Goal: Contribute content: Contribute content

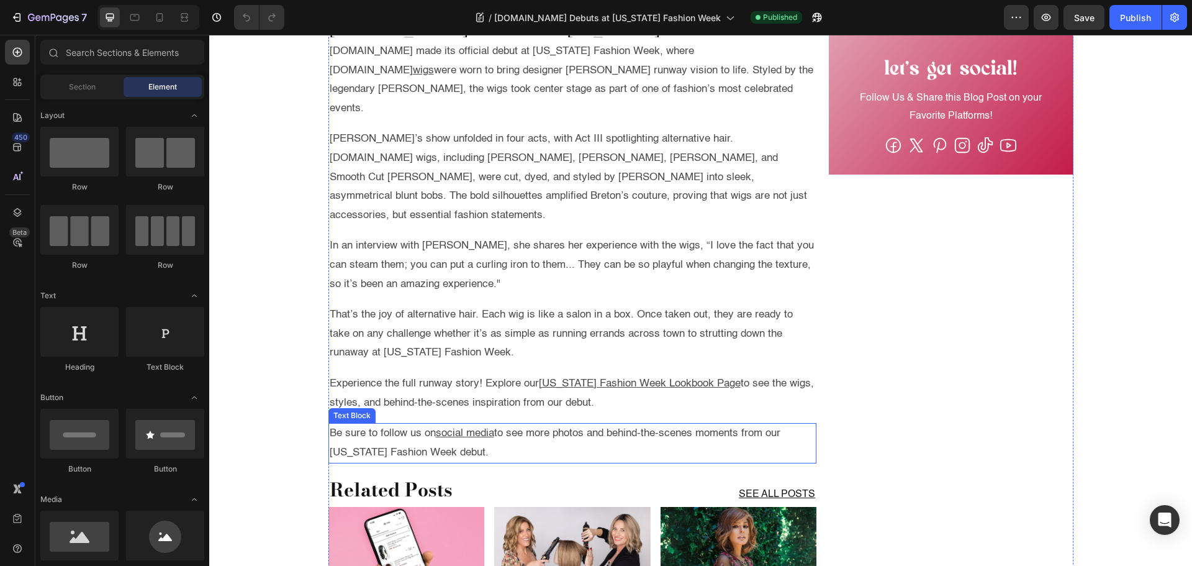
scroll to position [559, 0]
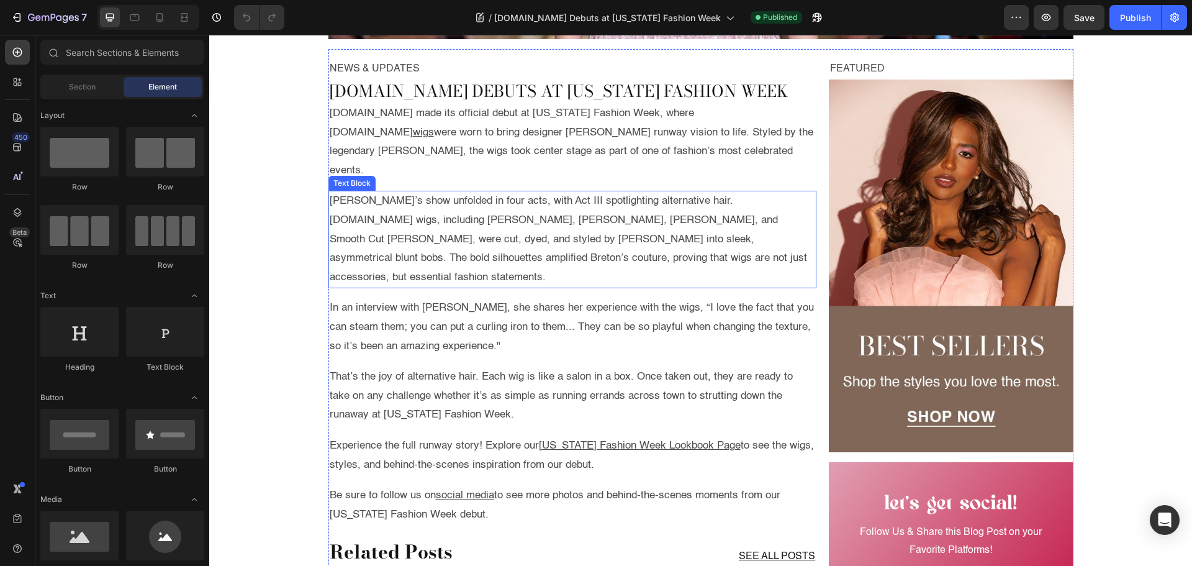
click at [356, 206] on p "Breton’s show unfolded in four acts, with Act III spotlighting alternative hair…" at bounding box center [573, 239] width 486 height 95
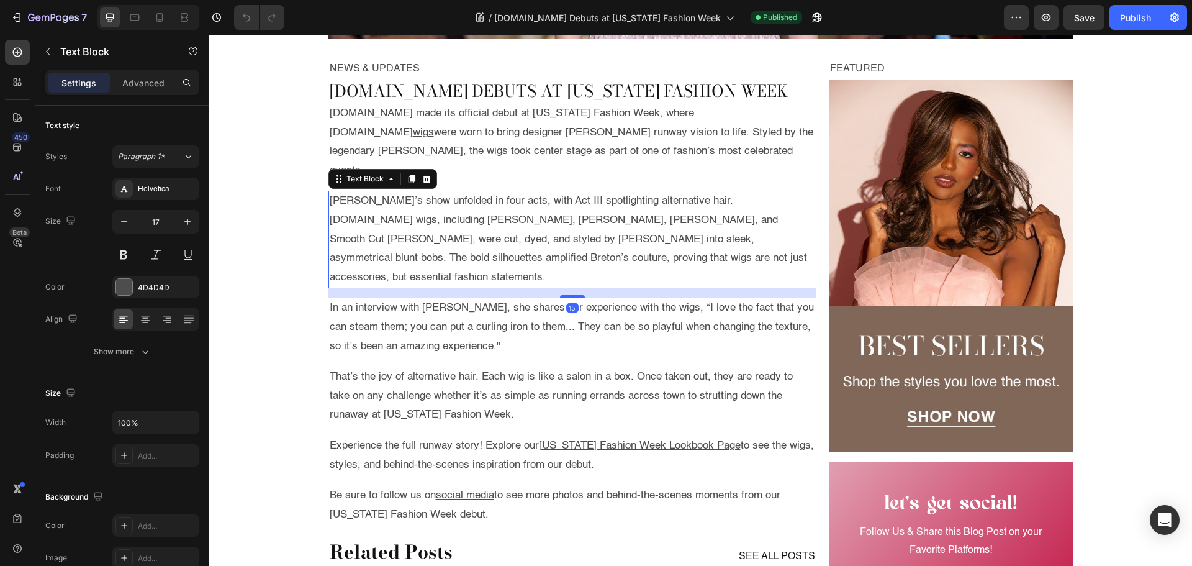
click at [357, 202] on p "Breton’s show unfolded in four acts, with Act III spotlighting alternative hair…" at bounding box center [573, 239] width 486 height 95
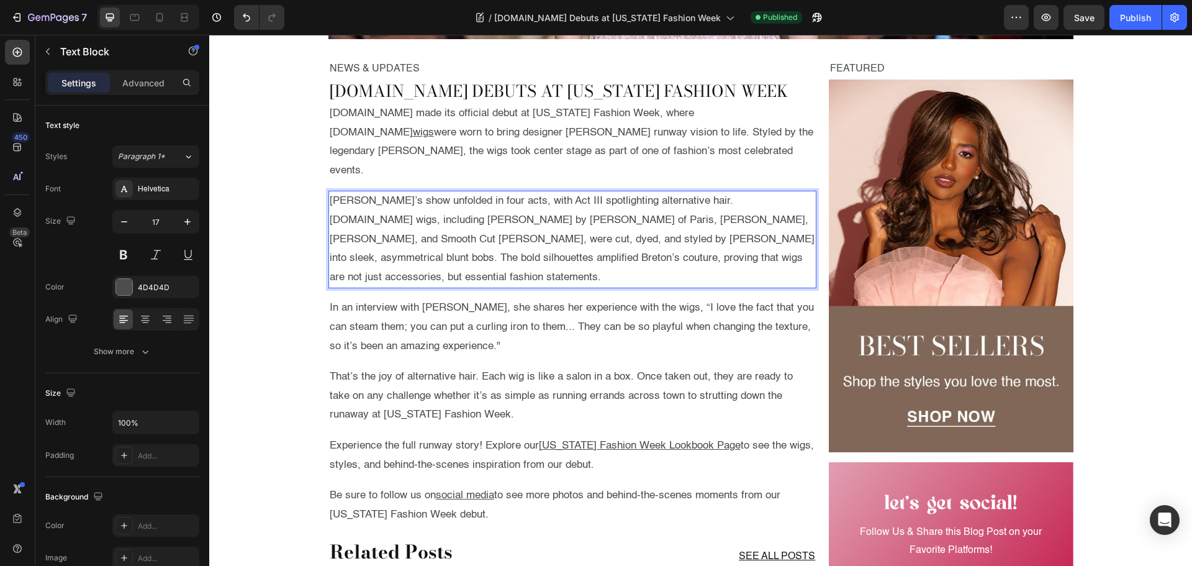
click at [489, 203] on p "Breton’s show unfolded in four acts, with Act III spotlighting alternative hair…" at bounding box center [573, 239] width 486 height 95
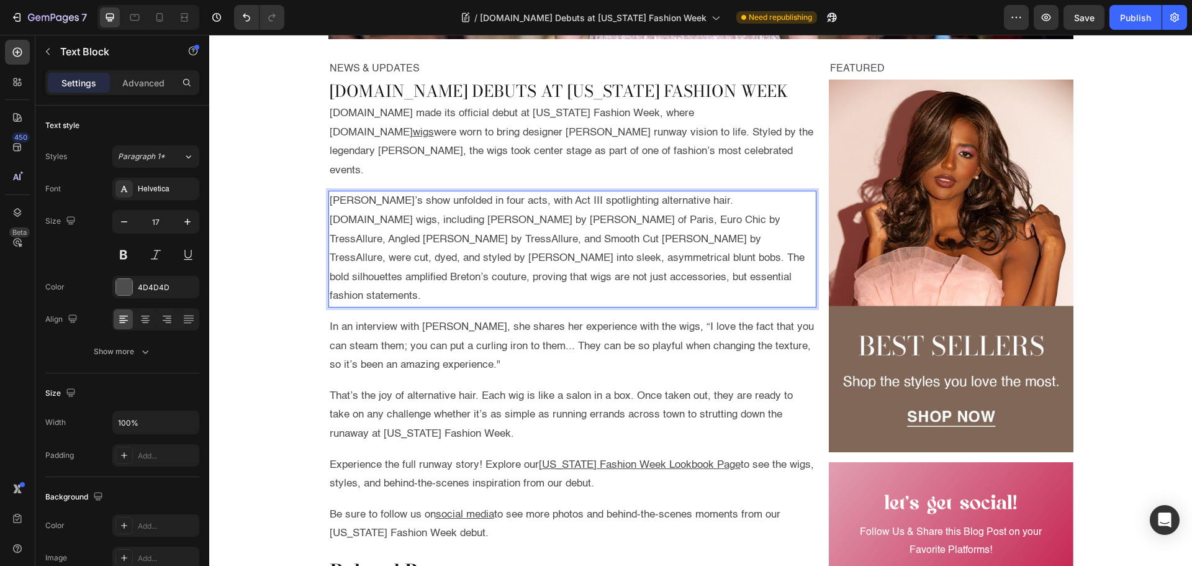
click at [575, 209] on p "Breton’s show unfolded in four acts, with Act III spotlighting alternative hair…" at bounding box center [573, 249] width 486 height 114
click at [330, 204] on p "Breton’s show unfolded in four acts, with Act III spotlighting alternative hair…" at bounding box center [573, 249] width 486 height 114
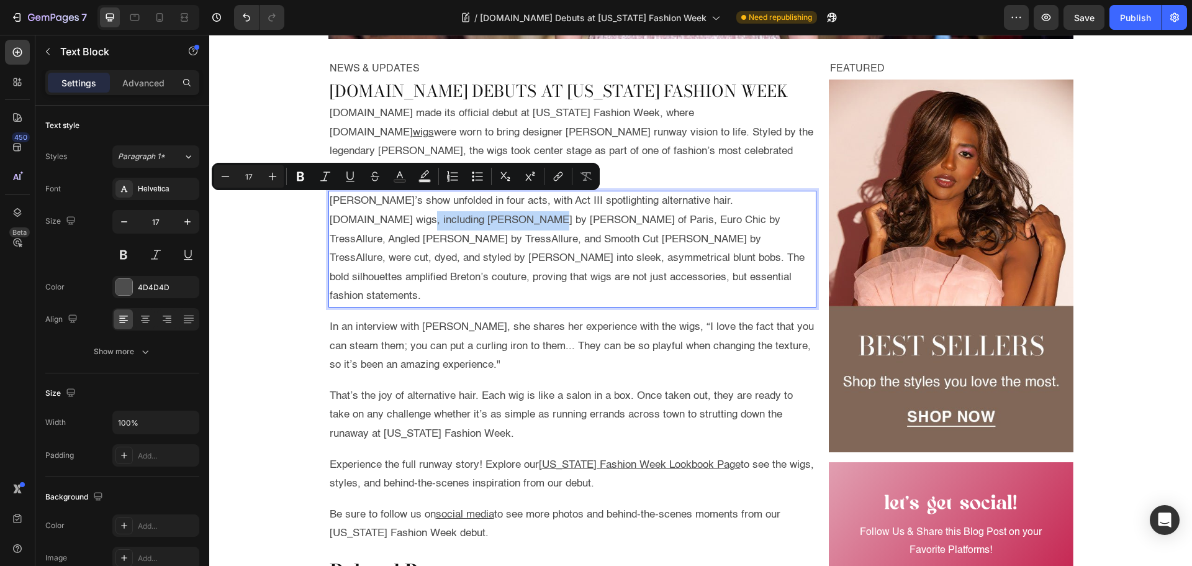
drag, startPoint x: 327, startPoint y: 204, endPoint x: 433, endPoint y: 199, distance: 106.3
click at [433, 199] on p "Breton’s show unfolded in four acts, with Act III spotlighting alternative hair…" at bounding box center [573, 249] width 486 height 114
click at [565, 177] on button "link" at bounding box center [558, 176] width 22 height 22
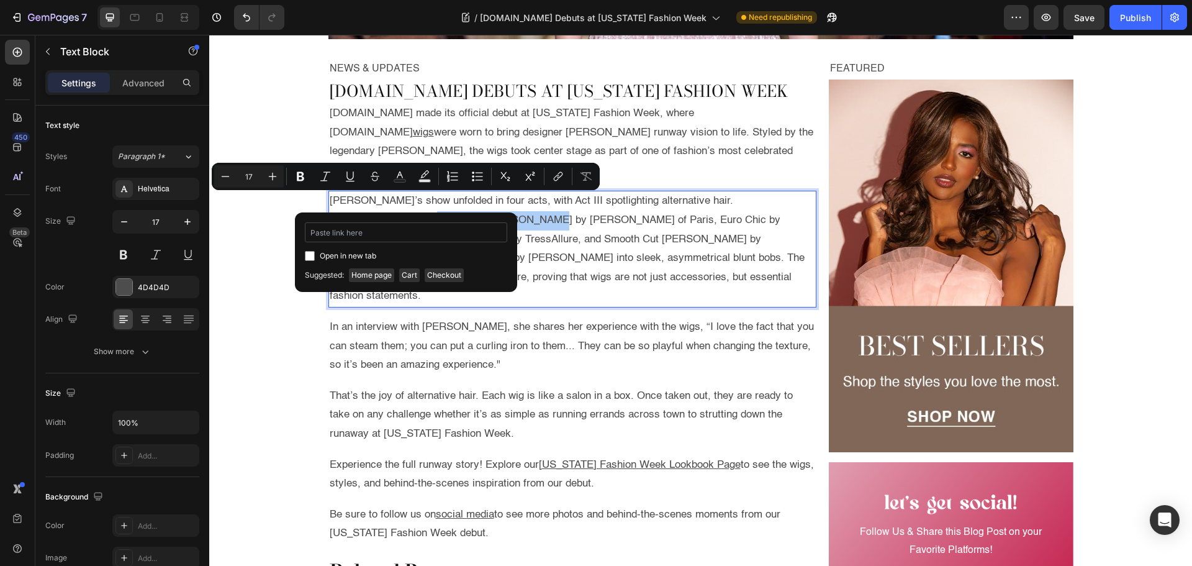
type input "https://www.wigs.com/products/harriet-human-hair-wig-rene-of-paris"
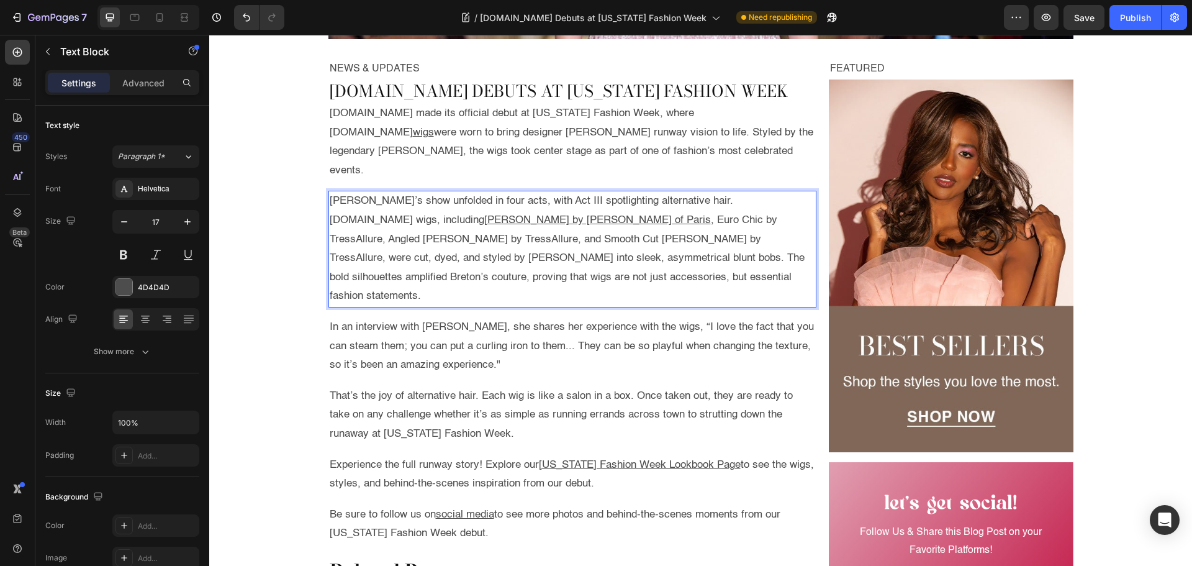
click at [443, 203] on p "Breton’s show unfolded in four acts, with Act III spotlighting alternative hair…" at bounding box center [573, 249] width 486 height 114
drag, startPoint x: 443, startPoint y: 203, endPoint x: 549, endPoint y: 201, distance: 106.2
click at [549, 201] on p "Breton’s show unfolded in four acts, with Act III spotlighting alternative hair…" at bounding box center [573, 249] width 486 height 114
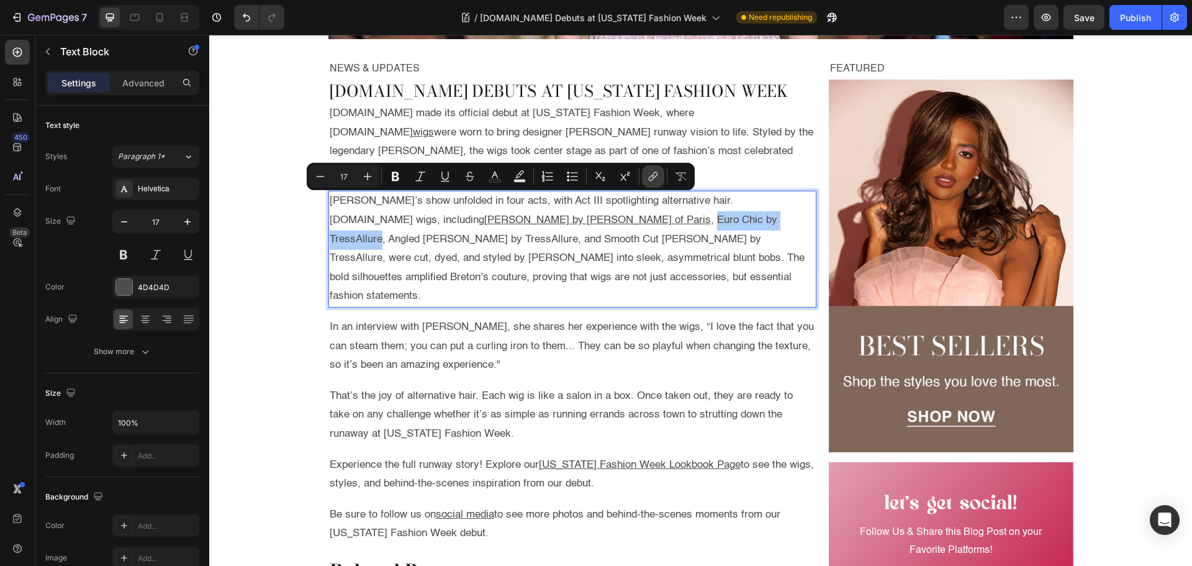
click at [646, 173] on button "link" at bounding box center [653, 176] width 22 height 22
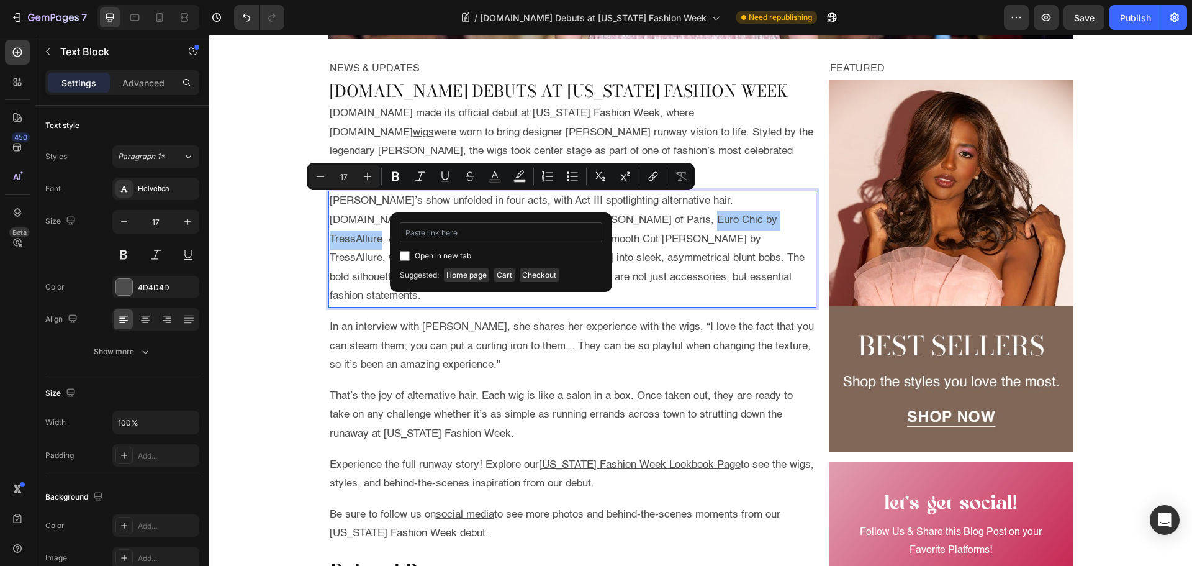
type input "https://www.wigs.com/products/euro-chic-synthetic-wig-tressallure"
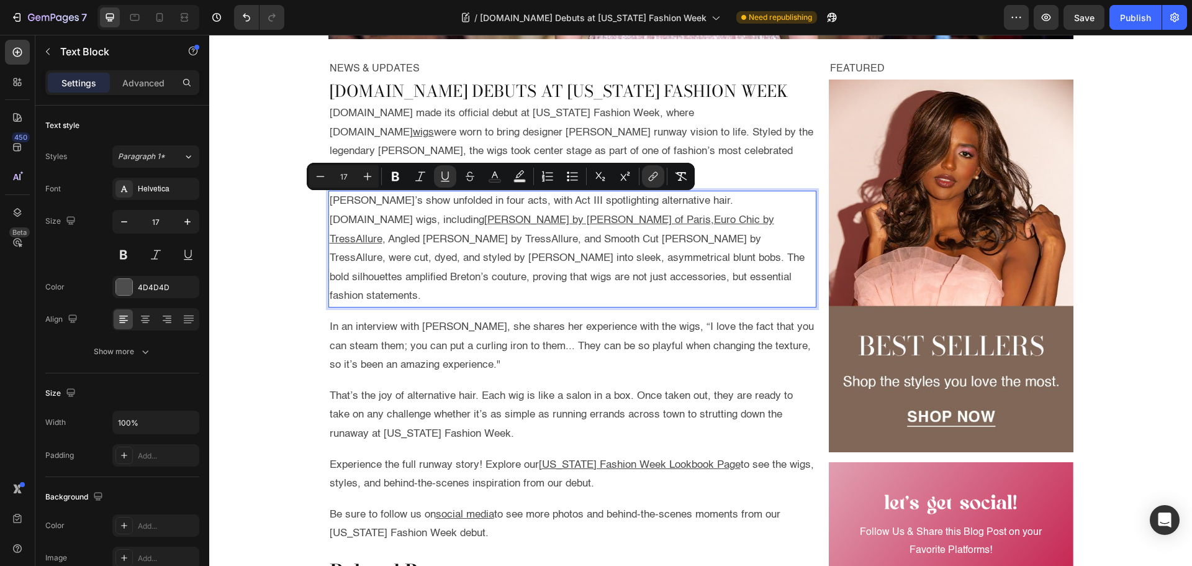
click at [568, 203] on p "Breton’s show unfolded in four acts, with Act III spotlighting alternative hair…" at bounding box center [573, 249] width 486 height 114
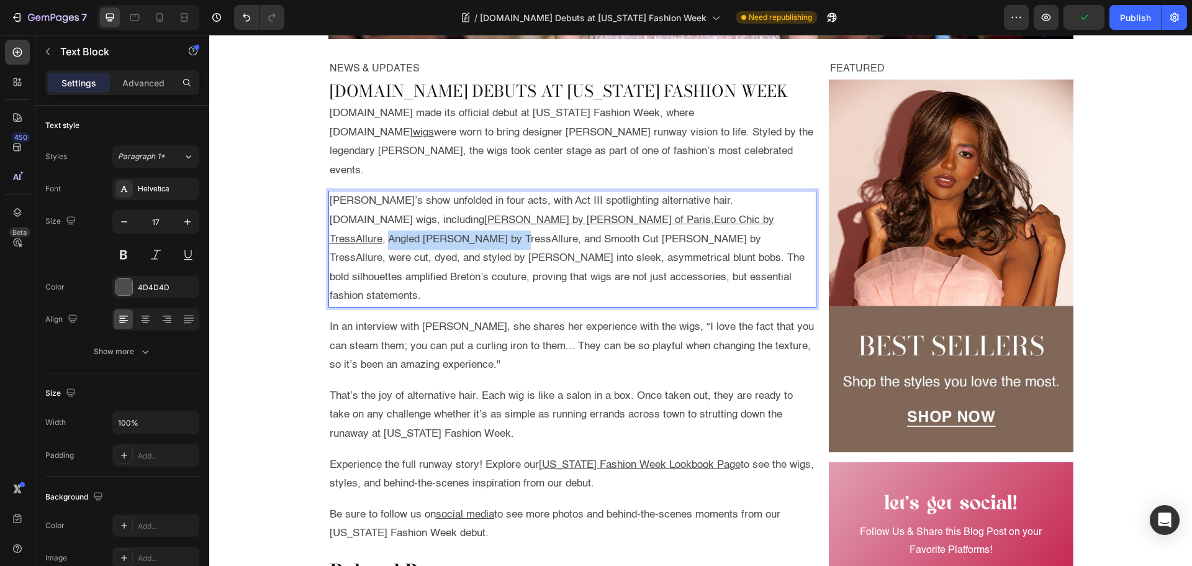
drag, startPoint x: 568, startPoint y: 203, endPoint x: 659, endPoint y: 197, distance: 91.5
click at [659, 197] on p "Breton’s show unfolded in four acts, with Act III spotlighting alternative hair…" at bounding box center [573, 249] width 486 height 114
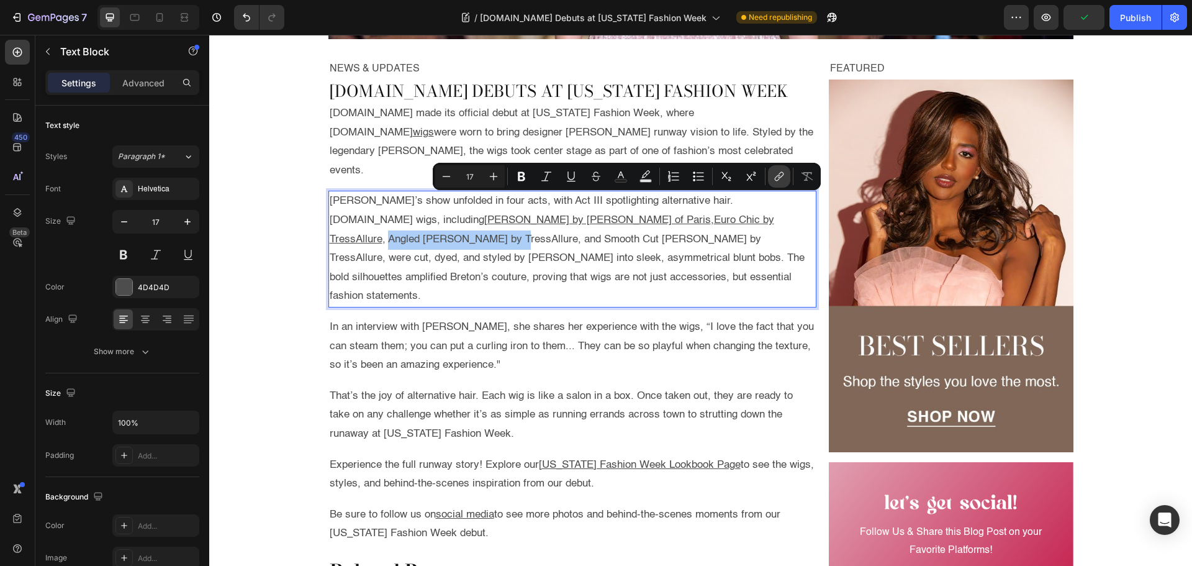
click at [778, 179] on icon "Editor contextual toolbar" at bounding box center [779, 176] width 12 height 12
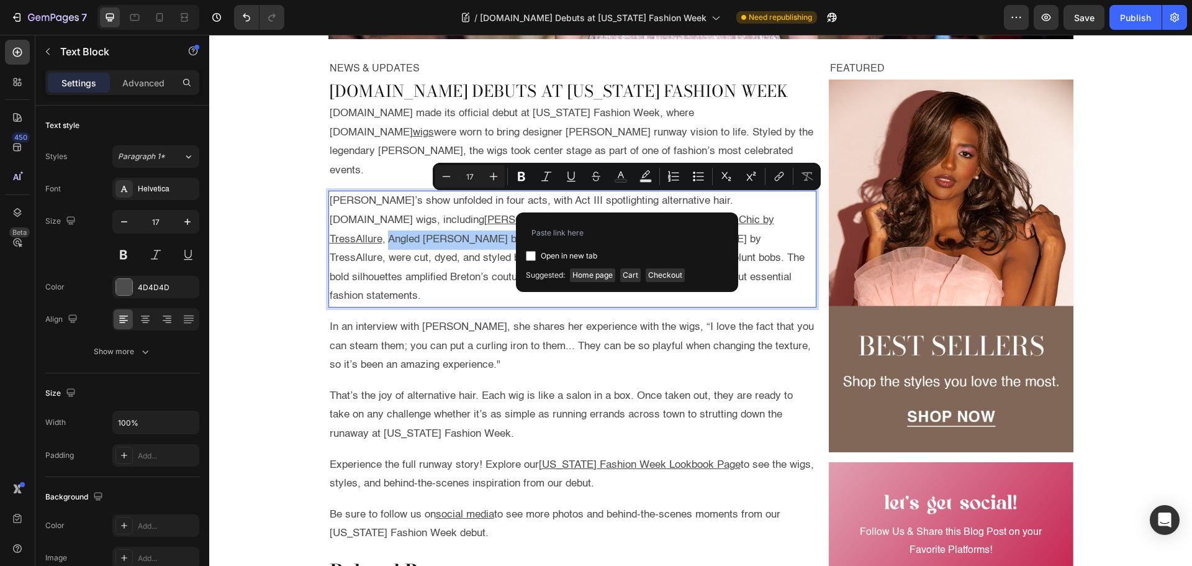
type input "https://www.wigs.com/products/angled-bob-synthetic-wig-tressallure"
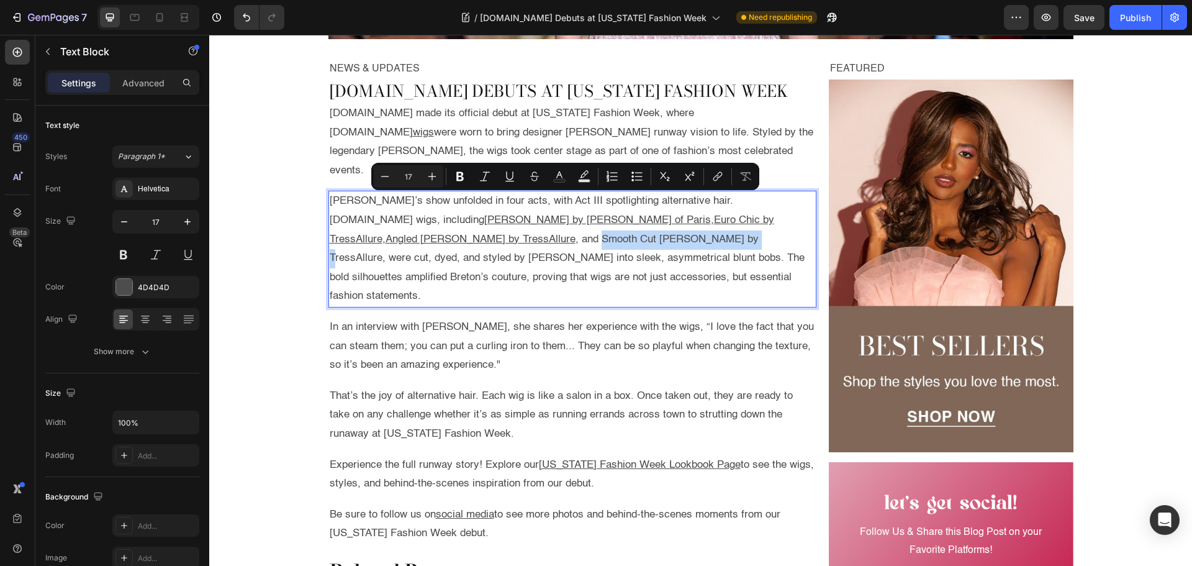
drag, startPoint x: 718, startPoint y: 201, endPoint x: 376, endPoint y: 219, distance: 341.9
click at [376, 219] on p "Breton’s show unfolded in four acts, with Act III spotlighting alternative hair…" at bounding box center [573, 249] width 486 height 114
click at [712, 174] on icon "Editor contextual toolbar" at bounding box center [717, 176] width 12 height 12
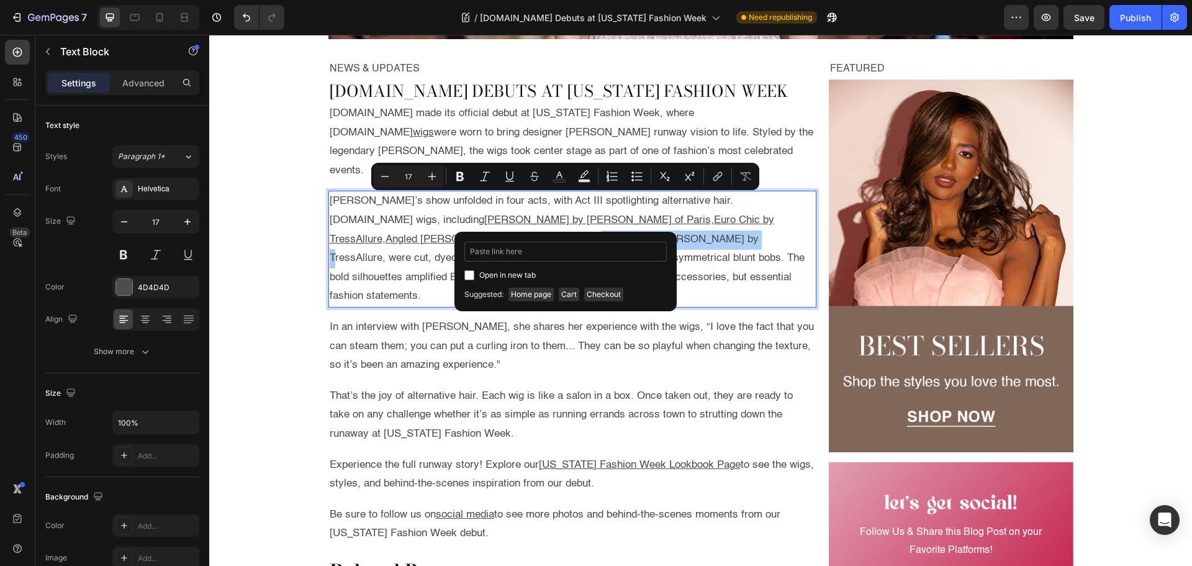
type input "https://www.wigs.com/products/smooth-cut-bob-synthetic-wig-tressallure"
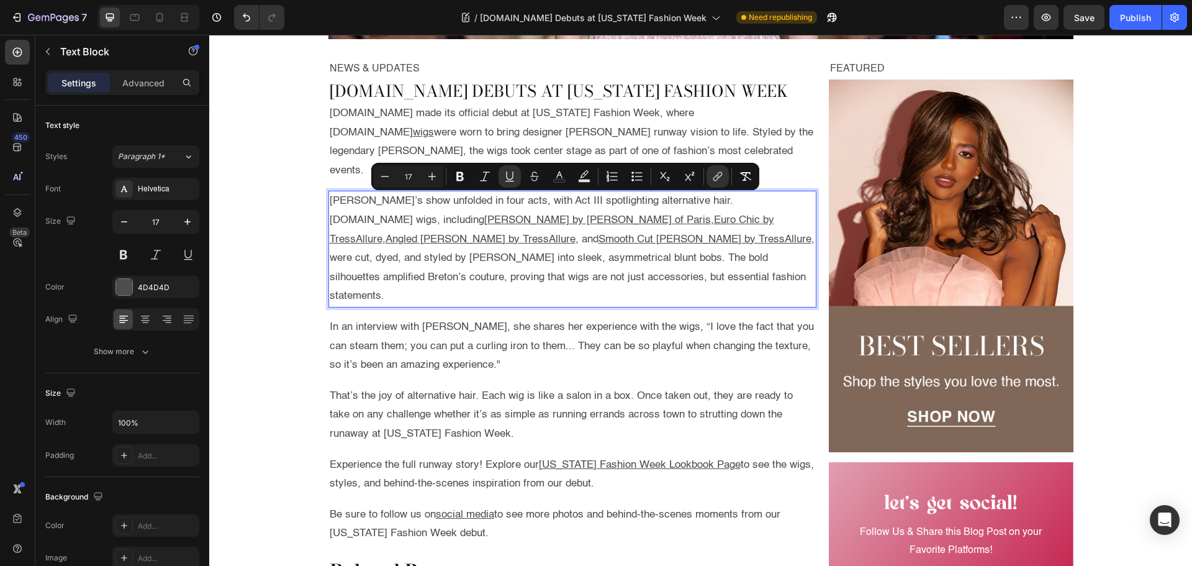
click at [581, 256] on p "Breton’s show unfolded in four acts, with Act III spotlighting alternative hair…" at bounding box center [573, 249] width 486 height 114
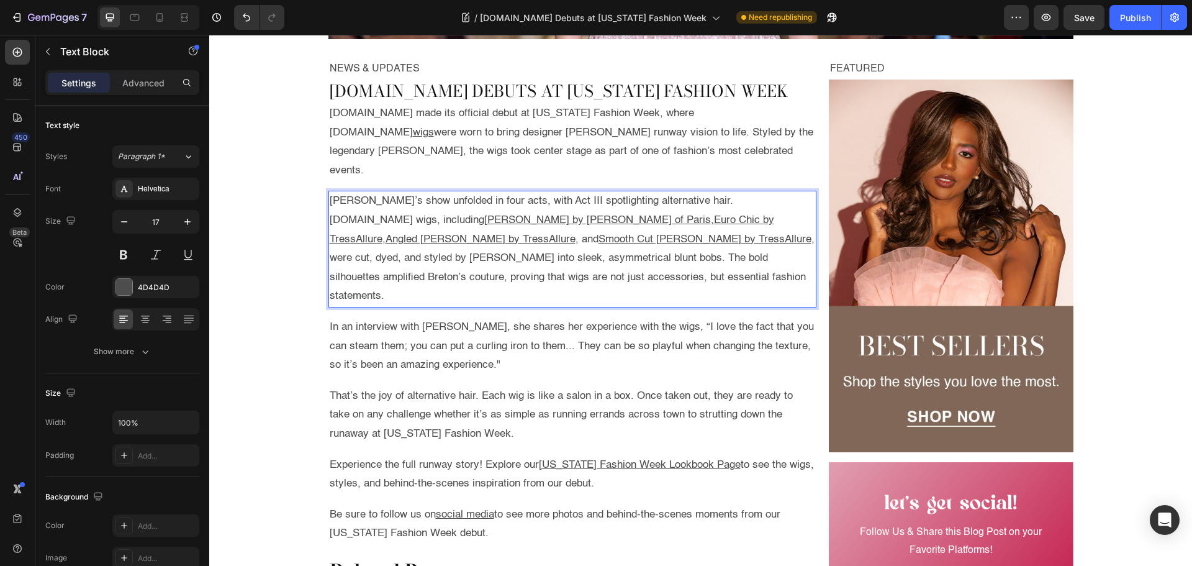
click at [484, 215] on u "Harriet by Rene of Paris" at bounding box center [597, 220] width 227 height 11
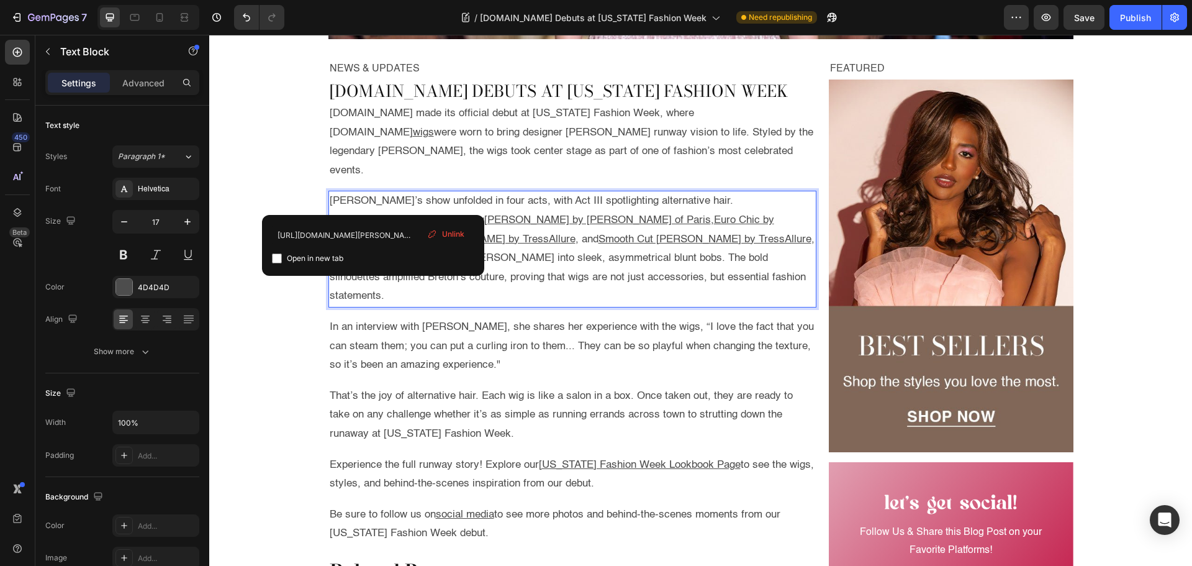
click at [459, 236] on span "Unlink" at bounding box center [453, 233] width 22 height 11
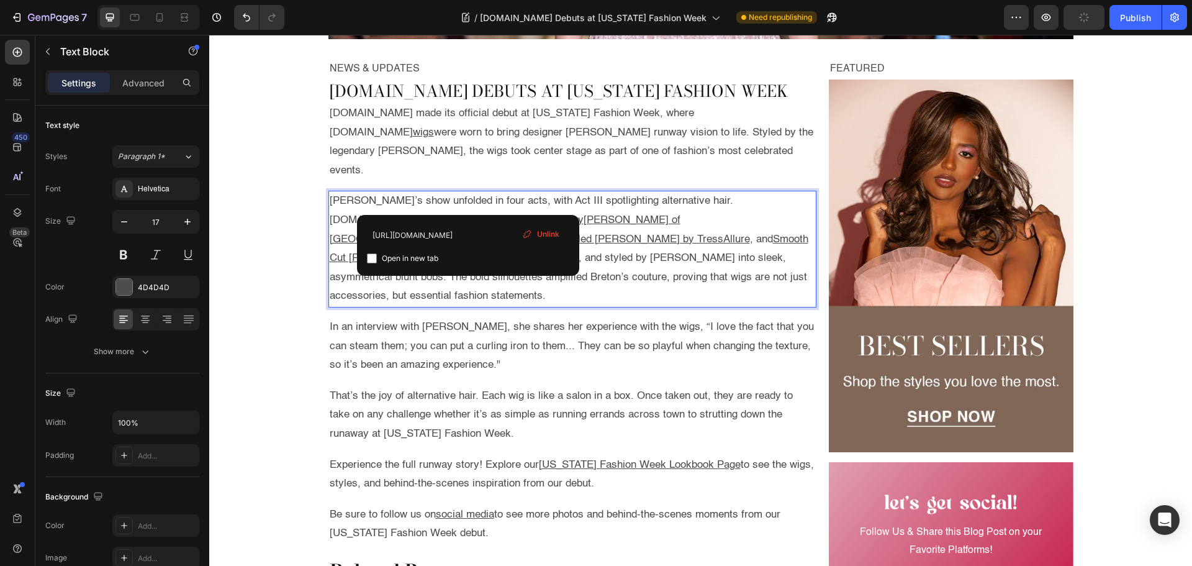
click at [471, 234] on u "Euro Chic by TressAllure" at bounding box center [499, 239] width 116 height 11
click at [550, 233] on span "Unlink" at bounding box center [548, 233] width 22 height 11
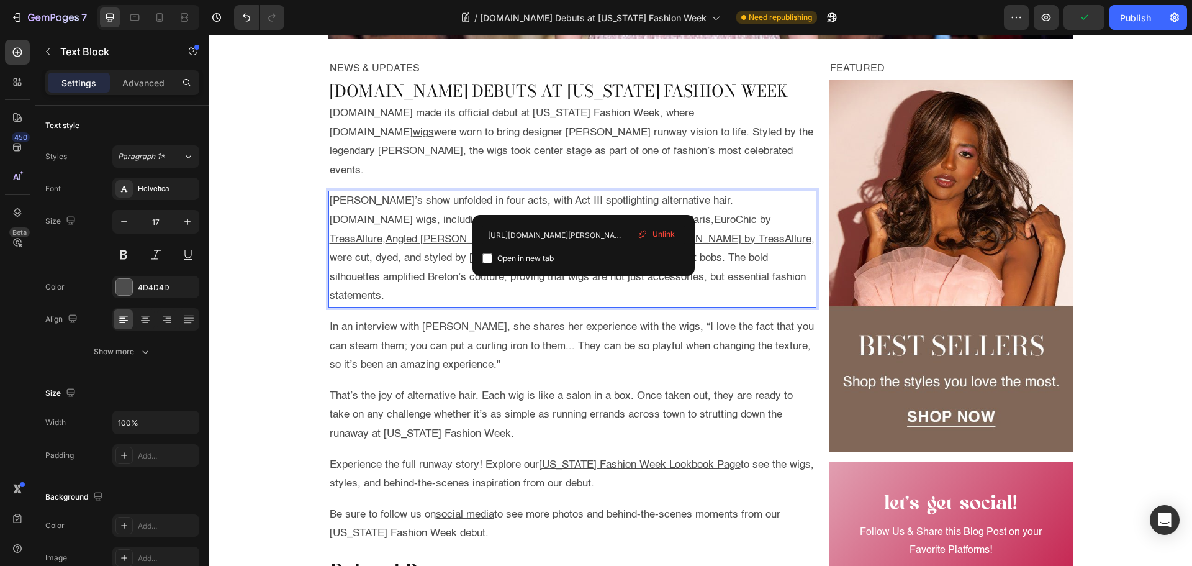
click at [575, 234] on u "Angled Bob by TressAllure" at bounding box center [481, 239] width 190 height 11
click at [659, 232] on span "Unlink" at bounding box center [663, 233] width 22 height 11
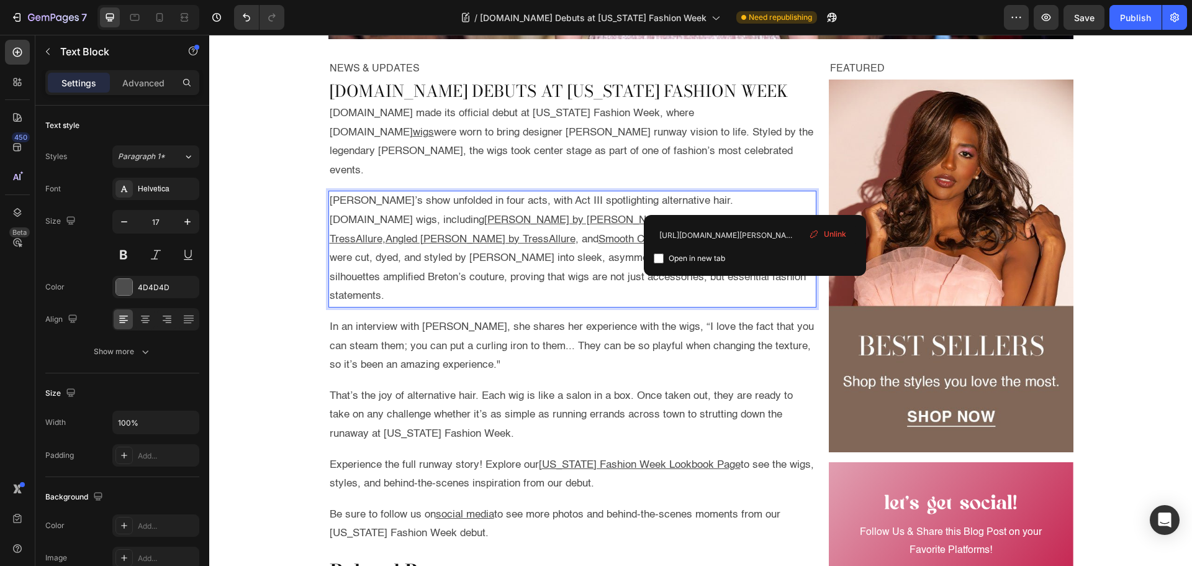
click at [754, 234] on u "Smooth Cut Bob by TressAllure" at bounding box center [704, 239] width 213 height 11
click at [842, 233] on span "Unlink" at bounding box center [835, 233] width 22 height 11
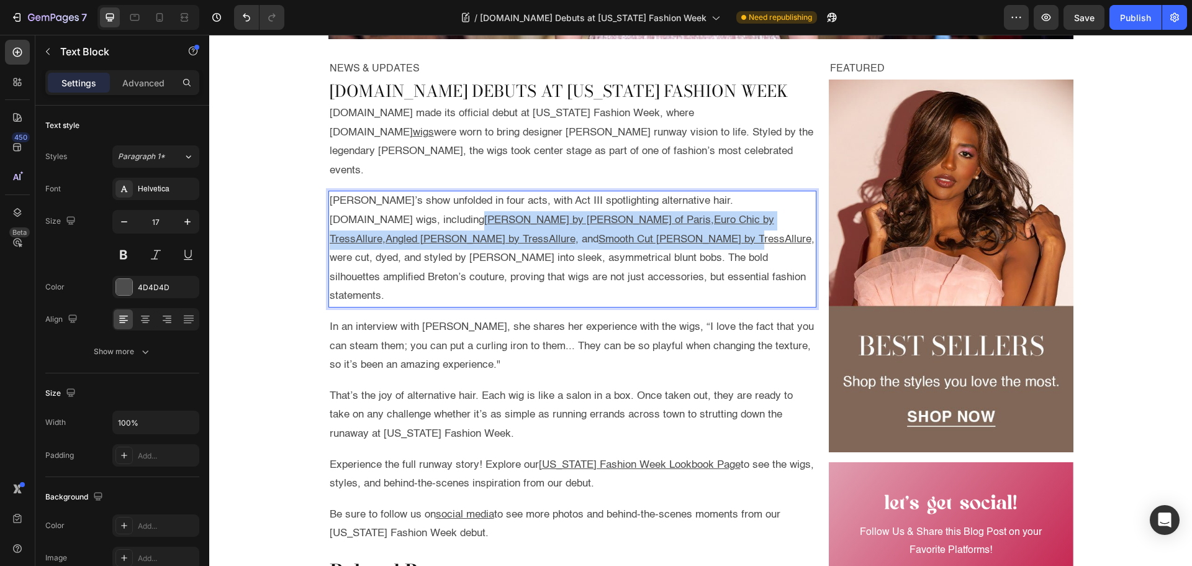
drag, startPoint x: 377, startPoint y: 222, endPoint x: 323, endPoint y: 201, distance: 58.2
click at [328, 201] on div "Breton’s show unfolded in four acts, with Act III spotlighting alternative hair…" at bounding box center [572, 249] width 489 height 117
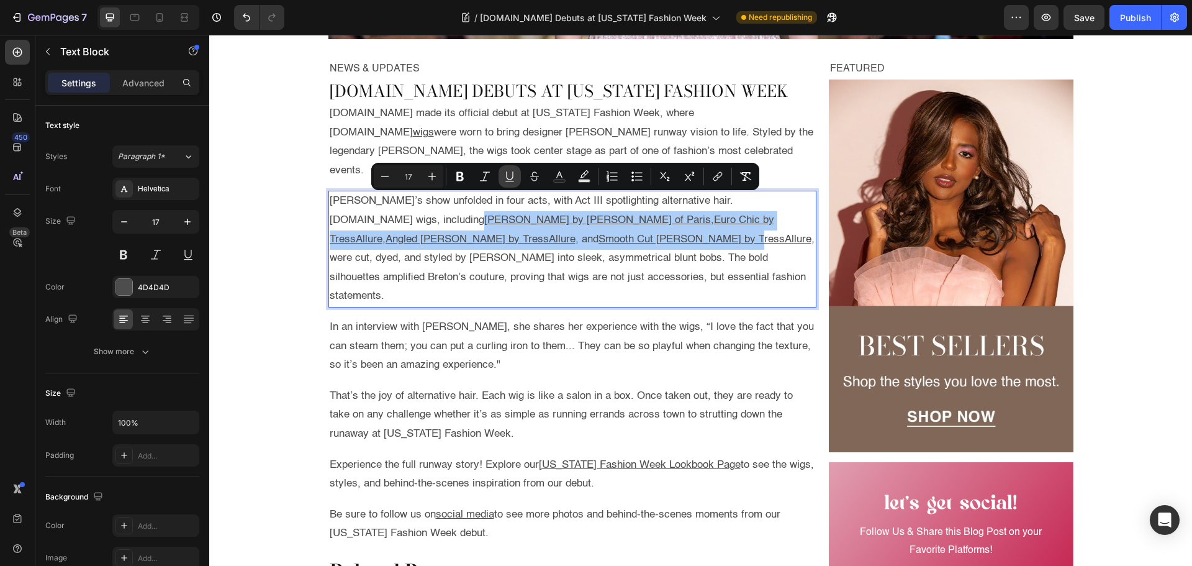
click at [512, 177] on icon "Editor contextual toolbar" at bounding box center [509, 176] width 12 height 12
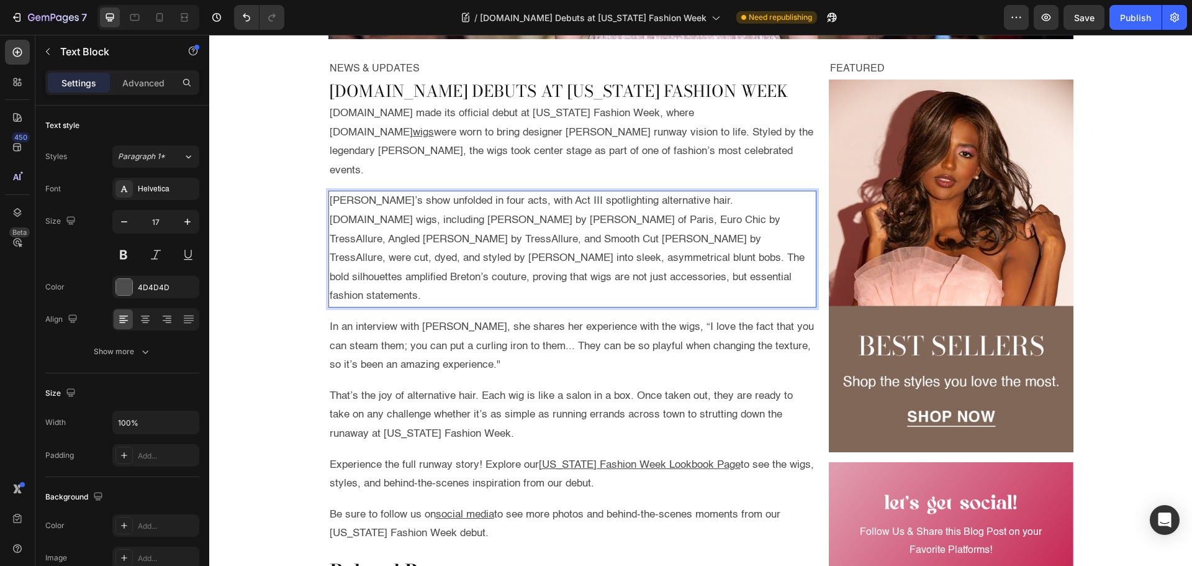
click at [469, 240] on p "Breton’s show unfolded in four acts, with Act III spotlighting alternative hair…" at bounding box center [573, 249] width 486 height 114
drag, startPoint x: 374, startPoint y: 201, endPoint x: 436, endPoint y: 200, distance: 62.1
click at [436, 200] on p "Breton’s show unfolded in four acts, with Act III spotlighting alternative hair…" at bounding box center [573, 249] width 486 height 114
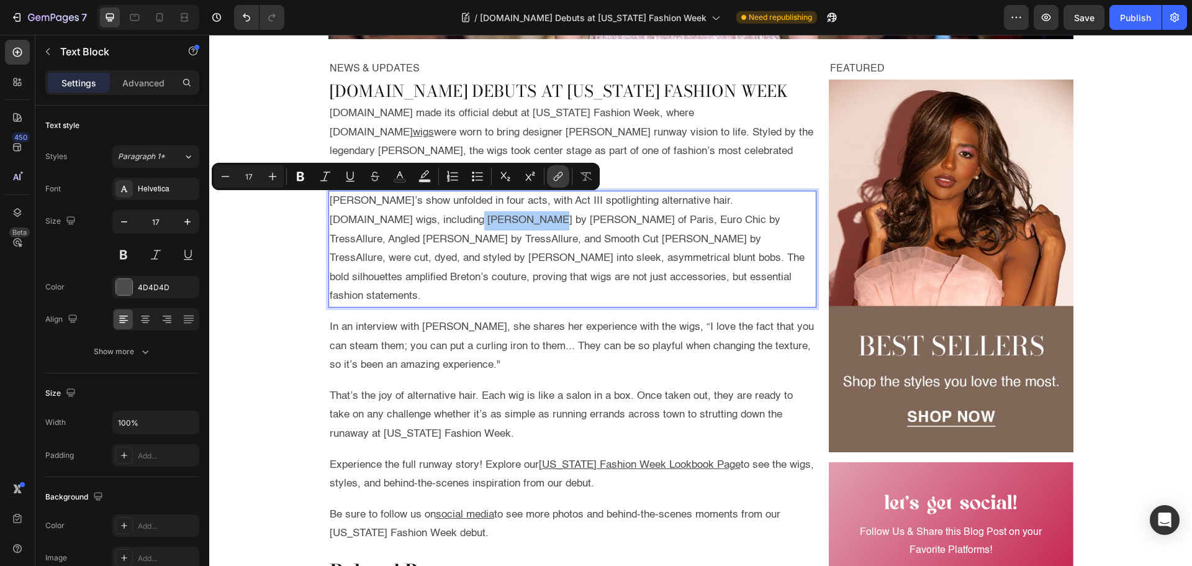
click at [561, 176] on icon "Editor contextual toolbar" at bounding box center [558, 176] width 12 height 12
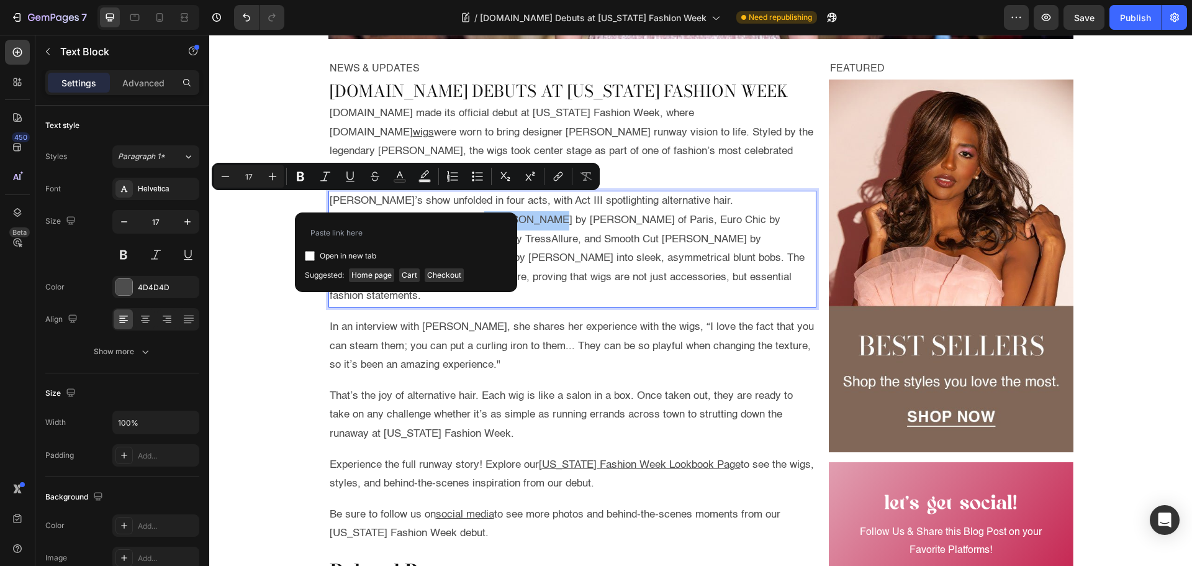
type input "https://www.wigs.com/collections/rene-of-paris"
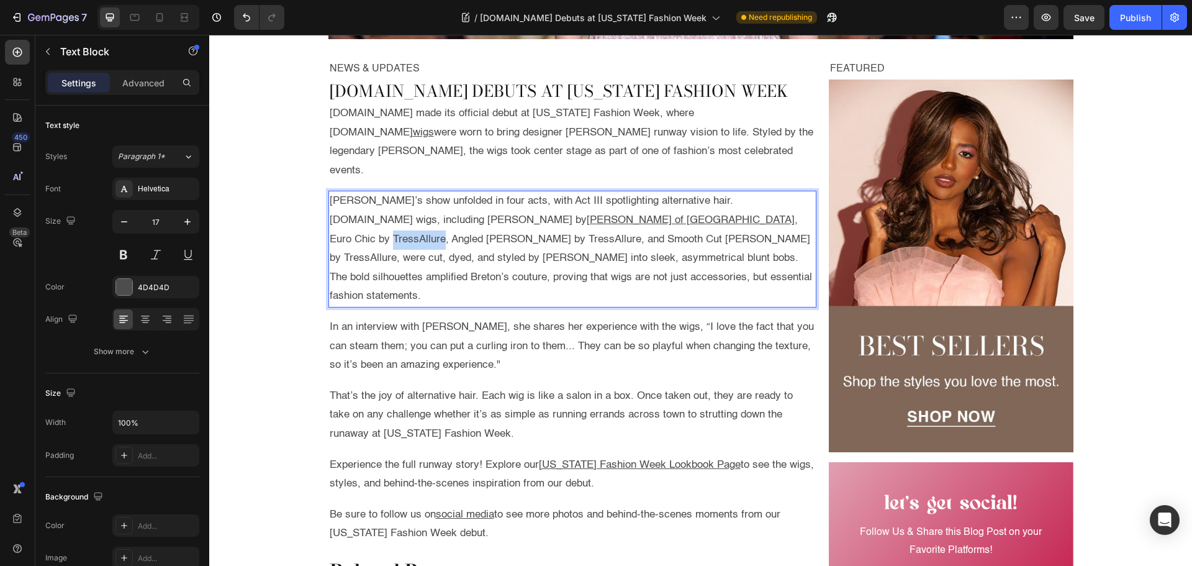
drag, startPoint x: 508, startPoint y: 204, endPoint x: 558, endPoint y: 204, distance: 49.7
click at [558, 204] on p "Breton’s show unfolded in four acts, with Act III spotlighting alternative hair…" at bounding box center [573, 249] width 486 height 114
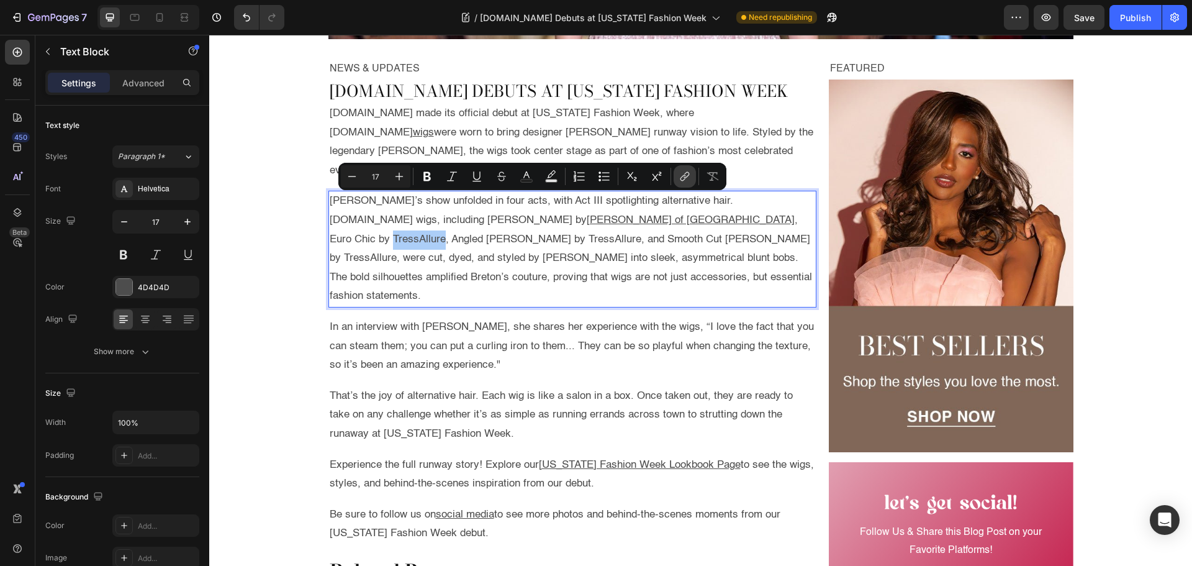
click at [688, 175] on icon "Editor contextual toolbar" at bounding box center [687, 175] width 6 height 6
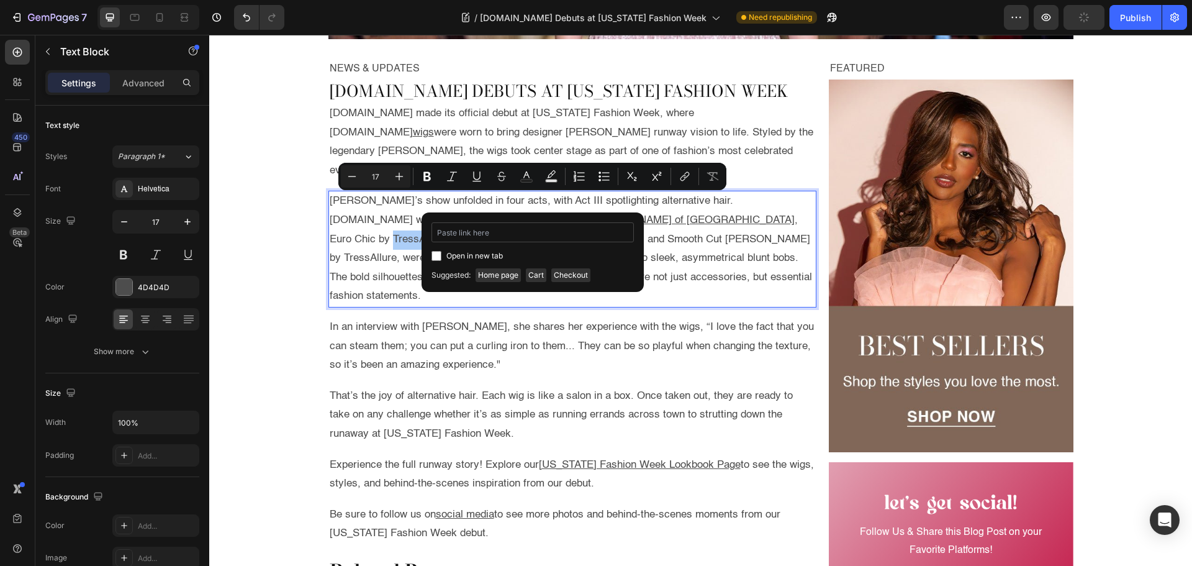
type input "https://www.wigs.com/collections/tressallure"
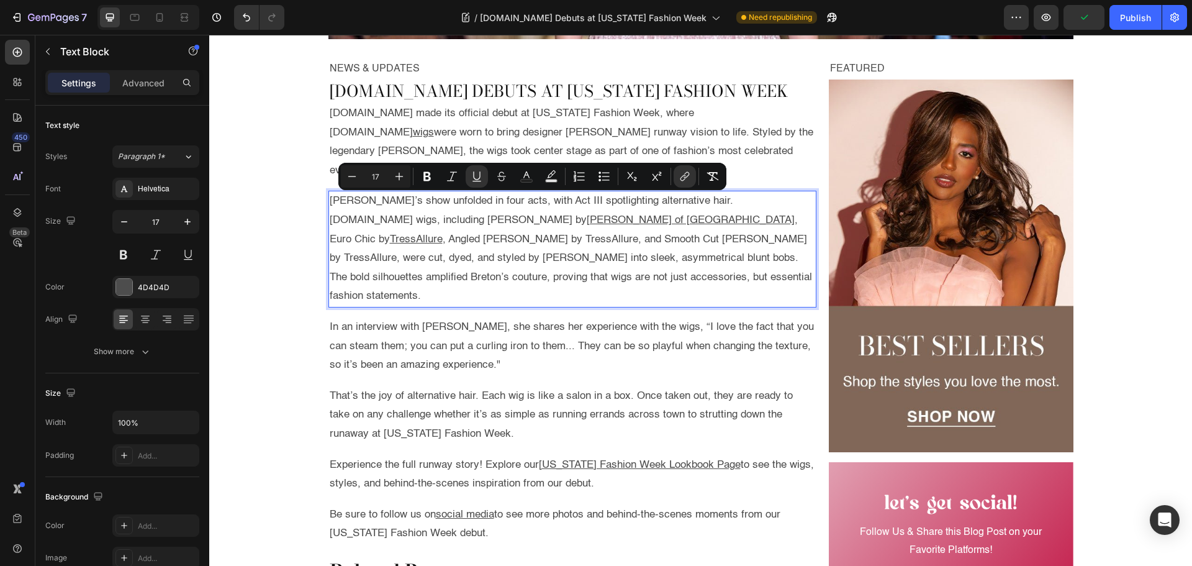
click at [649, 231] on p "Breton’s show unfolded in four acts, with Act III spotlighting alternative hair…" at bounding box center [573, 249] width 486 height 114
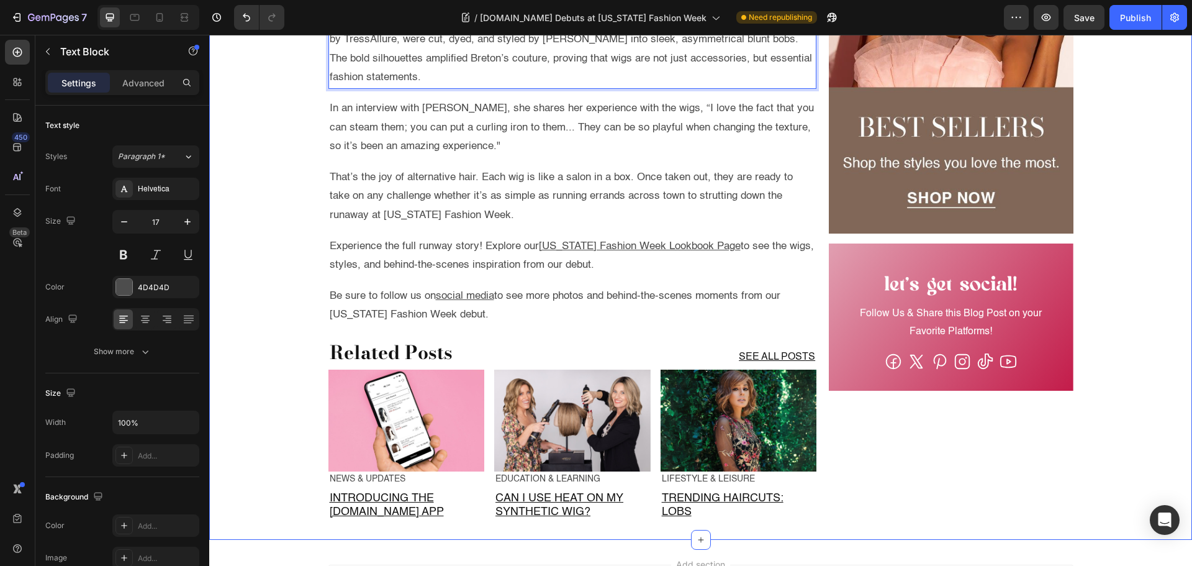
scroll to position [807, 0]
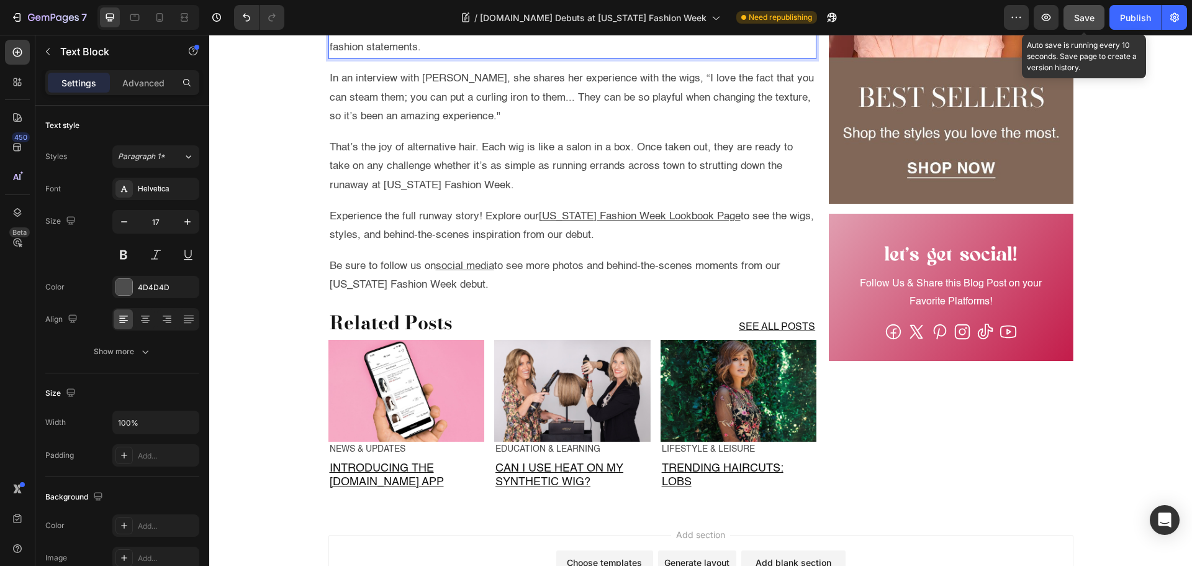
click at [1096, 16] on button "Save" at bounding box center [1083, 17] width 41 height 25
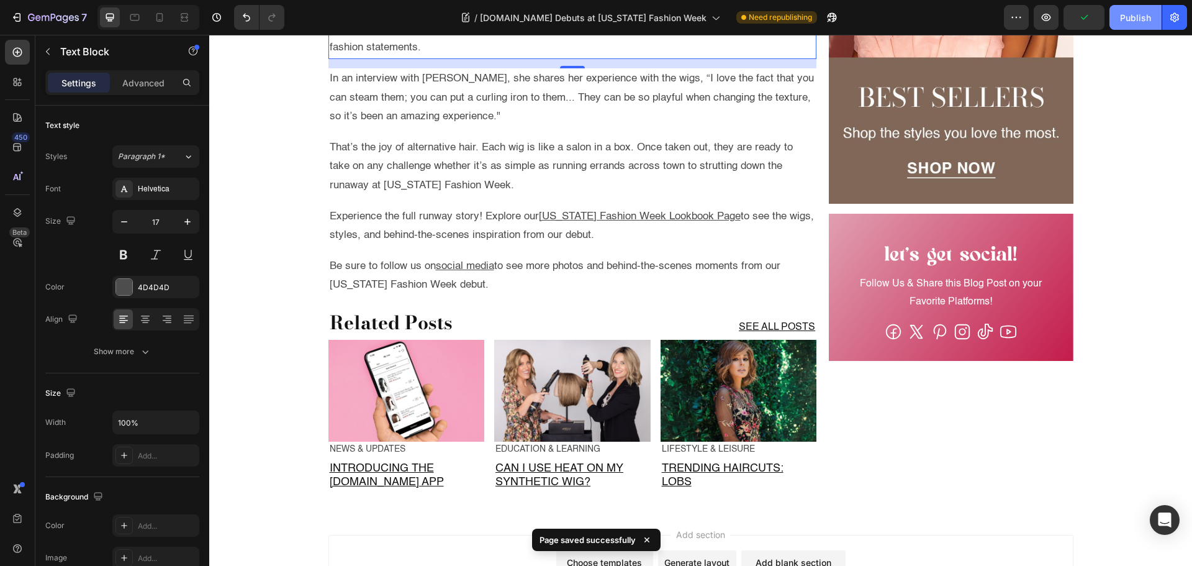
click at [1114, 16] on button "Publish" at bounding box center [1135, 17] width 52 height 25
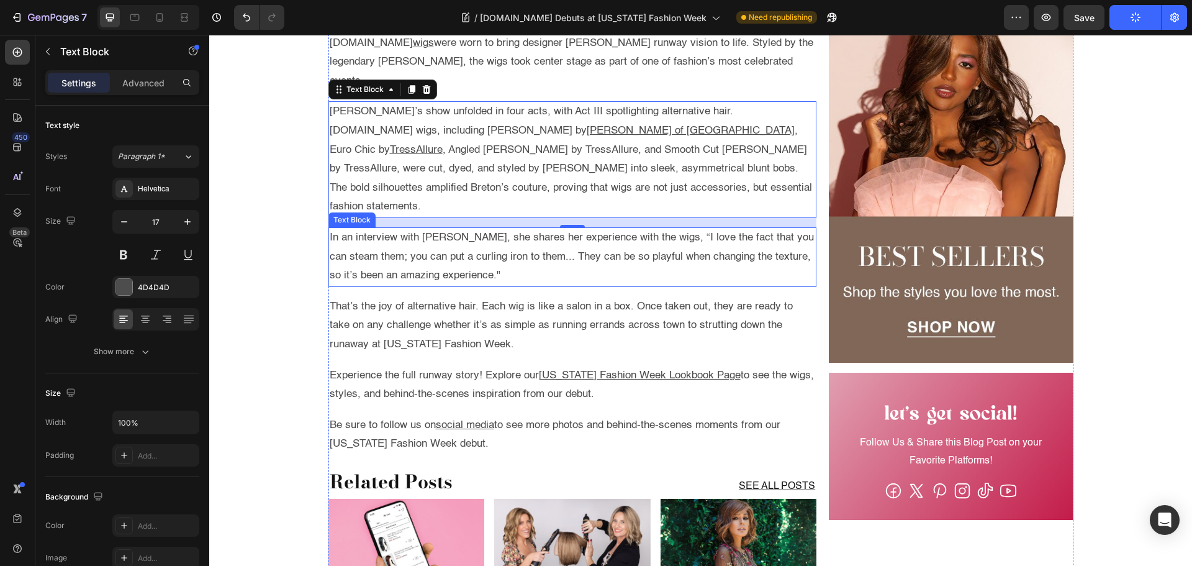
scroll to position [621, 0]
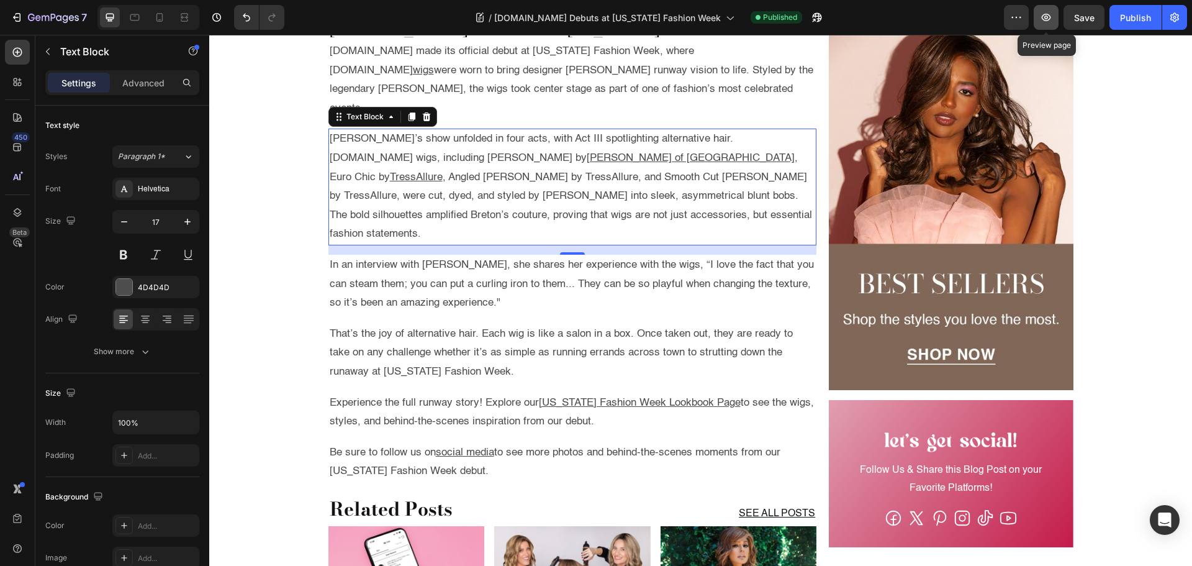
click at [1046, 12] on icon "button" at bounding box center [1046, 17] width 12 height 12
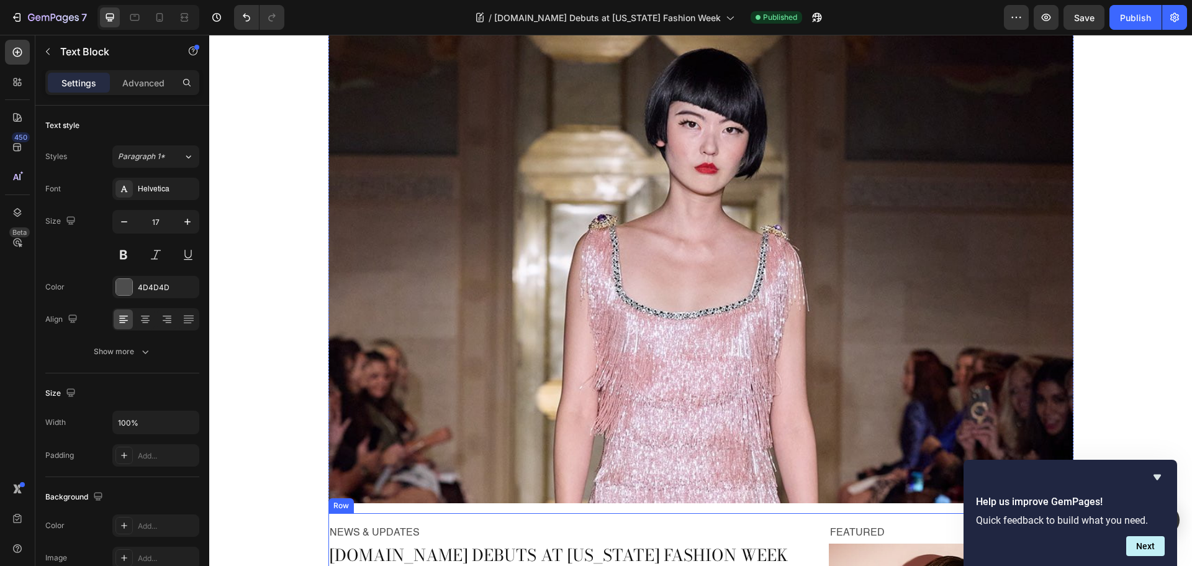
scroll to position [0, 0]
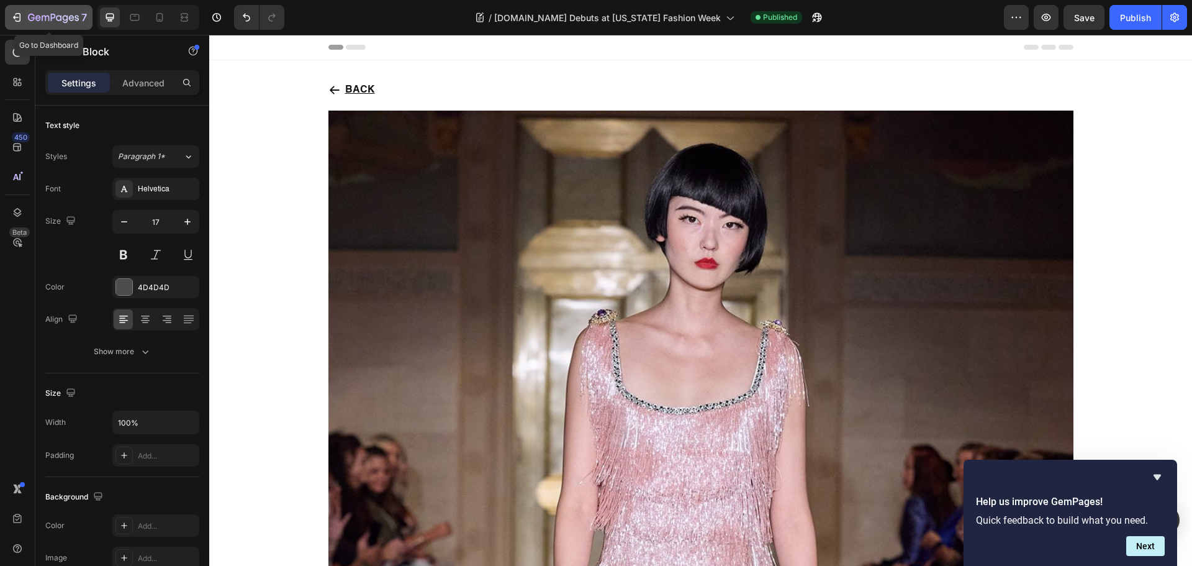
click at [40, 19] on icon "button" at bounding box center [38, 18] width 6 height 6
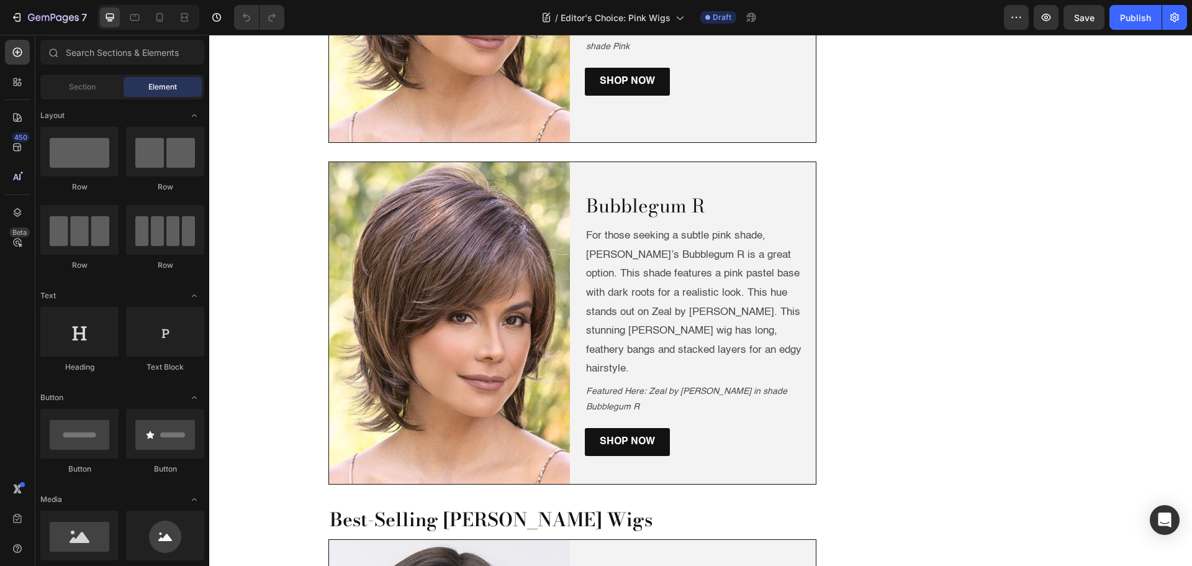
scroll to position [683, 0]
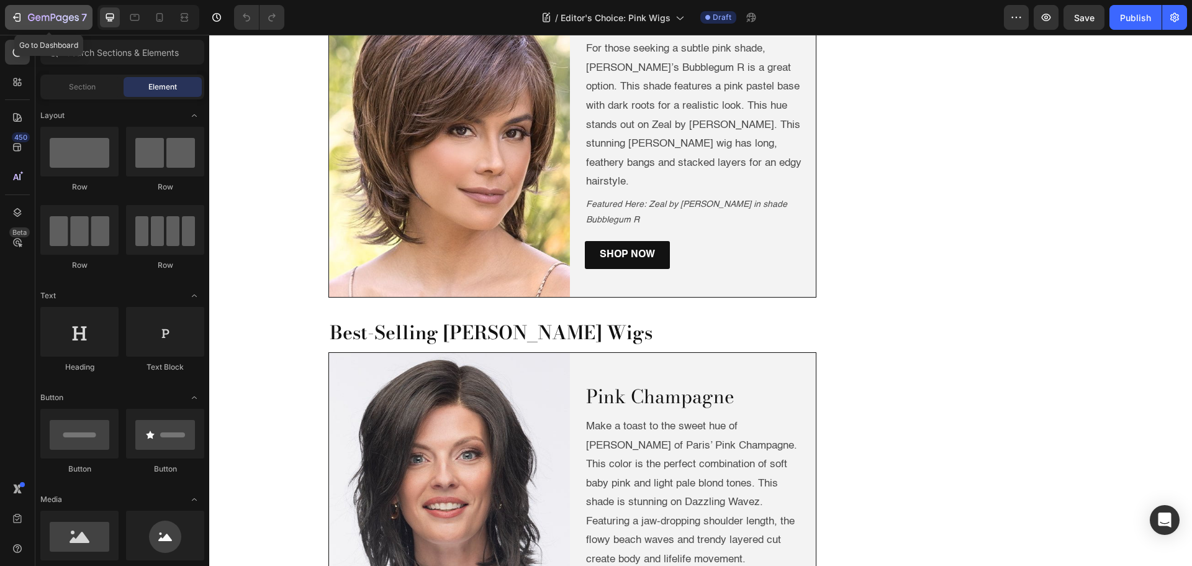
click at [57, 23] on icon "button" at bounding box center [53, 18] width 51 height 11
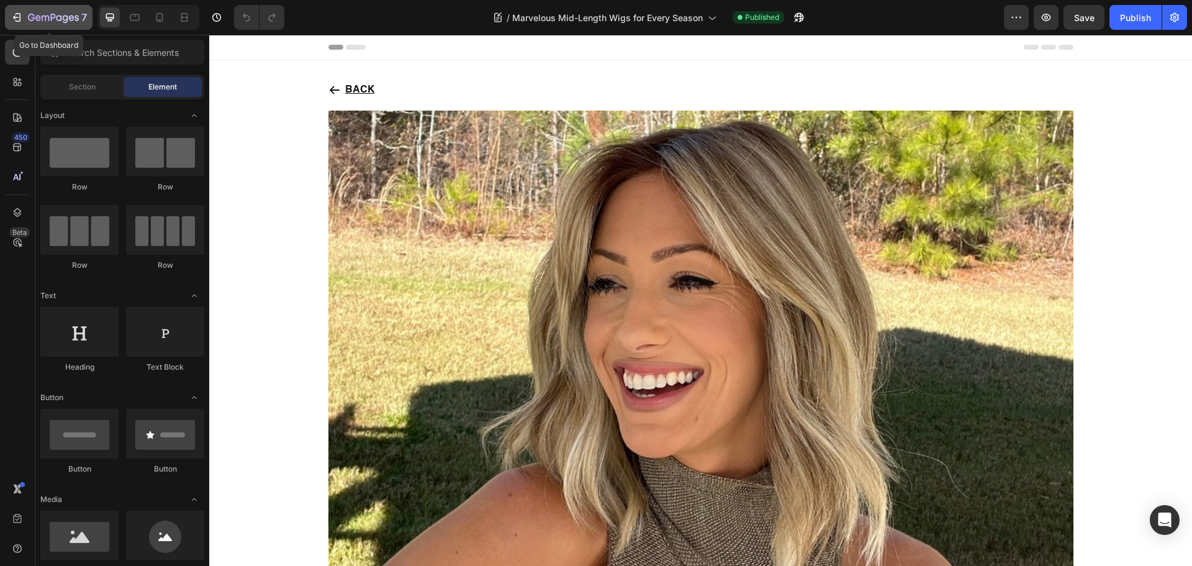
click at [22, 17] on icon "button" at bounding box center [17, 17] width 12 height 12
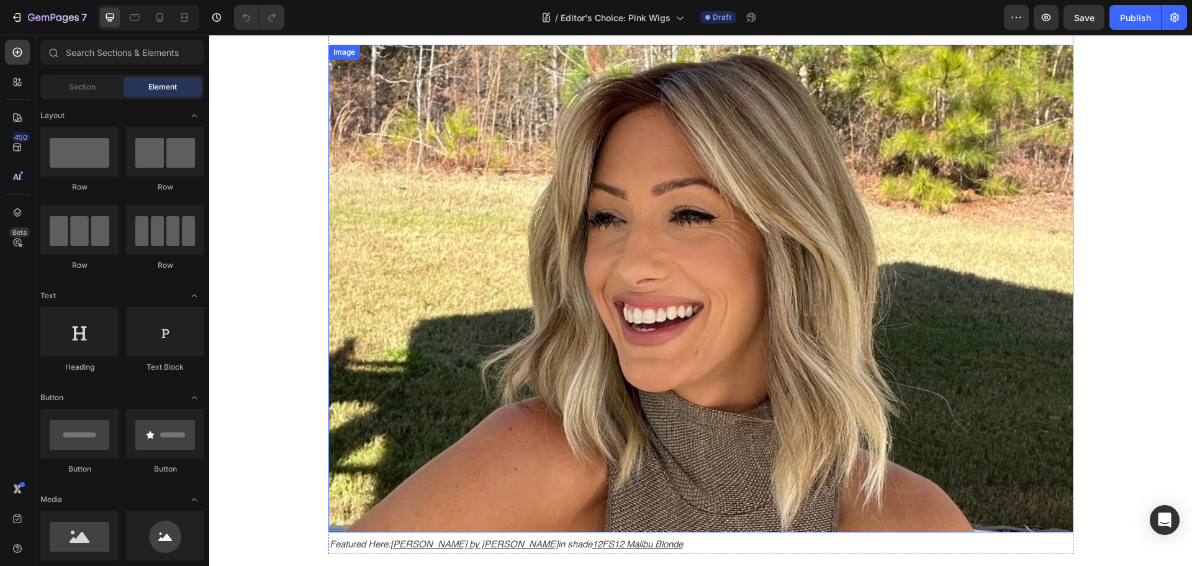
scroll to position [62, 0]
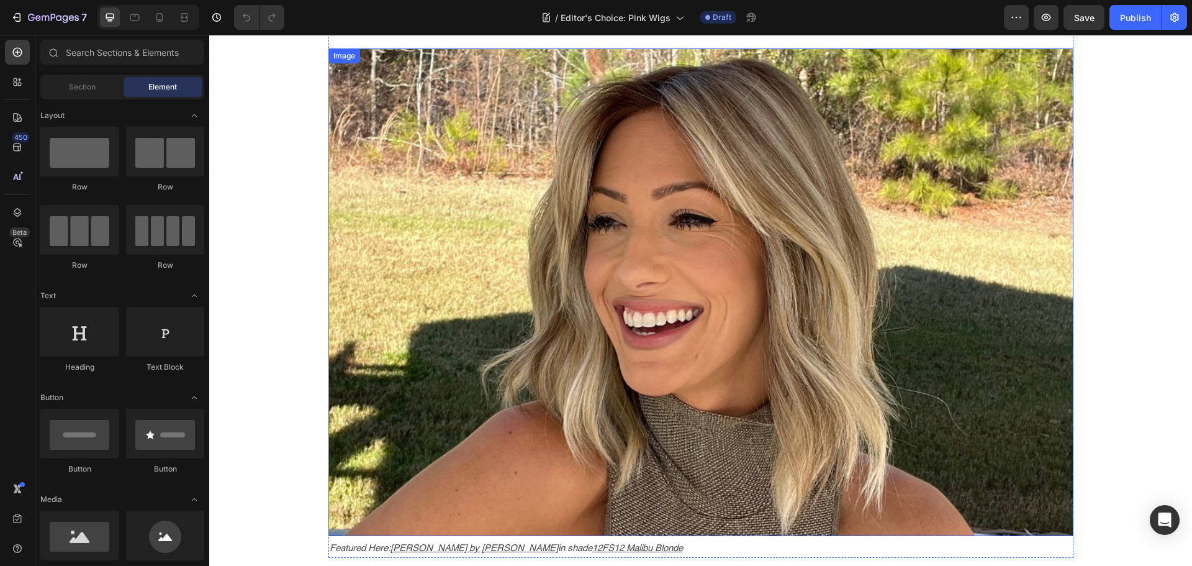
click at [579, 215] on img at bounding box center [700, 291] width 745 height 487
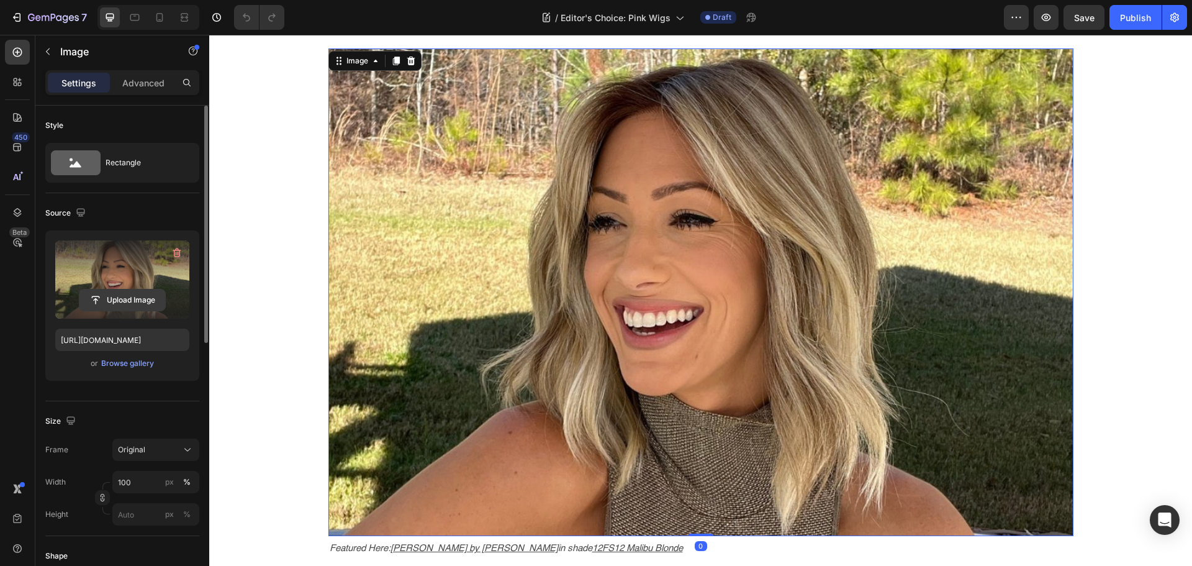
click at [141, 294] on input "file" at bounding box center [122, 299] width 86 height 21
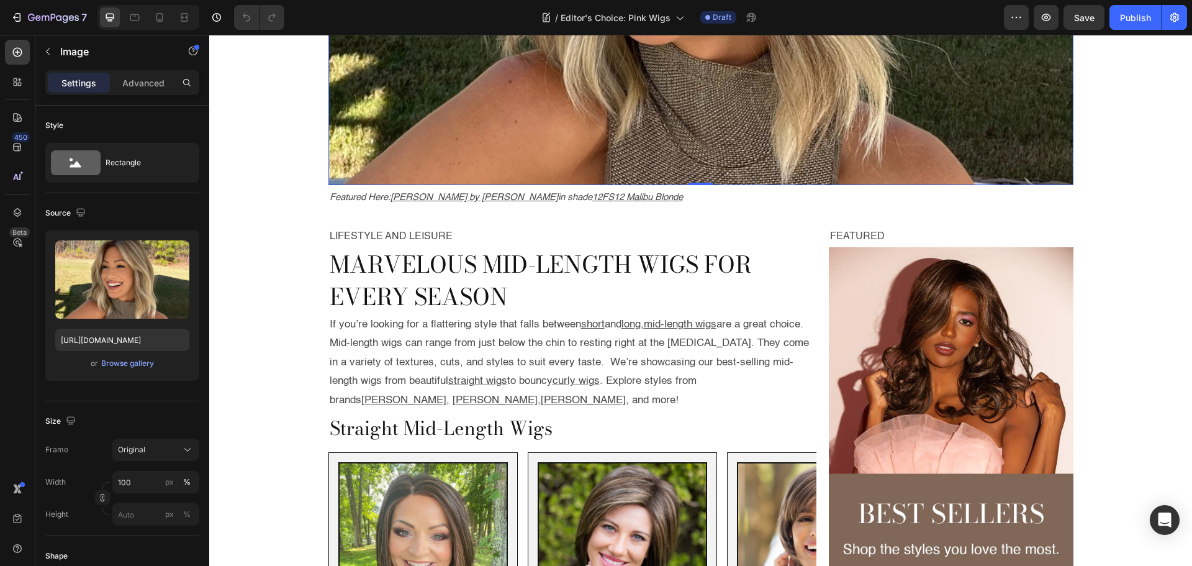
scroll to position [435, 0]
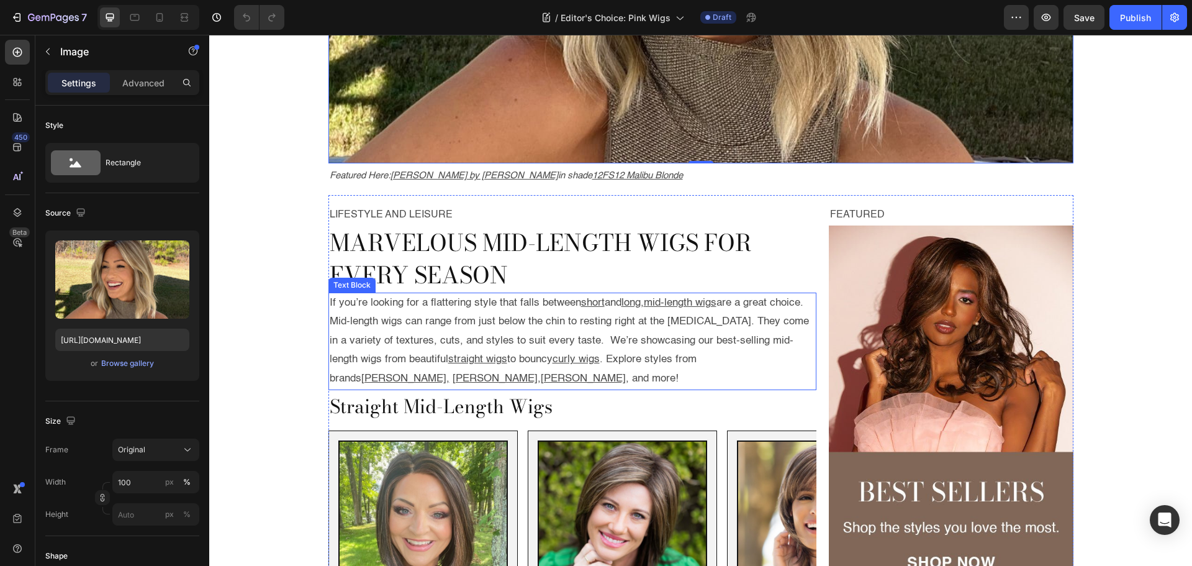
click at [501, 308] on p "If you’re looking for a flattering style that falls between short and long , mi…" at bounding box center [573, 341] width 486 height 95
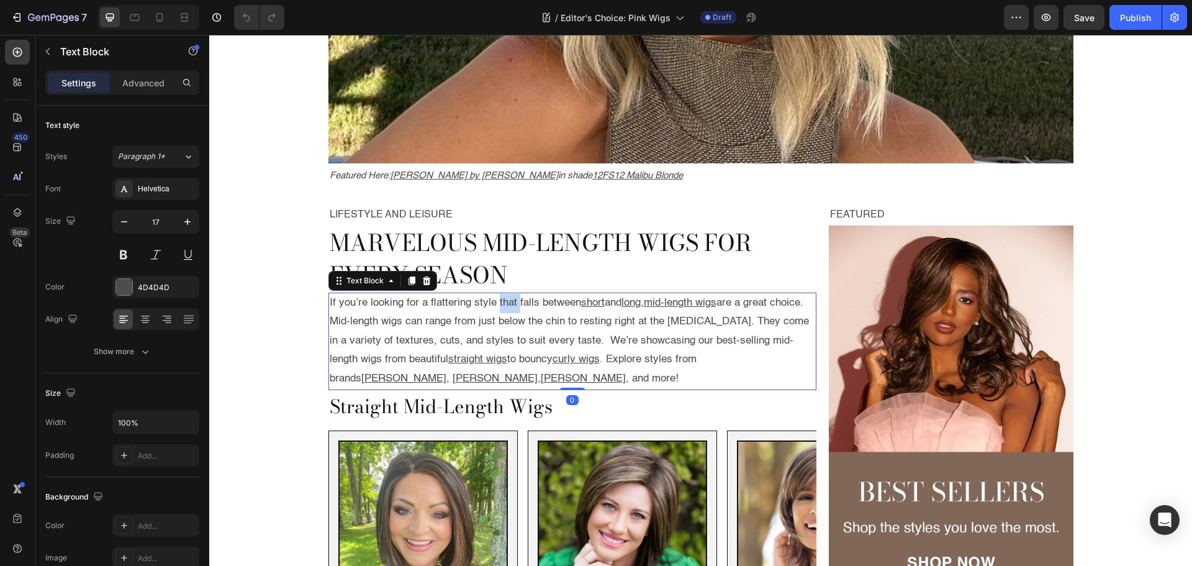
click at [501, 308] on p "If you’re looking for a flattering style that falls between short and long , mi…" at bounding box center [573, 341] width 486 height 95
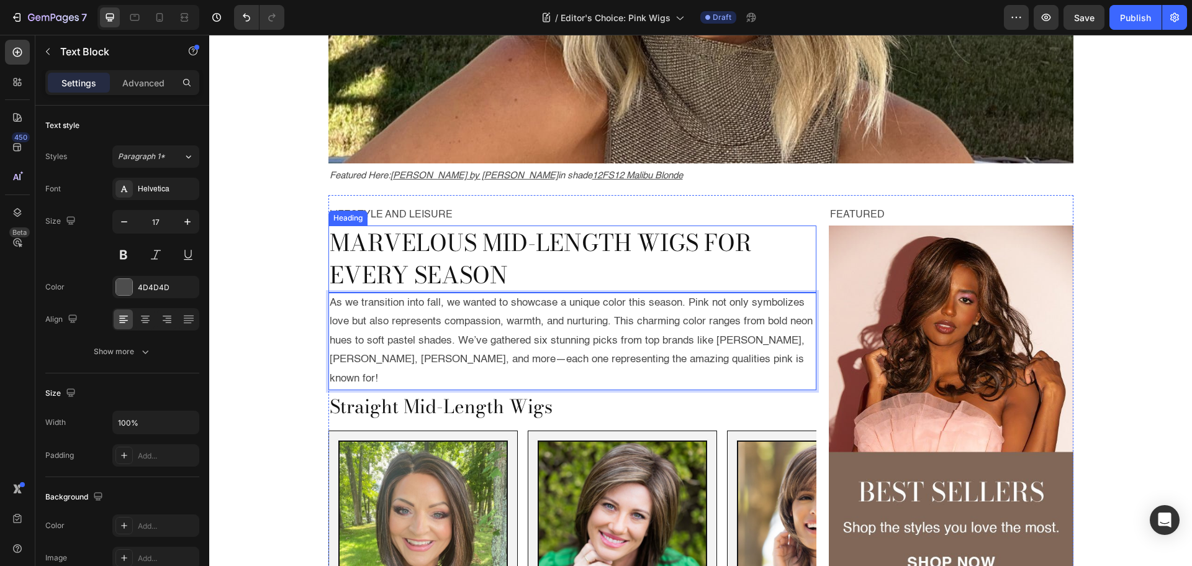
click at [512, 255] on span "Marvelous Mid-Length Wigs for Every Season" at bounding box center [541, 259] width 422 height 68
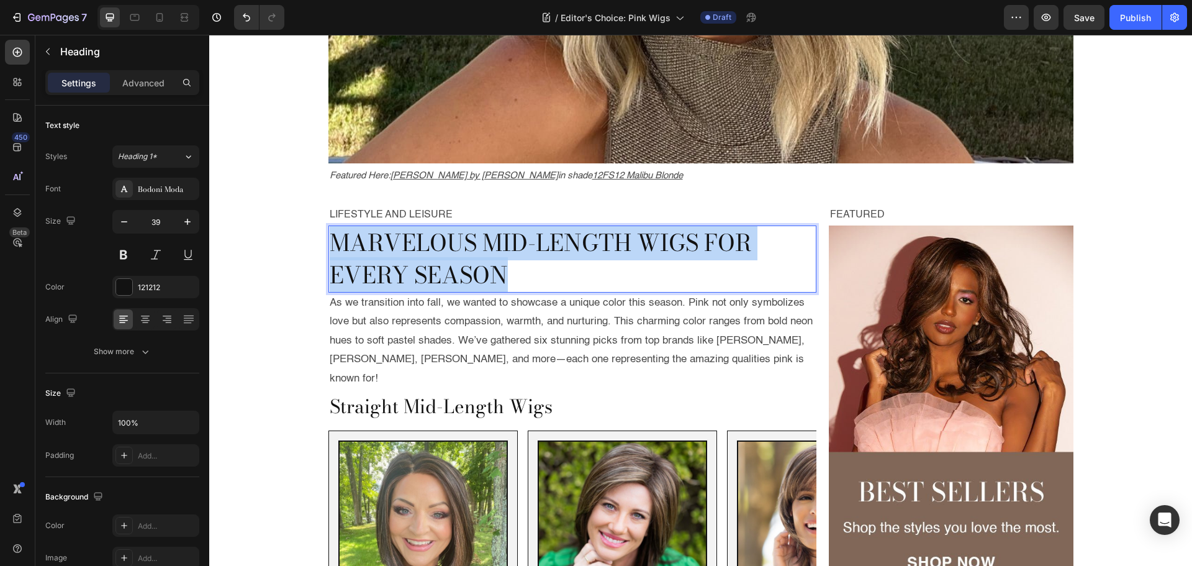
click at [512, 255] on span "Marvelous Mid-Length Wigs for Every Season" at bounding box center [541, 259] width 422 height 68
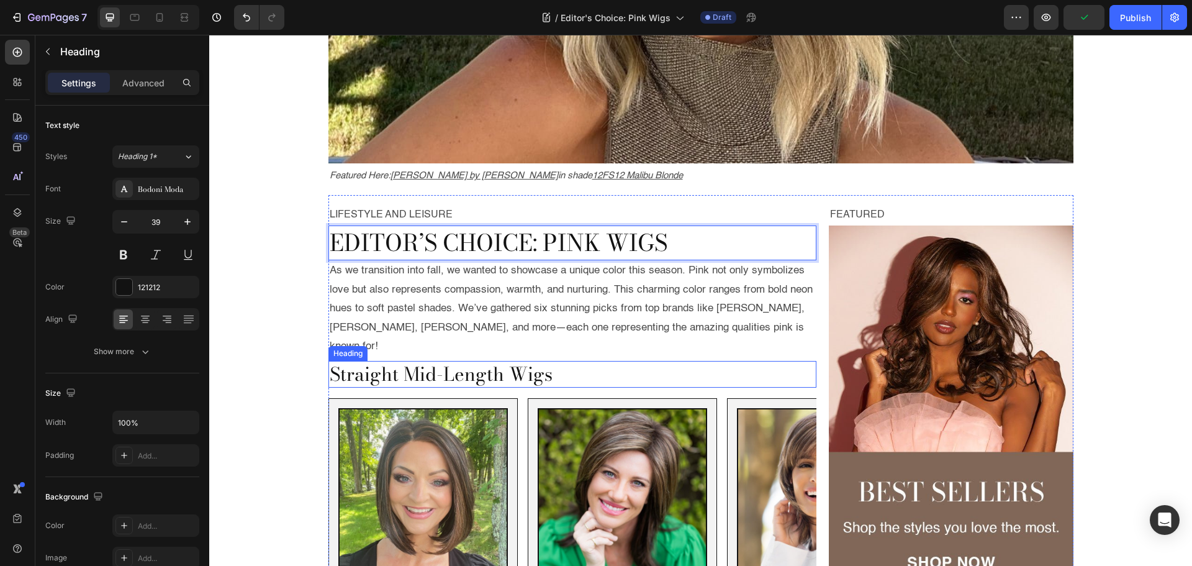
click at [446, 361] on h2 "Straight Mid-Length Wigs" at bounding box center [572, 374] width 489 height 27
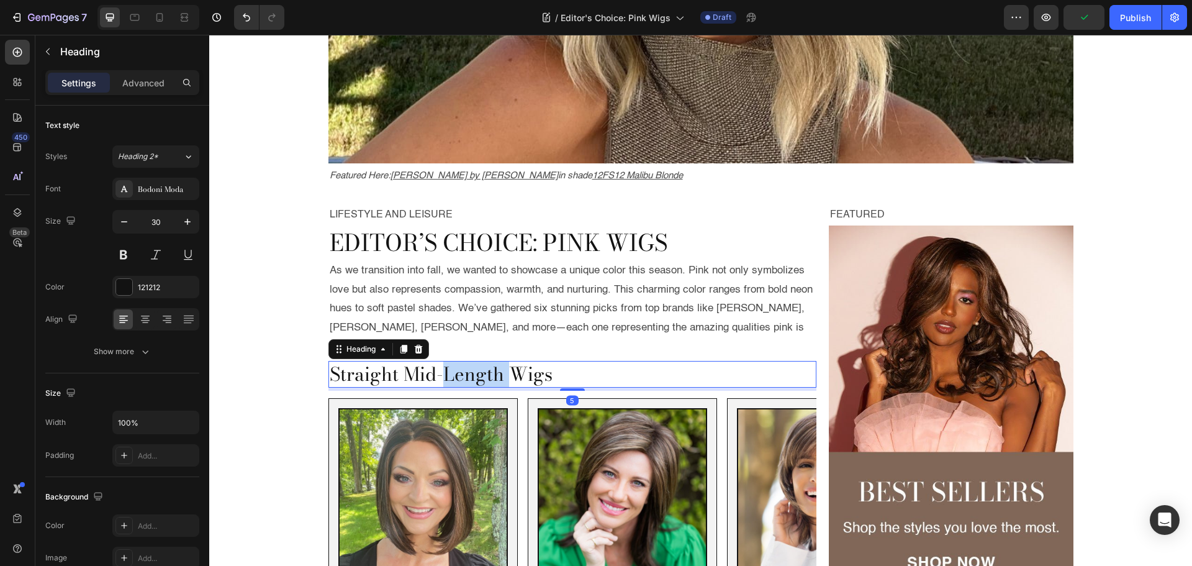
click at [446, 361] on h2 "Straight Mid-Length Wigs" at bounding box center [572, 374] width 489 height 27
click at [446, 362] on p "Straight Mid-Length Wigs" at bounding box center [573, 374] width 486 height 24
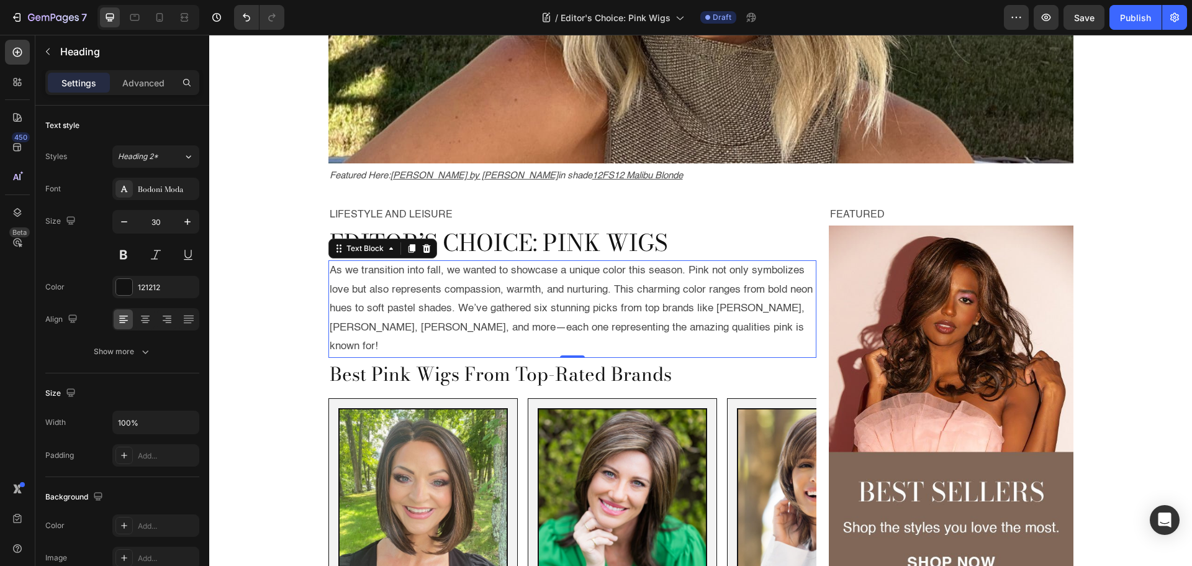
click at [450, 325] on p "As we transition into fall, we wanted to showcase a unique color this season. P…" at bounding box center [573, 308] width 486 height 95
click at [449, 362] on p "Best Pink Wigs From Top-Rated Brands" at bounding box center [573, 374] width 486 height 24
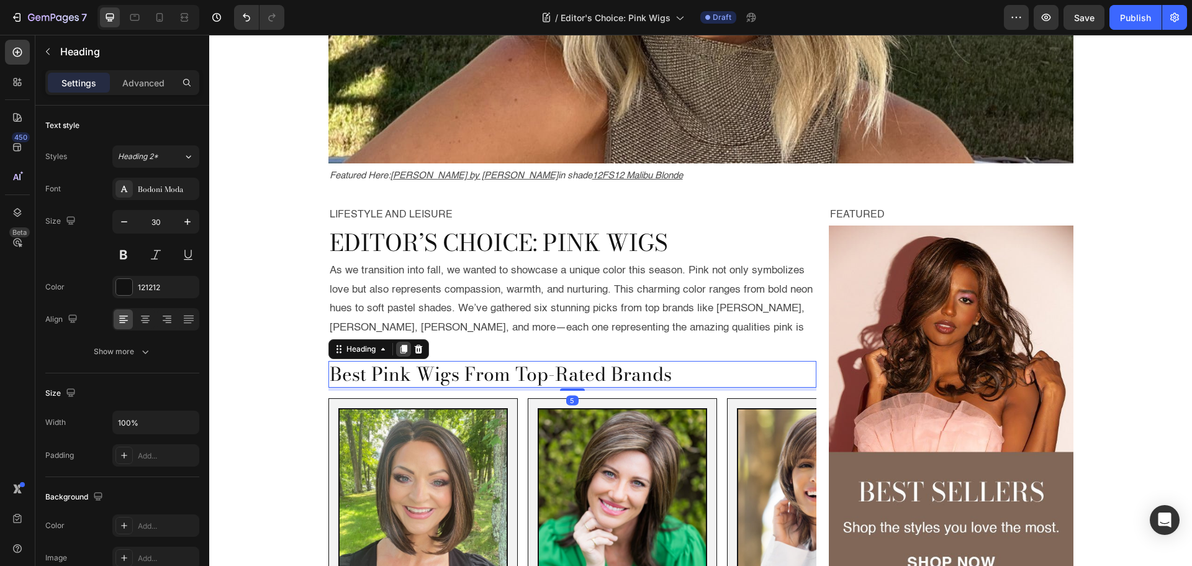
click at [400, 345] on icon at bounding box center [403, 349] width 7 height 9
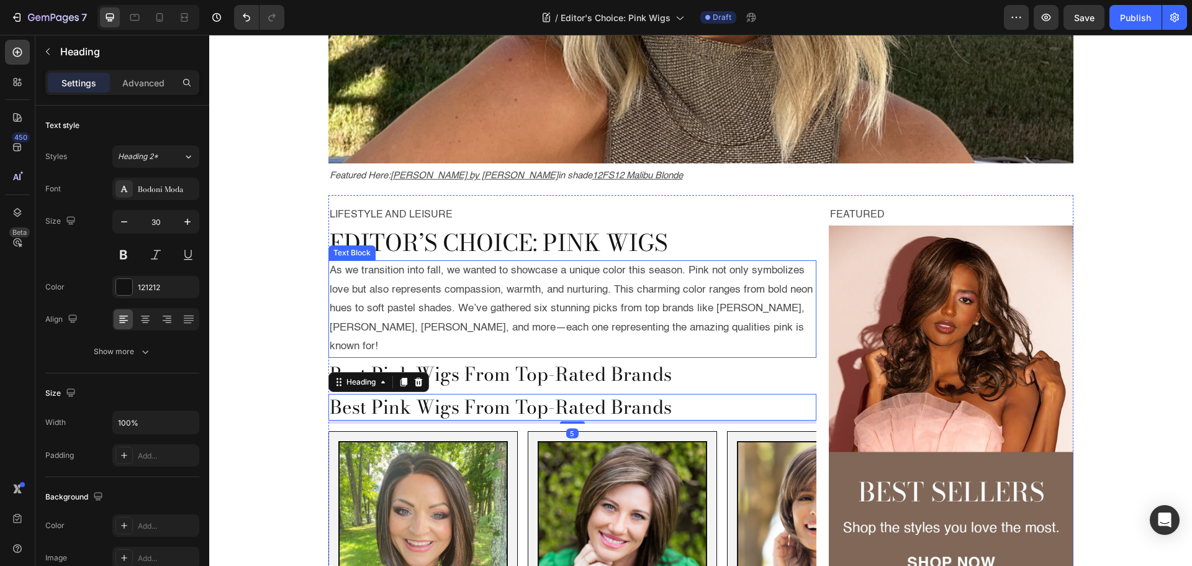
click at [397, 288] on p "As we transition into fall, we wanted to showcase a unique color this season. P…" at bounding box center [573, 308] width 486 height 95
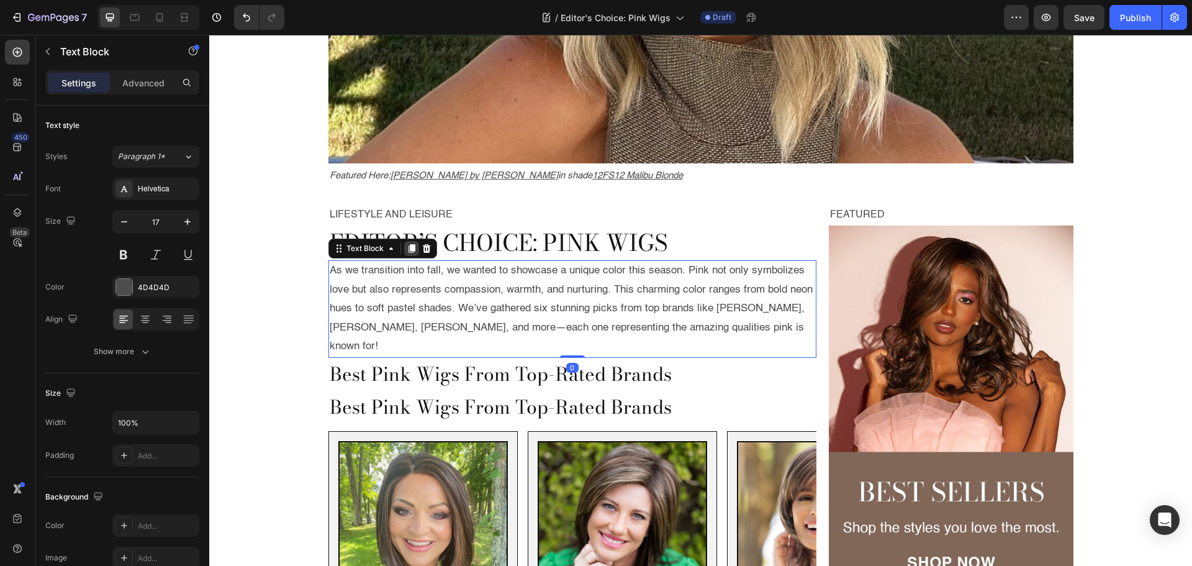
click at [407, 253] on div at bounding box center [411, 248] width 15 height 15
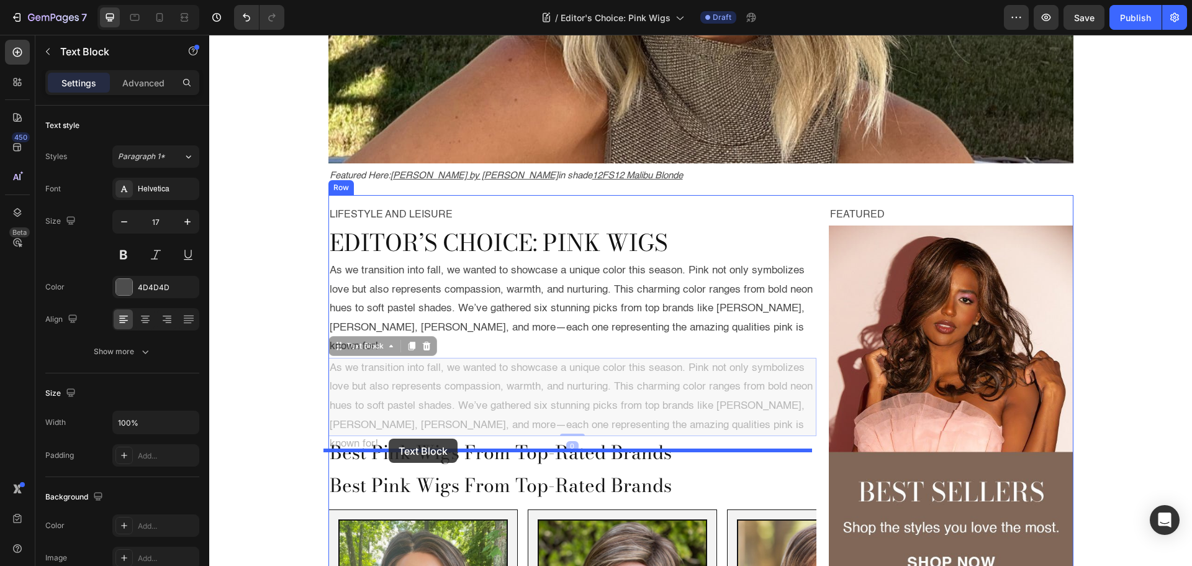
drag, startPoint x: 355, startPoint y: 323, endPoint x: 389, endPoint y: 438, distance: 120.2
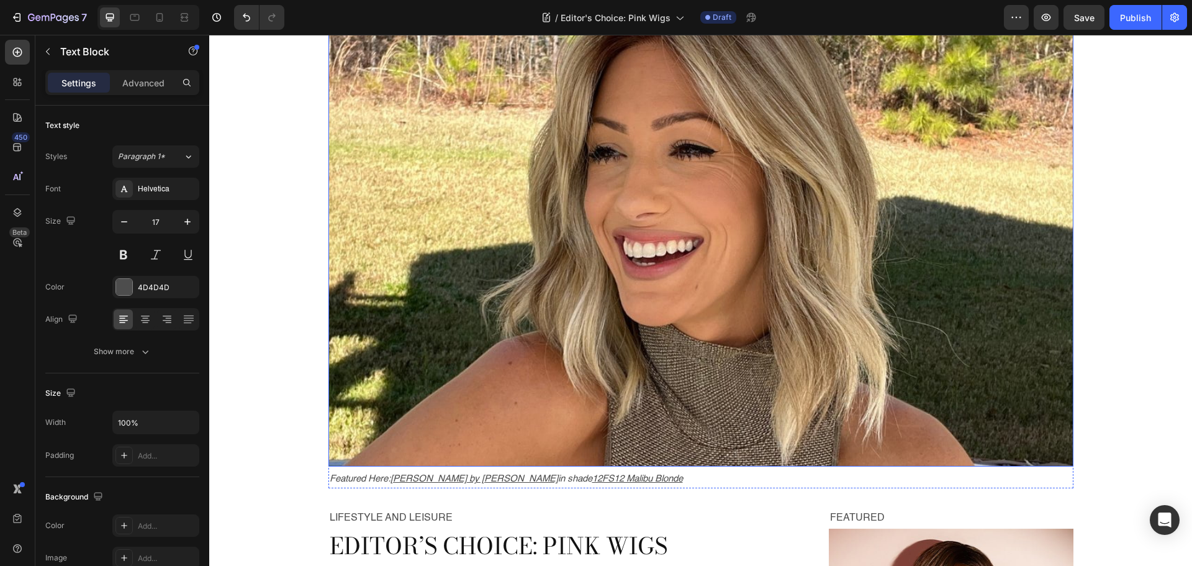
scroll to position [62, 0]
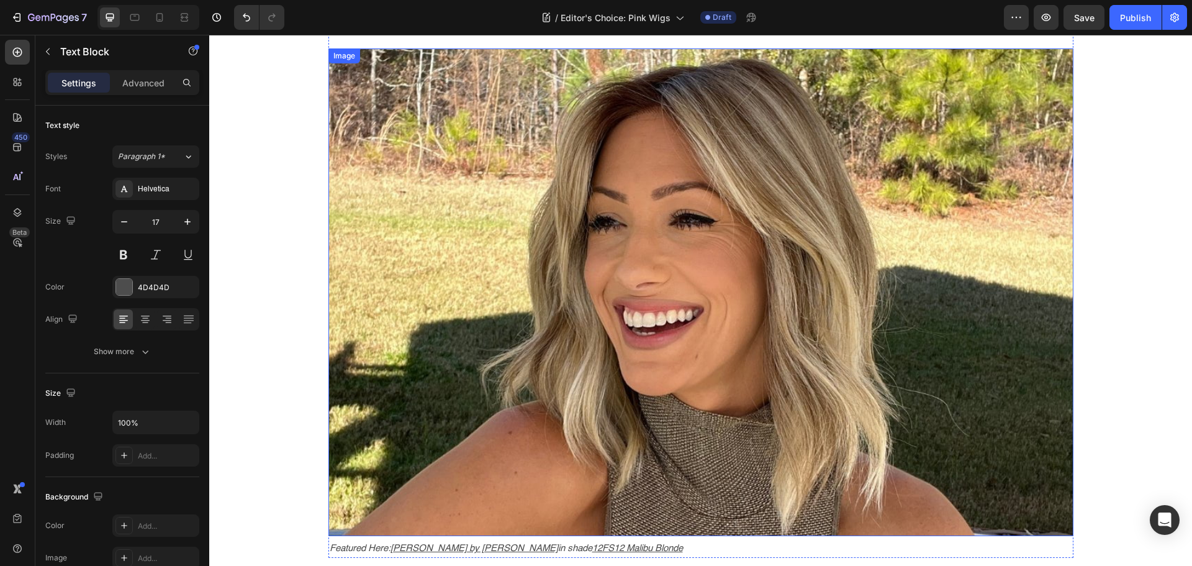
click at [551, 276] on img at bounding box center [700, 291] width 745 height 487
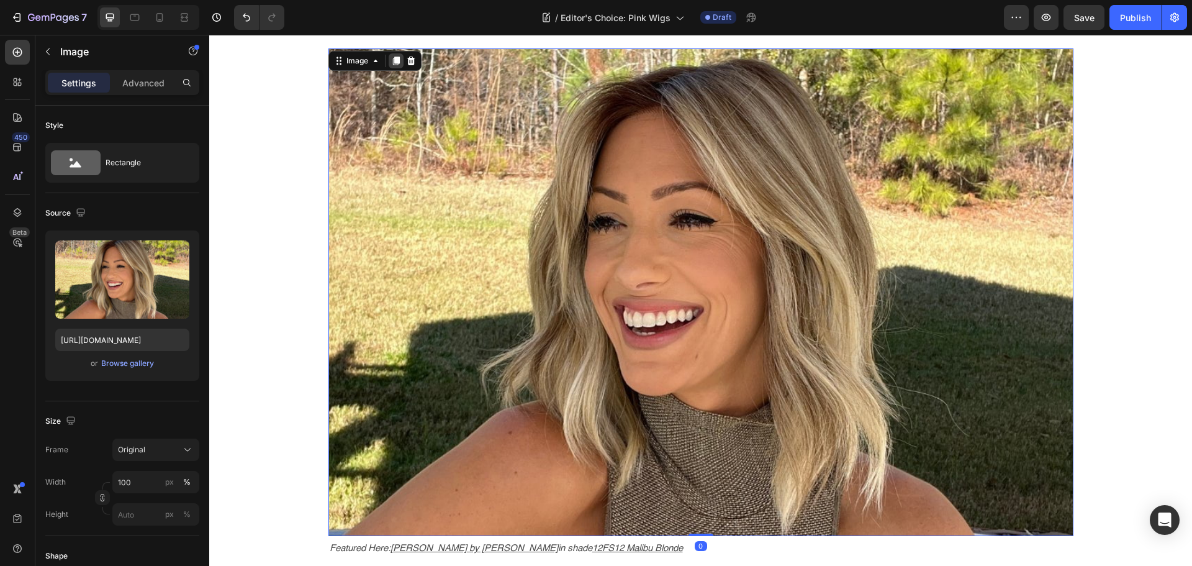
click at [395, 57] on icon at bounding box center [396, 61] width 10 height 10
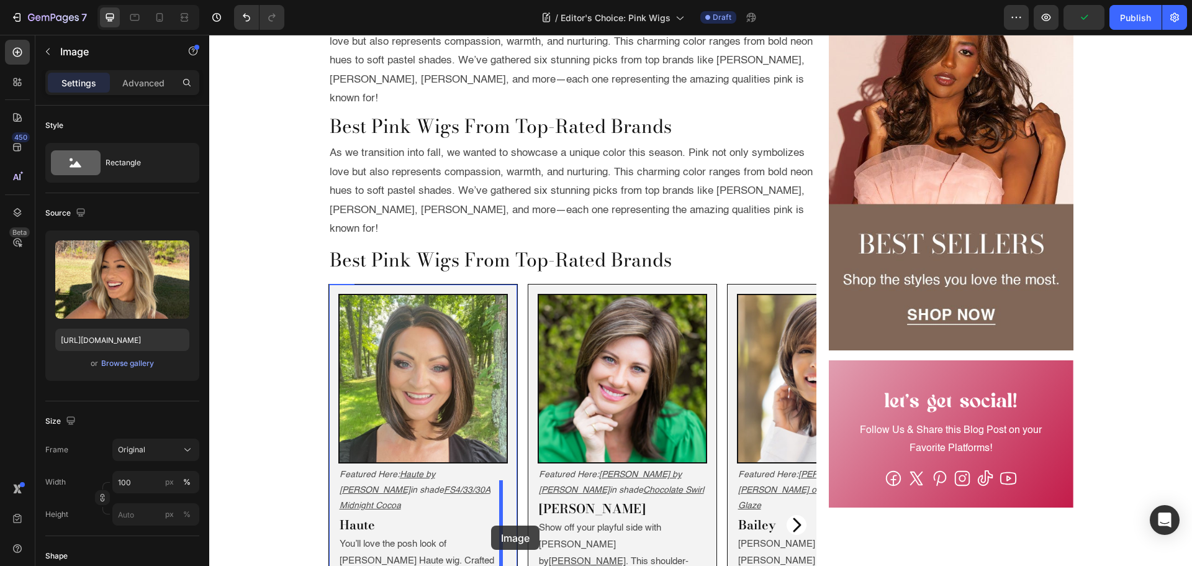
scroll to position [1190, 0]
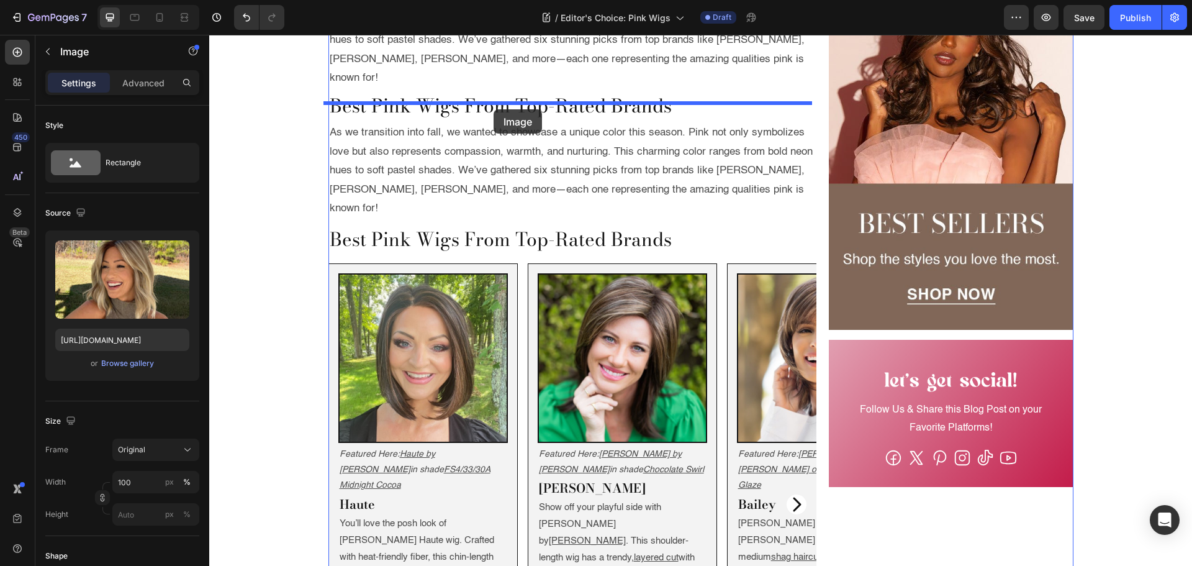
drag, startPoint x: 358, startPoint y: 84, endPoint x: 494, endPoint y: 109, distance: 137.7
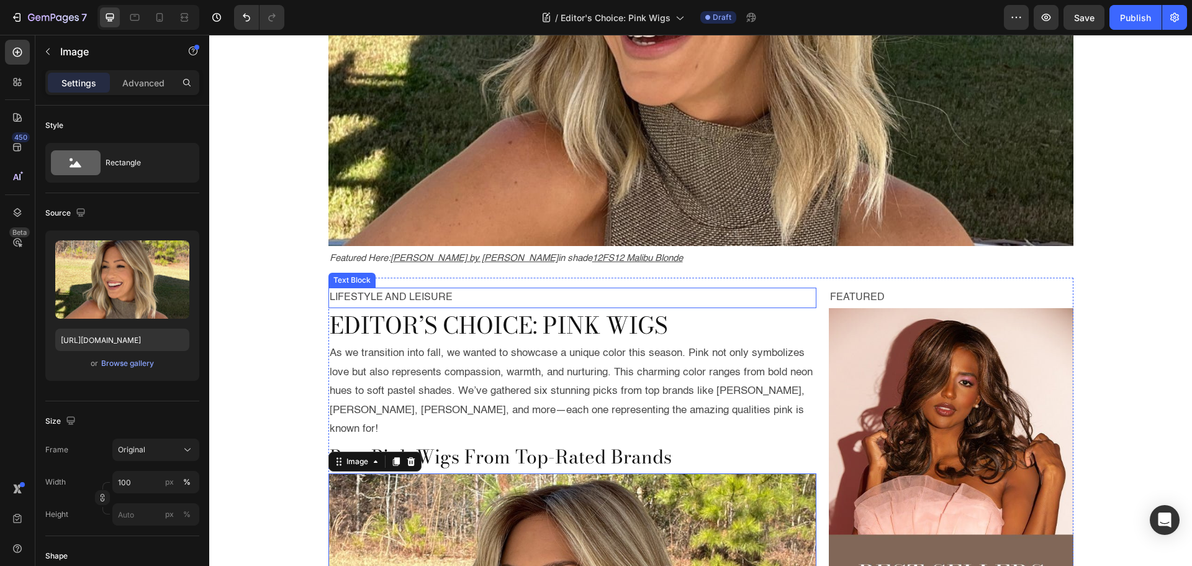
scroll to position [330, 0]
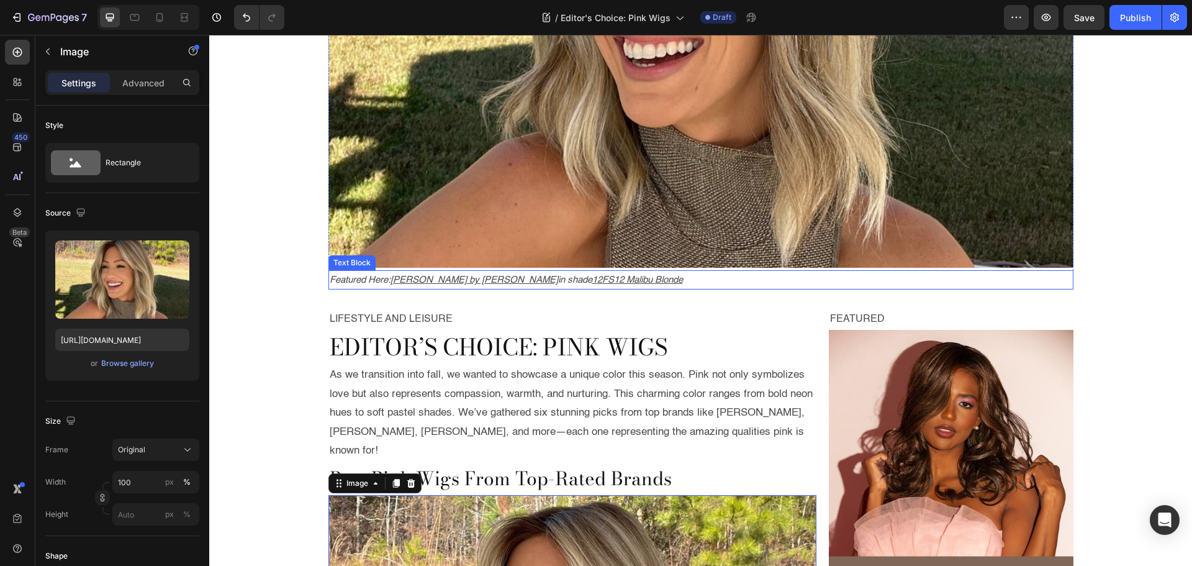
click at [359, 284] on icon "Featured Here:" at bounding box center [360, 279] width 61 height 9
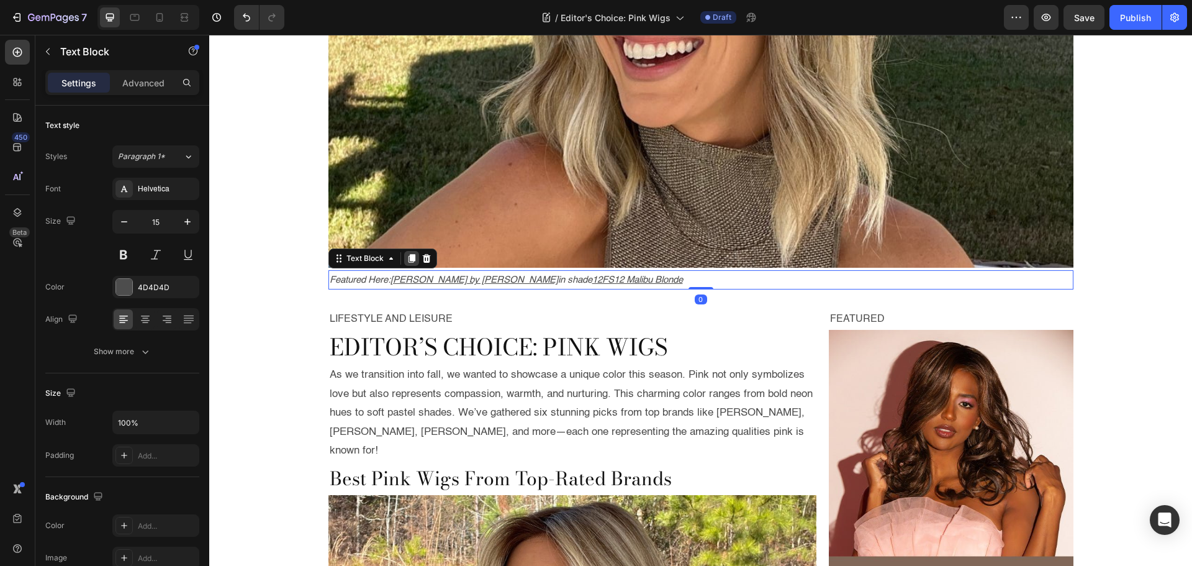
click at [410, 257] on icon at bounding box center [411, 259] width 7 height 9
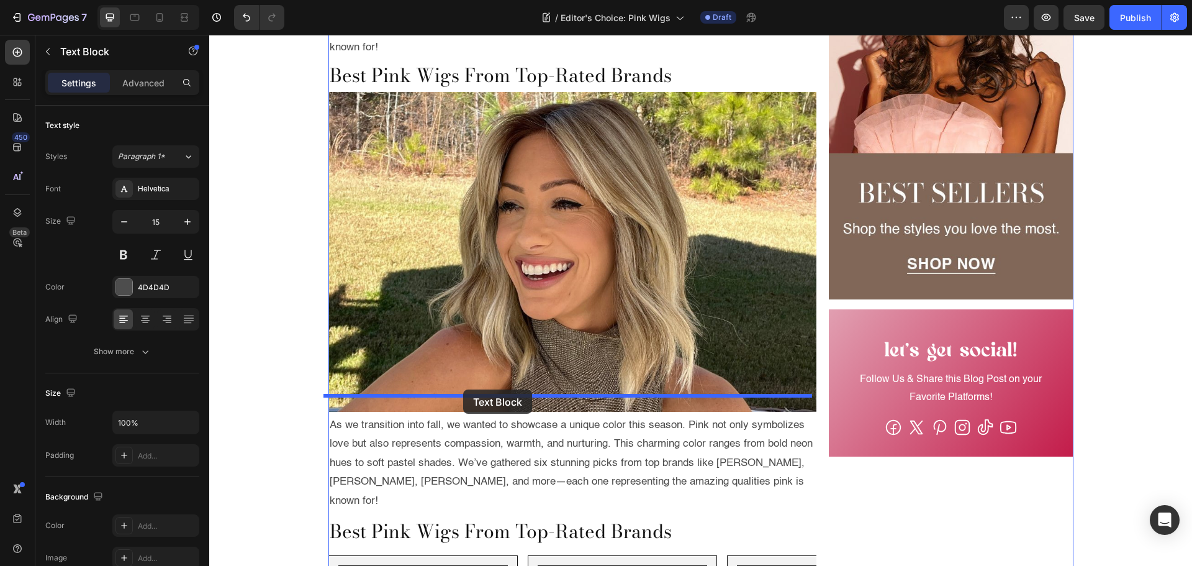
drag, startPoint x: 351, startPoint y: 277, endPoint x: 463, endPoint y: 389, distance: 158.5
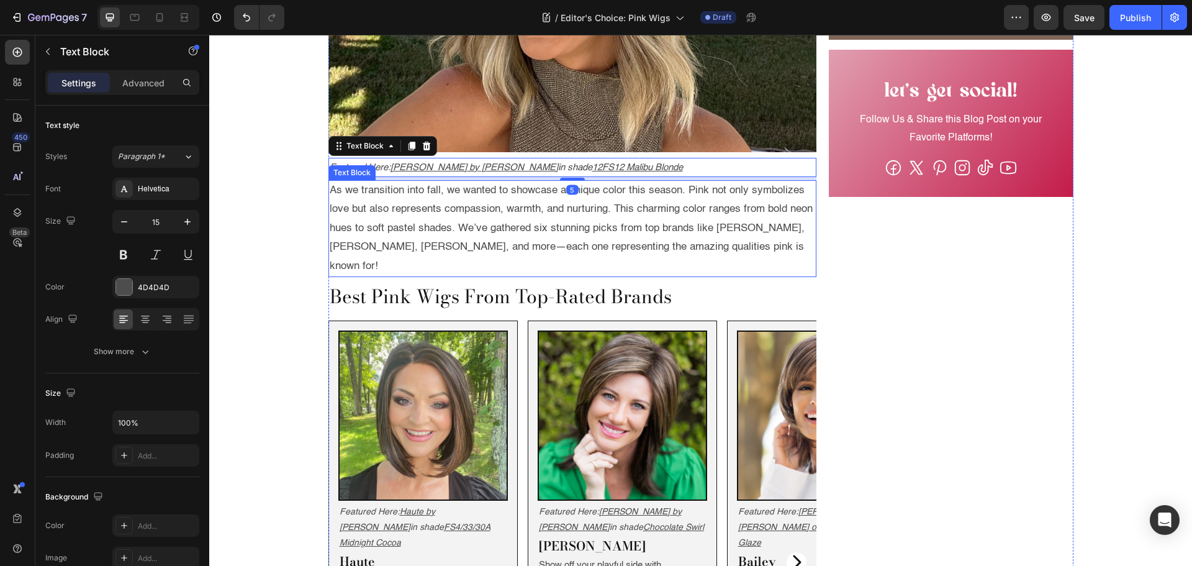
scroll to position [1044, 0]
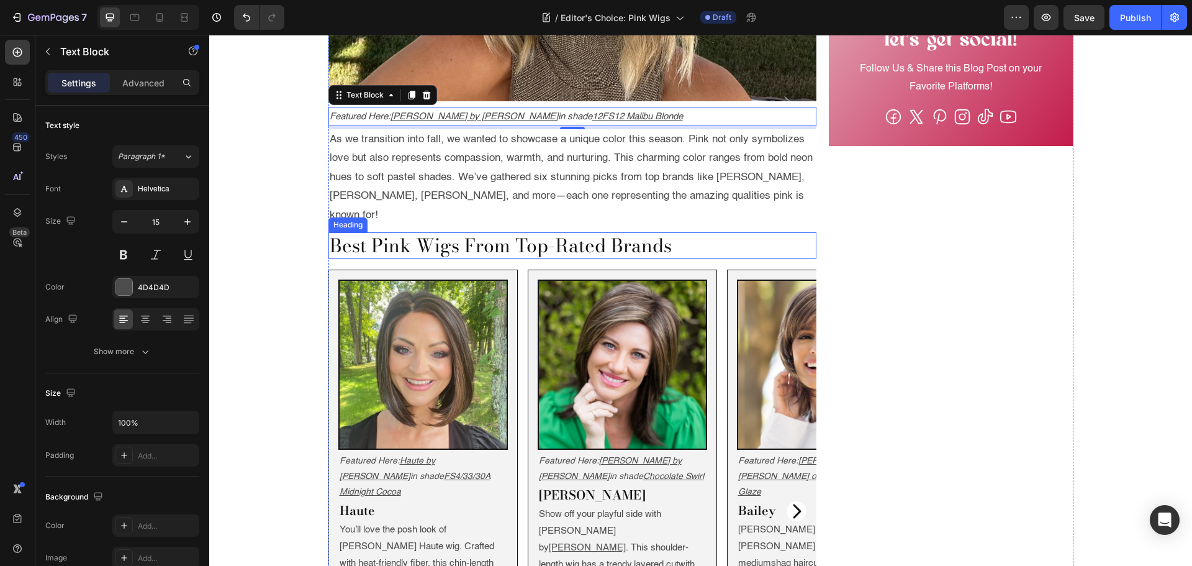
click at [435, 232] on h2 "Best Pink Wigs From Top-Rated Brands" at bounding box center [572, 245] width 489 height 27
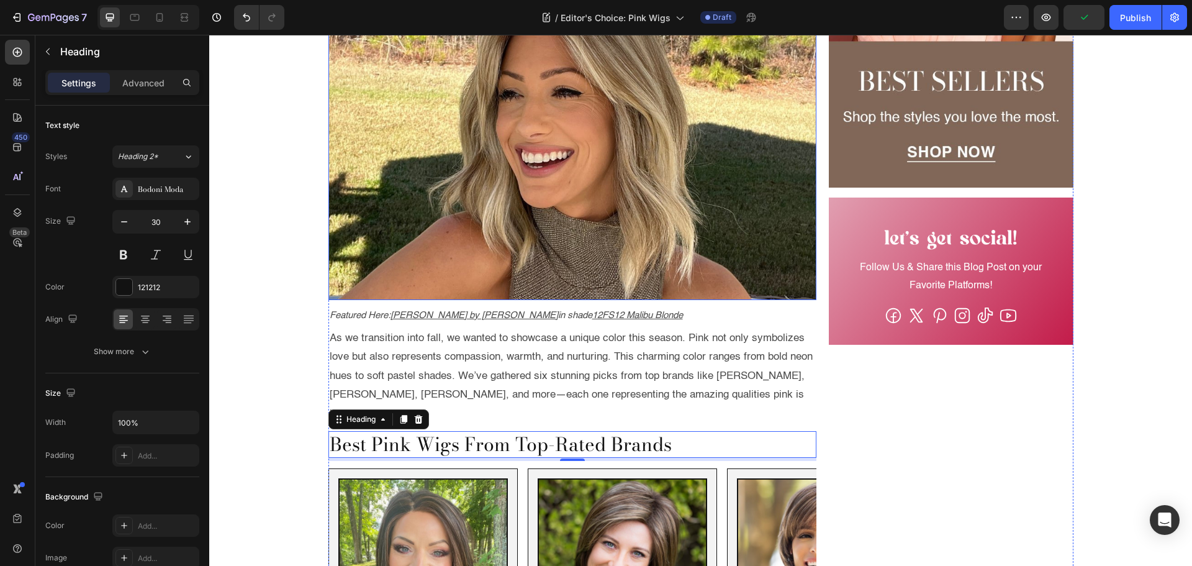
scroll to position [857, 0]
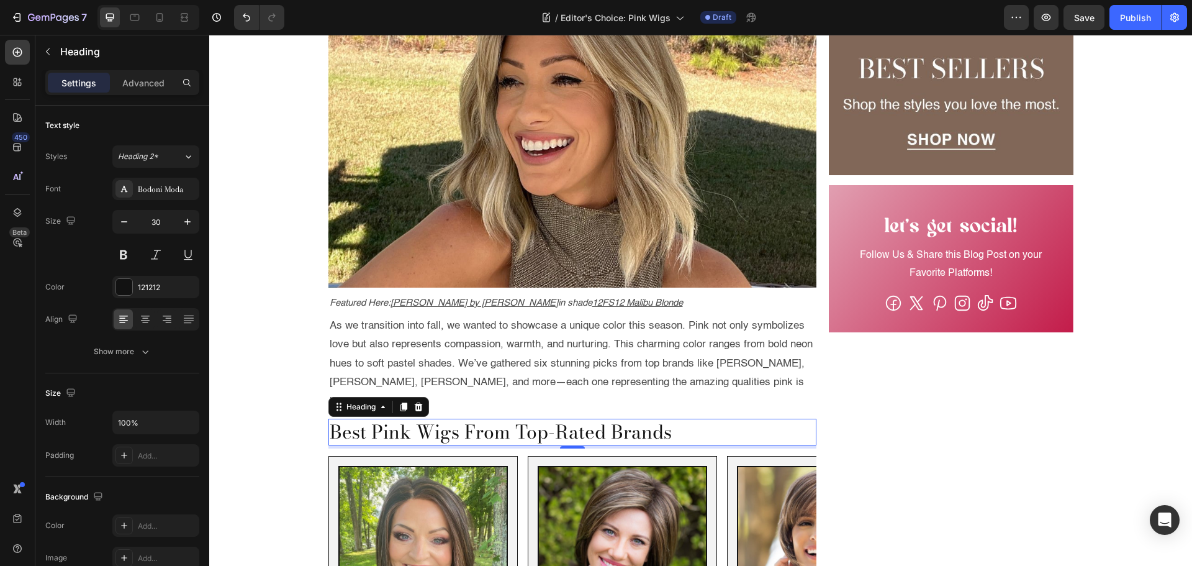
click at [407, 418] on h2 "Best Pink Wigs From Top-Rated Brands" at bounding box center [572, 431] width 489 height 27
click at [407, 420] on p "Best Pink Wigs From Top-Rated Brands" at bounding box center [573, 432] width 486 height 24
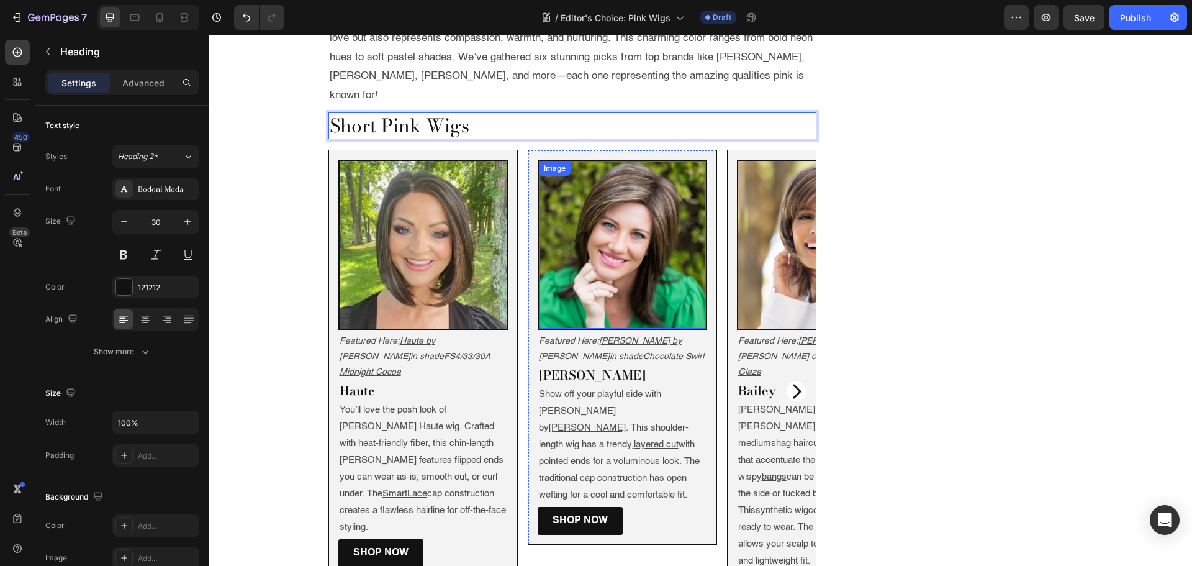
scroll to position [1168, 0]
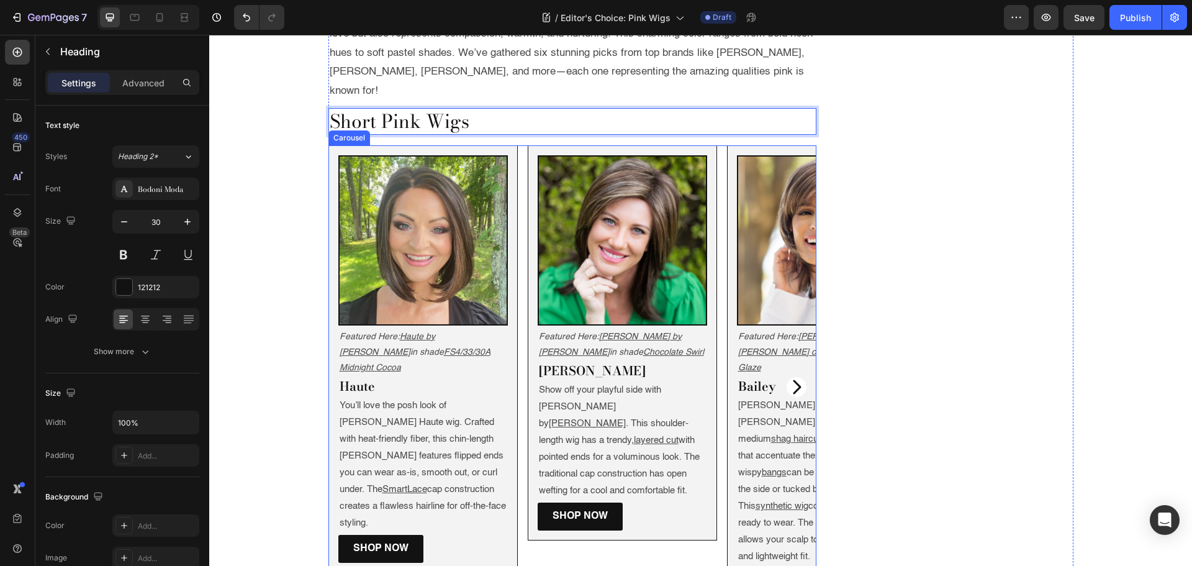
click at [719, 330] on div "Image Featured Here: Haute by Jon Renau in shade FS4/33/30A Midnight Cocoa Text…" at bounding box center [572, 386] width 489 height 482
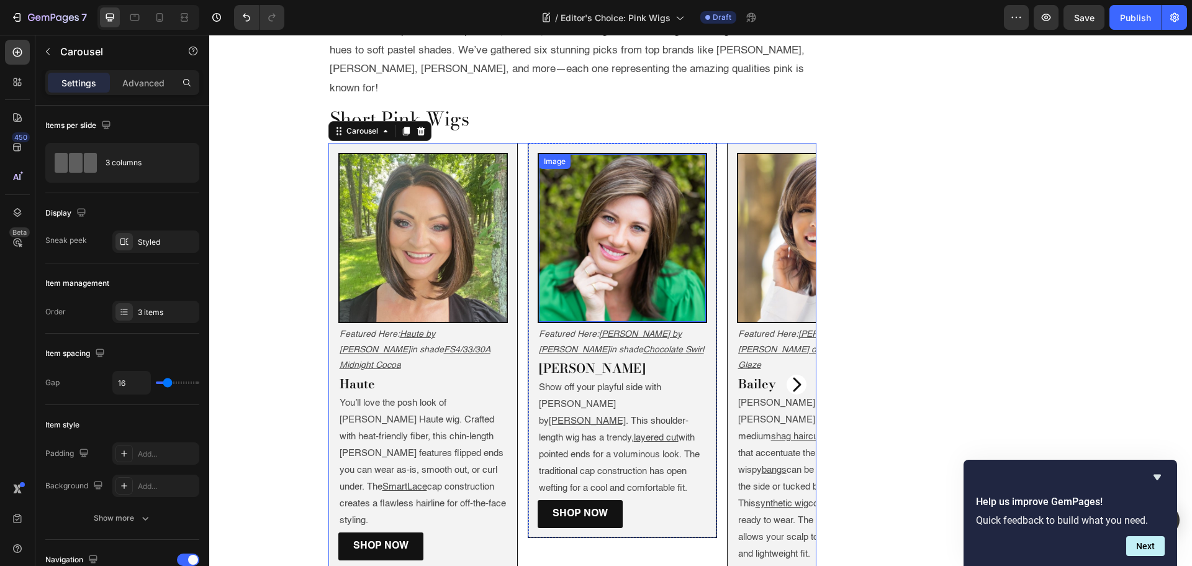
scroll to position [1180, 0]
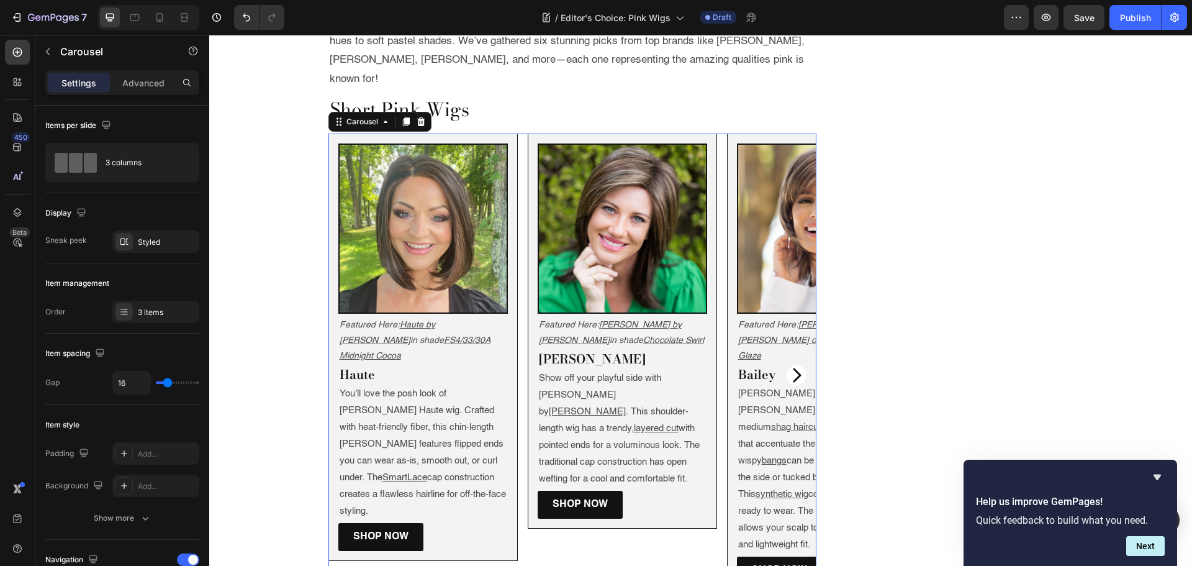
click at [716, 307] on div "Image Featured Here: Haute by Jon Renau in shade FS4/33/30A Midnight Cocoa Text…" at bounding box center [572, 374] width 489 height 482
click at [145, 318] on div "3 items" at bounding box center [155, 311] width 87 height 22
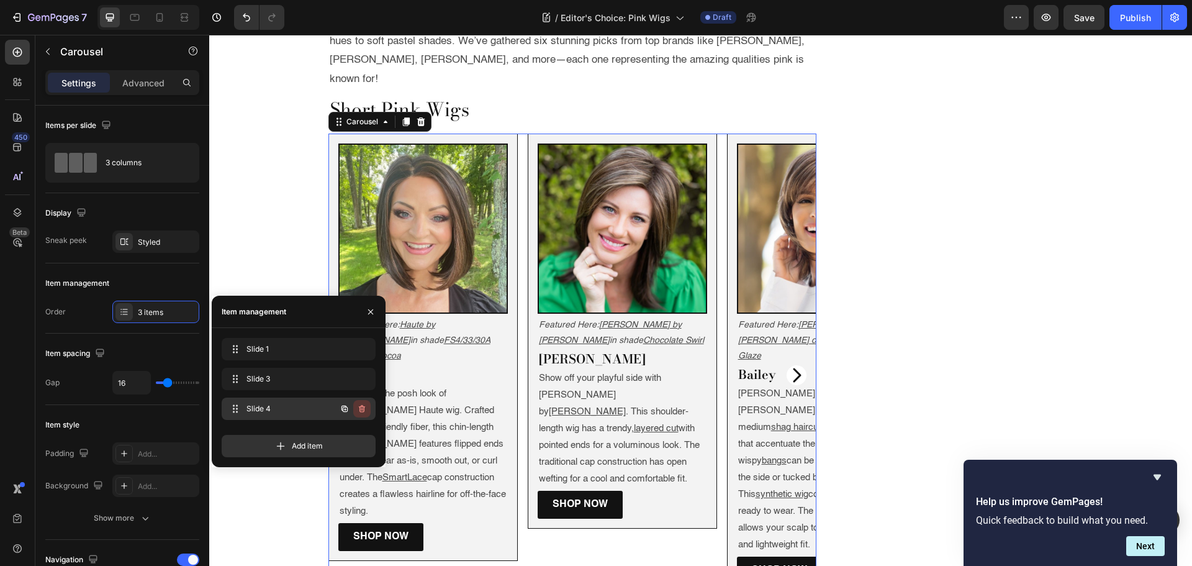
click at [360, 413] on button "button" at bounding box center [361, 408] width 17 height 17
click at [360, 413] on div "Delete" at bounding box center [353, 408] width 23 height 11
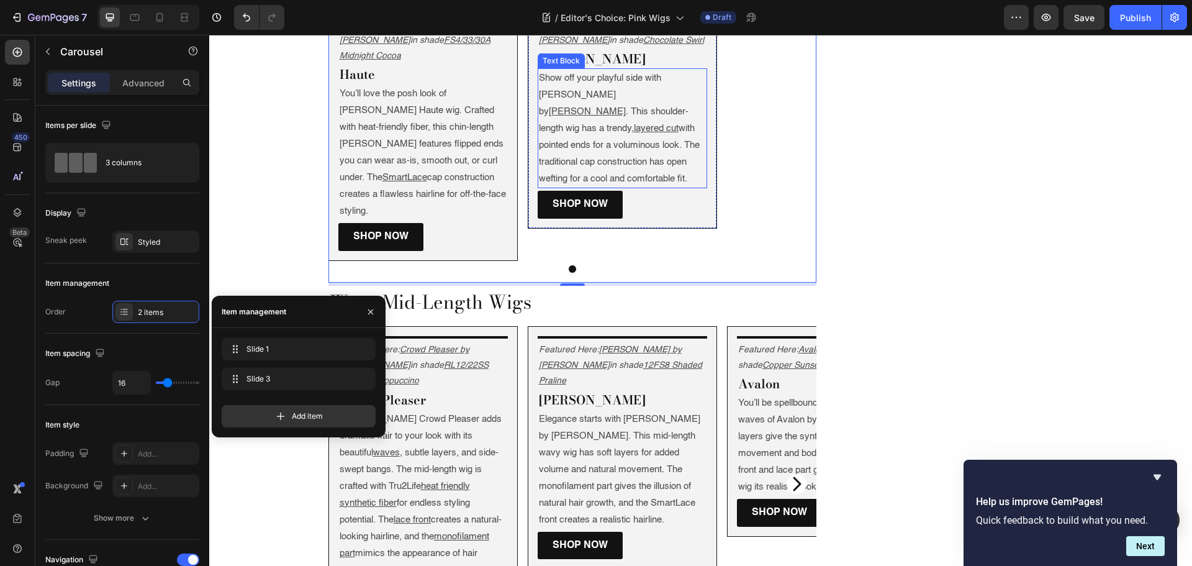
scroll to position [1490, 0]
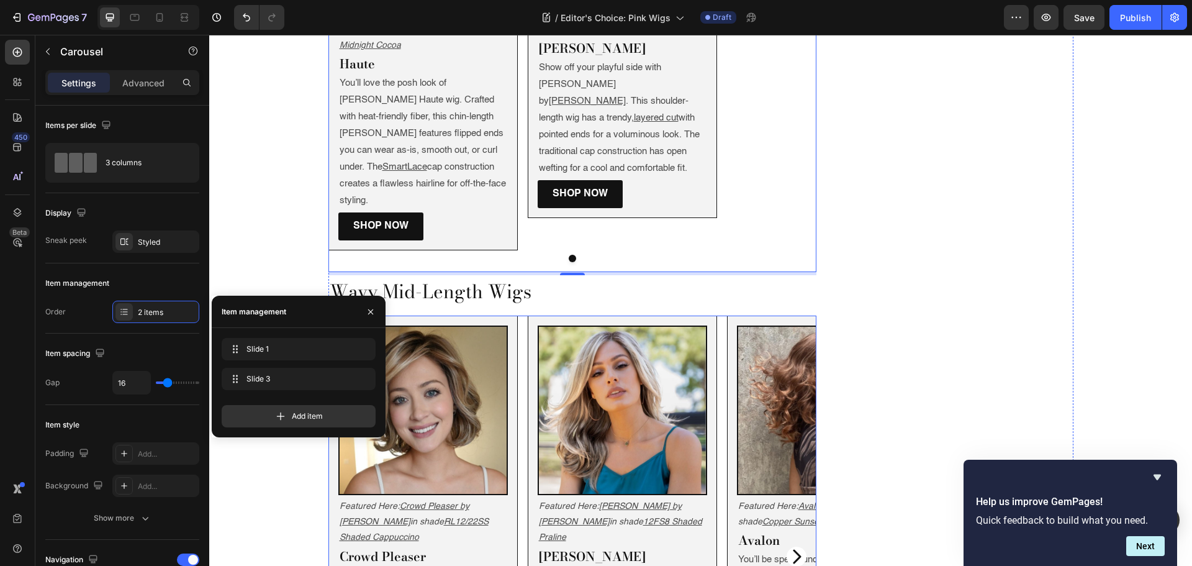
click at [519, 315] on div "Image Featured Here: Crowd Pleaser by Raquel Welch in shade RL12/22SS Shaded Ca…" at bounding box center [572, 556] width 489 height 482
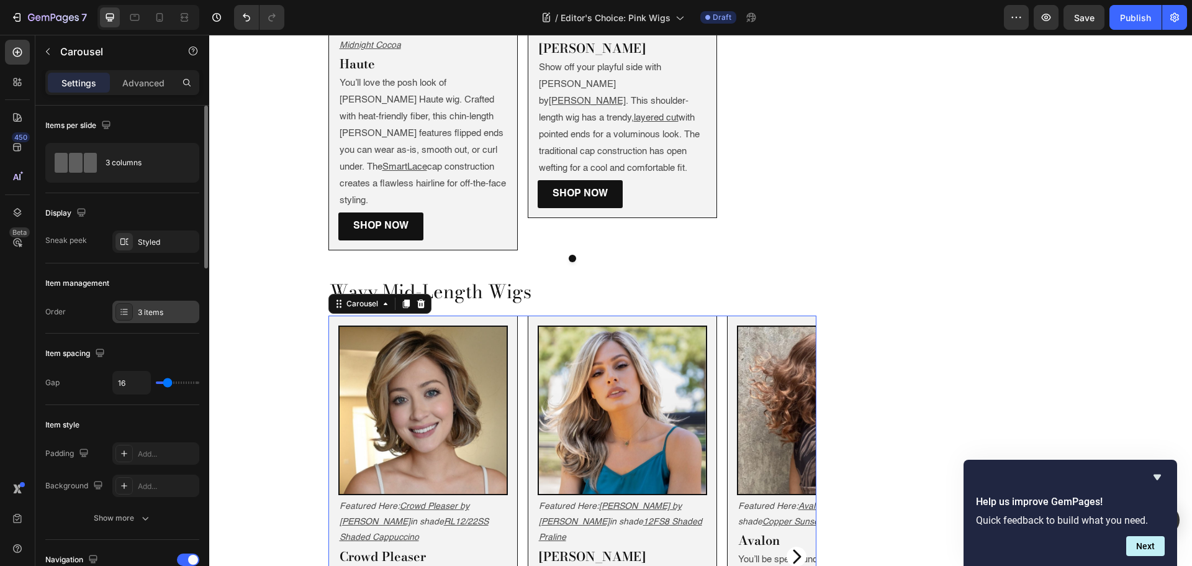
click at [138, 307] on div "3 items" at bounding box center [167, 312] width 58 height 11
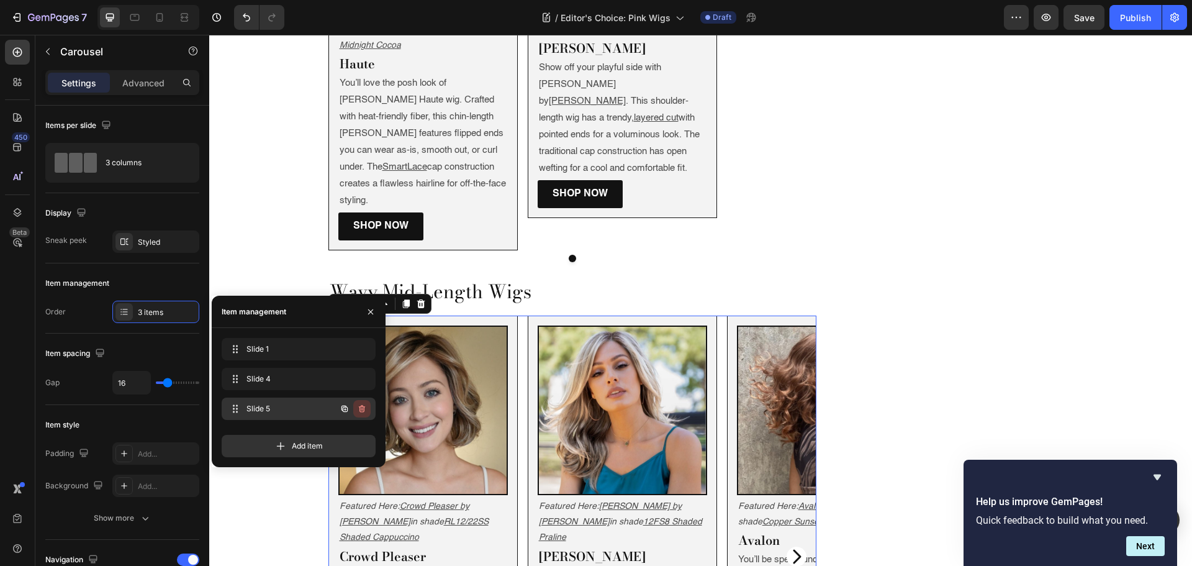
click at [366, 409] on icon "button" at bounding box center [362, 409] width 10 height 10
click at [366, 409] on button "Delete" at bounding box center [353, 408] width 34 height 17
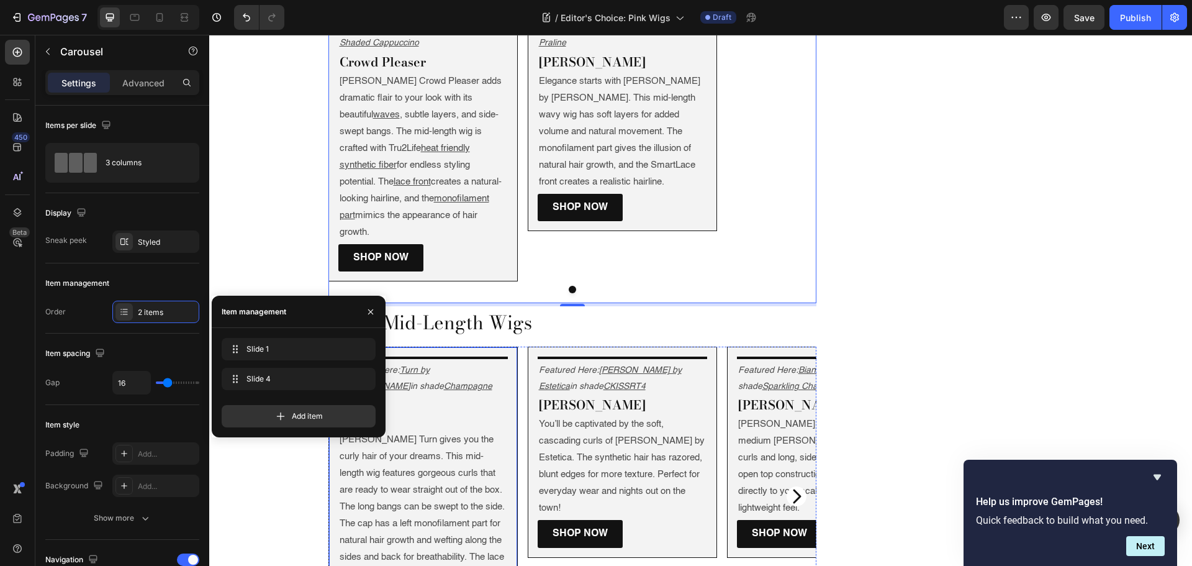
scroll to position [1987, 0]
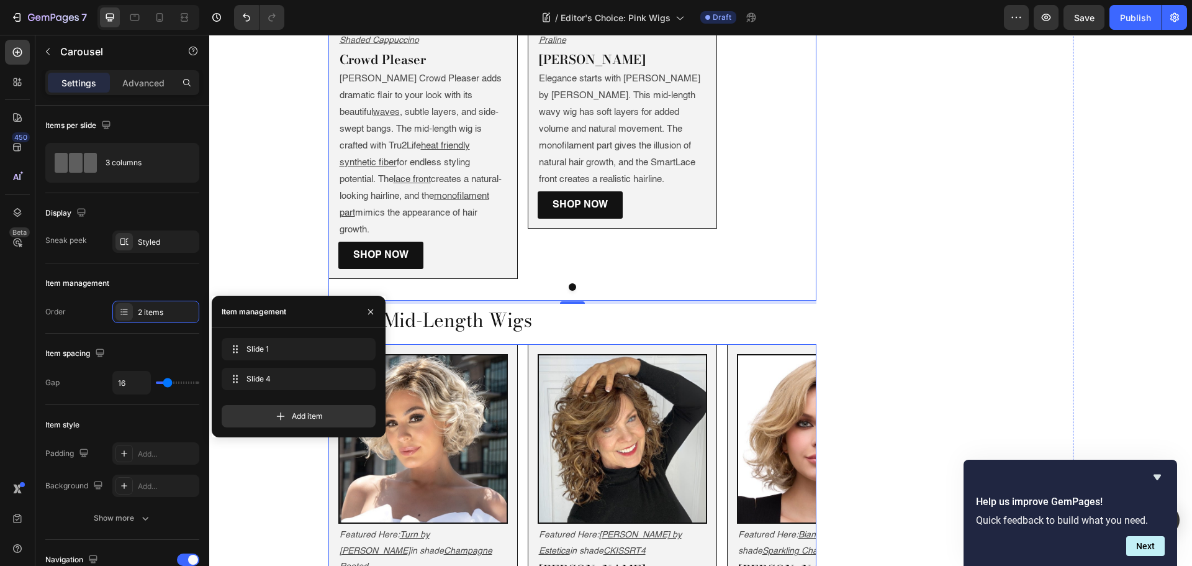
click at [515, 344] on div "Image Featured Here: Turn by Ellen Wille in shade Champagne Rooted Text Block T…" at bounding box center [572, 576] width 489 height 465
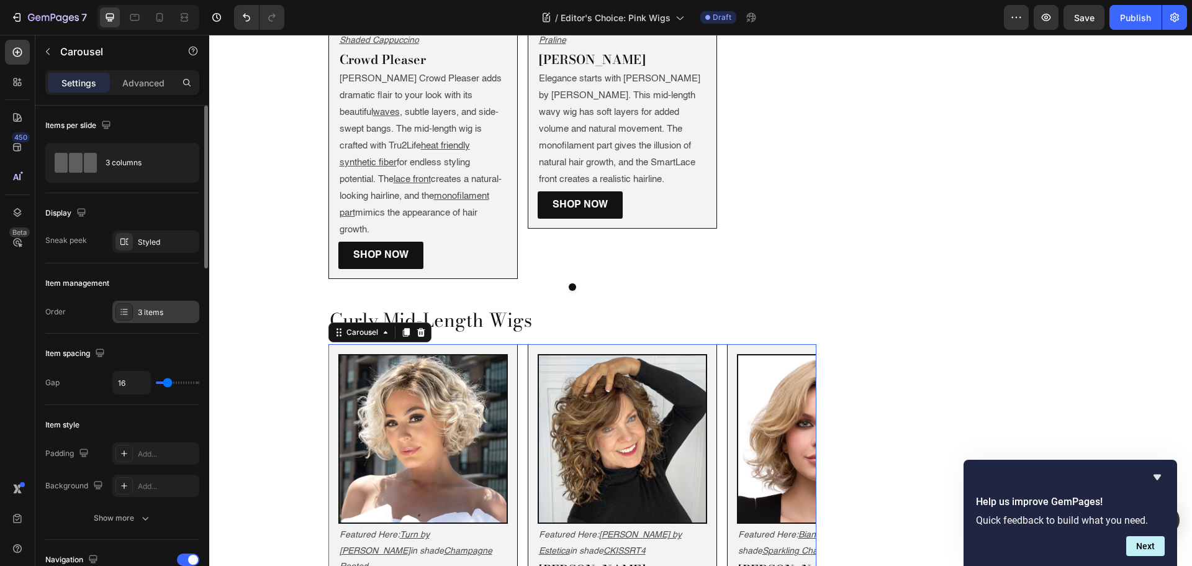
click at [164, 304] on div "3 items" at bounding box center [155, 311] width 87 height 22
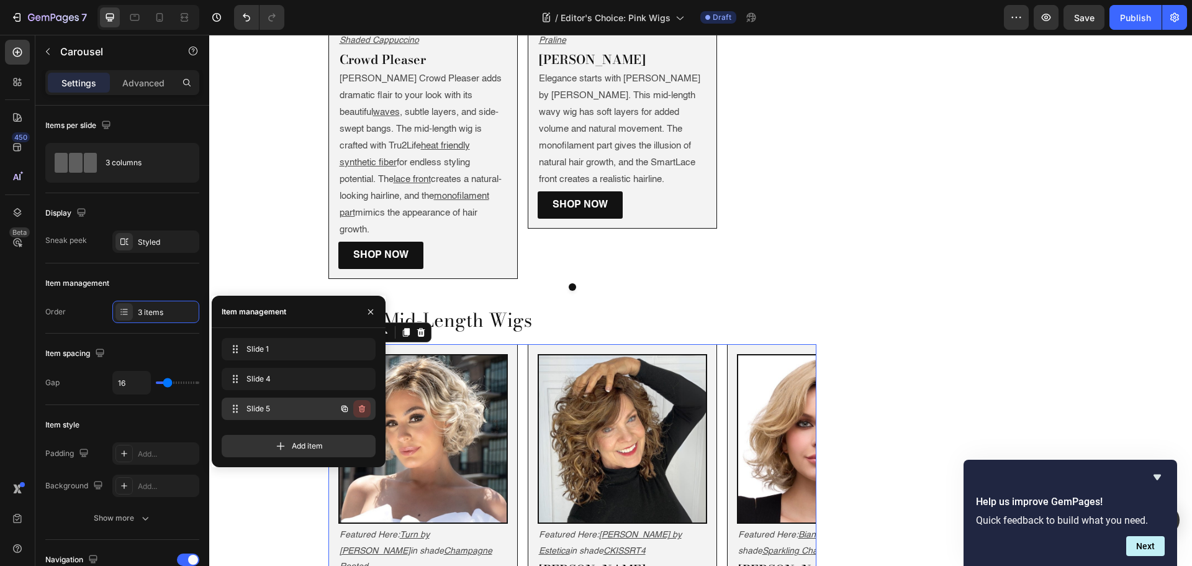
click at [363, 407] on icon "button" at bounding box center [362, 408] width 6 height 7
click at [363, 407] on div "Delete" at bounding box center [353, 408] width 23 height 11
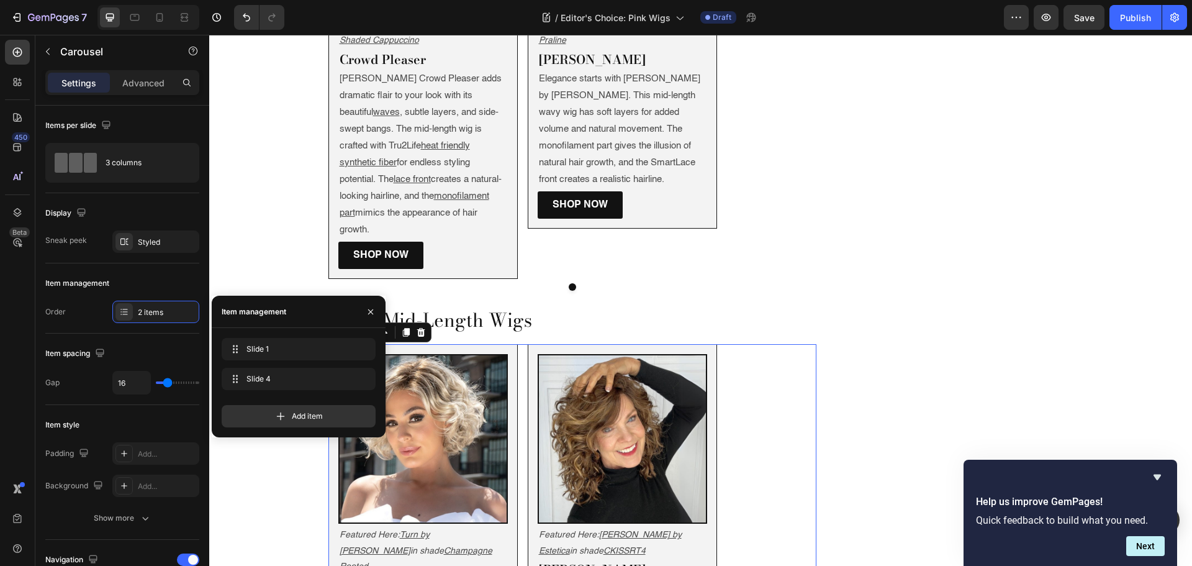
click at [520, 344] on div "Image Featured Here: Turn by Ellen Wille in shade Champagne Rooted Text Block T…" at bounding box center [572, 576] width 489 height 465
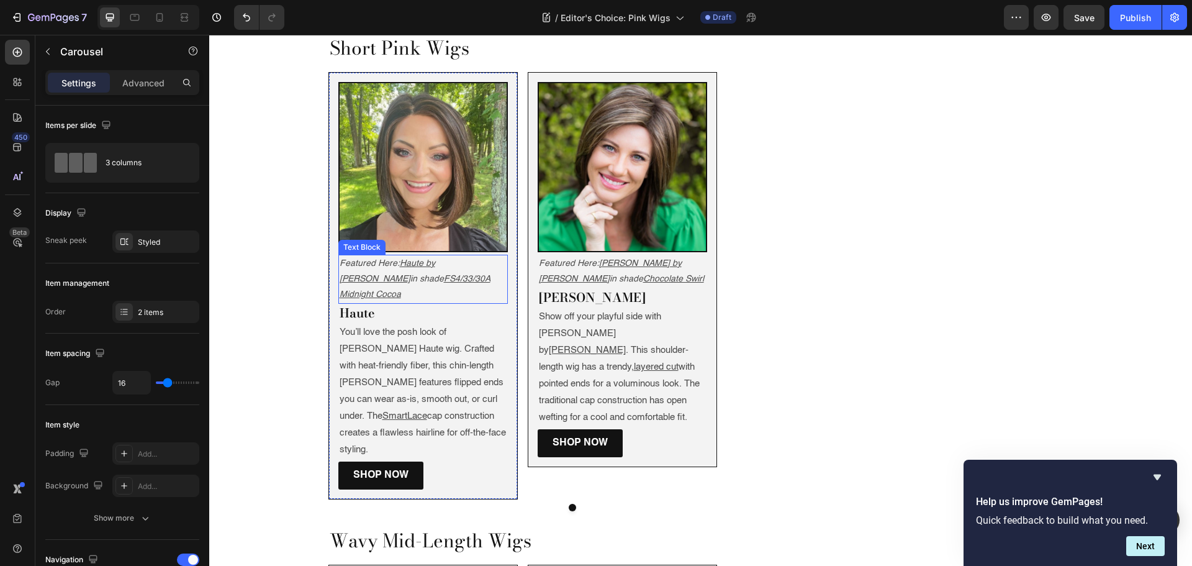
scroll to position [1242, 0]
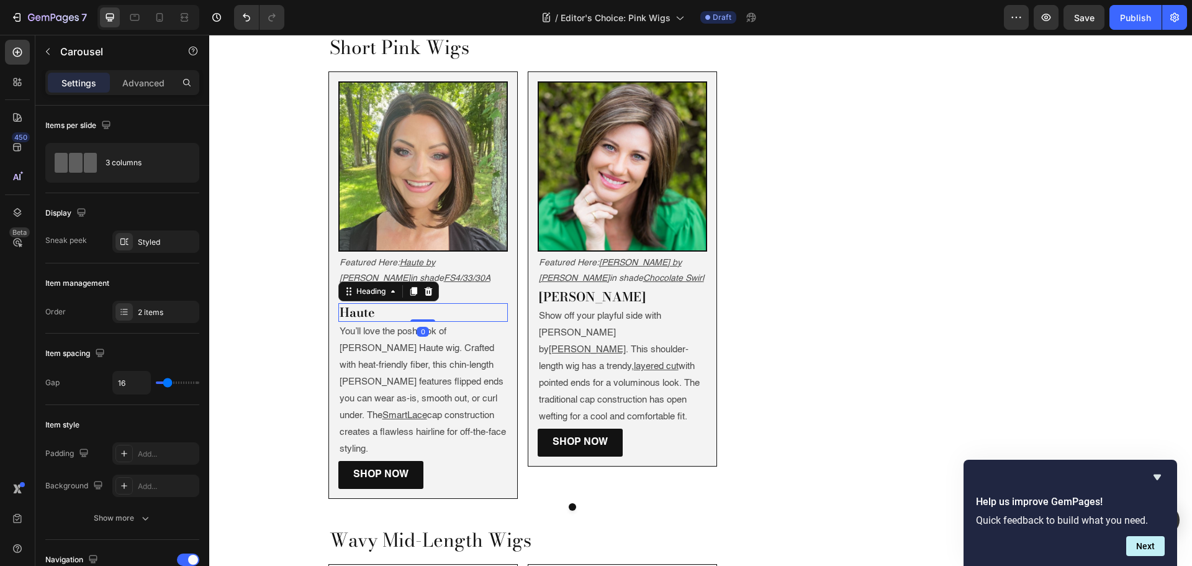
click at [382, 303] on h2 "Haute" at bounding box center [422, 312] width 169 height 19
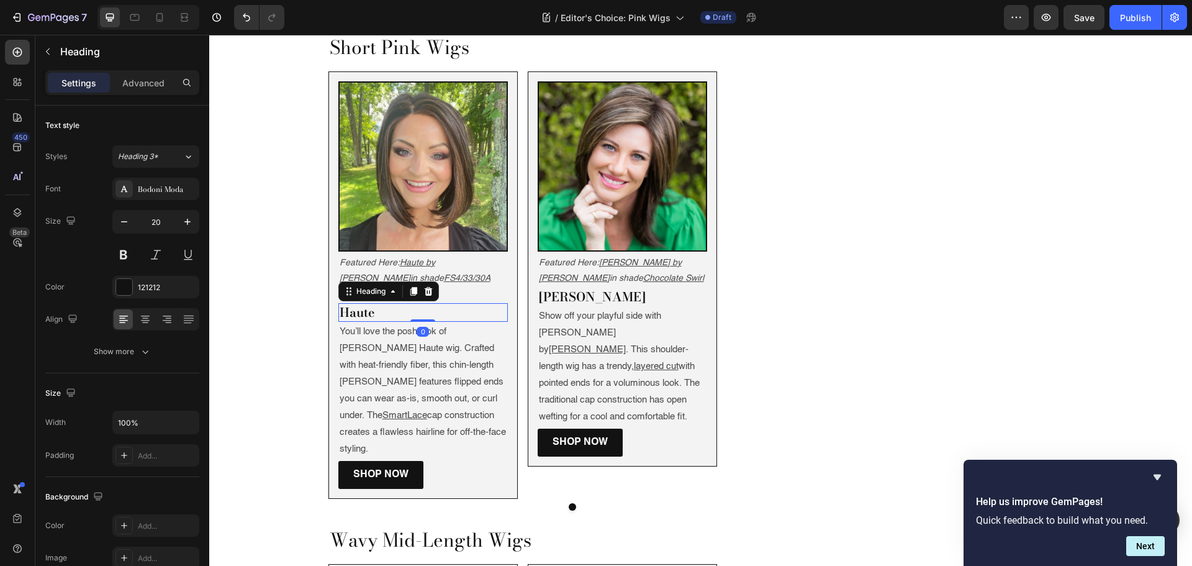
click at [382, 303] on h2 "Haute" at bounding box center [422, 312] width 169 height 19
click at [382, 304] on p "Haute" at bounding box center [423, 312] width 167 height 16
click at [558, 287] on h2 "Jackson" at bounding box center [622, 296] width 169 height 19
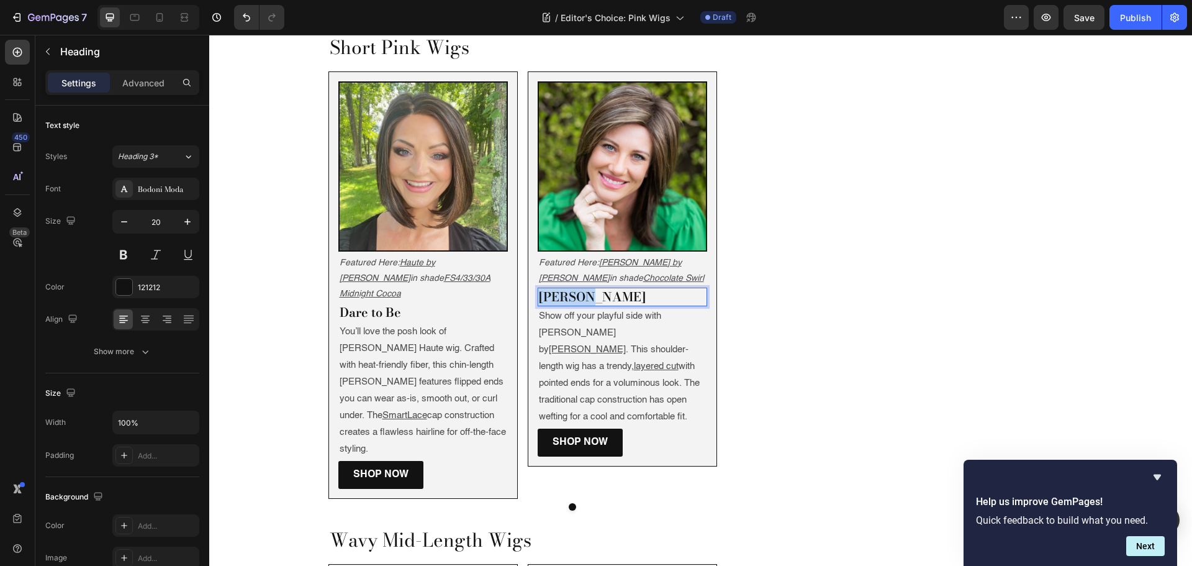
click at [558, 289] on p "Jackson" at bounding box center [622, 297] width 167 height 16
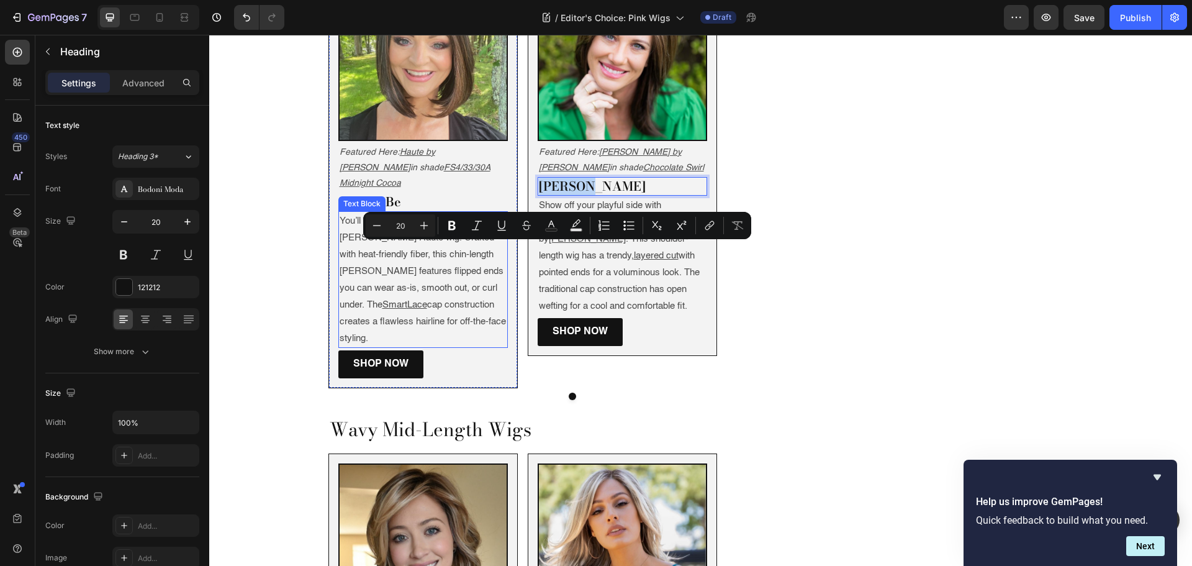
scroll to position [1552, 0]
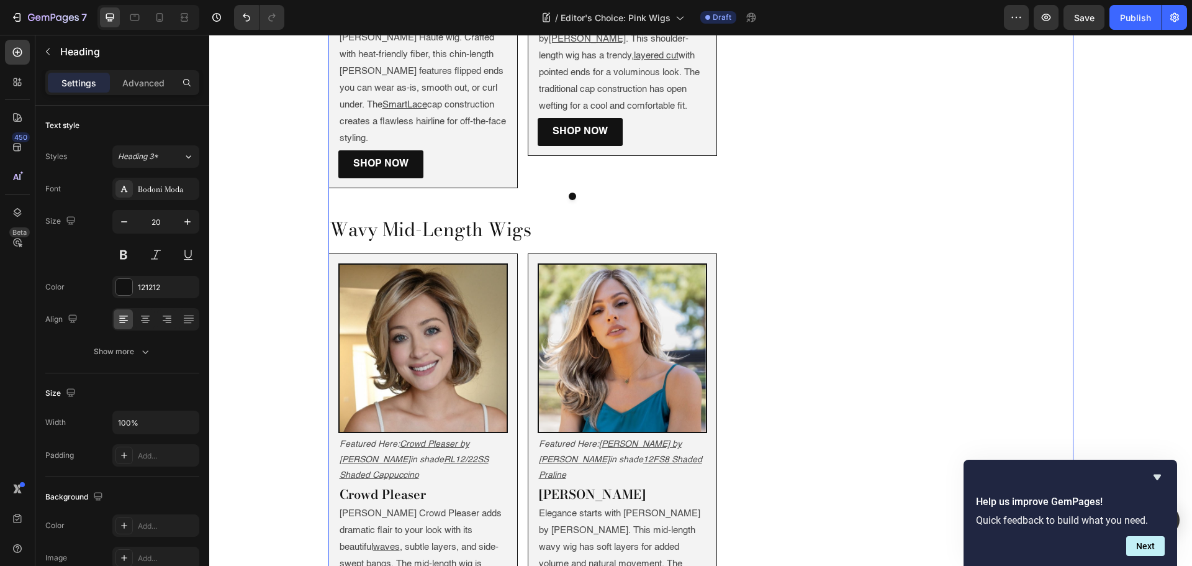
click at [383, 216] on h2 "Wavy Mid-Length Wigs" at bounding box center [572, 229] width 489 height 27
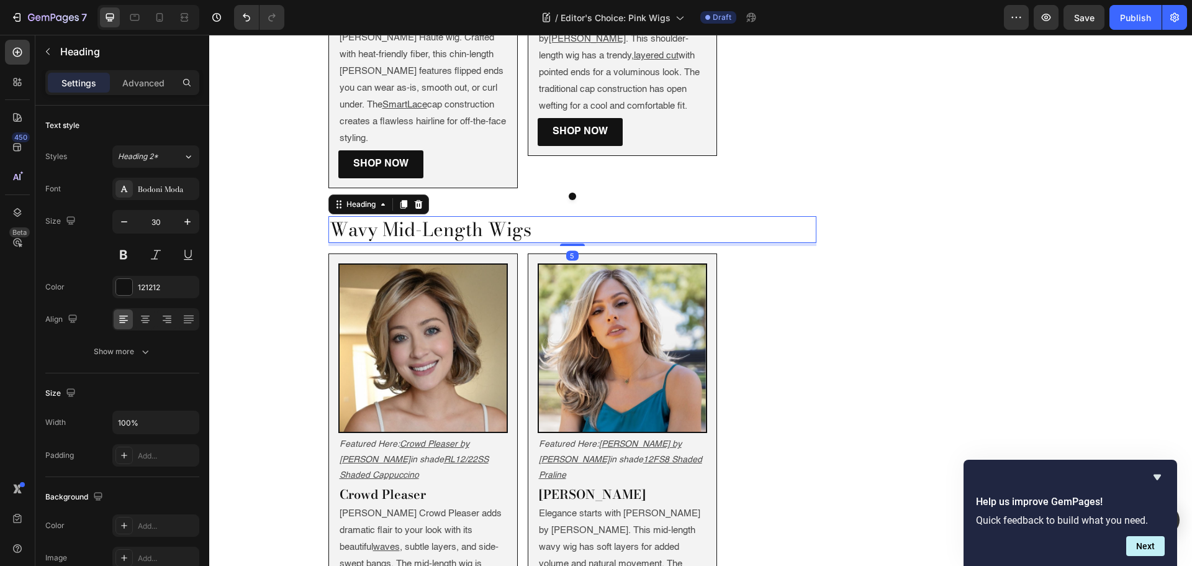
click at [377, 216] on h2 "Wavy Mid-Length Wigs" at bounding box center [572, 229] width 489 height 27
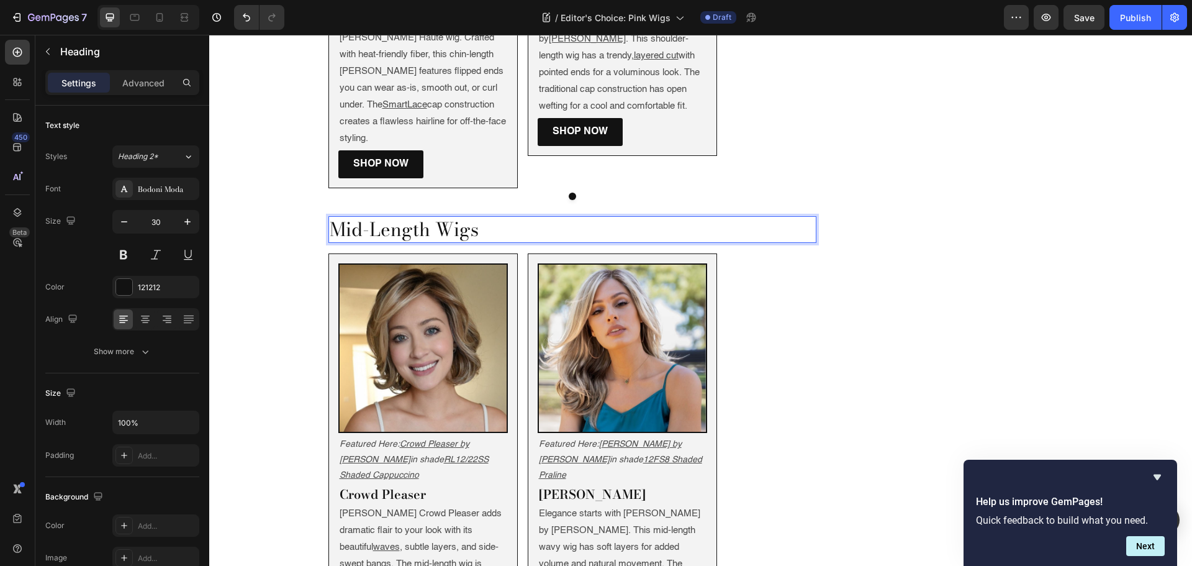
click at [431, 217] on p "Mid-Length Wigs" at bounding box center [573, 229] width 486 height 24
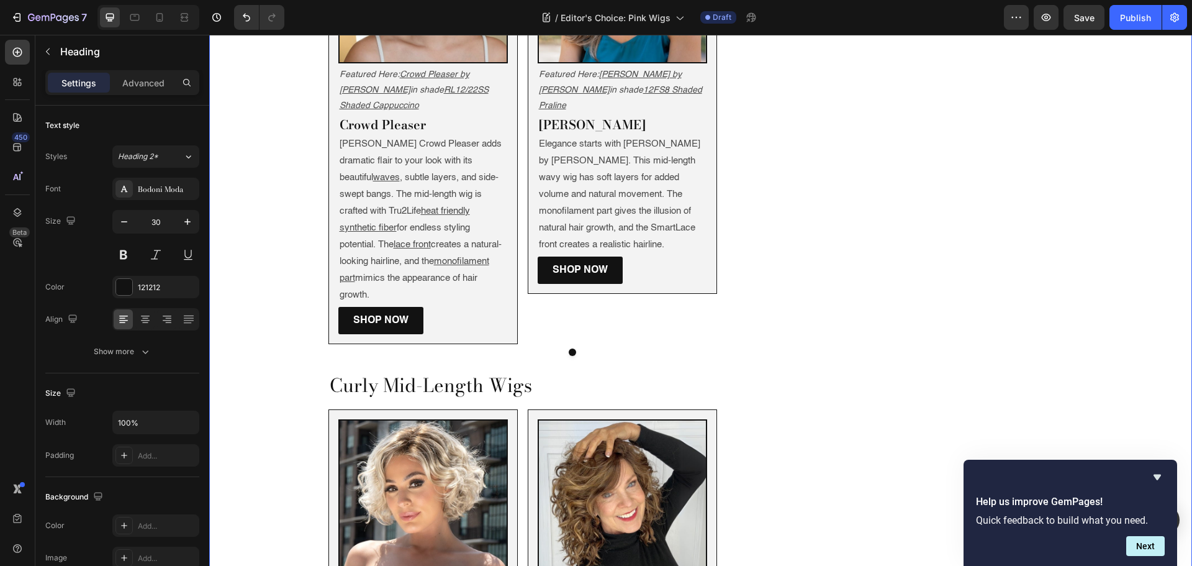
scroll to position [2111, 0]
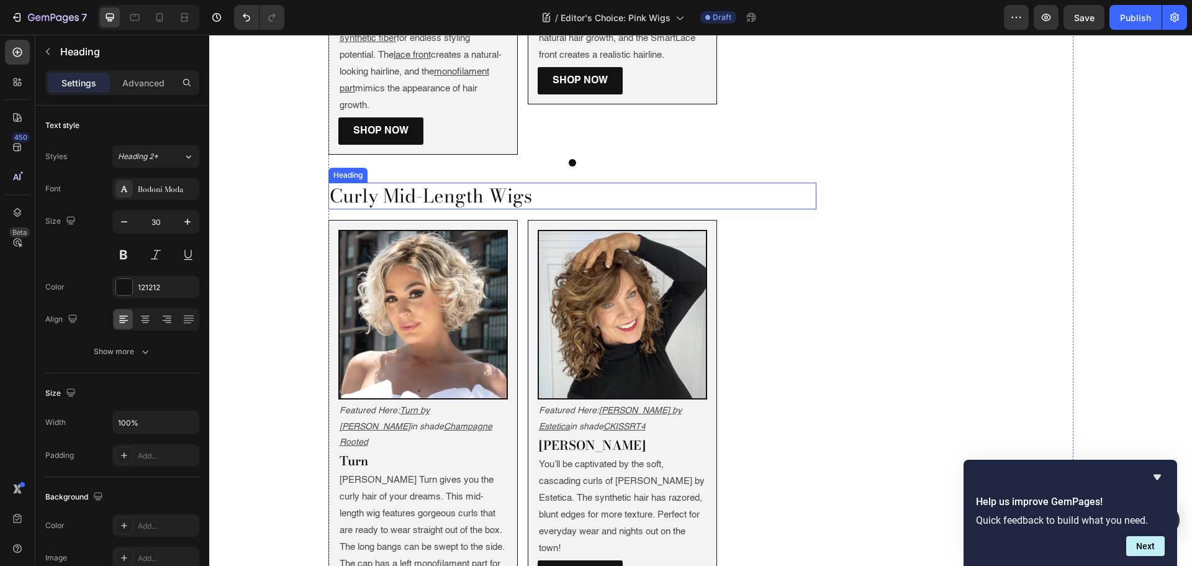
click at [331, 183] on h2 "Curly Mid-Length Wigs" at bounding box center [572, 196] width 489 height 27
click at [329, 183] on h2 "Curly Mid-Length Wigs" at bounding box center [572, 196] width 489 height 27
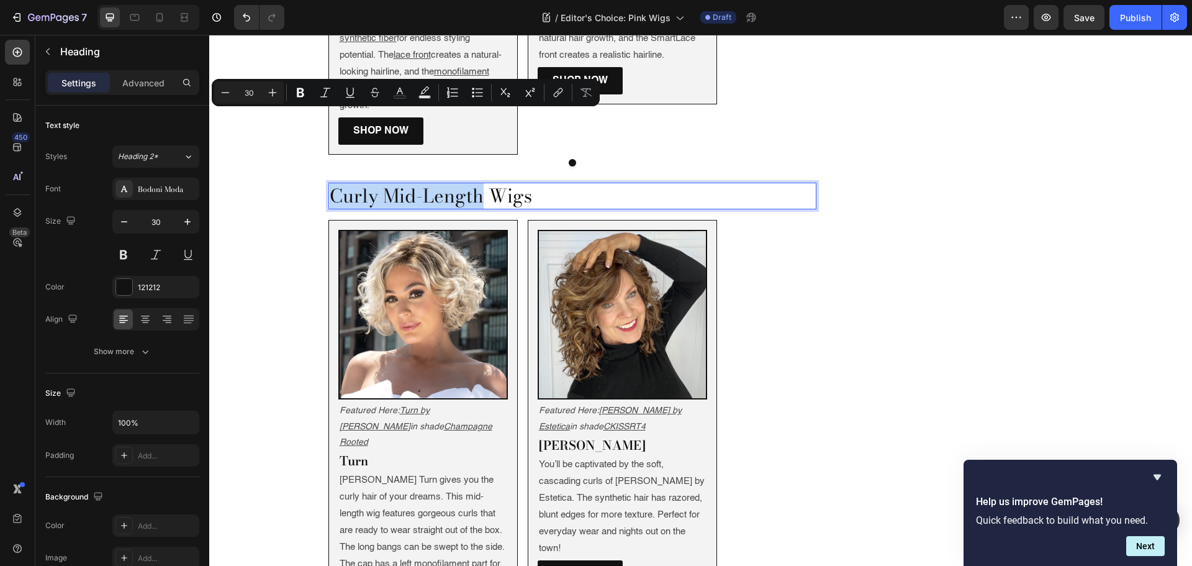
drag, startPoint x: 329, startPoint y: 127, endPoint x: 443, endPoint y: 122, distance: 113.7
click at [443, 184] on p "Curly Mid-Length Wigs" at bounding box center [573, 196] width 486 height 24
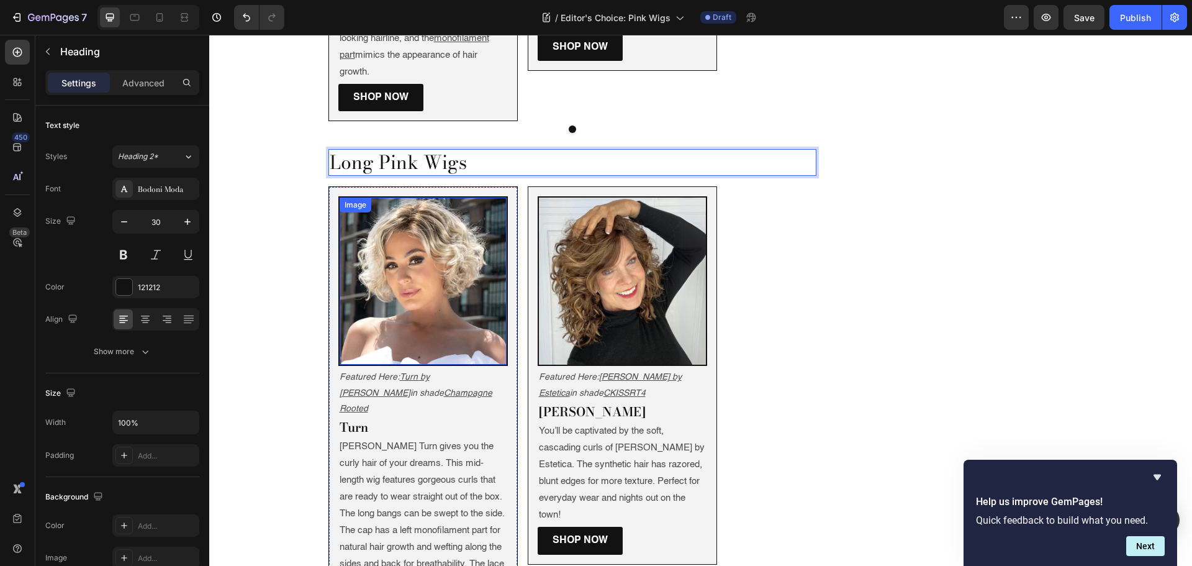
scroll to position [2173, 0]
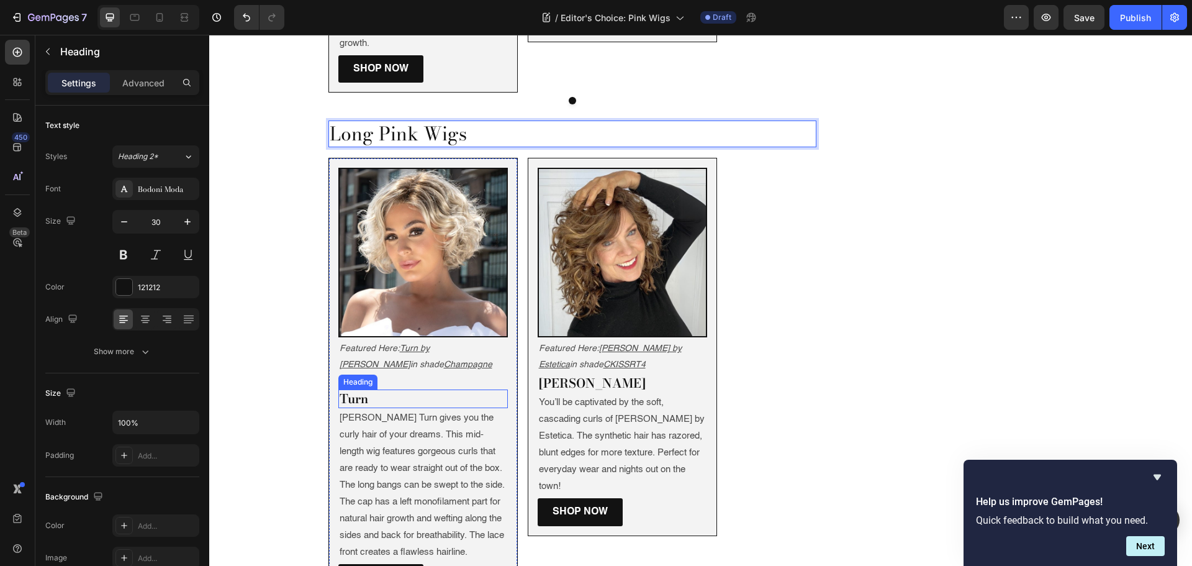
click at [433, 389] on h2 "Turn" at bounding box center [422, 398] width 169 height 19
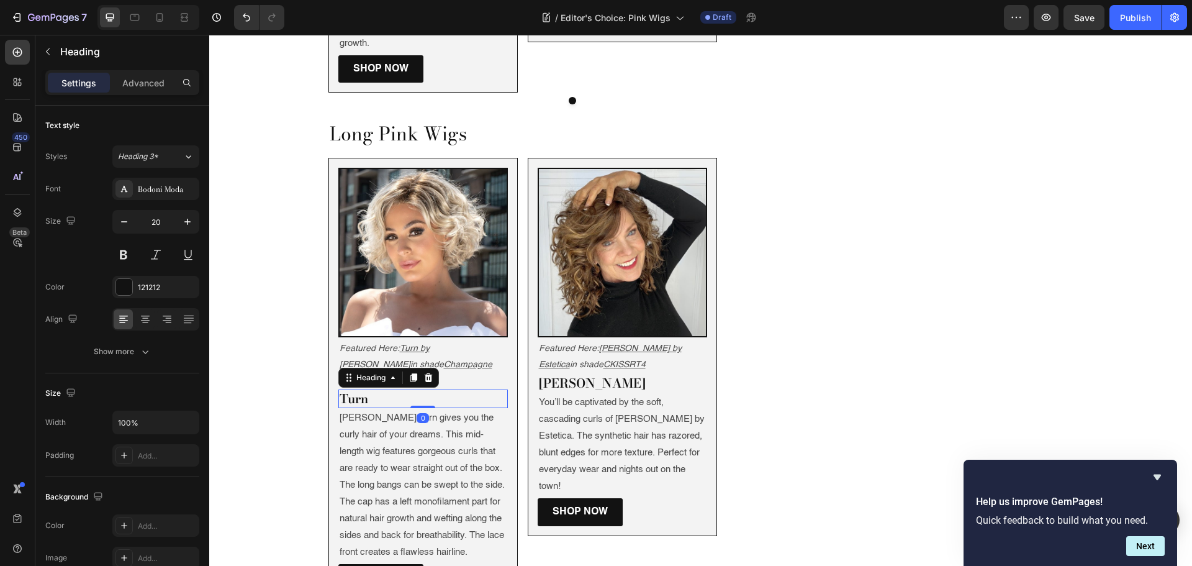
click at [433, 389] on h2 "Turn" at bounding box center [422, 398] width 169 height 19
click at [406, 390] on p "Turn" at bounding box center [423, 398] width 167 height 16
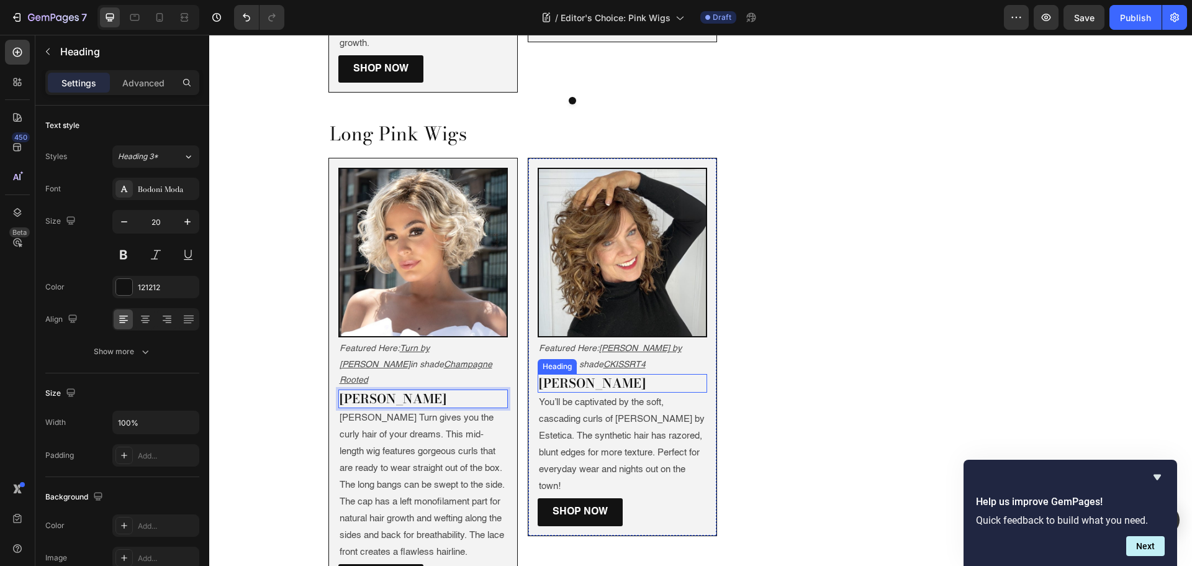
click at [585, 374] on h2 "Finn" at bounding box center [622, 383] width 169 height 19
click at [585, 375] on p "Finn" at bounding box center [622, 383] width 167 height 16
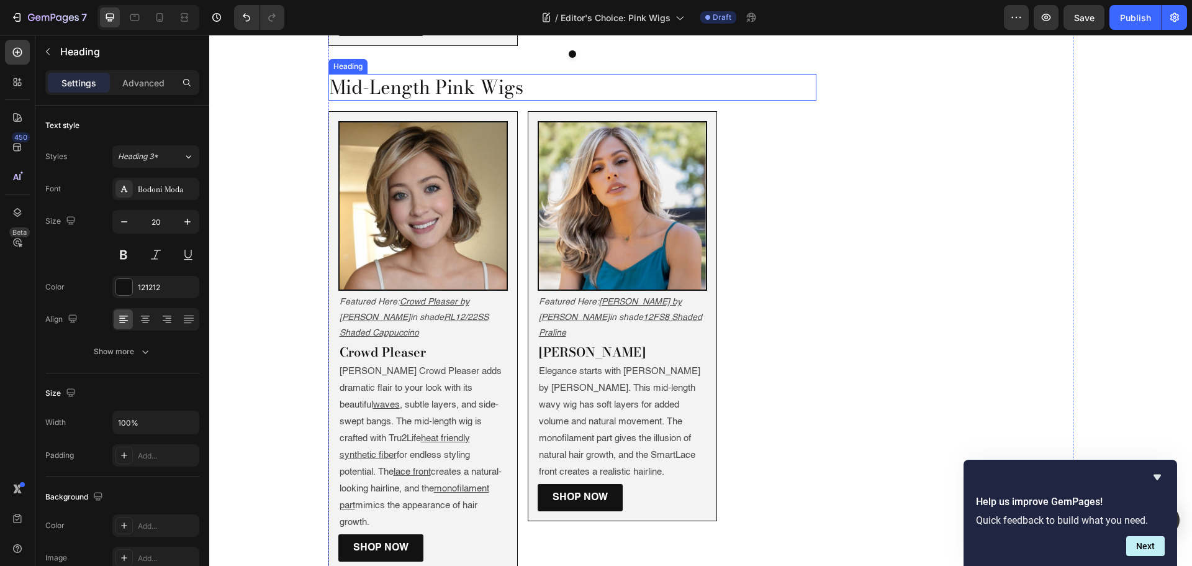
scroll to position [1738, 0]
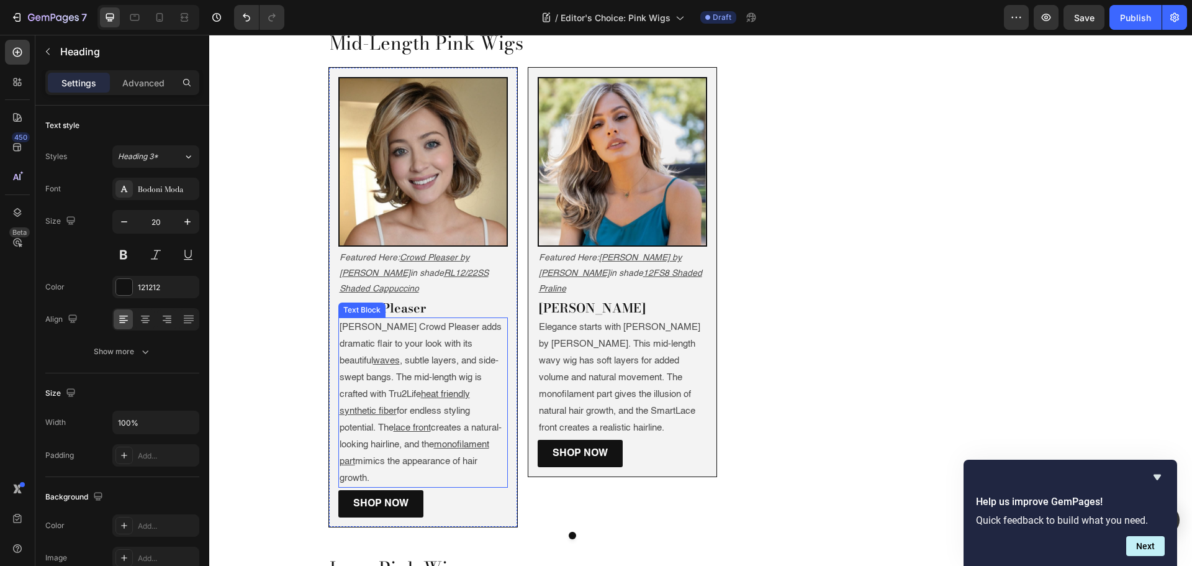
click at [387, 299] on h2 "Crowd Pleaser" at bounding box center [422, 308] width 169 height 19
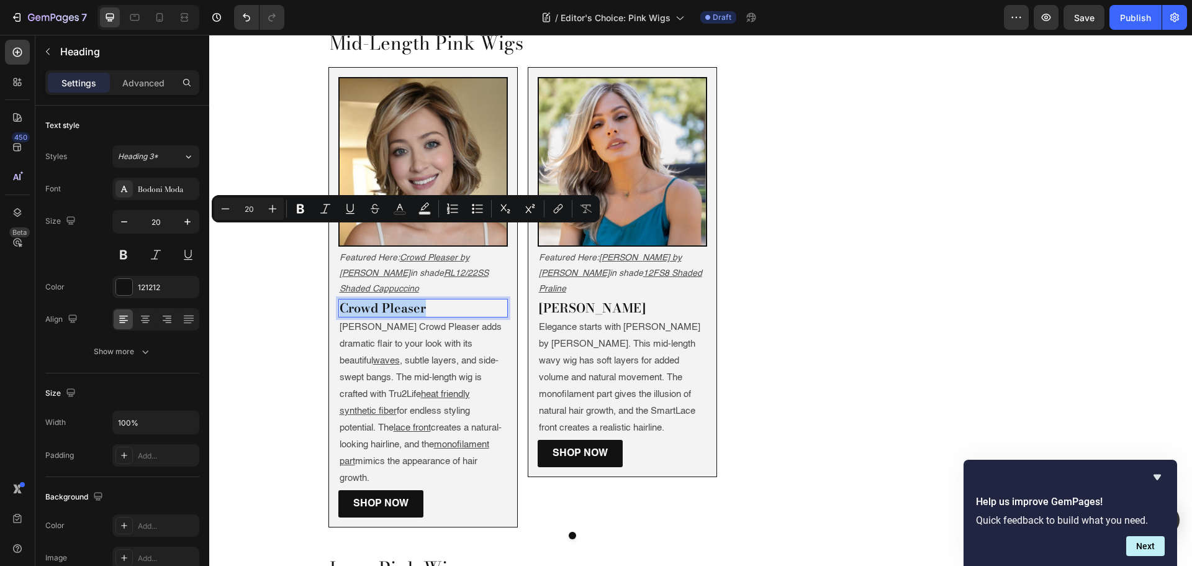
click at [387, 300] on p "Crowd Pleaser" at bounding box center [423, 308] width 167 height 16
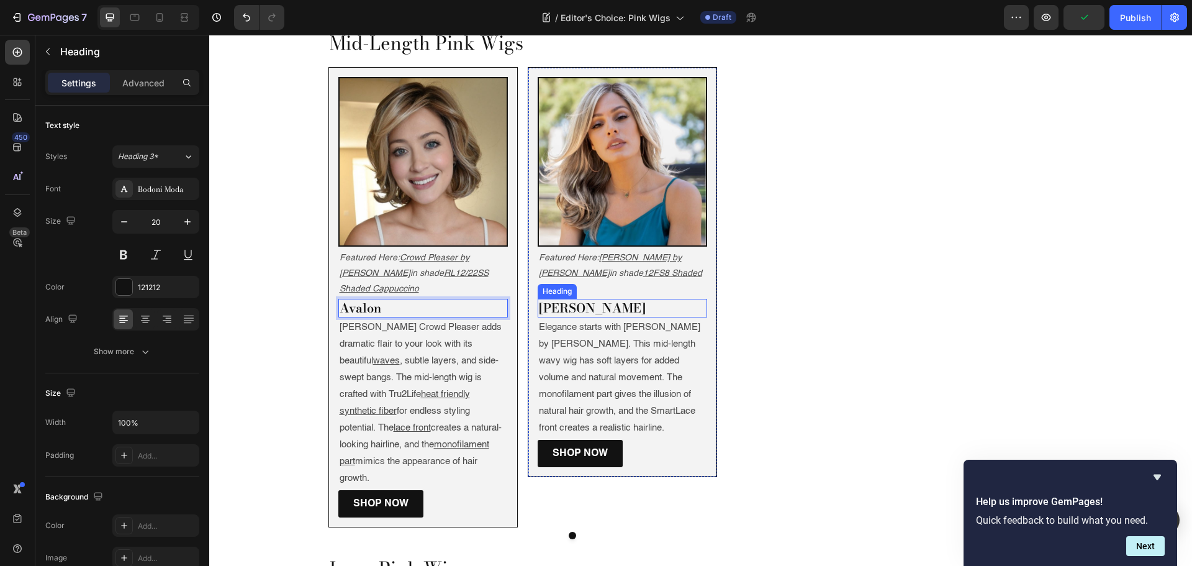
click at [556, 299] on h2 "Miranda" at bounding box center [622, 308] width 169 height 19
click at [556, 300] on p "Miranda" at bounding box center [622, 308] width 167 height 16
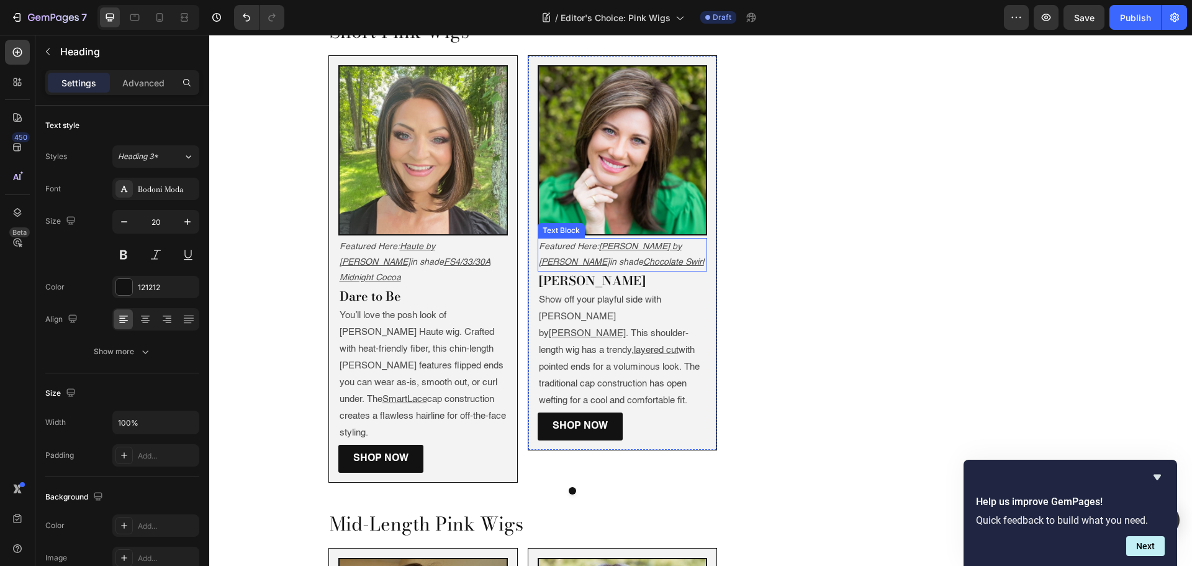
scroll to position [1242, 0]
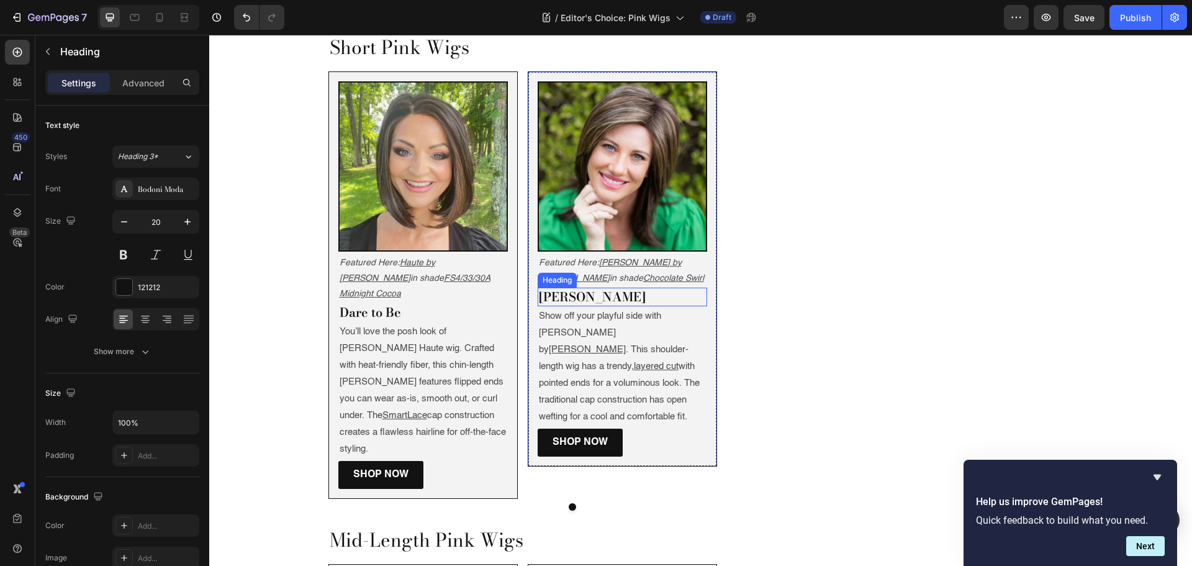
click at [543, 289] on p "Jackson" at bounding box center [622, 297] width 167 height 16
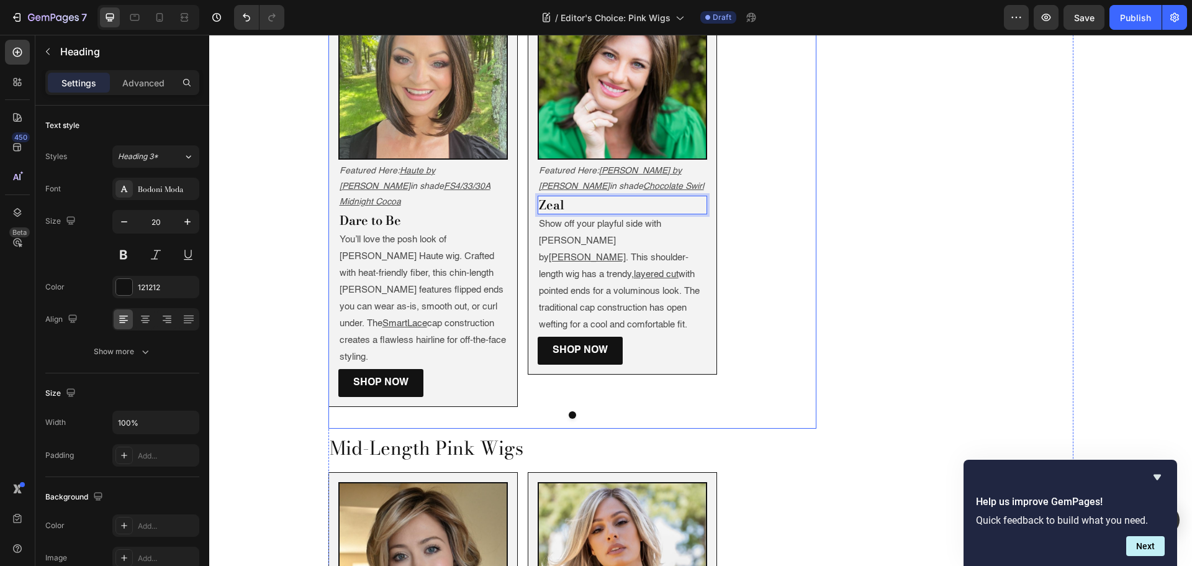
scroll to position [1304, 0]
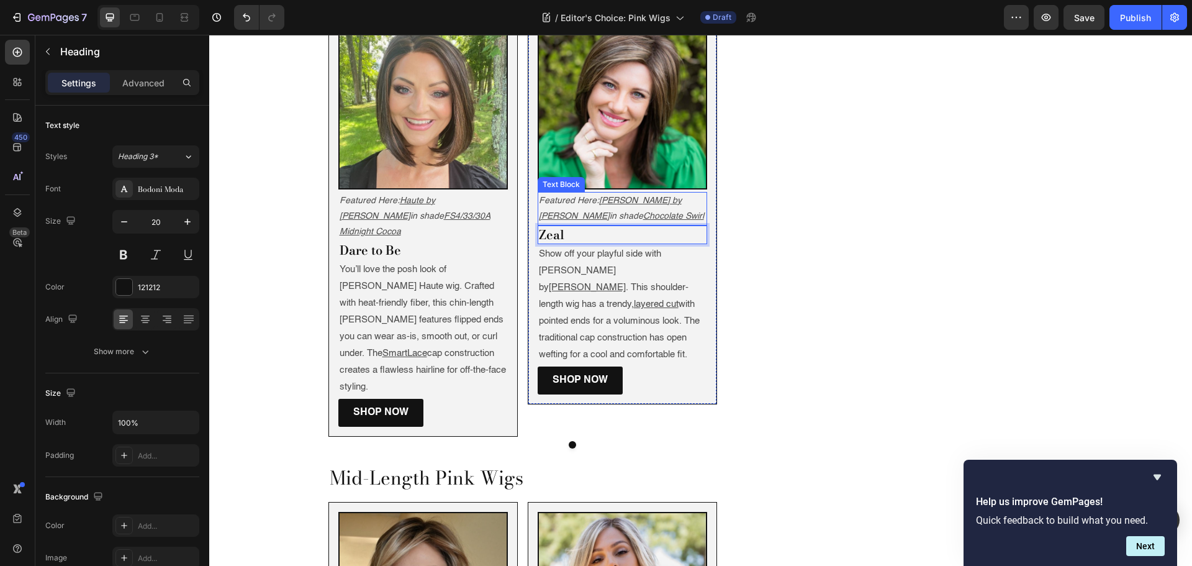
click at [629, 193] on p "Featured Here: Jackson by Noriko in shade Chocolate Swirl" at bounding box center [622, 208] width 167 height 31
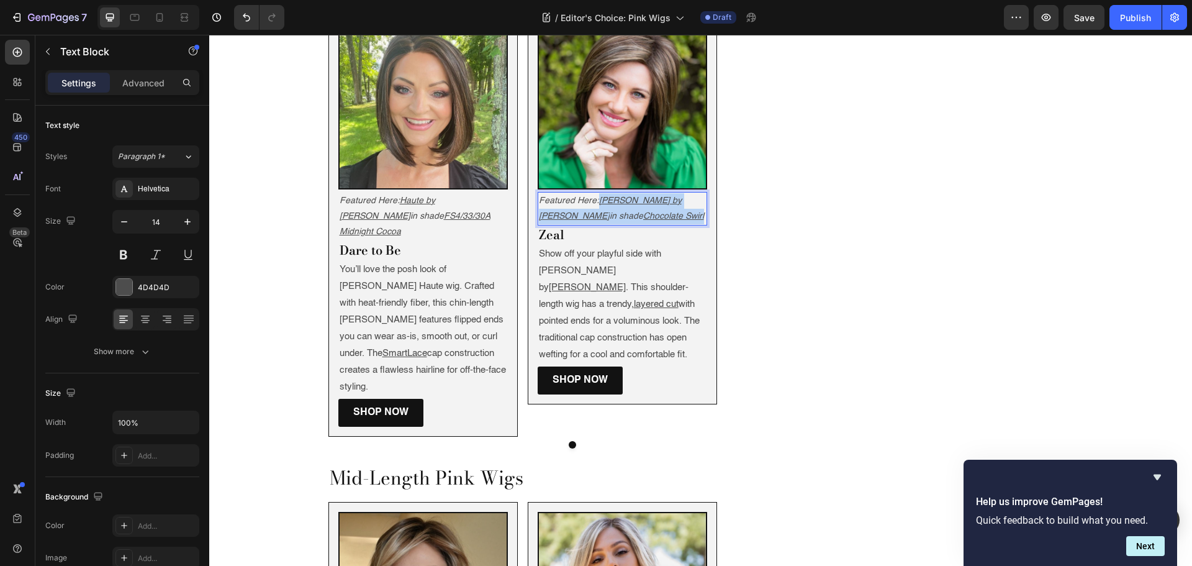
drag, startPoint x: 628, startPoint y: 178, endPoint x: 597, endPoint y: 164, distance: 34.7
click at [597, 193] on p "Featured Here: Jackson by Noriko in shade Chocolate Swirl" at bounding box center [622, 208] width 167 height 31
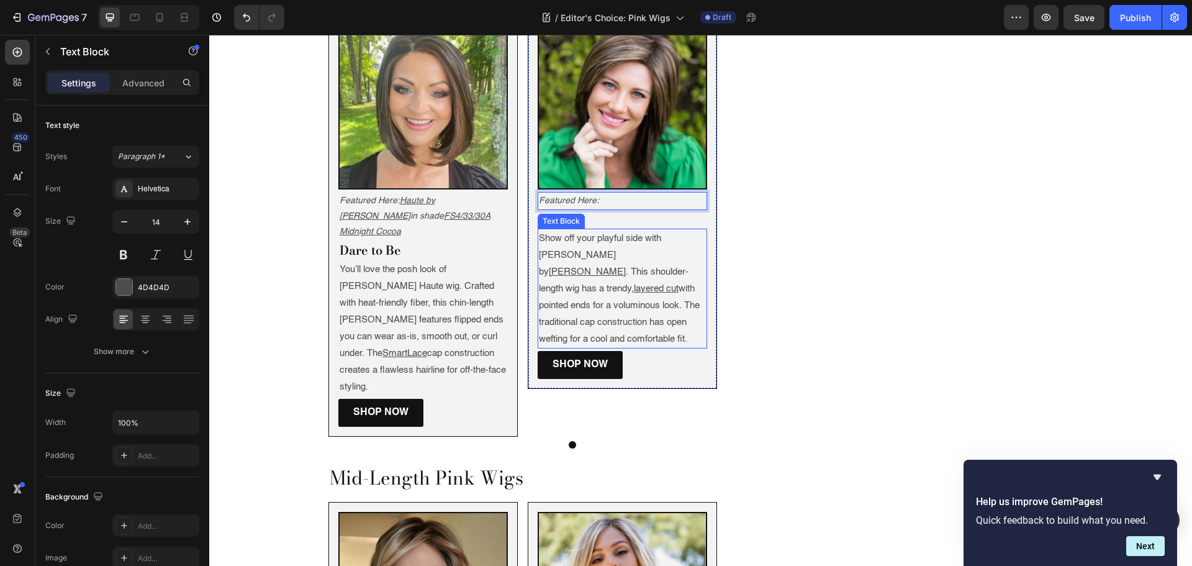
click at [607, 230] on p "Show off your playful side with Jackson by Noriko . This shoulder-length wig ha…" at bounding box center [622, 288] width 167 height 117
click at [601, 193] on p "Featured Here:" at bounding box center [622, 201] width 167 height 16
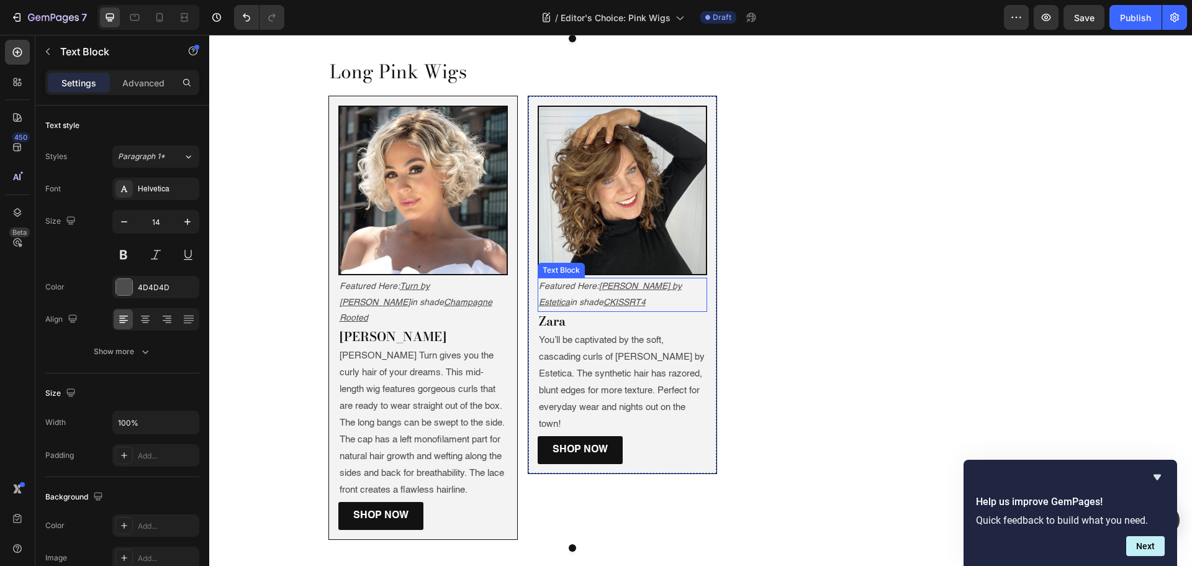
click at [594, 279] on p "Featured Here: Finn by Estetica in shade CKISSRT4" at bounding box center [622, 294] width 167 height 31
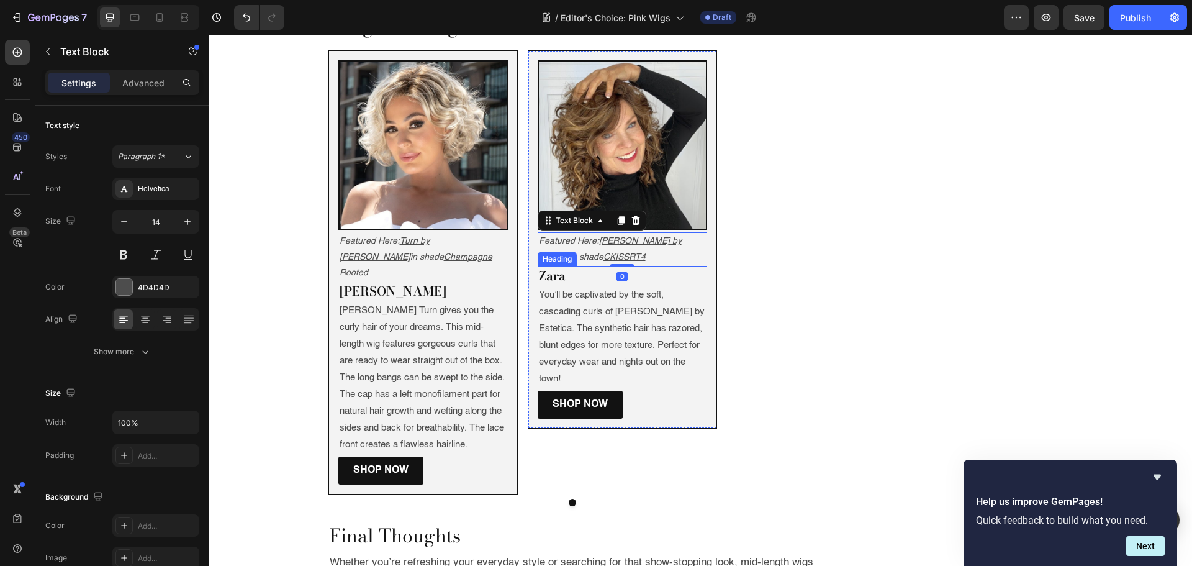
scroll to position [2235, 0]
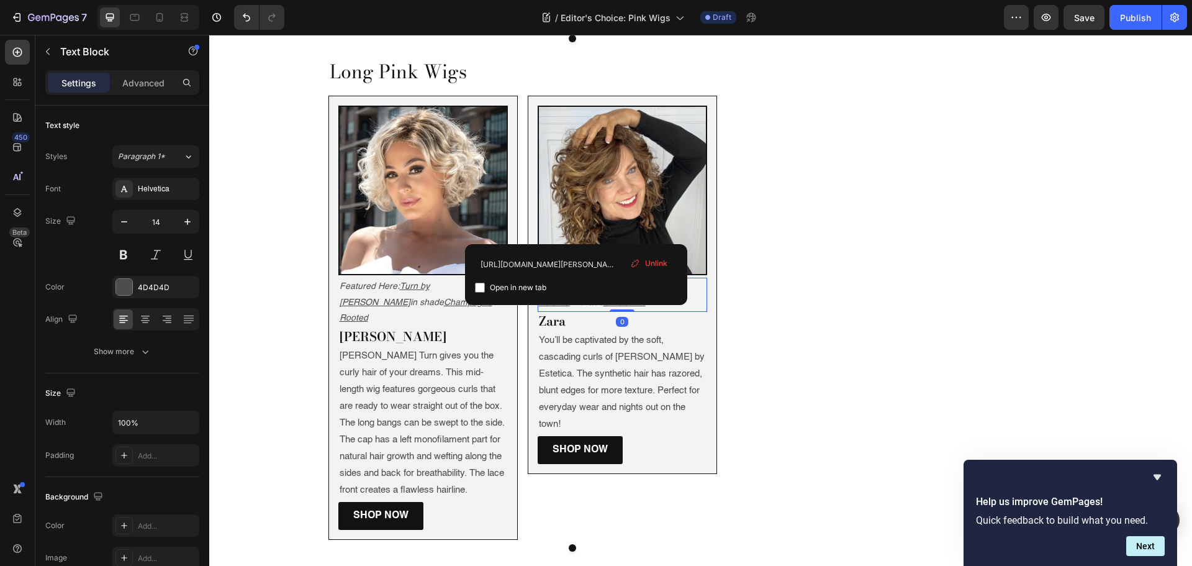
click at [591, 279] on p "Featured Here: Finn by Estetica in shade CKISSRT4" at bounding box center [622, 294] width 167 height 31
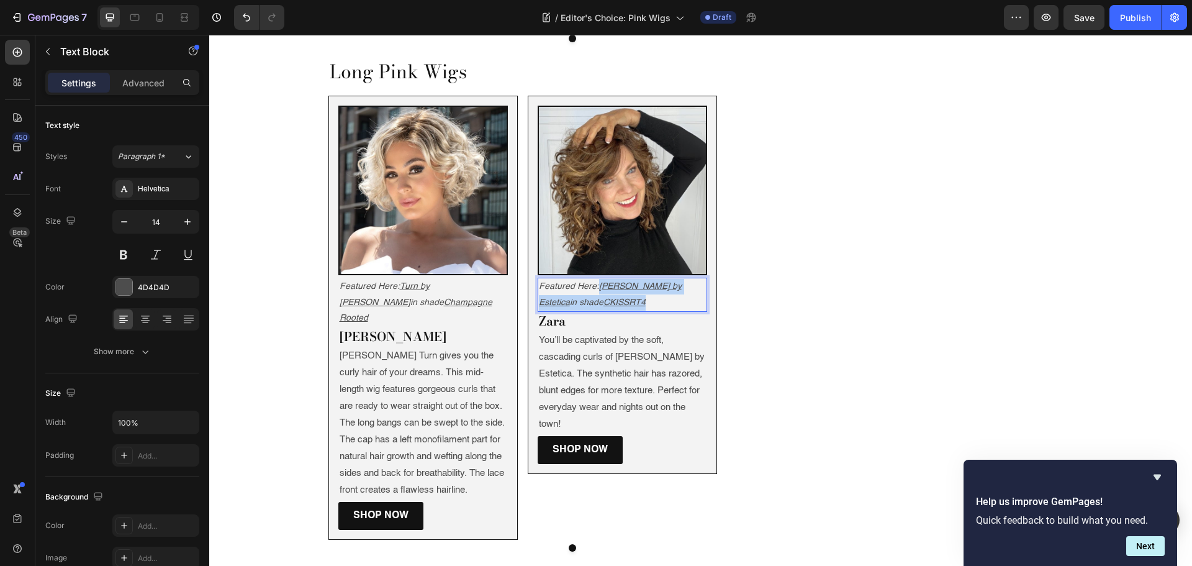
drag, startPoint x: 591, startPoint y: 230, endPoint x: 597, endPoint y: 220, distance: 11.9
click at [597, 279] on p "Featured Here: Finn by Estetica in shade CKISSRT4" at bounding box center [622, 294] width 167 height 31
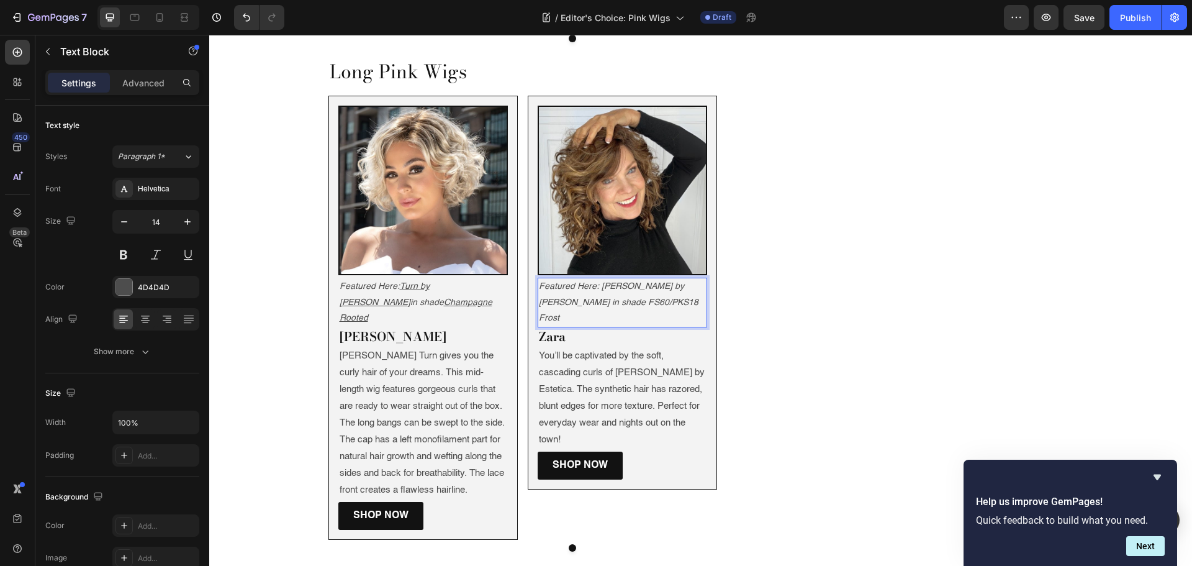
click at [579, 282] on icon "Featured Here: [PERSON_NAME] by [PERSON_NAME] in shade FS60/PKS18 Frost" at bounding box center [619, 302] width 160 height 40
click at [561, 282] on icon "Featured Here: [PERSON_NAME] by [PERSON_NAME] in shade FS60/PKS18 Frost" at bounding box center [619, 302] width 160 height 40
drag, startPoint x: 561, startPoint y: 230, endPoint x: 625, endPoint y: 231, distance: 63.3
click at [625, 282] on icon "Featured Here: [PERSON_NAME] by [PERSON_NAME] in shade FS60/PKS18 Frost" at bounding box center [619, 302] width 160 height 40
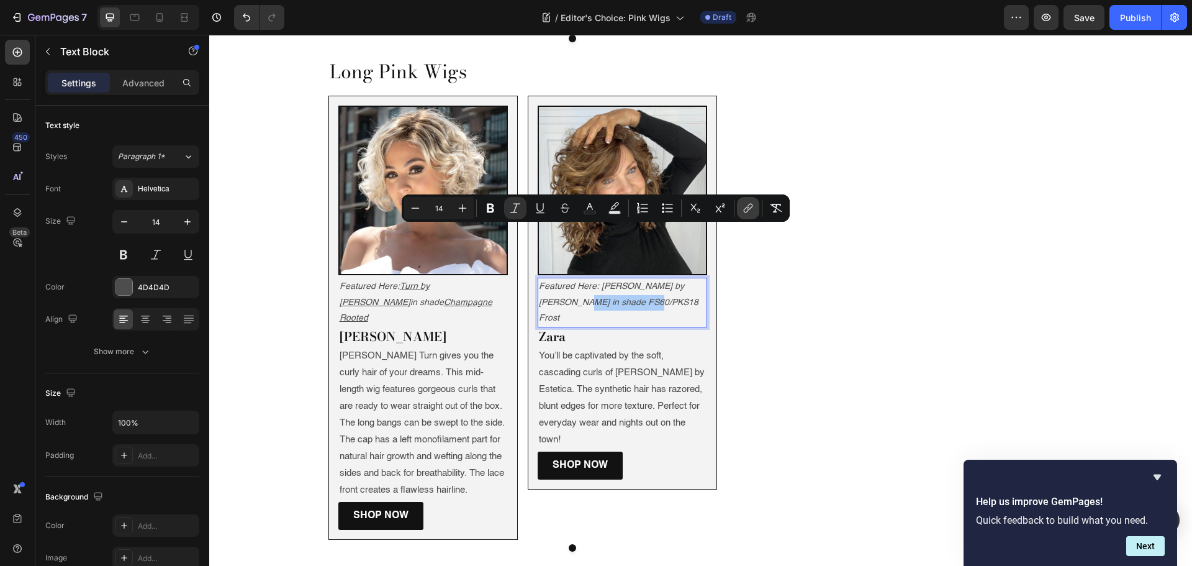
click at [753, 202] on icon "Editor contextual toolbar" at bounding box center [748, 208] width 12 height 12
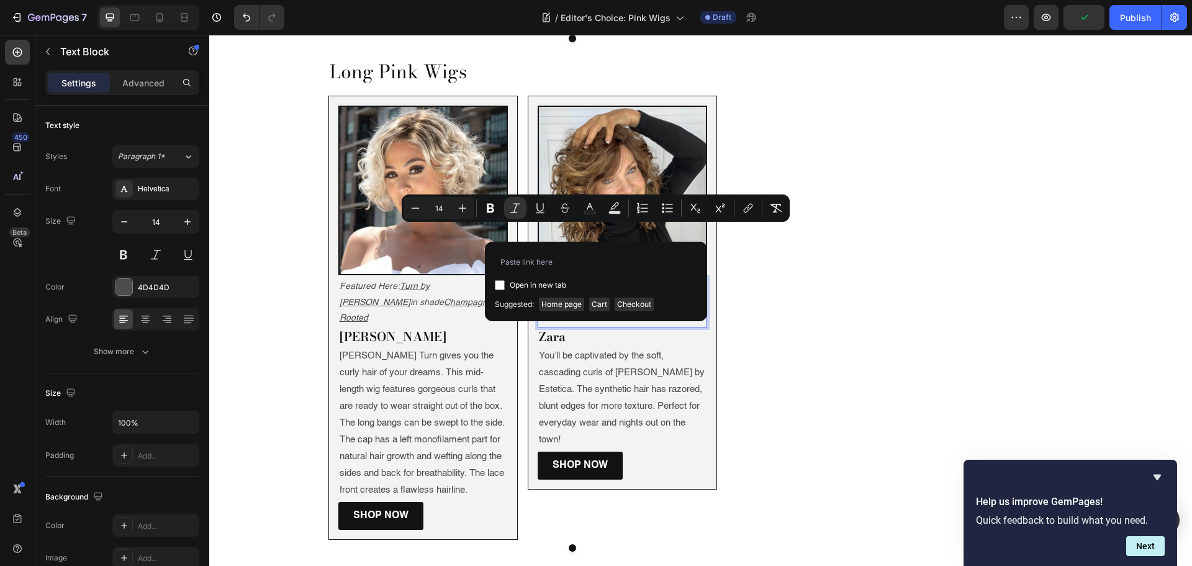
type input "https://www.wigs.com/products/zara-synthetic-wig-jon-renau?variant=313618000774…"
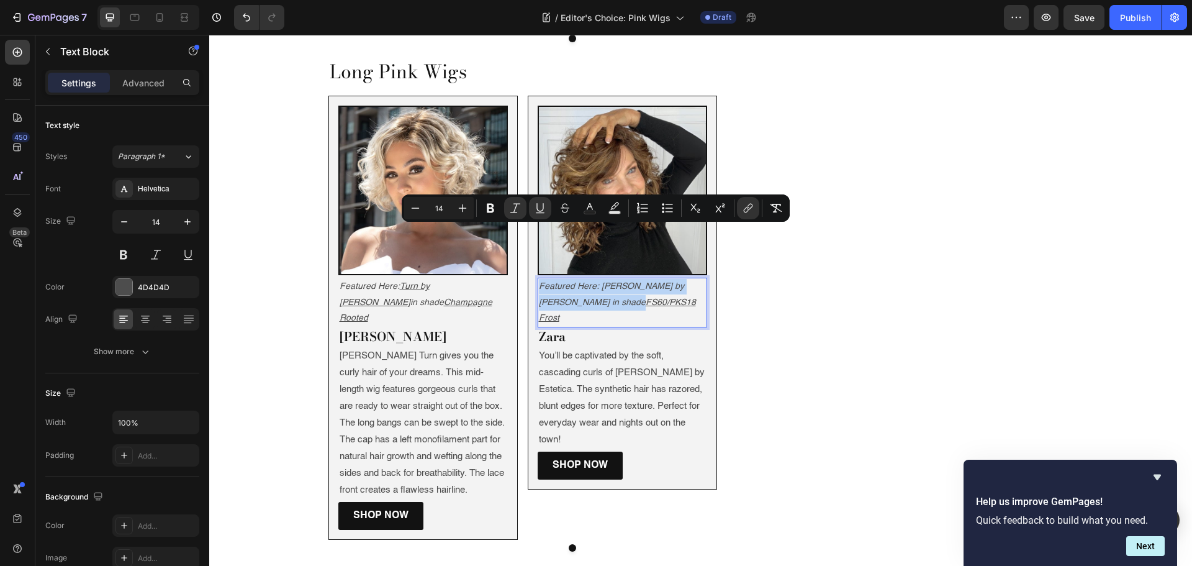
click at [594, 347] on p "You’ll be captivated by the soft, cascading curls of Finn by Estetica. The synt…" at bounding box center [622, 397] width 167 height 101
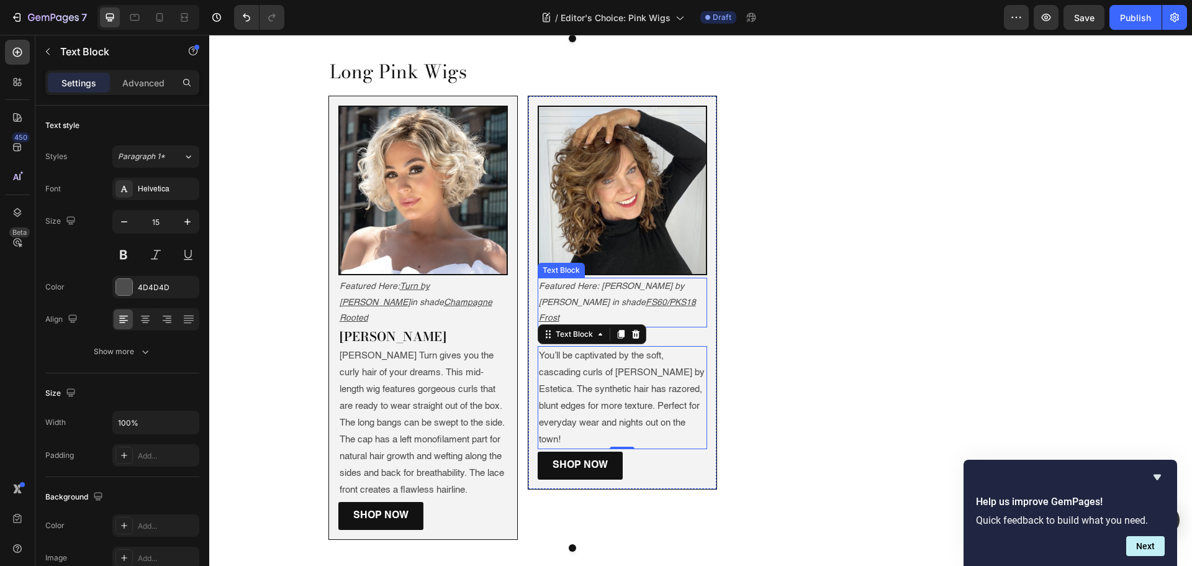
click at [597, 282] on icon "Featured Here: Zara by Jon Renau in shade" at bounding box center [611, 294] width 145 height 24
click at [596, 282] on icon "Featured Here: Zara by Jon Renau in shade" at bounding box center [611, 294] width 145 height 24
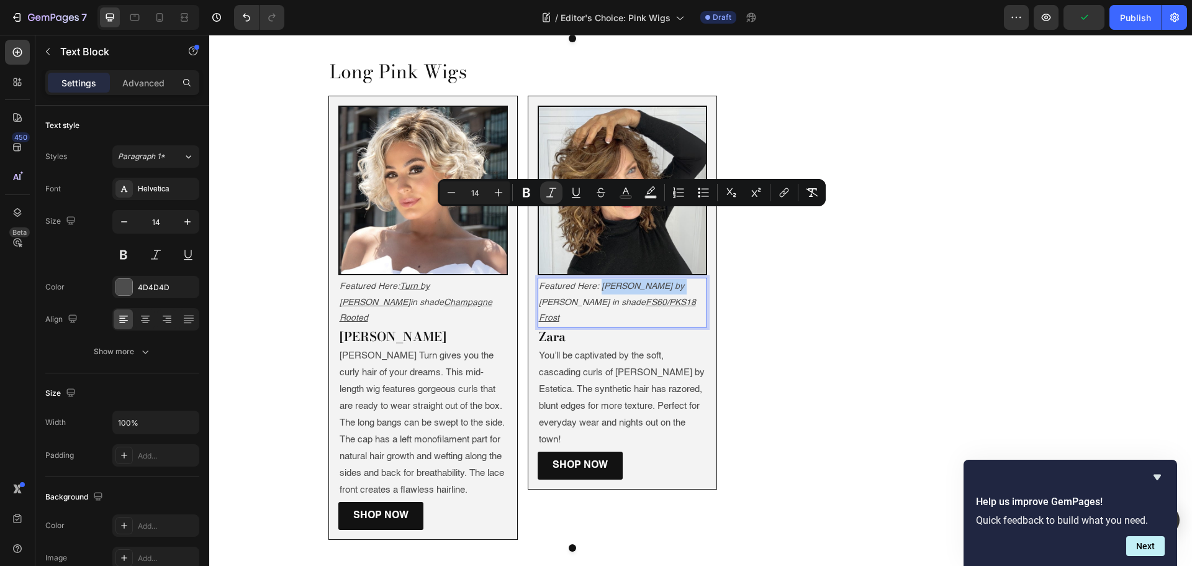
drag, startPoint x: 596, startPoint y: 215, endPoint x: 925, endPoint y: 236, distance: 329.7
click at [661, 282] on icon "Featured Here: Zara by Jon Renau in shade" at bounding box center [611, 294] width 145 height 24
drag, startPoint x: 774, startPoint y: 187, endPoint x: 784, endPoint y: 188, distance: 10.0
click at [783, 187] on button "link" at bounding box center [784, 192] width 22 height 22
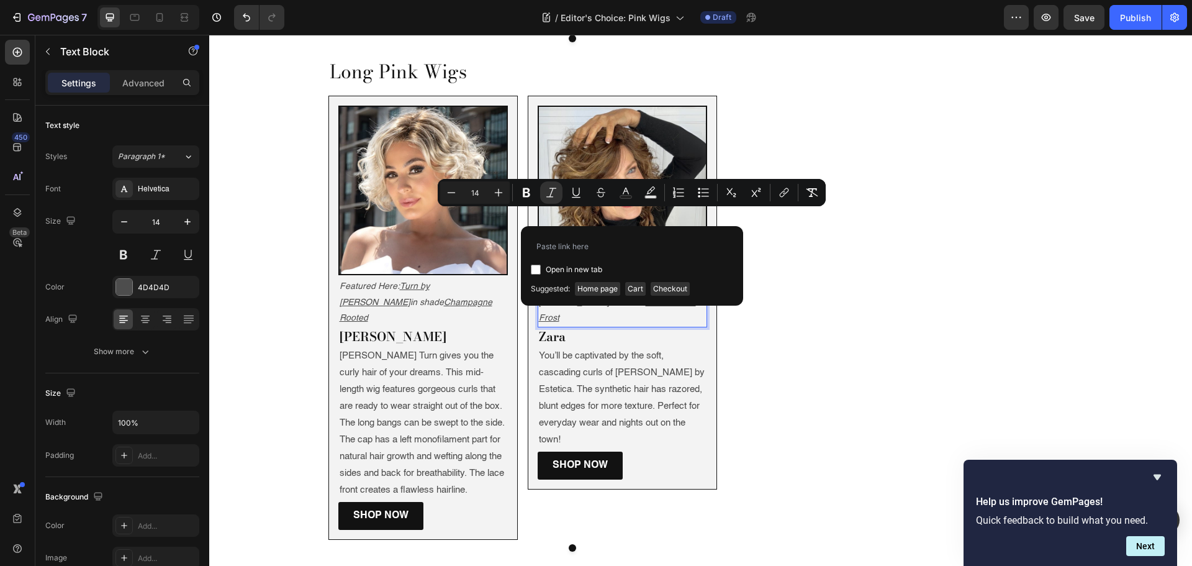
type input "https://www.wigs.com/products/zara-synthetic-wig-jon-renau"
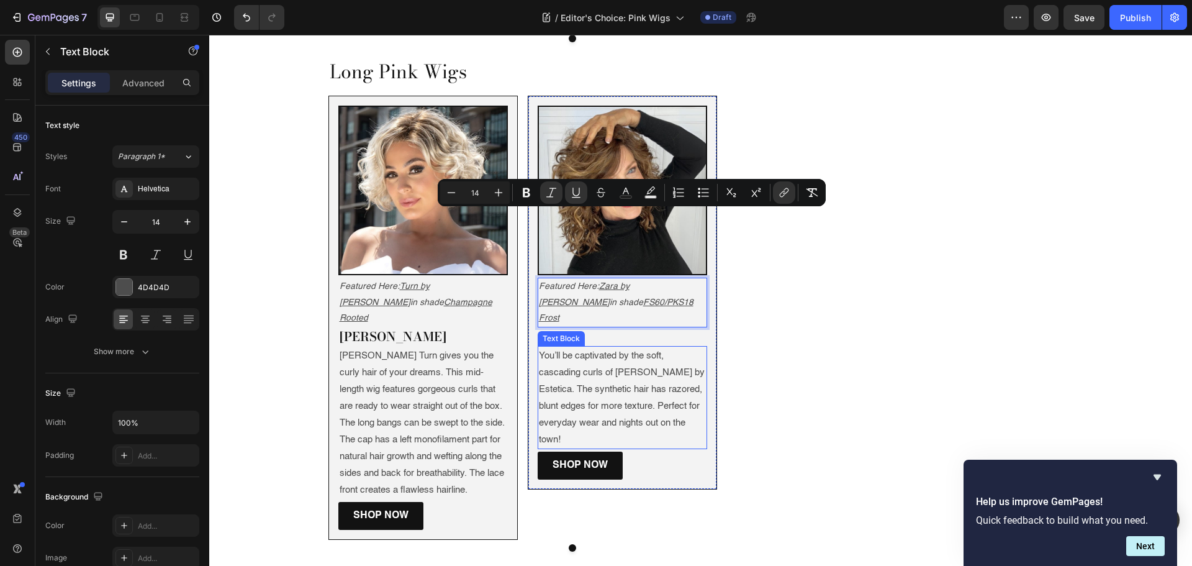
click at [621, 347] on p "You’ll be captivated by the soft, cascading curls of Finn by Estetica. The synt…" at bounding box center [622, 397] width 167 height 101
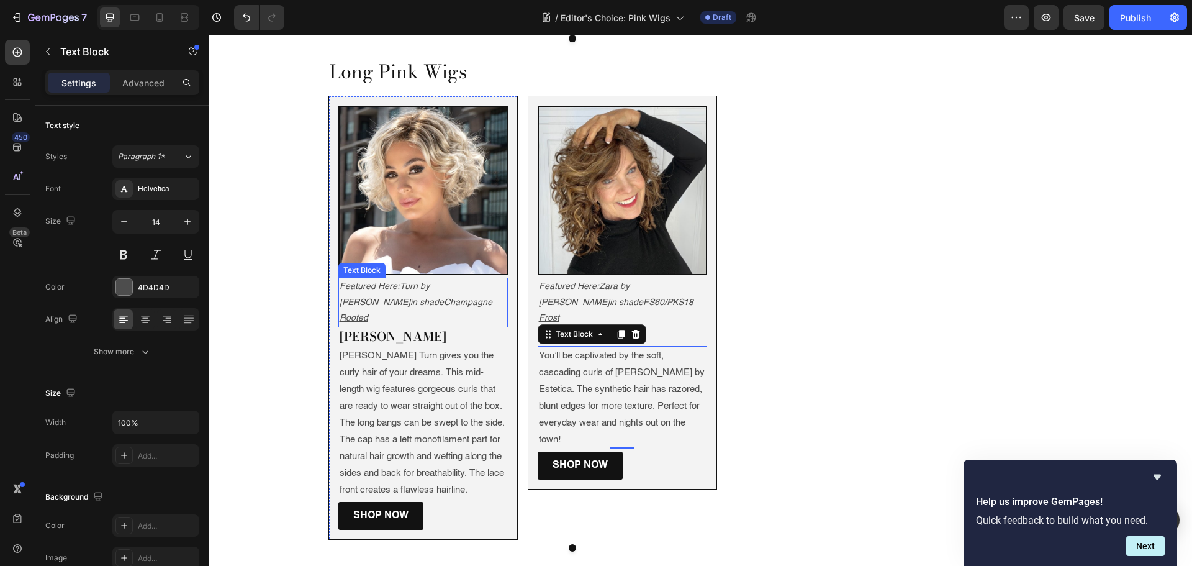
click at [463, 279] on p "Featured Here: Turn by Ellen Wille in shade Champagne Rooted" at bounding box center [423, 302] width 167 height 47
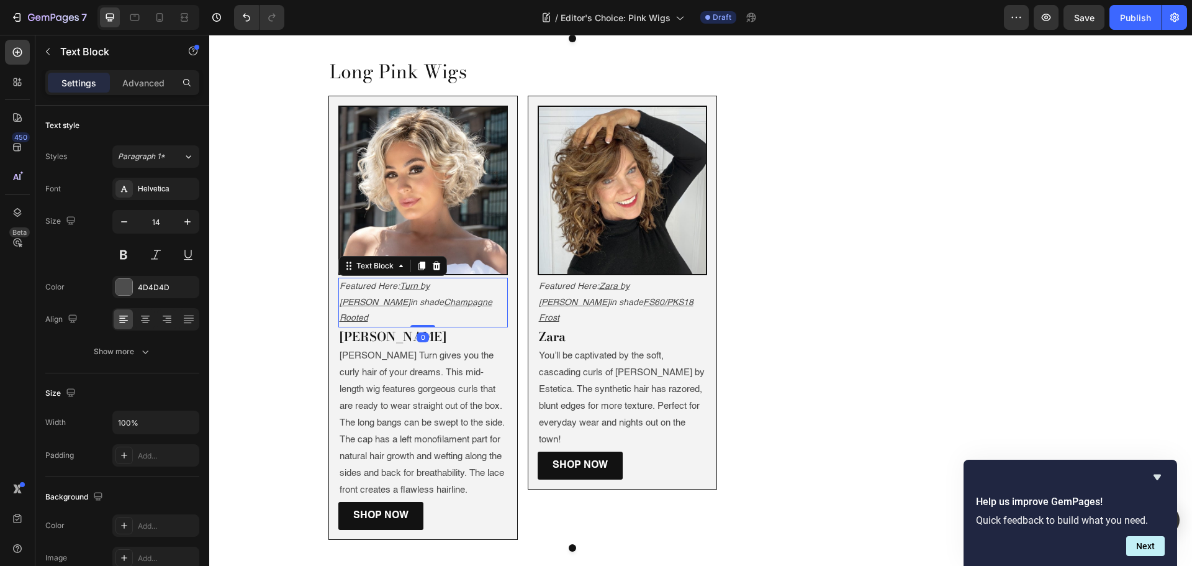
click at [453, 279] on p "Featured Here: Turn by Ellen Wille in shade Champagne Rooted" at bounding box center [423, 302] width 167 height 47
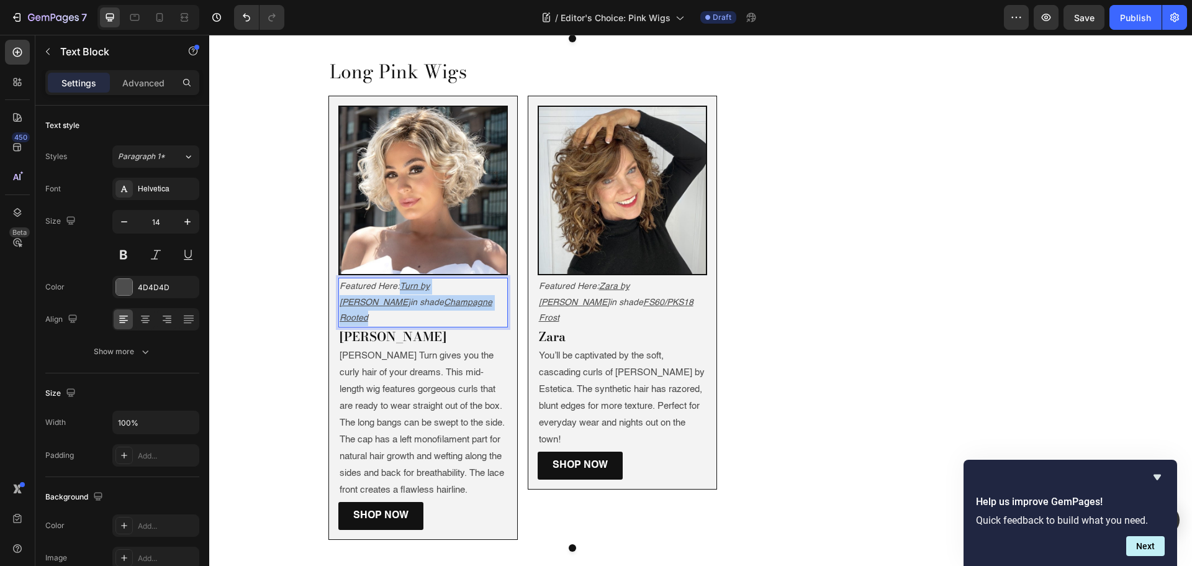
drag, startPoint x: 449, startPoint y: 231, endPoint x: 397, endPoint y: 214, distance: 55.6
click at [397, 279] on p "Featured Here: Turn by Ellen Wille in shade Champagne Rooted" at bounding box center [423, 302] width 167 height 47
click at [399, 282] on icon "Featured Here: [PERSON_NAME] by [PERSON_NAME] of Paris in shade Watermelon R" at bounding box center [412, 302] width 145 height 40
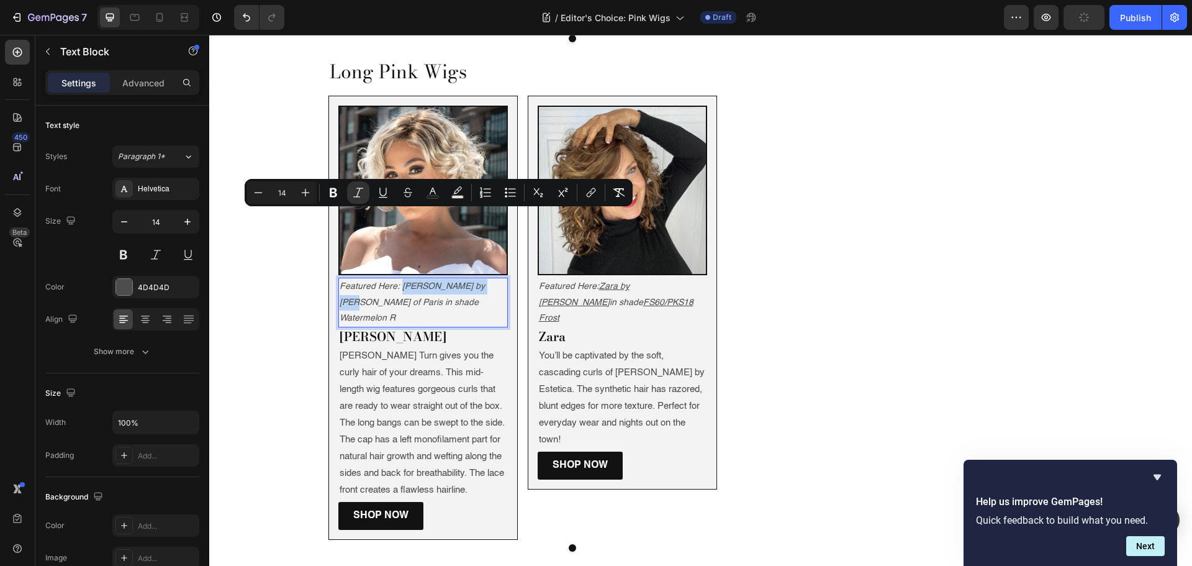
drag, startPoint x: 399, startPoint y: 216, endPoint x: 476, endPoint y: 217, distance: 76.4
click at [476, 282] on icon "Featured Here: [PERSON_NAME] by [PERSON_NAME] of Paris in shade Watermelon R" at bounding box center [412, 302] width 145 height 40
click at [584, 184] on button "link" at bounding box center [591, 192] width 22 height 22
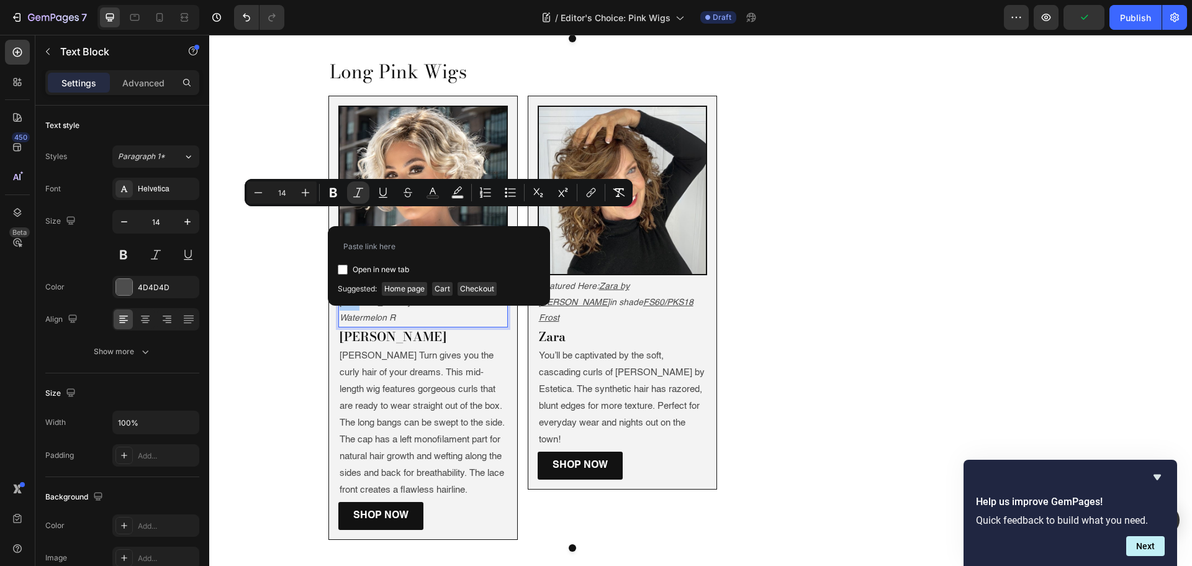
type input "https://www.wigs.com/products/wren-synthetic-wig-rene-of-paris"
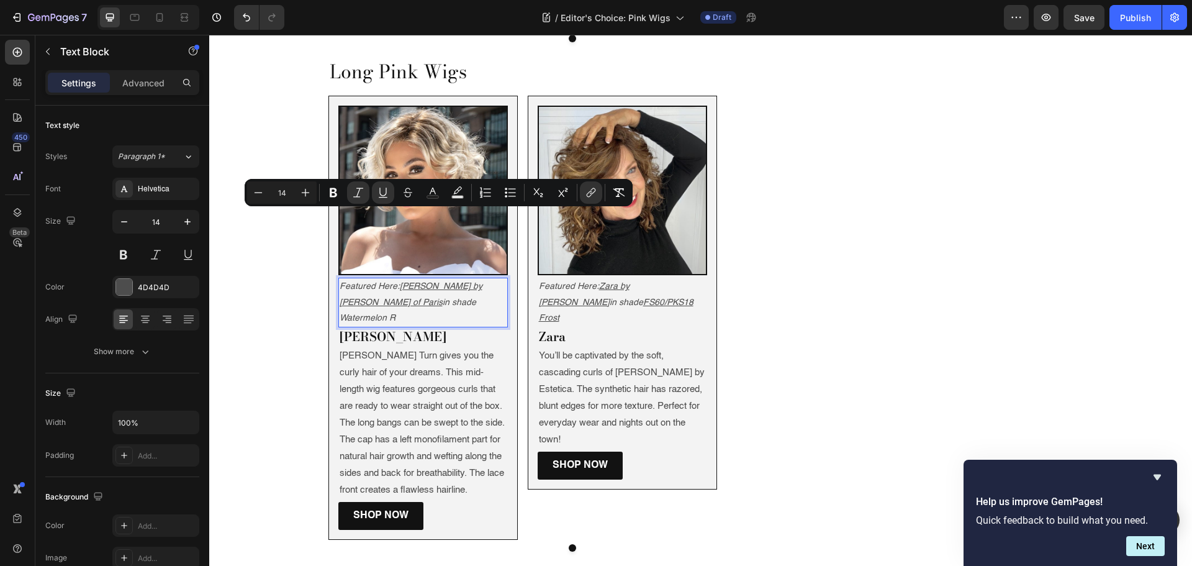
click at [366, 298] on icon "in shade Watermelon R" at bounding box center [408, 310] width 137 height 24
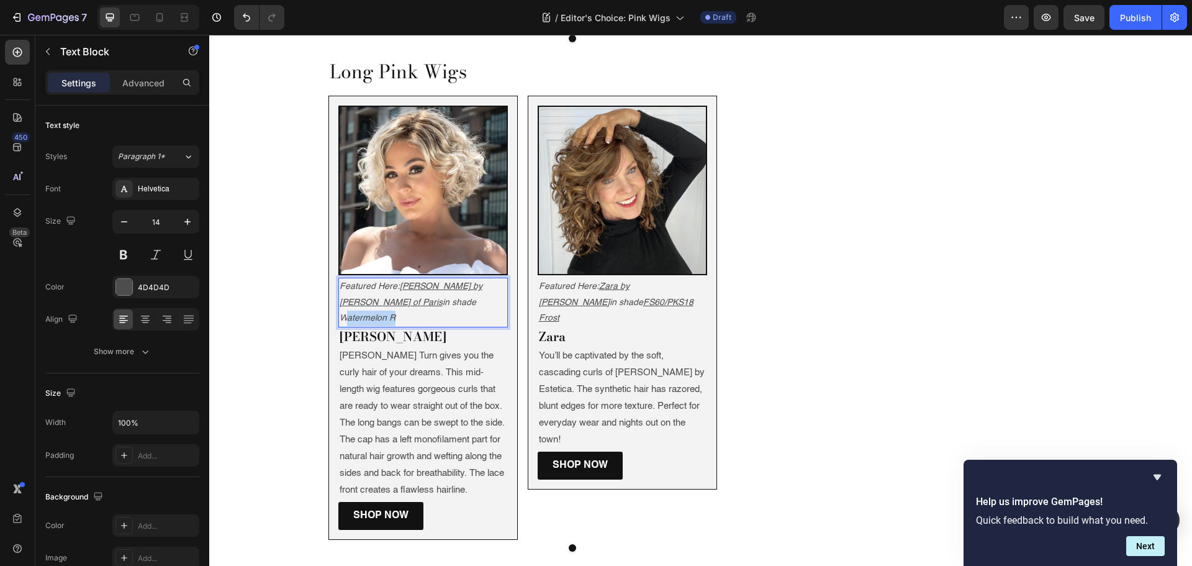
click at [364, 298] on icon "in shade Watermelon R" at bounding box center [408, 310] width 137 height 24
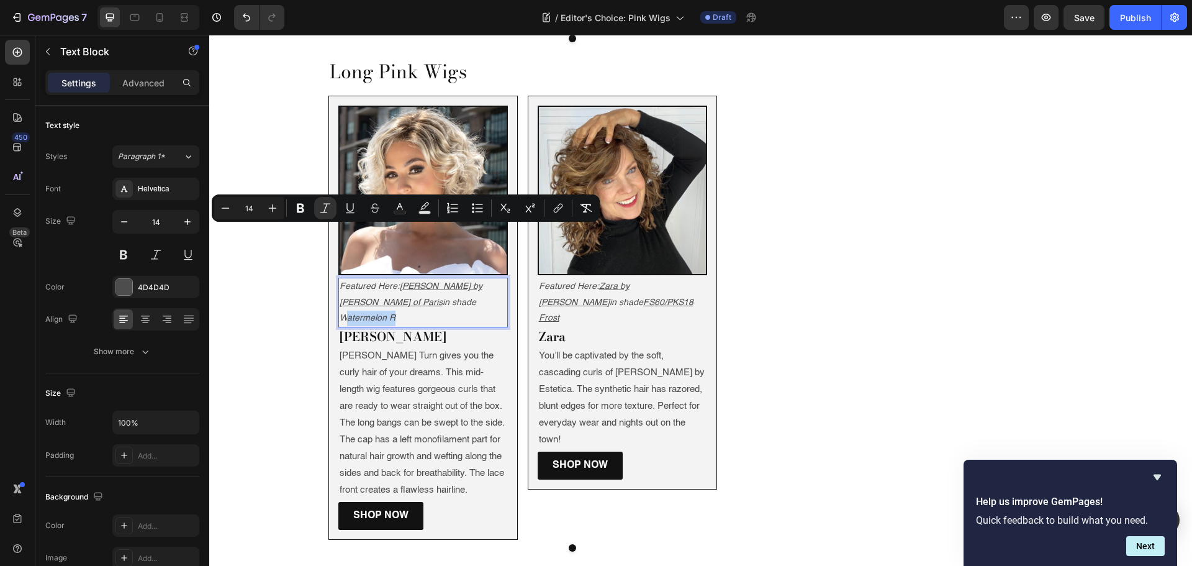
click at [364, 298] on icon "in shade Watermelon R" at bounding box center [408, 310] width 137 height 24
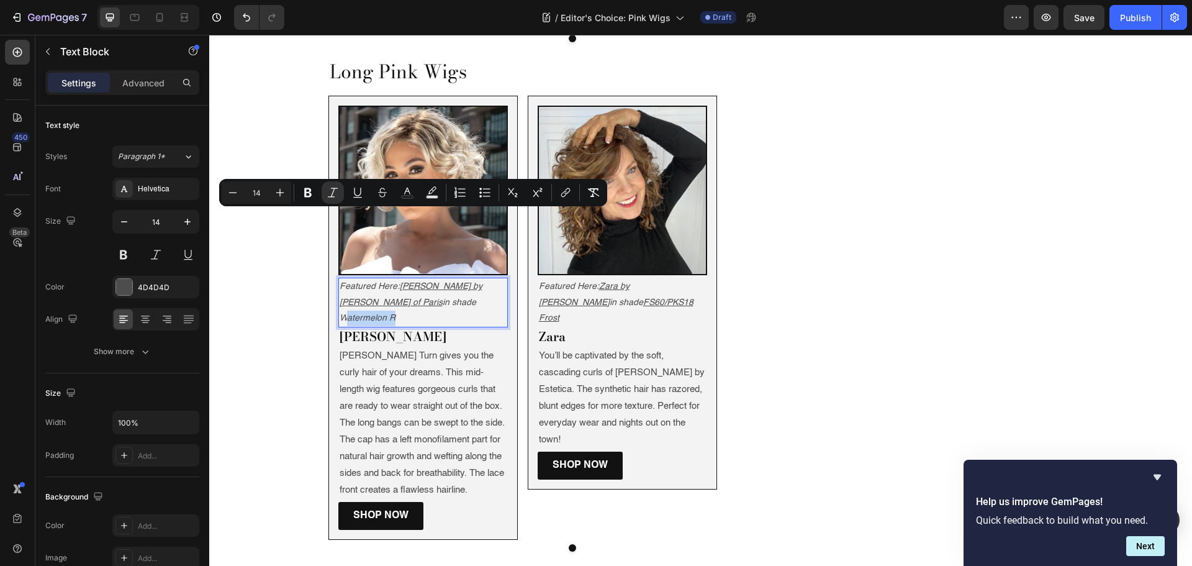
click at [363, 298] on icon "in shade Watermelon R" at bounding box center [408, 310] width 137 height 24
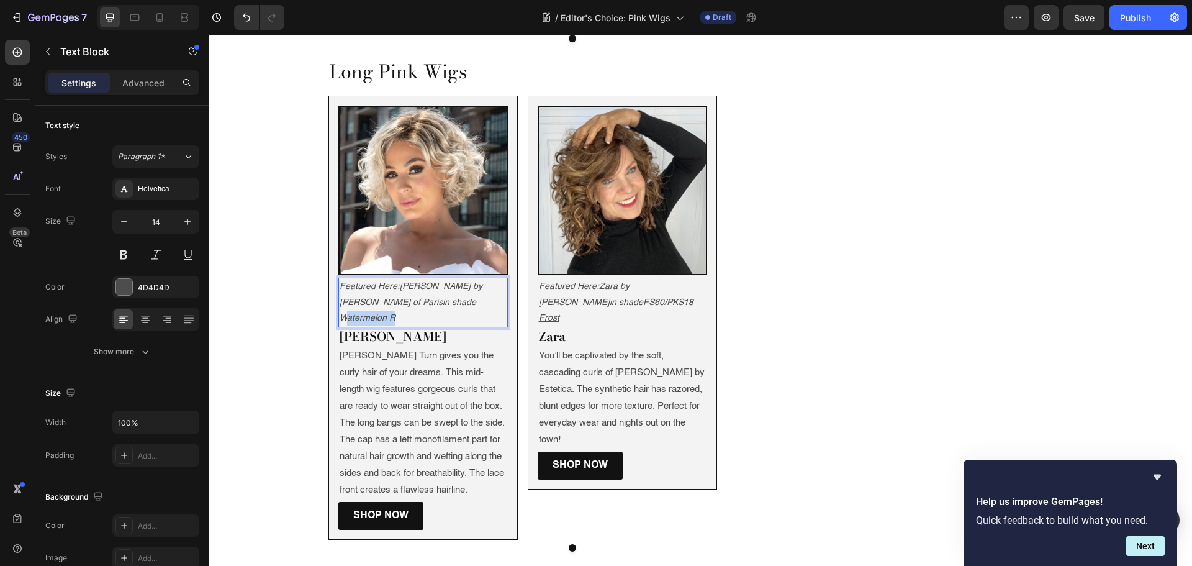
drag, startPoint x: 363, startPoint y: 232, endPoint x: 417, endPoint y: 230, distance: 54.6
click at [417, 279] on p "Featured Here: Wren by Rene of Paris in shade Watermelon R" at bounding box center [423, 302] width 167 height 47
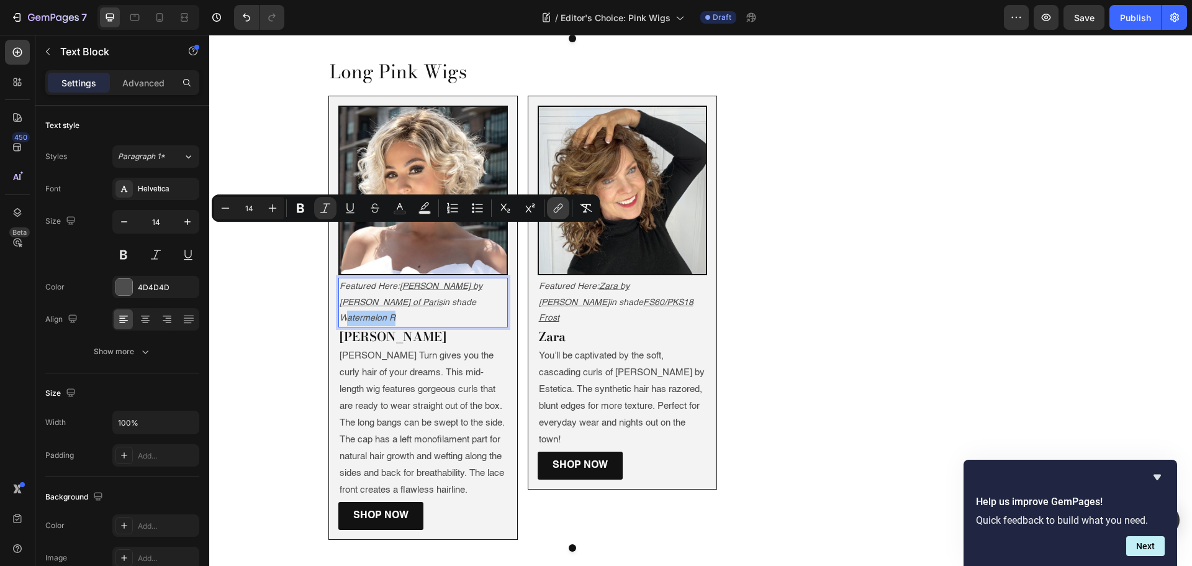
click at [555, 202] on icon "Editor contextual toolbar" at bounding box center [558, 208] width 12 height 12
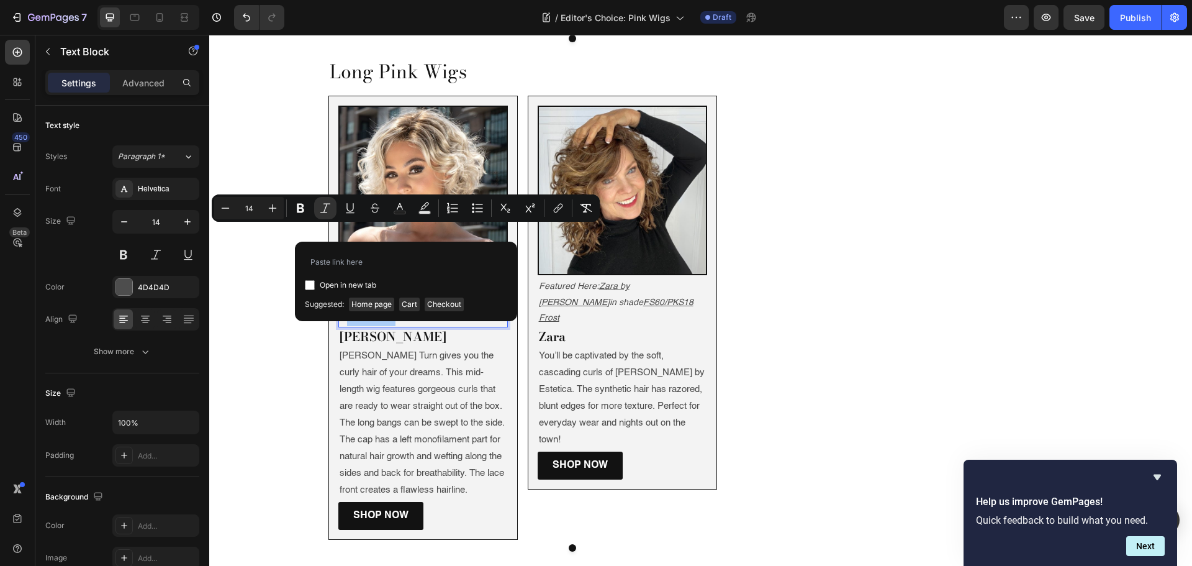
type input "https://www.wigs.com/products/wren-synthetic-wig-rene-of-paris?variant=40713205…"
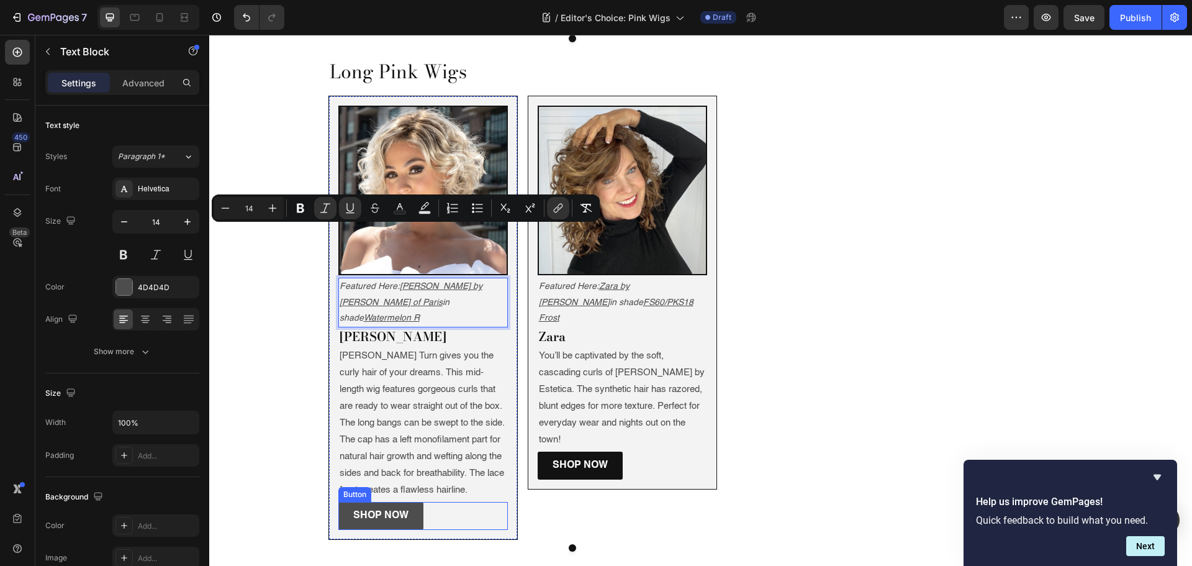
click at [343, 502] on link "Shop Now" at bounding box center [380, 516] width 85 height 28
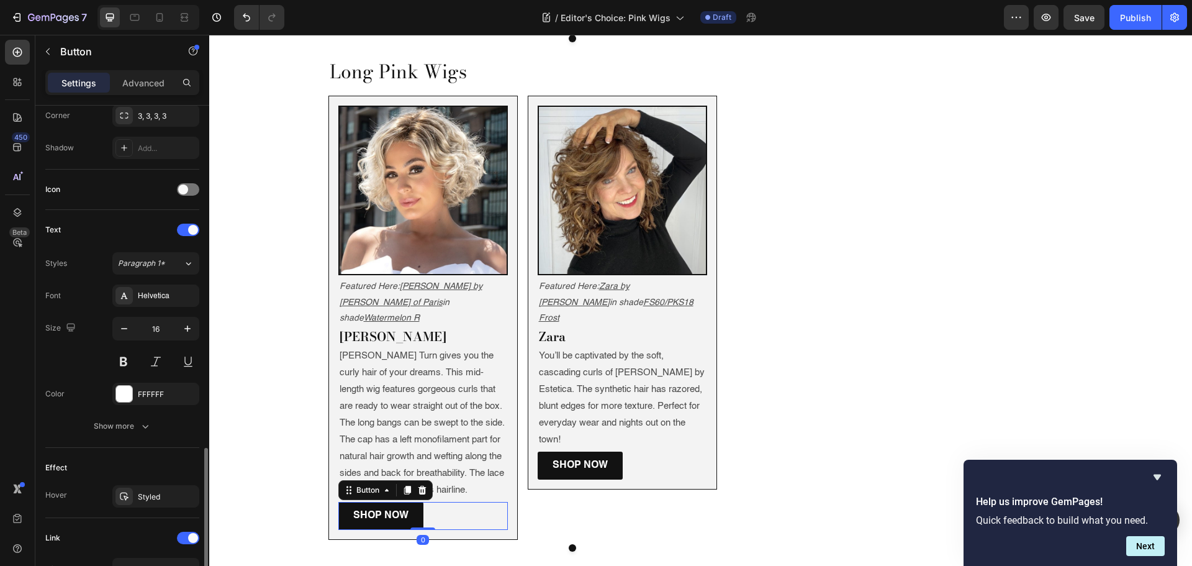
scroll to position [492, 0]
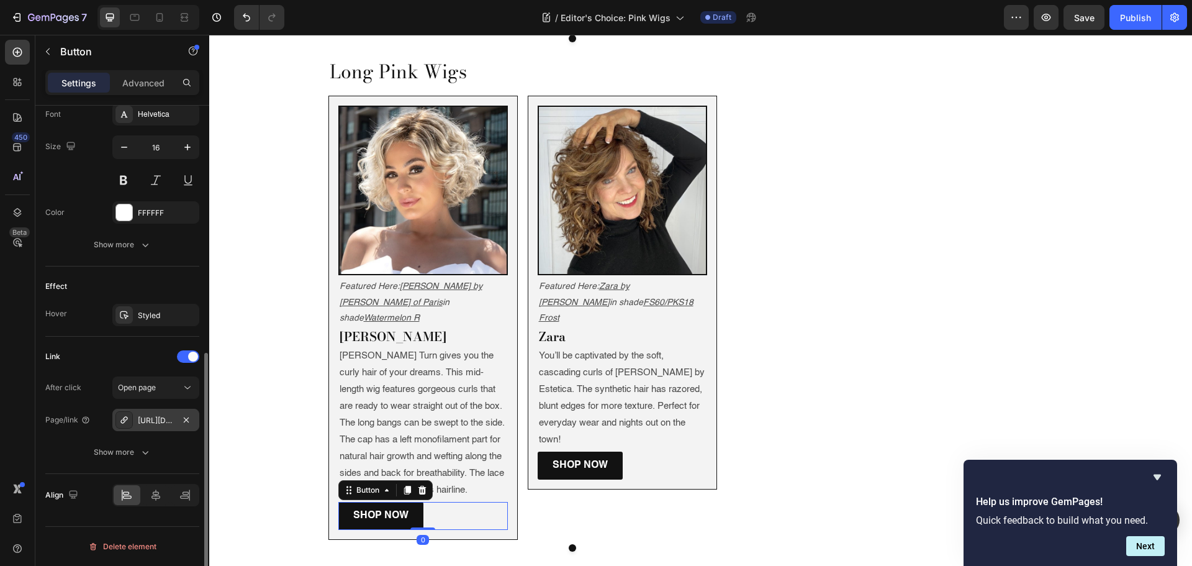
click at [165, 419] on div "https://www.wigs.com/turn-synthetic-wig-ellen-wille?variant=29152742998127" at bounding box center [156, 420] width 36 height 11
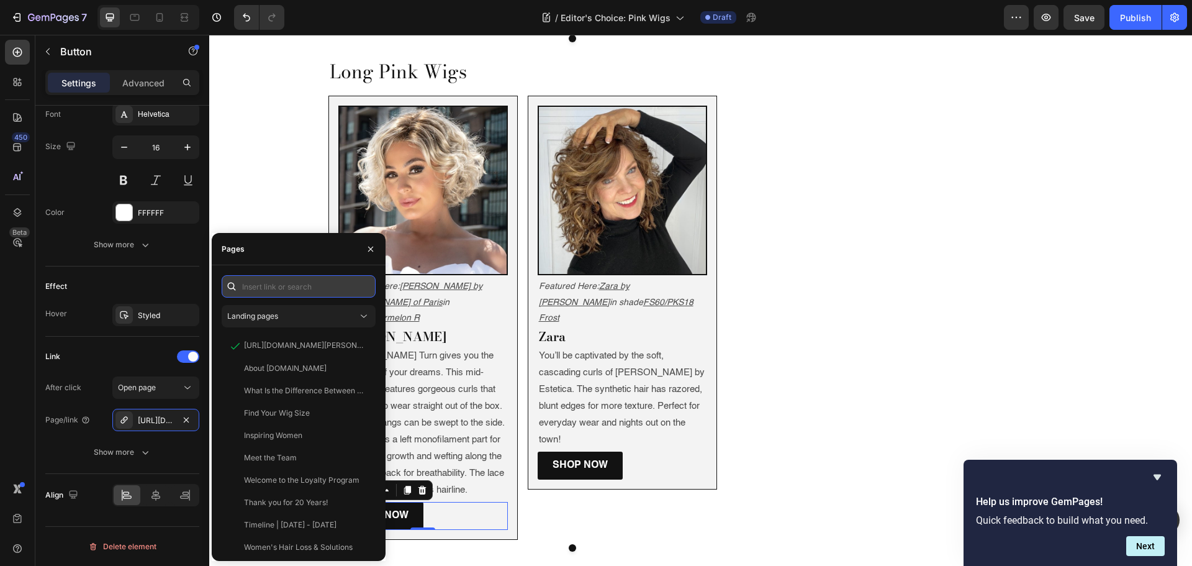
click at [256, 286] on input "text" at bounding box center [299, 286] width 154 height 22
paste input "https://www.wigs.com/products/wren-synthetic-wig-rene-of-paris?variant=40713205…"
type input "https://www.wigs.com/products/wren-synthetic-wig-rene-of-paris?variant=40713205…"
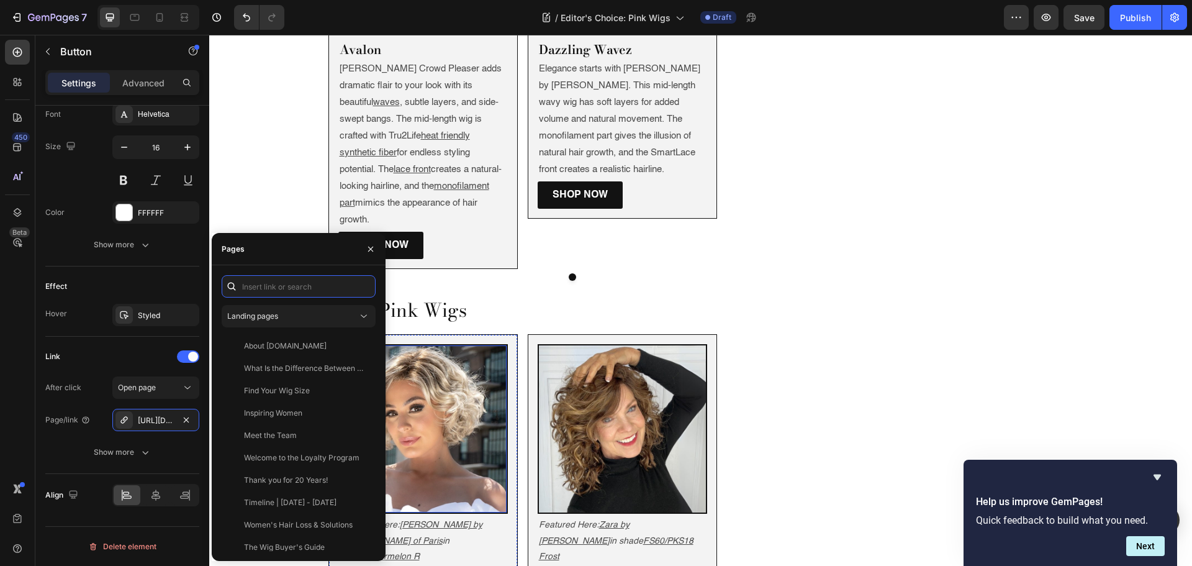
scroll to position [1987, 0]
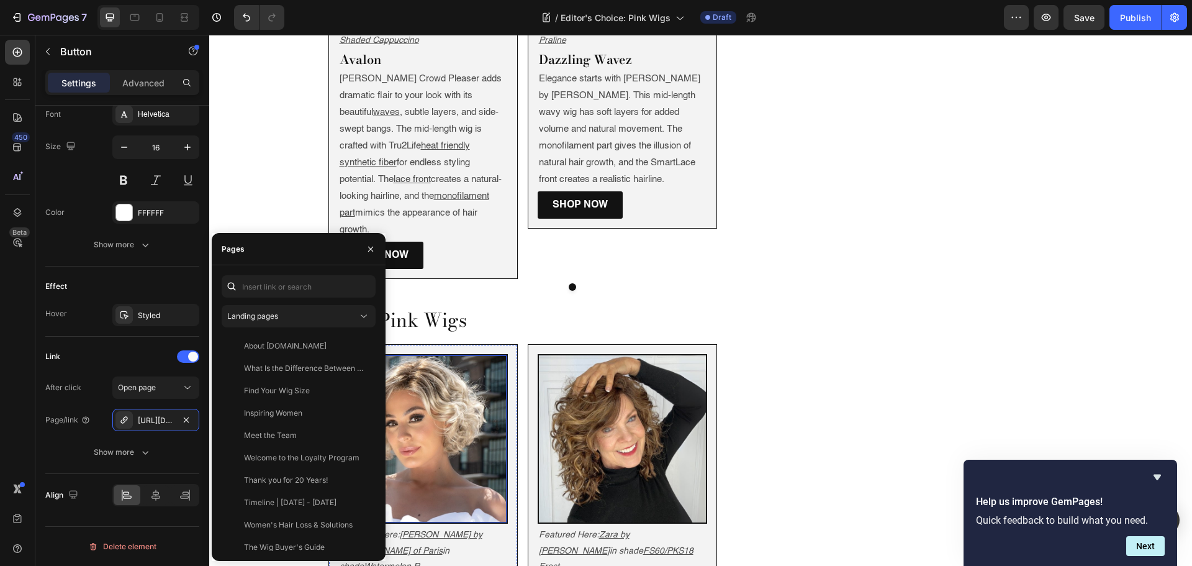
click at [433, 355] on img at bounding box center [423, 438] width 167 height 167
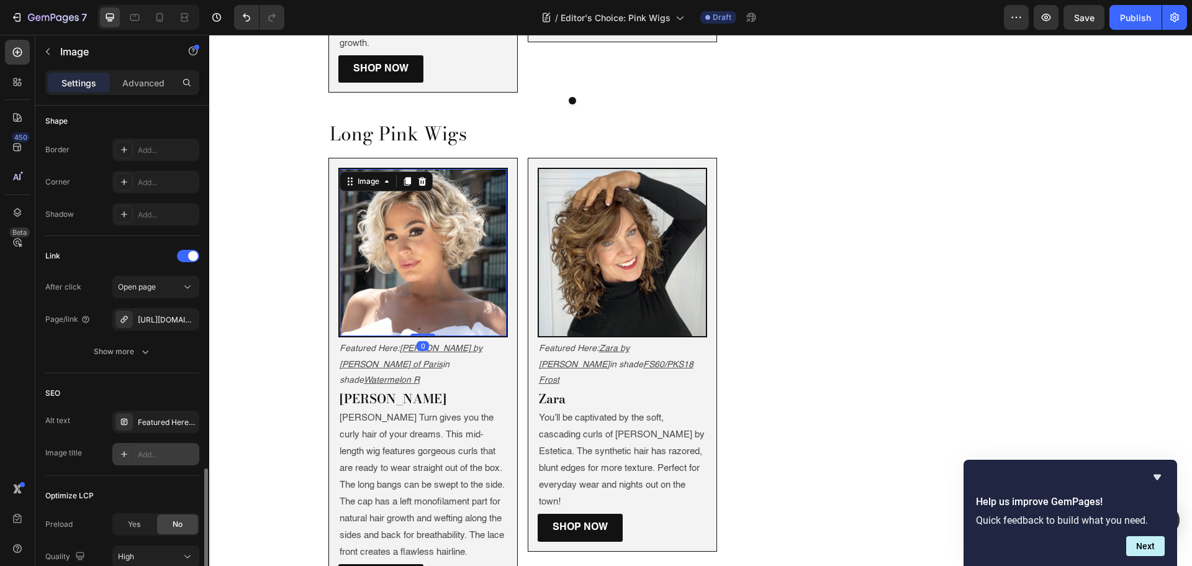
scroll to position [539, 0]
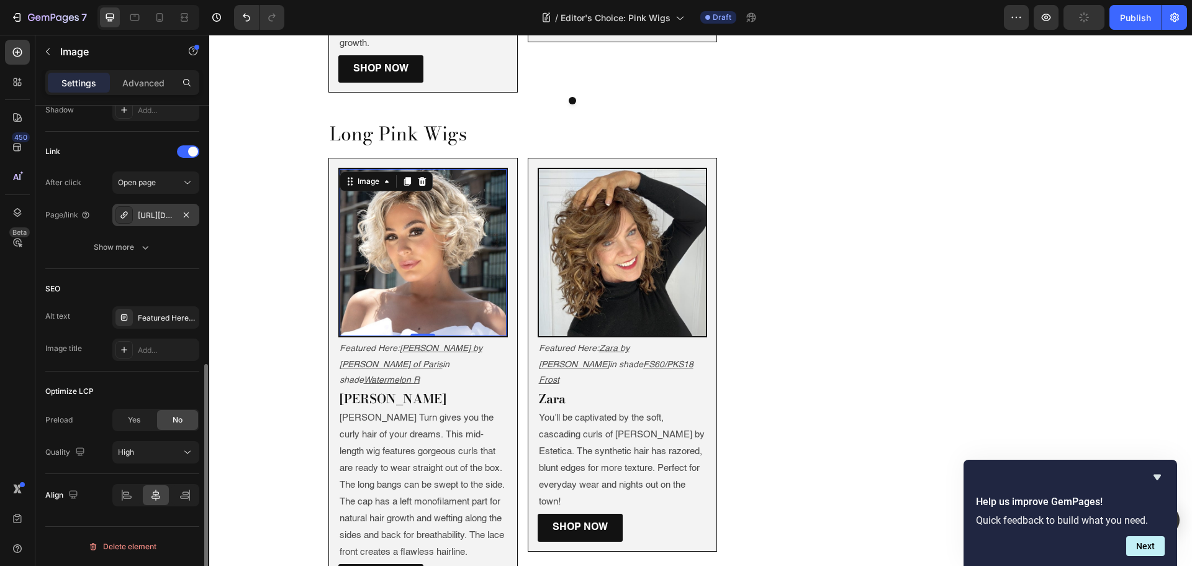
click at [141, 218] on div "https://www.wigs.com/turn-synthetic-wig-ellen-wille?variant=29152742998127" at bounding box center [156, 215] width 36 height 11
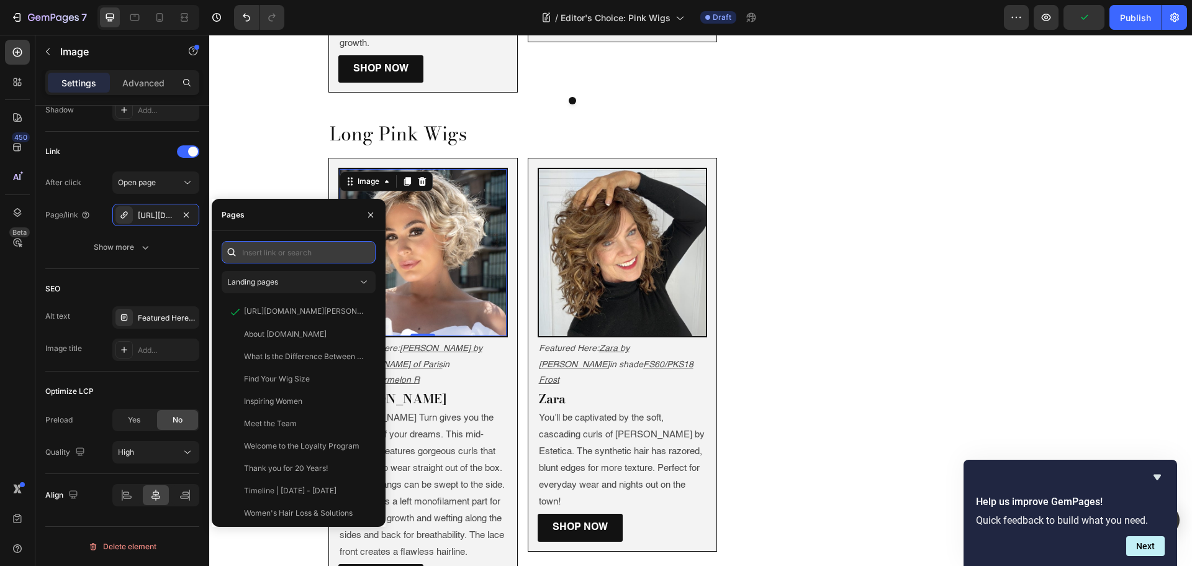
click at [275, 244] on input "text" at bounding box center [299, 252] width 154 height 22
paste input "https://www.wigs.com/products/wren-synthetic-wig-rene-of-paris?variant=40713205…"
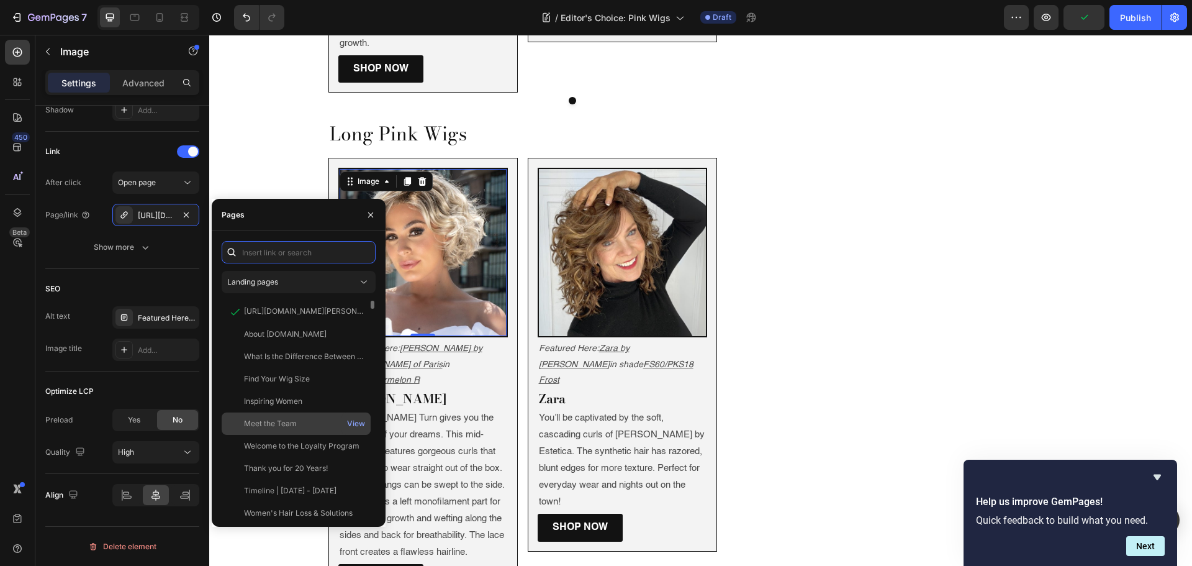
type input "https://www.wigs.com/products/wren-synthetic-wig-rene-of-paris?variant=40713205…"
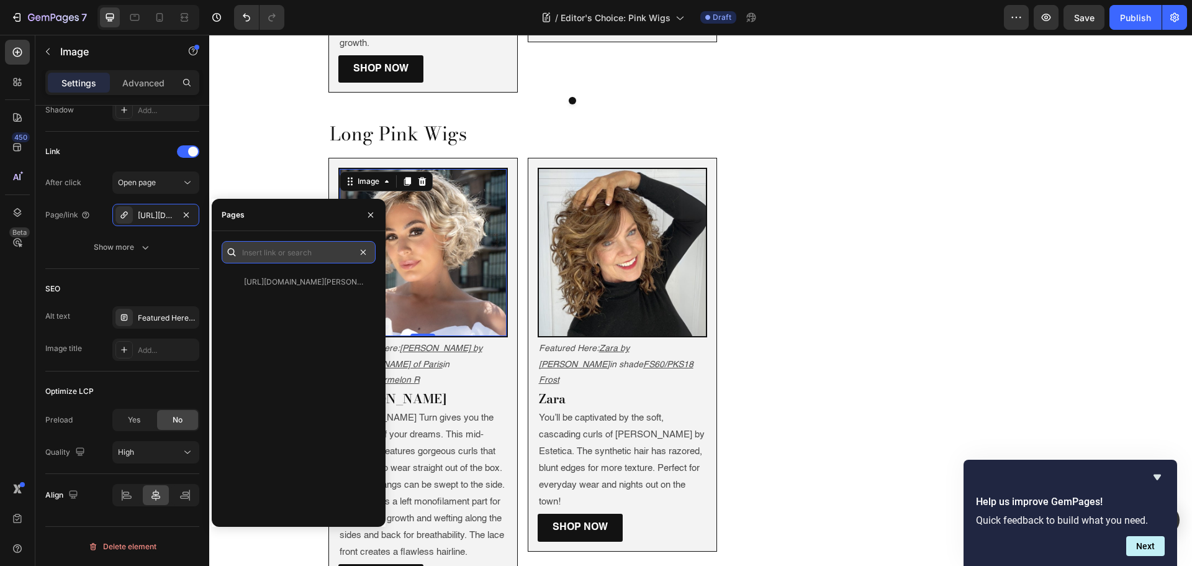
scroll to position [0, 0]
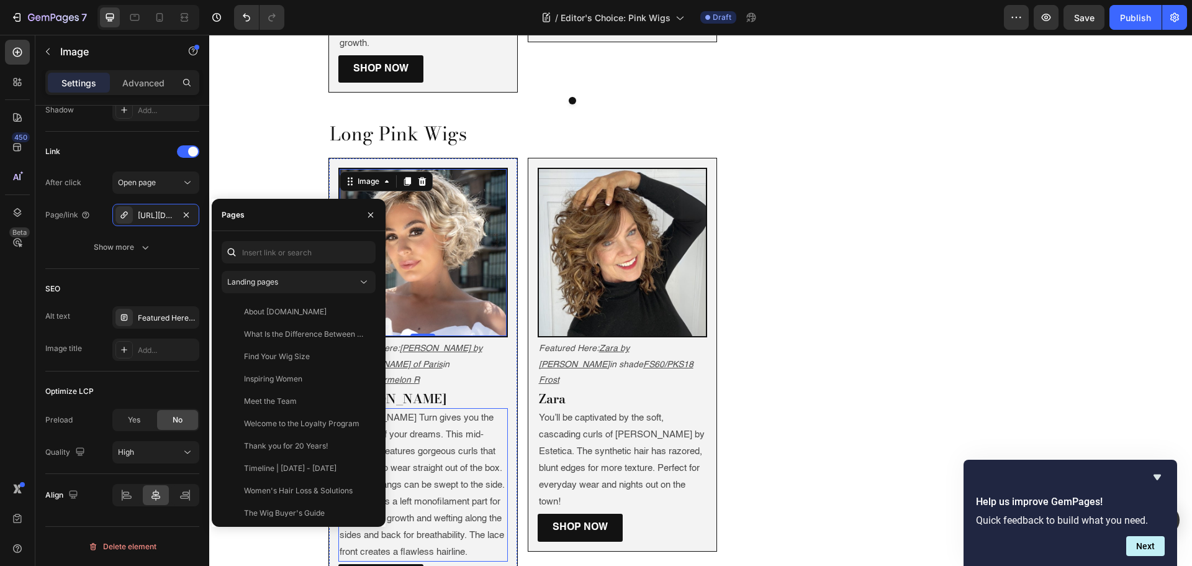
click at [482, 409] on p "Ellen Wille’s Turn gives you the curly hair of your dreams. This mid-length wig…" at bounding box center [423, 484] width 167 height 151
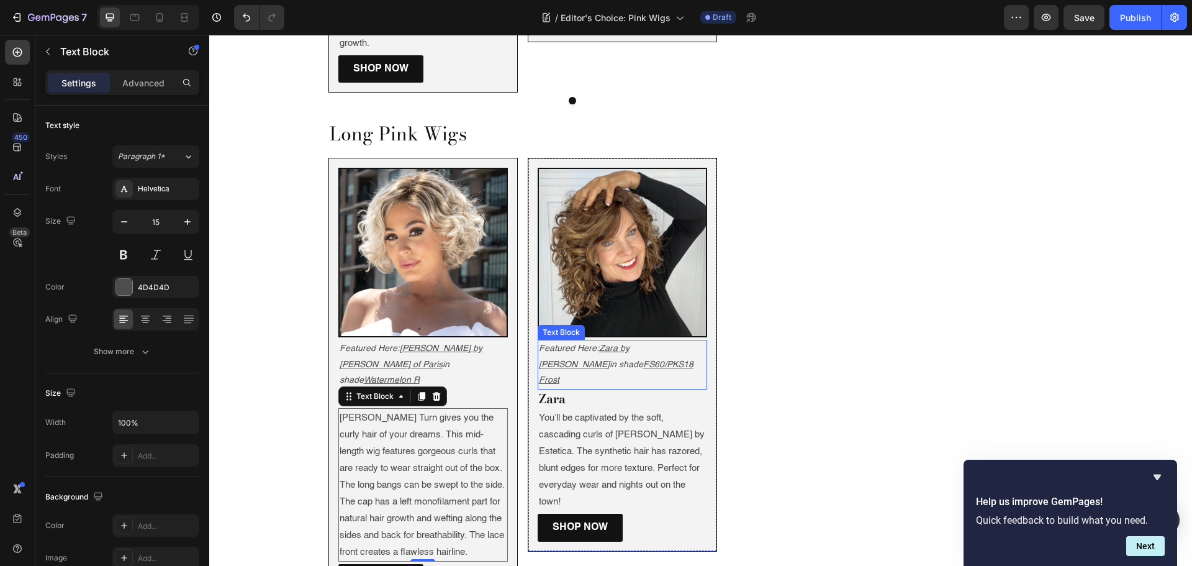
click at [620, 360] on u "FS60/PKS18 Frost" at bounding box center [616, 372] width 155 height 24
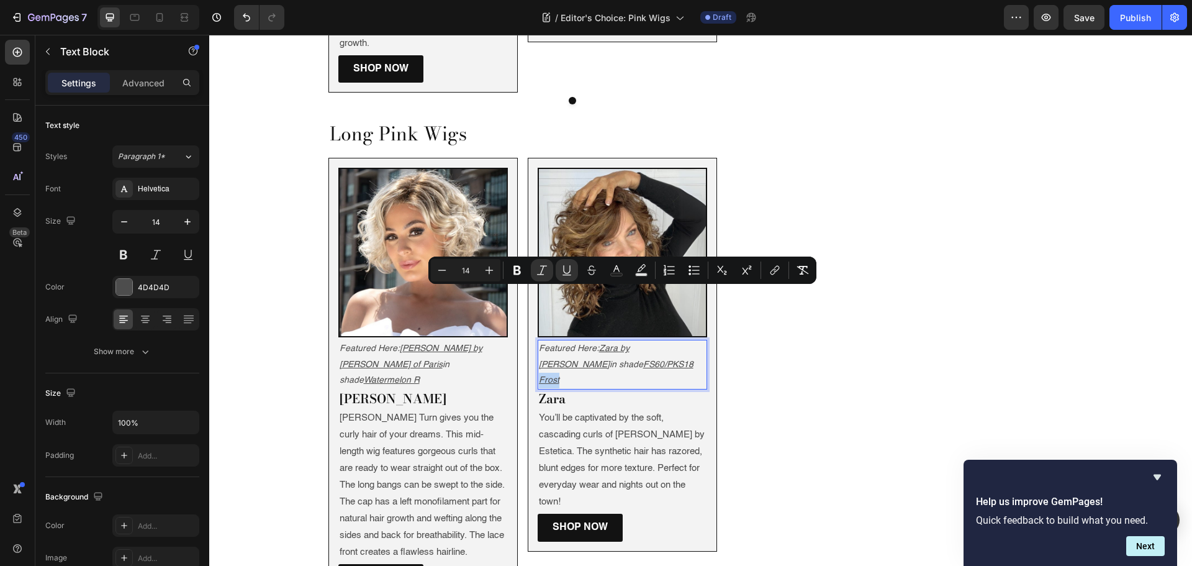
click at [618, 360] on u "FS60/PKS18 Frost" at bounding box center [616, 372] width 155 height 24
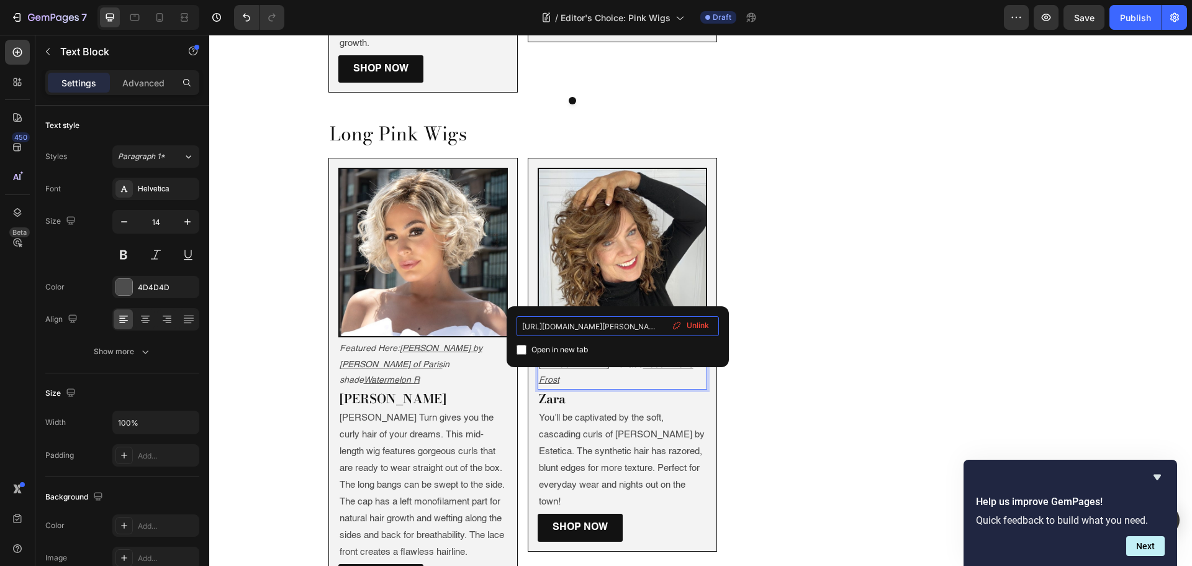
click at [618, 322] on input "https://www.wigs.com/products/zara-synthetic-wig-jon-renau?variant=313618000774…" at bounding box center [618, 326] width 202 height 20
click at [595, 409] on p "You’ll be captivated by the soft, cascading curls of Finn by Estetica. The synt…" at bounding box center [622, 459] width 167 height 101
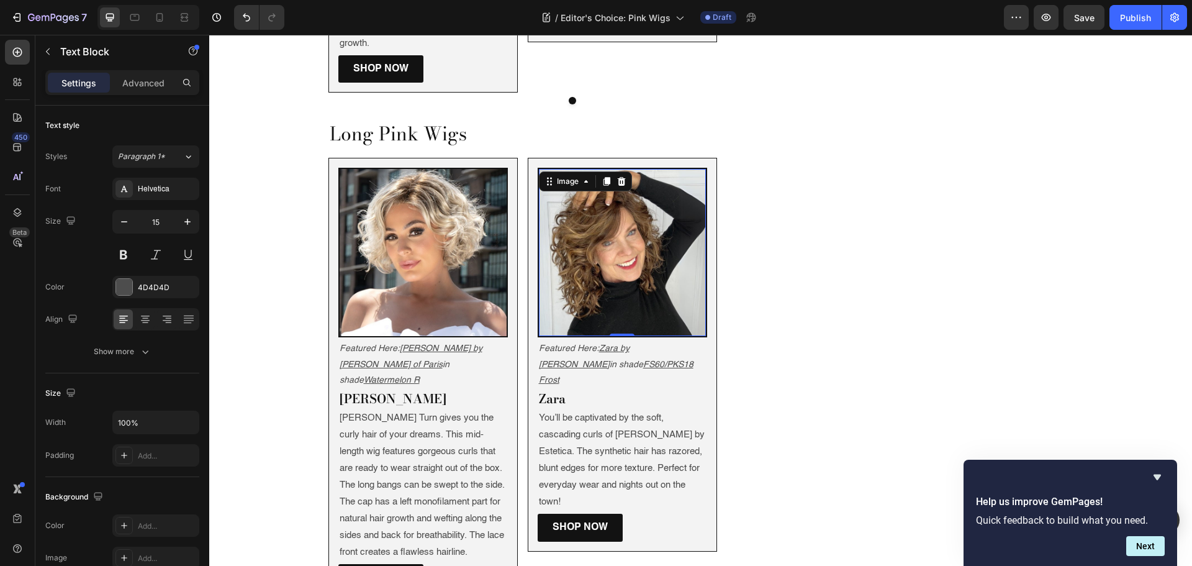
click at [615, 175] on img at bounding box center [622, 252] width 167 height 167
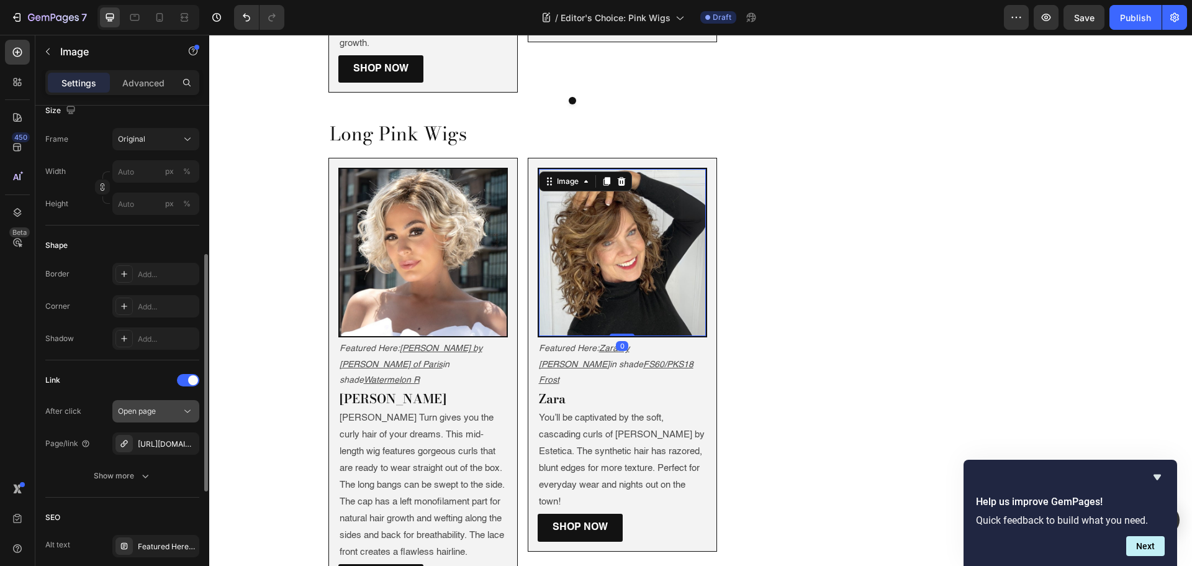
scroll to position [372, 0]
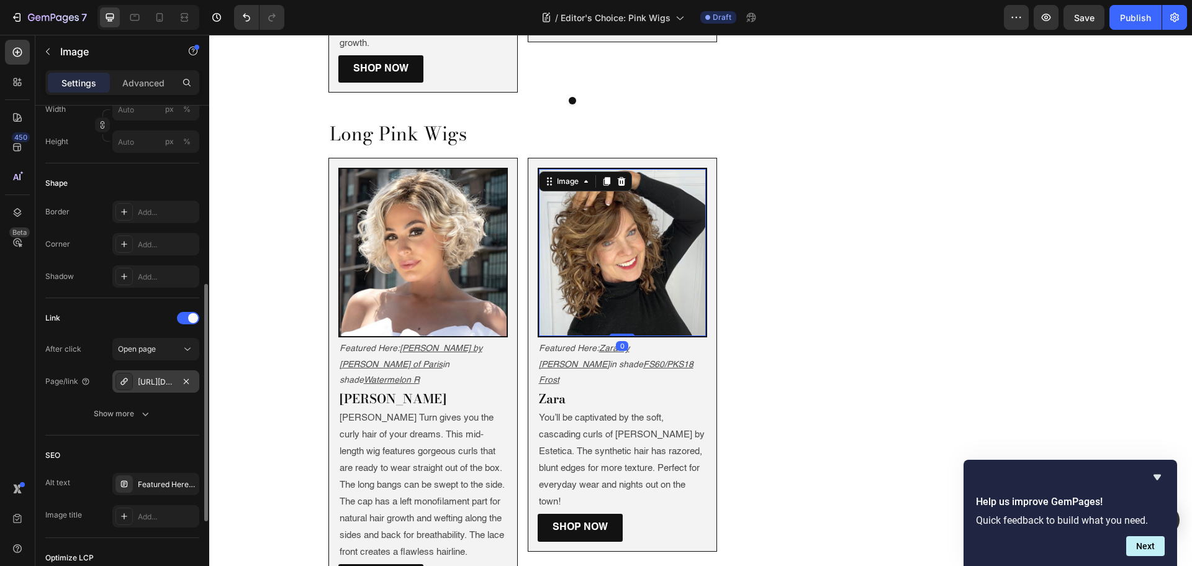
click at [146, 381] on div "https://www.wigs.com/finn-synthetic-wig-estetica?variant=19592598454383" at bounding box center [156, 381] width 36 height 11
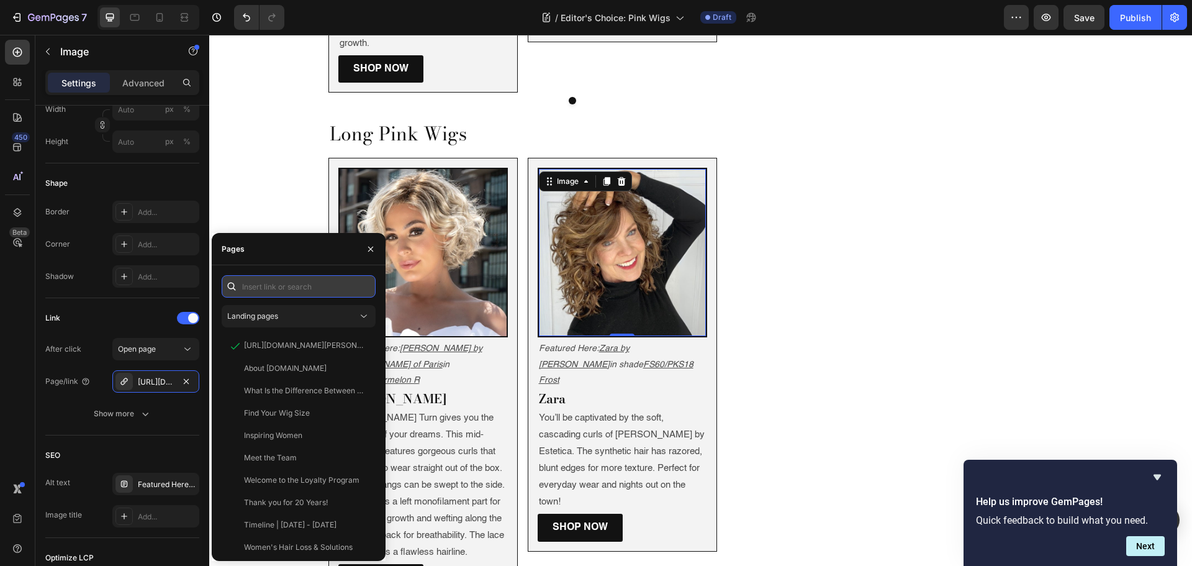
click at [265, 294] on input "text" at bounding box center [299, 286] width 154 height 22
paste input "https://www.wigs.com/products/zara-synthetic-wig-jon-renau?variant=313618000774…"
type input "https://www.wigs.com/products/zara-synthetic-wig-jon-renau?variant=313618000774…"
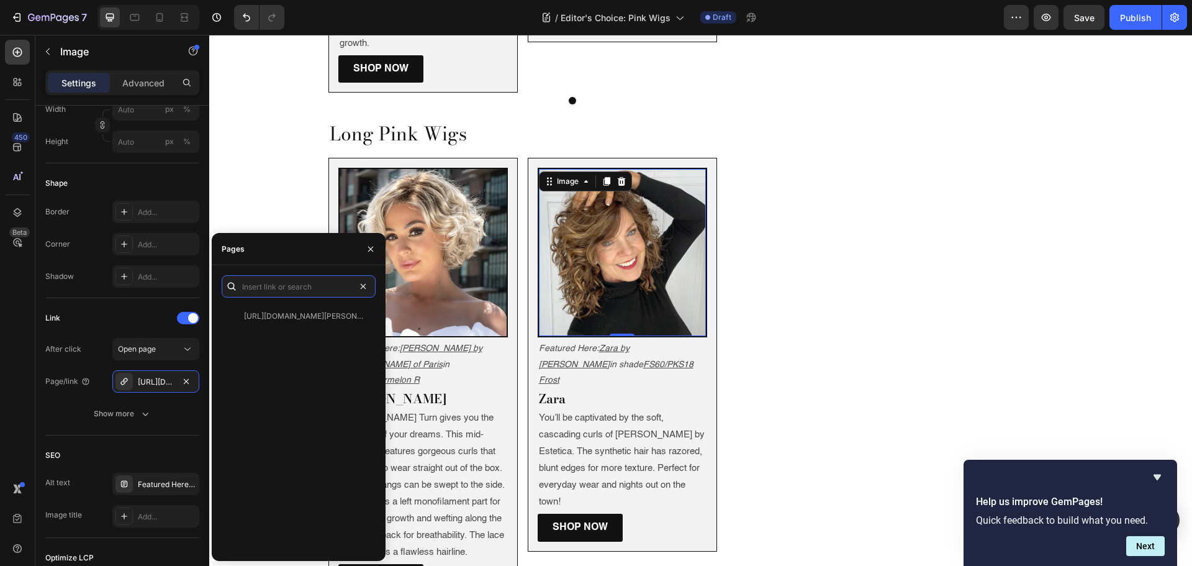
scroll to position [0, 0]
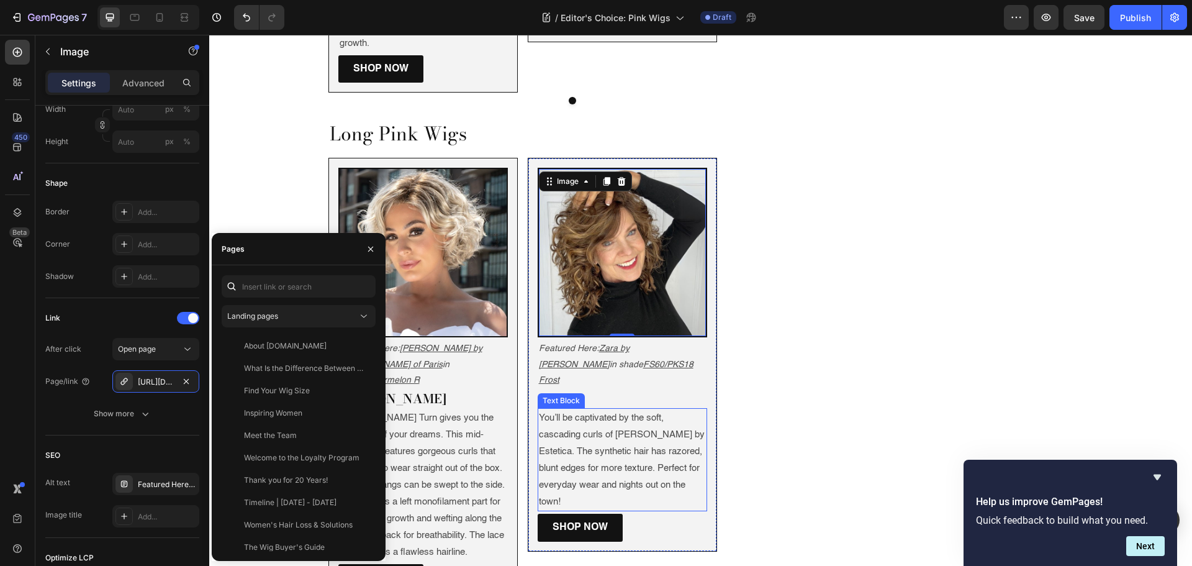
click at [594, 409] on p "You’ll be captivated by the soft, cascading curls of Finn by Estetica. The synt…" at bounding box center [622, 459] width 167 height 101
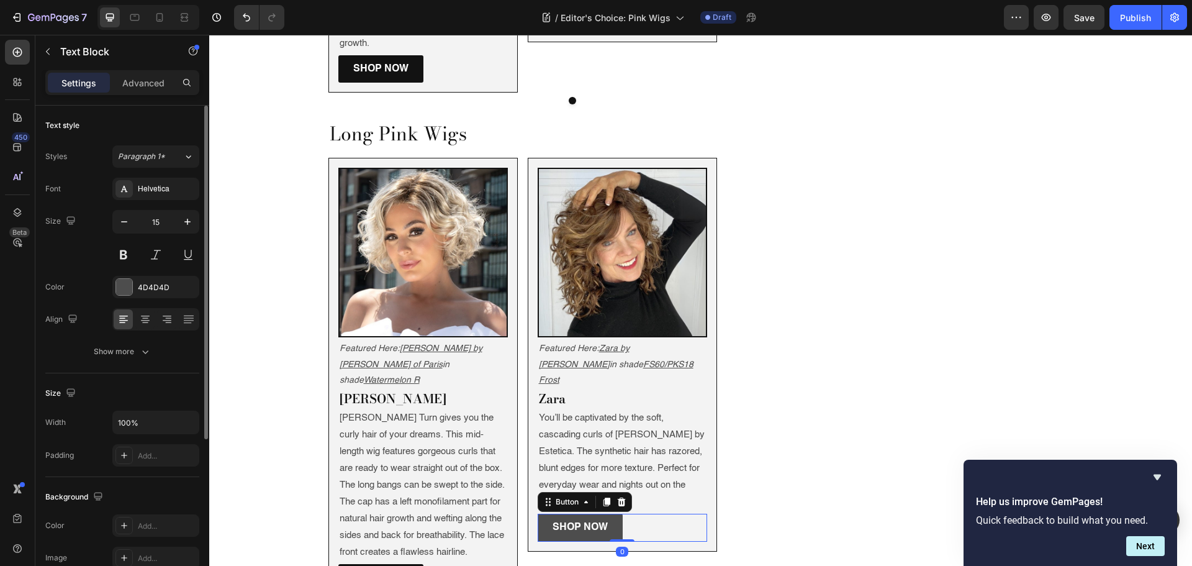
click at [540, 513] on link "Shop Now" at bounding box center [580, 527] width 85 height 28
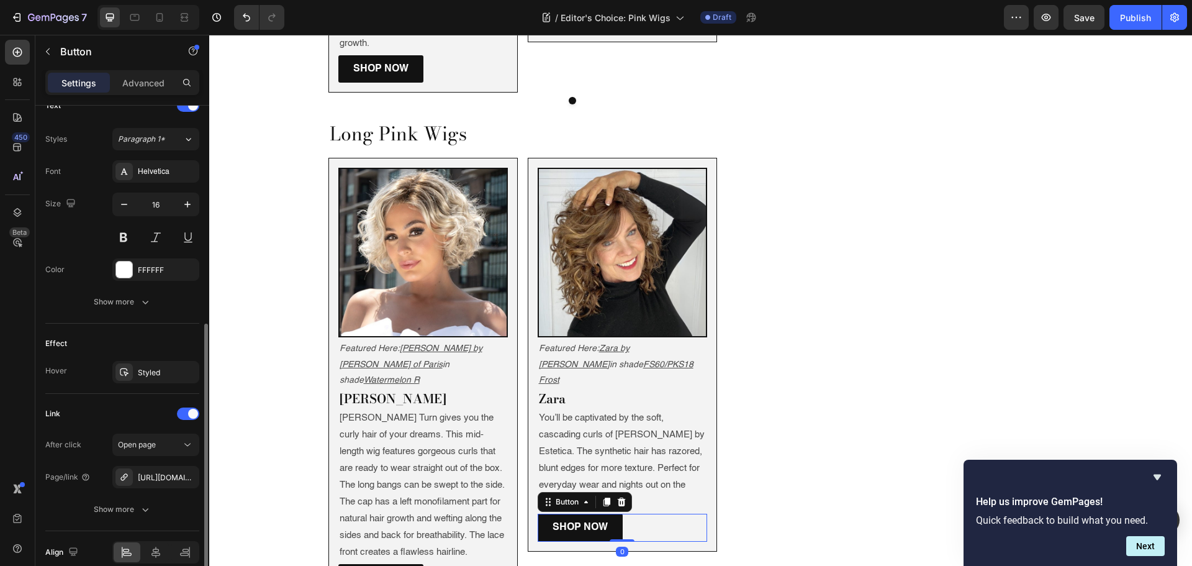
scroll to position [492, 0]
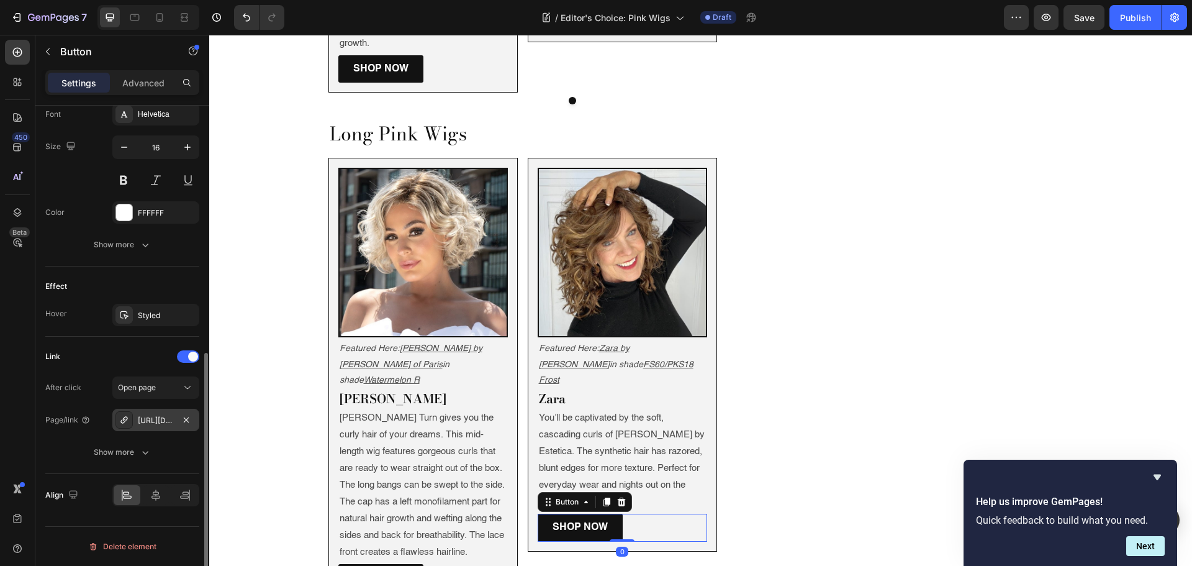
click at [149, 419] on div "https://www.wigs.com/finn-synthetic-wig-estetica?variant=19592598454383" at bounding box center [156, 420] width 36 height 11
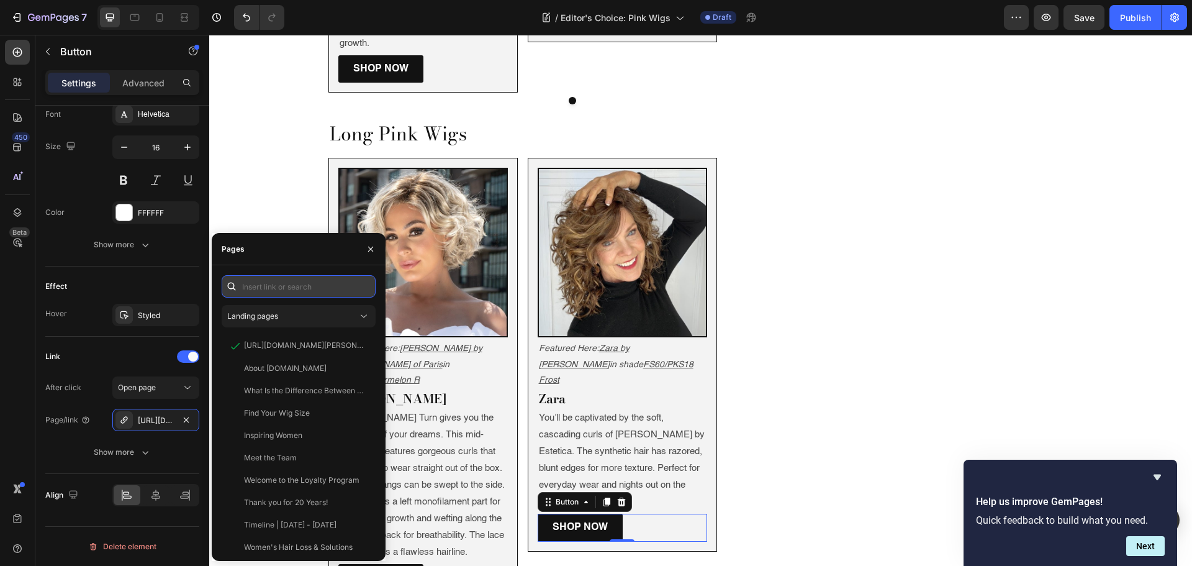
click at [280, 283] on input "text" at bounding box center [299, 286] width 154 height 22
paste input "https://www.wigs.com/products/zara-synthetic-wig-jon-renau?variant=313618000774…"
type input "https://www.wigs.com/products/zara-synthetic-wig-jon-renau?variant=313618000774…"
click at [433, 409] on p "Ellen Wille’s Turn gives you the curly hair of your dreams. This mid-length wig…" at bounding box center [423, 484] width 167 height 151
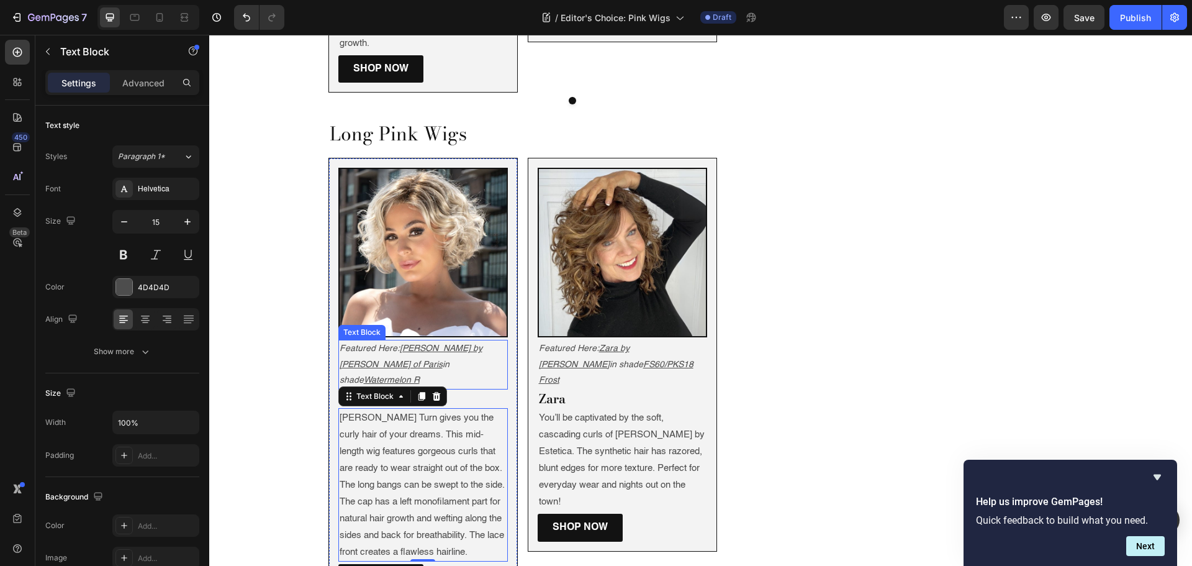
click at [431, 341] on p "Featured Here: Wren by Rene of Paris in shade Watermelon R" at bounding box center [423, 364] width 167 height 47
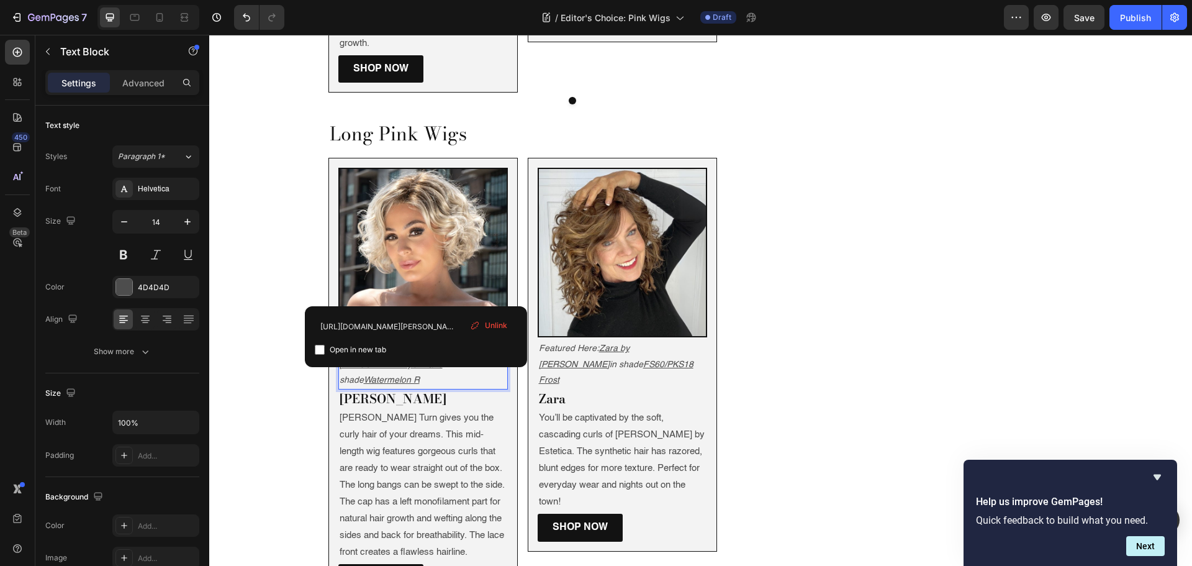
click at [431, 341] on p "Featured Here: Wren by Rene of Paris in shade Watermelon R" at bounding box center [423, 364] width 167 height 47
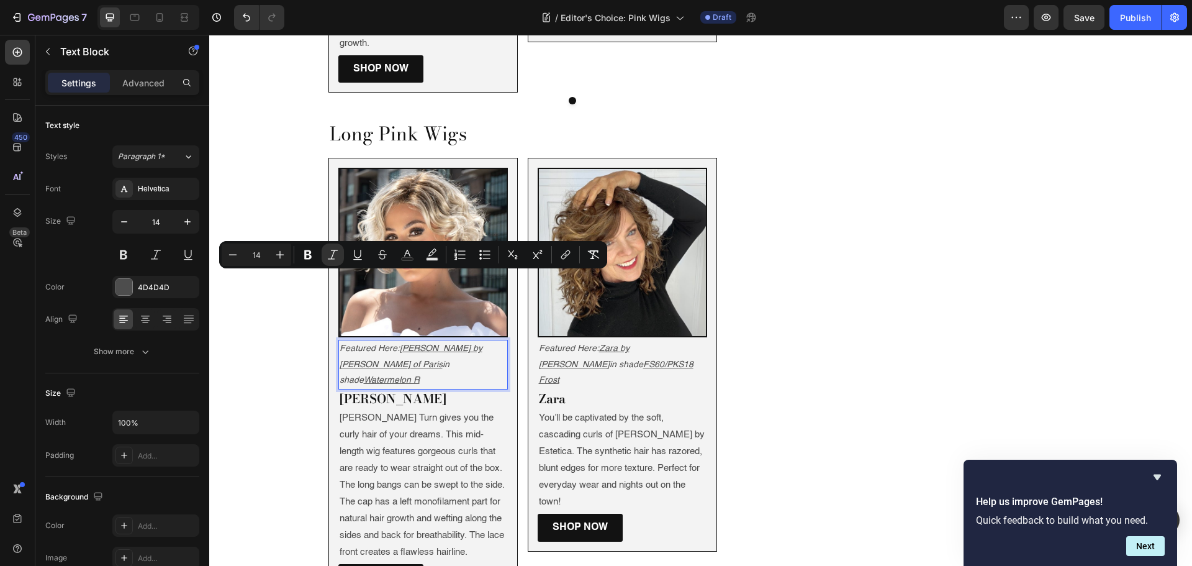
click at [446, 169] on img at bounding box center [423, 252] width 167 height 167
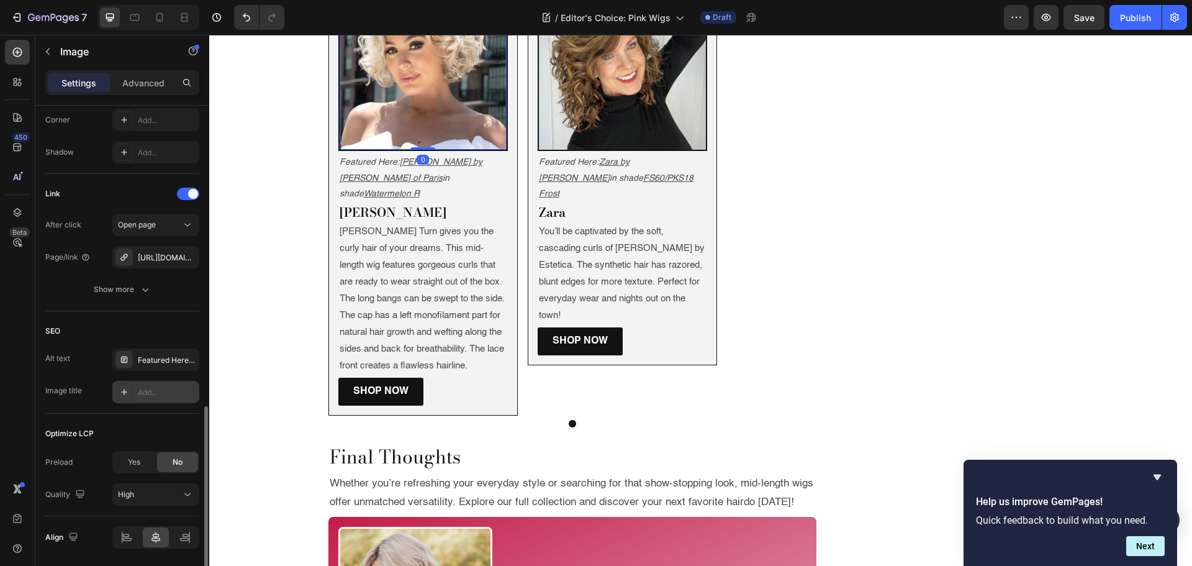
scroll to position [539, 0]
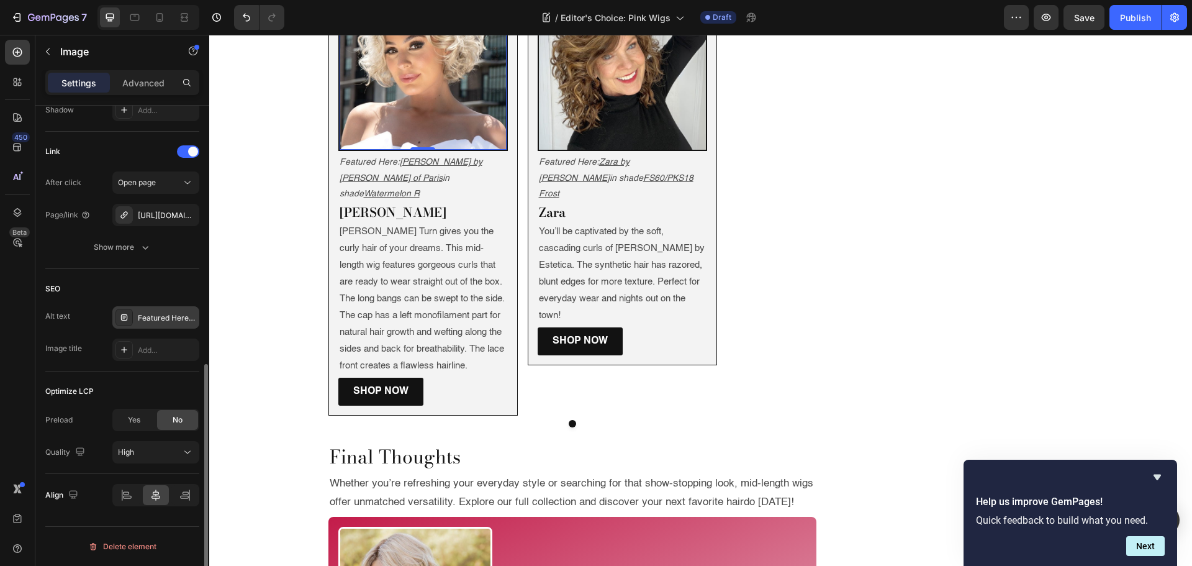
click at [158, 325] on div "Featured Here: Trend Setter by [PERSON_NAME] in shade R3329S+ Glazed Auburn" at bounding box center [155, 317] width 87 height 22
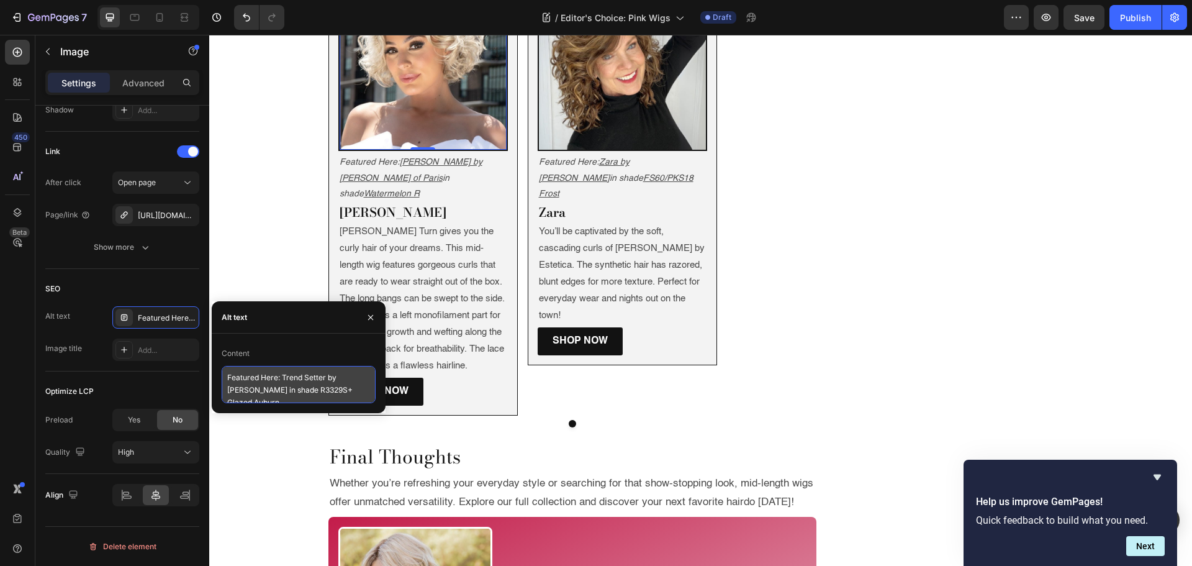
click at [260, 390] on textarea "Featured Here: Trend Setter by [PERSON_NAME] in shade R3329S+ Glazed Auburn" at bounding box center [299, 384] width 154 height 37
paste textarea "Wren by Rene of Paris in shade Watermelon R"
type textarea "Featured Here: [PERSON_NAME] by [PERSON_NAME] of Paris in shade Watermelon R"
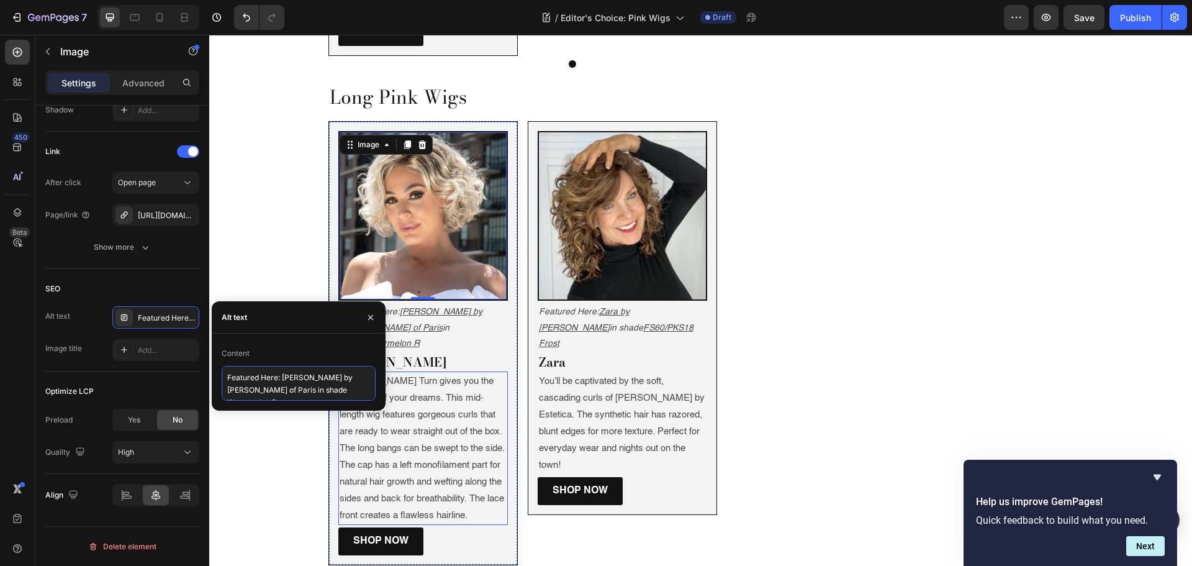
scroll to position [2173, 0]
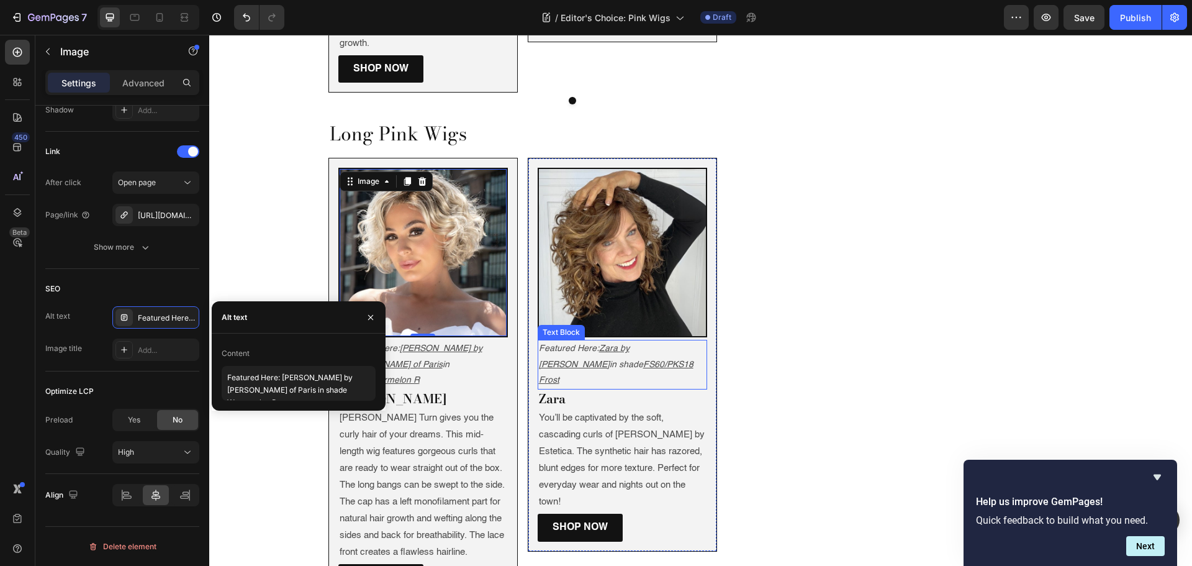
click at [643, 341] on p "Featured Here: Zara by Jon Renau in shade FS60/PKS18 Frost" at bounding box center [622, 364] width 167 height 47
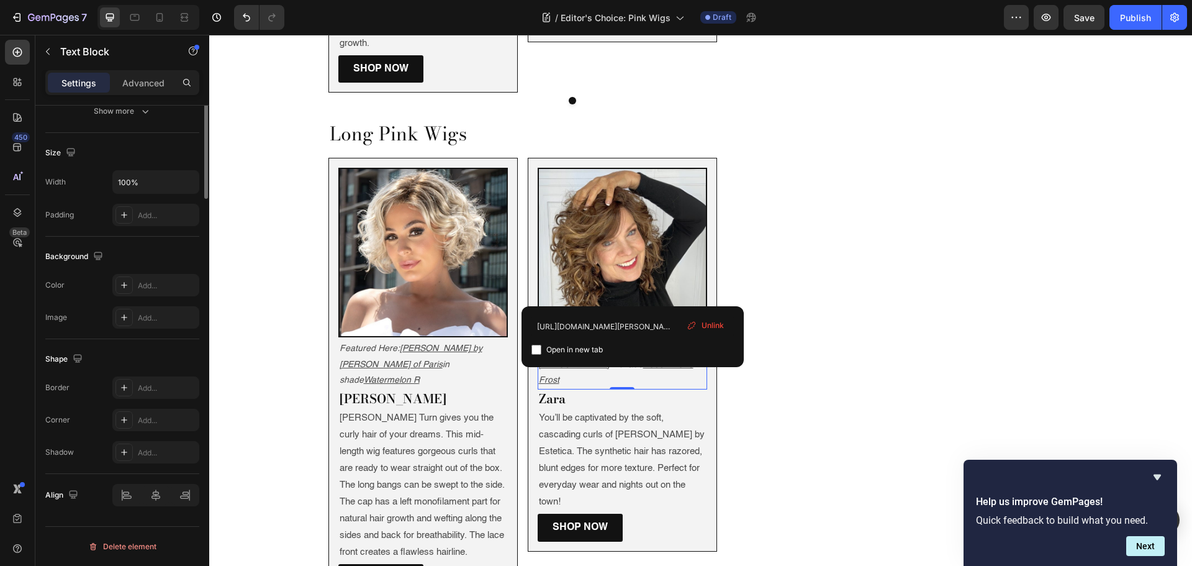
scroll to position [0, 0]
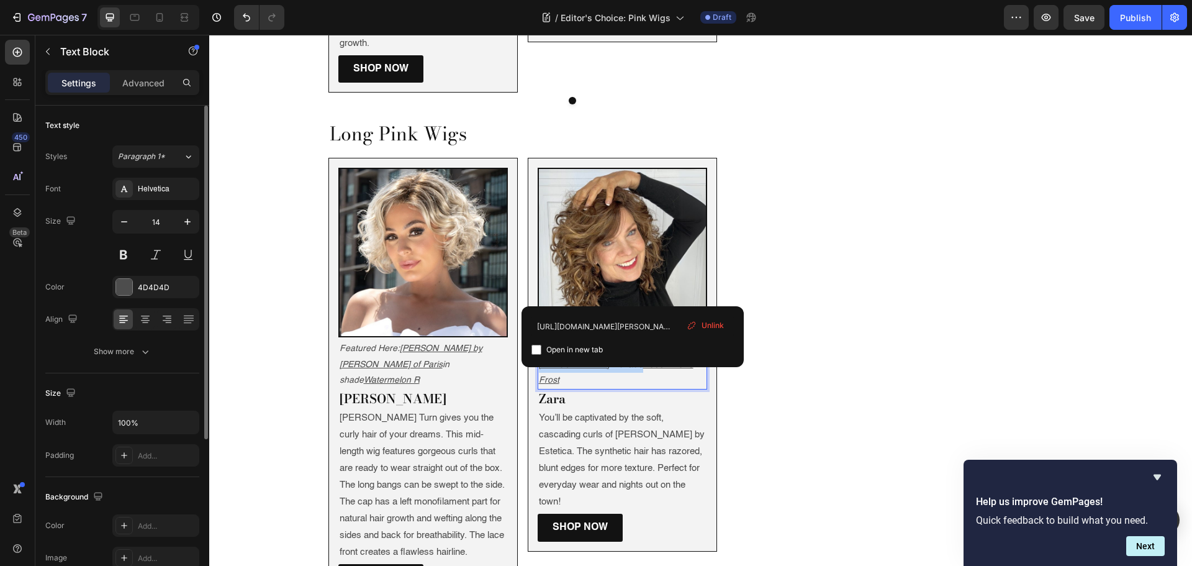
click at [643, 341] on p "Featured Here: Zara by Jon Renau in shade FS60/PKS18 Frost" at bounding box center [622, 364] width 167 height 47
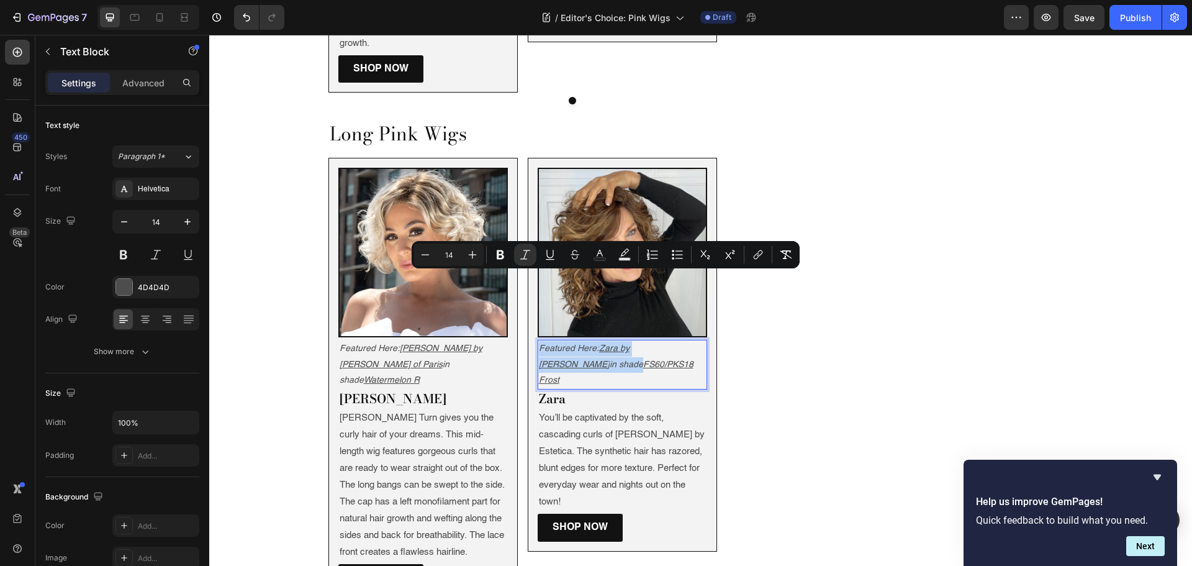
copy p "Featured Here: Zara by Jon Renau in shade"
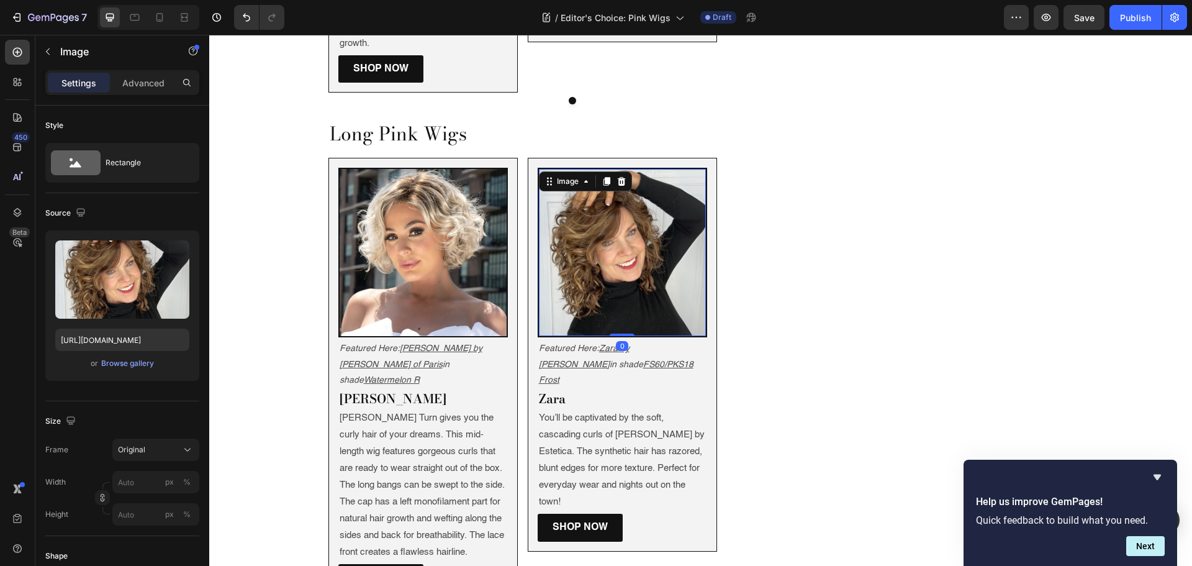
click at [623, 169] on img at bounding box center [622, 252] width 167 height 167
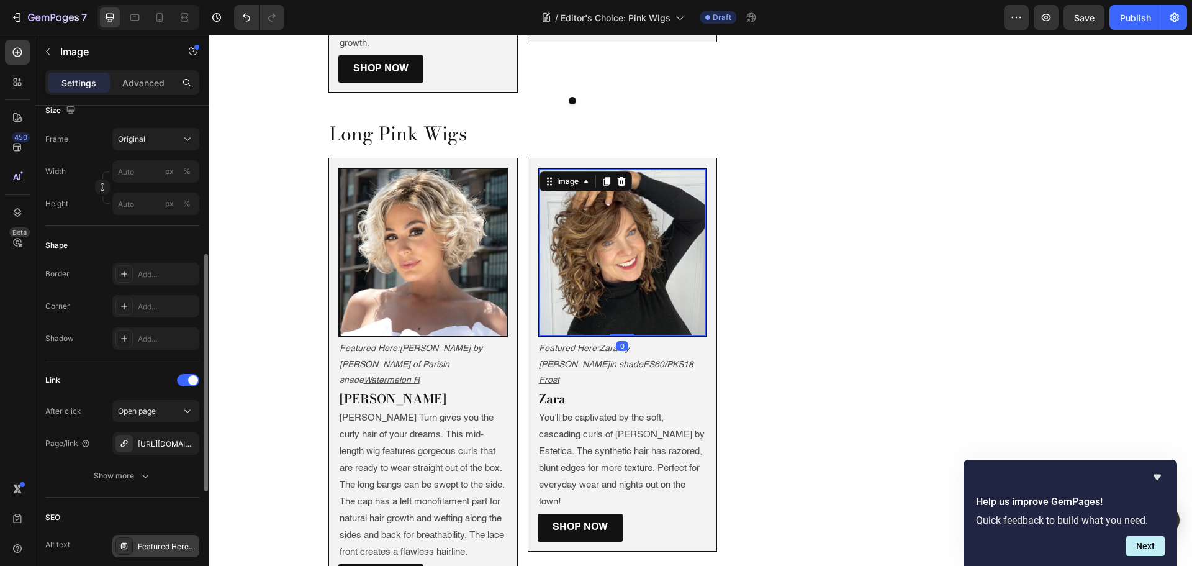
scroll to position [539, 0]
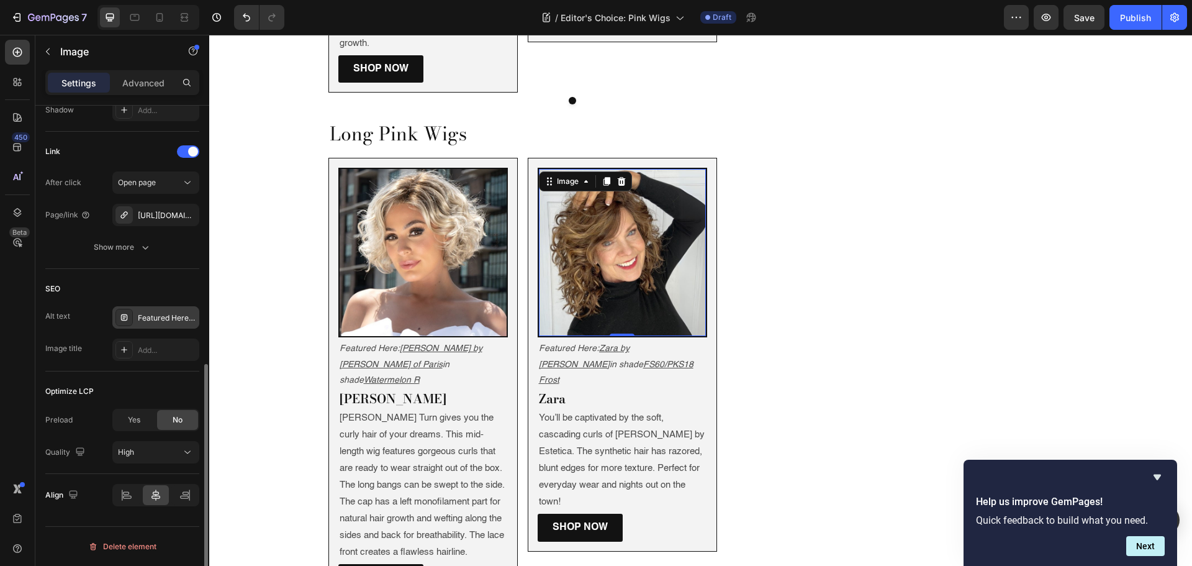
click at [146, 310] on div "Featured Here: [PERSON_NAME] by Estetica in shade Sunlit Blonde" at bounding box center [155, 317] width 87 height 22
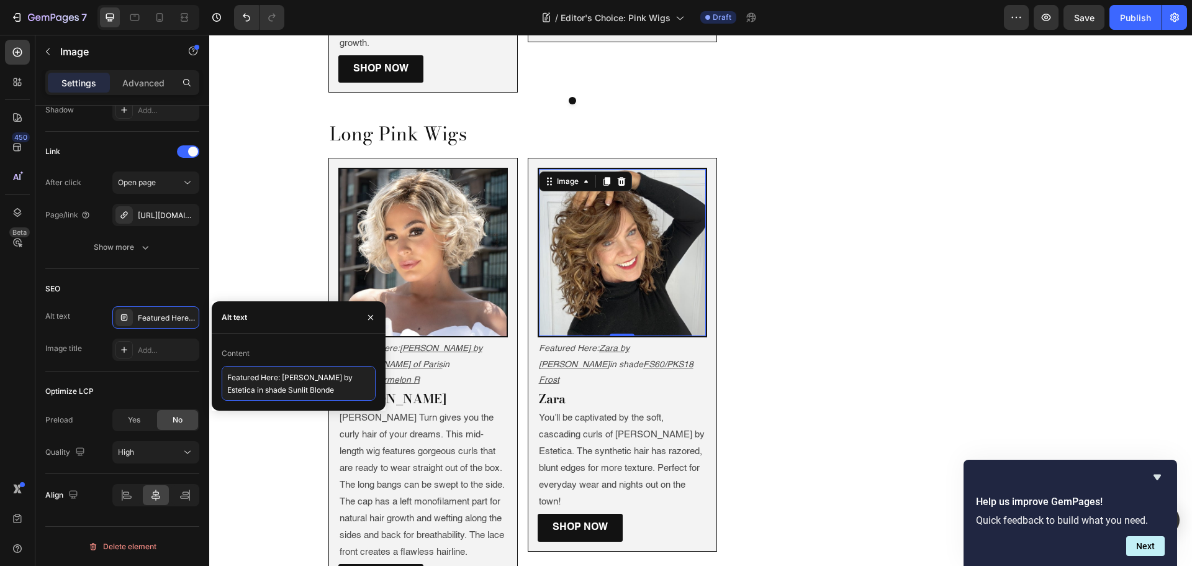
click at [281, 378] on textarea "Featured Here: [PERSON_NAME] by Estetica in shade Sunlit Blonde" at bounding box center [299, 383] width 154 height 35
paste textarea "Zara by Jon Renau in shade FS60/PKS18 Frost"
type textarea "Featured Here: [PERSON_NAME] by [PERSON_NAME] in shade FS60/PKS18 Frost"
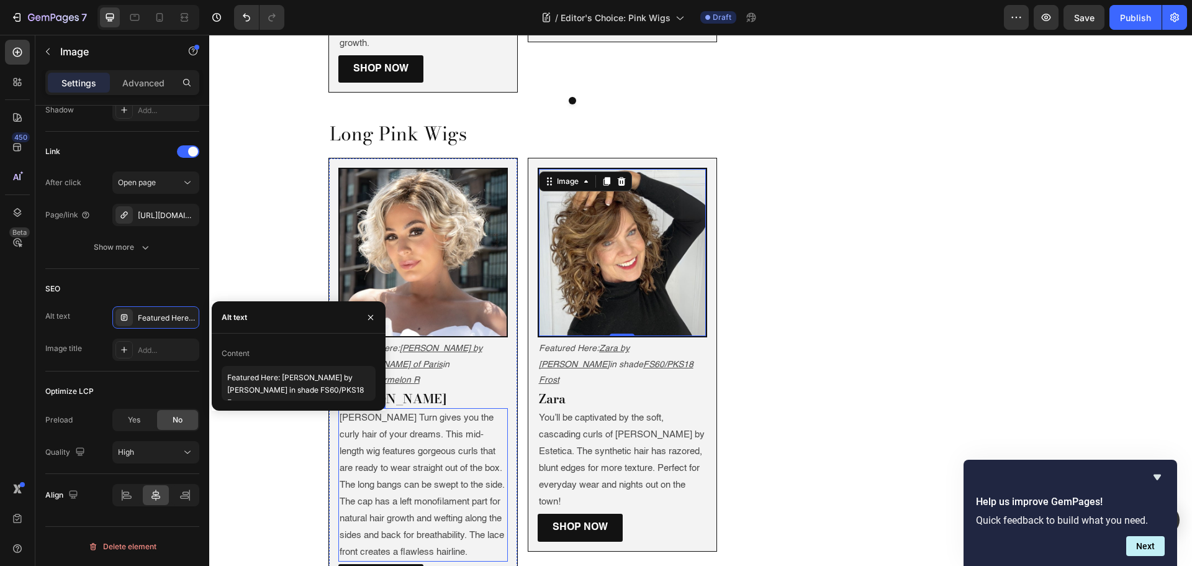
click at [414, 409] on p "Ellen Wille’s Turn gives you the curly hair of your dreams. This mid-length wig…" at bounding box center [423, 484] width 167 height 151
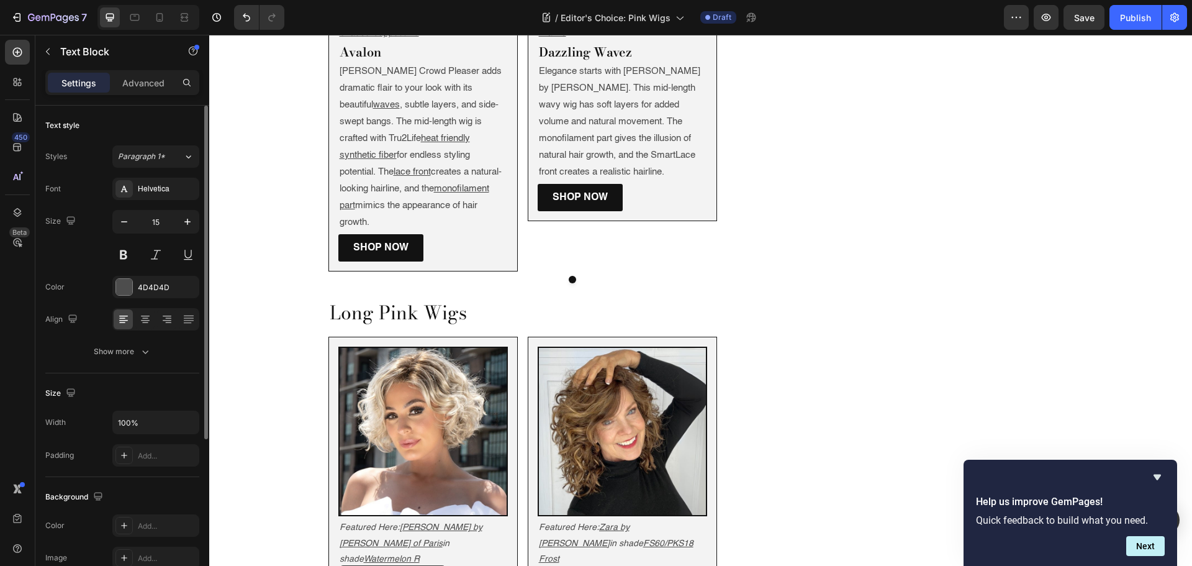
scroll to position [1676, 0]
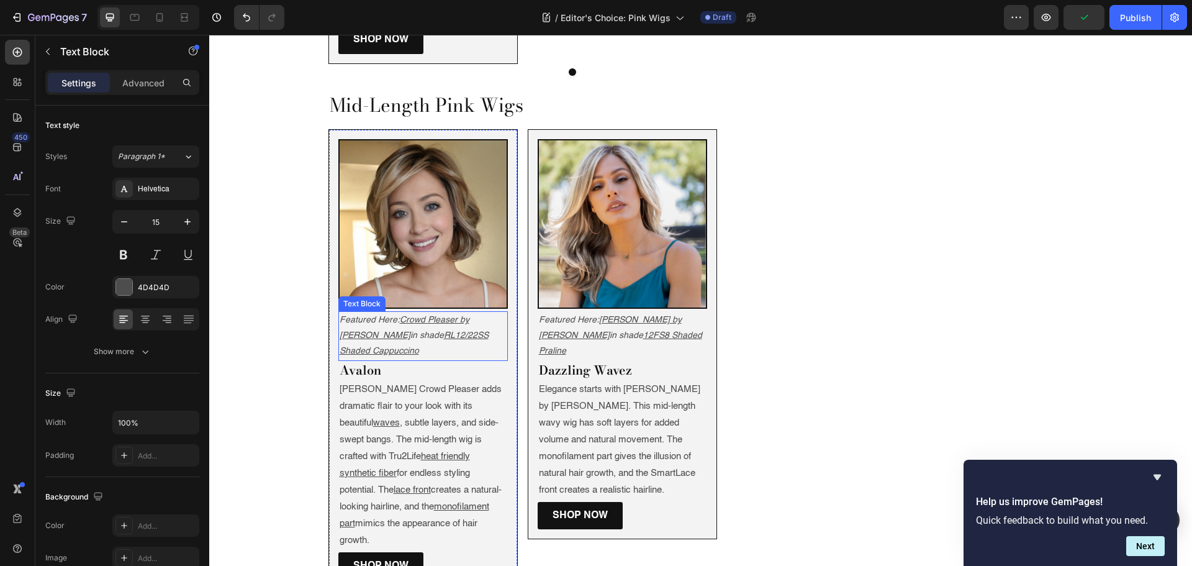
click at [391, 312] on p "Featured Here: Crowd Pleaser by Raquel Welch in shade RL12/22SS Shaded Cappucci…" at bounding box center [423, 335] width 167 height 47
click at [392, 312] on p "Featured Here: Crowd Pleaser by Raquel Welch in shade RL12/22SS Shaded Cappucci…" at bounding box center [423, 335] width 167 height 47
drag, startPoint x: 389, startPoint y: 279, endPoint x: 335, endPoint y: 247, distance: 62.9
click at [340, 312] on p "Featured Here: Crowd Pleaser by Raquel Welch in shade RL12/22SS Shaded Cappucci…" at bounding box center [423, 335] width 167 height 47
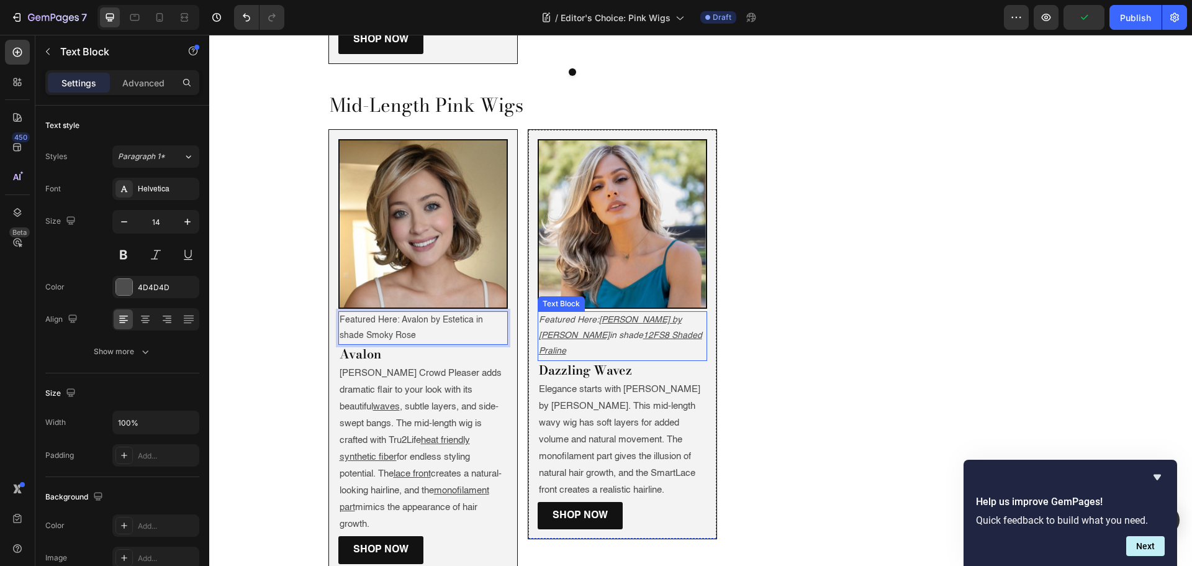
click at [661, 312] on p "Featured Here: Miranda by Jon Renau in shade 12FS8 Shaded Praline" at bounding box center [622, 335] width 167 height 47
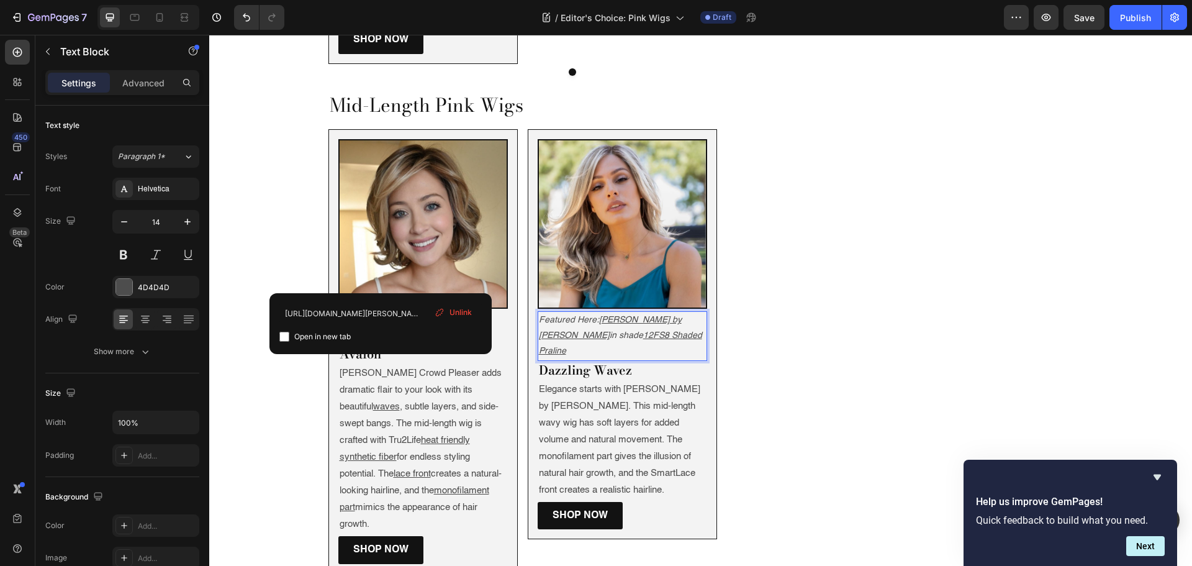
click at [661, 312] on p "Featured Here: Miranda by Jon Renau in shade 12FS8 Shaded Praline" at bounding box center [622, 335] width 167 height 47
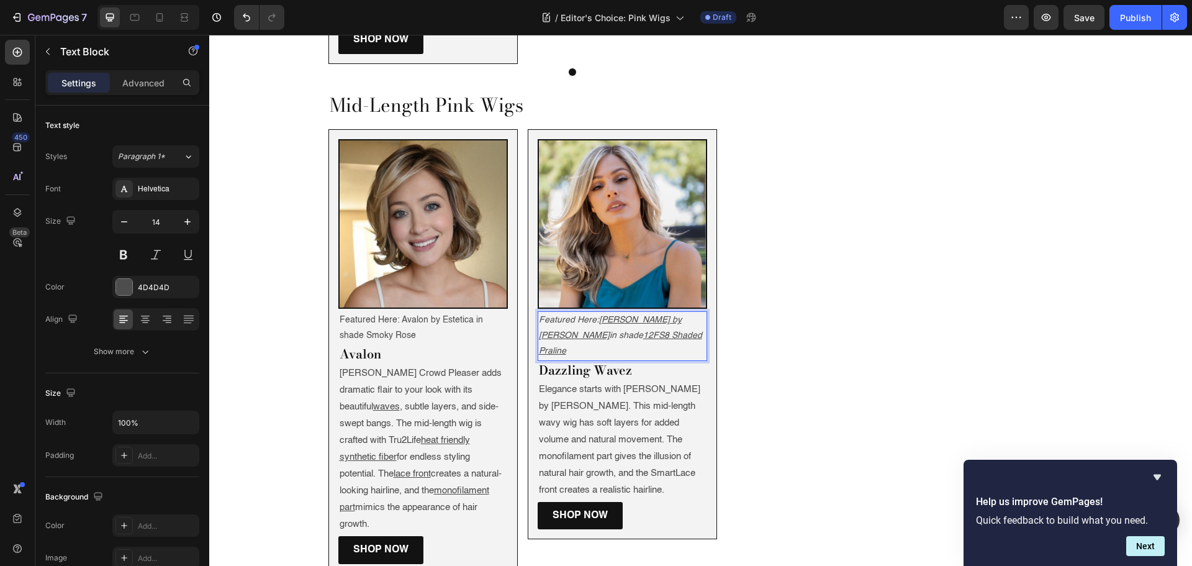
drag, startPoint x: 656, startPoint y: 265, endPoint x: 597, endPoint y: 252, distance: 59.8
click at [597, 312] on p "Featured Here: Miranda by Jon Renau in shade 12FS8 Shaded Praline" at bounding box center [622, 335] width 167 height 47
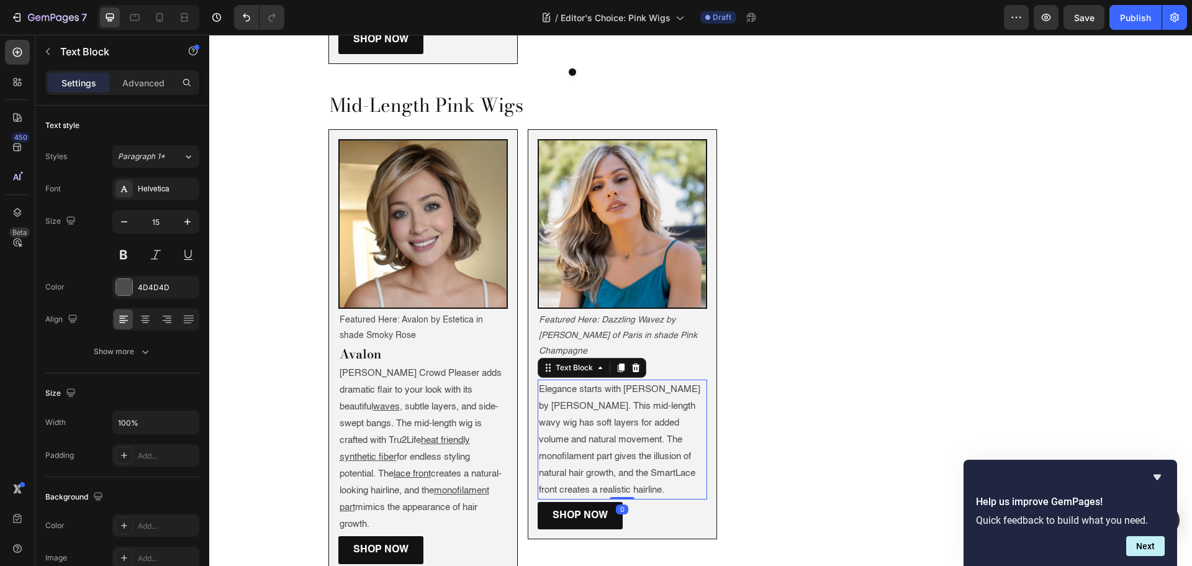
click at [623, 381] on p "Elegance starts with Miranda by Jon Renau. This mid-length wavy wig has soft la…" at bounding box center [622, 439] width 167 height 117
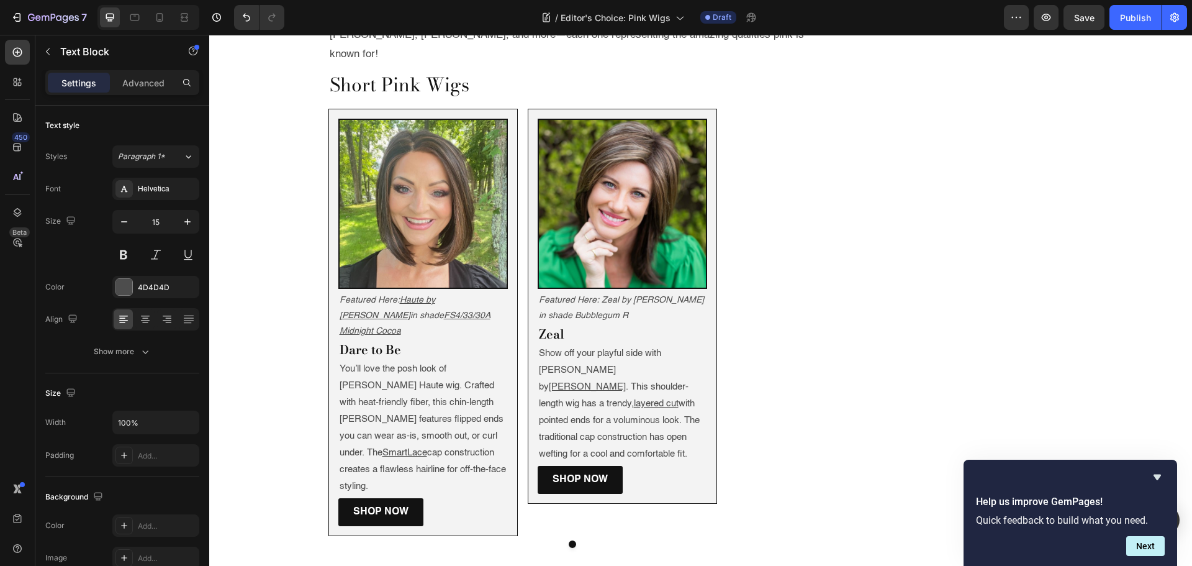
scroll to position [1180, 0]
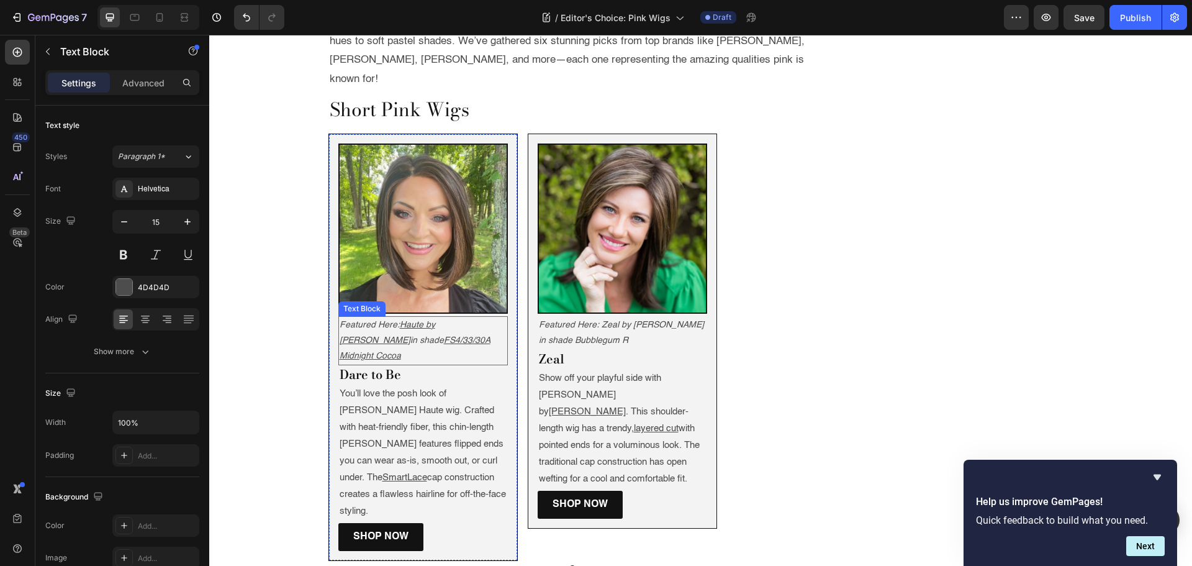
drag, startPoint x: 465, startPoint y: 299, endPoint x: 474, endPoint y: 299, distance: 8.7
click at [465, 336] on u "FS4/33/30A Midnight Cocoa" at bounding box center [415, 348] width 151 height 24
click at [477, 317] on p "Featured Here: Haute by Jon Renau in shade FS4/33/30A Midnight Cocoa" at bounding box center [423, 340] width 167 height 47
drag, startPoint x: 477, startPoint y: 302, endPoint x: 402, endPoint y: 289, distance: 76.1
click at [402, 317] on p "Featured Here: Haute by Jon Renau in shade FS4/33/30A Midnight Cocoa" at bounding box center [423, 340] width 167 height 47
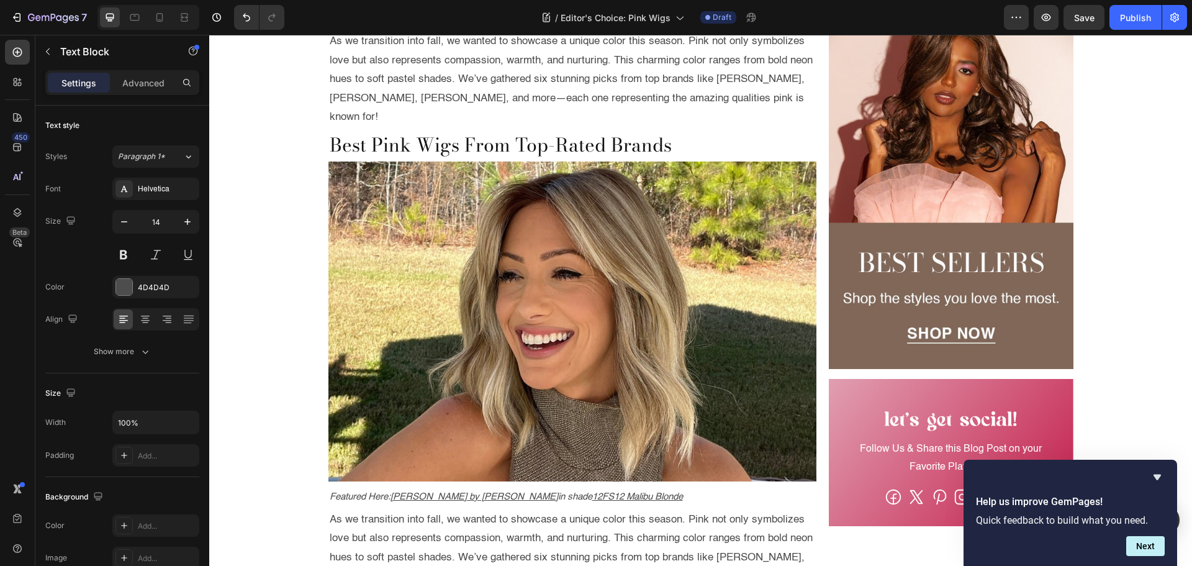
scroll to position [869, 0]
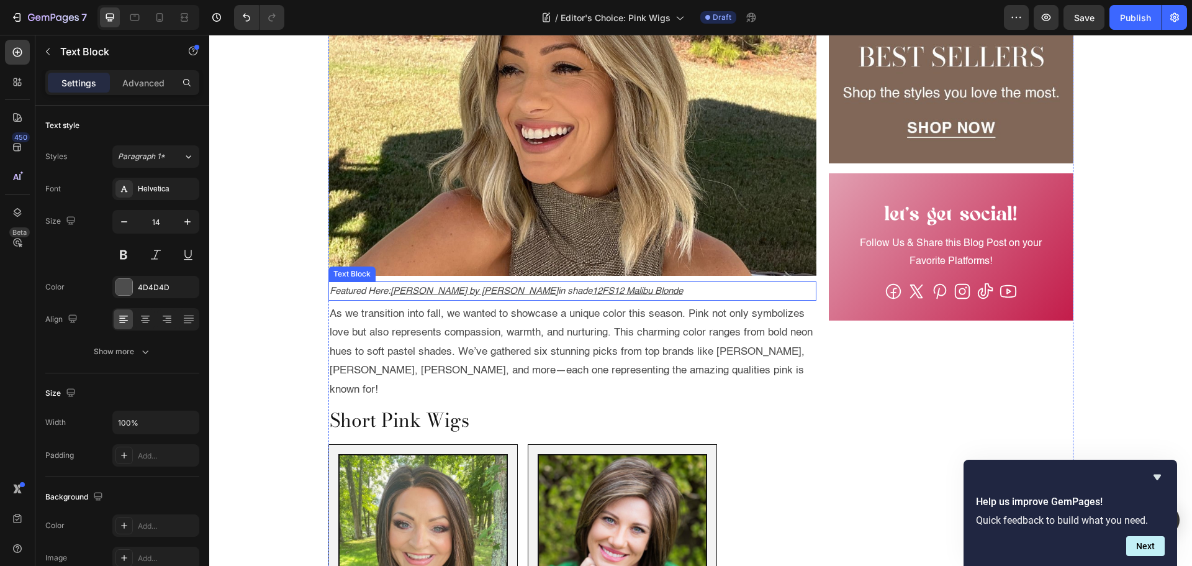
click at [646, 282] on p "Featured Here: Hollie by Jon Renau in shade 12FS12 Malibu Blonde" at bounding box center [573, 290] width 486 height 17
click at [637, 282] on p "Featured Here: Hollie by Jon Renau in shade 12FS12 Malibu Blonde" at bounding box center [573, 290] width 486 height 17
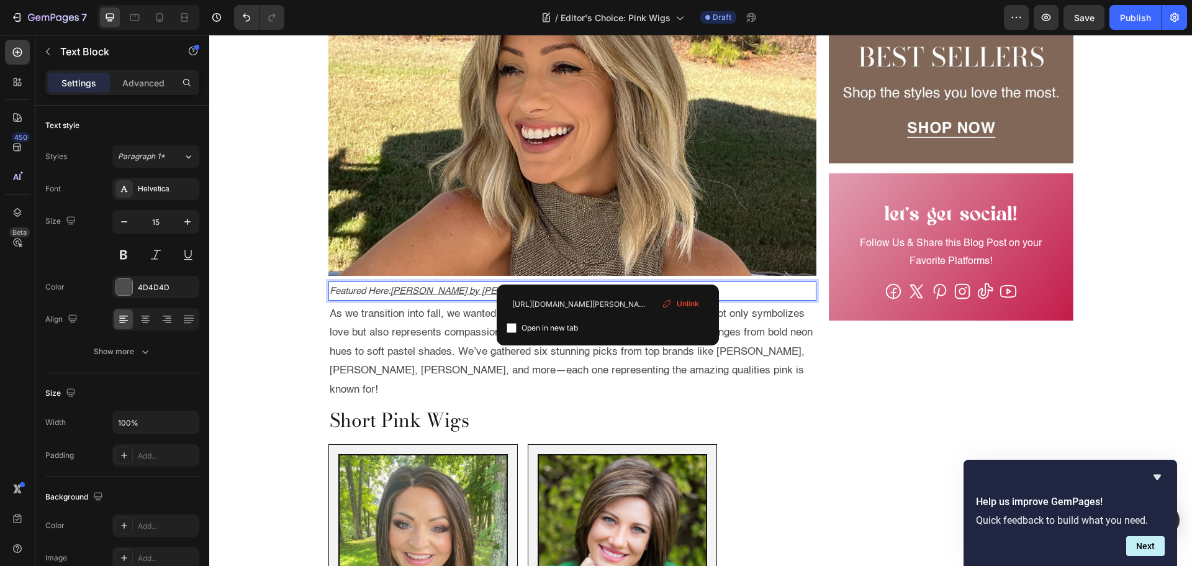
click at [677, 301] on span "Unlink" at bounding box center [688, 303] width 22 height 11
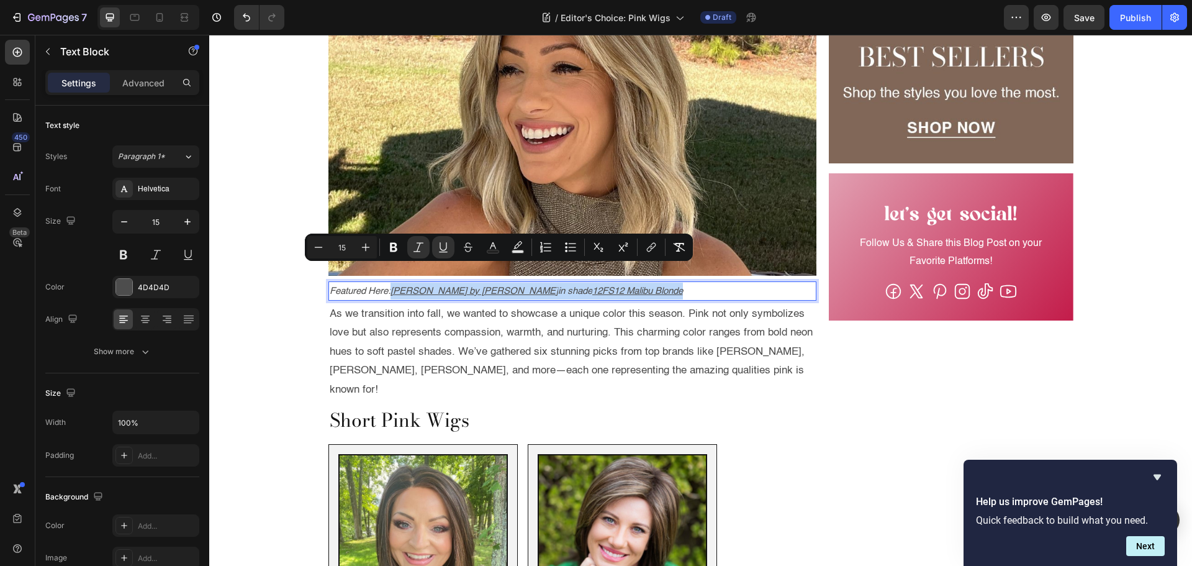
drag, startPoint x: 616, startPoint y: 273, endPoint x: 391, endPoint y: 267, distance: 225.4
click at [391, 282] on p "Featured Here: Hollie by Jon Renau in shade 12FS12 Malibu Blonde ⁠⁠⁠⁠⁠⁠⁠" at bounding box center [573, 290] width 486 height 17
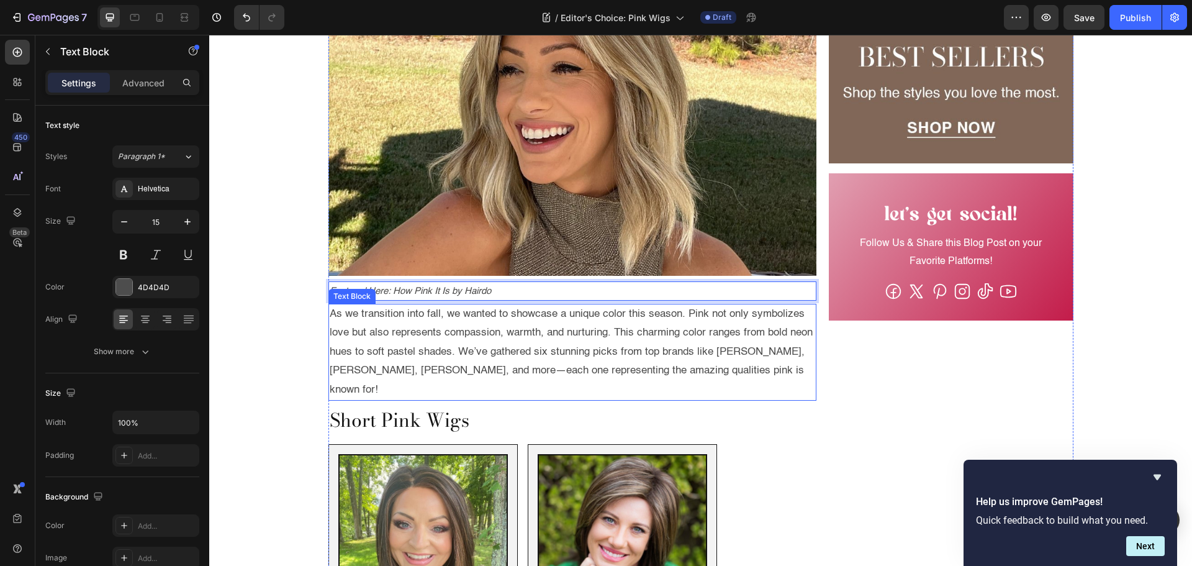
click at [443, 316] on p "As we transition into fall, we wanted to showcase a unique color this season. P…" at bounding box center [573, 352] width 486 height 95
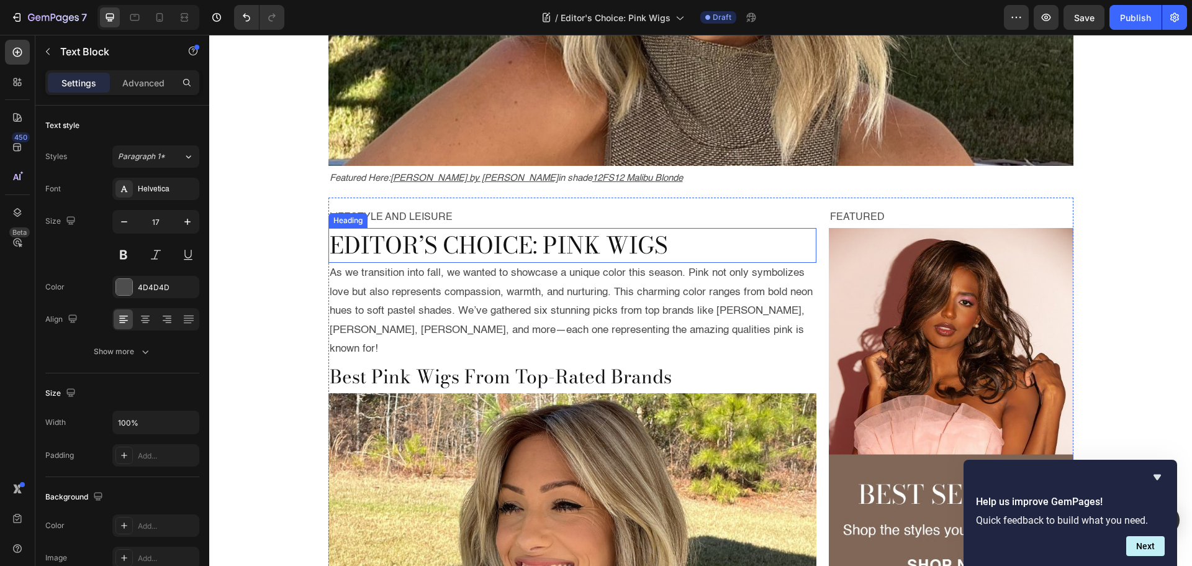
scroll to position [435, 0]
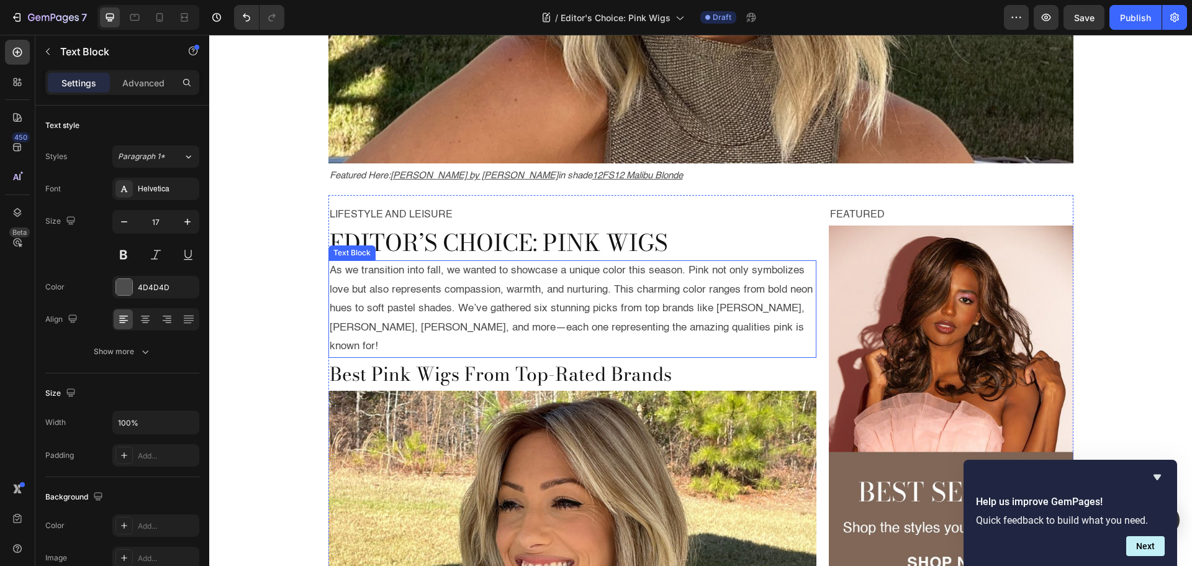
click at [553, 279] on p "As we transition into fall, we wanted to showcase a unique color this season. P…" at bounding box center [573, 308] width 486 height 95
click at [458, 284] on p "As we transition into fall, we wanted to showcase a unique color this season. P…" at bounding box center [573, 308] width 486 height 95
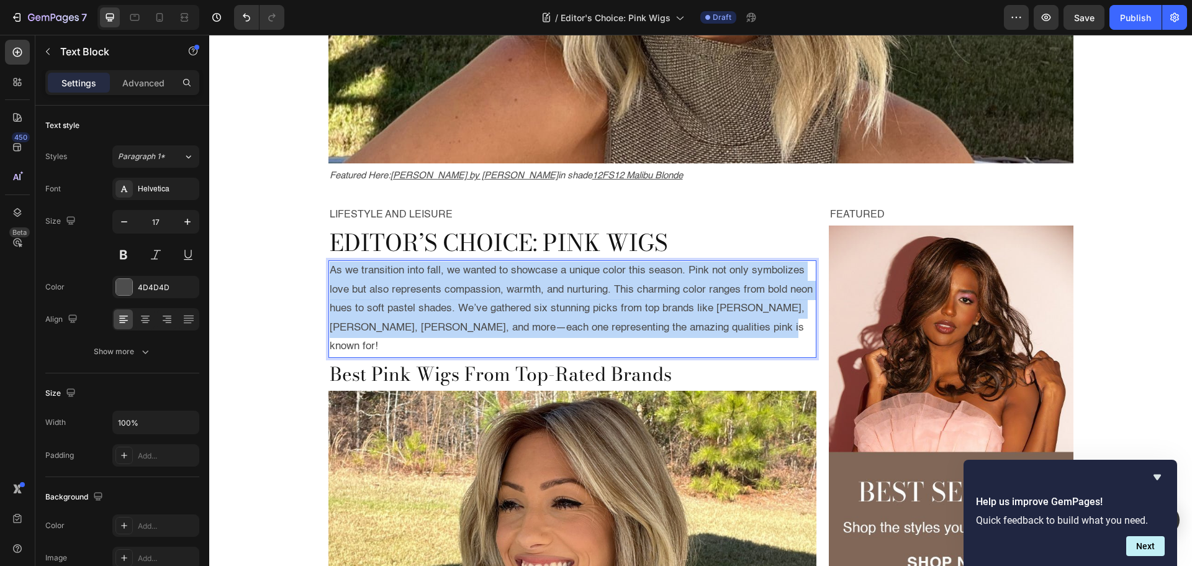
click at [458, 284] on p "As we transition into fall, we wanted to showcase a unique color this season. P…" at bounding box center [573, 308] width 486 height 95
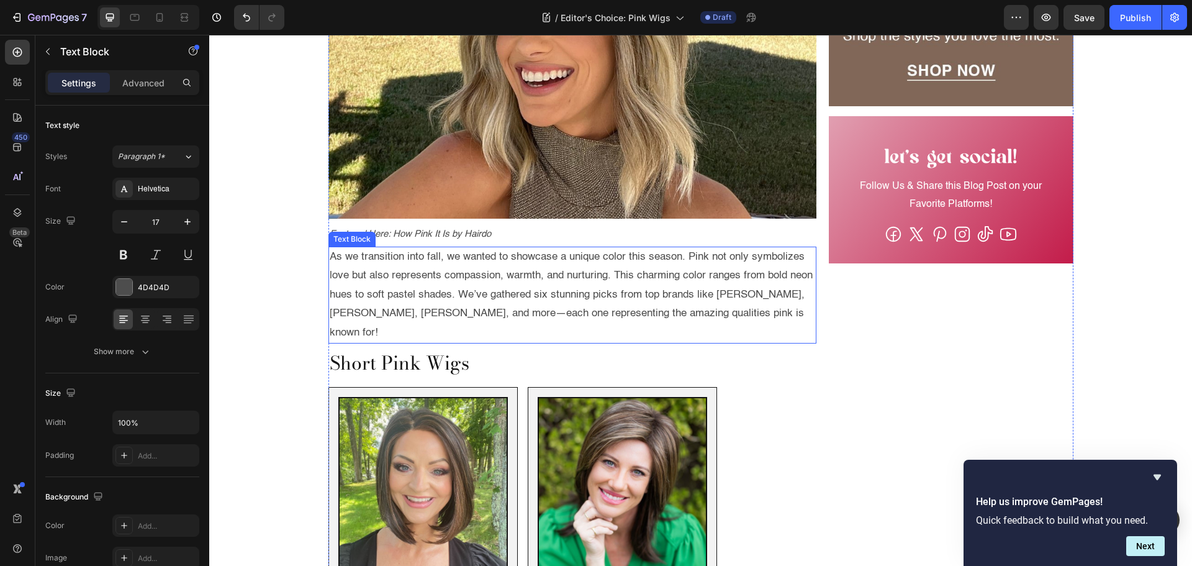
scroll to position [931, 0]
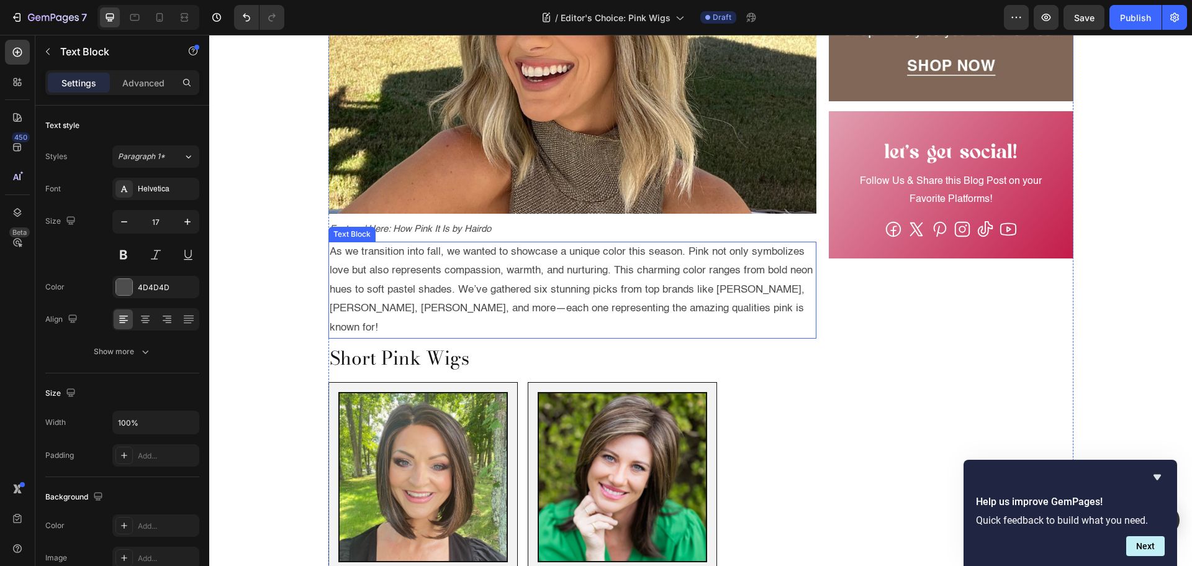
click at [435, 282] on p "As we transition into fall, we wanted to showcase a unique color this season. P…" at bounding box center [573, 290] width 486 height 95
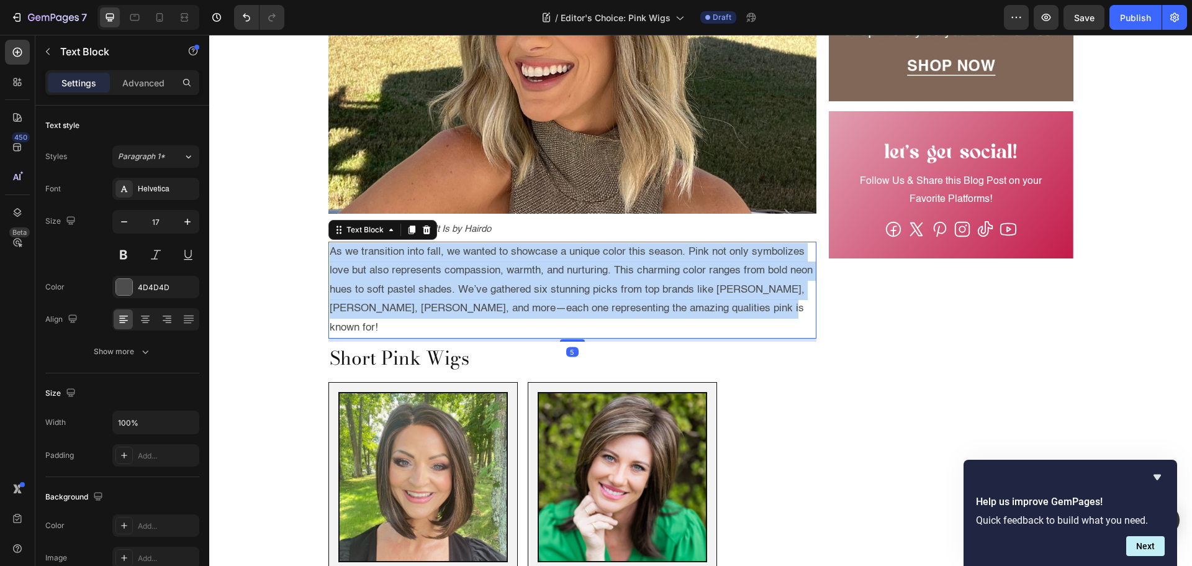
click at [435, 281] on p "As we transition into fall, we wanted to showcase a unique color this season. P…" at bounding box center [573, 290] width 486 height 95
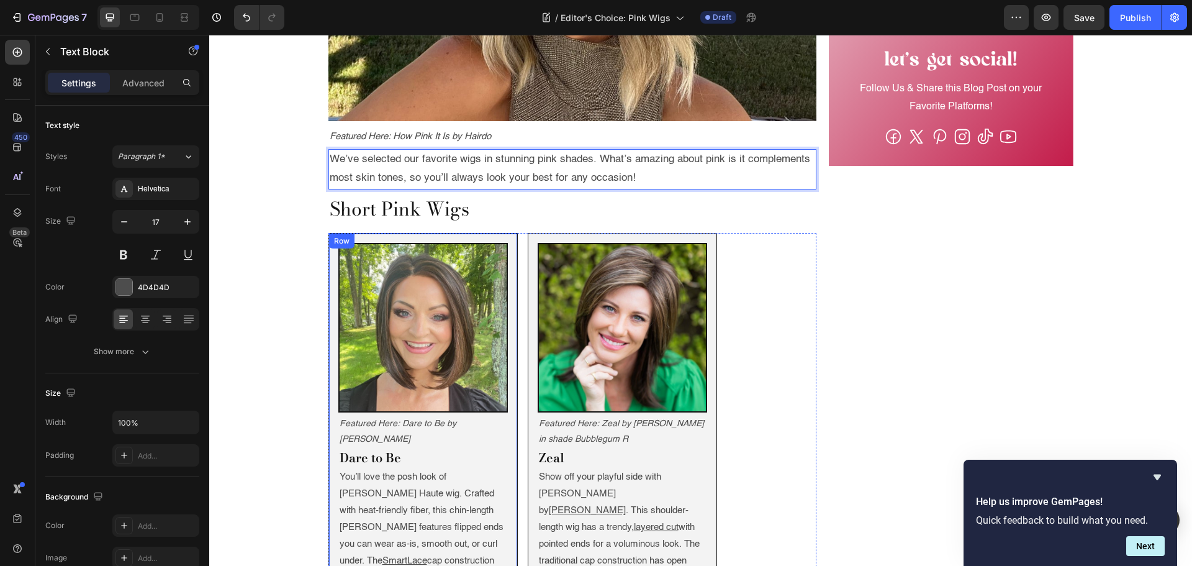
scroll to position [1180, 0]
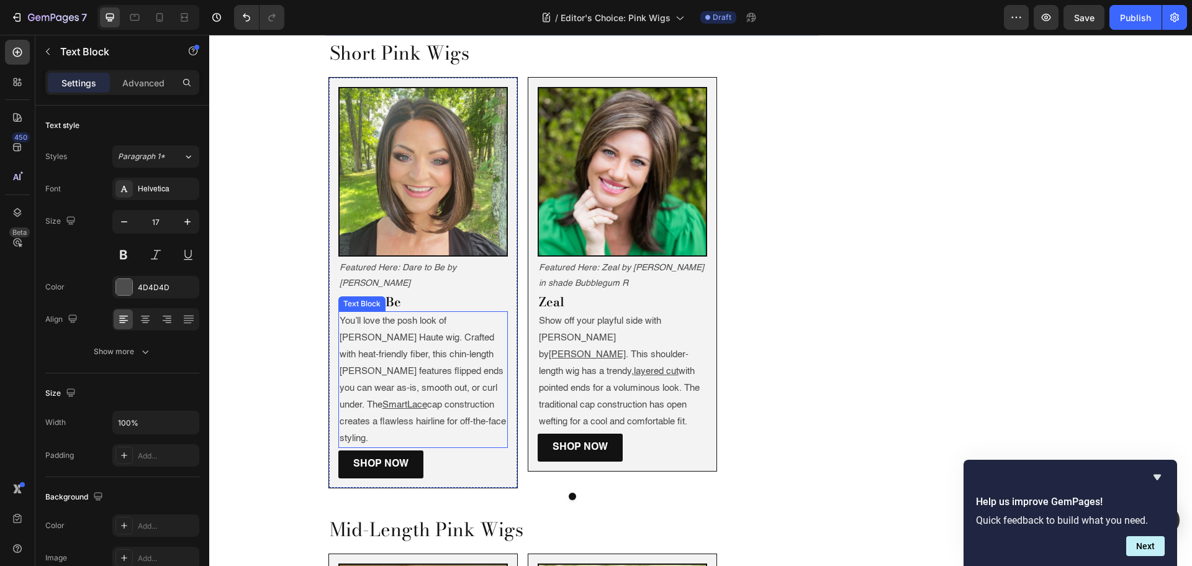
click at [391, 328] on p "You’ll love the posh look of Jon Renau’s Haute wig. Crafted with heat-friendly …" at bounding box center [423, 379] width 167 height 134
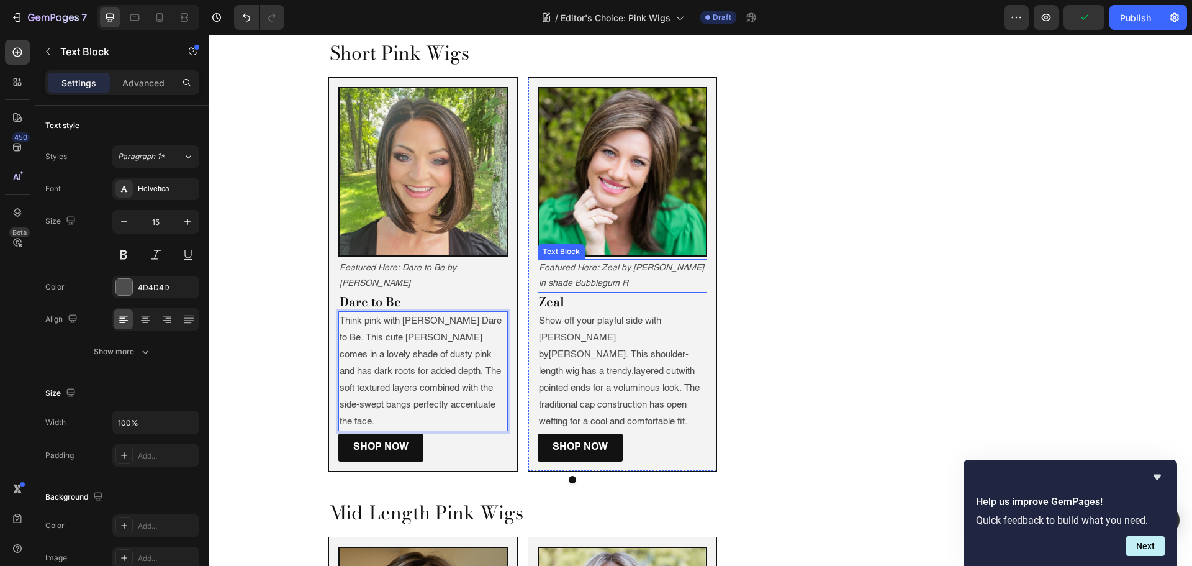
click at [634, 366] on u "layered cut" at bounding box center [656, 370] width 45 height 9
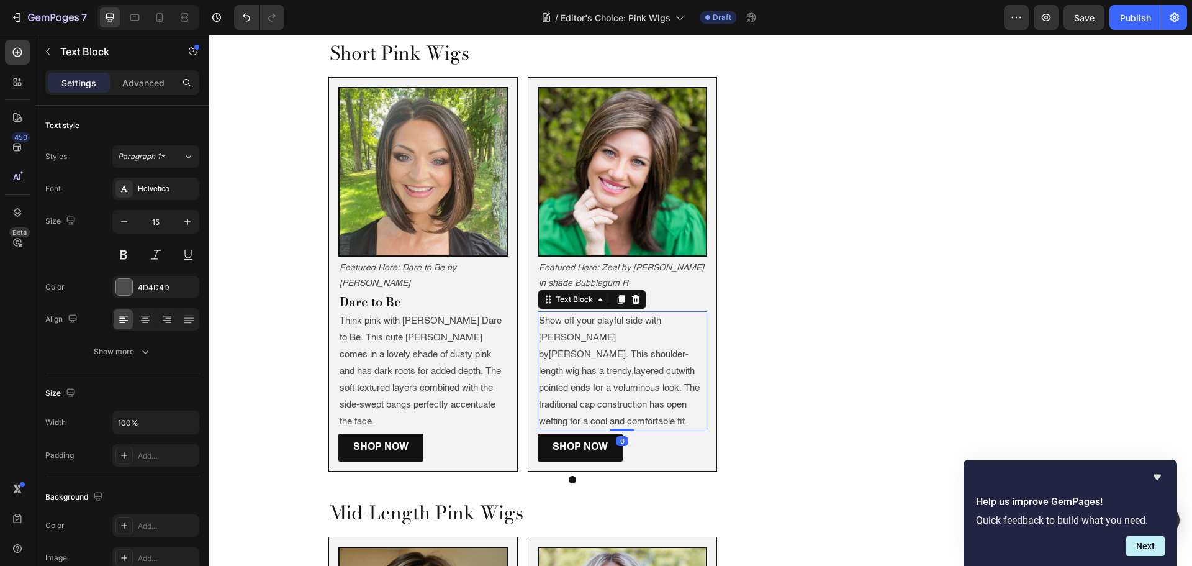
click at [586, 333] on p "Show off your playful side with Jackson by Noriko . This shoulder-length wig ha…" at bounding box center [622, 370] width 167 height 117
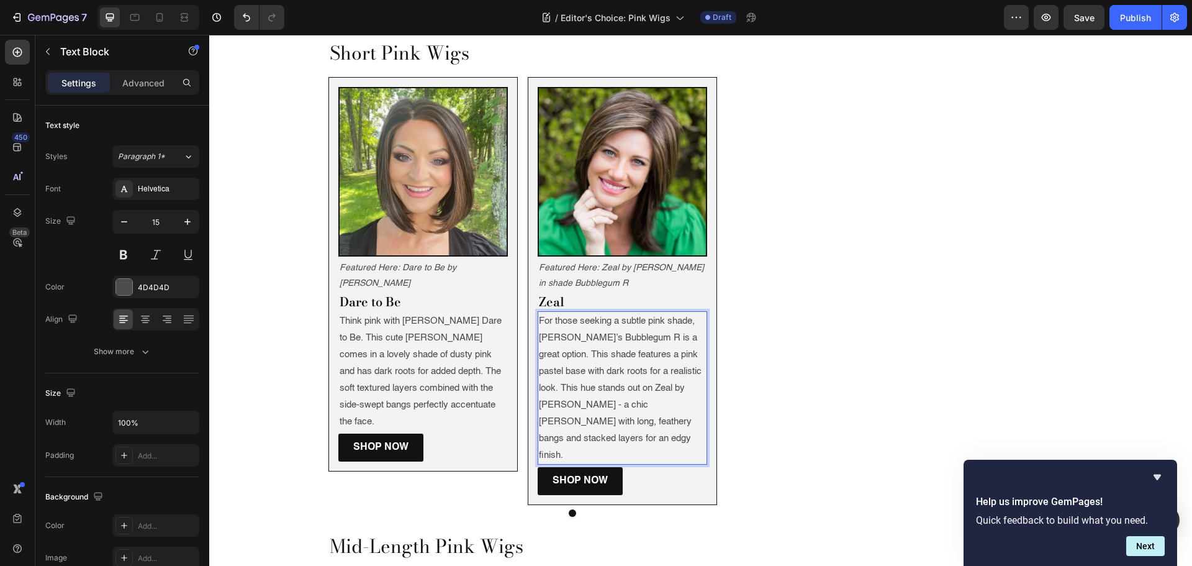
click at [617, 343] on p "For those seeking a subtle pink shade, [PERSON_NAME]’s Bubblegum R is a great o…" at bounding box center [622, 387] width 167 height 151
click at [477, 365] on p "Think pink with Raquel Welch’s Dare to Be. This cute bob comes in a lovely shad…" at bounding box center [423, 370] width 167 height 117
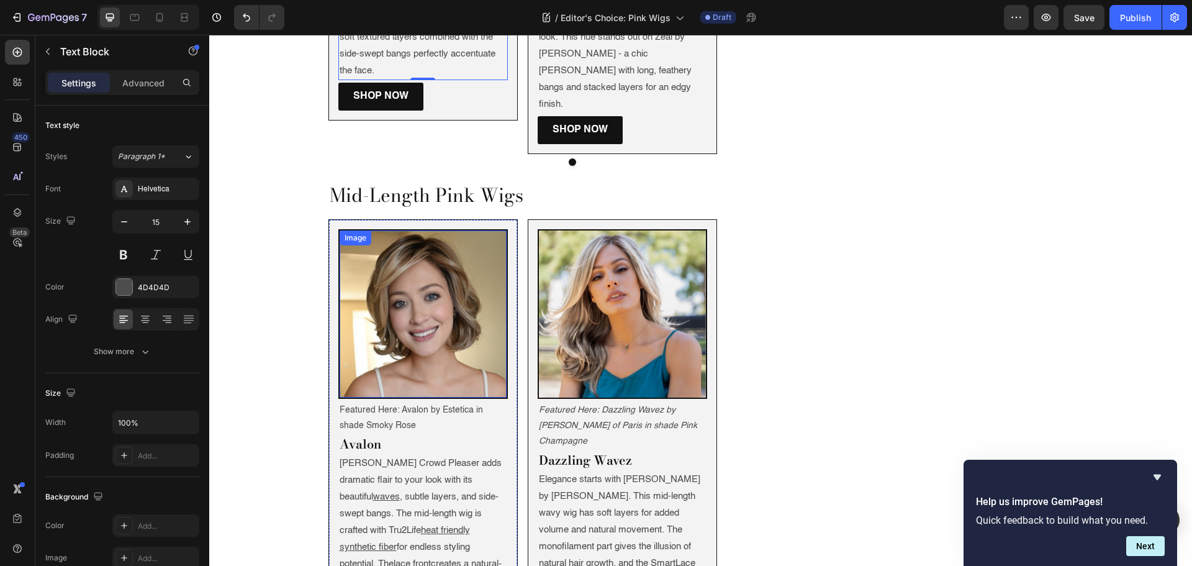
scroll to position [1676, 0]
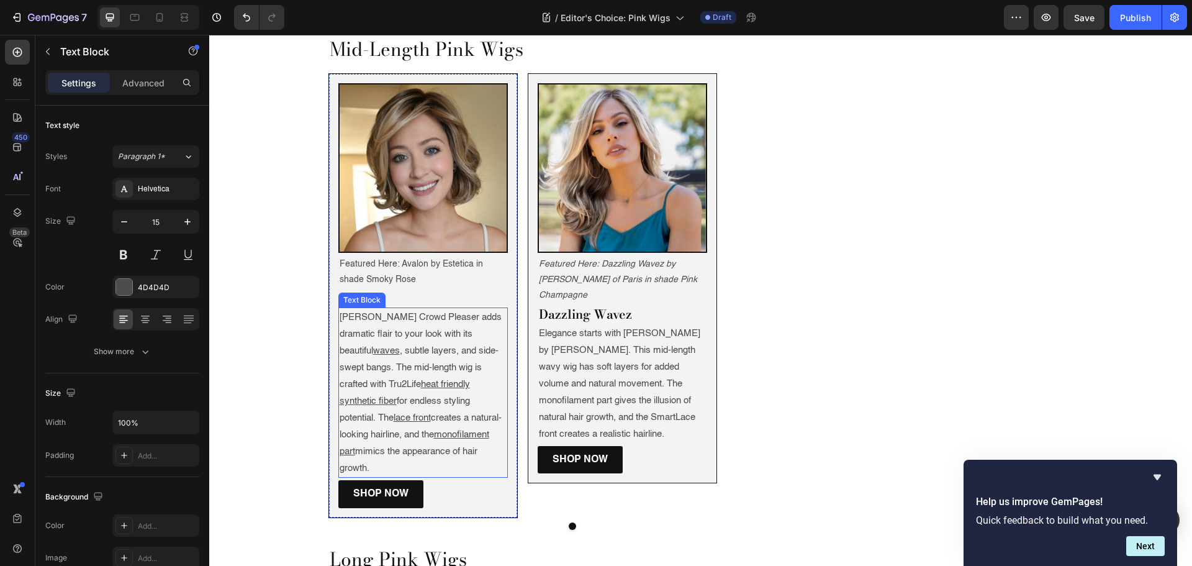
click at [411, 309] on p "Raquel Welch’s Crowd Pleaser adds dramatic flair to your look with its beautifu…" at bounding box center [423, 393] width 167 height 168
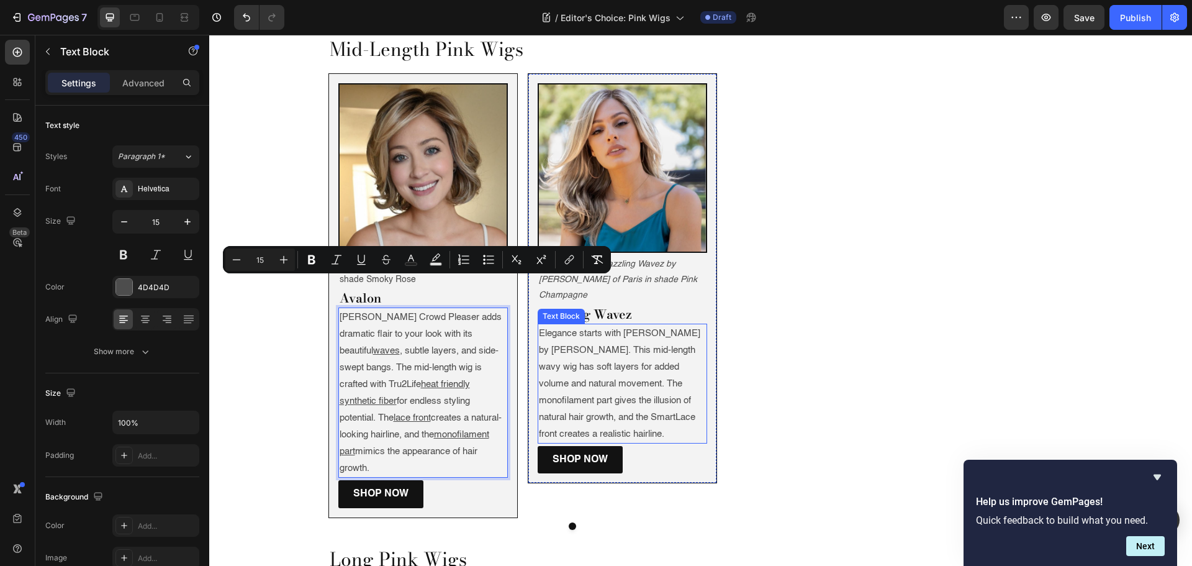
click at [597, 325] on p "Elegance starts with Miranda by Jon Renau. This mid-length wavy wig has soft la…" at bounding box center [622, 383] width 167 height 117
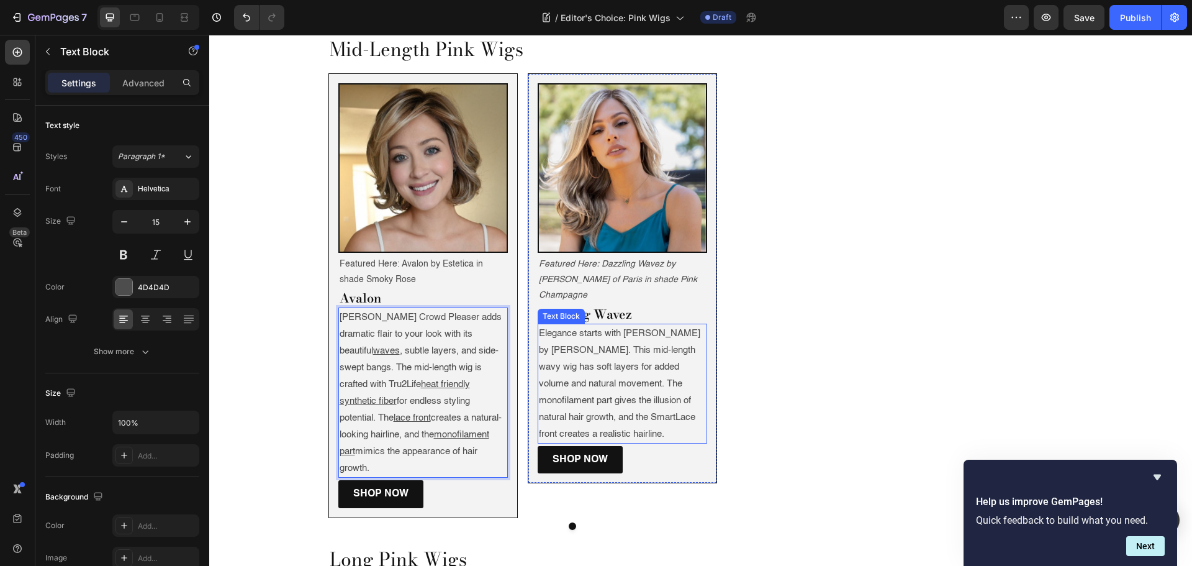
click at [597, 325] on p "Elegance starts with Miranda by Jon Renau. This mid-length wavy wig has soft la…" at bounding box center [622, 383] width 167 height 117
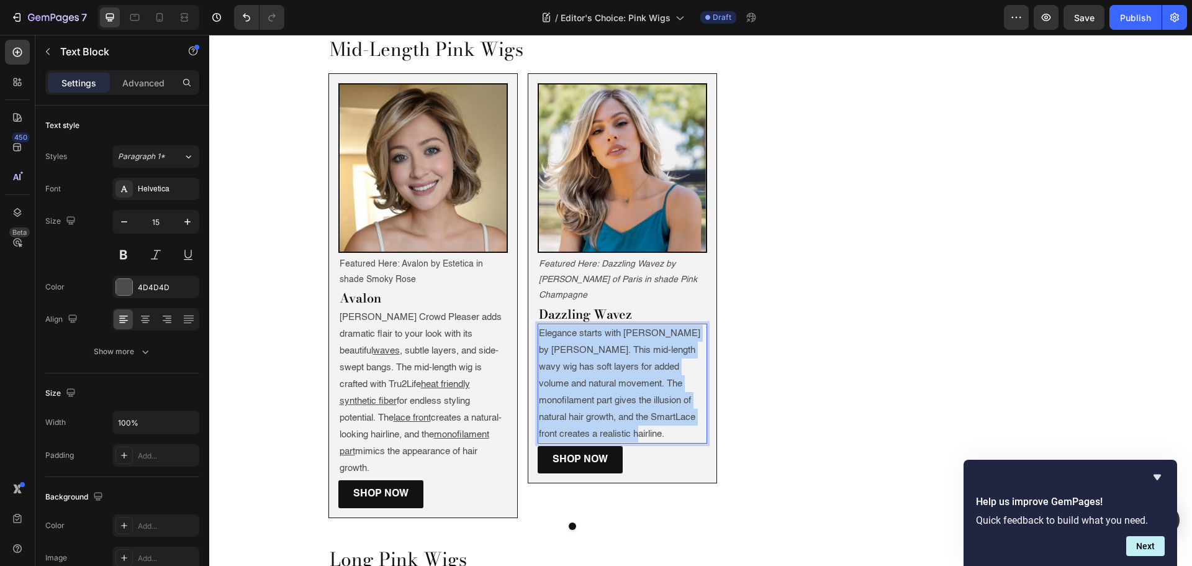
click at [597, 325] on p "Elegance starts with Miranda by Jon Renau. This mid-length wavy wig has soft la…" at bounding box center [622, 383] width 167 height 117
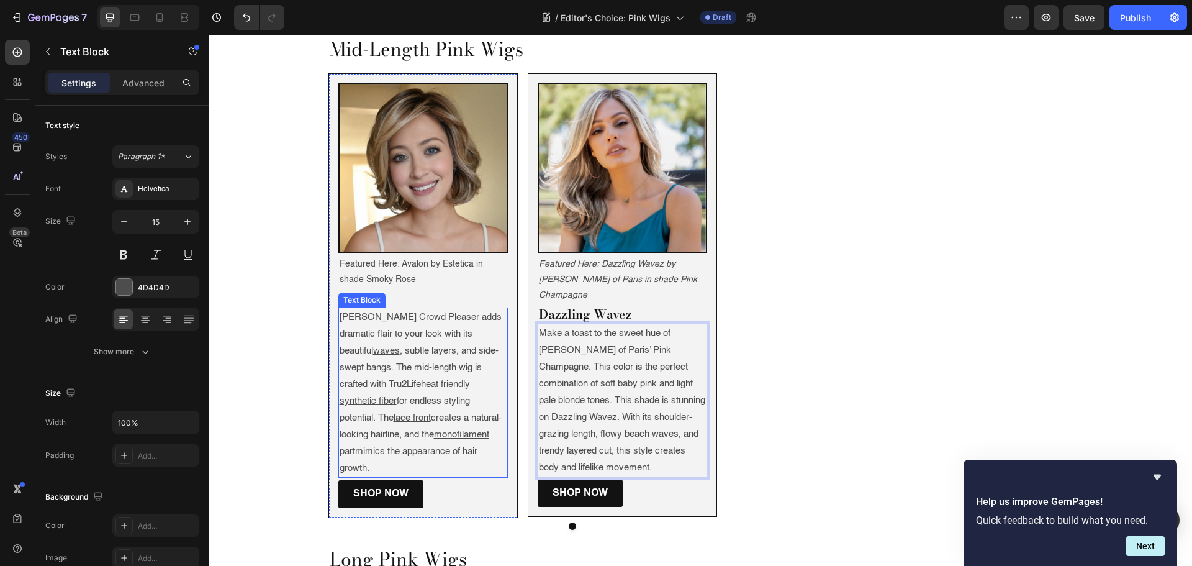
click at [438, 333] on p "Raquel Welch’s Crowd Pleaser adds dramatic flair to your look with its beautifu…" at bounding box center [423, 393] width 167 height 168
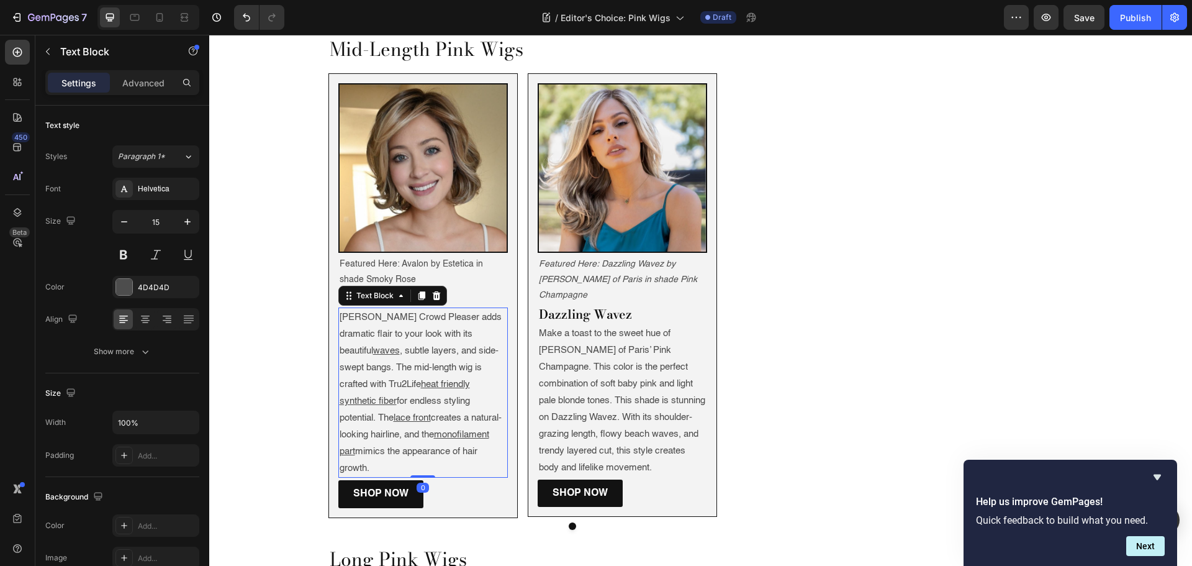
click at [438, 333] on p "Raquel Welch’s Crowd Pleaser adds dramatic flair to your look with its beautifu…" at bounding box center [423, 393] width 167 height 168
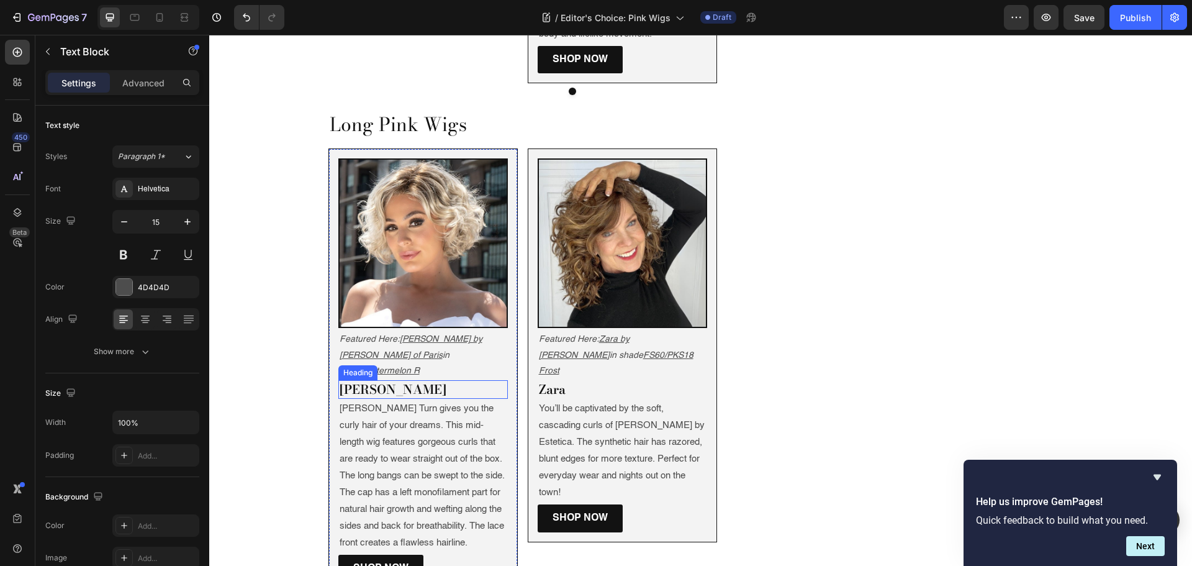
scroll to position [2173, 0]
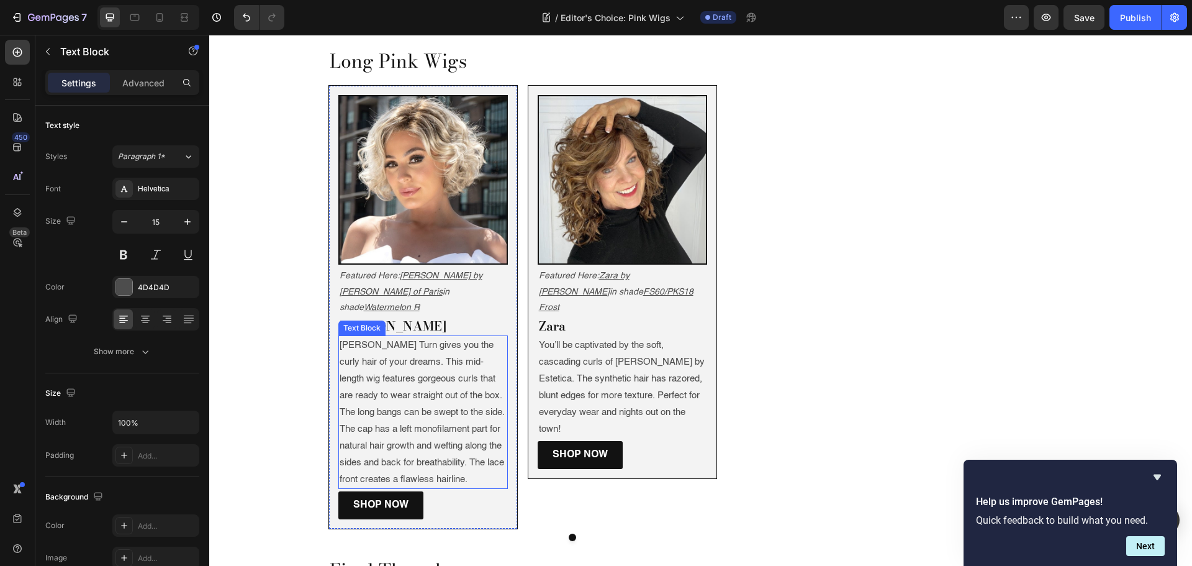
click at [425, 336] on p "Ellen Wille’s Turn gives you the curly hair of your dreams. This mid-length wig…" at bounding box center [423, 411] width 167 height 151
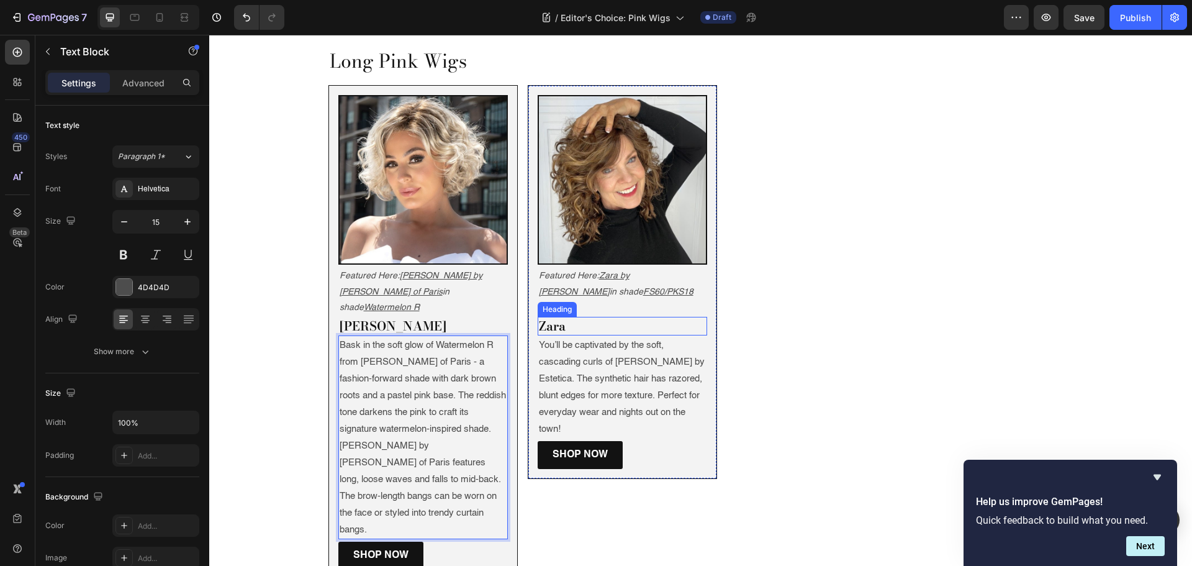
click at [624, 336] on p "You’ll be captivated by the soft, cascading curls of Finn by Estetica. The synt…" at bounding box center [622, 386] width 167 height 101
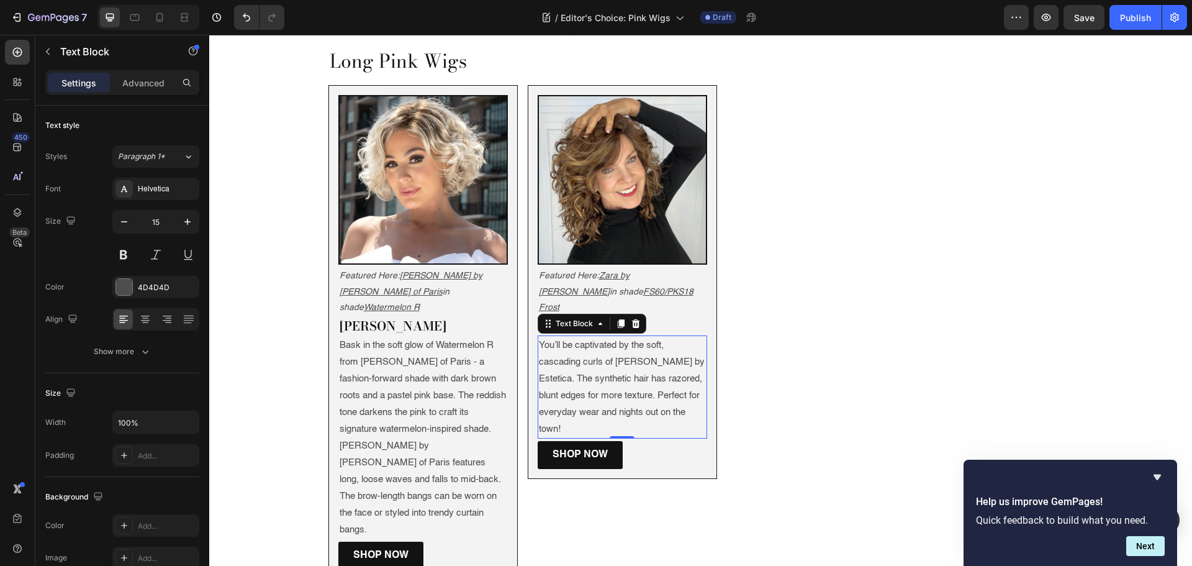
click at [624, 336] on p "You’ll be captivated by the soft, cascading curls of Finn by Estetica. The synt…" at bounding box center [622, 386] width 167 height 101
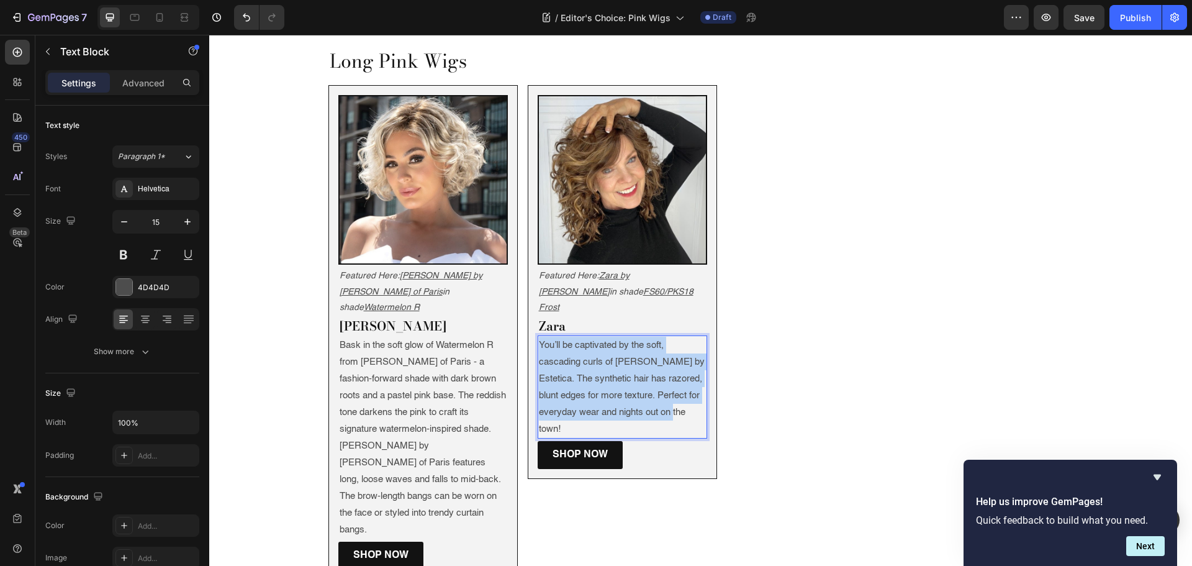
click at [624, 336] on p "You’ll be captivated by the soft, cascading curls of Finn by Estetica. The synt…" at bounding box center [622, 386] width 167 height 101
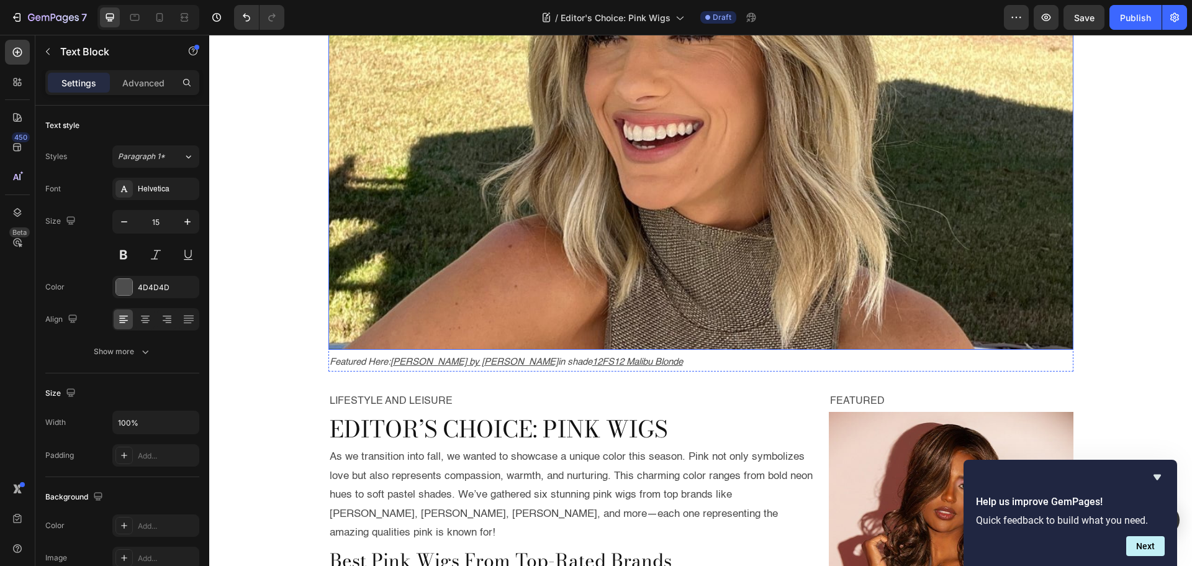
click at [531, 153] on img at bounding box center [700, 105] width 745 height 487
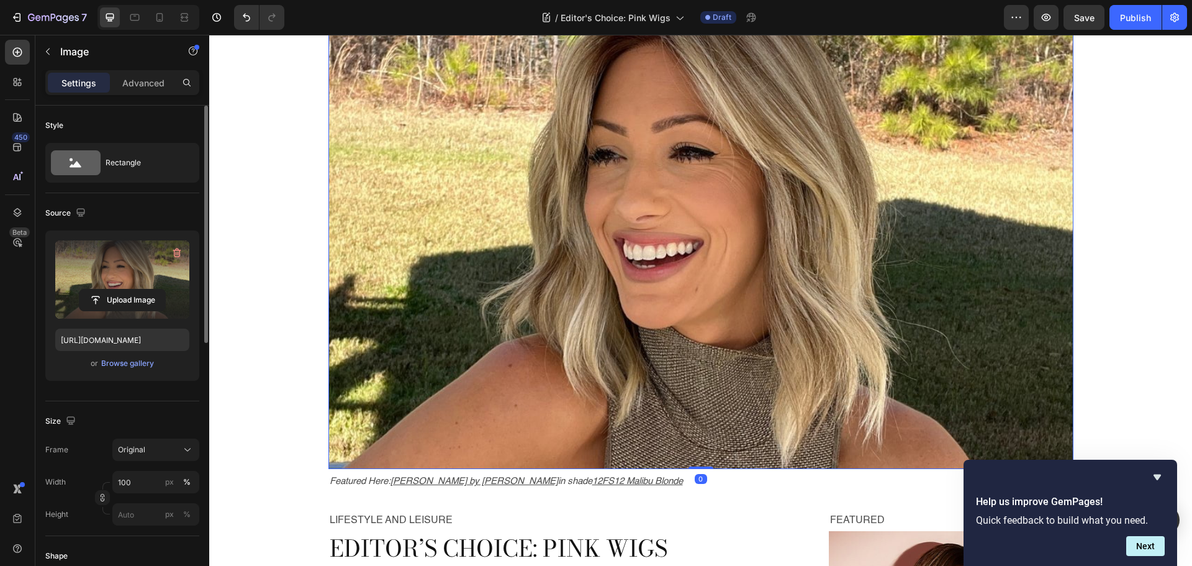
scroll to position [124, 0]
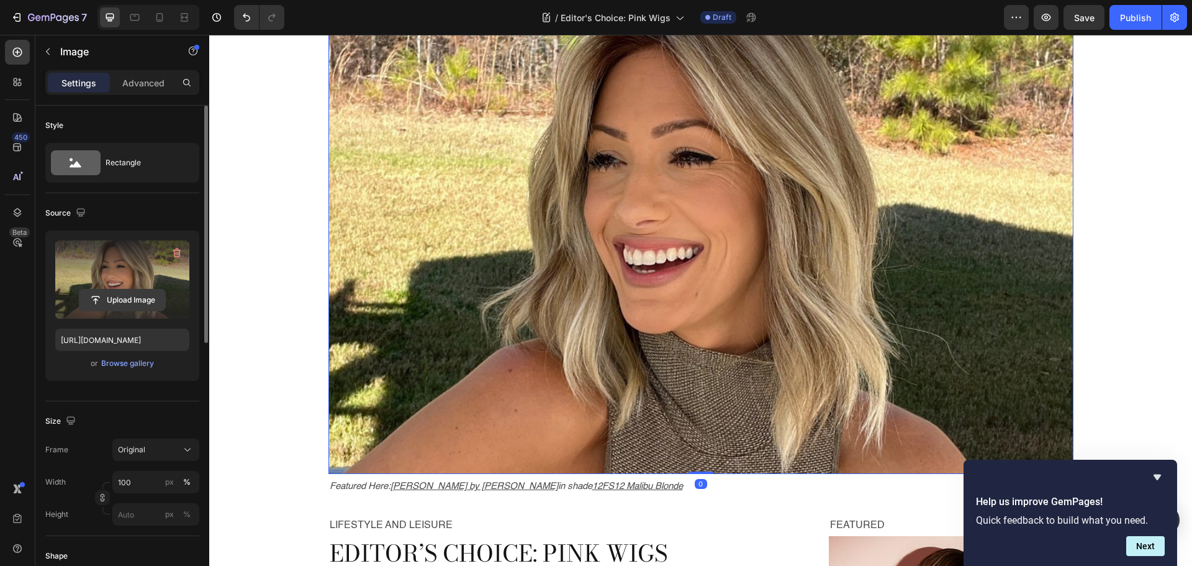
click at [140, 305] on input "file" at bounding box center [122, 299] width 86 height 21
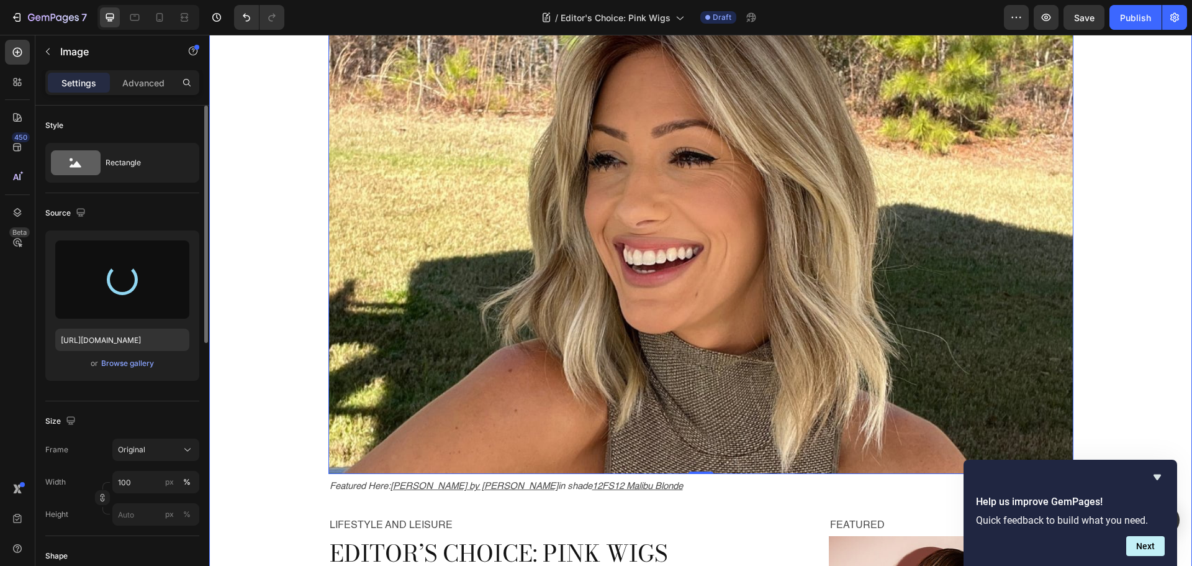
type input "https://cdn.shopify.com/s/files/1/1410/9094/files/gempages_468171001725715335-0…"
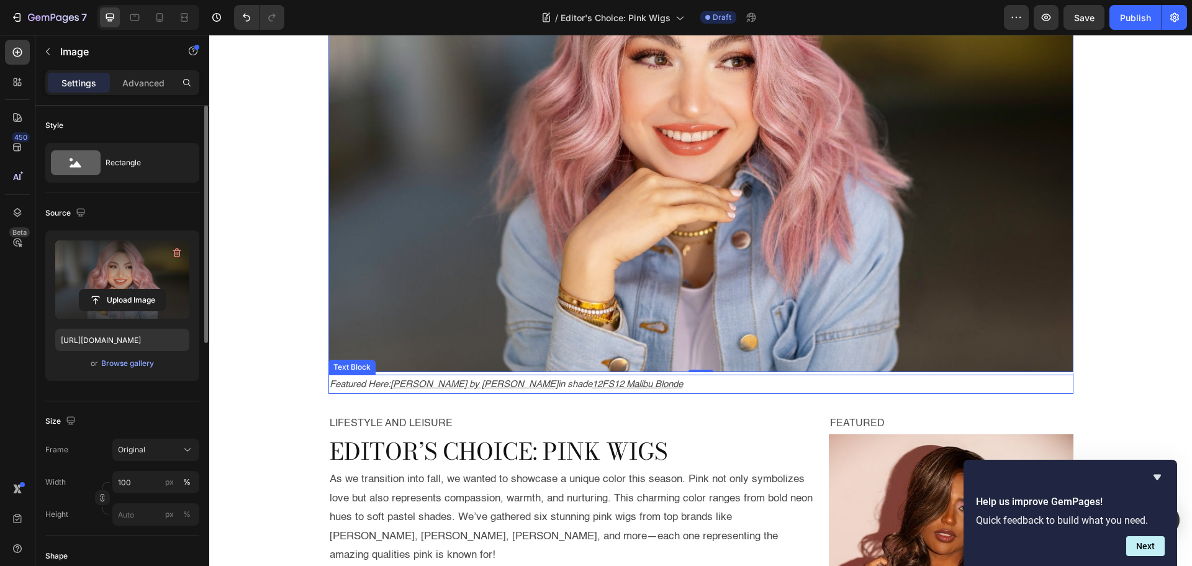
scroll to position [248, 0]
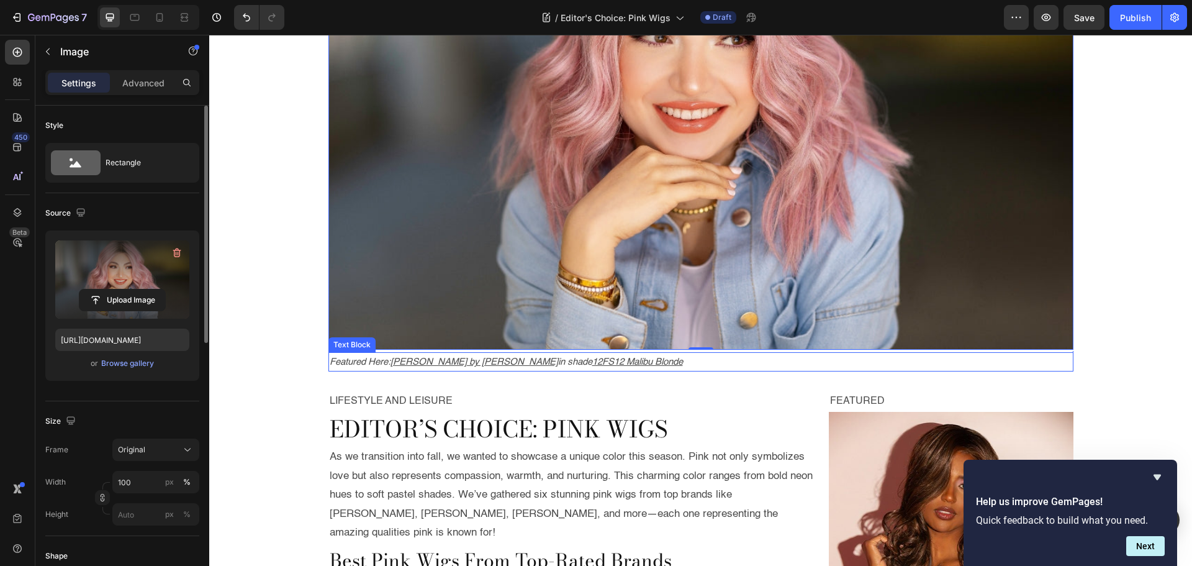
click at [623, 362] on p "Featured Here: Hollie by Jon Renau in shade 12FS12 Malibu Blonde" at bounding box center [701, 361] width 742 height 17
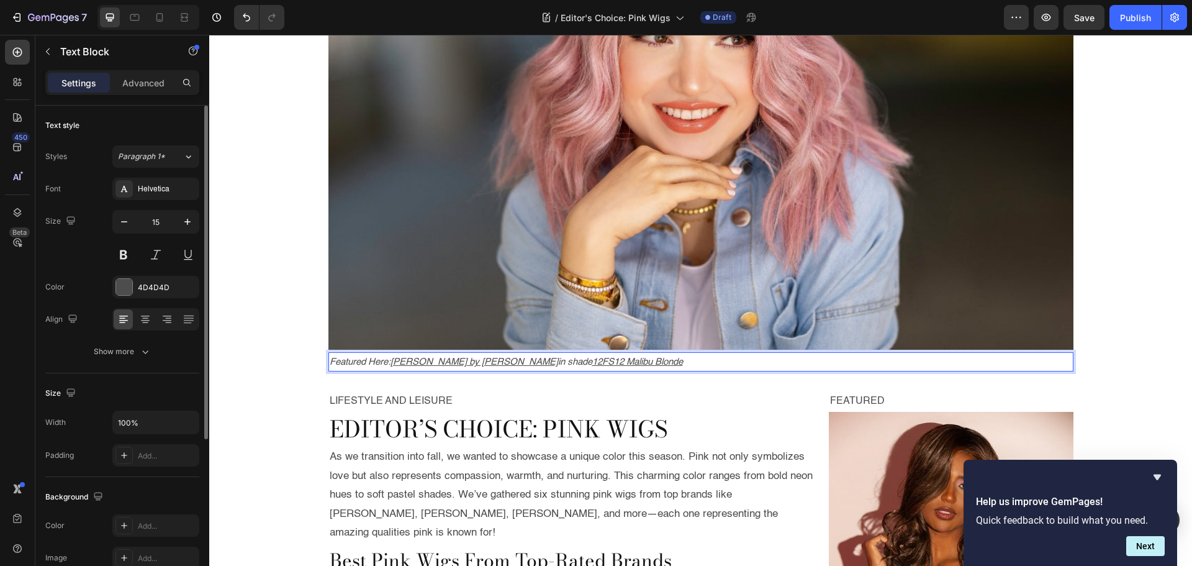
click at [623, 362] on p "Featured Here: Hollie by Jon Renau in shade 12FS12 Malibu Blonde" at bounding box center [701, 361] width 742 height 17
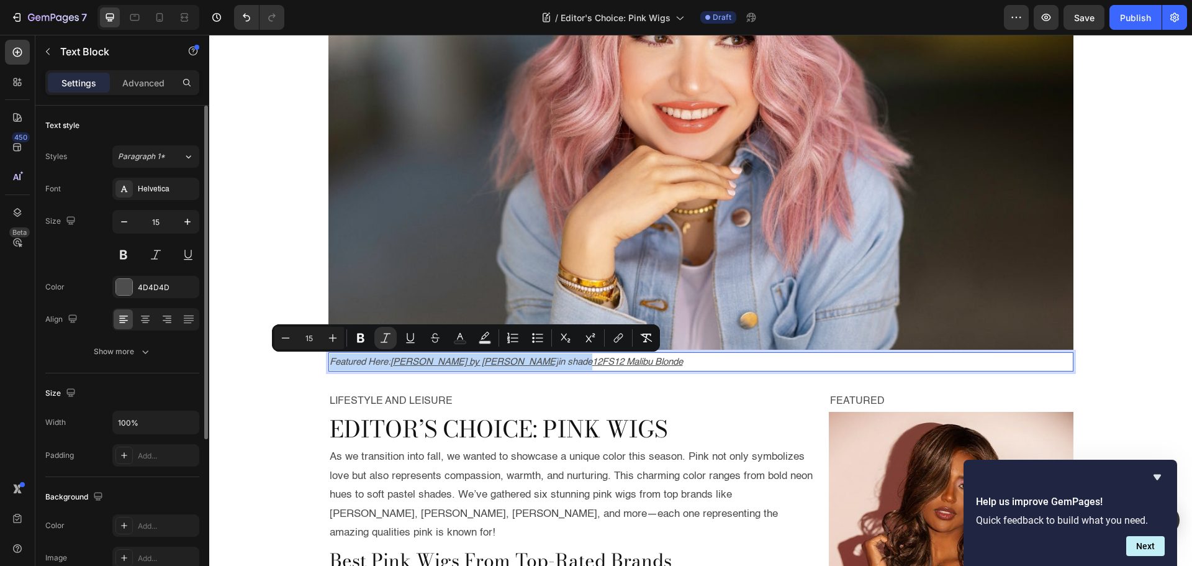
drag, startPoint x: 622, startPoint y: 362, endPoint x: 419, endPoint y: 371, distance: 203.2
click at [421, 371] on div "Featured Here: Hollie by Jon Renau in shade 12FS12 Malibu Blonde" at bounding box center [700, 361] width 745 height 19
click at [384, 361] on icon "Featured Here:" at bounding box center [360, 361] width 61 height 9
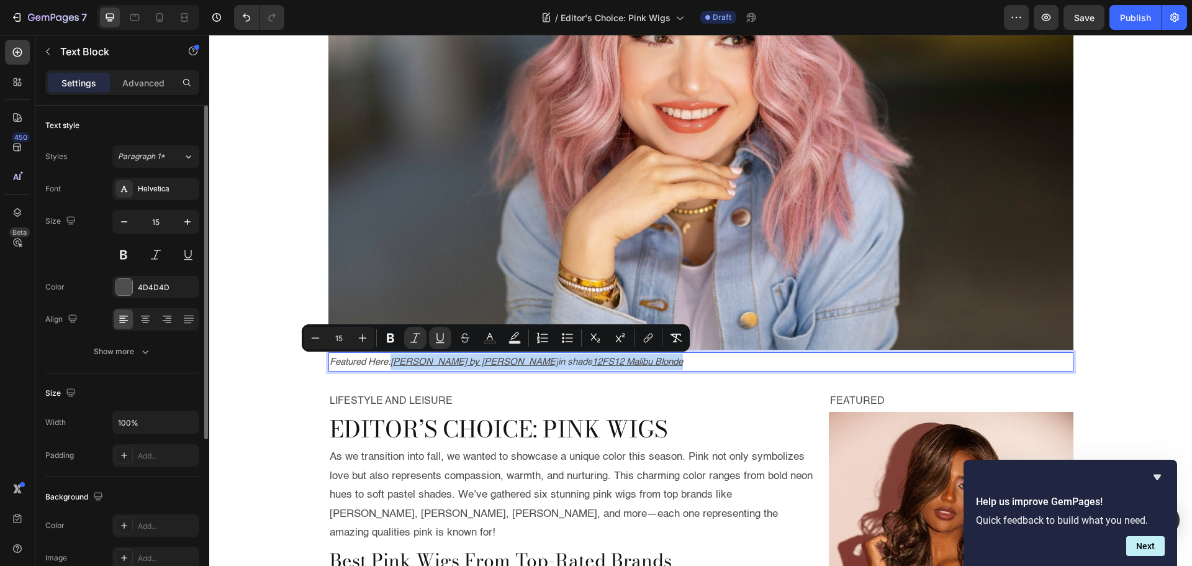
drag, startPoint x: 390, startPoint y: 361, endPoint x: 605, endPoint y: 361, distance: 215.4
click at [605, 361] on p "Featured Here: Hollie by Jon Renau in shade 12FS12 Malibu Blonde" at bounding box center [701, 361] width 742 height 17
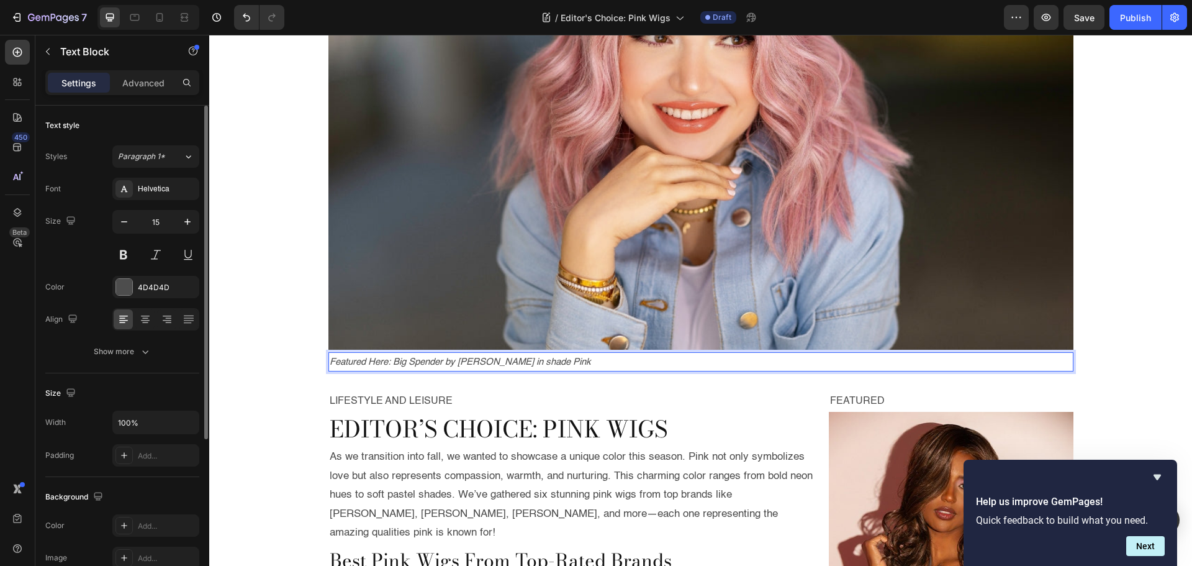
click at [394, 364] on icon "Featured Here: Big Spender by Raquel Welch in shade Pink" at bounding box center [460, 361] width 261 height 9
click at [393, 363] on icon "Featured Here: Big Spender by Raquel Welch in shade Pink" at bounding box center [460, 361] width 261 height 9
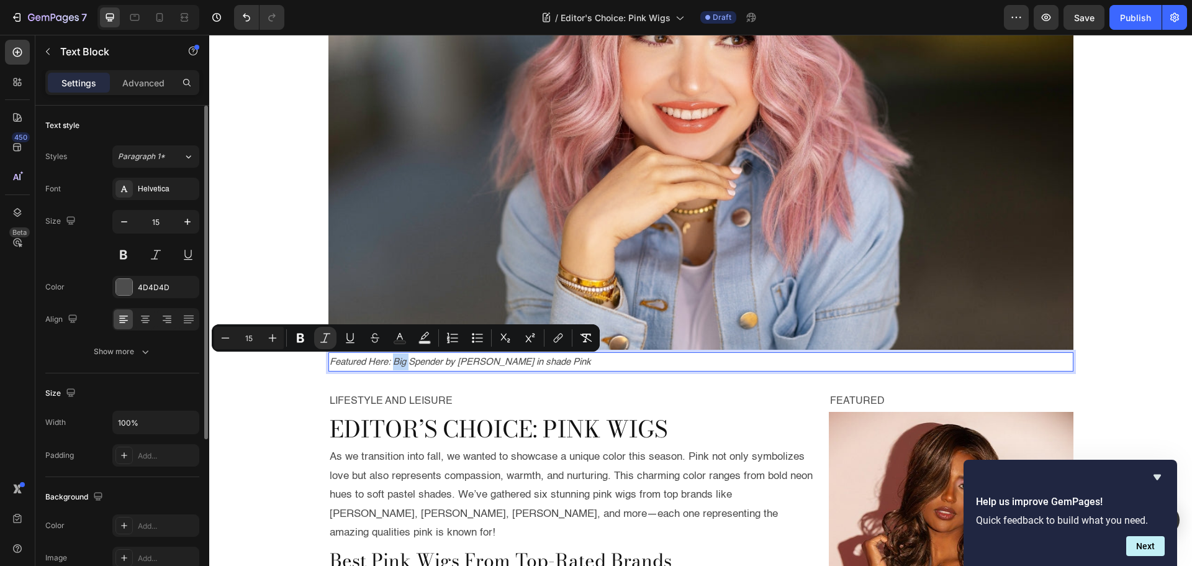
click at [392, 363] on icon "Featured Here: Big Spender by Raquel Welch in shade Pink" at bounding box center [460, 361] width 261 height 9
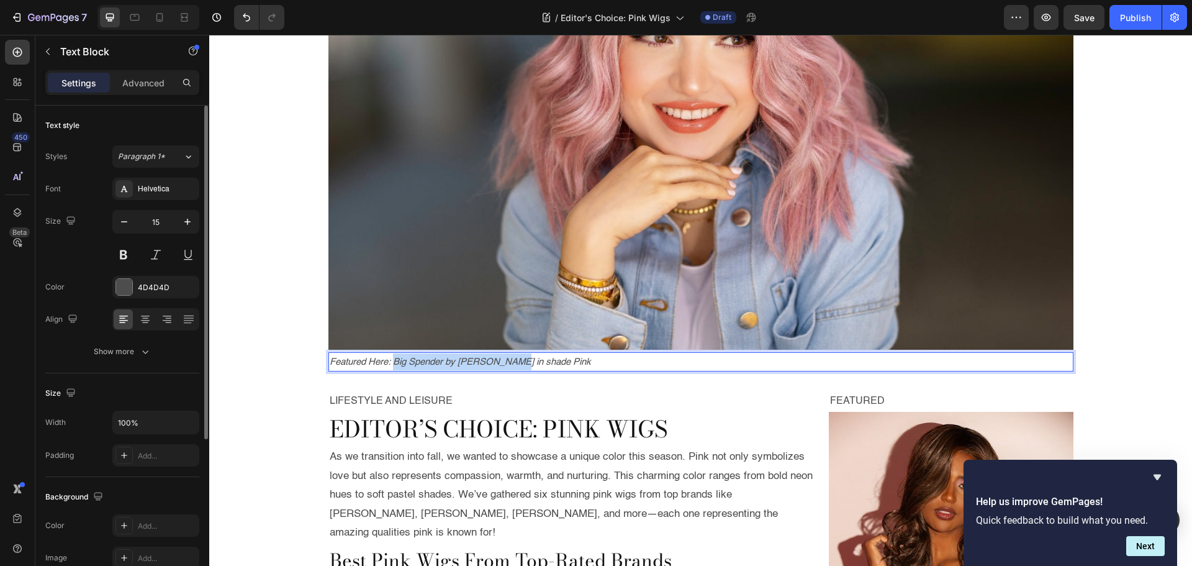
drag, startPoint x: 392, startPoint y: 363, endPoint x: 498, endPoint y: 362, distance: 105.5
click at [498, 362] on icon "Featured Here: Big Spender by Raquel Welch in shade Pink" at bounding box center [460, 361] width 261 height 9
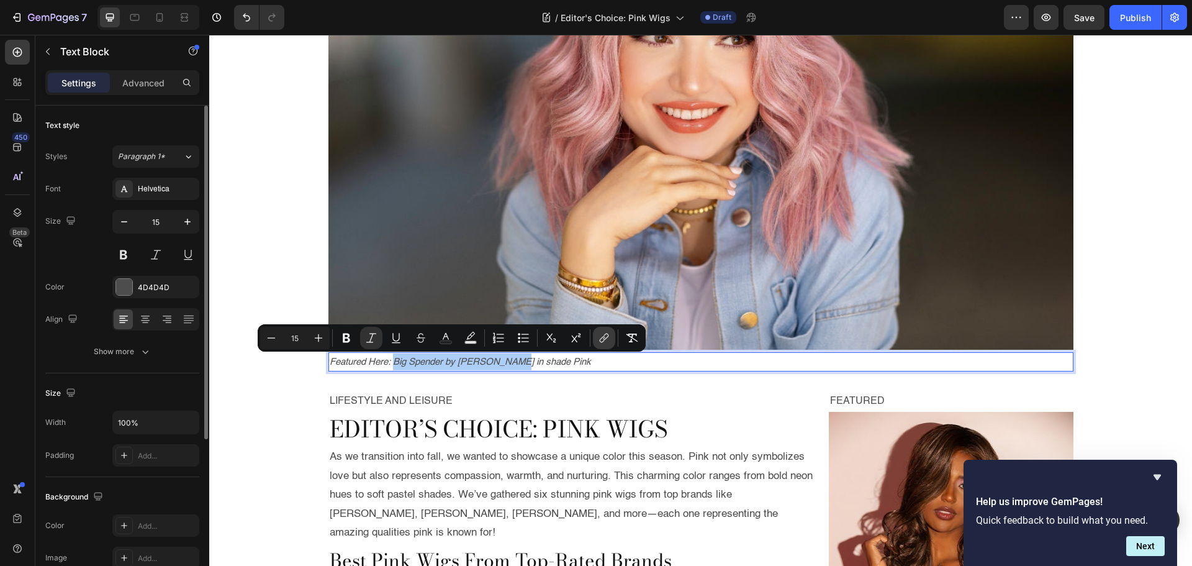
click at [613, 334] on button "link" at bounding box center [604, 338] width 22 height 22
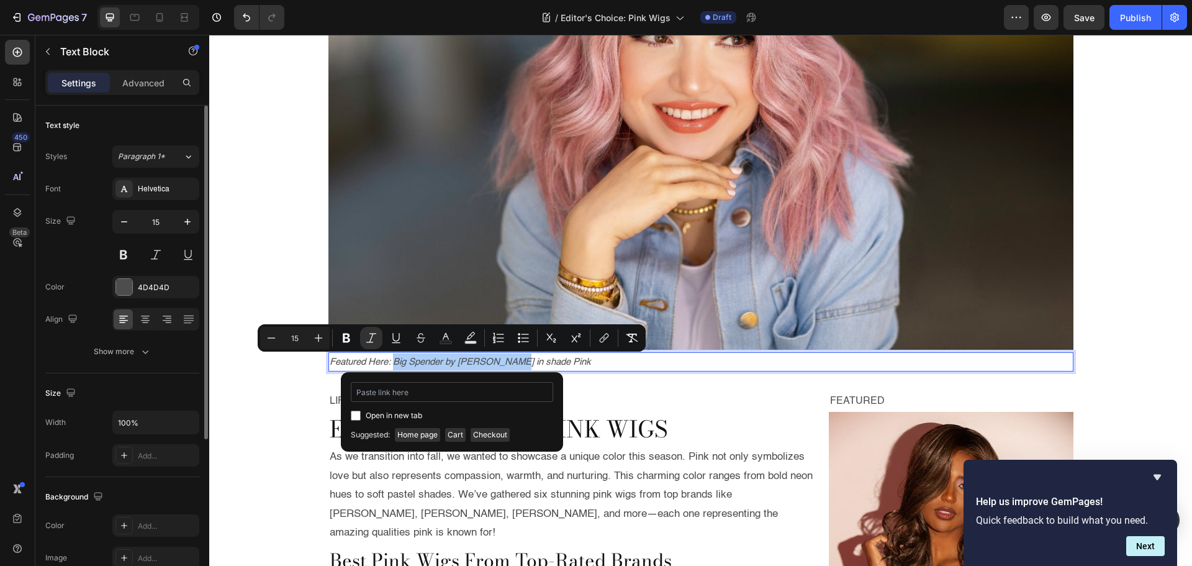
type input "https://www.wigs.com/products/big-spender-synthetic-wig-raquel-welch"
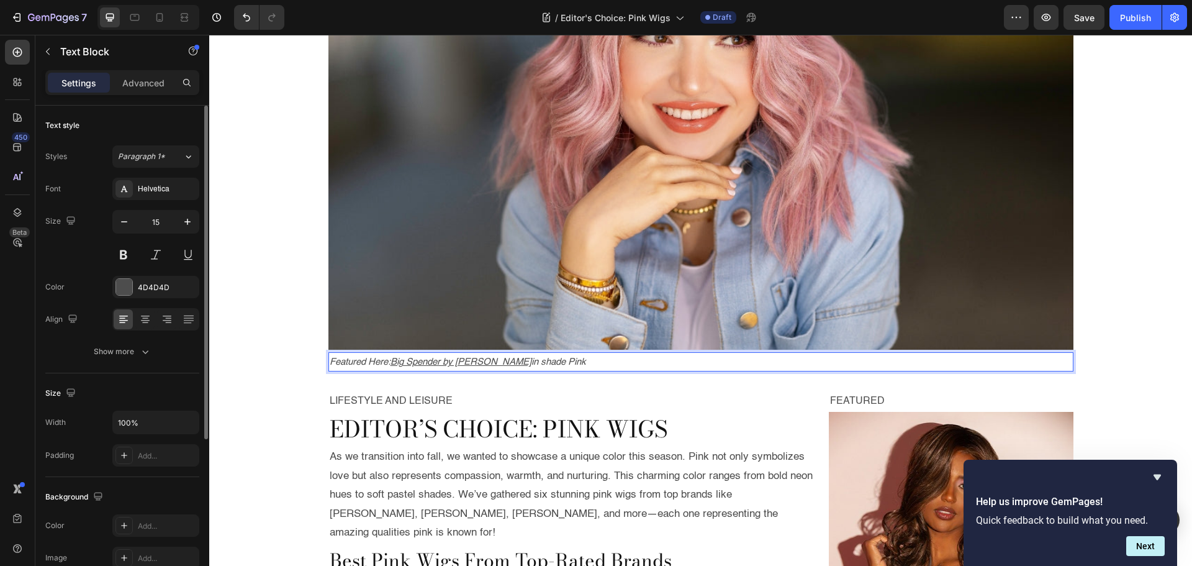
click at [555, 363] on icon "in shade Pink" at bounding box center [558, 361] width 55 height 9
drag, startPoint x: 555, startPoint y: 363, endPoint x: 569, endPoint y: 363, distance: 13.7
click at [569, 363] on icon "in shade Pink" at bounding box center [558, 361] width 55 height 9
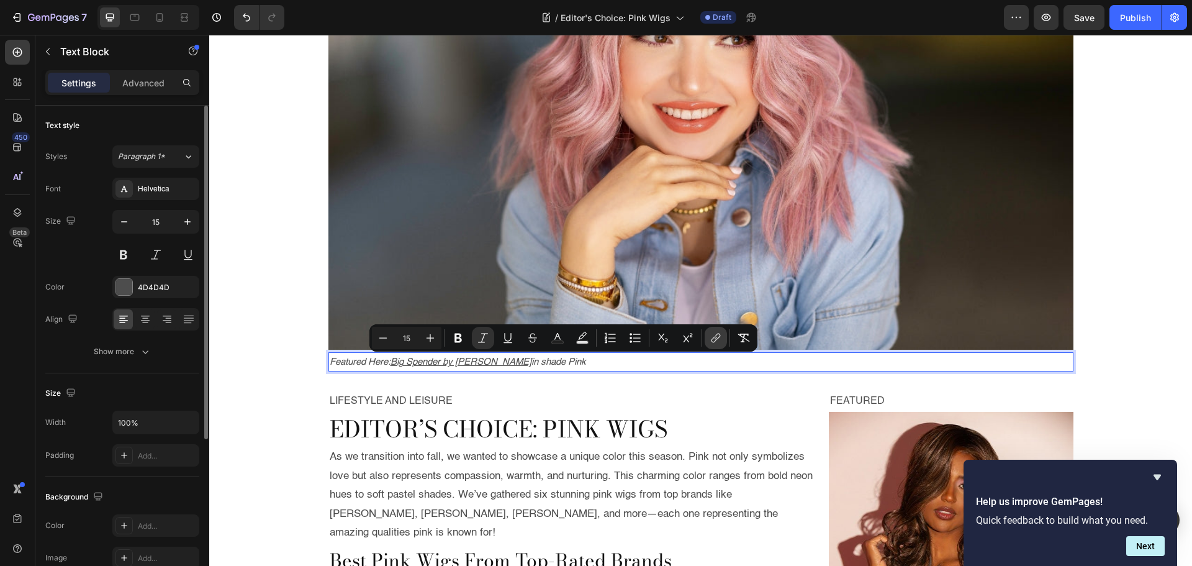
click at [714, 333] on icon "Editor contextual toolbar" at bounding box center [716, 338] width 12 height 12
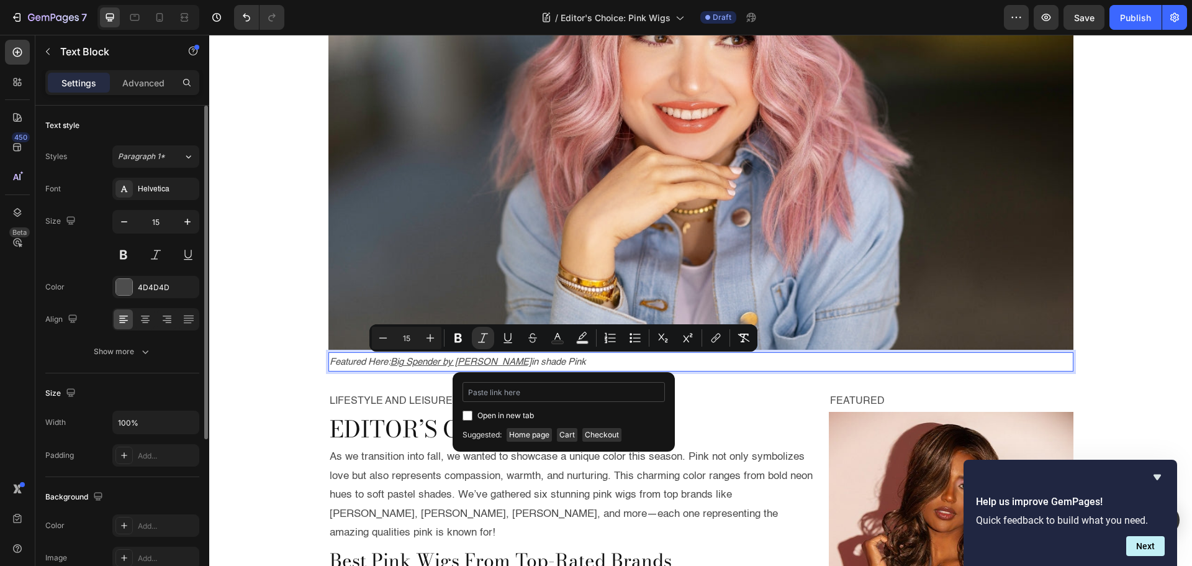
type input "https://www.wigs.com/products/big-spender-synthetic-wig-raquel-welch?variant=41…"
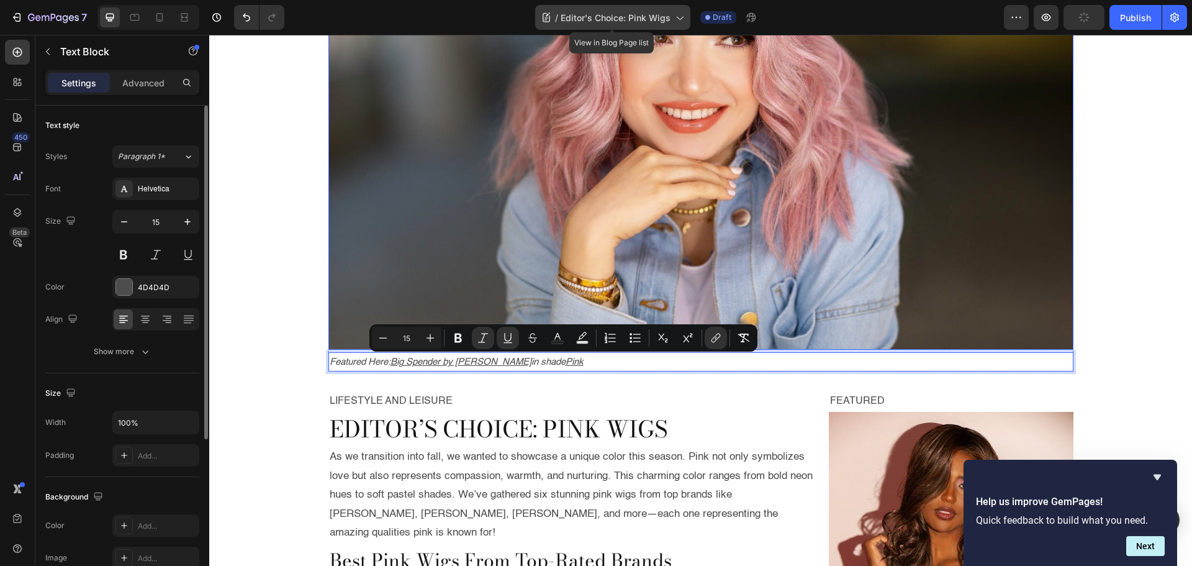
click at [595, 27] on div "/ Editor's Choice: Pink Wigs" at bounding box center [612, 17] width 155 height 25
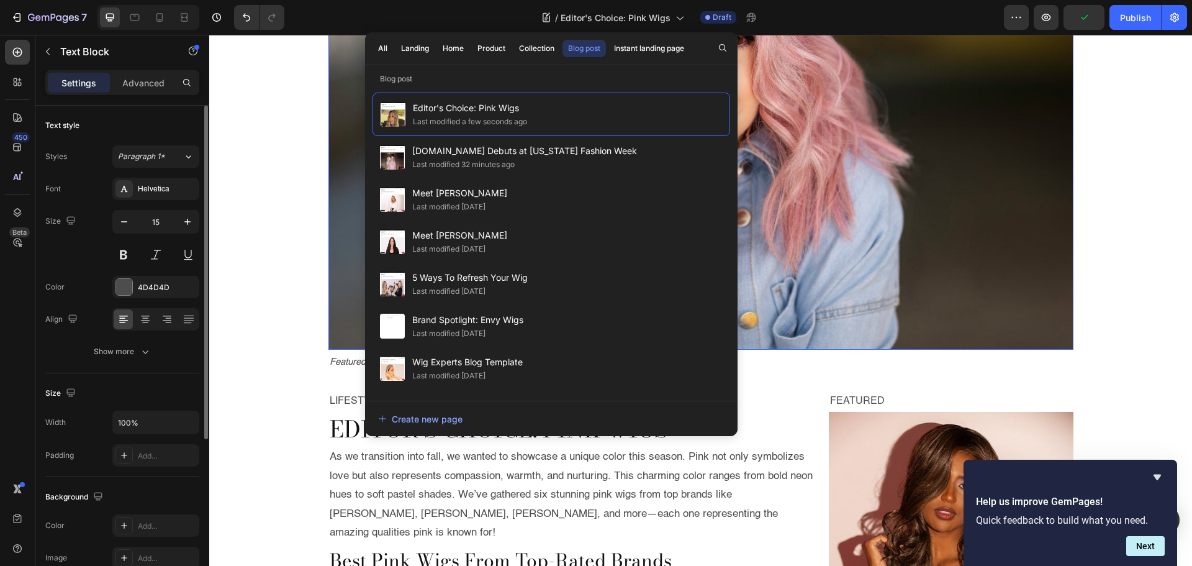
click at [820, 125] on img at bounding box center [700, 105] width 745 height 487
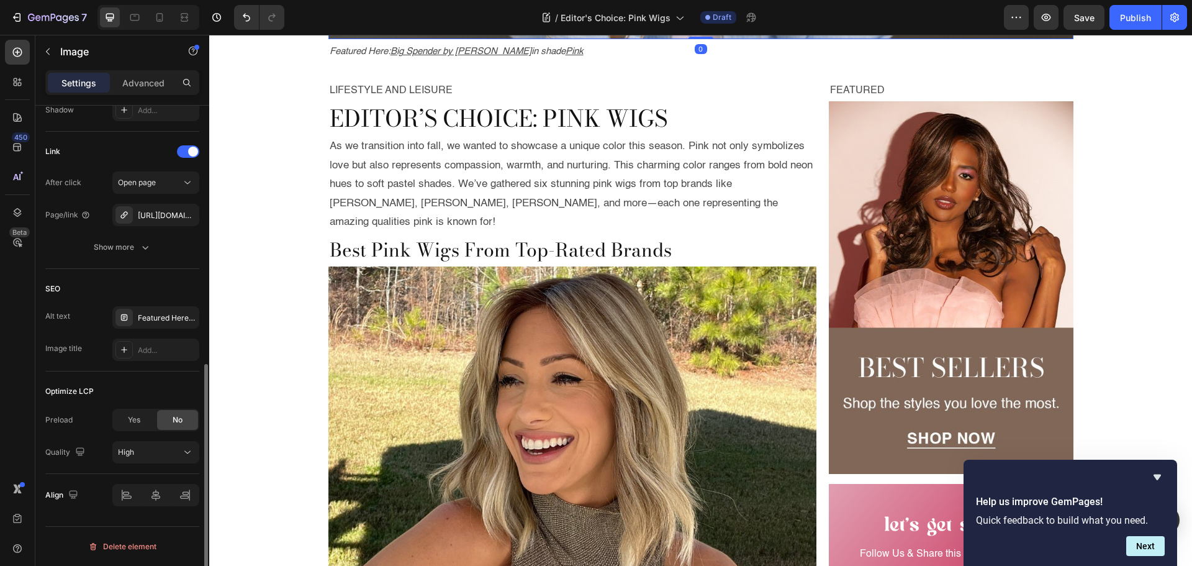
scroll to position [477, 0]
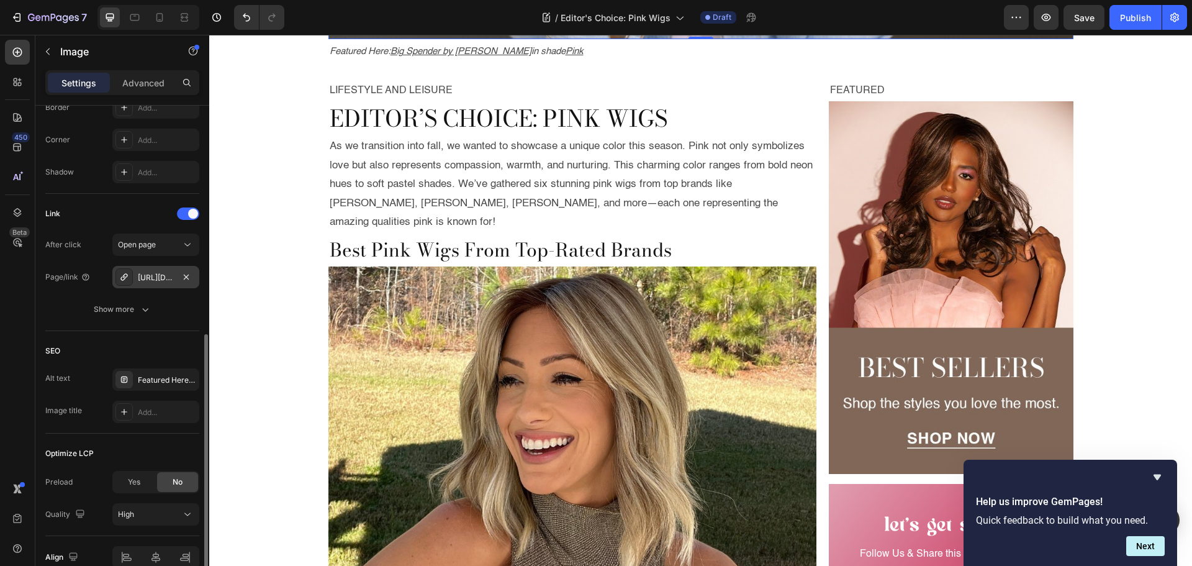
click at [150, 275] on div "https://www.wigs.com/hollie-synthetic-wig-jon-reanu?variant=42523437793391" at bounding box center [156, 277] width 36 height 11
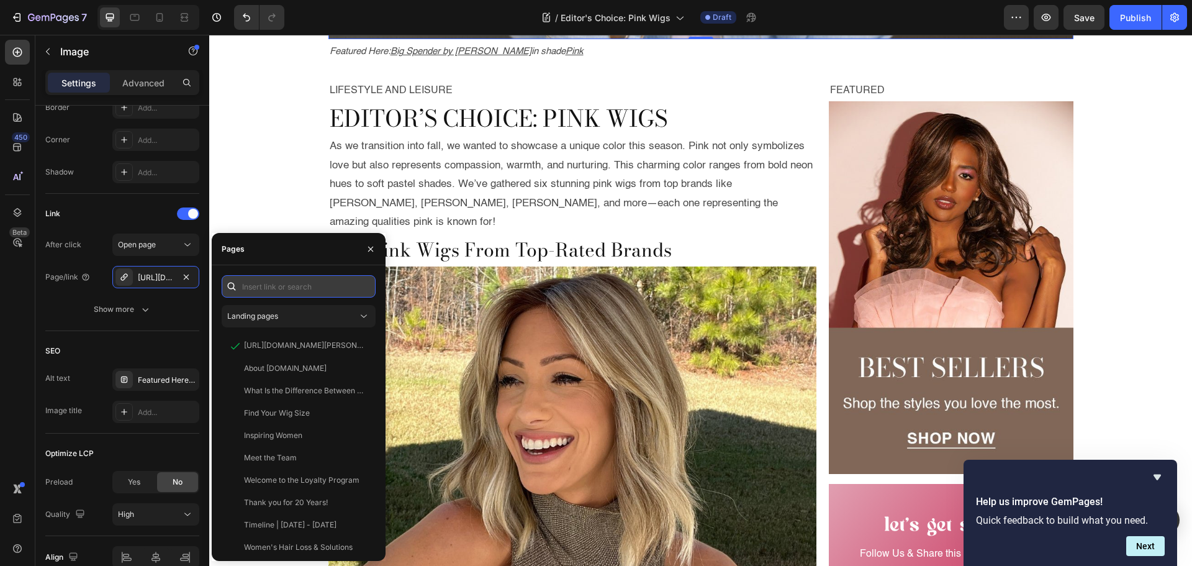
click at [254, 285] on input "text" at bounding box center [299, 286] width 154 height 22
paste input "https://www.wigs.com/products/big-spender-synthetic-wig-raquel-welch?variant=41…"
type input "https://www.wigs.com/products/big-spender-synthetic-wig-raquel-welch?variant=41…"
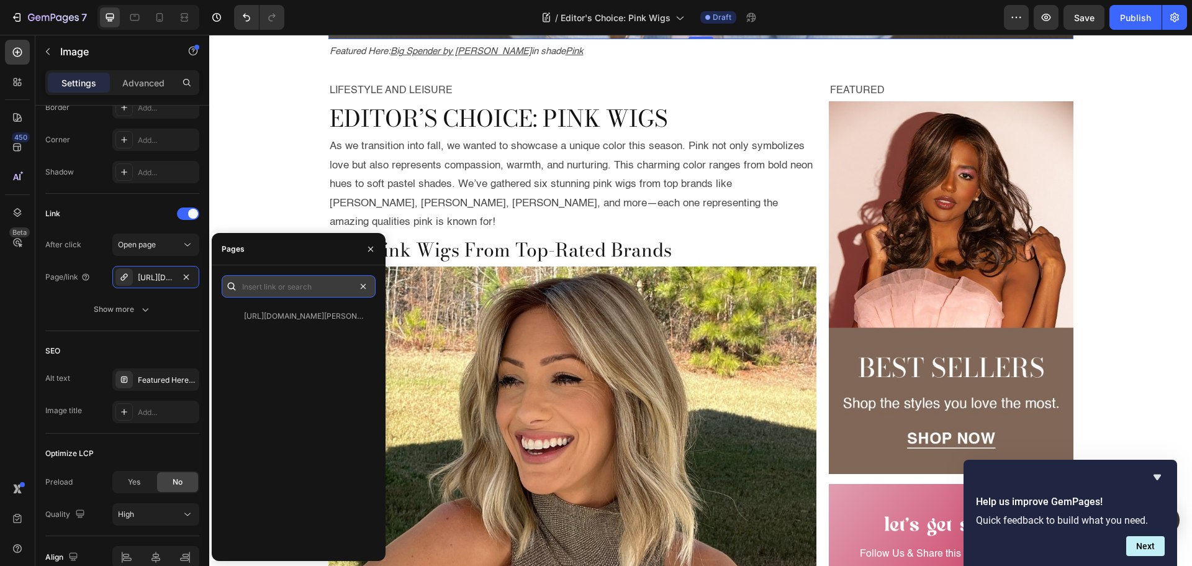
scroll to position [0, 0]
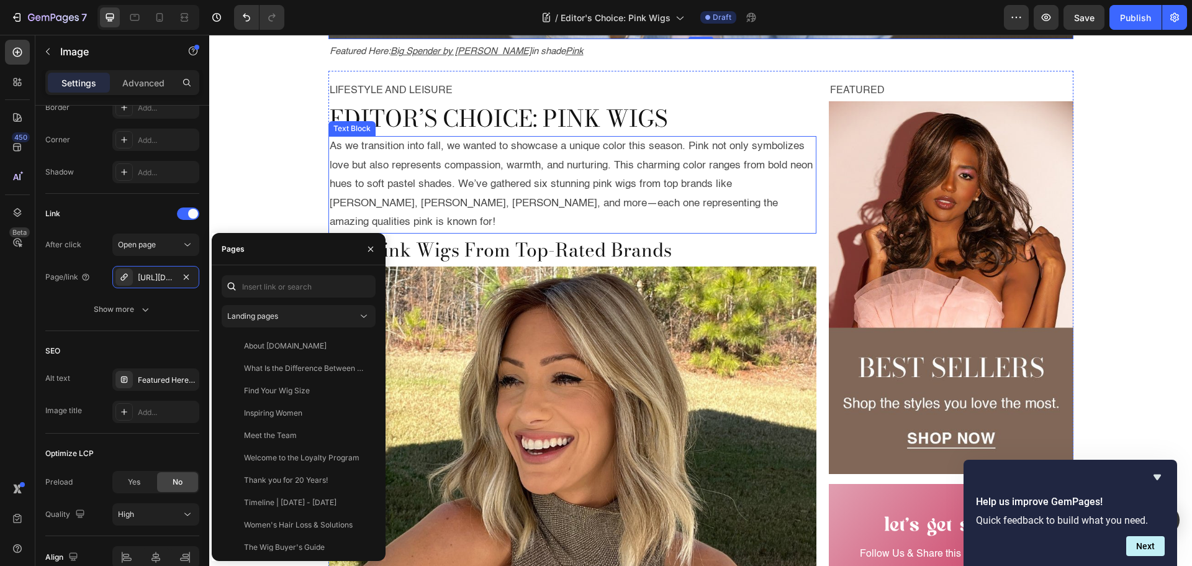
click at [444, 145] on p "As we transition into fall, we wanted to showcase a unique color this season. P…" at bounding box center [573, 184] width 486 height 95
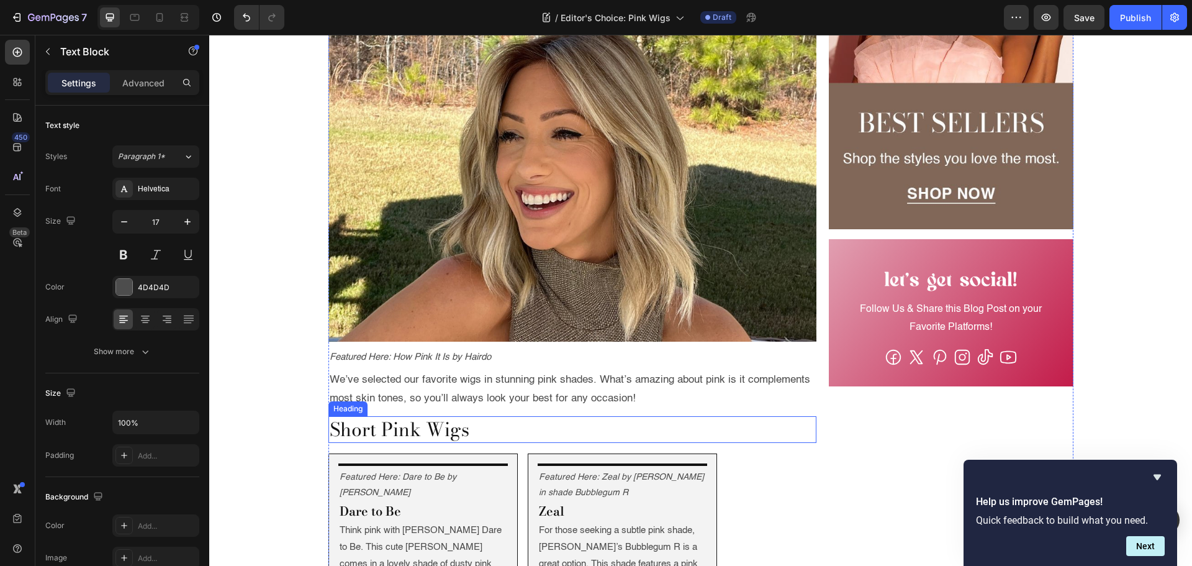
scroll to position [559, 0]
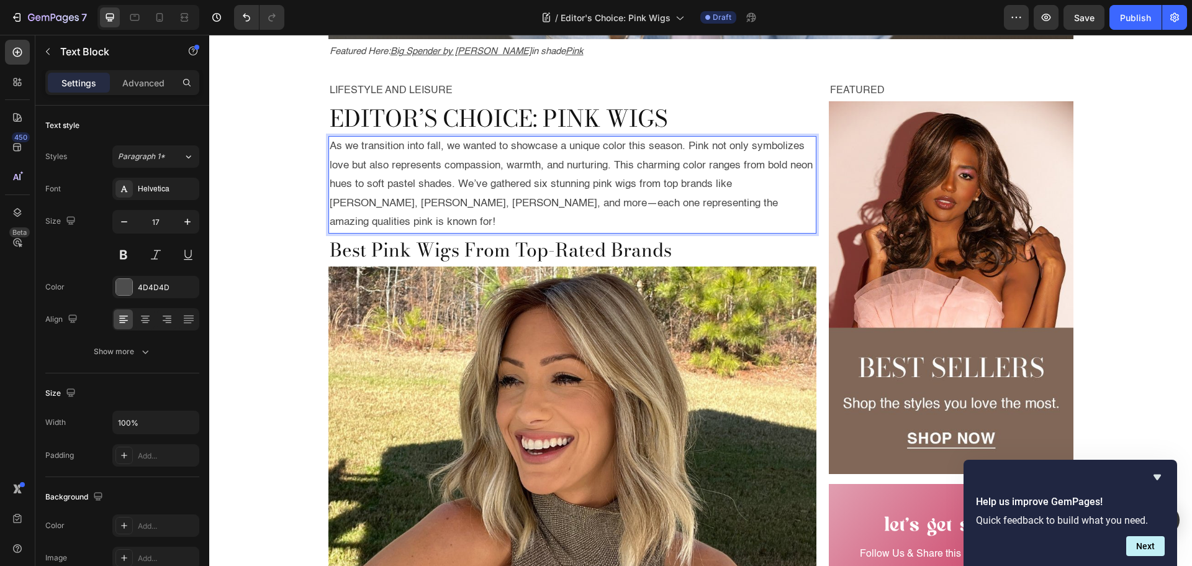
click at [492, 202] on p "As we transition into fall, we wanted to showcase a unique color this season. P…" at bounding box center [573, 184] width 486 height 95
click at [608, 186] on p "As we transition into fall, we wanted to showcase a unique color this season. P…" at bounding box center [573, 184] width 486 height 95
click at [614, 186] on p "As we transition into fall, we wanted to showcase a unique color this season. P…" at bounding box center [573, 184] width 486 height 95
drag, startPoint x: 615, startPoint y: 186, endPoint x: 651, endPoint y: 185, distance: 36.0
click at [651, 185] on p "As we transition into fall, we wanted to showcase a unique color this season. P…" at bounding box center [573, 184] width 486 height 95
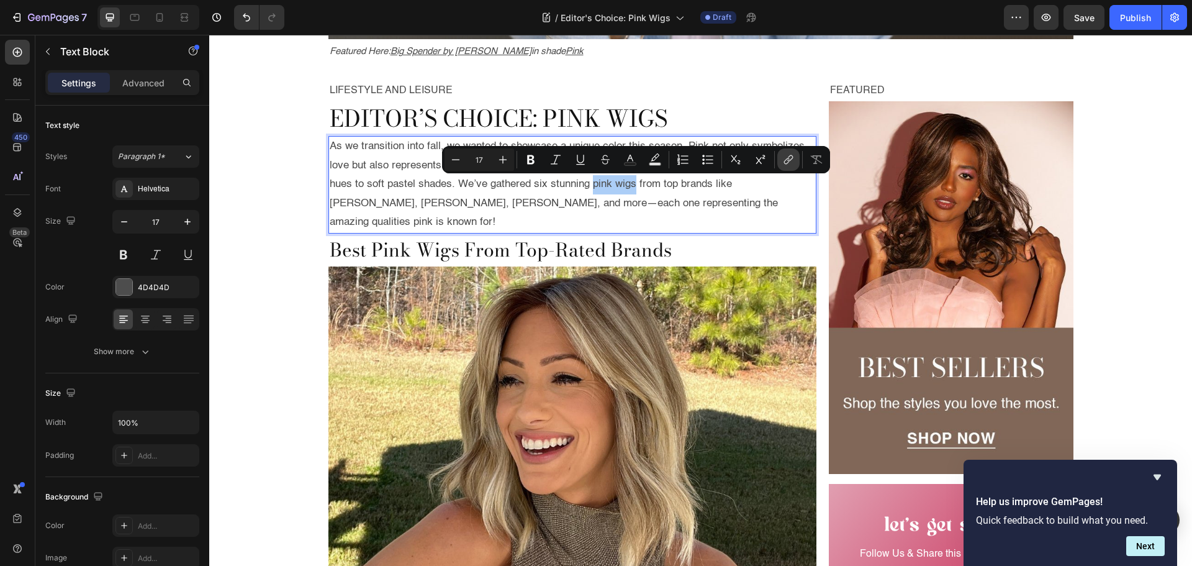
click at [783, 156] on icon "Editor contextual toolbar" at bounding box center [788, 159] width 12 height 12
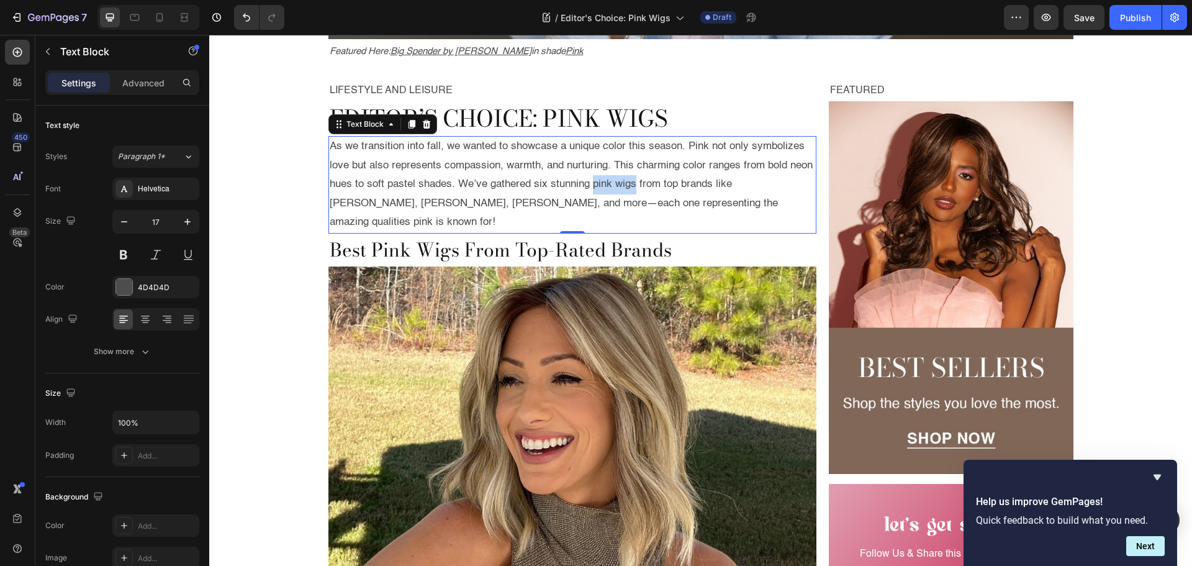
drag, startPoint x: 868, startPoint y: 238, endPoint x: 627, endPoint y: 179, distance: 248.1
click at [630, 179] on p "As we transition into fall, we wanted to showcase a unique color this season. P…" at bounding box center [573, 184] width 486 height 95
click at [616, 185] on p "As we transition into fall, we wanted to showcase a unique color this season. P…" at bounding box center [573, 184] width 486 height 95
drag, startPoint x: 616, startPoint y: 185, endPoint x: 652, endPoint y: 186, distance: 36.6
click at [652, 186] on p "As we transition into fall, we wanted to showcase a unique color this season. P…" at bounding box center [573, 184] width 486 height 95
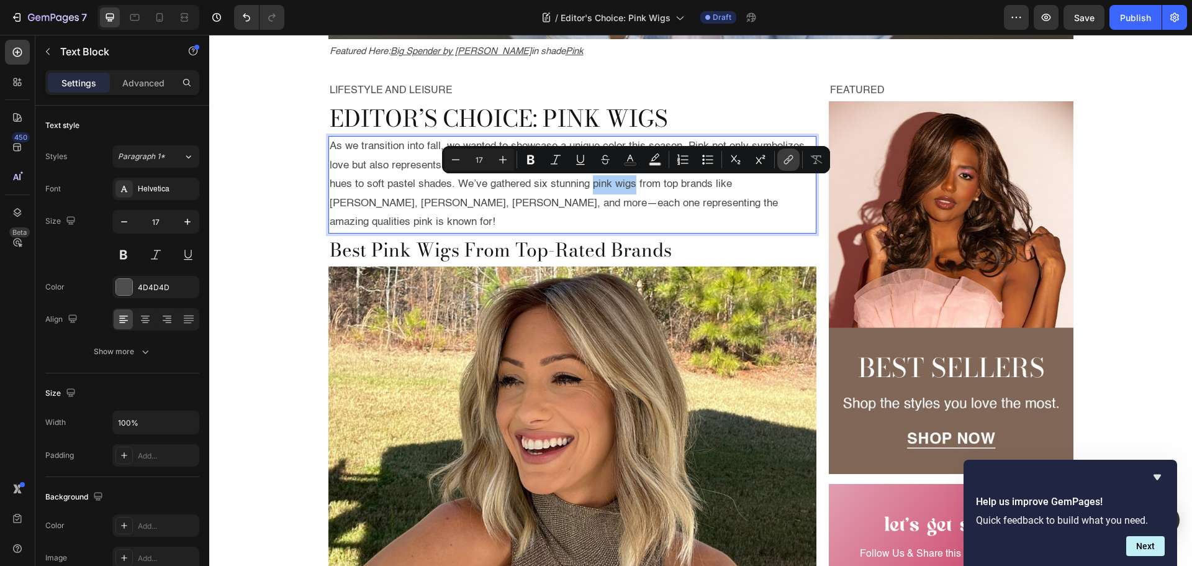
click at [777, 161] on button "link" at bounding box center [788, 159] width 22 height 22
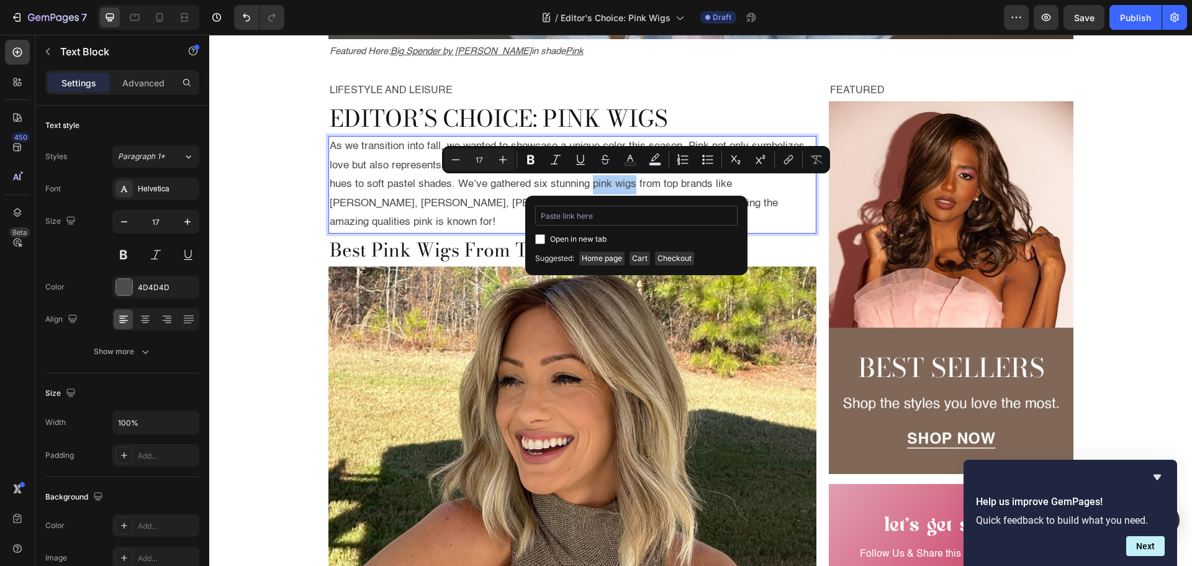
type input "https://www.wigs.com/collections/pink-wigs"
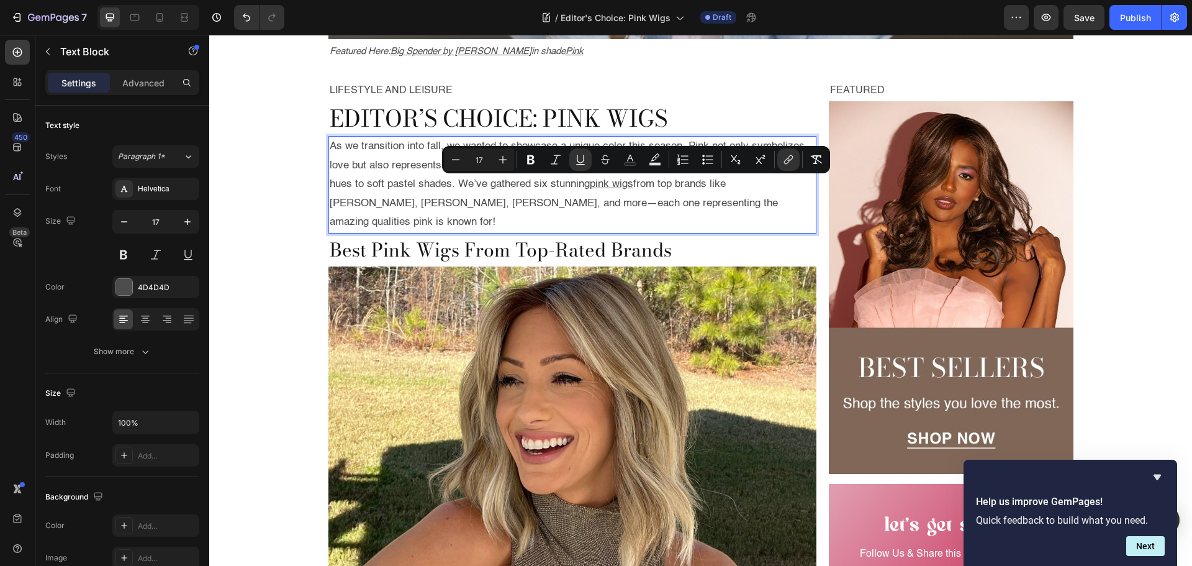
click at [589, 200] on p "As we transition into fall, we wanted to showcase a unique color this season. P…" at bounding box center [573, 184] width 486 height 95
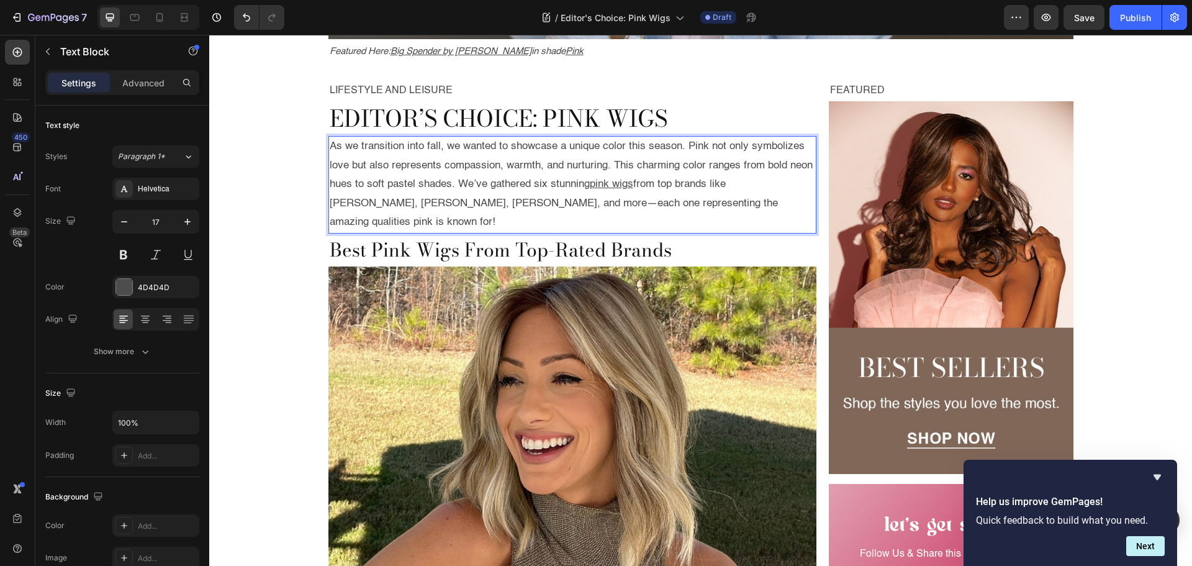
click at [756, 186] on p "As we transition into fall, we wanted to showcase a unique color this season. P…" at bounding box center [573, 184] width 486 height 95
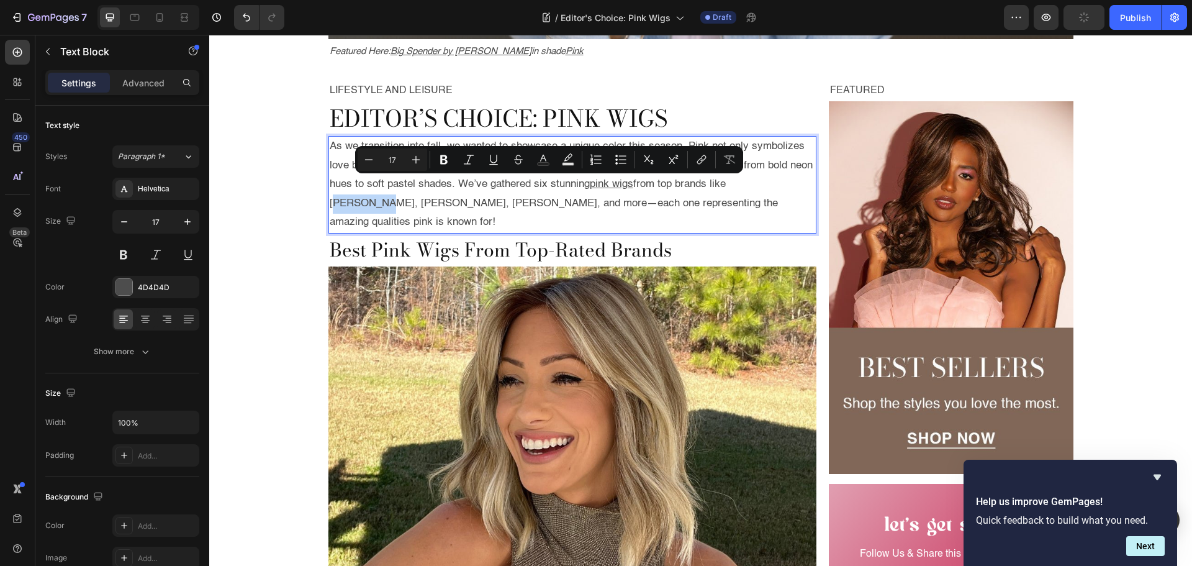
drag, startPoint x: 757, startPoint y: 186, endPoint x: 353, endPoint y: 202, distance: 405.1
click at [353, 202] on p "As we transition into fall, we wanted to showcase a unique color this season. P…" at bounding box center [573, 184] width 486 height 95
click at [707, 152] on button "link" at bounding box center [701, 159] width 22 height 22
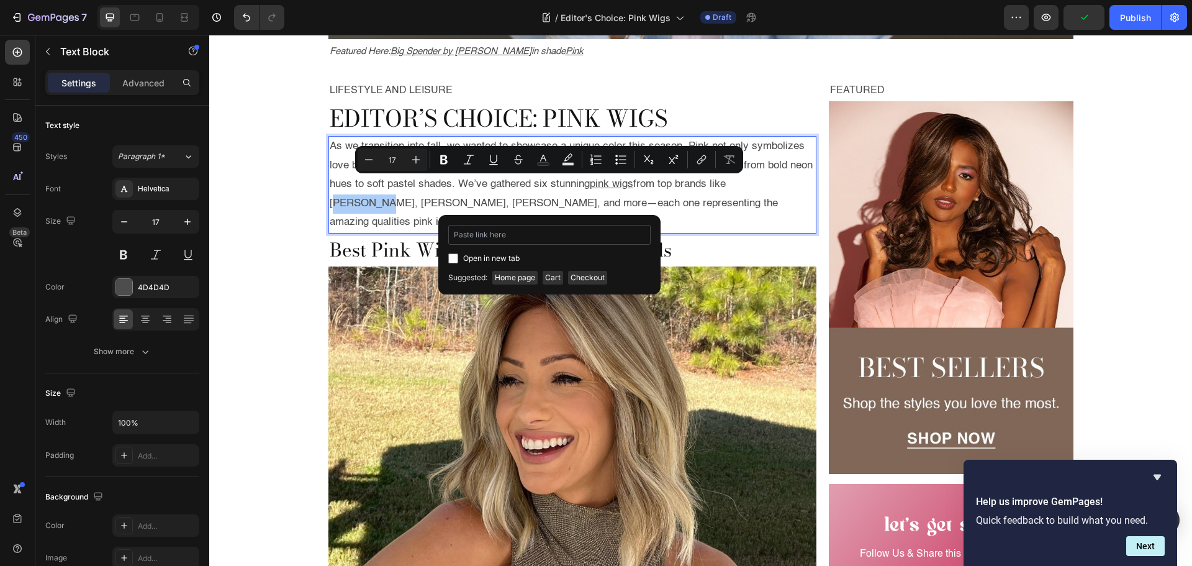
type input "https://www.wigs.com/collections/jon-renau-wigs-hairpieces"
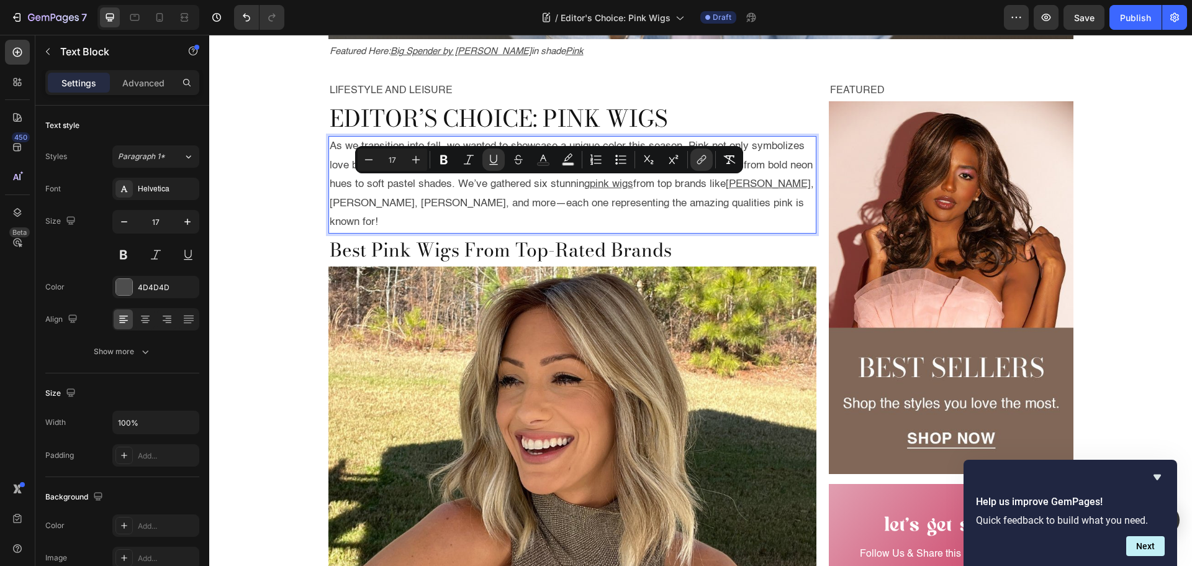
click at [364, 204] on p "As we transition into fall, we wanted to showcase a unique color this season. P…" at bounding box center [573, 184] width 486 height 95
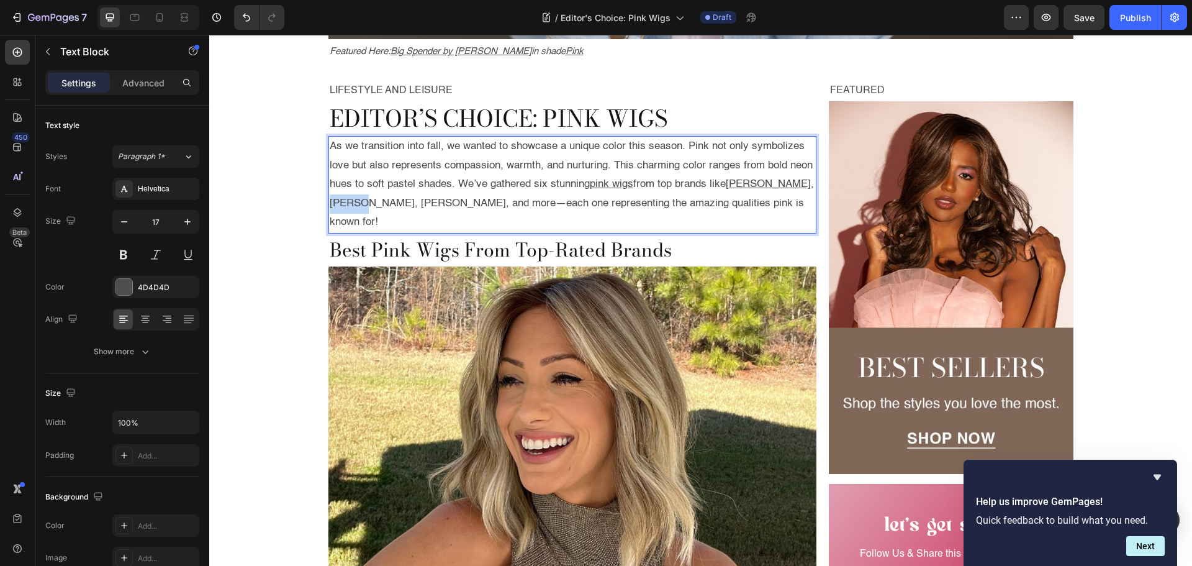
click at [369, 204] on p "As we transition into fall, we wanted to showcase a unique color this season. P…" at bounding box center [573, 184] width 486 height 95
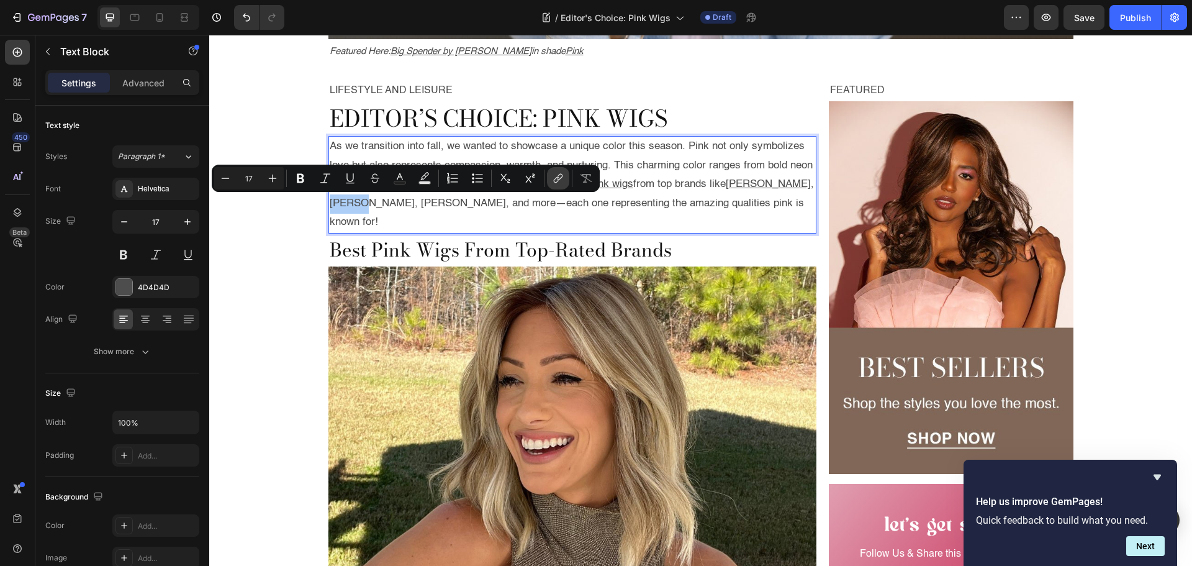
click at [561, 175] on icon "Editor contextual toolbar" at bounding box center [558, 178] width 12 height 12
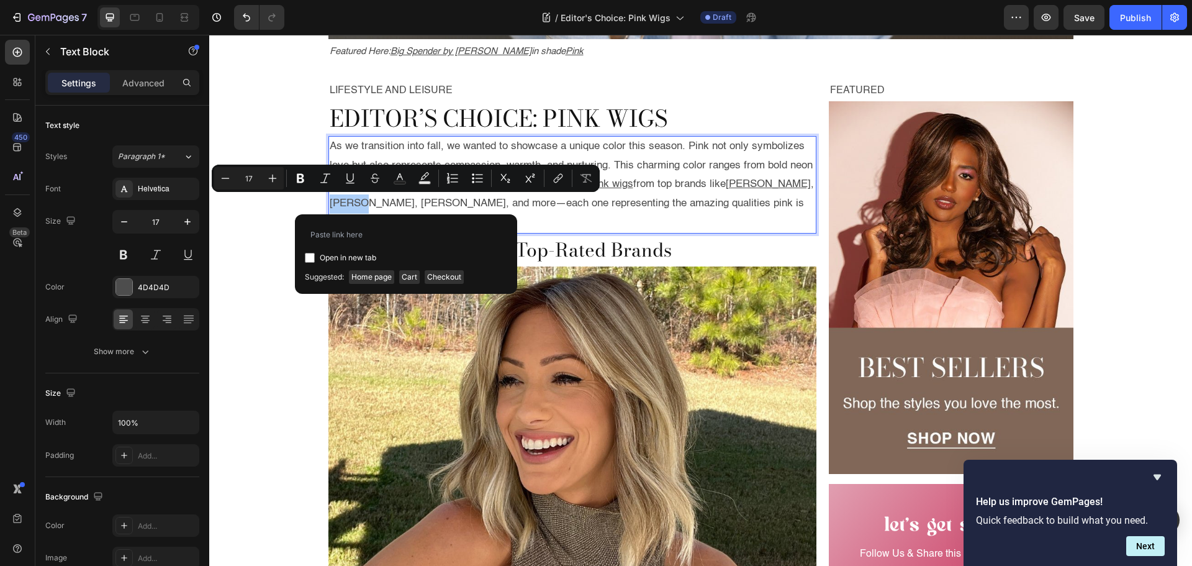
type input "https://www.wigs.com/collections/noriko"
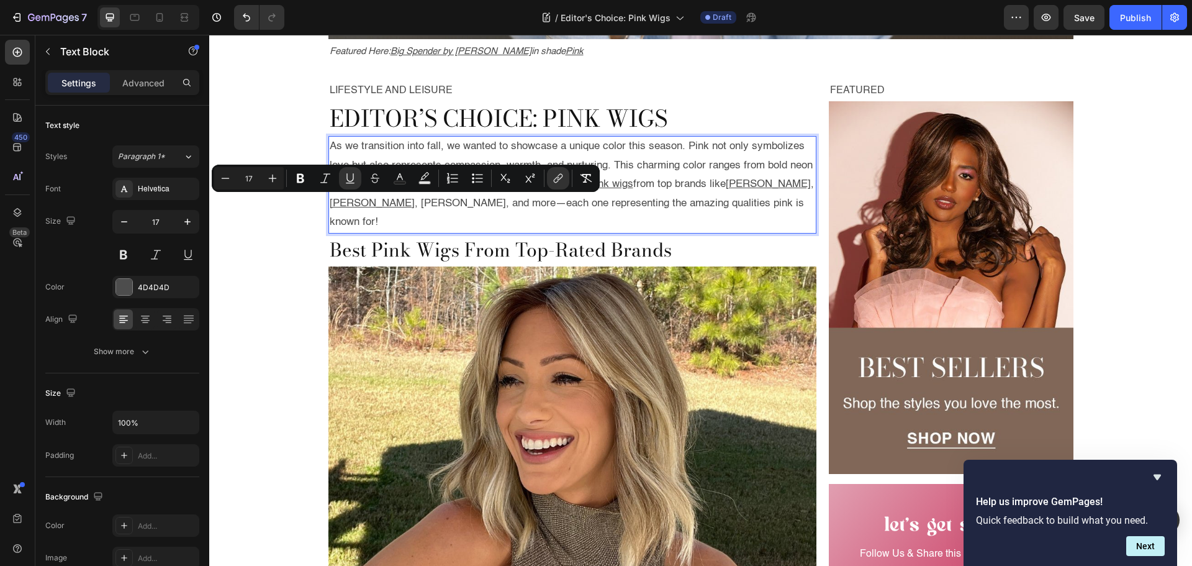
click at [400, 205] on p "As we transition into fall, we wanted to showcase a unique color this season. P…" at bounding box center [573, 184] width 486 height 95
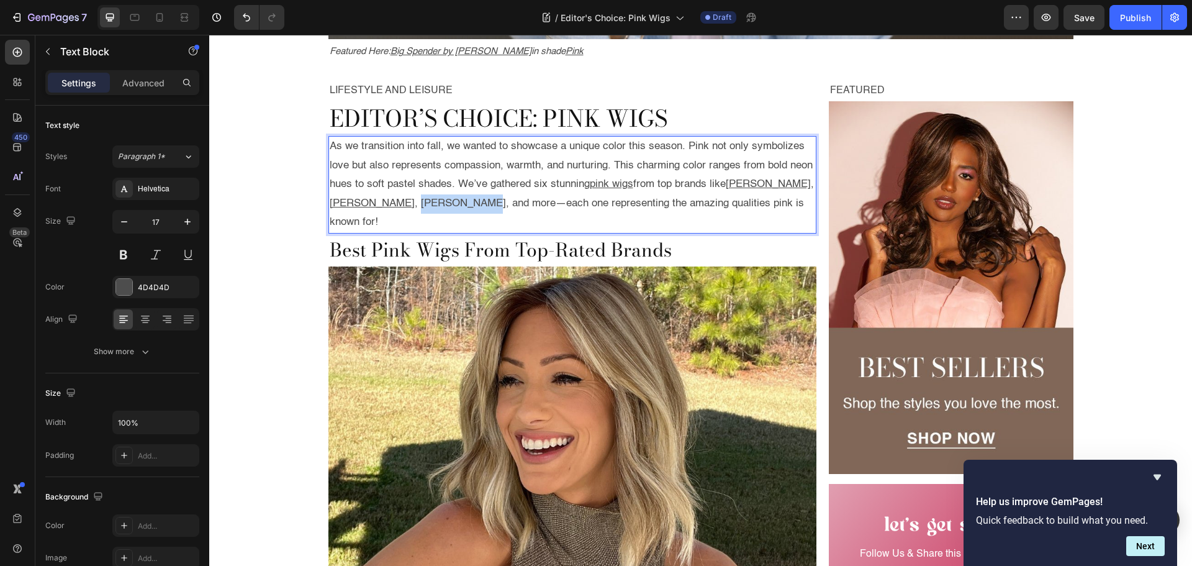
drag, startPoint x: 400, startPoint y: 205, endPoint x: 473, endPoint y: 198, distance: 73.6
click at [445, 206] on p "As we transition into fall, we wanted to showcase a unique color this season. P…" at bounding box center [573, 184] width 486 height 95
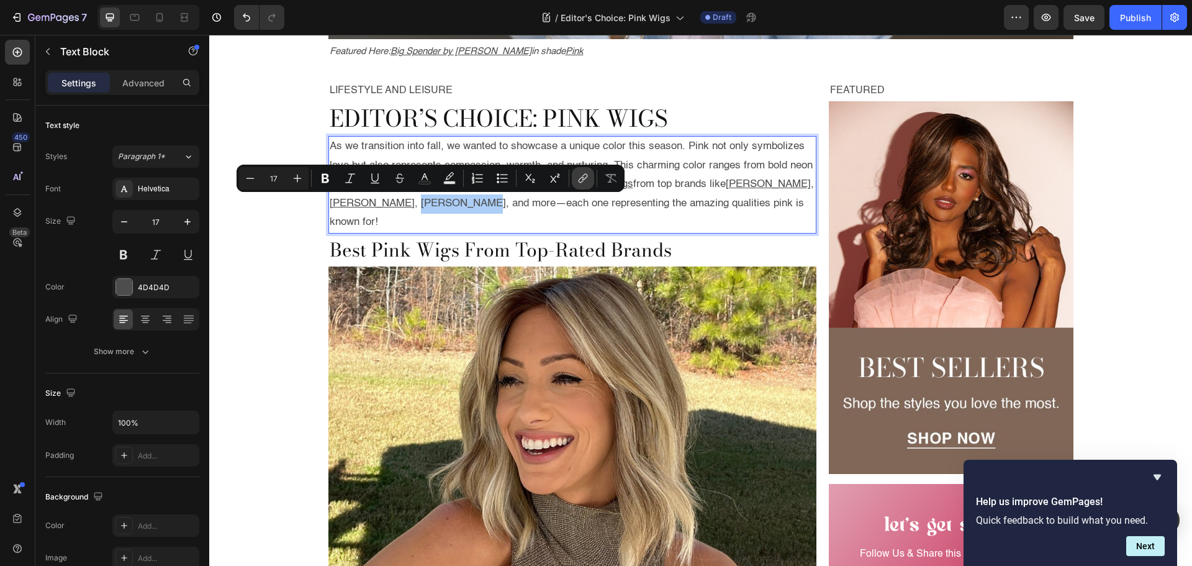
click at [587, 178] on icon "Editor contextual toolbar" at bounding box center [583, 178] width 12 height 12
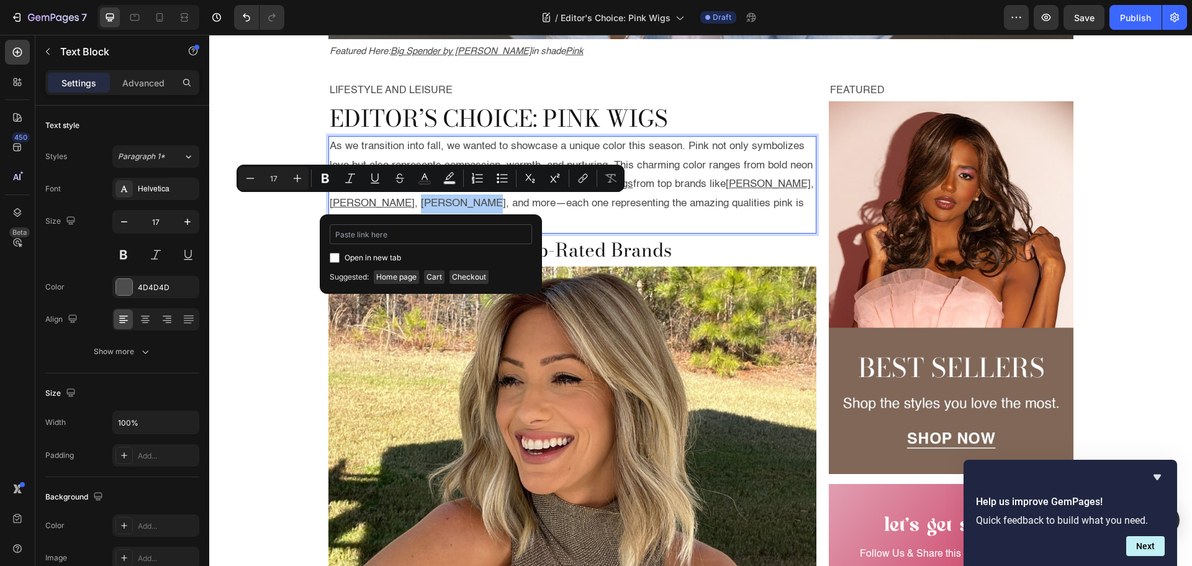
type input "https://www.wigs.com/collections/raquel-welch"
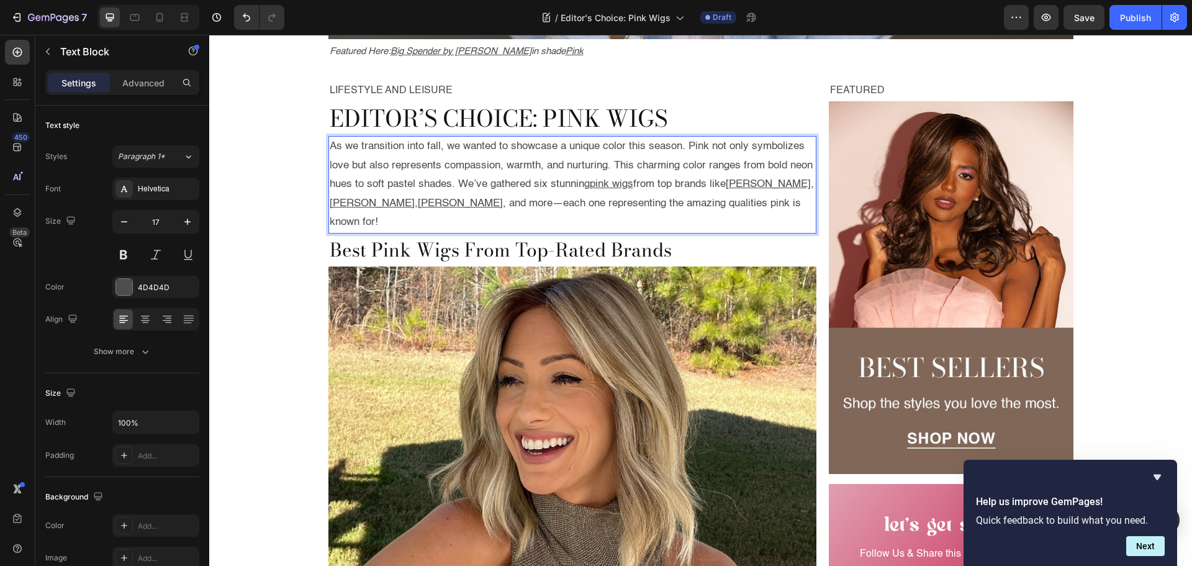
click at [521, 218] on p "As we transition into fall, we wanted to showcase a unique color this season. P…" at bounding box center [573, 184] width 486 height 95
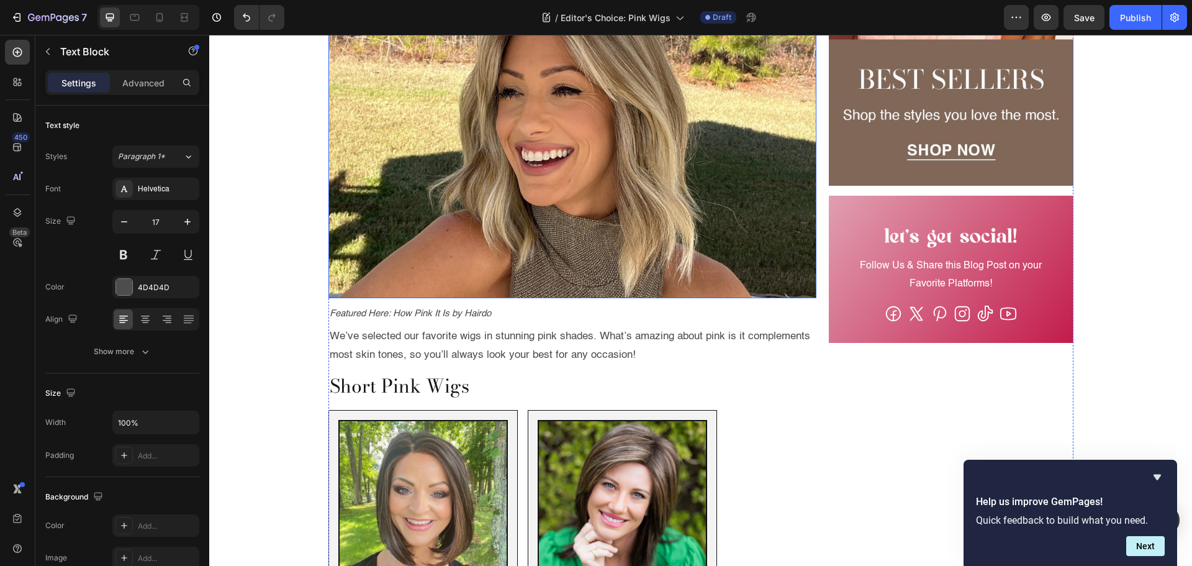
scroll to position [869, 0]
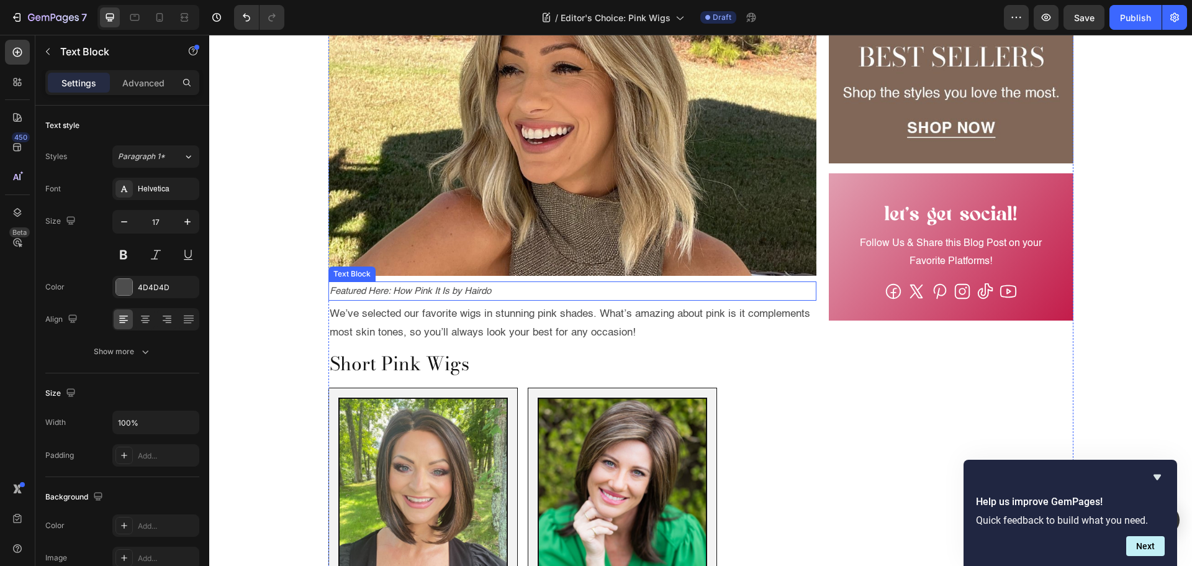
click at [440, 290] on icon "Featured Here: How Pink It Is by Hairdo" at bounding box center [410, 290] width 161 height 9
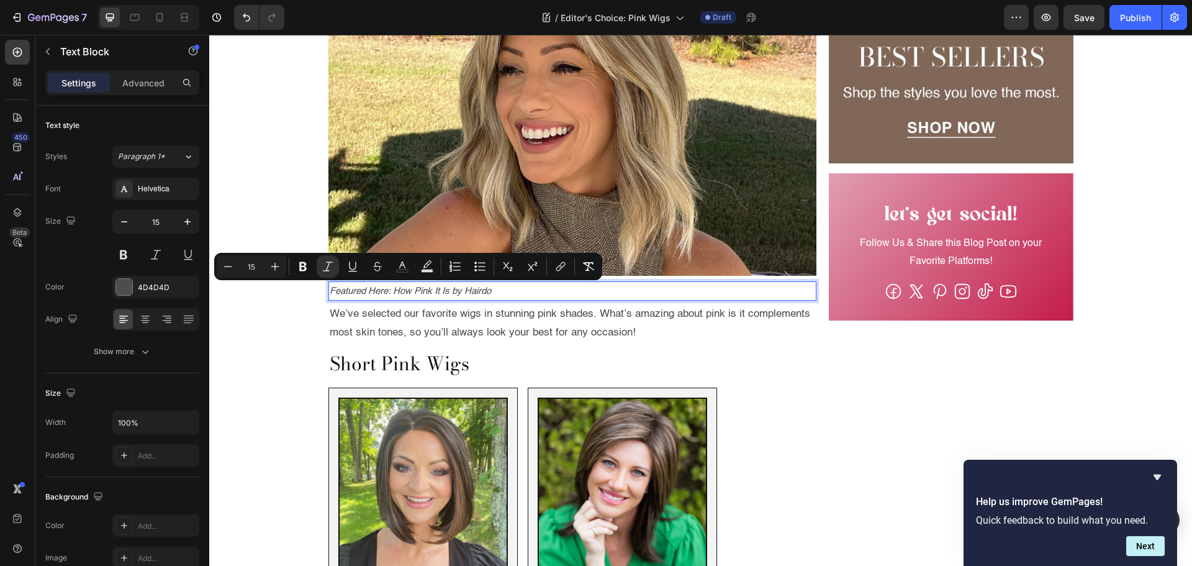
click at [397, 292] on icon "Featured Here: How Pink It Is by Hairdo" at bounding box center [410, 290] width 161 height 9
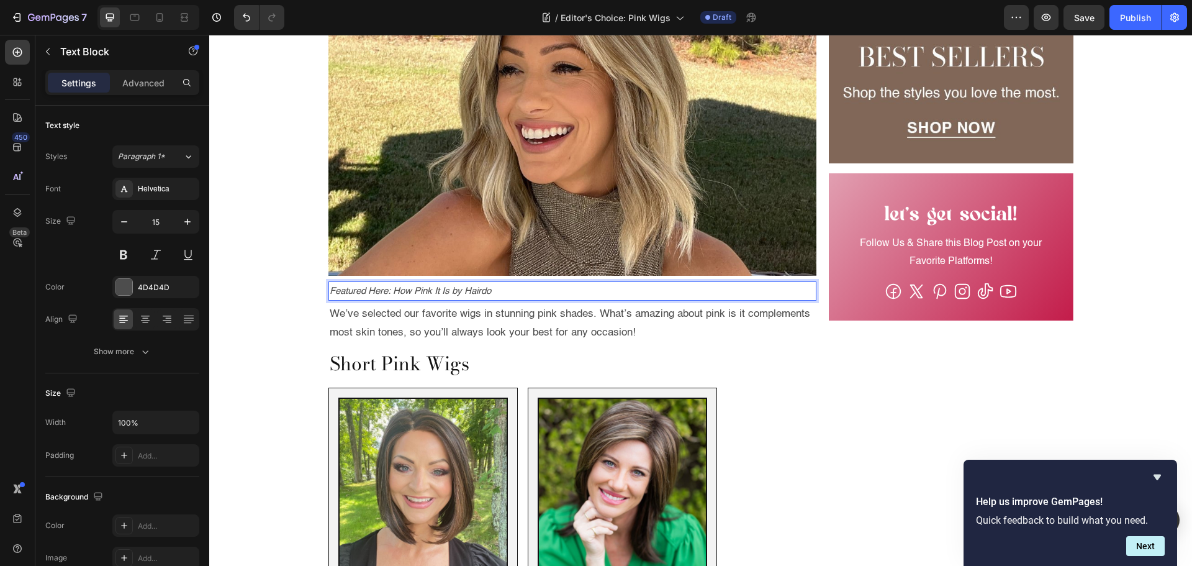
click at [392, 292] on icon "Featured Here: How Pink It Is by Hairdo" at bounding box center [410, 290] width 161 height 9
drag, startPoint x: 392, startPoint y: 292, endPoint x: 476, endPoint y: 294, distance: 84.5
click at [476, 294] on icon "Featured Here: How Pink It Is by Hairdo" at bounding box center [410, 290] width 161 height 9
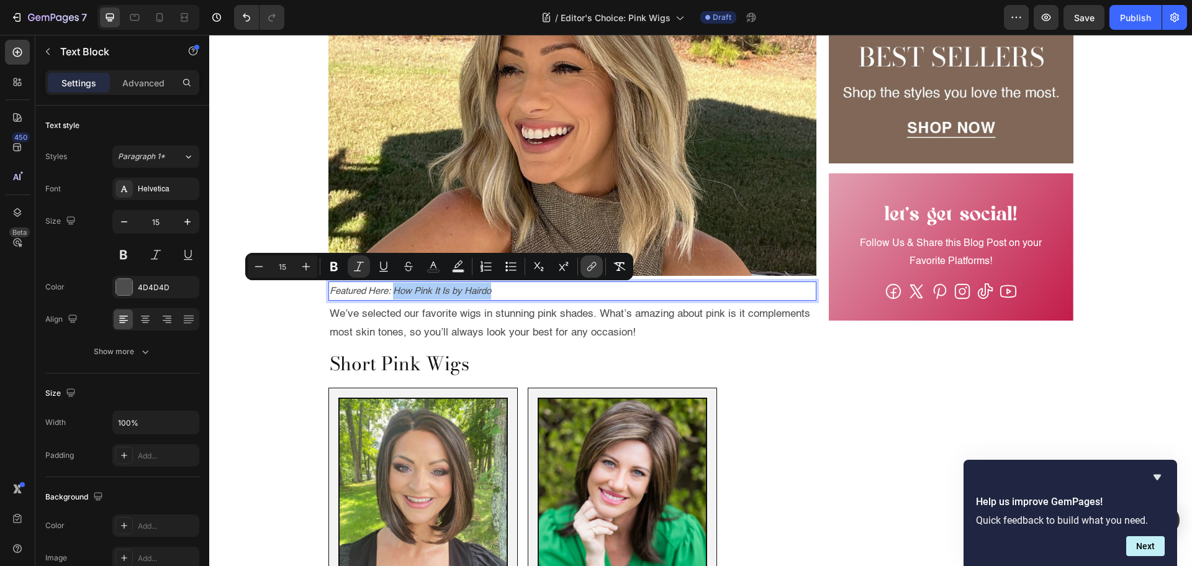
click at [587, 273] on button "link" at bounding box center [591, 266] width 22 height 22
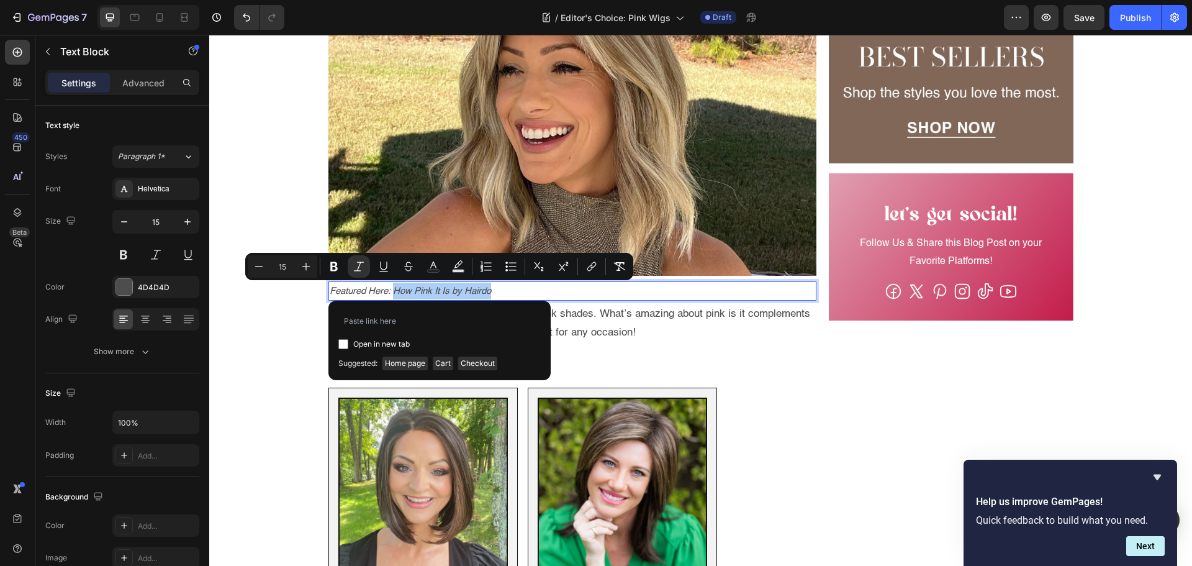
type input "https://www.wigs.com/products/how-pink-it-is-synthetic-wig-hairdo"
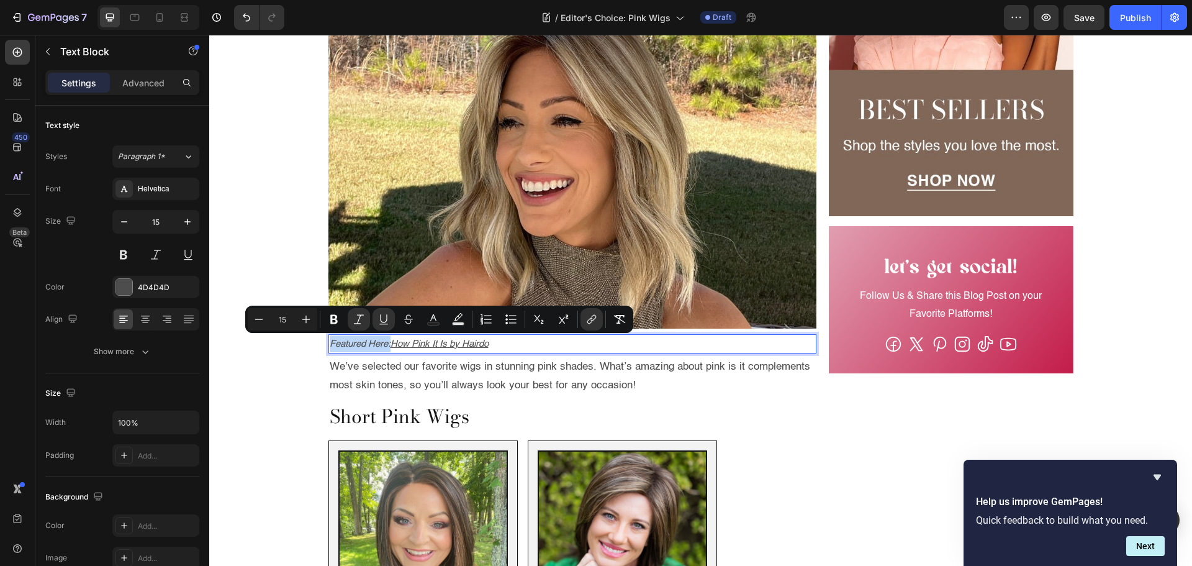
scroll to position [683, 0]
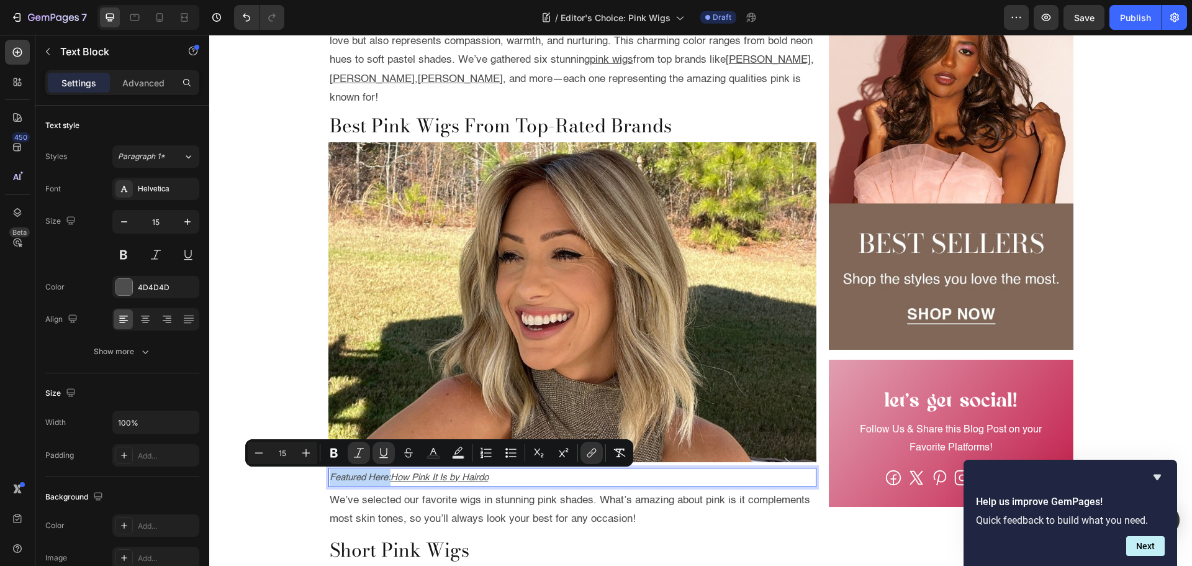
click at [458, 250] on img at bounding box center [572, 302] width 489 height 320
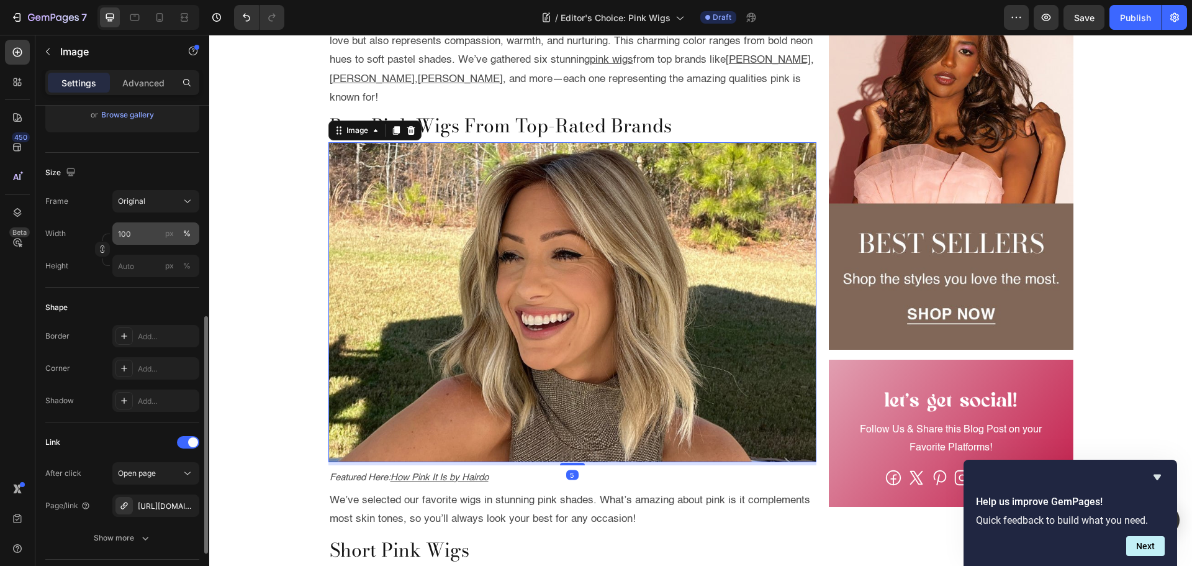
scroll to position [310, 0]
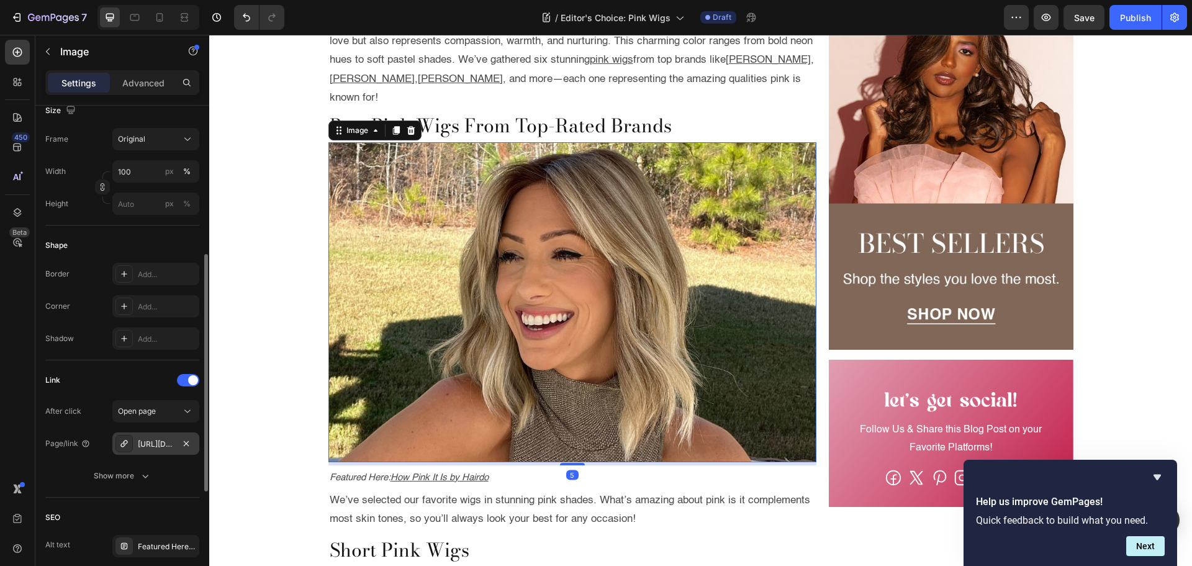
click at [143, 438] on div "https://www.wigs.com/hollie-synthetic-wig-jon-reanu?variant=42523437793391" at bounding box center [156, 443] width 36 height 11
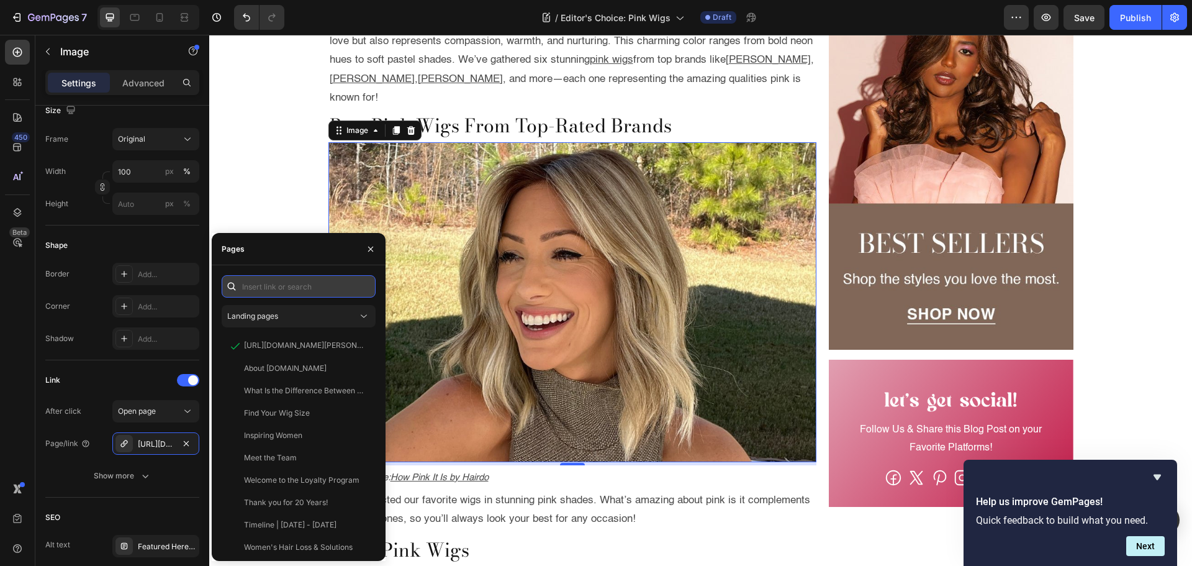
click at [248, 286] on input "text" at bounding box center [299, 286] width 154 height 22
paste input "https://www.wigs.com/products/how-pink-it-is-synthetic-wig-hairdo"
type input "https://www.wigs.com/products/how-pink-it-is-synthetic-wig-hairdo"
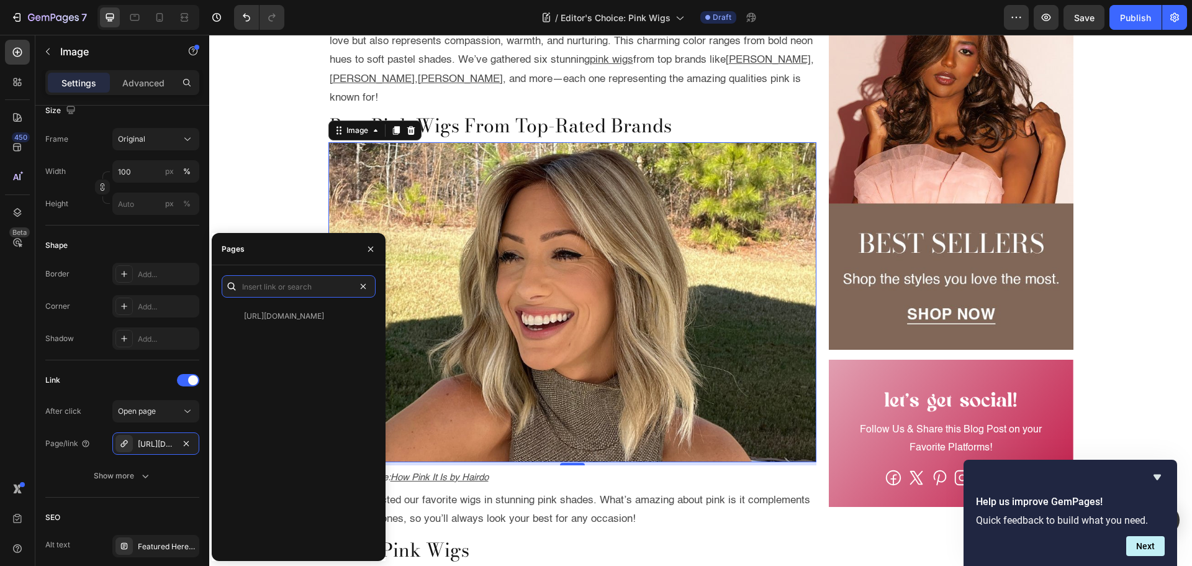
scroll to position [0, 0]
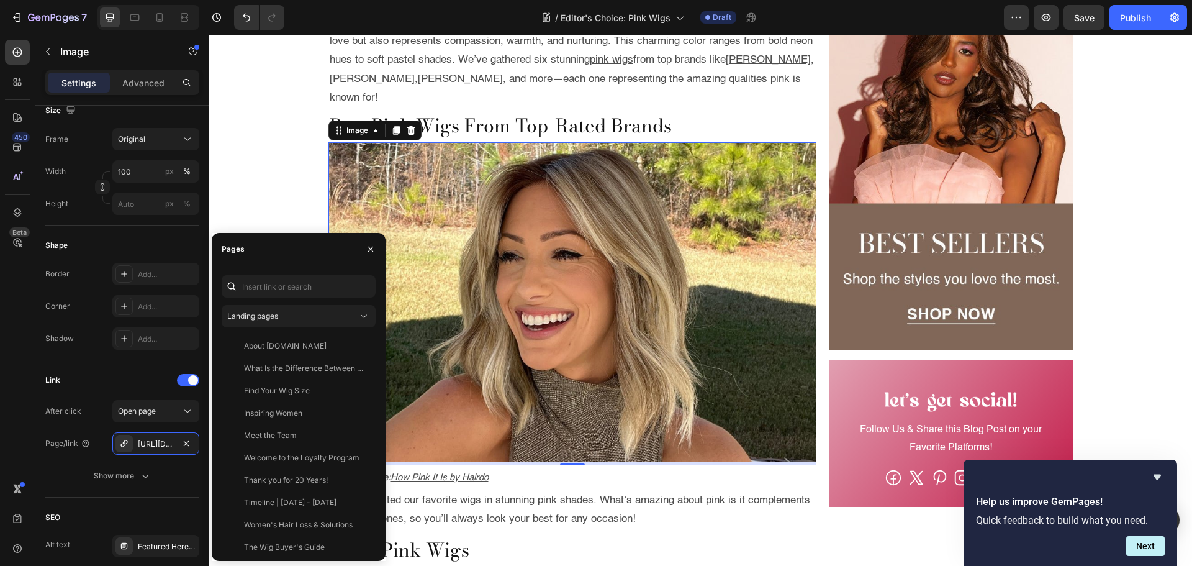
click at [566, 329] on img at bounding box center [572, 302] width 489 height 320
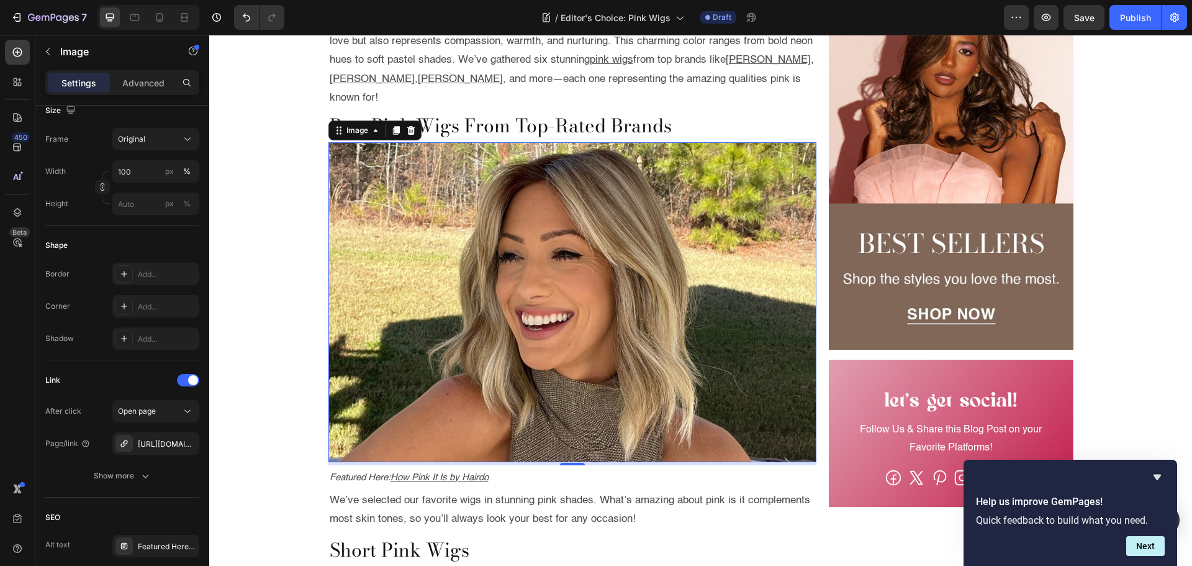
click at [515, 259] on img at bounding box center [572, 302] width 489 height 320
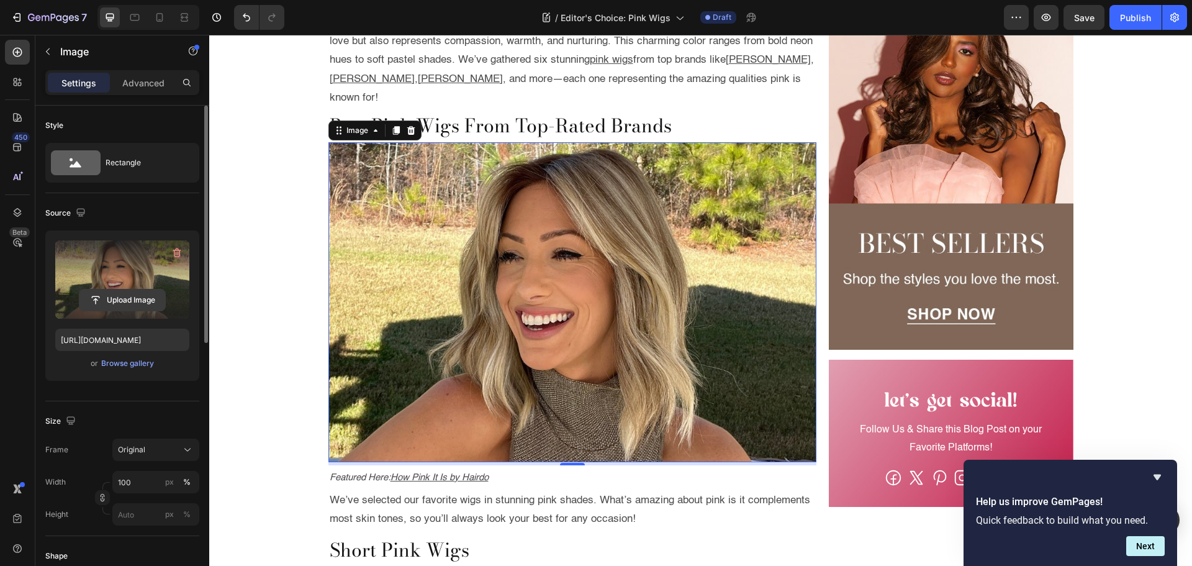
click at [130, 304] on input "file" at bounding box center [122, 299] width 86 height 21
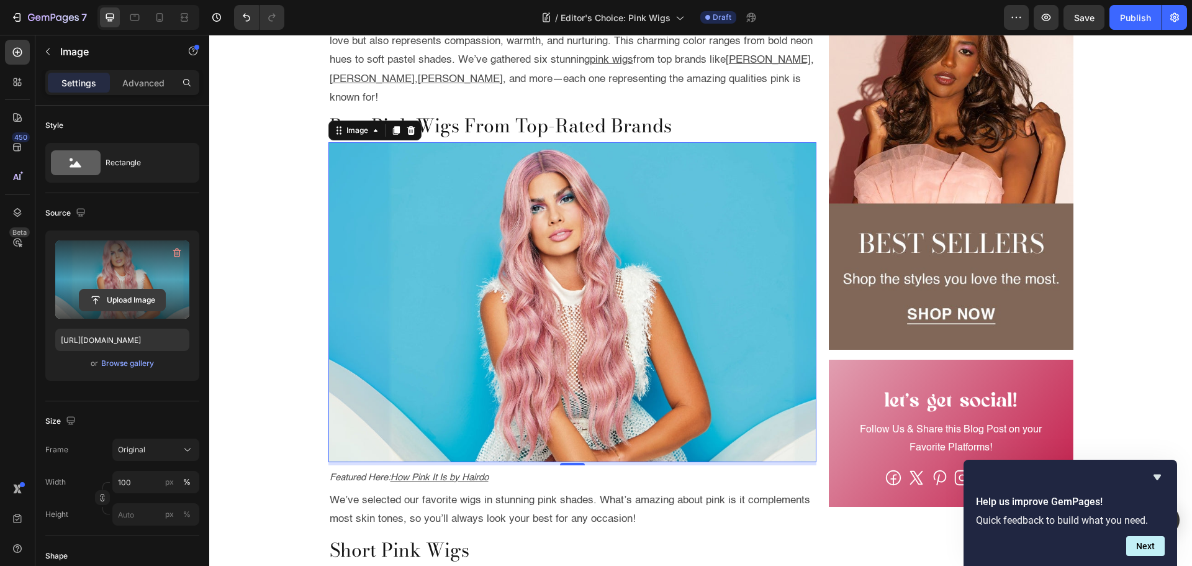
click at [134, 300] on input "file" at bounding box center [122, 299] width 86 height 21
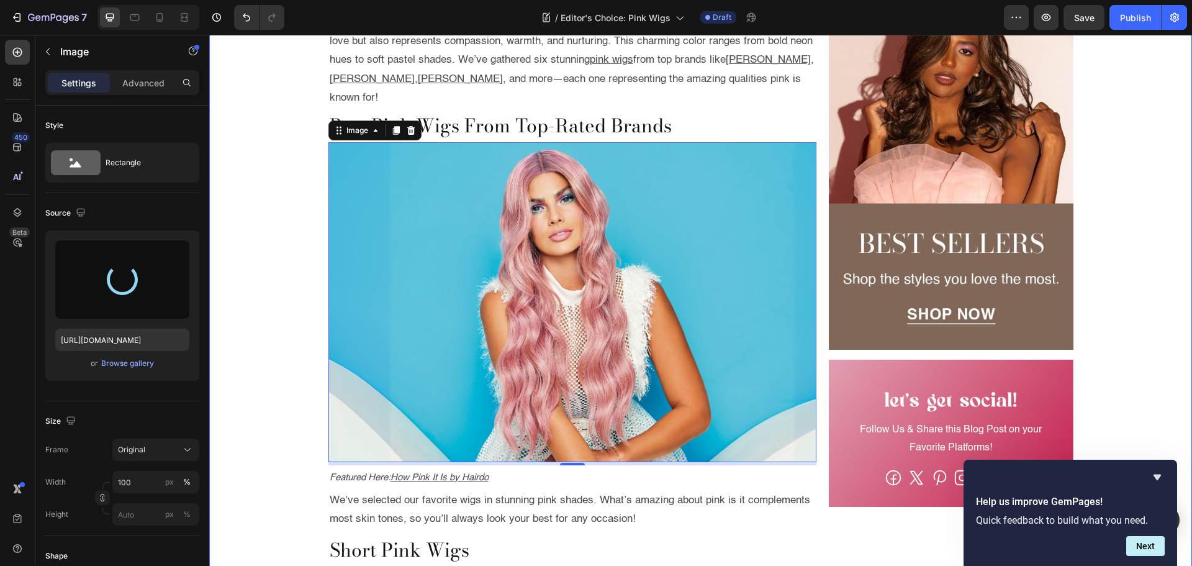
type input "https://cdn.shopify.com/s/files/1/1410/9094/files/gempages_468171001725715335-4…"
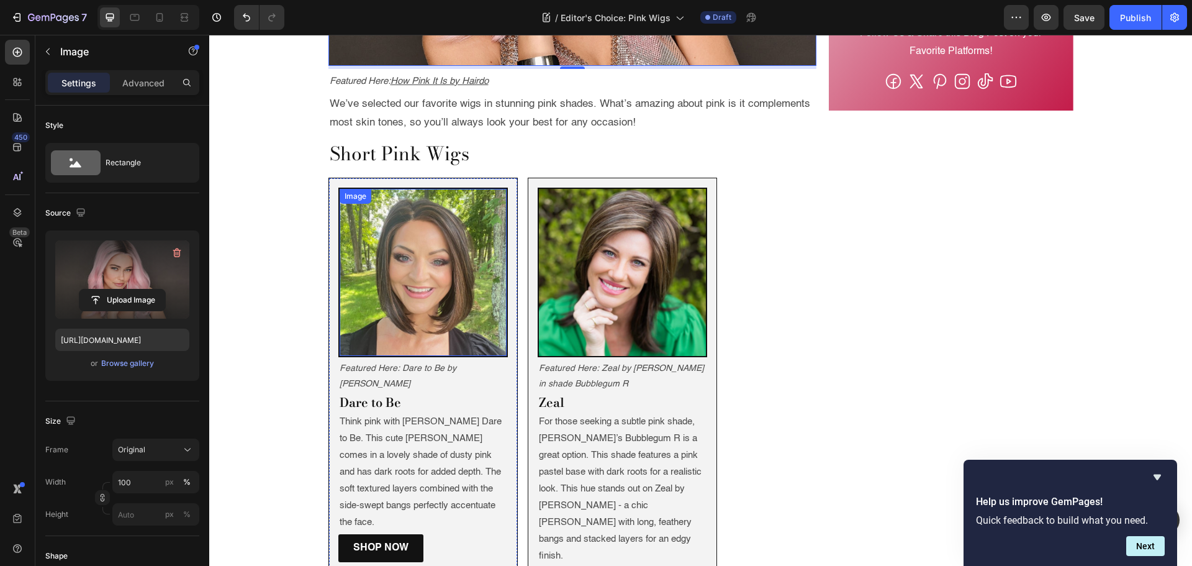
scroll to position [1117, 0]
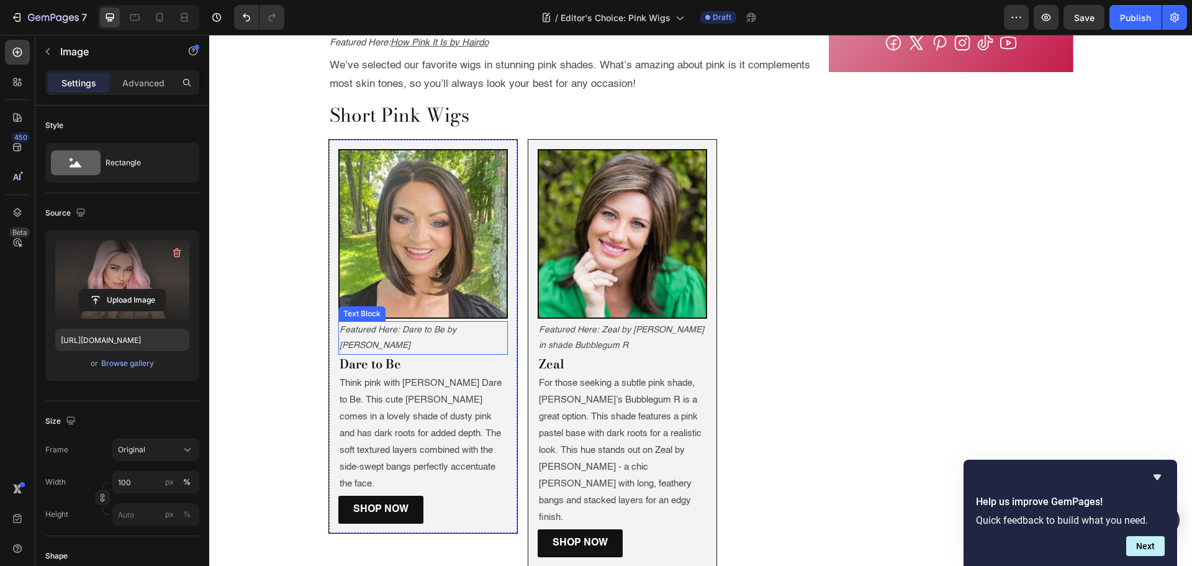
click at [397, 332] on icon "Featured Here: Dare to Be by Raquel Welch" at bounding box center [398, 337] width 117 height 24
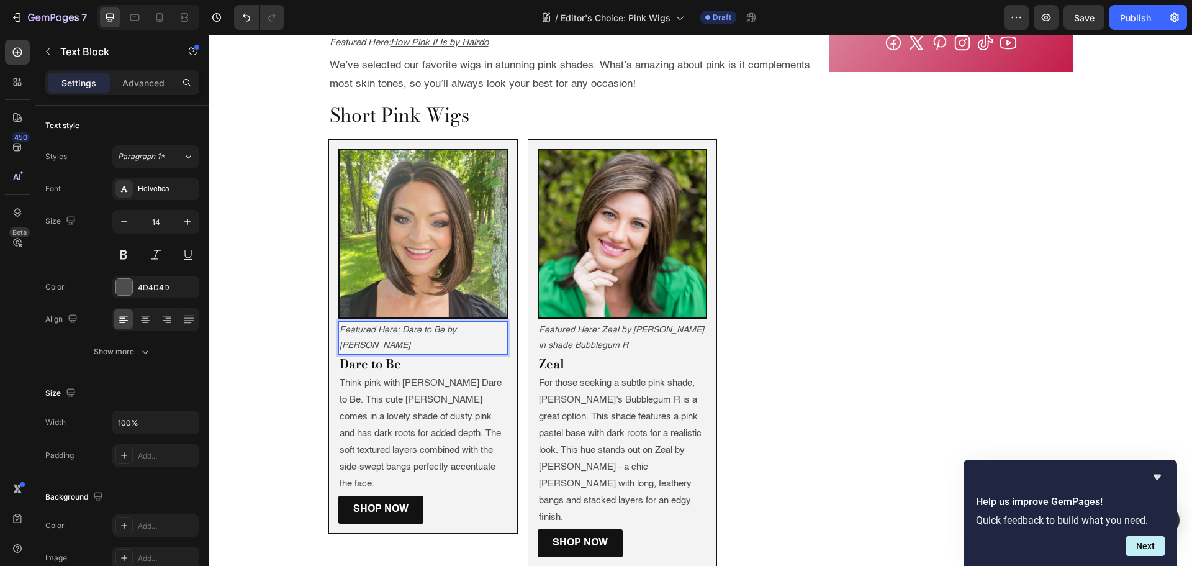
click at [398, 327] on icon "Featured Here: Dare to Be by Raquel Welch" at bounding box center [398, 337] width 117 height 24
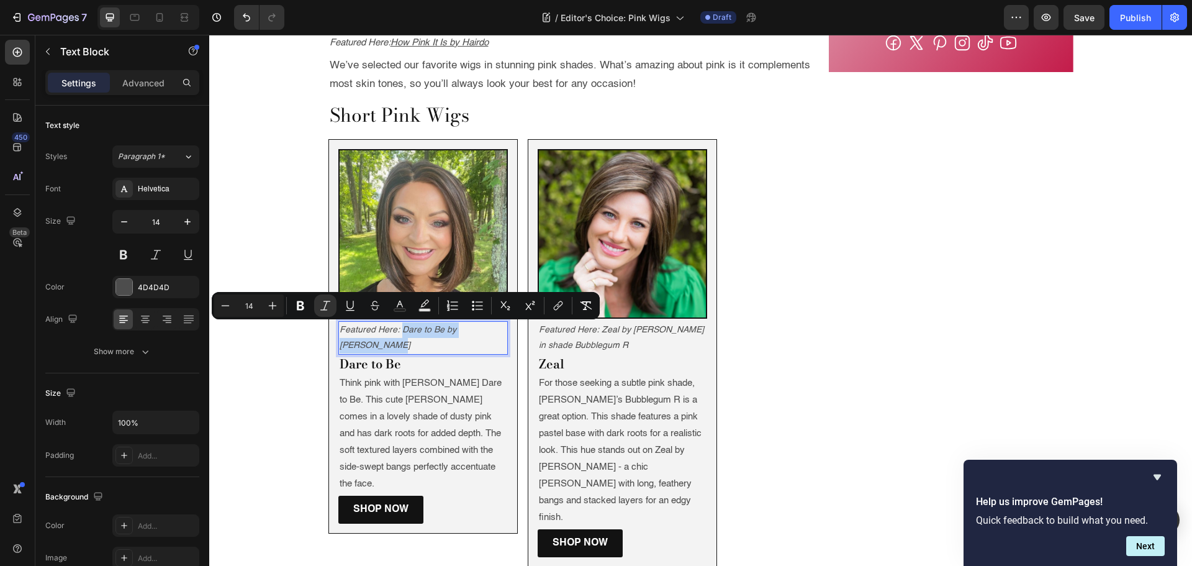
drag, startPoint x: 398, startPoint y: 327, endPoint x: 405, endPoint y: 342, distance: 16.7
click at [405, 342] on p "Featured Here: Dare to Be by Raquel Welch" at bounding box center [423, 337] width 167 height 31
click at [565, 304] on button "link" at bounding box center [559, 305] width 22 height 22
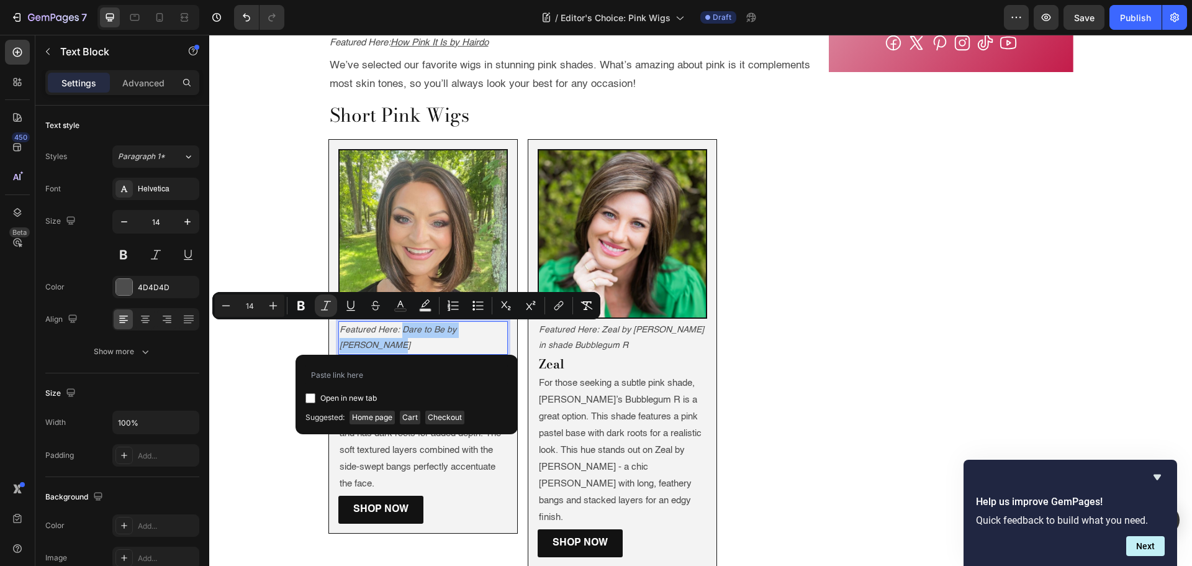
type input "https://www.wigs.com/products/dare-to-be-synthetic-wig-raquel-welch"
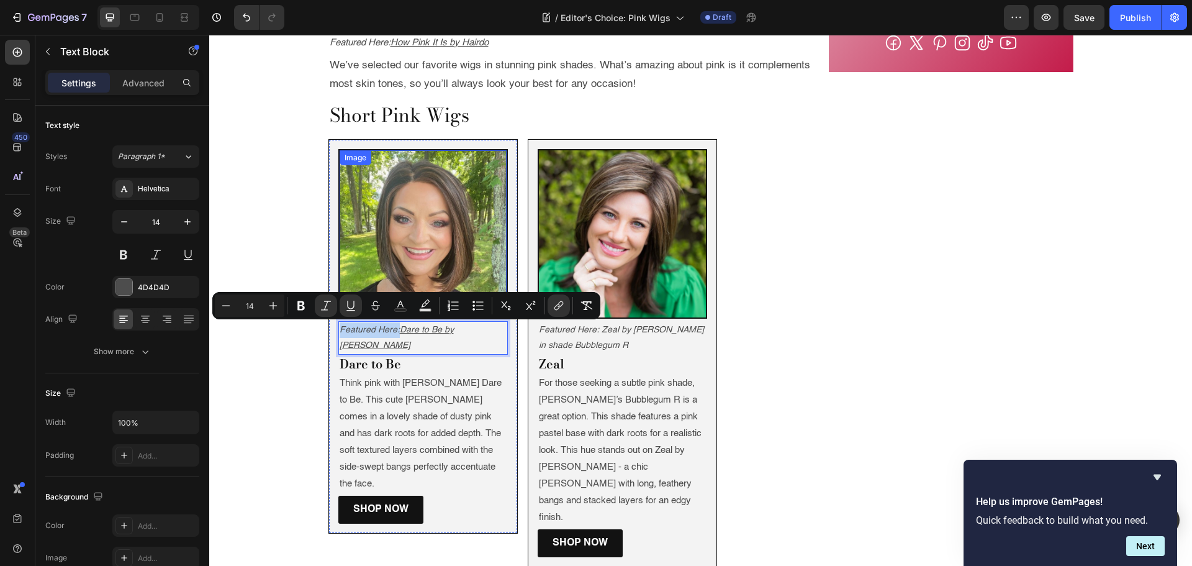
click at [425, 228] on img at bounding box center [423, 233] width 167 height 167
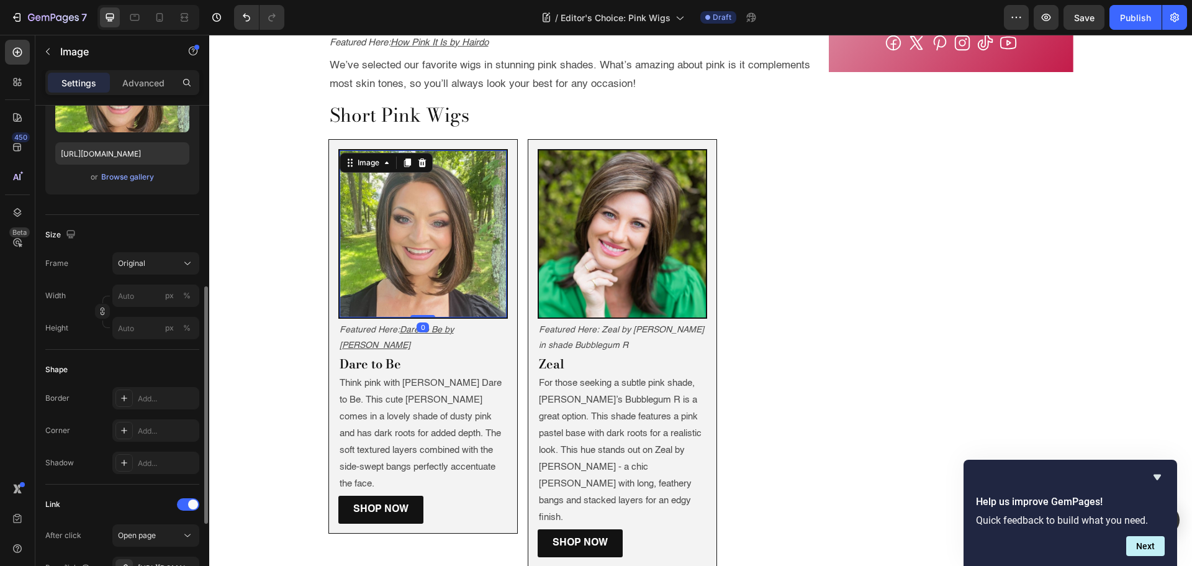
scroll to position [310, 0]
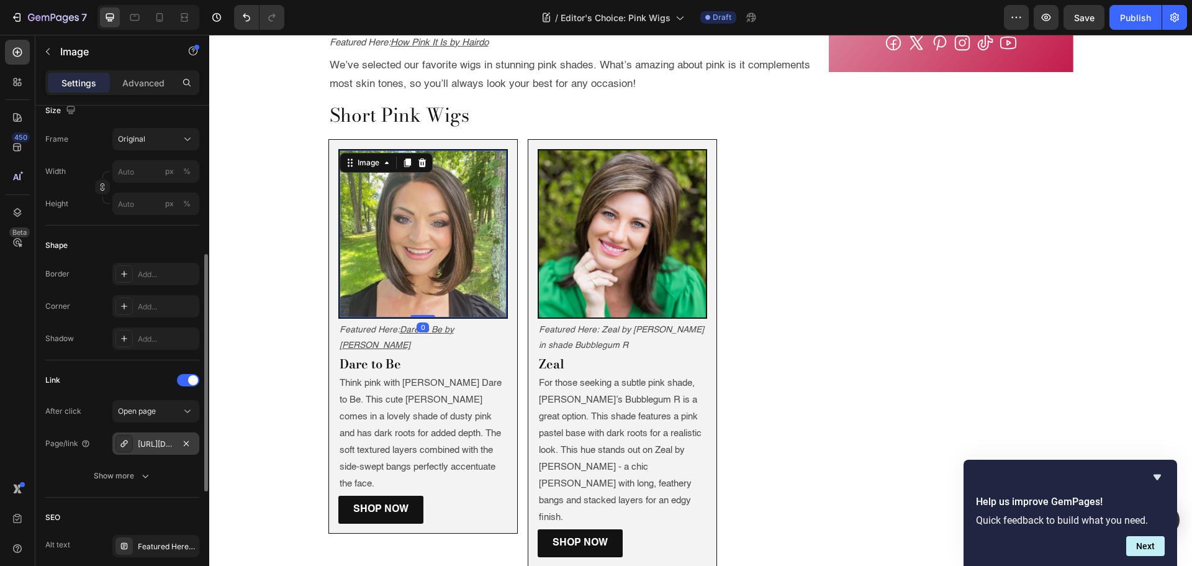
click at [148, 445] on div "https://www.wigs.com/haute-lace-front-wig-jon-renau?variant=556839174164" at bounding box center [156, 443] width 36 height 11
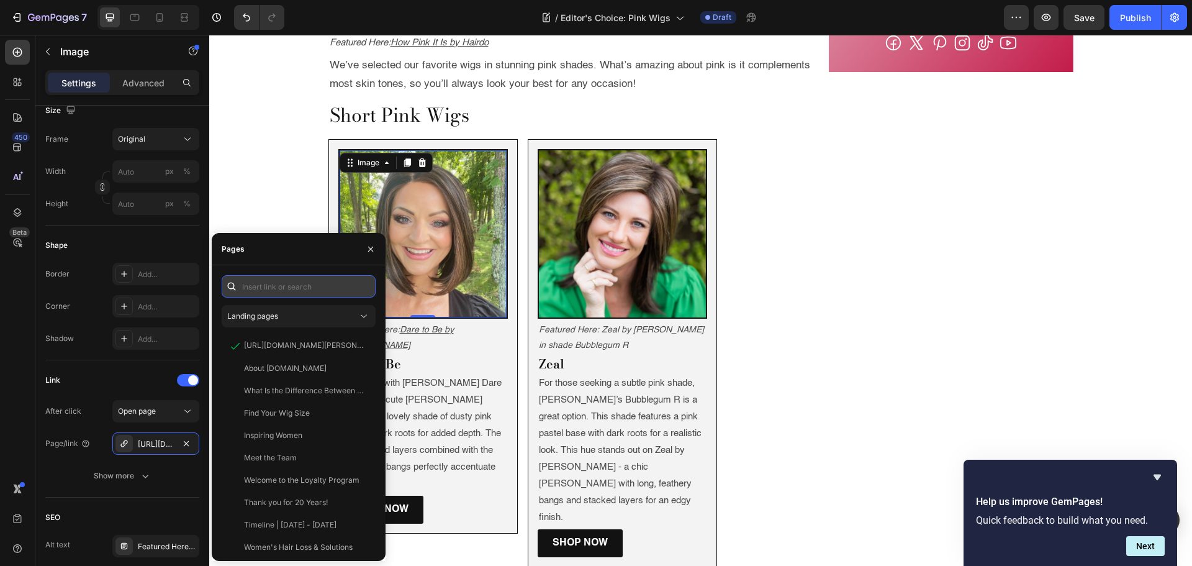
click at [258, 287] on input "text" at bounding box center [299, 286] width 154 height 22
paste input "https://www.wigs.com/products/dare-to-be-synthetic-wig-raquel-welch"
type input "https://www.wigs.com/products/dare-to-be-synthetic-wig-raquel-welch"
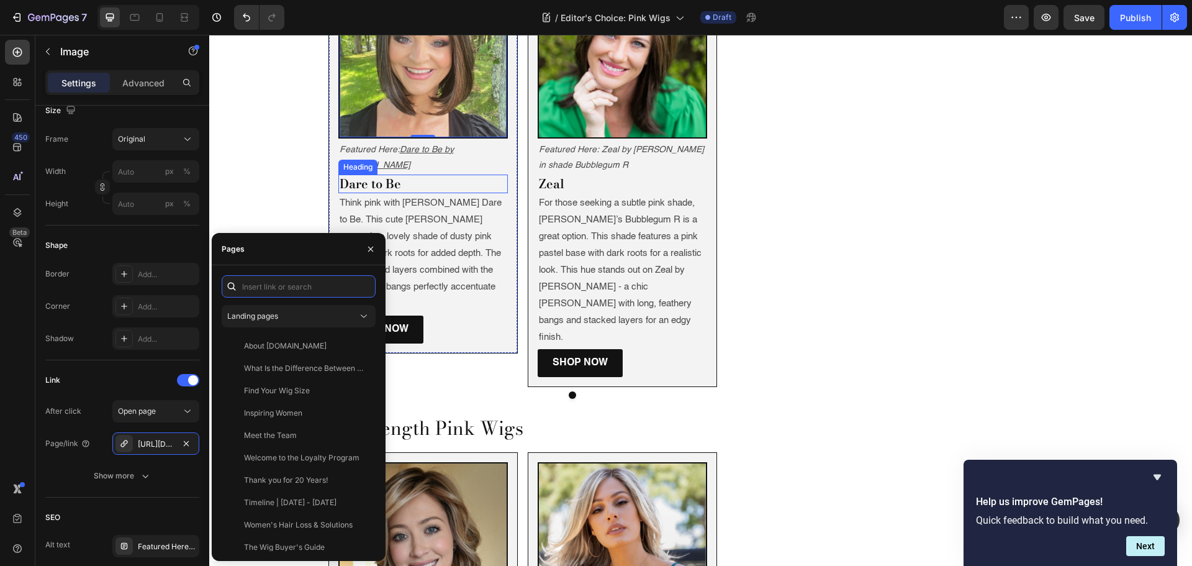
scroll to position [1304, 0]
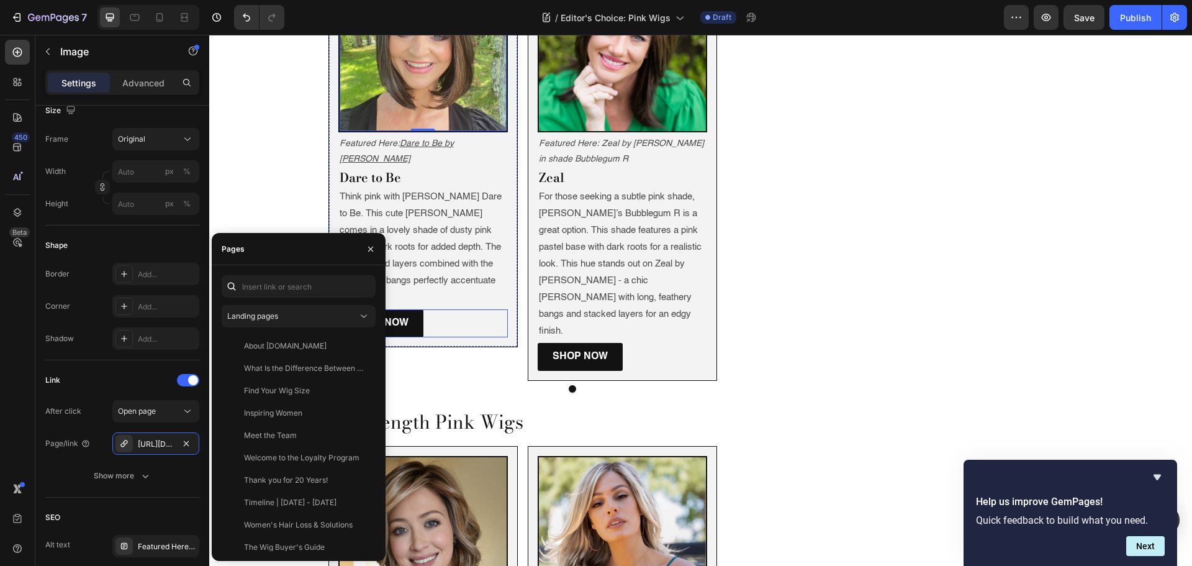
click at [485, 268] on p "Think pink with Raquel Welch’s Dare to Be. This cute bob comes in a lovely shad…" at bounding box center [423, 246] width 167 height 117
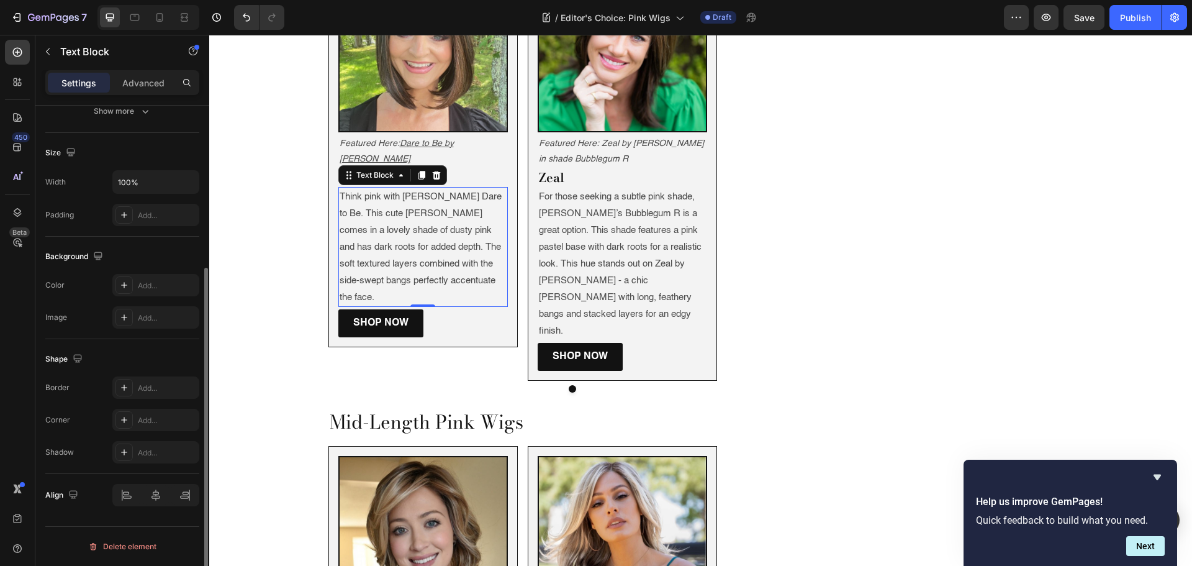
scroll to position [0, 0]
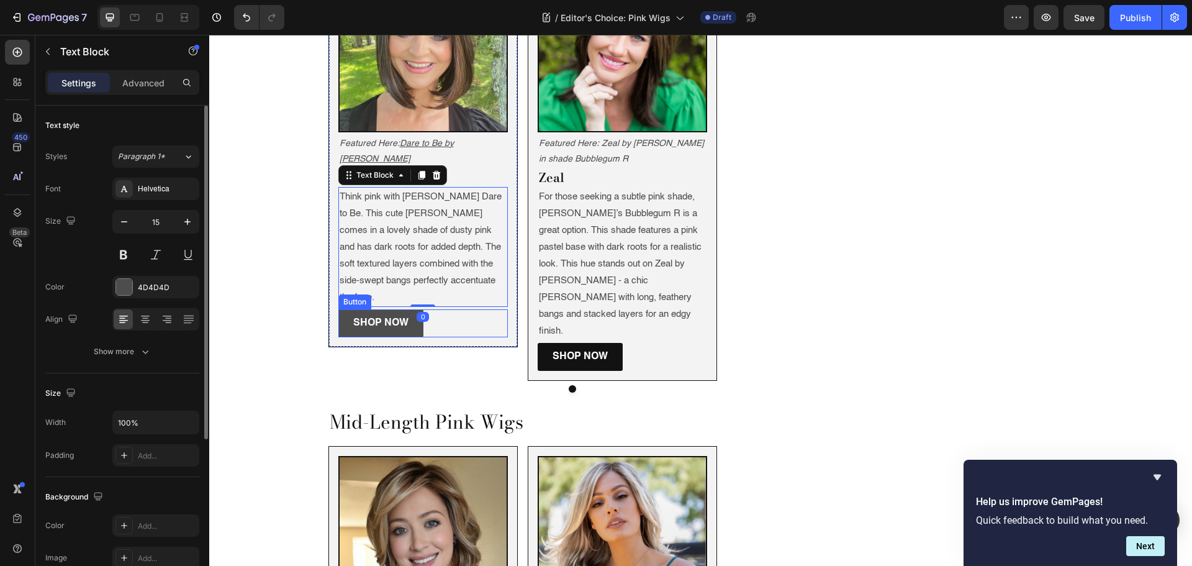
click at [338, 309] on link "Shop Now" at bounding box center [380, 323] width 85 height 28
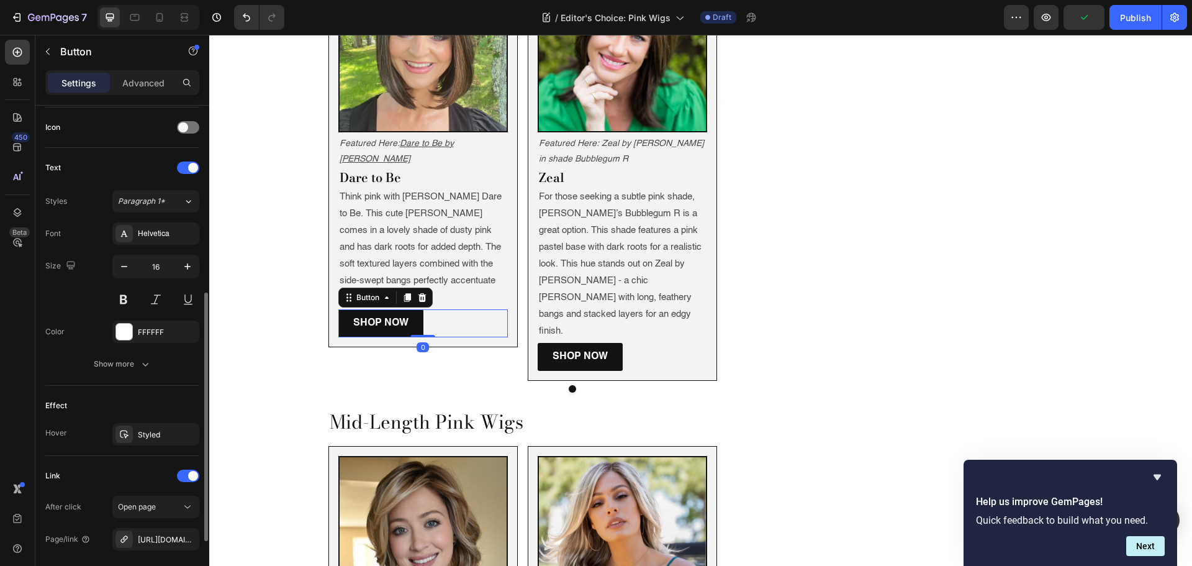
scroll to position [492, 0]
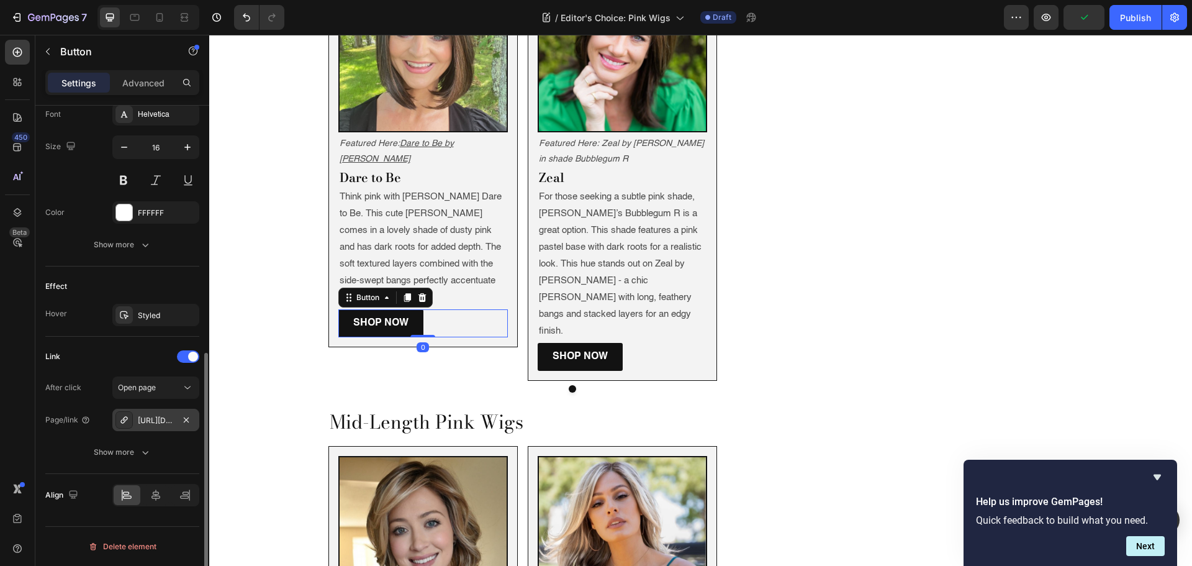
click at [156, 425] on div "https://www.wigs.com/haute-lace-front-wig-jon-renau?variant=556839174164" at bounding box center [156, 420] width 36 height 11
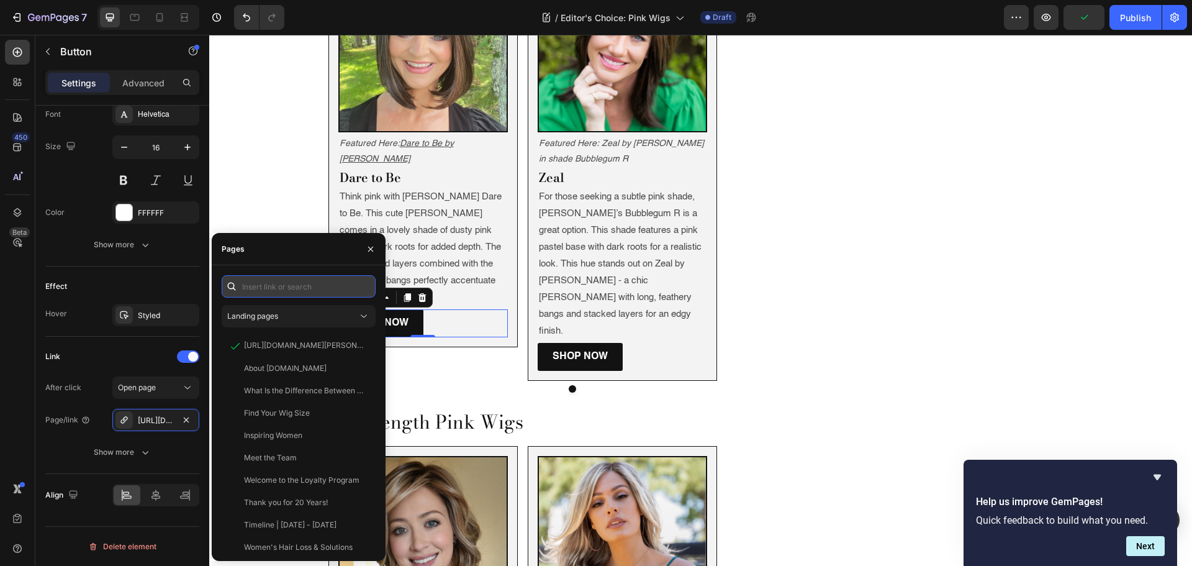
click at [291, 279] on input "text" at bounding box center [299, 286] width 154 height 22
paste input "https://www.wigs.com/products/dare-to-be-synthetic-wig-raquel-welch"
type input "https://www.wigs.com/products/dare-to-be-synthetic-wig-raquel-welch"
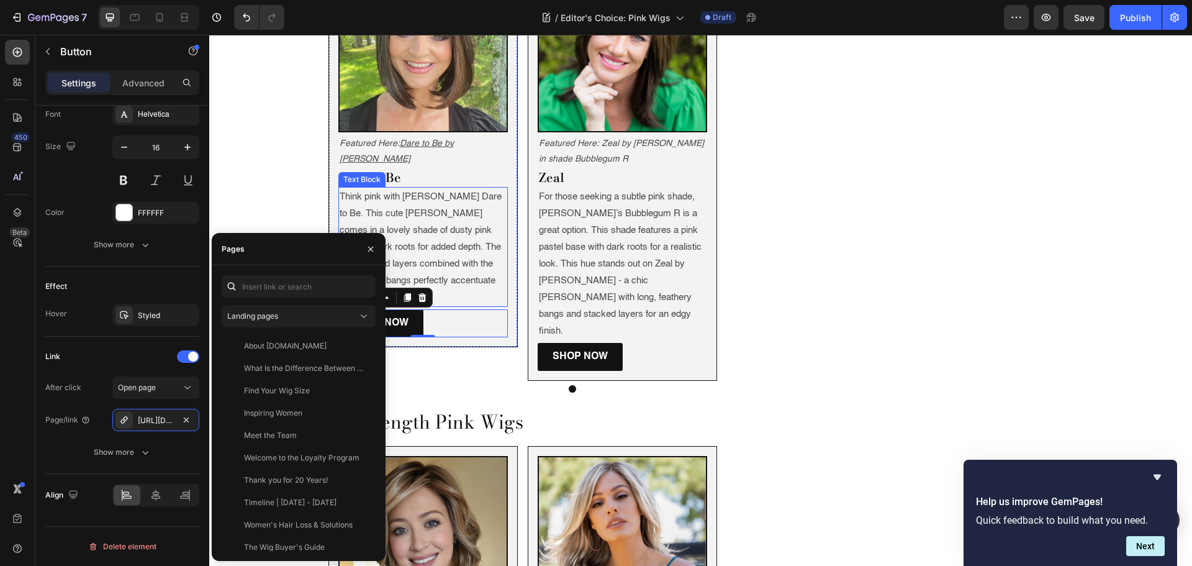
click at [427, 204] on p "Think pink with Raquel Welch’s Dare to Be. This cute bob comes in a lovely shad…" at bounding box center [423, 246] width 167 height 117
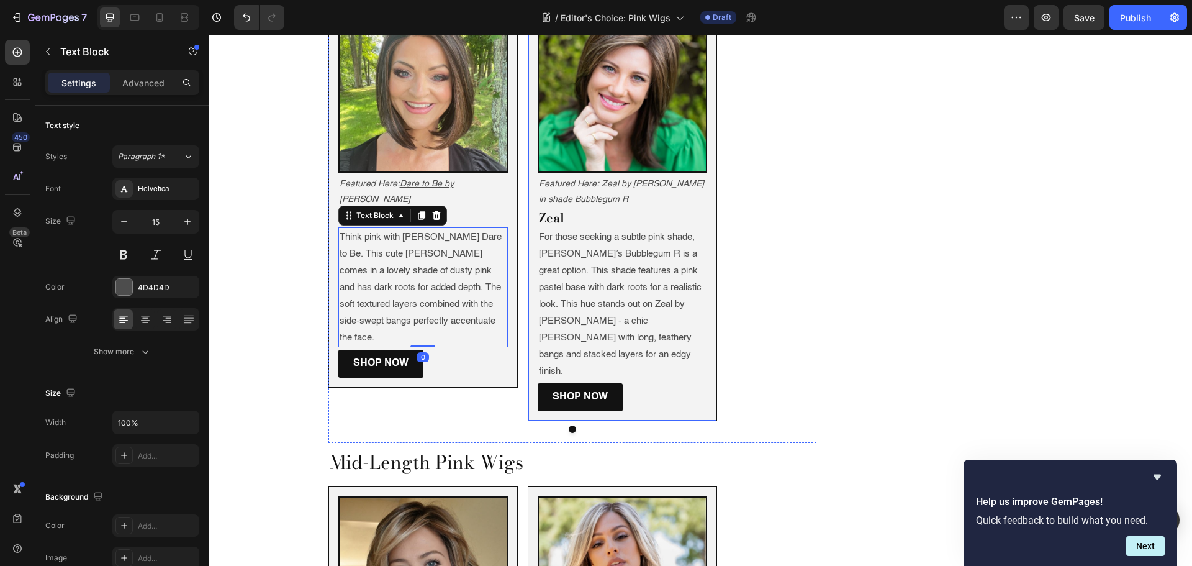
scroll to position [1242, 0]
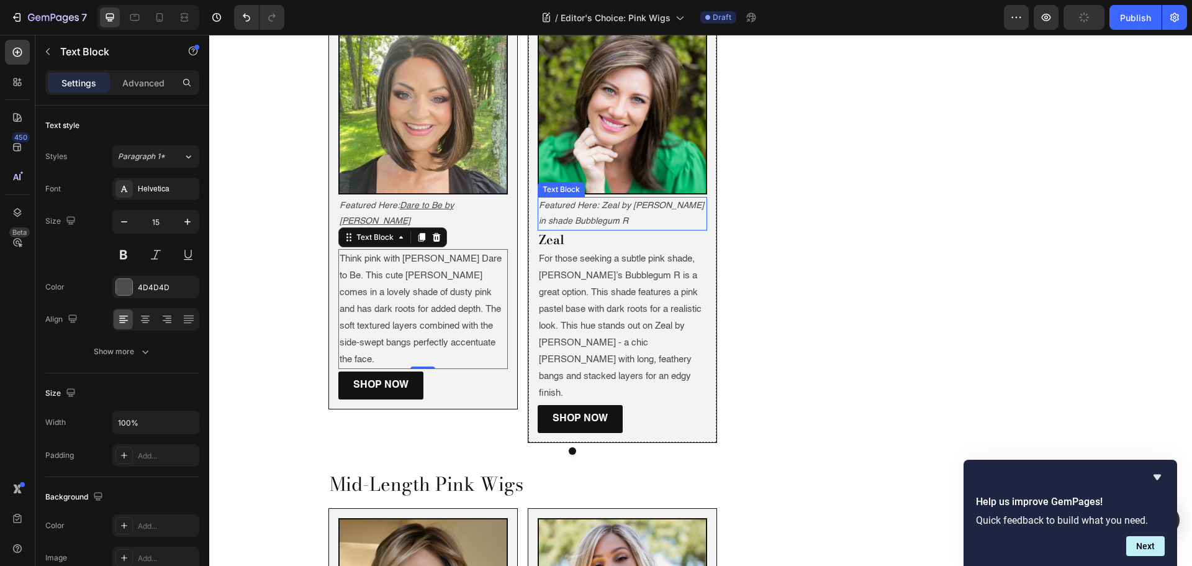
click at [595, 201] on icon "Featured Here: Zeal by Noriko in shade Bubblegum R" at bounding box center [621, 213] width 165 height 24
click at [596, 207] on icon "Featured Here: Zeal by Noriko in shade Bubblegum R" at bounding box center [621, 213] width 165 height 24
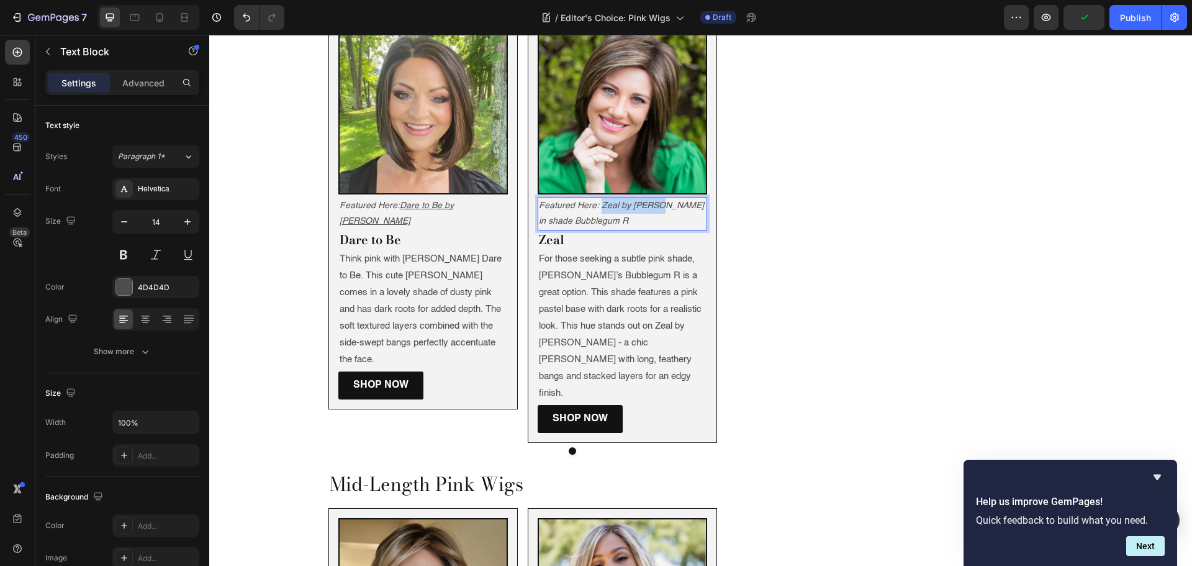
drag, startPoint x: 596, startPoint y: 207, endPoint x: 636, endPoint y: 209, distance: 39.8
click at [636, 209] on icon "Featured Here: Zeal by Noriko in shade Bubblegum R" at bounding box center [621, 213] width 165 height 24
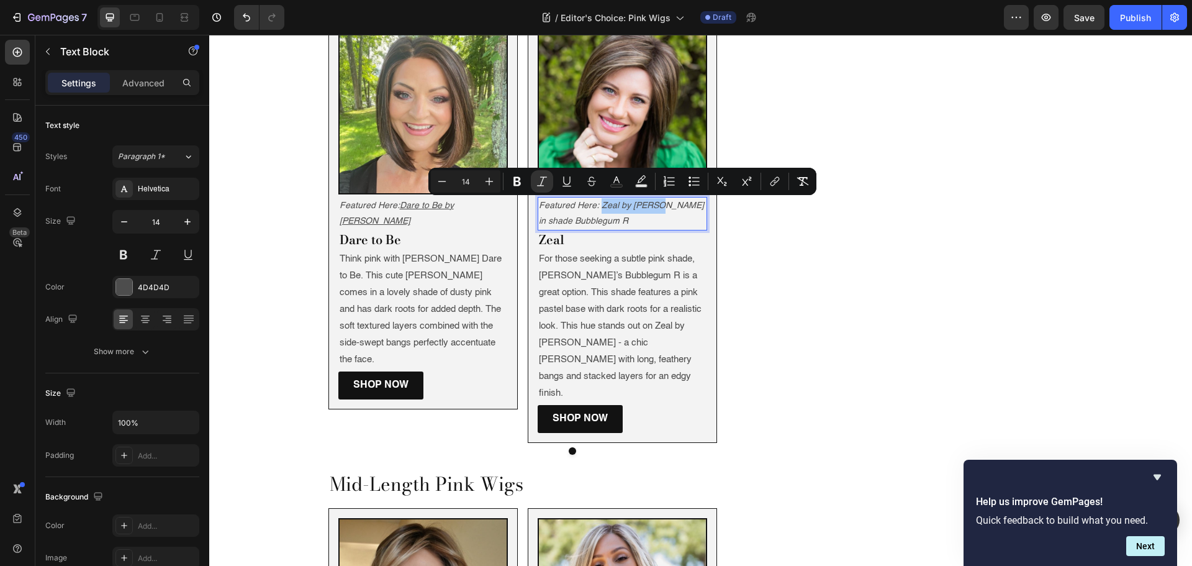
click at [763, 184] on div "Minus 14 Plus Bold Italic Underline Strikethrough Text Color Text Background Co…" at bounding box center [622, 181] width 383 height 22
click at [765, 183] on button "link" at bounding box center [775, 181] width 22 height 22
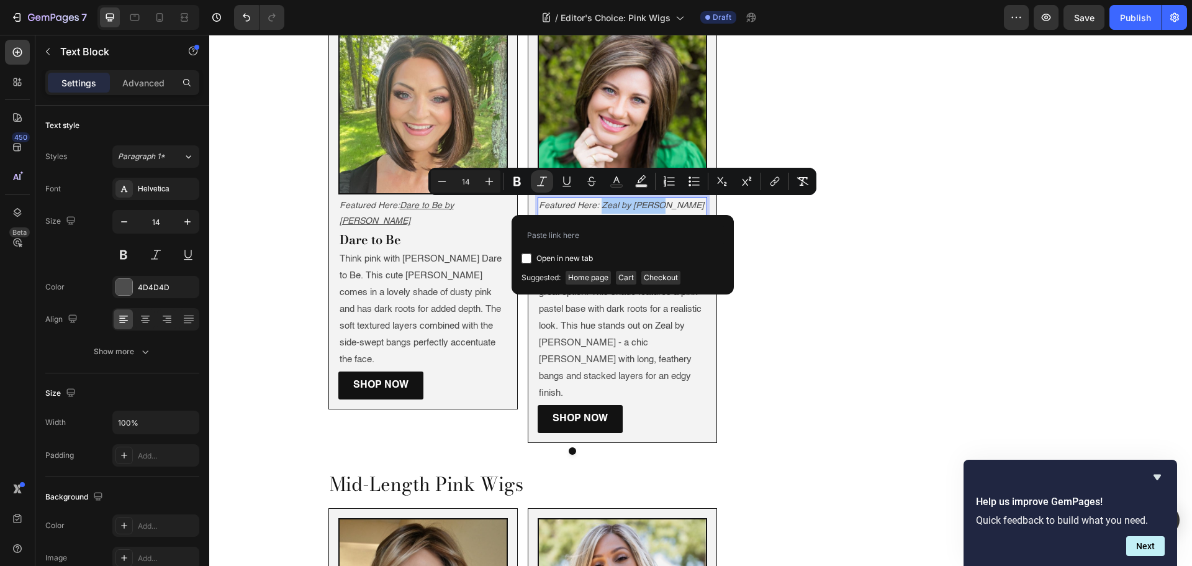
type input "https://www.wigs.com/products/zeal-synthetic-wig-noriko"
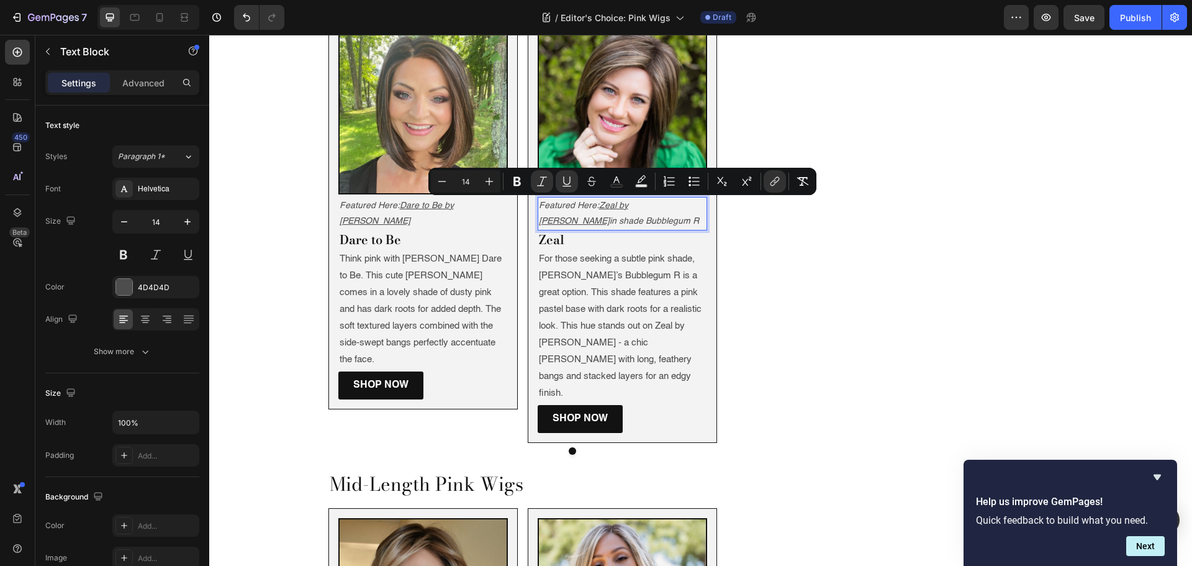
click at [610, 221] on icon "in shade Bubblegum R" at bounding box center [654, 221] width 89 height 9
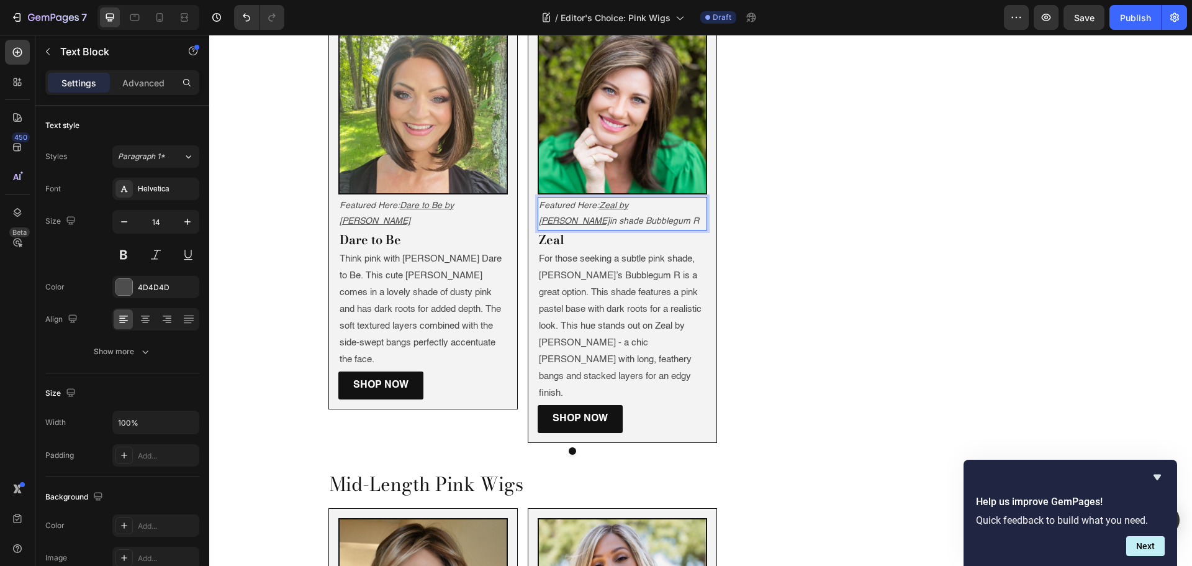
drag, startPoint x: 585, startPoint y: 221, endPoint x: 536, endPoint y: 221, distance: 49.7
click at [610, 221] on icon "in shade Bubblegum R" at bounding box center [654, 221] width 89 height 9
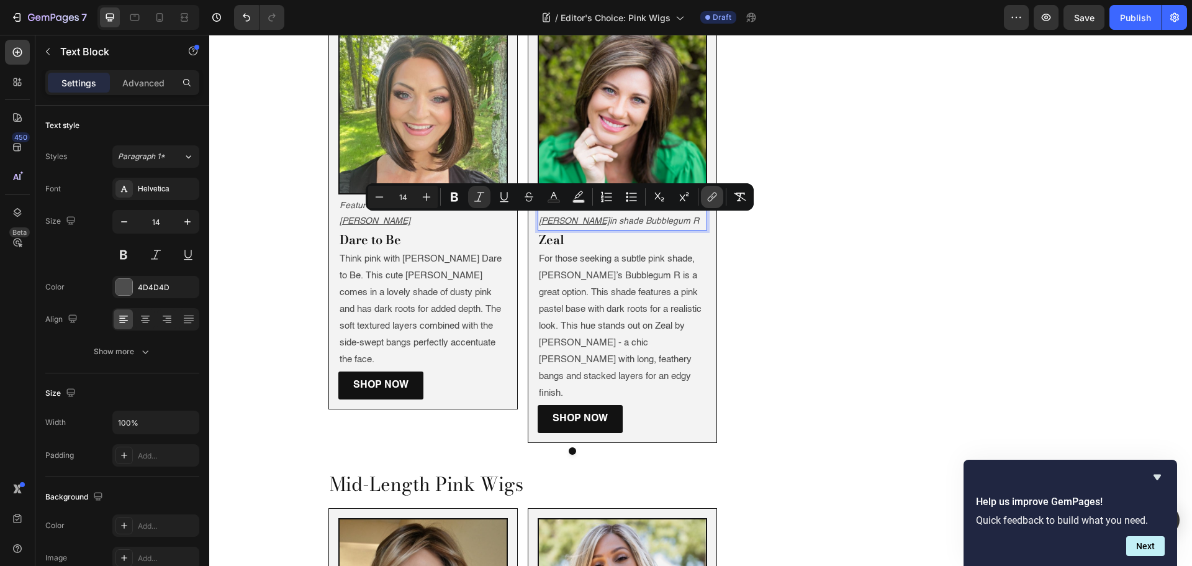
click at [708, 199] on icon "Editor contextual toolbar" at bounding box center [711, 199] width 6 height 6
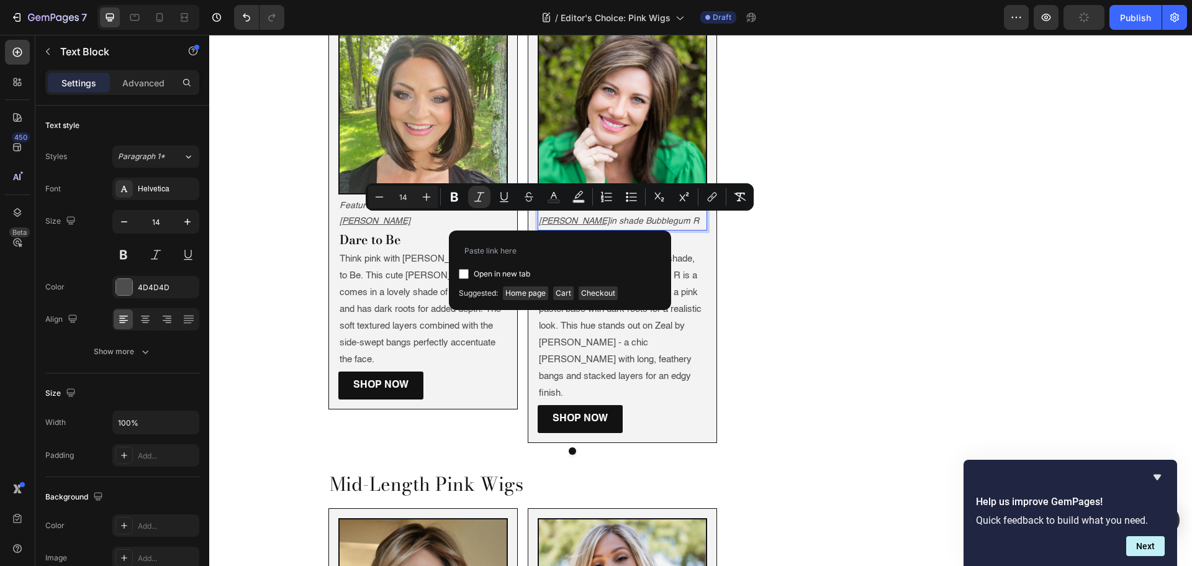
type input "https://www.wigs.com/products/zeal-synthetic-wig-noriko?variant=41109902327919"
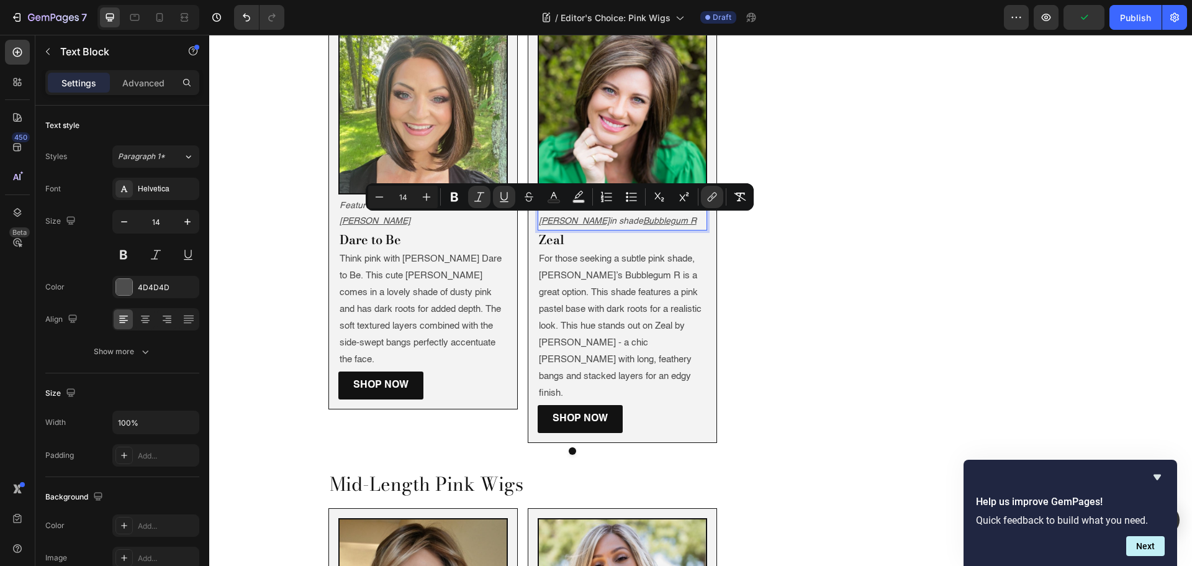
click at [608, 110] on img at bounding box center [622, 109] width 167 height 167
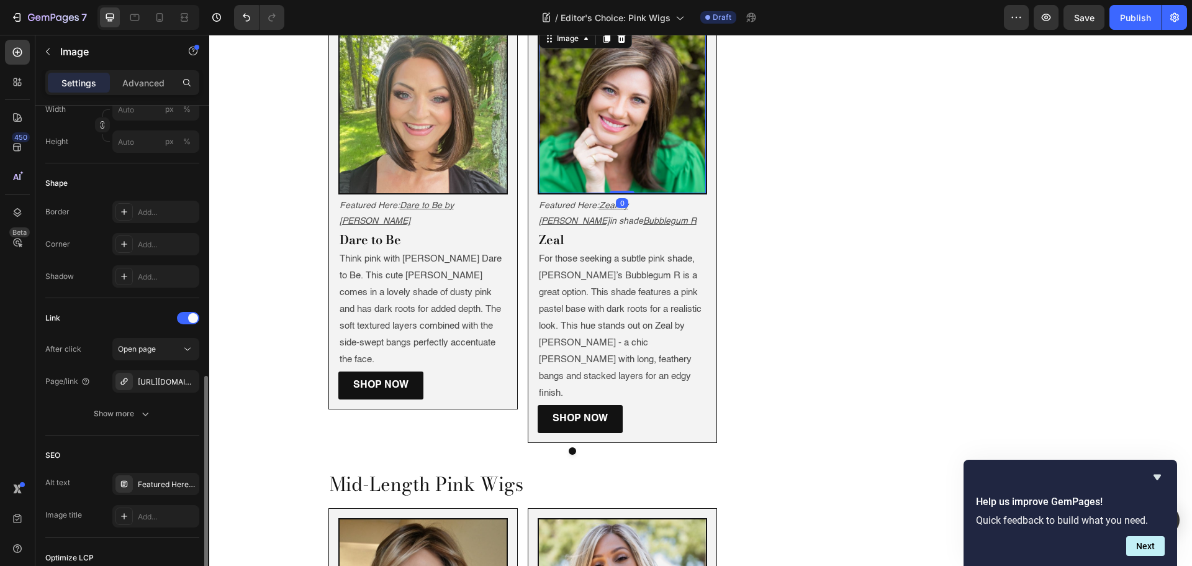
scroll to position [539, 0]
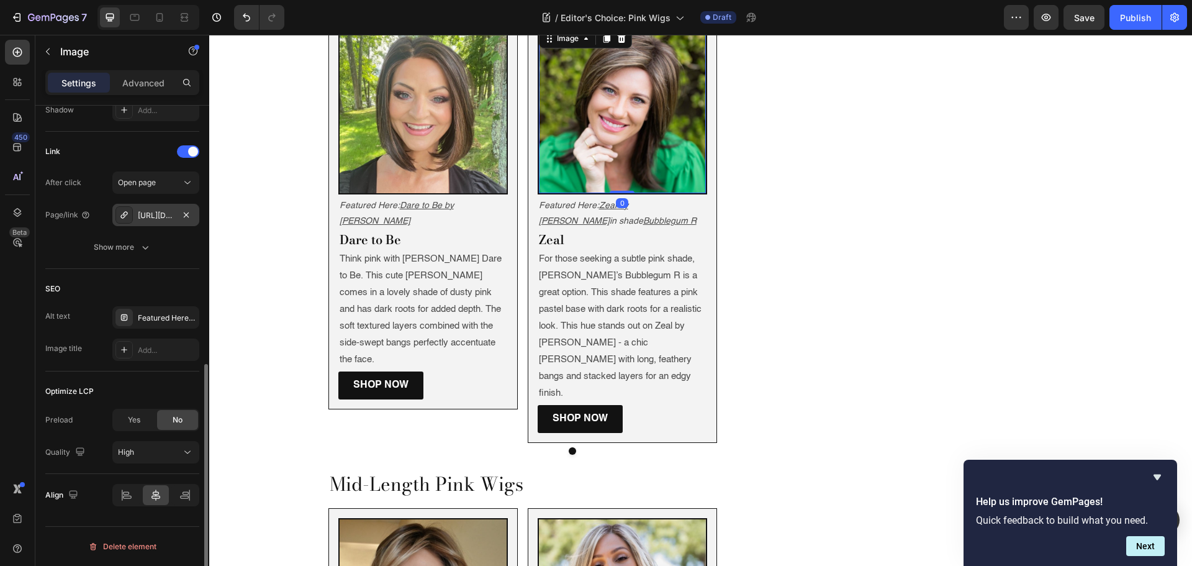
click at [149, 211] on div "https://www.wigs.com/jackson-wig-noriko?variant=32361269642" at bounding box center [156, 215] width 36 height 11
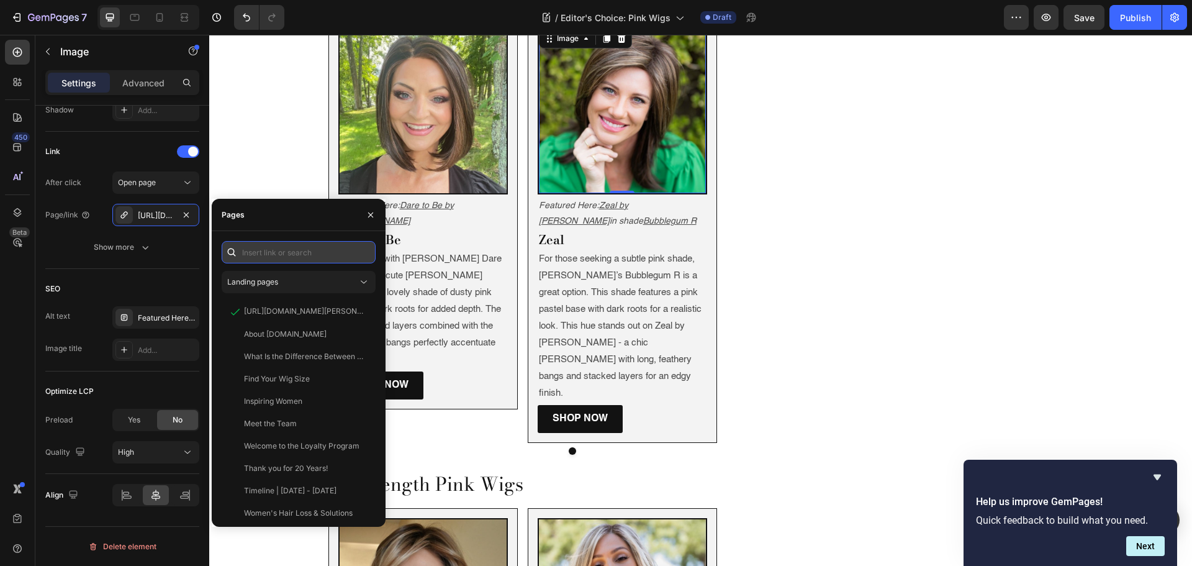
click at [257, 241] on input "text" at bounding box center [299, 252] width 154 height 22
click at [258, 255] on input "text" at bounding box center [299, 252] width 154 height 22
paste input "https://www.wigs.com/products/zeal-synthetic-wig-noriko?variant=41109902327919"
type input "https://www.wigs.com/products/zeal-synthetic-wig-noriko?variant=41109902327919"
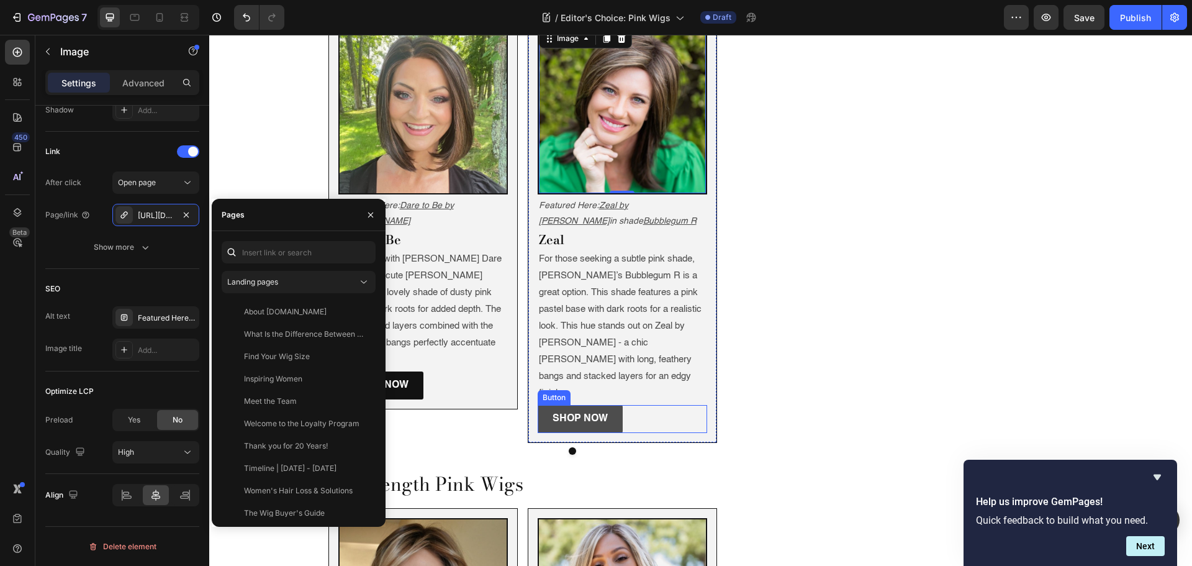
click at [539, 405] on link "Shop Now" at bounding box center [580, 419] width 85 height 28
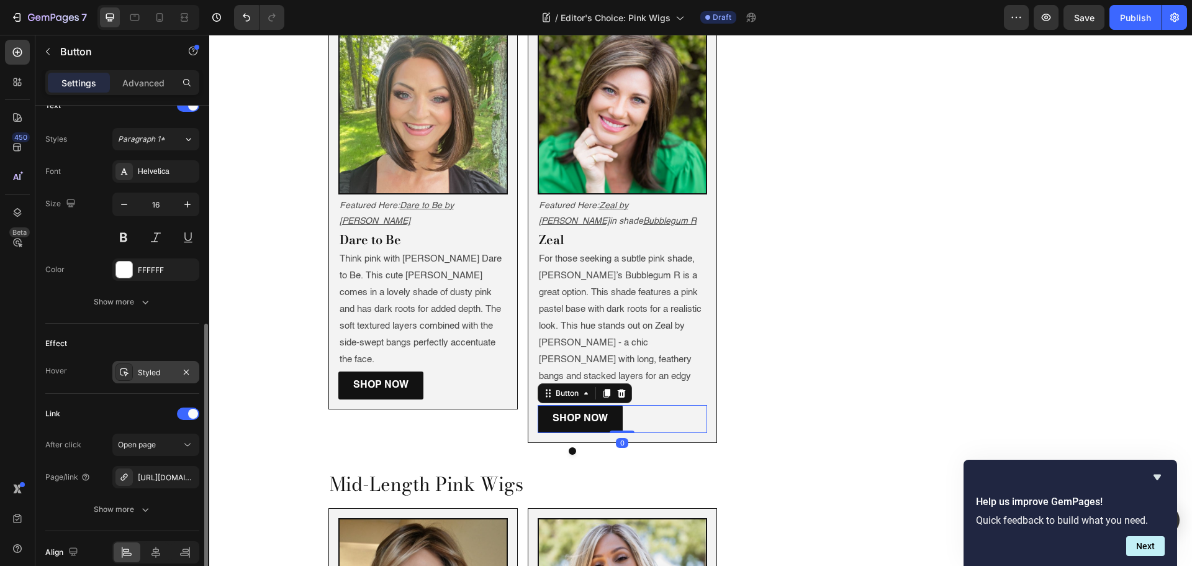
scroll to position [492, 0]
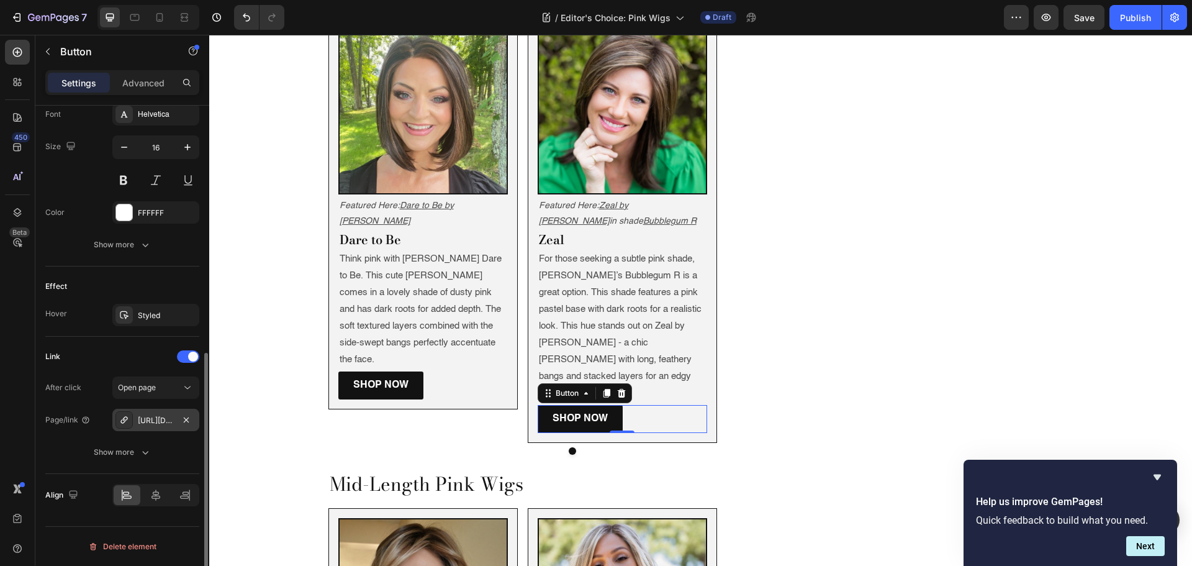
click at [155, 416] on div "https://www.wigs.com/jackson-wig-noriko?variant=32361269642" at bounding box center [156, 420] width 36 height 11
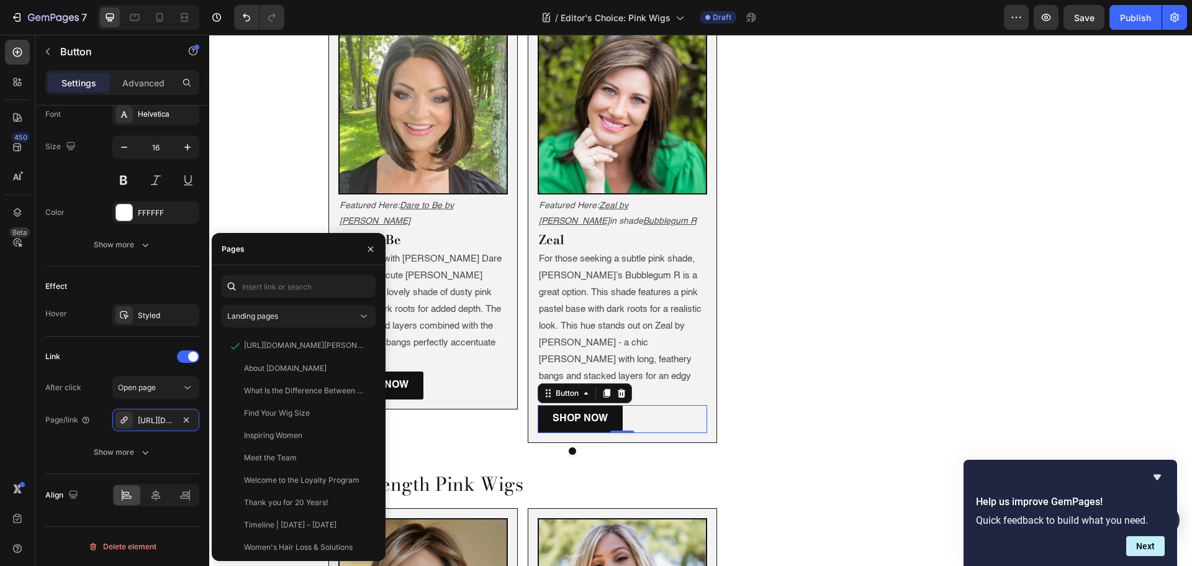
click at [240, 286] on div at bounding box center [232, 286] width 20 height 22
click at [246, 282] on input "text" at bounding box center [299, 286] width 154 height 22
paste input "https://www.wigs.com/products/zeal-synthetic-wig-noriko?variant=41109902327919"
type input "https://www.wigs.com/products/zeal-synthetic-wig-noriko?variant=41109902327919"
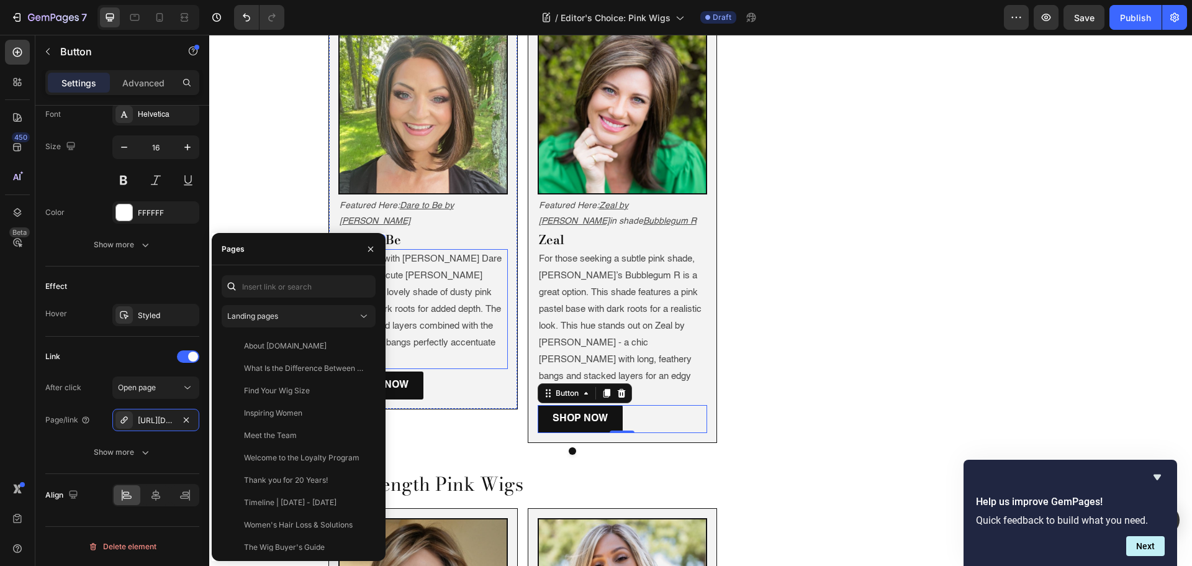
click at [466, 268] on p "Think pink with Raquel Welch’s Dare to Be. This cute bob comes in a lovely shad…" at bounding box center [423, 308] width 167 height 117
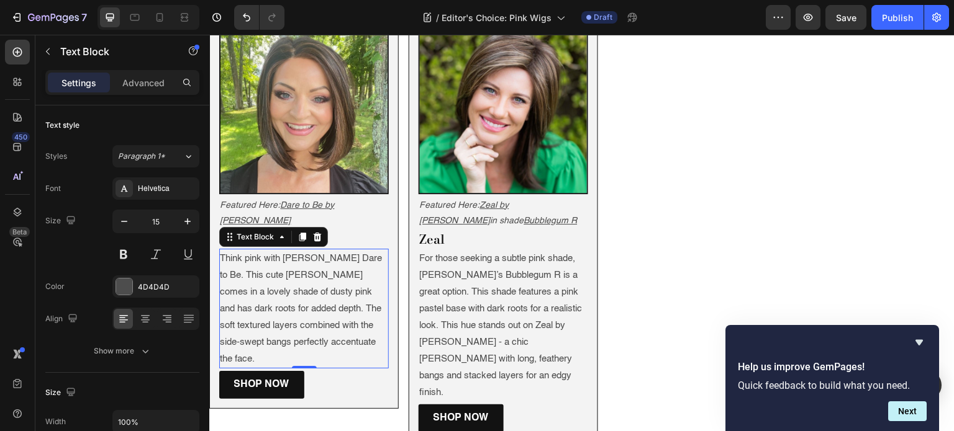
scroll to position [1230, 0]
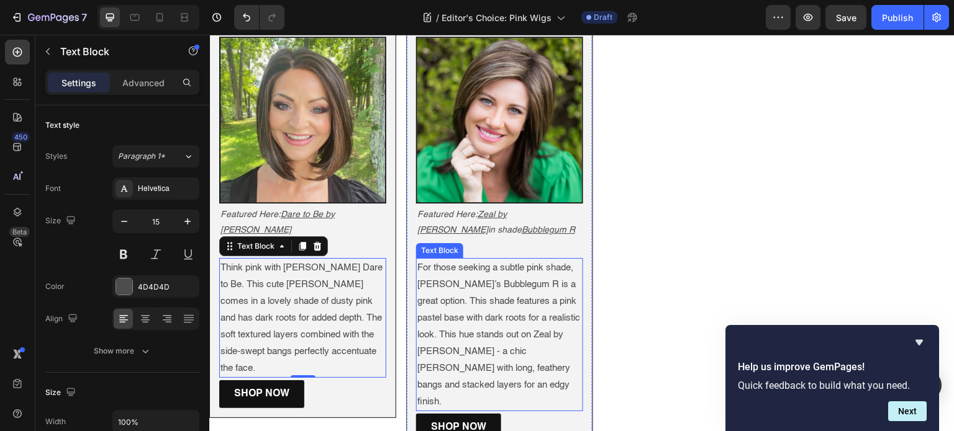
click at [449, 308] on p "For those seeking a subtle pink shade, [PERSON_NAME]’s Bubblegum R is a great o…" at bounding box center [499, 335] width 165 height 151
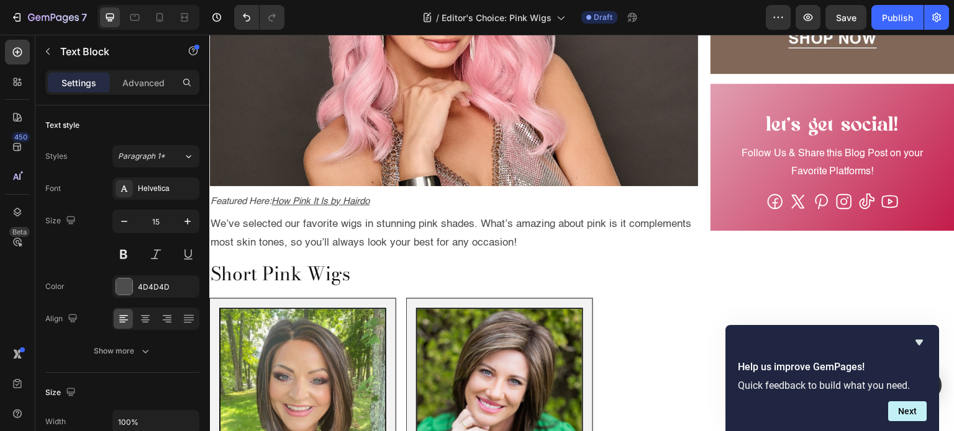
scroll to position [1038, 0]
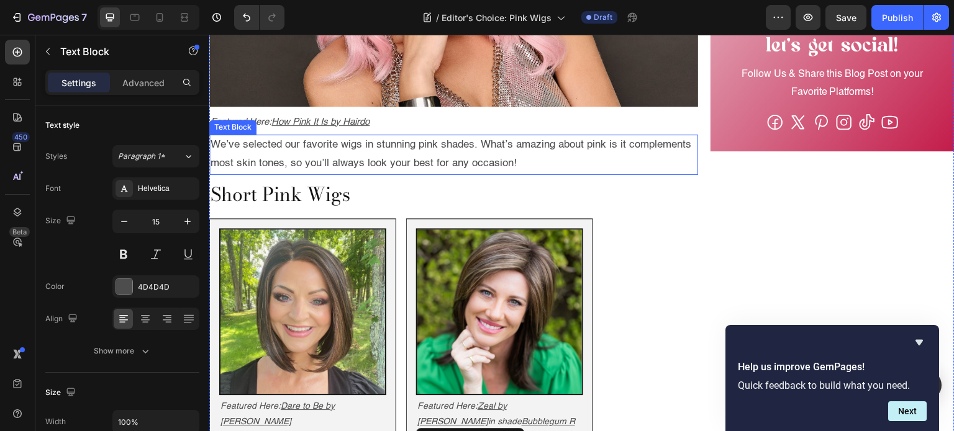
click at [343, 136] on p "We’ve selected our favorite wigs in stunning pink shades. What’s amazing about …" at bounding box center [453, 155] width 486 height 38
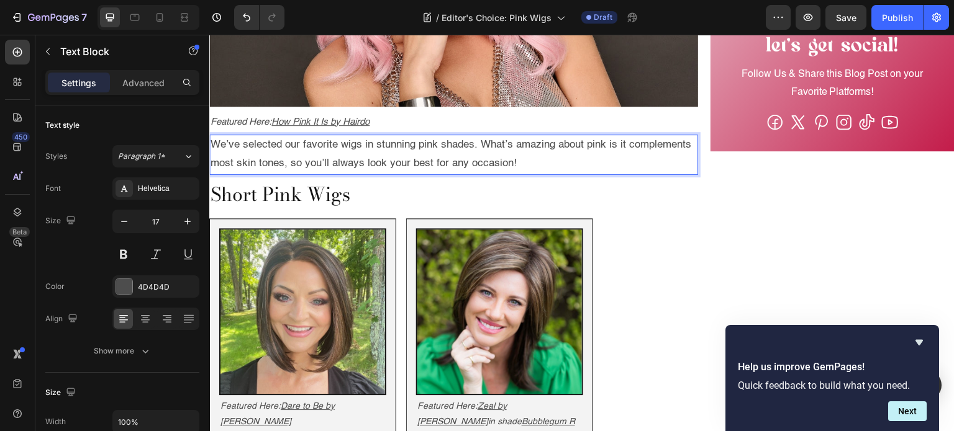
click at [343, 136] on p "We’ve selected our favorite wigs in stunning pink shades. What’s amazing about …" at bounding box center [453, 155] width 486 height 38
click at [346, 136] on p "We’ve selected our favorite wigs in stunning pink shades. What’s amazing about …" at bounding box center [453, 155] width 486 height 38
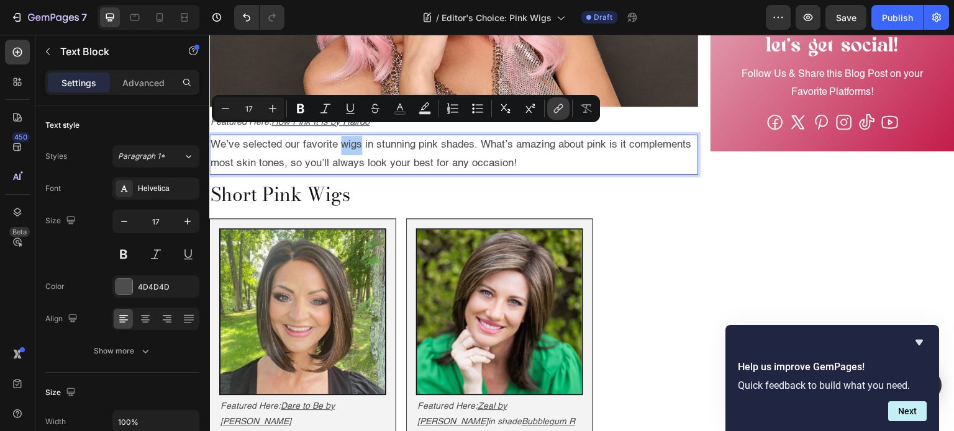
click at [553, 111] on icon "Editor contextual toolbar" at bounding box center [558, 108] width 12 height 12
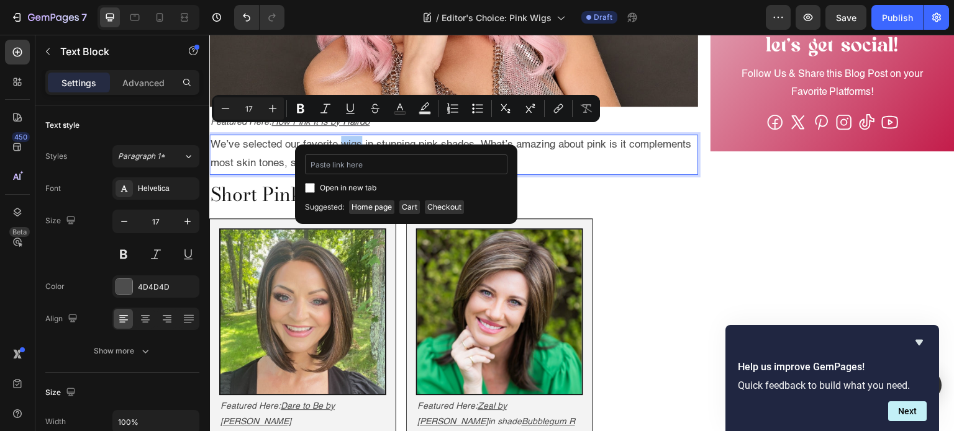
click at [433, 166] on input "Editor contextual toolbar" at bounding box center [406, 165] width 202 height 20
type input "https://www.wigs.com/collections/wigs"
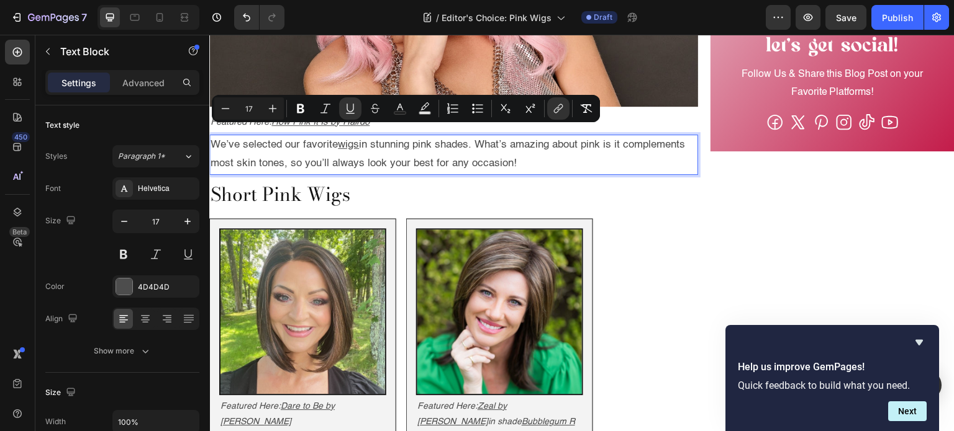
click at [419, 146] on p "We’ve selected our favorite wigs in stunning pink shades. What’s amazing about …" at bounding box center [453, 155] width 486 height 38
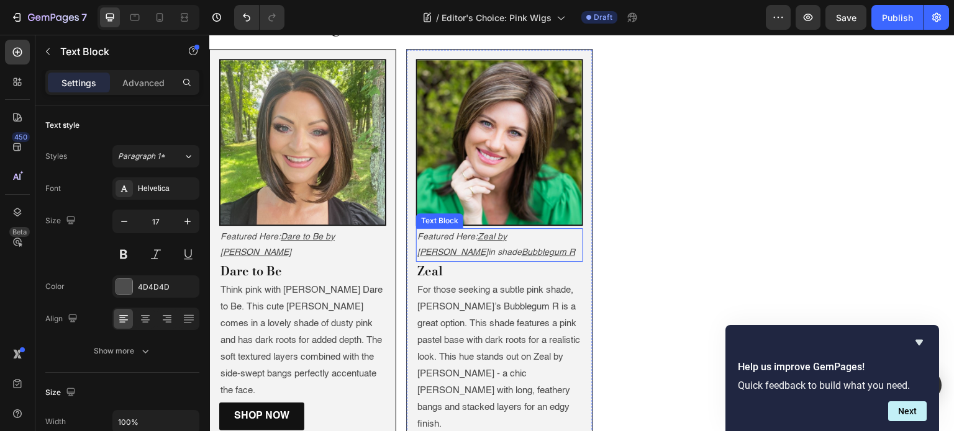
scroll to position [1212, 0]
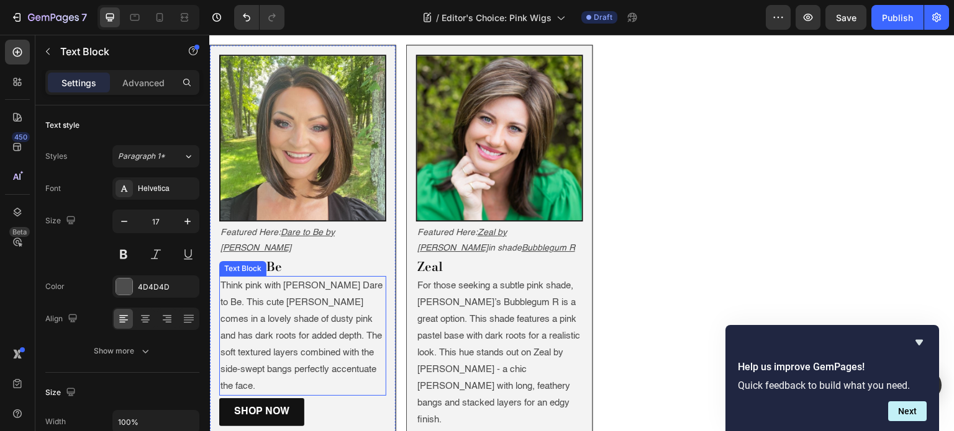
click at [278, 290] on p "Think pink with Raquel Welch’s Dare to Be. This cute bob comes in a lovely shad…" at bounding box center [302, 336] width 165 height 117
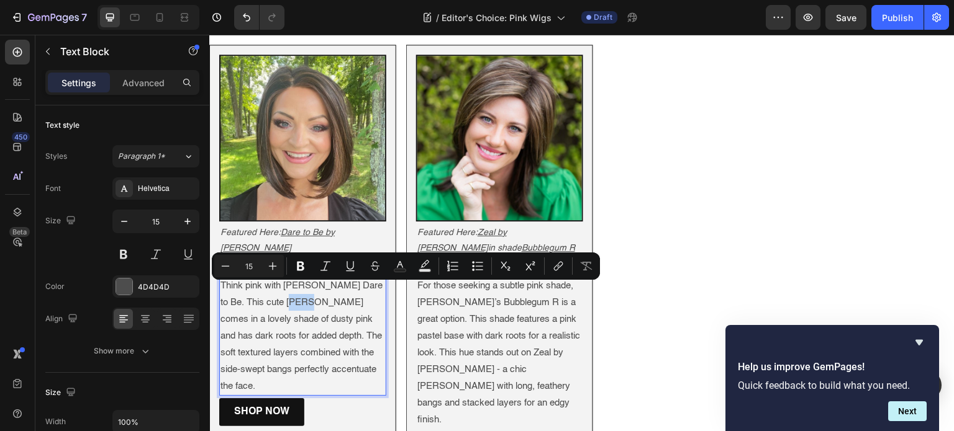
click at [278, 290] on p "Think pink with Raquel Welch’s Dare to Be. This cute bob comes in a lovely shad…" at bounding box center [302, 336] width 165 height 117
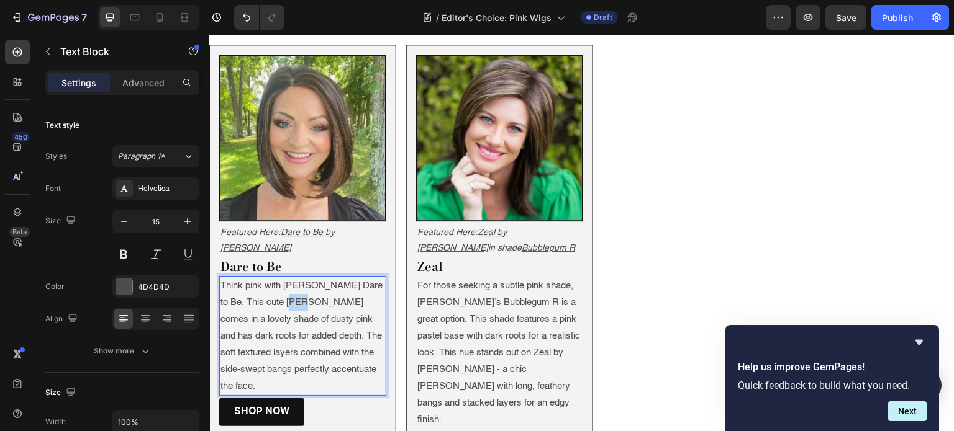
drag, startPoint x: 292, startPoint y: 291, endPoint x: 279, endPoint y: 291, distance: 13.0
click at [279, 291] on p "Think pink with Raquel Welch’s Dare to Be. This cute bob comes in a lovely shad…" at bounding box center [302, 336] width 165 height 117
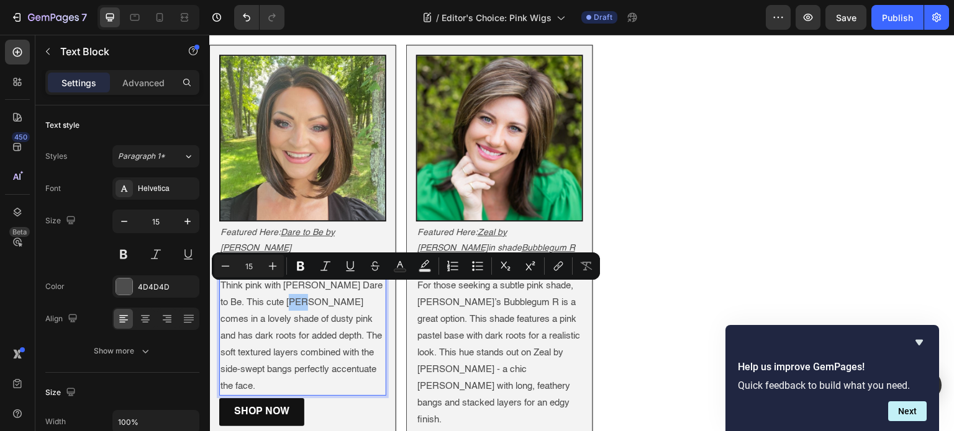
click at [547, 267] on button "link" at bounding box center [558, 266] width 22 height 22
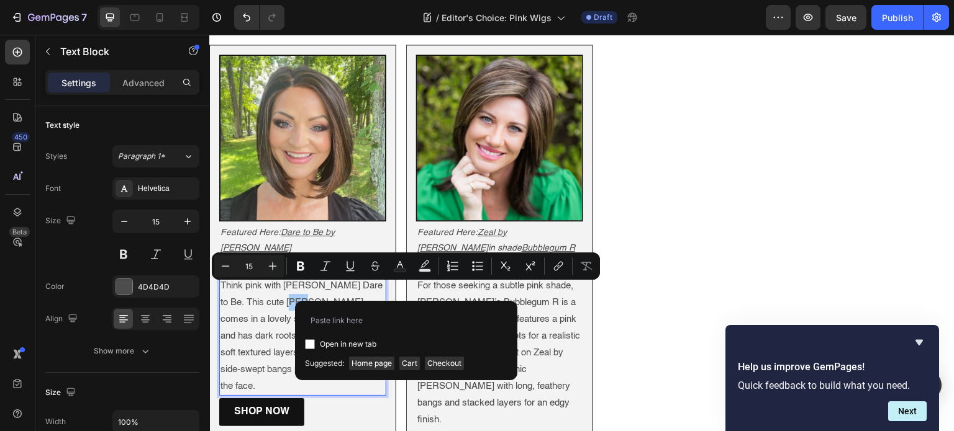
type input "https://www.wigs.com/collections/bob-wigs"
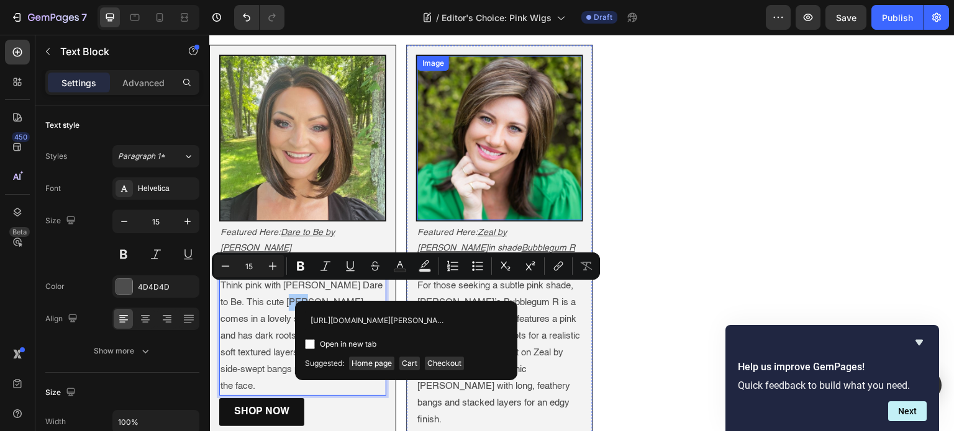
scroll to position [0, 16]
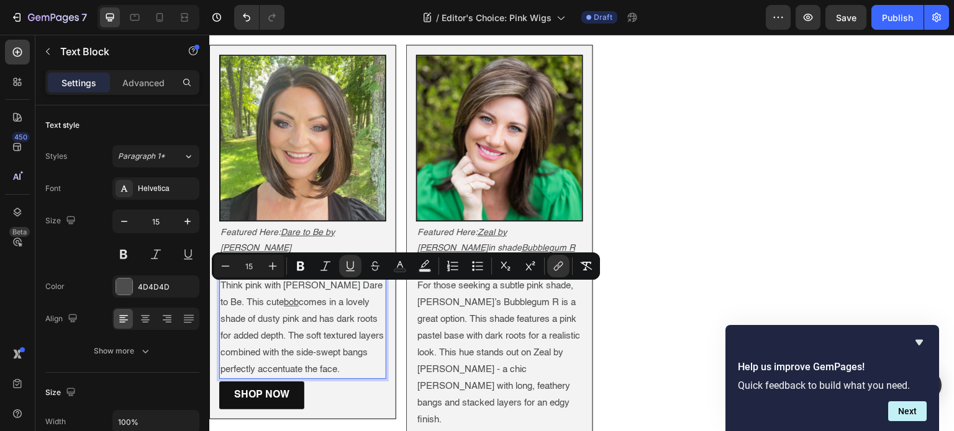
click at [361, 310] on p "Think pink with Raquel Welch’s Dare to Be. This cute bob comes in a lovely shad…" at bounding box center [302, 328] width 165 height 101
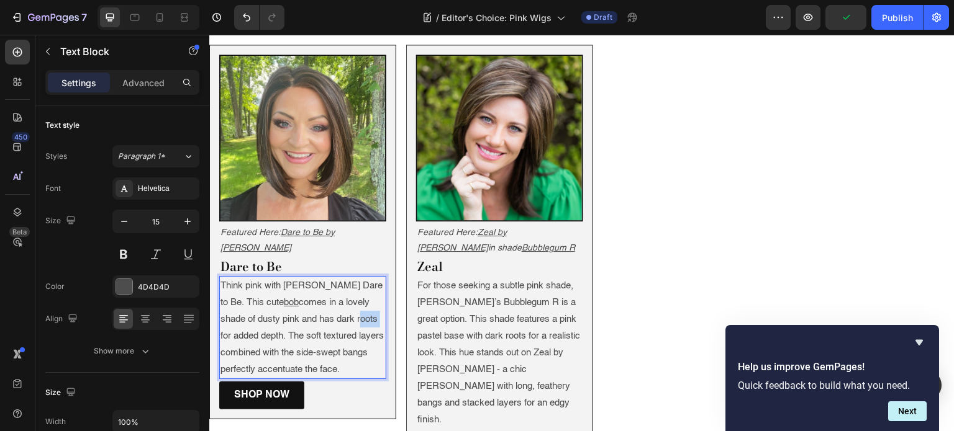
click at [366, 310] on p "Think pink with Raquel Welch’s Dare to Be. This cute bob comes in a lovely shad…" at bounding box center [302, 328] width 165 height 101
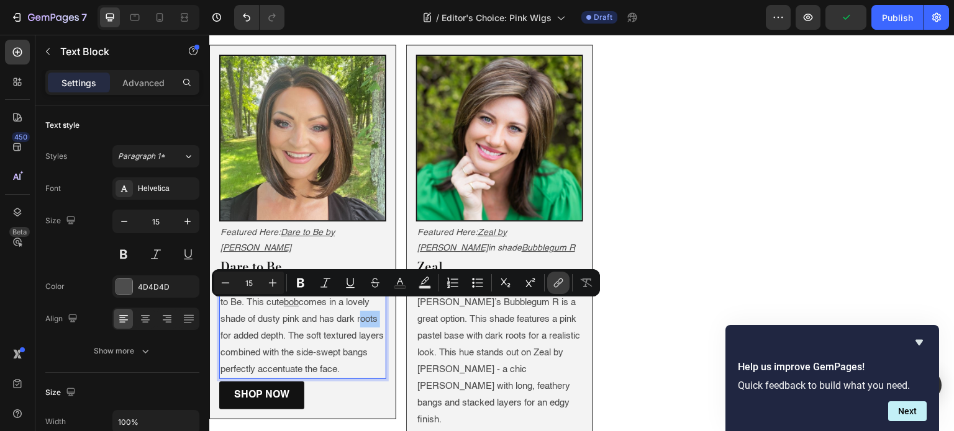
click at [559, 286] on icon "Editor contextual toolbar" at bounding box center [558, 283] width 12 height 12
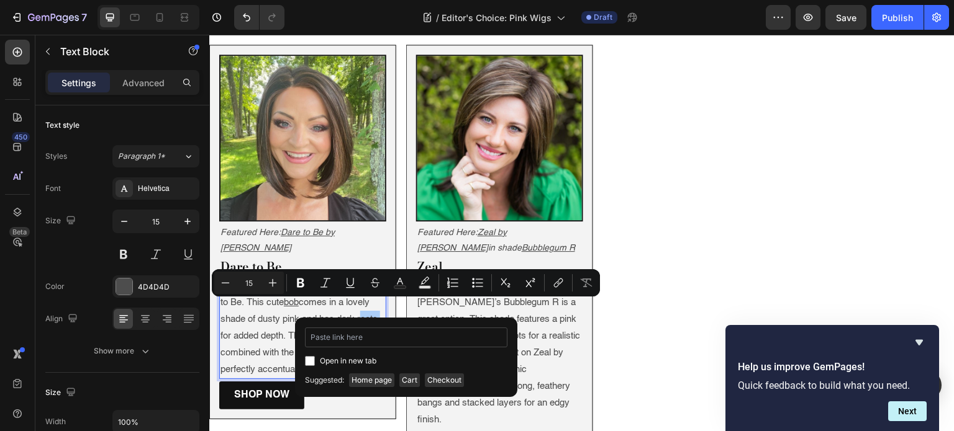
click at [418, 338] on input "Editor contextual toolbar" at bounding box center [406, 338] width 202 height 20
type input "https://www.wigs.com/collections/rooted-color-wigs"
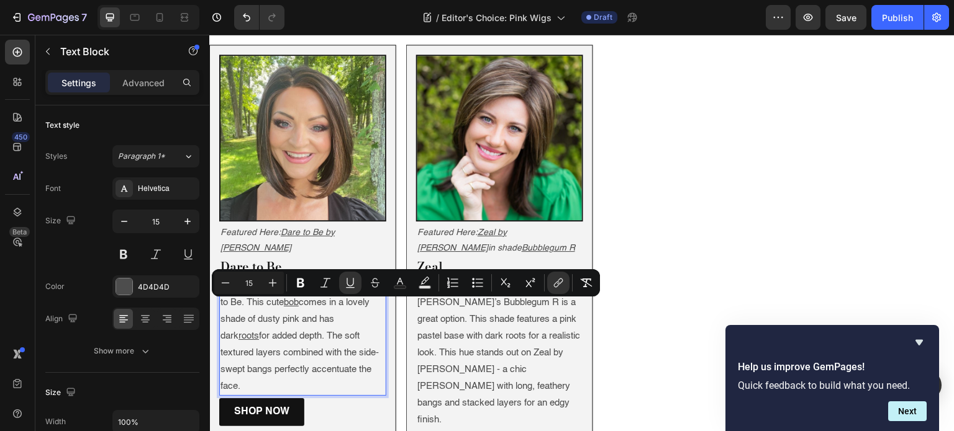
click at [219, 341] on div "Think pink with Raquel Welch’s Dare to Be. This cute bob comes in a lovely shad…" at bounding box center [302, 336] width 167 height 120
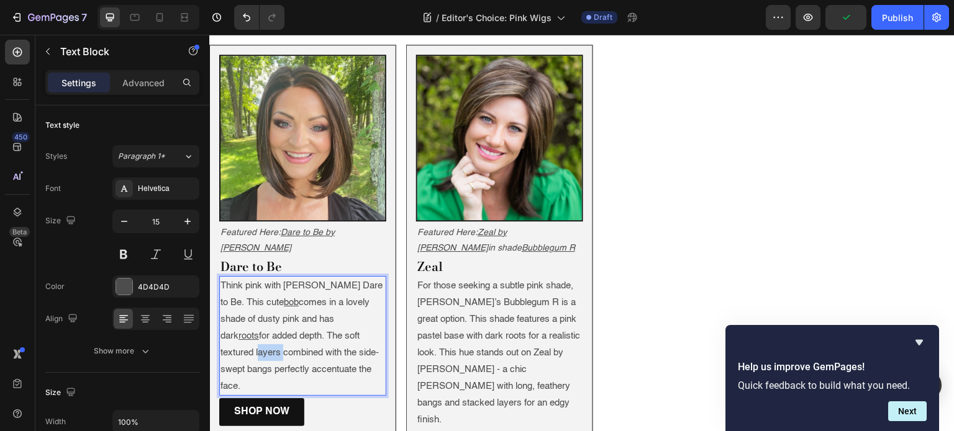
drag, startPoint x: 221, startPoint y: 341, endPoint x: 243, endPoint y: 341, distance: 22.4
click at [243, 341] on p "Think pink with Raquel Welch’s Dare to Be. This cute bob comes in a lovely shad…" at bounding box center [302, 336] width 165 height 117
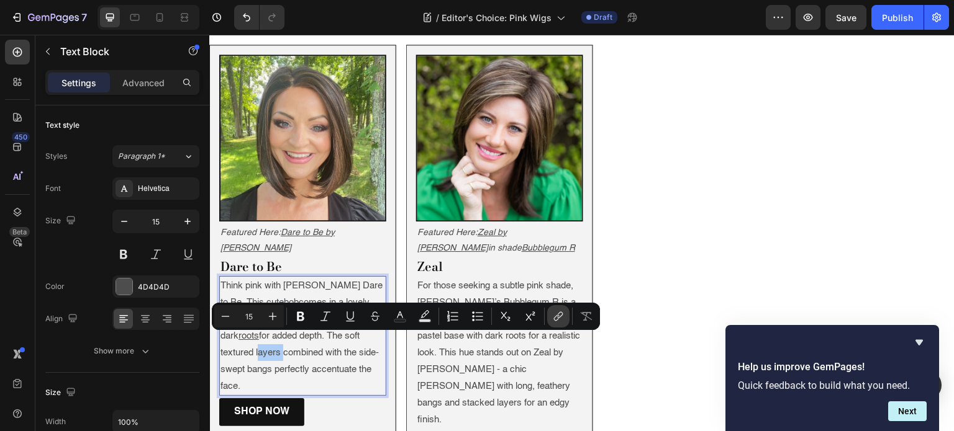
click at [554, 319] on icon "Editor contextual toolbar" at bounding box center [558, 316] width 12 height 12
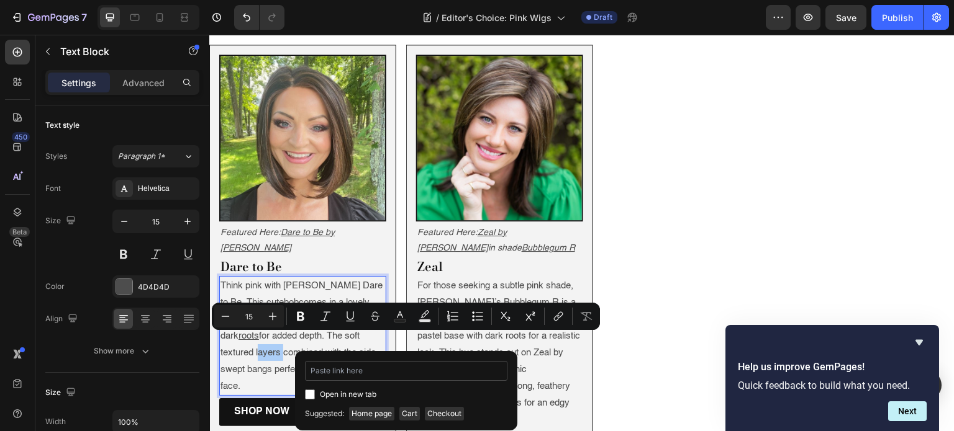
click at [420, 364] on input "Editor contextual toolbar" at bounding box center [406, 371] width 202 height 20
type input "https://www.wigs.com/collections/layered-wigs"
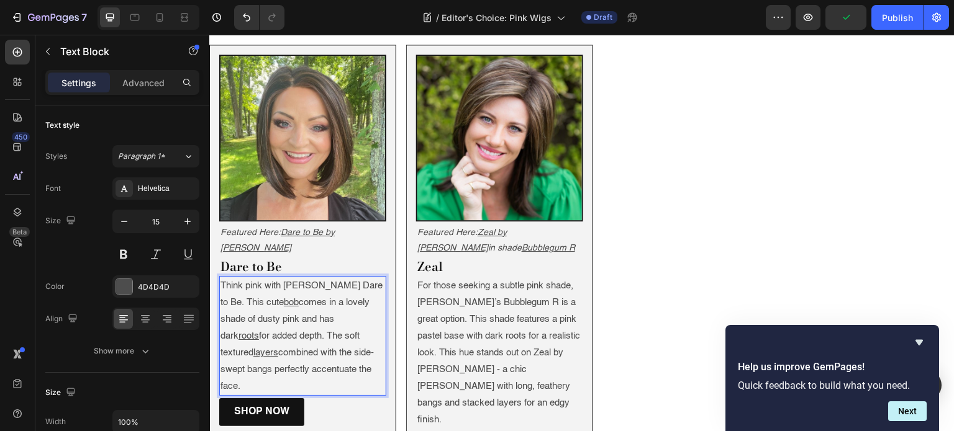
click at [246, 356] on p "Think pink with Raquel Welch’s Dare to Be. This cute bob comes in a lovely shad…" at bounding box center [302, 336] width 165 height 117
drag, startPoint x: 246, startPoint y: 356, endPoint x: 221, endPoint y: 355, distance: 24.8
click at [221, 355] on p "Think pink with Raquel Welch’s Dare to Be. This cute bob comes in a lovely shad…" at bounding box center [302, 336] width 165 height 117
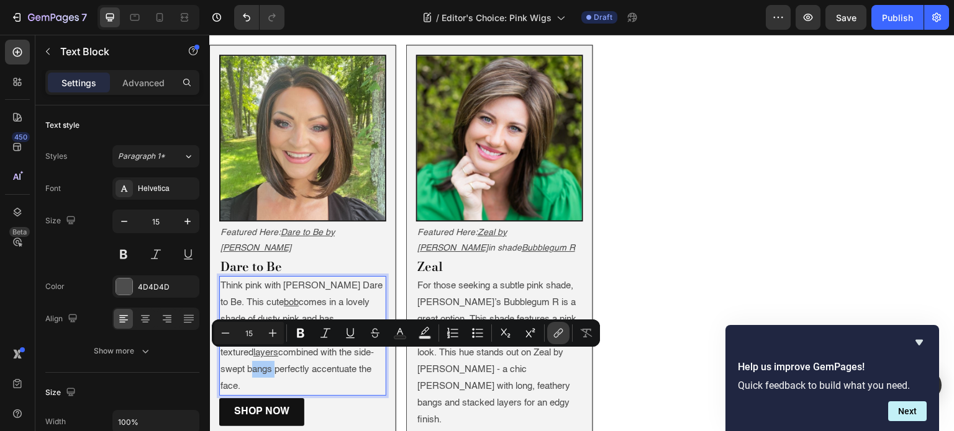
click at [561, 337] on icon "Editor contextual toolbar" at bounding box center [558, 333] width 12 height 12
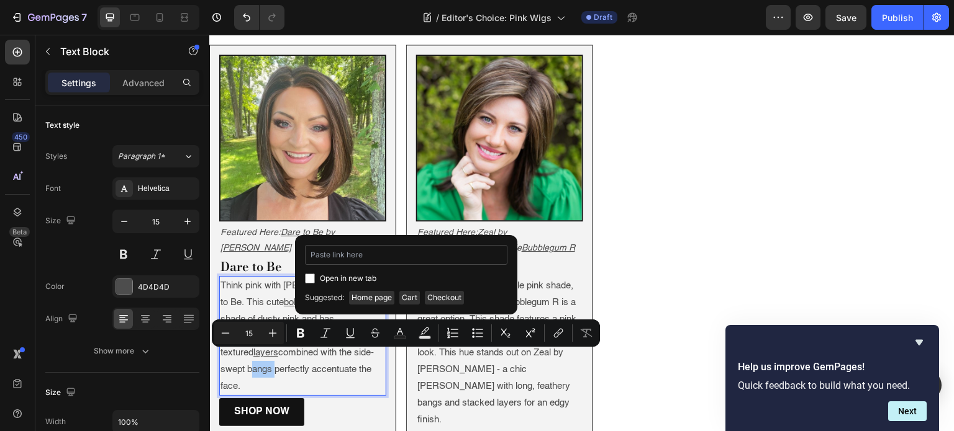
click at [372, 253] on input "Editor contextual toolbar" at bounding box center [406, 255] width 202 height 20
type input "https://www.wigs.com/collections/wigs-with-bangs"
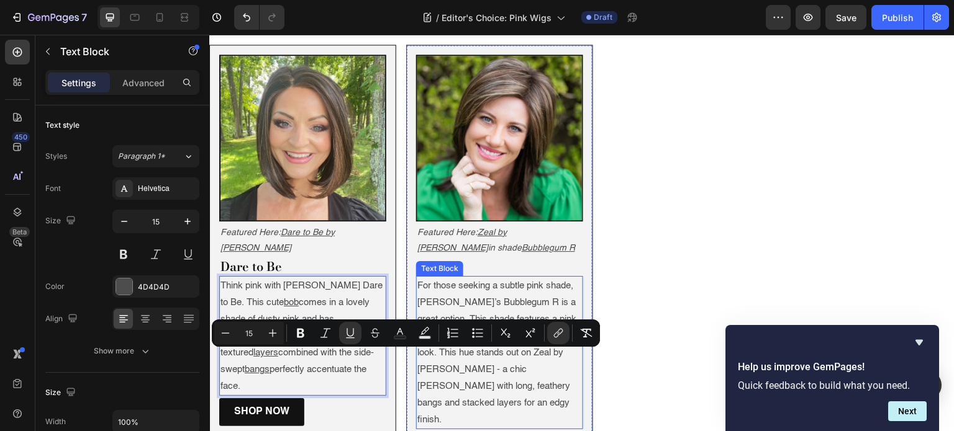
click at [494, 300] on p "For those seeking a subtle pink shade, [PERSON_NAME]’s Bubblegum R is a great o…" at bounding box center [499, 353] width 165 height 151
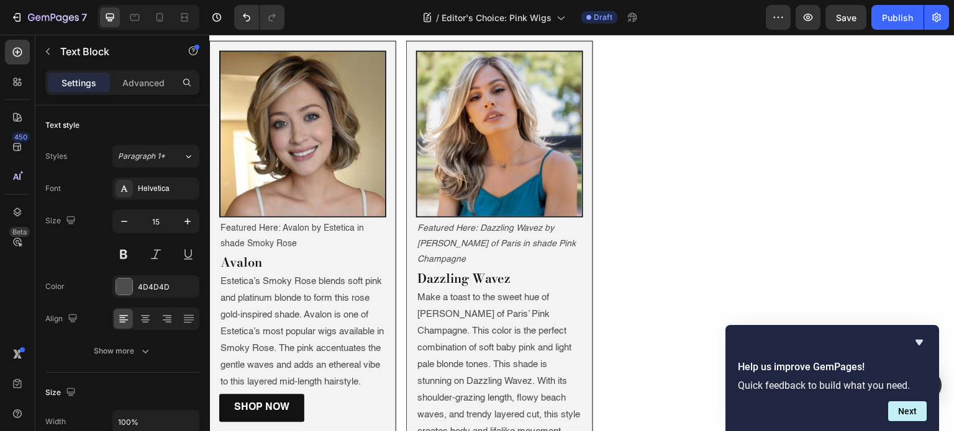
scroll to position [1707, 0]
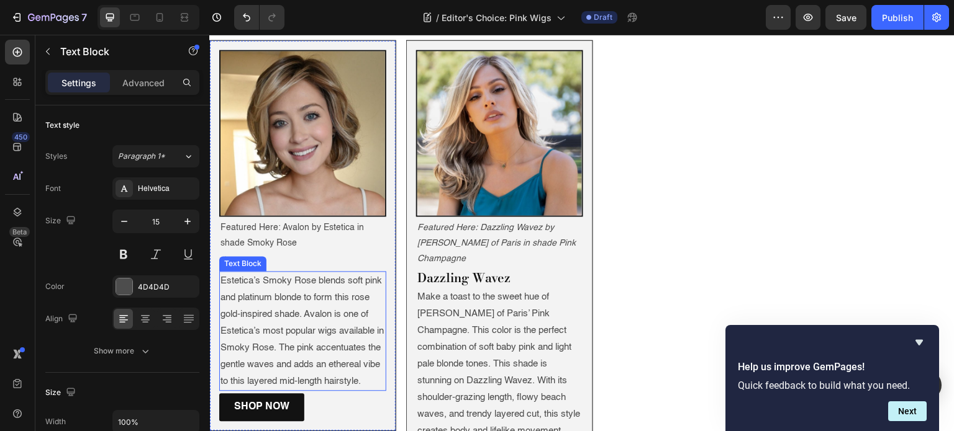
click at [224, 273] on p "Estetica’s Smoky Rose blends soft pink and platinum blonde to form this rose go…" at bounding box center [302, 331] width 165 height 117
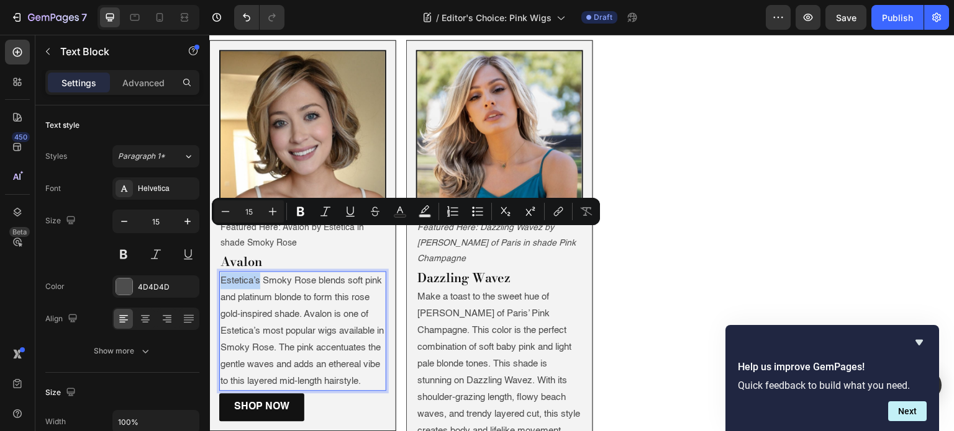
drag, startPoint x: 220, startPoint y: 235, endPoint x: 258, endPoint y: 241, distance: 38.3
click at [258, 273] on p "Estetica’s Smoky Rose blends soft pink and platinum blonde to form this rose go…" at bounding box center [302, 331] width 165 height 117
click at [554, 209] on icon "Editor contextual toolbar" at bounding box center [558, 211] width 12 height 12
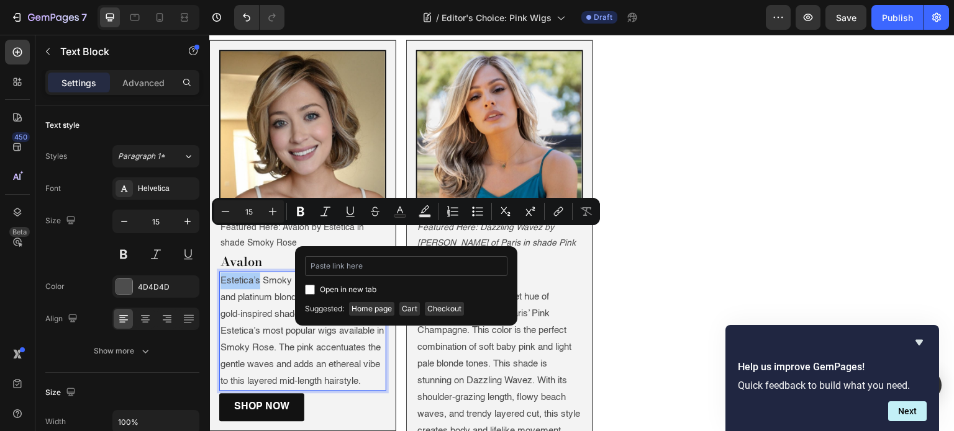
click at [408, 264] on input "Editor contextual toolbar" at bounding box center [406, 266] width 202 height 20
type input "https://www.wigs.com/collections/estetica-wigs-hairpieces"
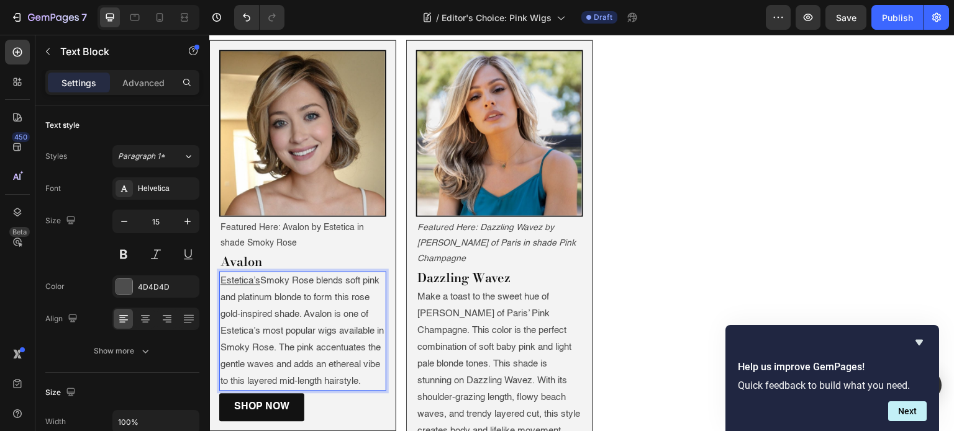
click at [302, 335] on p "Estetica’s Smoky Rose blends soft pink and platinum blonde to form this rose go…" at bounding box center [302, 331] width 165 height 117
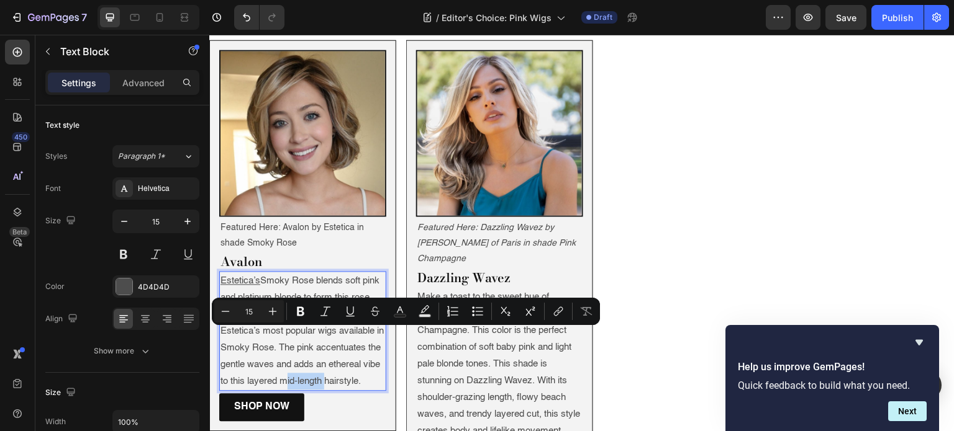
drag, startPoint x: 302, startPoint y: 335, endPoint x: 338, endPoint y: 336, distance: 36.0
click at [338, 336] on p "Estetica’s Smoky Rose blends soft pink and platinum blonde to form this rose go…" at bounding box center [302, 331] width 165 height 117
click at [556, 312] on icon "Editor contextual toolbar" at bounding box center [558, 311] width 12 height 12
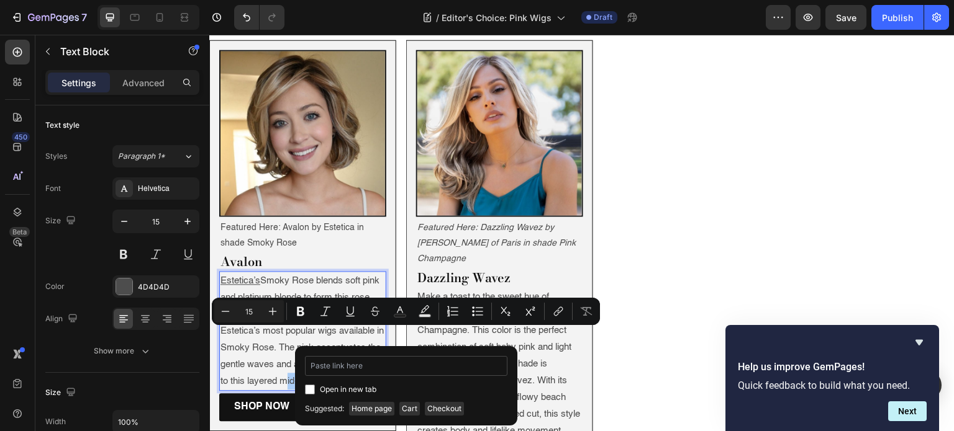
click at [376, 364] on input "Editor contextual toolbar" at bounding box center [406, 366] width 202 height 20
type input "https://www.wigs.com/collections/mid-length-wigs"
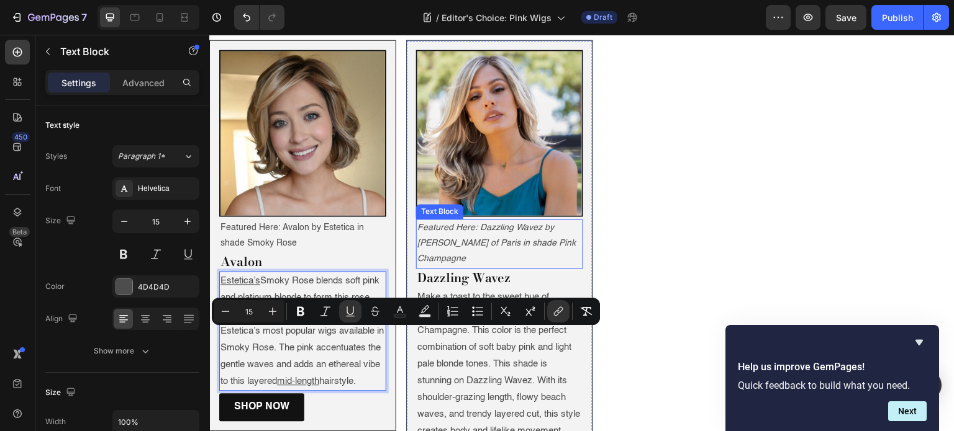
click at [471, 223] on icon "Featured Here: Dazzling Wavez by Rene of Paris in shade Pink Champagne" at bounding box center [496, 243] width 158 height 40
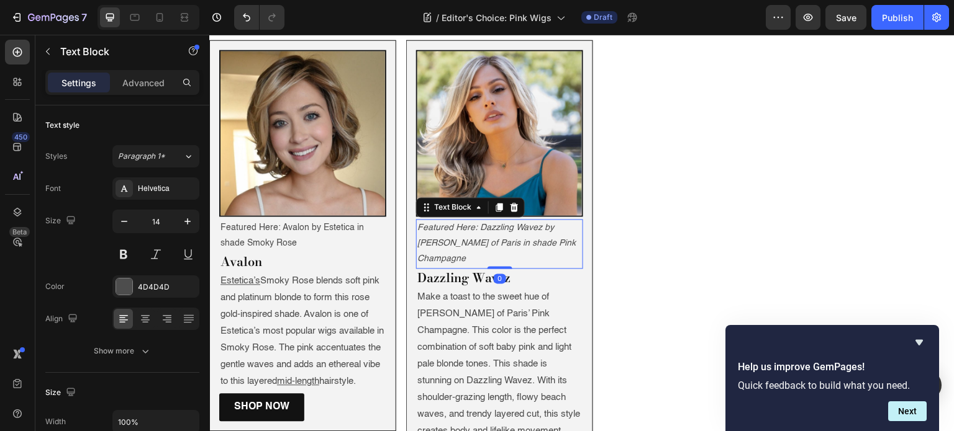
click at [497, 203] on icon at bounding box center [499, 207] width 7 height 9
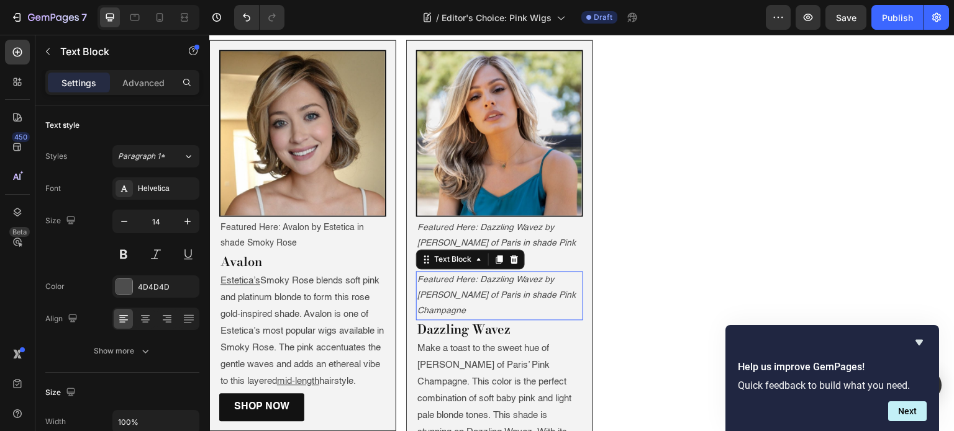
scroll to position [1726, 0]
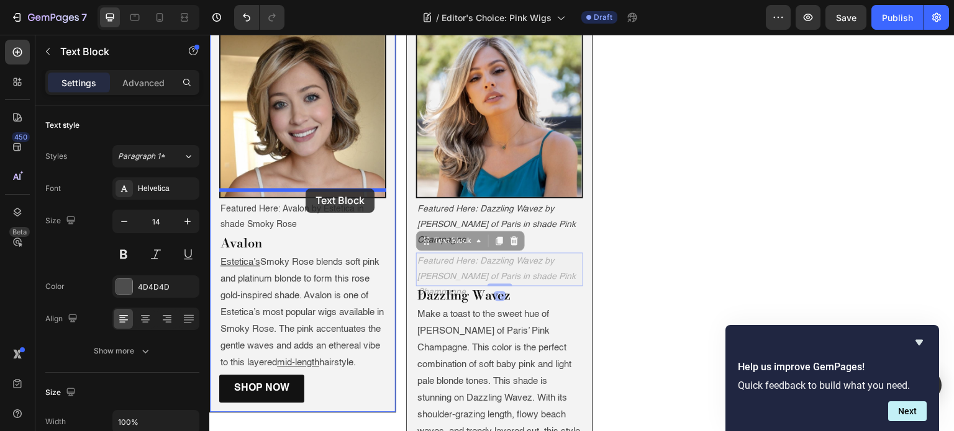
drag, startPoint x: 440, startPoint y: 179, endPoint x: 305, endPoint y: 189, distance: 135.0
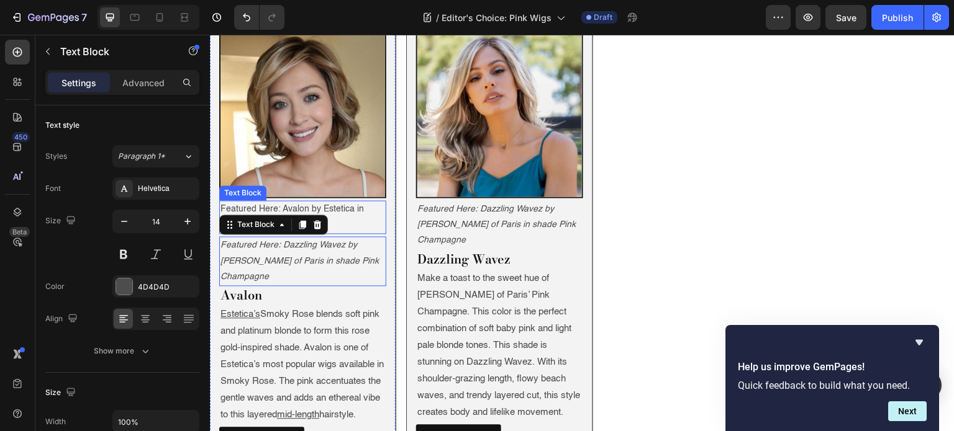
scroll to position [1708, 0]
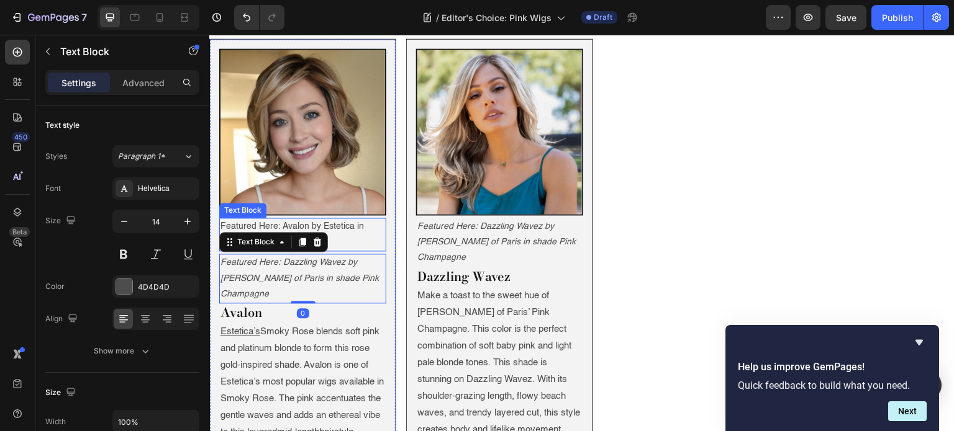
click at [305, 219] on p "Featured Here: Avalon by Estetica in shade Smoky Rose" at bounding box center [302, 234] width 165 height 31
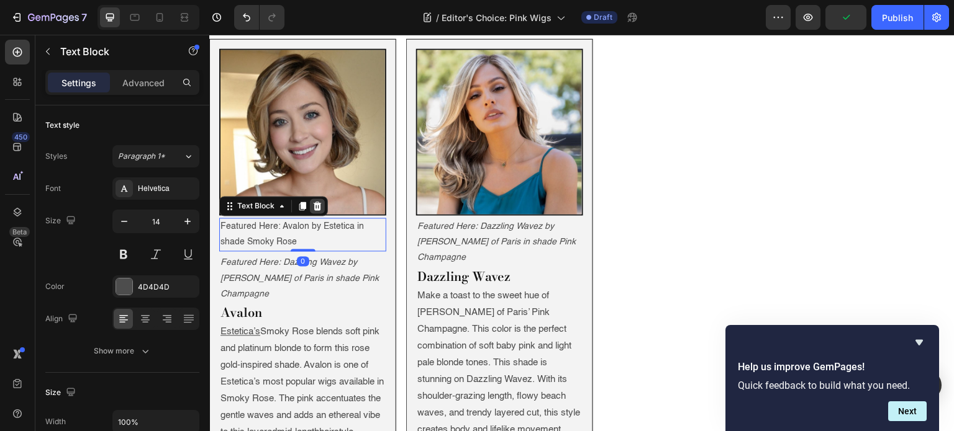
click at [313, 201] on icon at bounding box center [317, 206] width 10 height 10
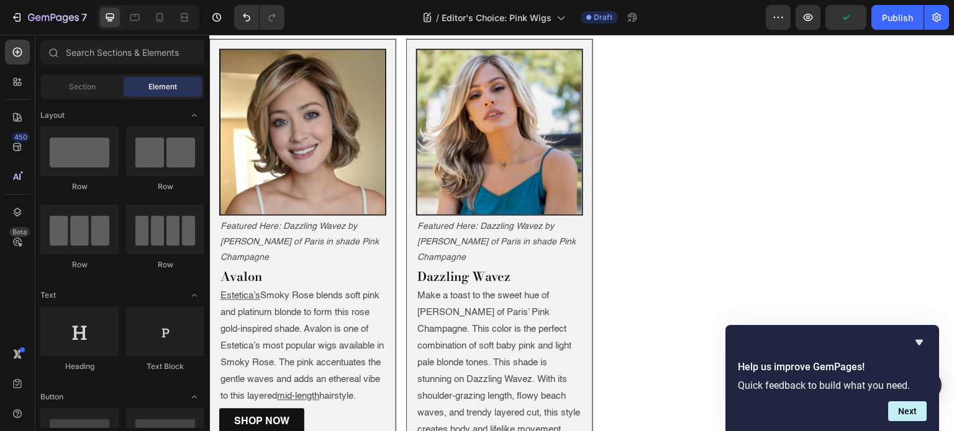
scroll to position [1707, 0]
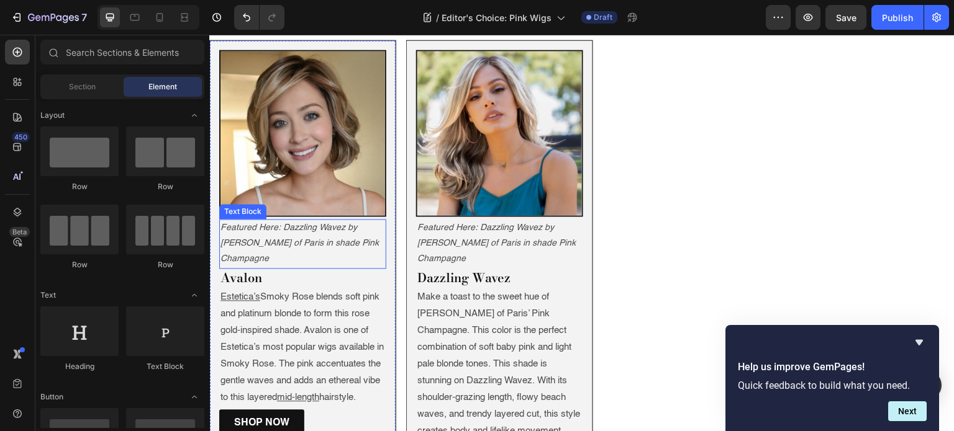
click at [300, 223] on icon "Featured Here: Dazzling Wavez by Rene of Paris in shade Pink Champagne" at bounding box center [299, 243] width 158 height 40
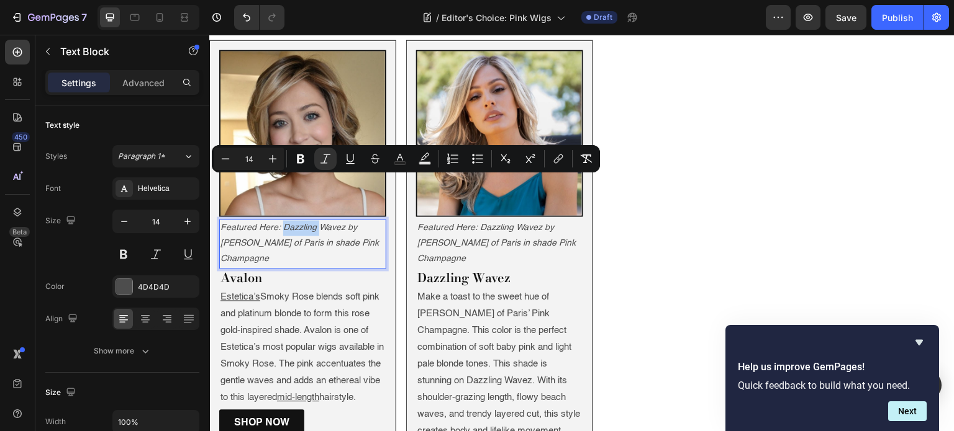
click at [300, 223] on icon "Featured Here: Dazzling Wavez by Rene of Paris in shade Pink Champagne" at bounding box center [299, 243] width 158 height 40
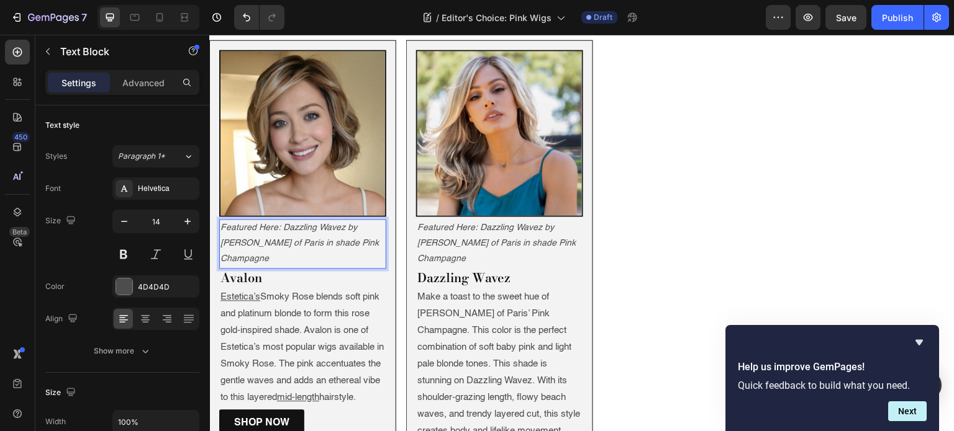
click at [343, 223] on icon "Featured Here: Dazzling Wavez by Rene of Paris in shade Pink Champagne" at bounding box center [299, 243] width 158 height 40
drag, startPoint x: 322, startPoint y: 183, endPoint x: 374, endPoint y: 183, distance: 52.1
click at [374, 223] on icon "Featured Here: Avalon by Rene of Paris in shade Pink Champagne" at bounding box center [299, 243] width 158 height 40
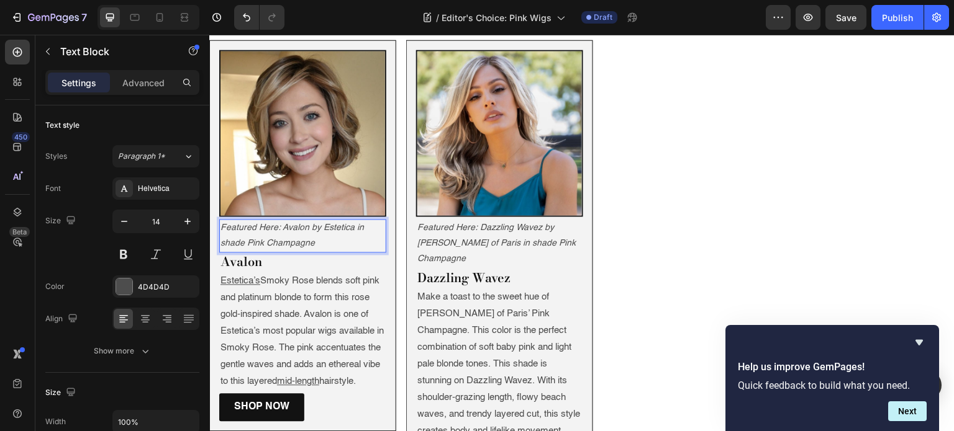
click at [323, 220] on p "Featured Here: Avalon by Estetica in shade Pink Champagne" at bounding box center [302, 235] width 165 height 31
drag, startPoint x: 323, startPoint y: 197, endPoint x: 246, endPoint y: 201, distance: 77.7
click at [246, 220] on p "Featured Here: Avalon by Estetica in shade Pink Champagne" at bounding box center [302, 235] width 165 height 31
click at [281, 223] on icon "Featured Here: Avalon by Estetica in shade Smoky Rose" at bounding box center [291, 235] width 143 height 24
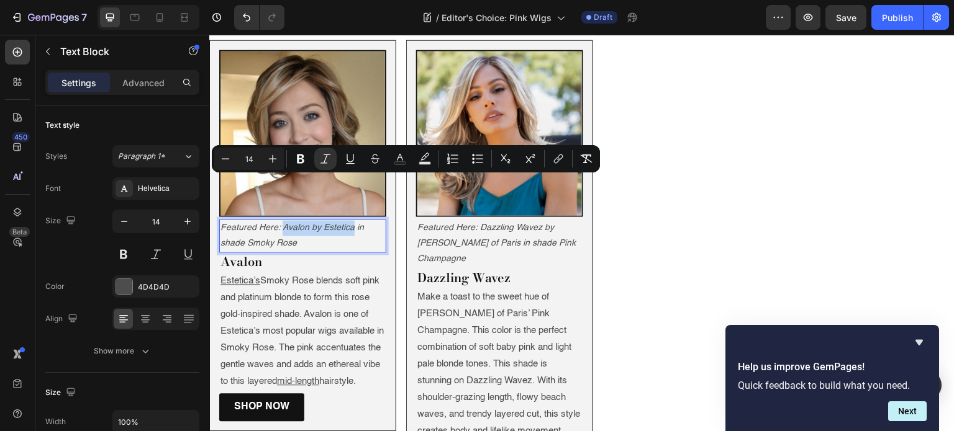
drag, startPoint x: 281, startPoint y: 183, endPoint x: 350, endPoint y: 181, distance: 69.6
click at [350, 223] on icon "Featured Here: Avalon by Estetica in shade Smoky Rose" at bounding box center [291, 235] width 143 height 24
click at [556, 158] on icon "Editor contextual toolbar" at bounding box center [557, 161] width 6 height 6
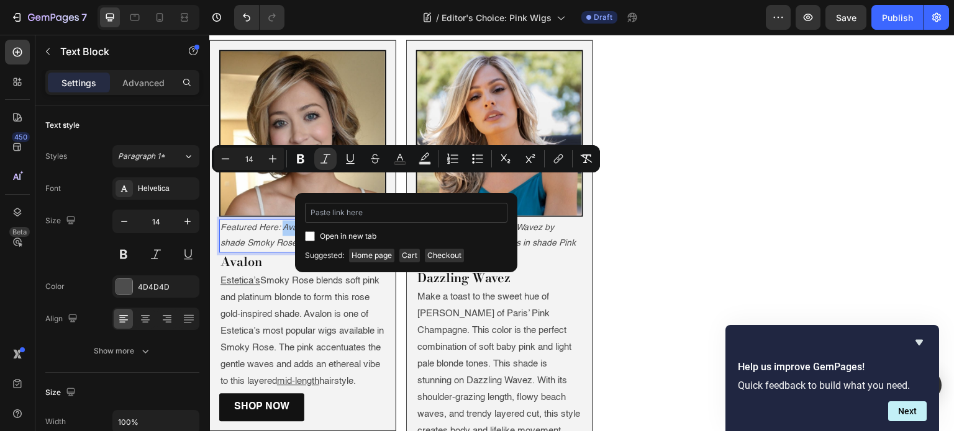
click at [400, 215] on input "Editor contextual toolbar" at bounding box center [406, 213] width 202 height 20
click at [461, 266] on div "Open in new tab Suggested: Home page Cart Checkout" at bounding box center [406, 232] width 222 height 79
click at [342, 200] on div "Open in new tab Suggested: Home page Cart Checkout" at bounding box center [406, 232] width 222 height 79
click at [340, 207] on input "Editor contextual toolbar" at bounding box center [406, 213] width 202 height 20
paste input "https://www.wigs.com/products/avalon-synthetic-wig-estetica"
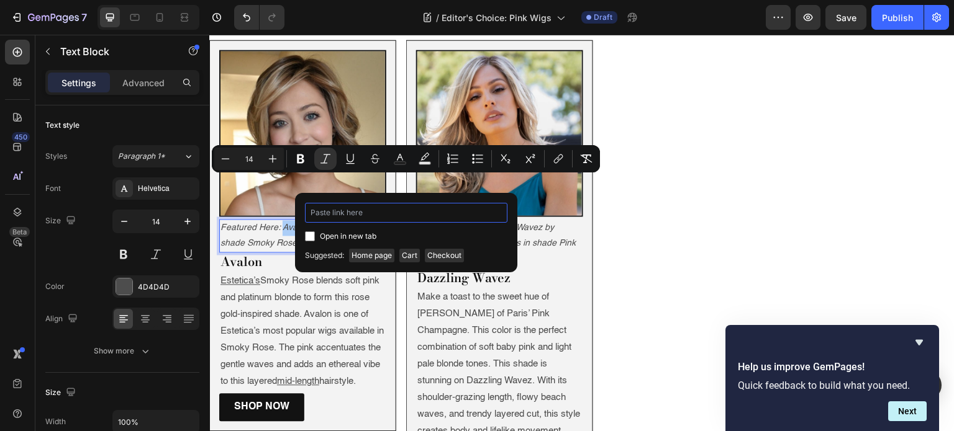
type input "https://www.wigs.com/products/avalon-synthetic-wig-estetica"
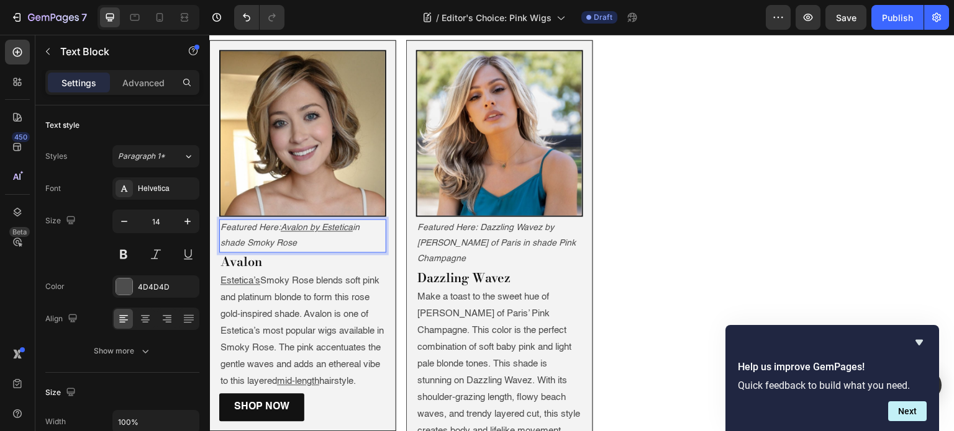
drag, startPoint x: 304, startPoint y: 201, endPoint x: 248, endPoint y: 199, distance: 55.9
click at [248, 220] on p "Featured Here: Avalon by Estetica in shade Smoky Rose" at bounding box center [302, 235] width 165 height 31
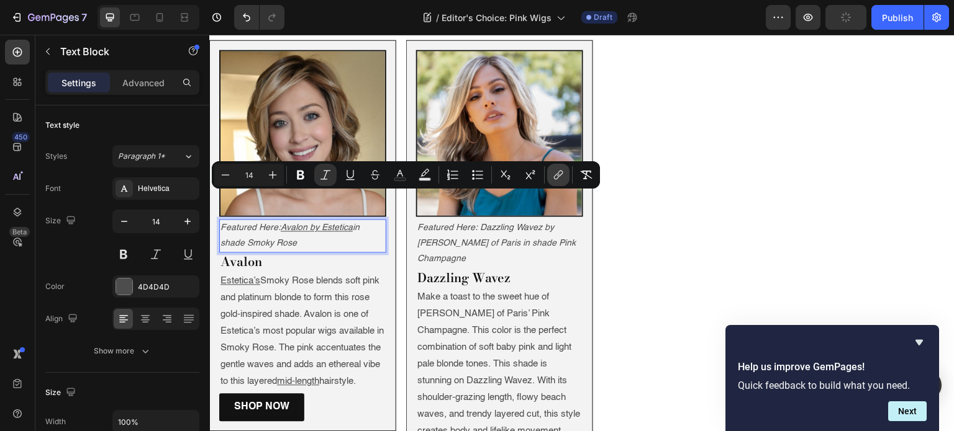
click at [561, 171] on icon "Editor contextual toolbar" at bounding box center [560, 174] width 6 height 6
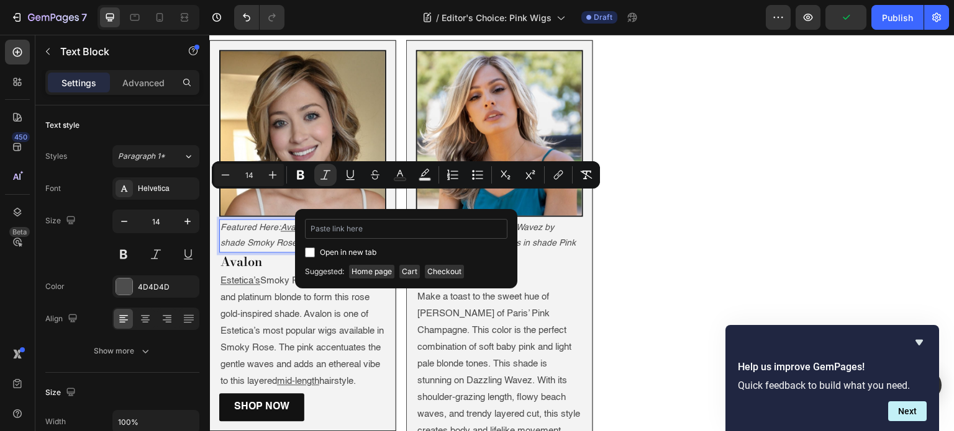
click at [384, 229] on input "Editor contextual toolbar" at bounding box center [406, 229] width 202 height 20
type input "https://www.wigs.com/products/avalon-synthetic-wig-estetica?variant=32091095138…"
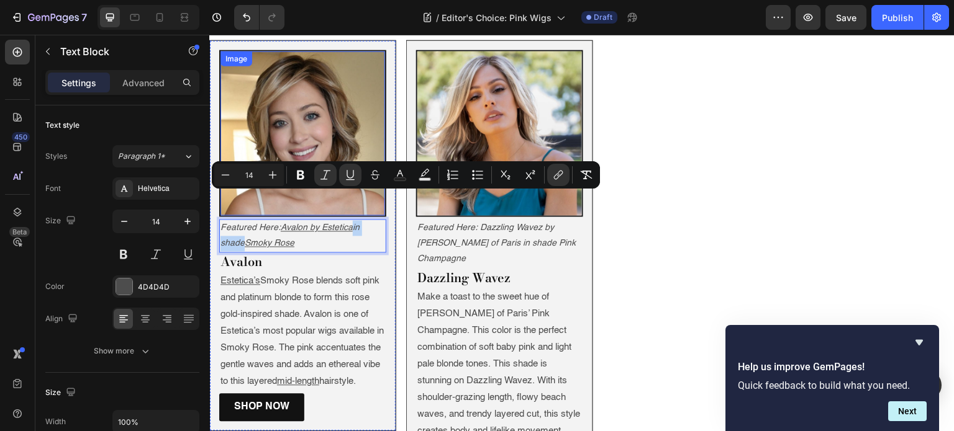
click at [266, 123] on img at bounding box center [302, 133] width 165 height 165
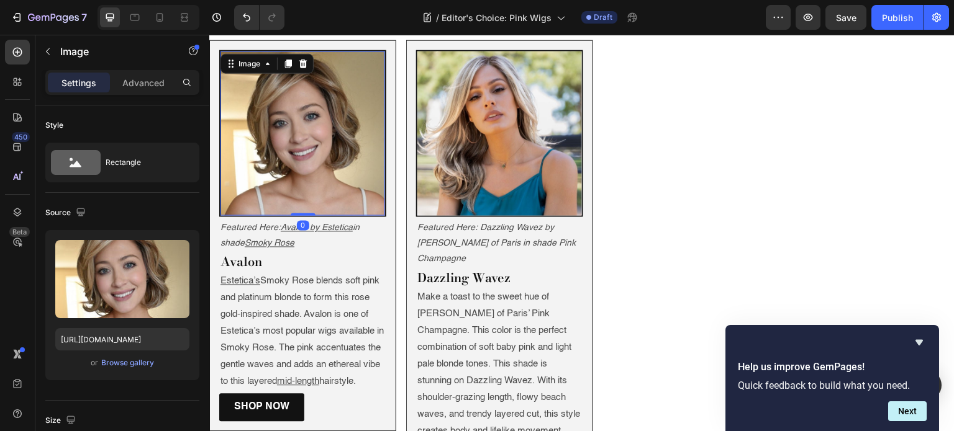
click at [266, 123] on img at bounding box center [302, 133] width 165 height 165
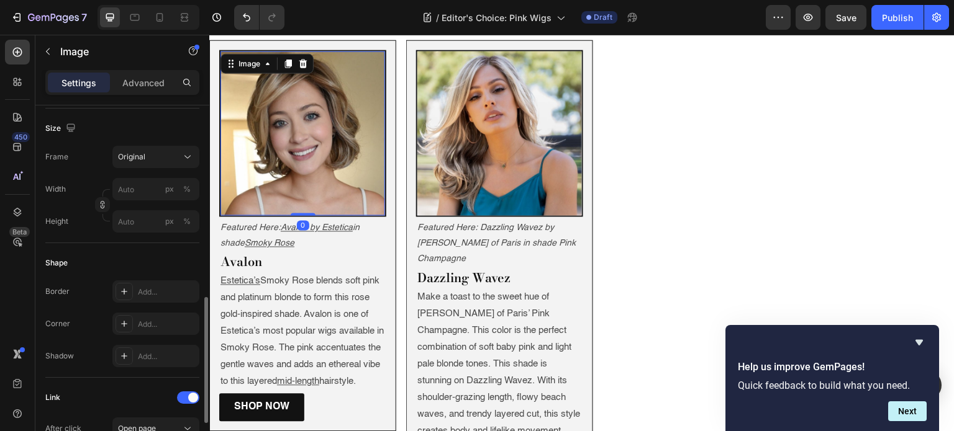
scroll to position [564, 0]
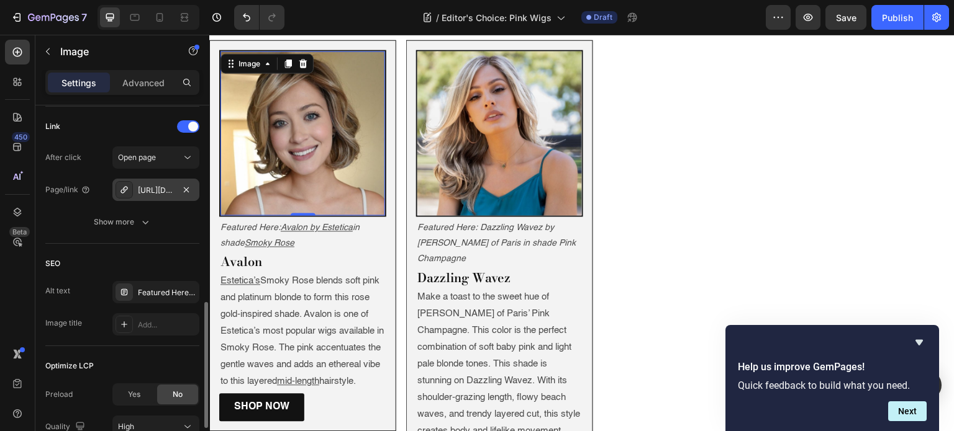
click at [161, 189] on div "https://www.wigs.com/crowd-pleaser-lace-front-wig-raquel-welch?variant=32212139…" at bounding box center [156, 190] width 36 height 11
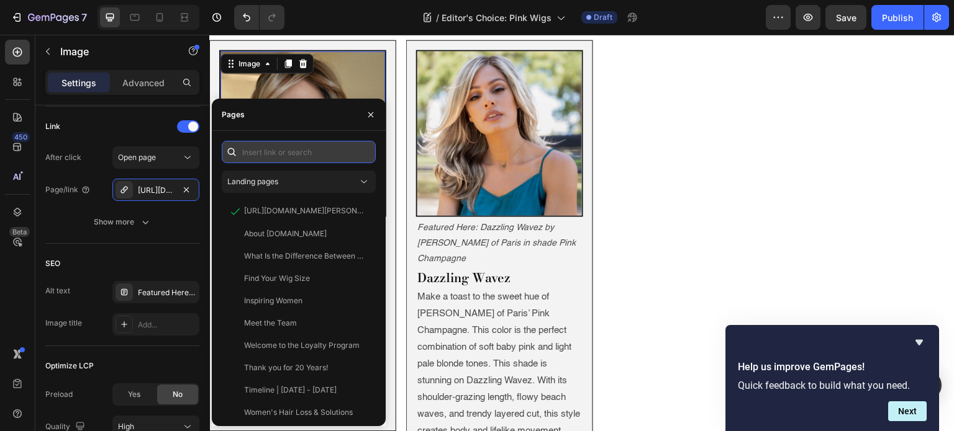
click at [258, 152] on input "text" at bounding box center [299, 152] width 154 height 22
paste input "https://www.wigs.com/products/avalon-synthetic-wig-estetica?variant=32091095138…"
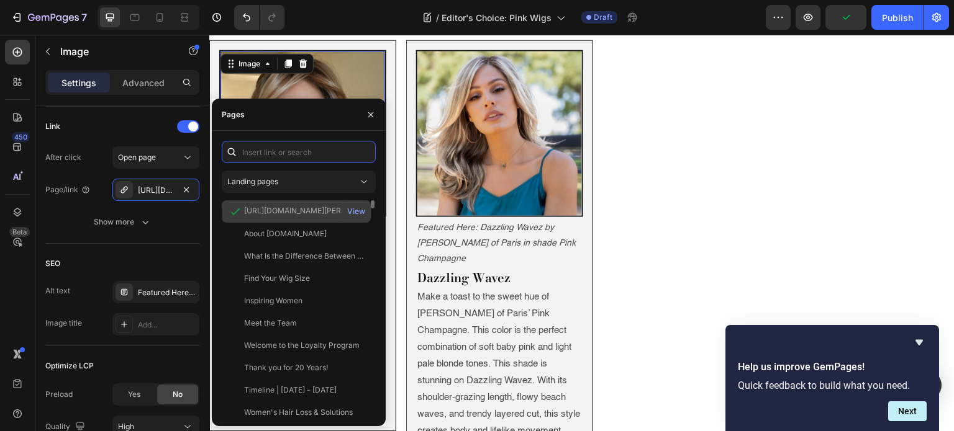
type input "https://www.wigs.com/products/avalon-synthetic-wig-estetica?variant=32091095138…"
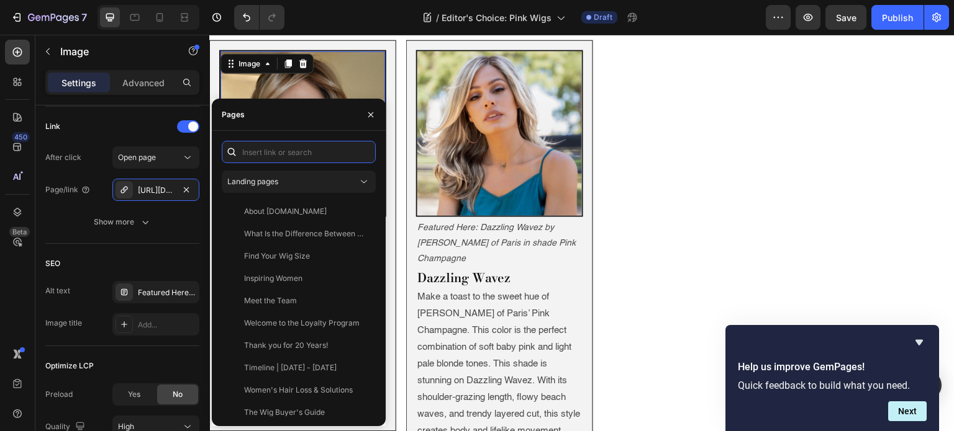
scroll to position [0, 0]
click at [363, 117] on button "button" at bounding box center [371, 115] width 20 height 20
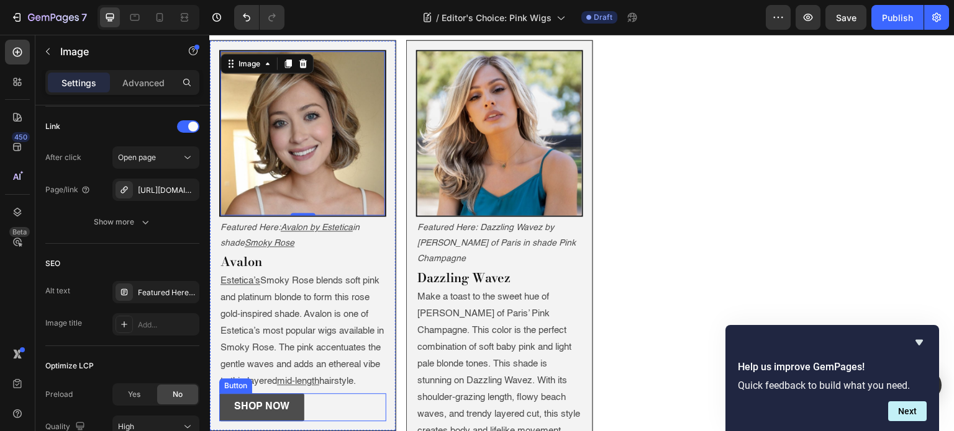
click at [227, 394] on link "Shop Now" at bounding box center [261, 408] width 85 height 28
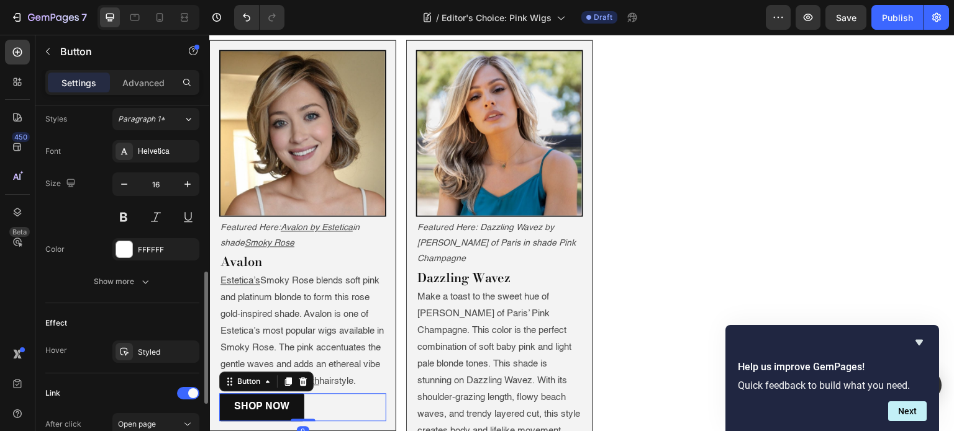
scroll to position [623, 0]
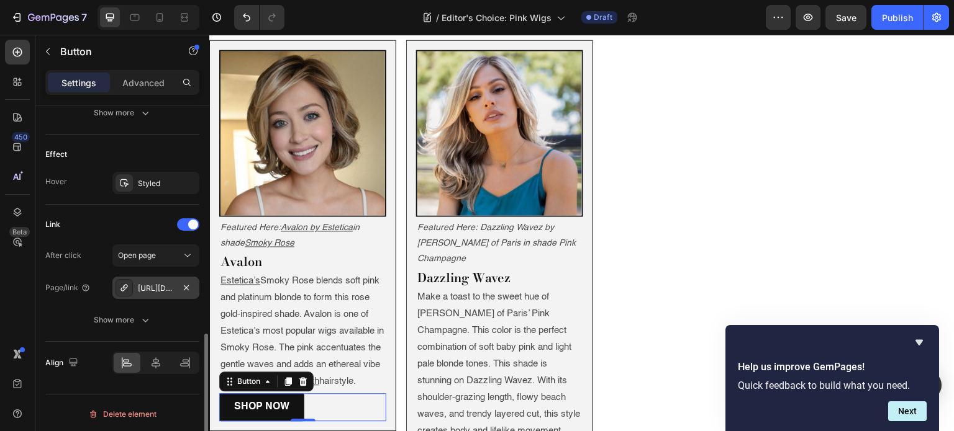
click at [151, 286] on div "https://www.wigs.com/crowd-pleaser-lace-front-wig-raquel-welch?variant=32212139…" at bounding box center [156, 288] width 36 height 11
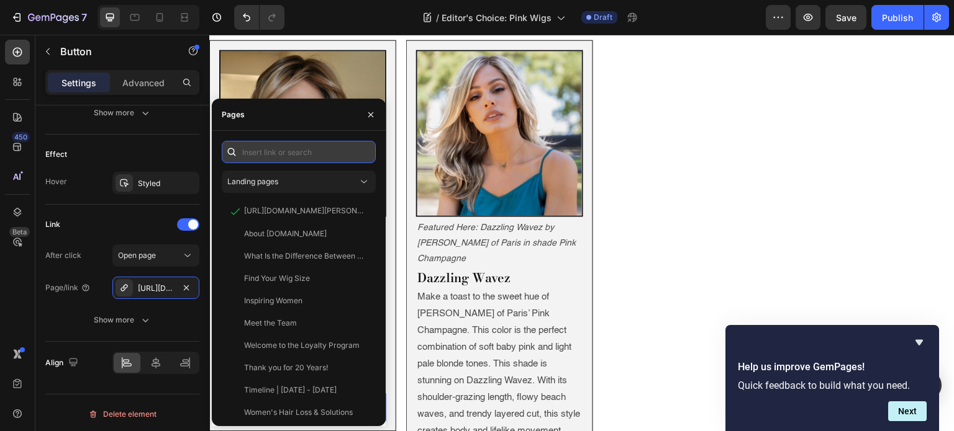
click at [287, 156] on input "text" at bounding box center [299, 152] width 154 height 22
paste input "https://www.wigs.com/products/avalon-synthetic-wig-estetica?variant=32091095138…"
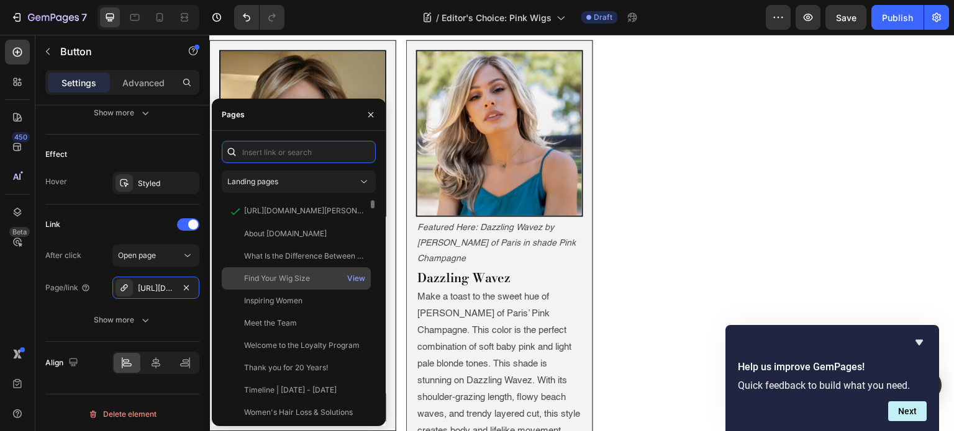
type input "https://www.wigs.com/products/avalon-synthetic-wig-estetica?variant=32091095138…"
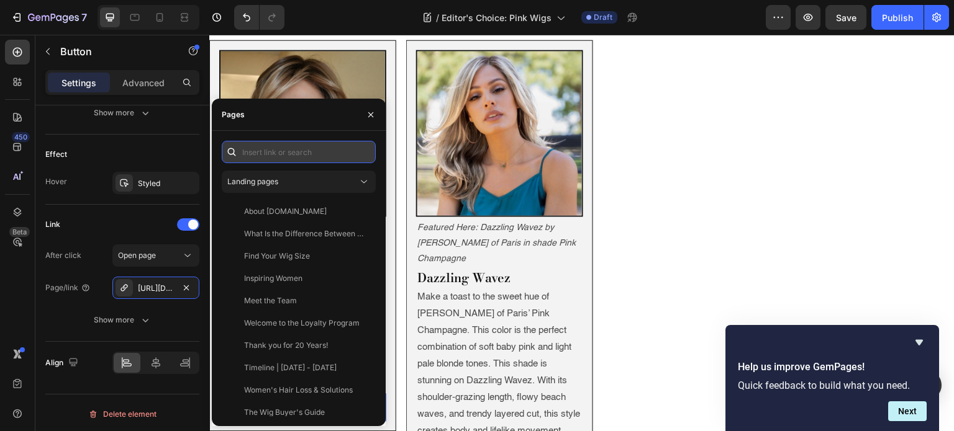
scroll to position [0, 0]
click at [375, 116] on icon "button" at bounding box center [371, 115] width 10 height 10
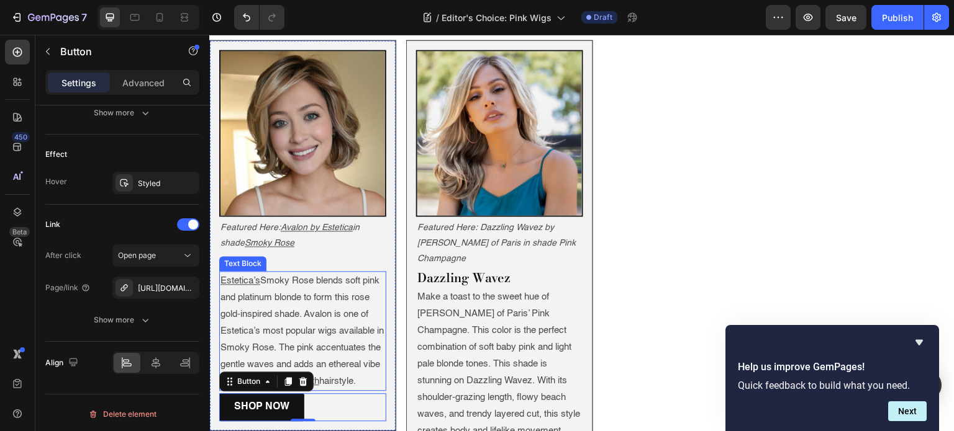
click at [320, 273] on p "Estetica’s Smoky Rose blends soft pink and platinum blonde to form this rose go…" at bounding box center [302, 331] width 165 height 117
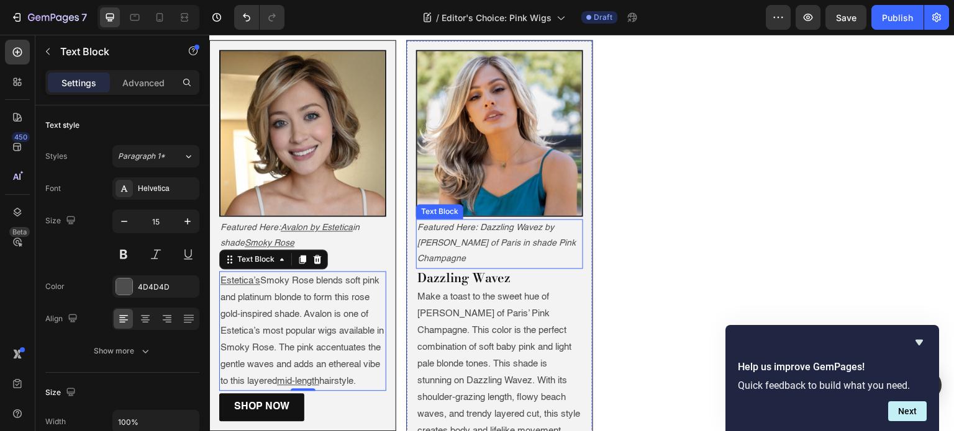
click at [482, 223] on icon "Featured Here: Dazzling Wavez by Rene of Paris in shade Pink Champagne" at bounding box center [496, 243] width 158 height 40
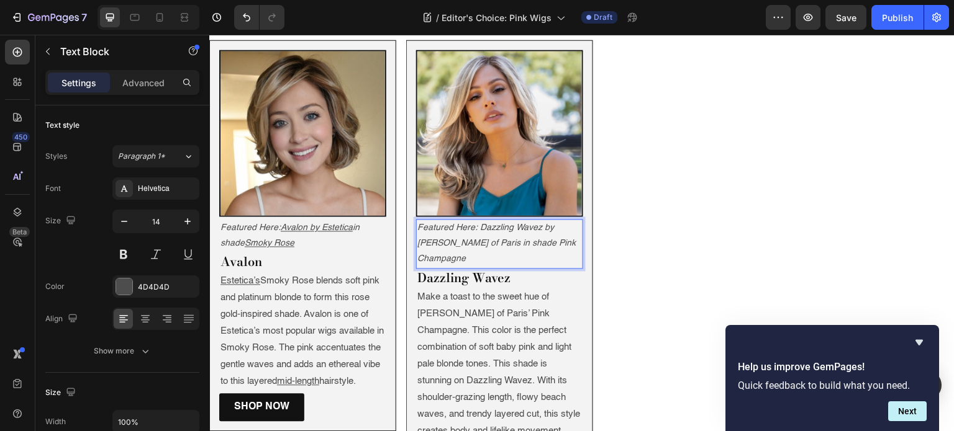
click at [481, 223] on icon "Featured Here: Dazzling Wavez by Rene of Paris in shade Pink Champagne" at bounding box center [496, 243] width 158 height 40
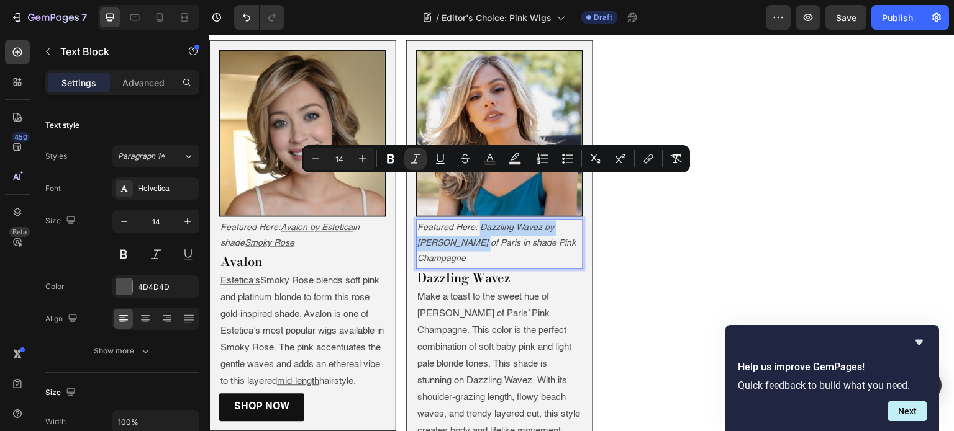
drag, startPoint x: 481, startPoint y: 181, endPoint x: 445, endPoint y: 202, distance: 40.9
click at [445, 223] on icon "Featured Here: Dazzling Wavez by Rene of Paris in shade Pink Champagne" at bounding box center [496, 243] width 158 height 40
click at [480, 223] on icon "Featured Here: Dazzling Wavez by Rene of Paris in shade Pink Champagne" at bounding box center [496, 243] width 158 height 40
drag, startPoint x: 480, startPoint y: 184, endPoint x: 445, endPoint y: 201, distance: 38.9
click at [445, 223] on icon "Featured Here: Dazzling Wavez by Rene of Paris in shade Pink Champagne" at bounding box center [496, 243] width 158 height 40
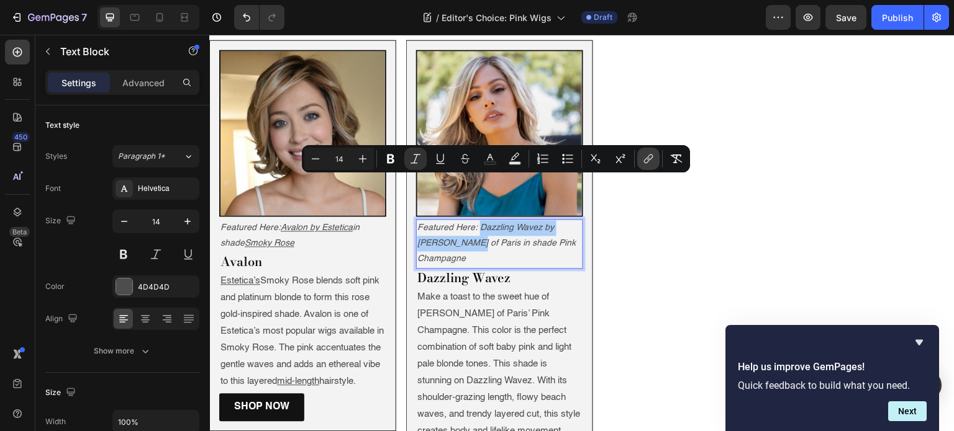
click at [642, 161] on icon "Editor contextual toolbar" at bounding box center [648, 159] width 12 height 12
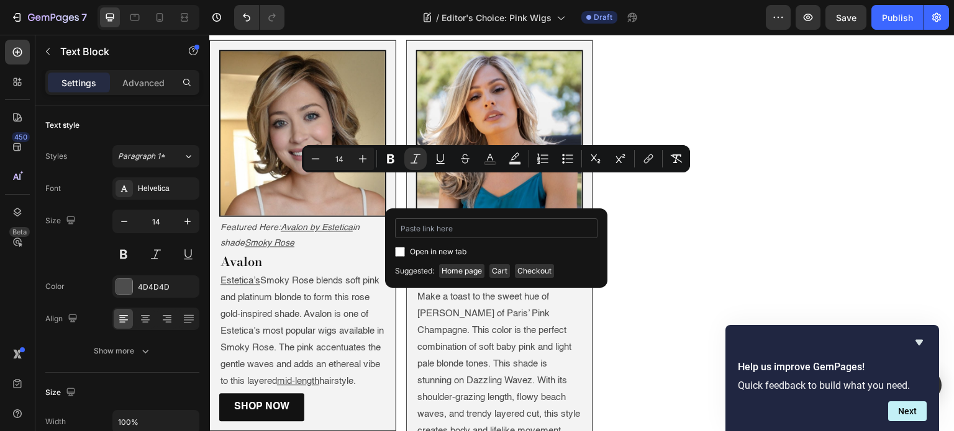
click at [527, 226] on input "Editor contextual toolbar" at bounding box center [496, 229] width 202 height 20
type input "https://www.wigs.com/products/dazzling-wavez-synthetic-wig-rene-of-paris"
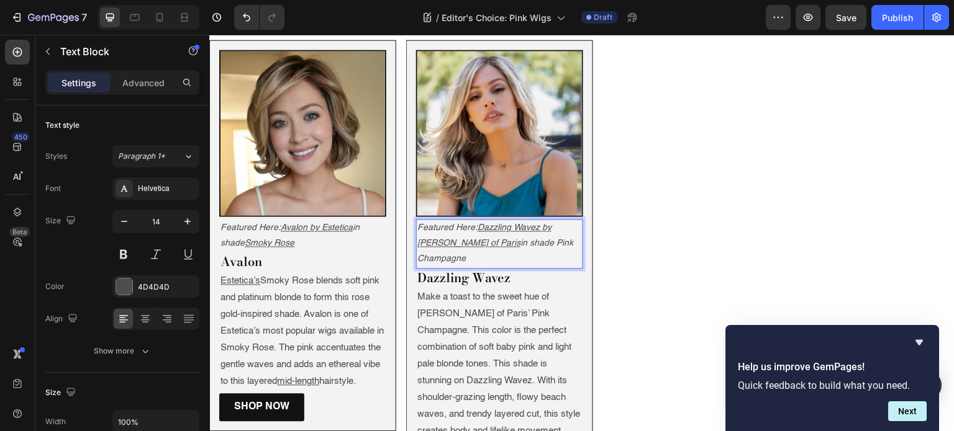
click at [486, 239] on icon "in shade Pink Champagne" at bounding box center [495, 251] width 156 height 24
drag, startPoint x: 486, startPoint y: 197, endPoint x: 533, endPoint y: 194, distance: 46.7
click at [533, 239] on icon "in shade Pink Champagne" at bounding box center [495, 251] width 156 height 24
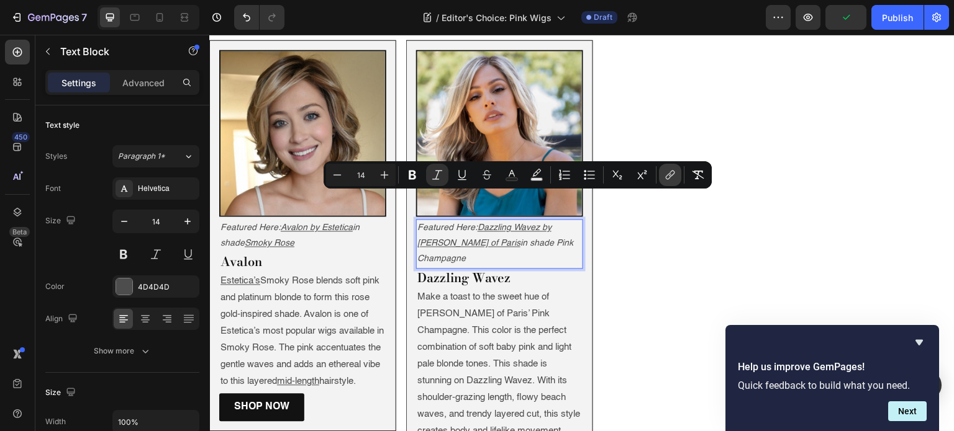
click at [670, 177] on icon "Editor contextual toolbar" at bounding box center [670, 175] width 12 height 12
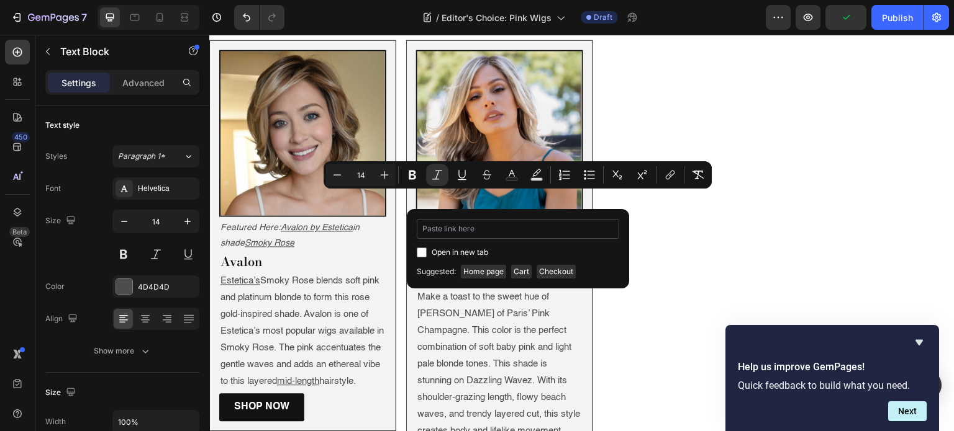
click at [545, 230] on input "Editor contextual toolbar" at bounding box center [518, 229] width 202 height 20
type input "https://www.wigs.com/products/dazzling-wavez-synthetic-wig-rene-of-paris?varian…"
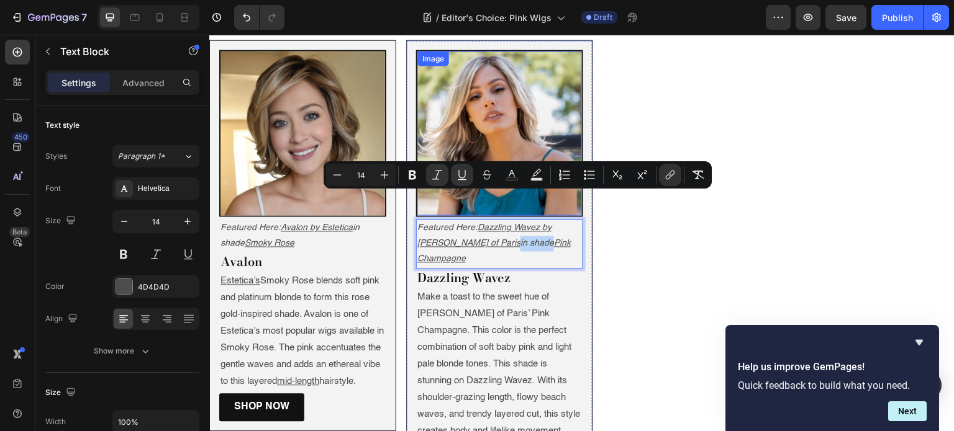
click at [485, 74] on img at bounding box center [499, 133] width 165 height 165
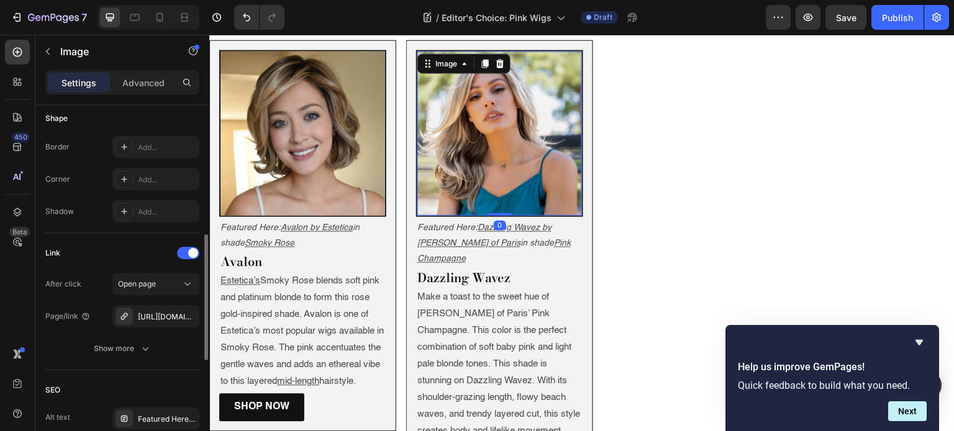
scroll to position [437, 0]
click at [154, 318] on div "https://www.wigs.com/miranda-synthetic-wig-jon-renau?variant=32254194506" at bounding box center [156, 317] width 36 height 11
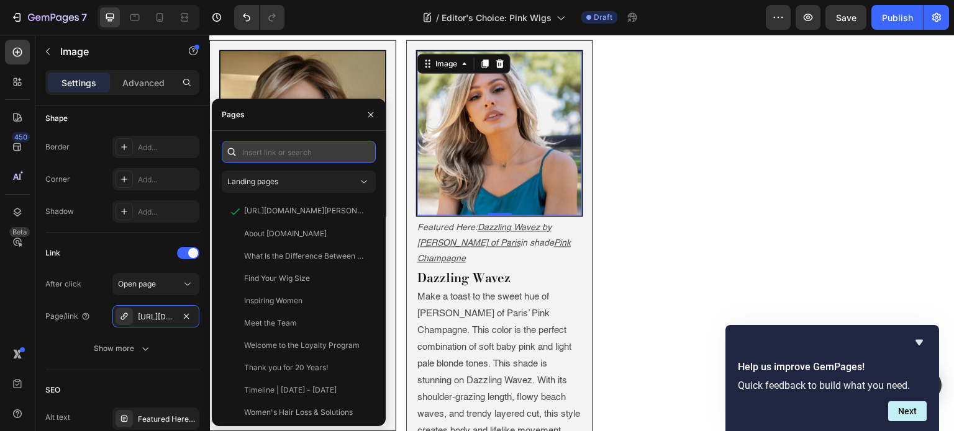
click at [246, 157] on input "text" at bounding box center [299, 152] width 154 height 22
paste input "https://www.wigs.com/products/dazzling-wavez-synthetic-wig-rene-of-paris?varian…"
type input "https://www.wigs.com/products/dazzling-wavez-synthetic-wig-rene-of-paris?varian…"
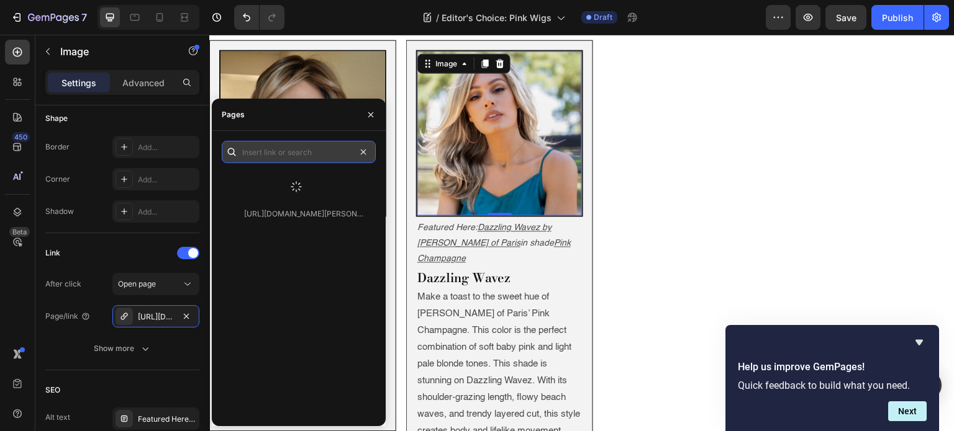
scroll to position [0, 0]
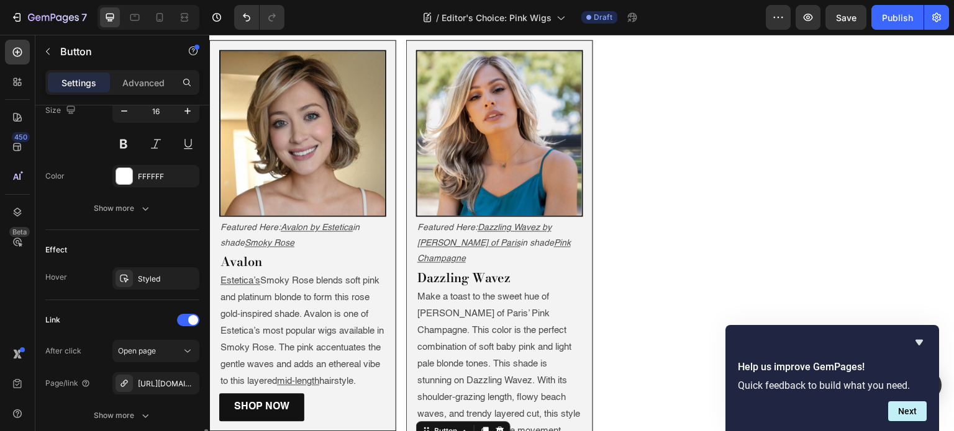
scroll to position [623, 0]
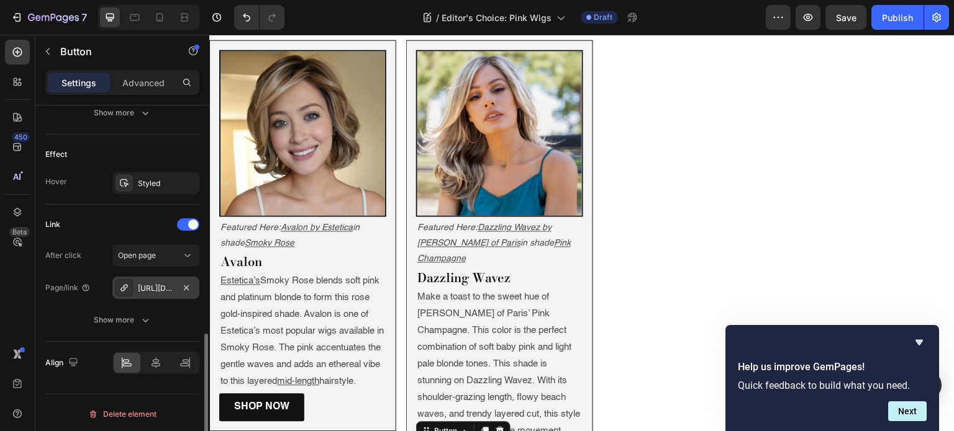
click at [149, 283] on div "https://www.wigs.com/miranda-synthetic-wig-jon-renau?variant=32254194506" at bounding box center [156, 288] width 36 height 11
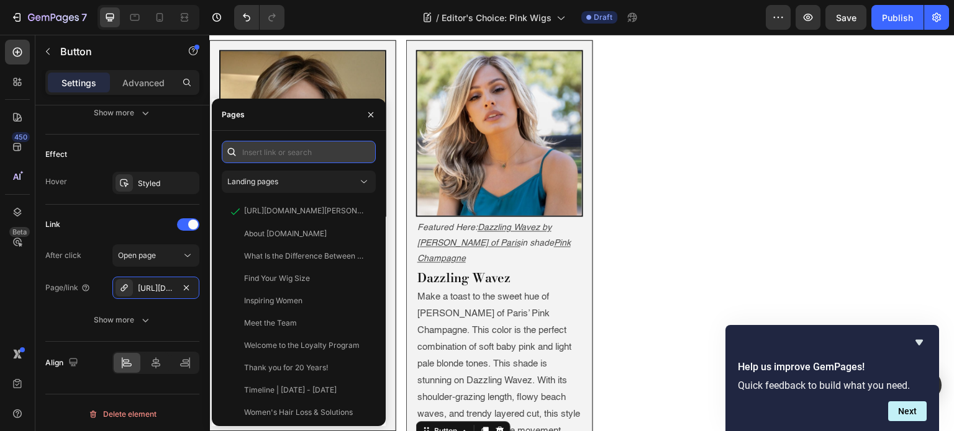
click at [258, 158] on input "text" at bounding box center [299, 152] width 154 height 22
paste input "https://www.wigs.com/products/dazzling-wavez-synthetic-wig-rene-of-paris?varian…"
type input "https://www.wigs.com/products/dazzling-wavez-synthetic-wig-rene-of-paris?varian…"
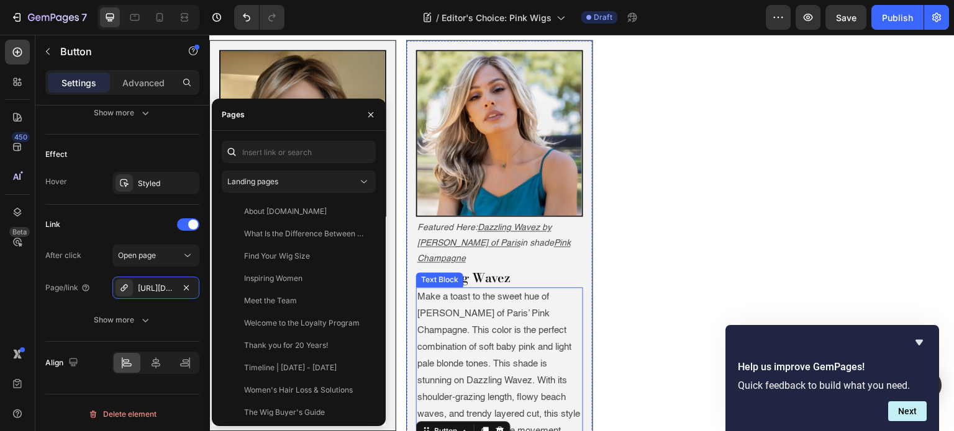
click at [512, 289] on p "Make a toast to the sweet hue of Rene of Paris’ Pink Champagne. This color is t…" at bounding box center [499, 364] width 165 height 151
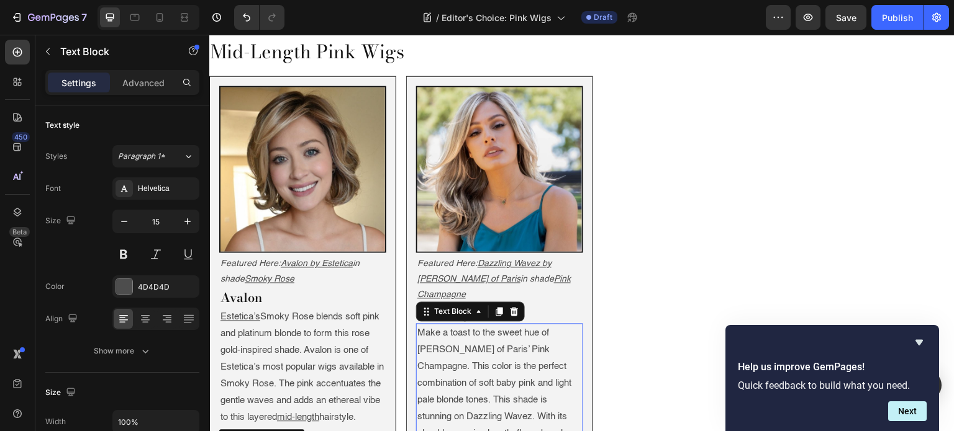
scroll to position [1674, 0]
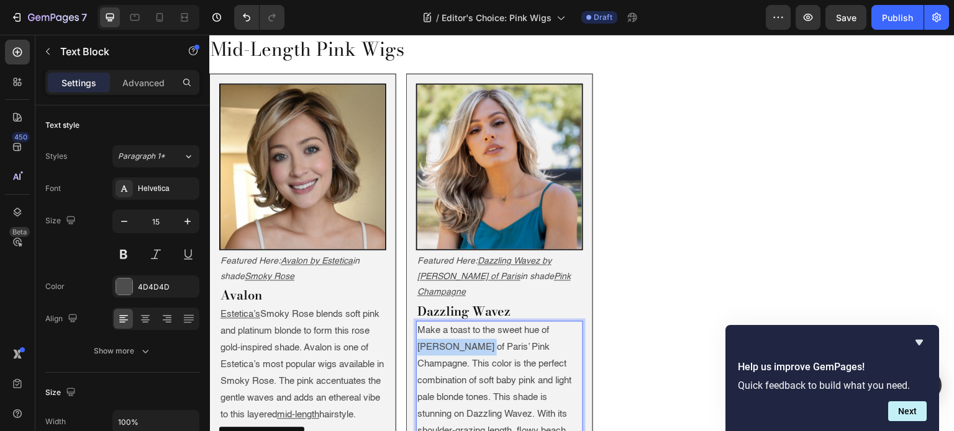
drag, startPoint x: 556, startPoint y: 273, endPoint x: 450, endPoint y: 289, distance: 106.8
click at [450, 322] on p "Make a toast to the sweet hue of Rene of Paris’ Pink Champagne. This color is t…" at bounding box center [499, 397] width 165 height 151
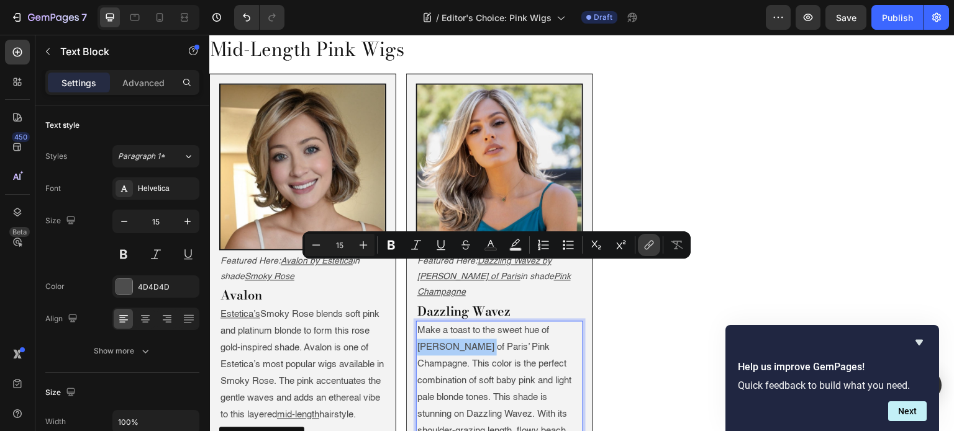
click at [656, 248] on button "link" at bounding box center [649, 245] width 22 height 22
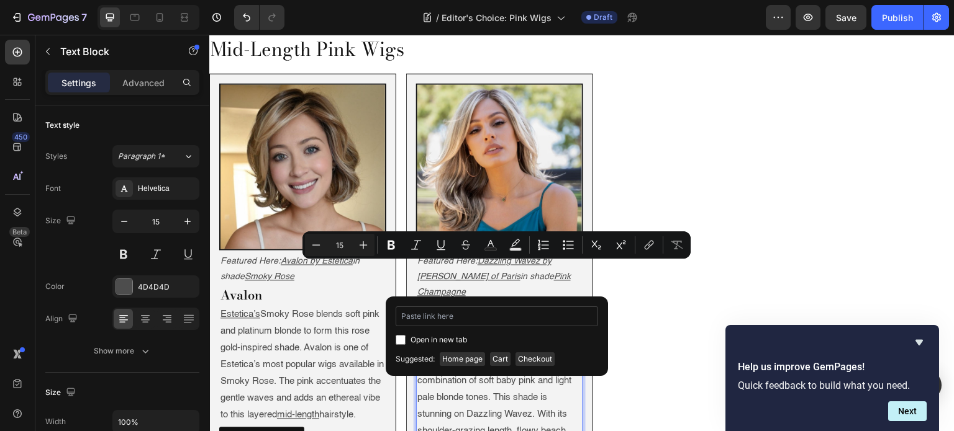
click at [513, 312] on input "Editor contextual toolbar" at bounding box center [496, 317] width 202 height 20
type input "https://www.wigs.com/collections/rene-of-paris"
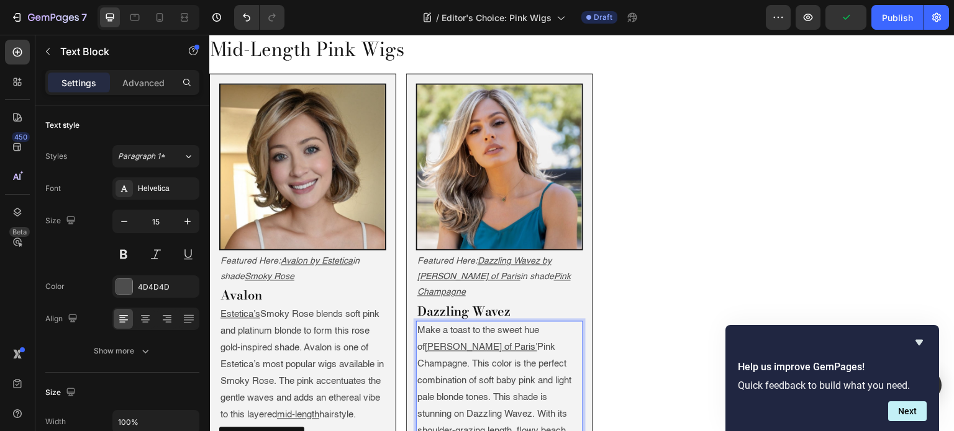
click at [448, 372] on p "Make a toast to the sweet hue of Rene of Paris’ Pink Champagne. This color is t…" at bounding box center [499, 397] width 165 height 151
drag, startPoint x: 446, startPoint y: 372, endPoint x: 471, endPoint y: 370, distance: 25.5
click at [471, 370] on p "Make a toast to the sweet hue of Rene of Paris’ Pink Champagne. This color is t…" at bounding box center [499, 397] width 165 height 151
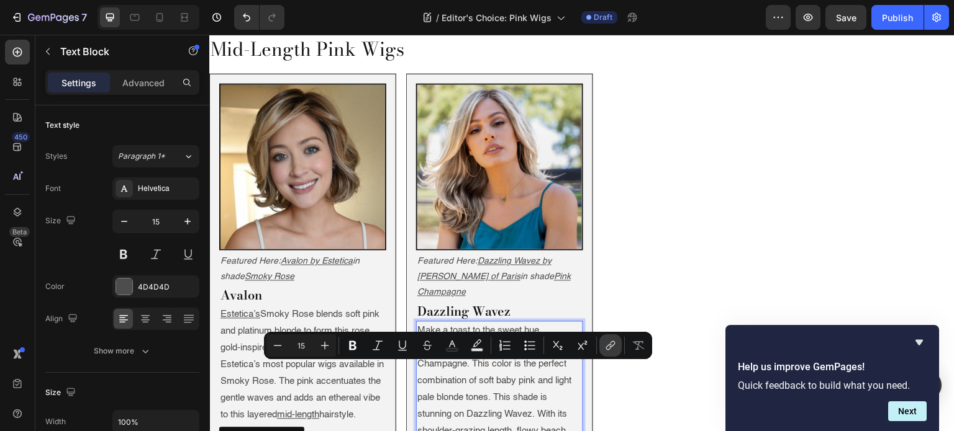
click at [607, 346] on icon "Editor contextual toolbar" at bounding box center [610, 346] width 12 height 12
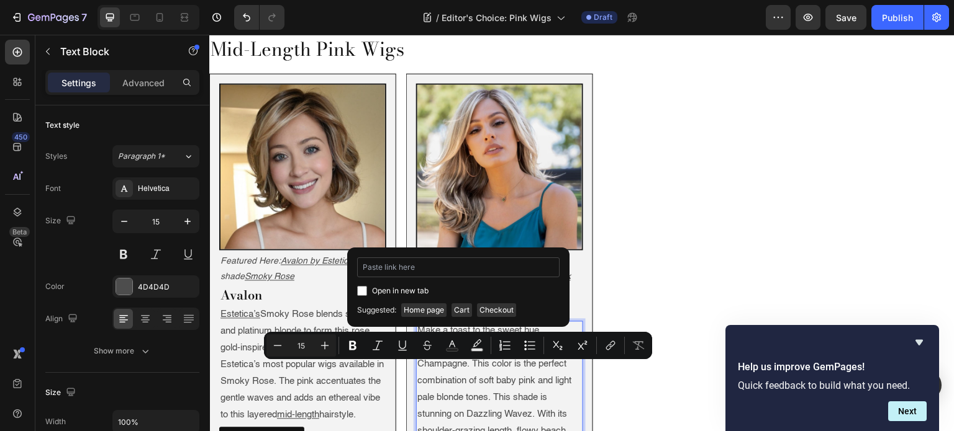
click at [489, 262] on input "Editor contextual toolbar" at bounding box center [458, 268] width 202 height 20
type input "https://www.wigs.com/collections/wavy-wigs"
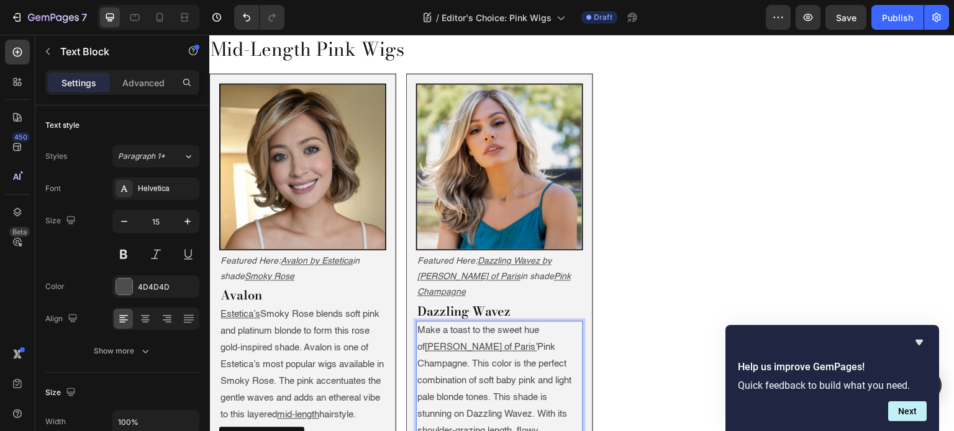
click at [494, 322] on p "Make a toast to the sweet hue of Rene of Paris’ Pink Champagne. This color is t…" at bounding box center [499, 406] width 165 height 168
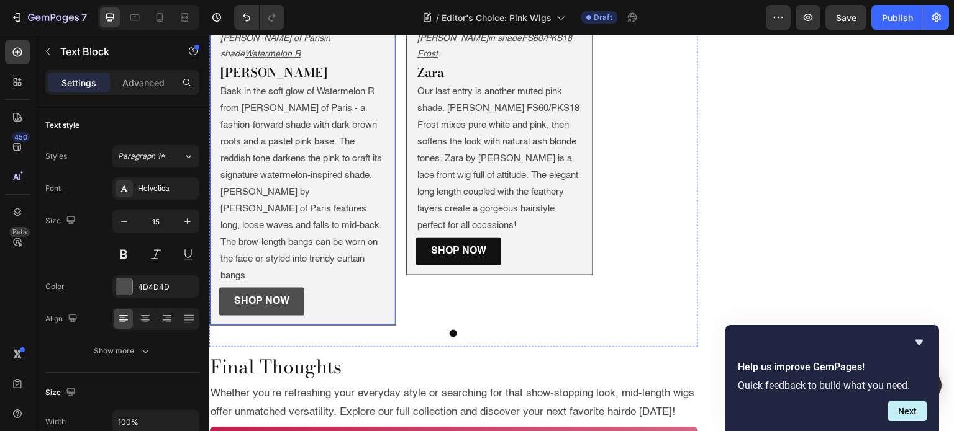
scroll to position [2272, 0]
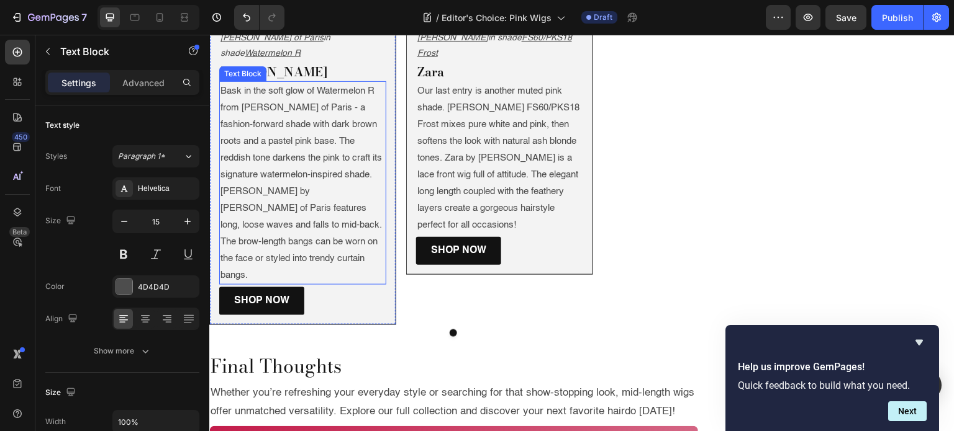
click at [310, 269] on p "Bask in the soft glow of Watermelon R from [PERSON_NAME] of Paris - a fashion-f…" at bounding box center [302, 183] width 165 height 201
click at [315, 265] on p "Bask in the soft glow of Watermelon R from [PERSON_NAME] of Paris - a fashion-f…" at bounding box center [302, 183] width 165 height 201
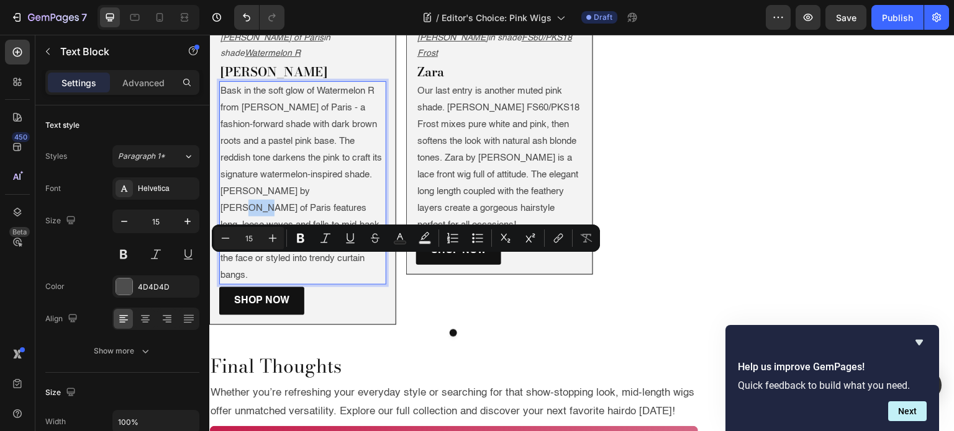
click at [315, 265] on p "Bask in the soft glow of Watermelon R from [PERSON_NAME] of Paris - a fashion-f…" at bounding box center [302, 183] width 165 height 201
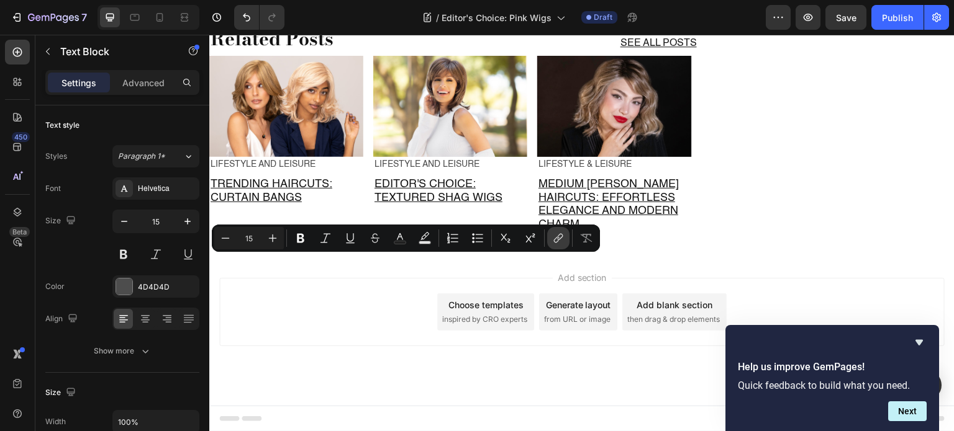
click at [553, 238] on icon "Editor contextual toolbar" at bounding box center [558, 238] width 12 height 12
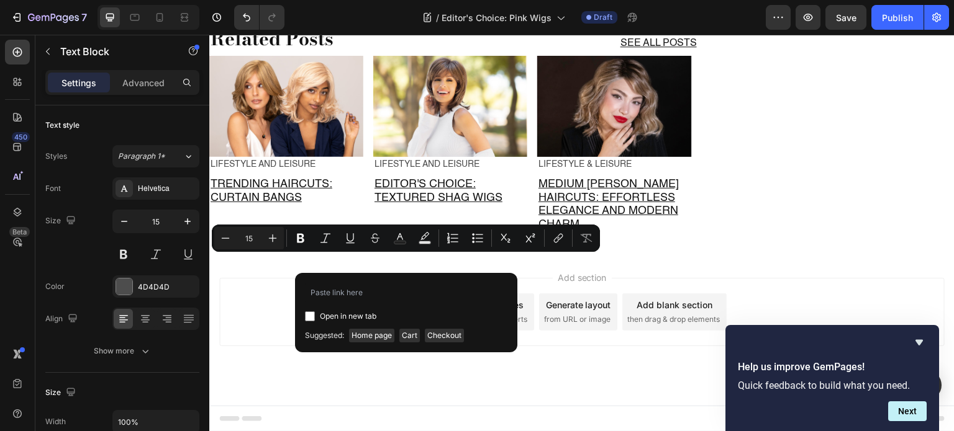
type input "[URL][DOMAIN_NAME]"
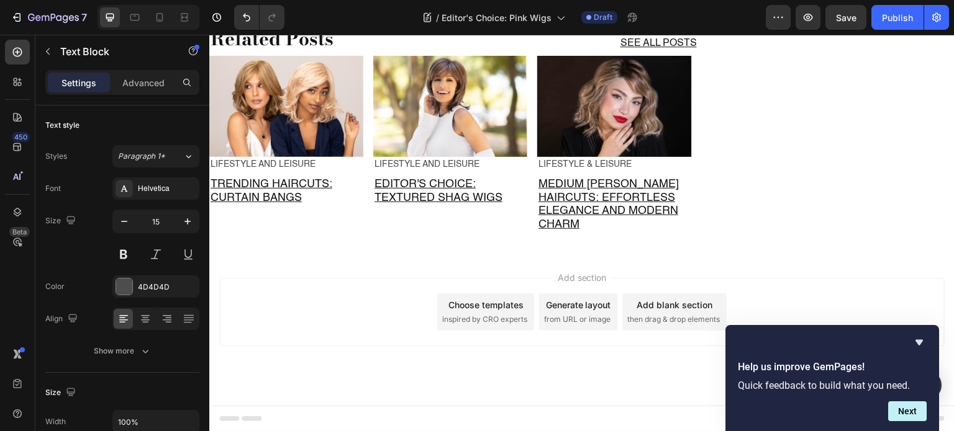
scroll to position [2579, 0]
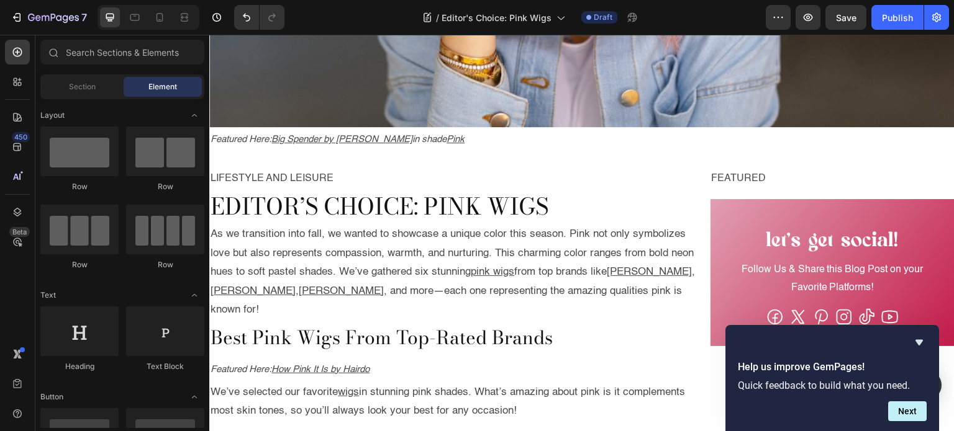
scroll to position [0, 0]
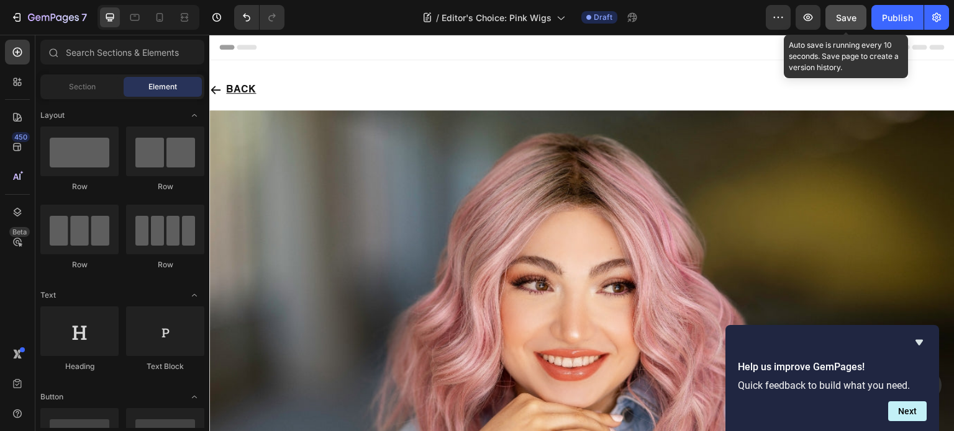
click at [847, 22] on span "Save" at bounding box center [846, 17] width 20 height 11
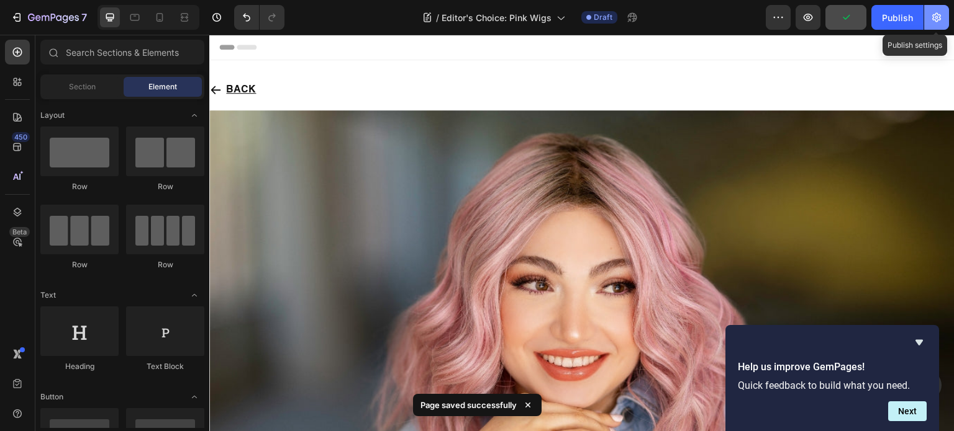
click at [933, 17] on icon "button" at bounding box center [936, 17] width 9 height 9
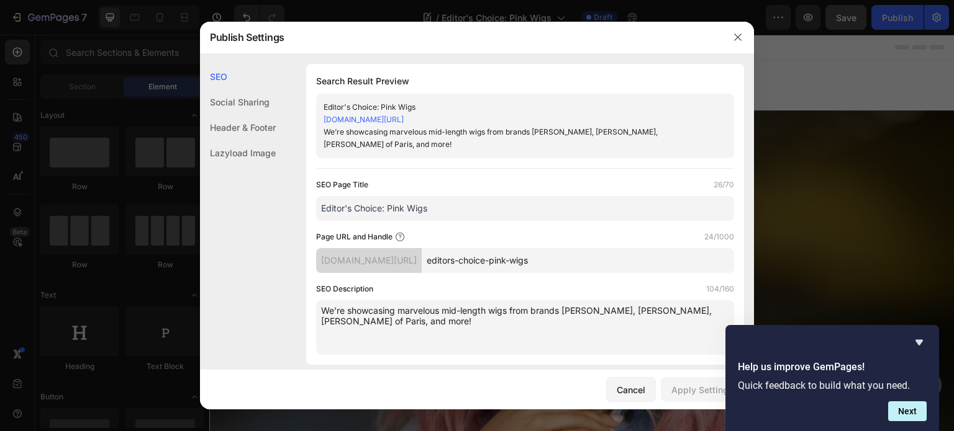
click at [545, 301] on textarea "We’re showcasing marvelous mid-length wigs from brands [PERSON_NAME], [PERSON_N…" at bounding box center [525, 327] width 418 height 55
paste textarea "As we transition into fall, we wanted to showcase a unique color this season. P…"
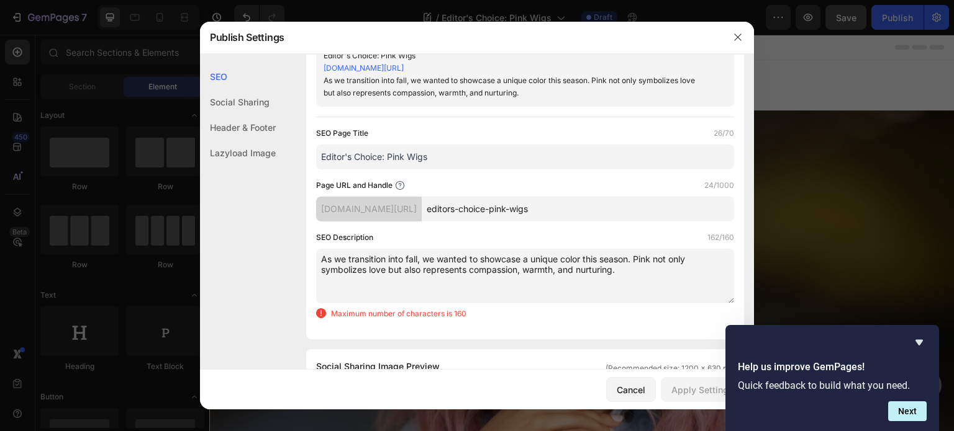
scroll to position [52, 0]
type textarea "As we transition into fall, we wanted to showcase a unique color this season. P…"
click at [735, 32] on icon "button" at bounding box center [738, 37] width 10 height 10
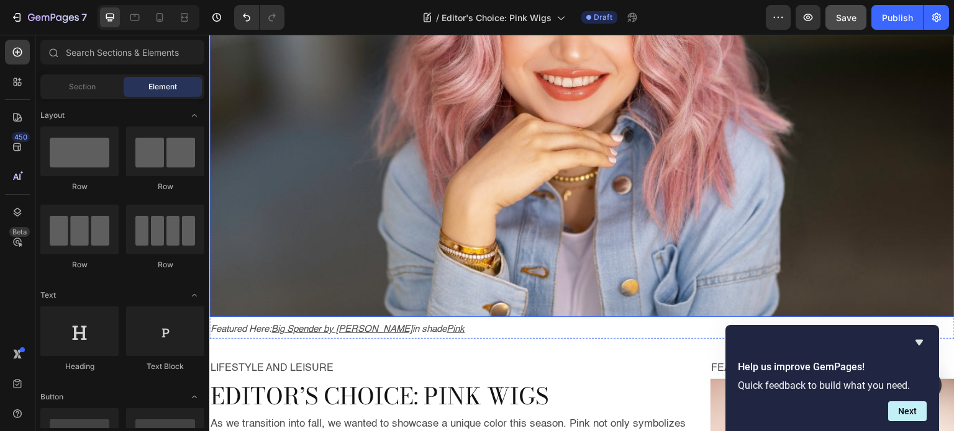
scroll to position [526, 0]
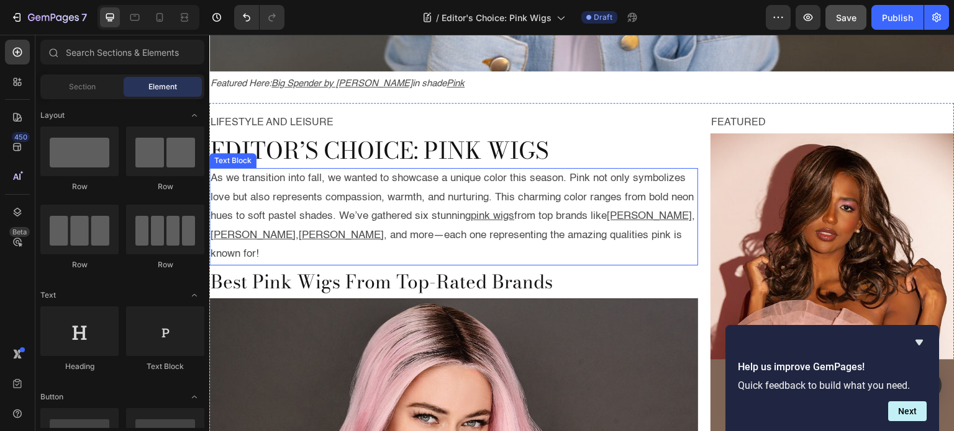
click at [372, 209] on p "As we transition into fall, we wanted to showcase a unique color this season. P…" at bounding box center [453, 216] width 486 height 95
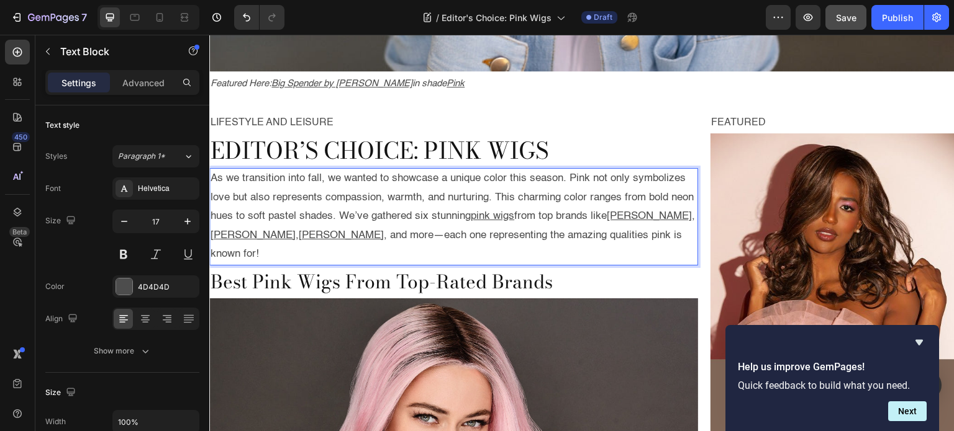
click at [368, 208] on p "As we transition into fall, we wanted to showcase a unique color this season. P…" at bounding box center [453, 216] width 486 height 95
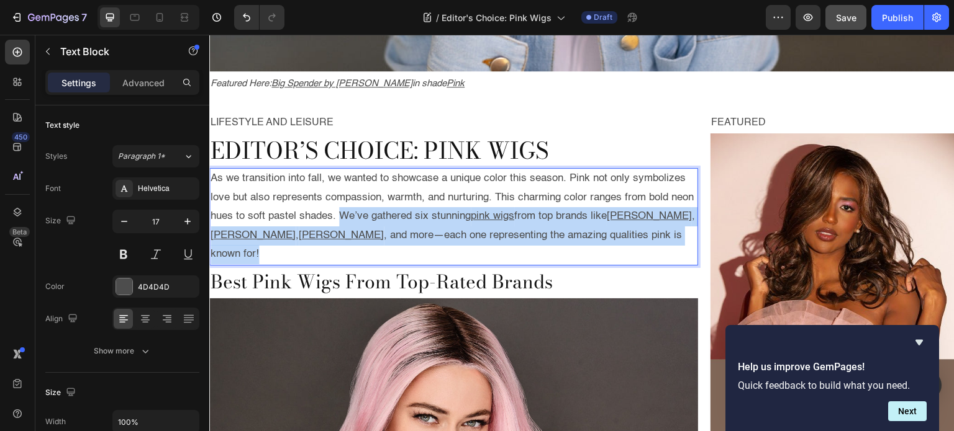
drag, startPoint x: 368, startPoint y: 208, endPoint x: 395, endPoint y: 241, distance: 42.4
click at [395, 241] on p "As we transition into fall, we wanted to showcase a unique color this season. P…" at bounding box center [453, 216] width 486 height 95
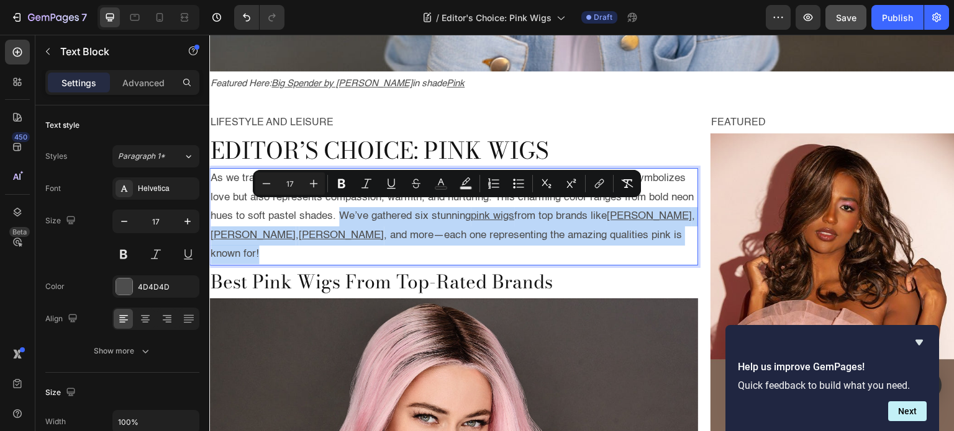
copy p "We’ve gathered six stunning pink wigs from top brands like [PERSON_NAME] , [PER…"
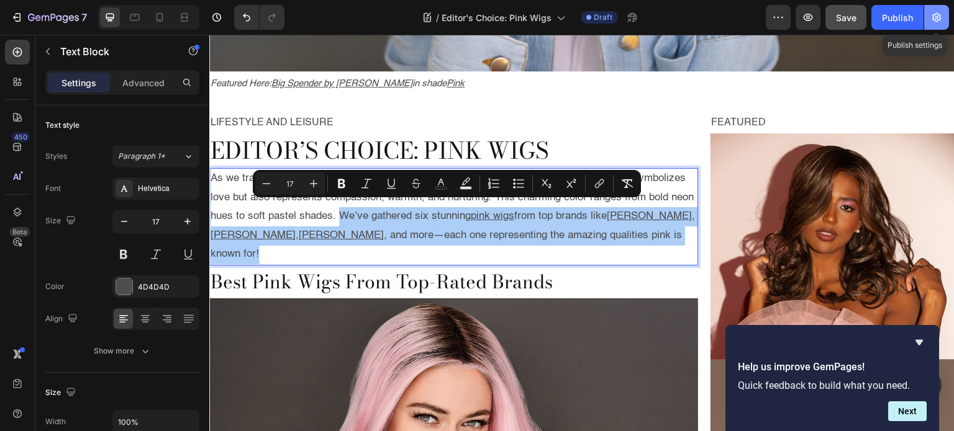
click at [931, 15] on icon "button" at bounding box center [936, 17] width 12 height 12
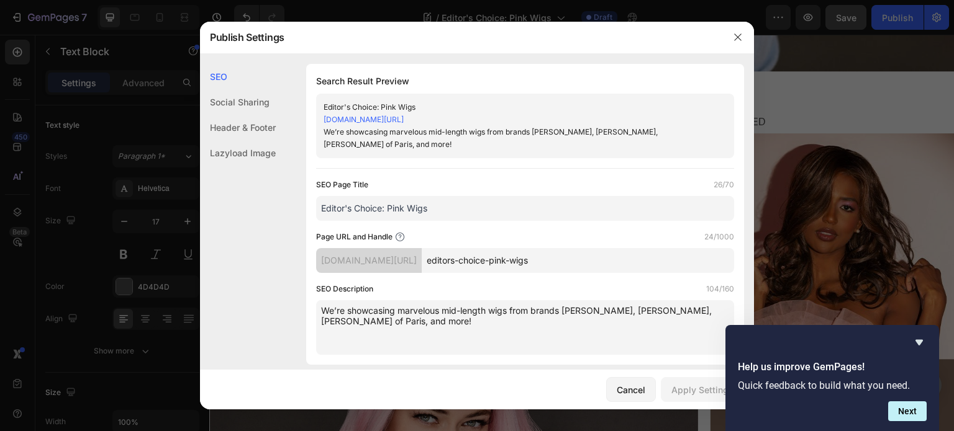
click at [405, 300] on textarea "We’re showcasing marvelous mid-length wigs from brands [PERSON_NAME], [PERSON_N…" at bounding box center [525, 327] width 418 height 55
paste textarea "We’ve gathered six stunning pink wigs from top brands like [PERSON_NAME], [PERS…"
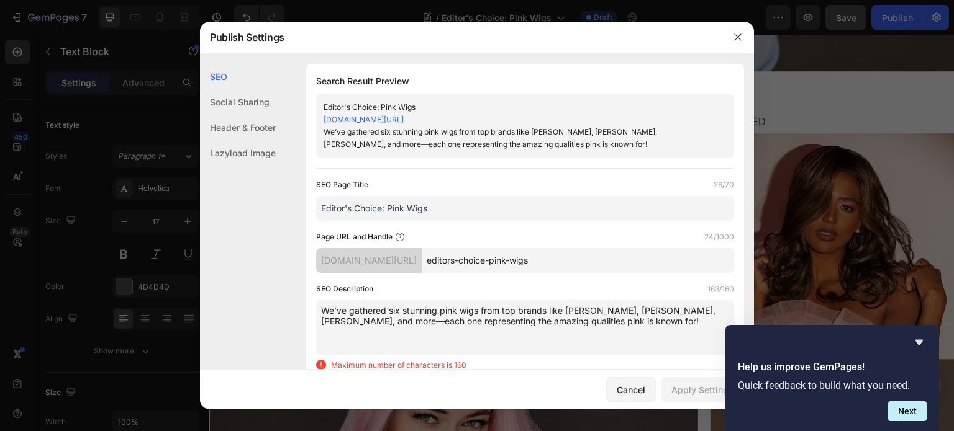
scroll to position [78, 0]
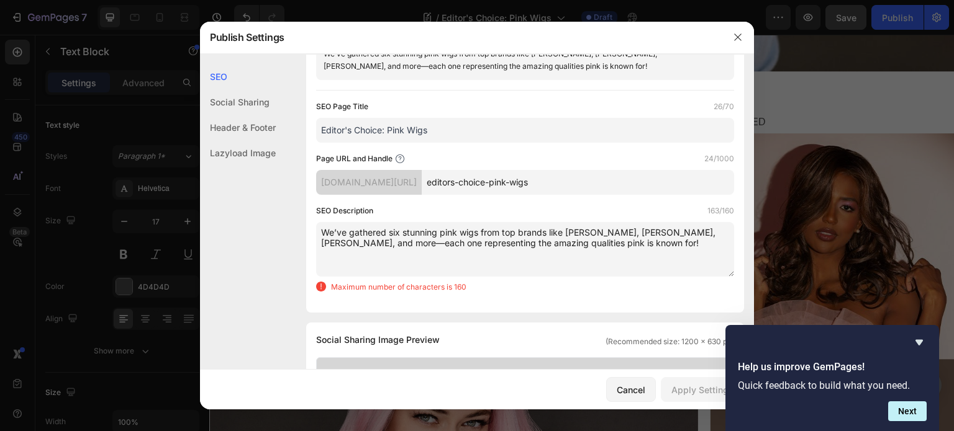
click at [384, 230] on textarea "We’ve gathered six stunning pink wigs from top brands like [PERSON_NAME], [PERS…" at bounding box center [525, 249] width 418 height 55
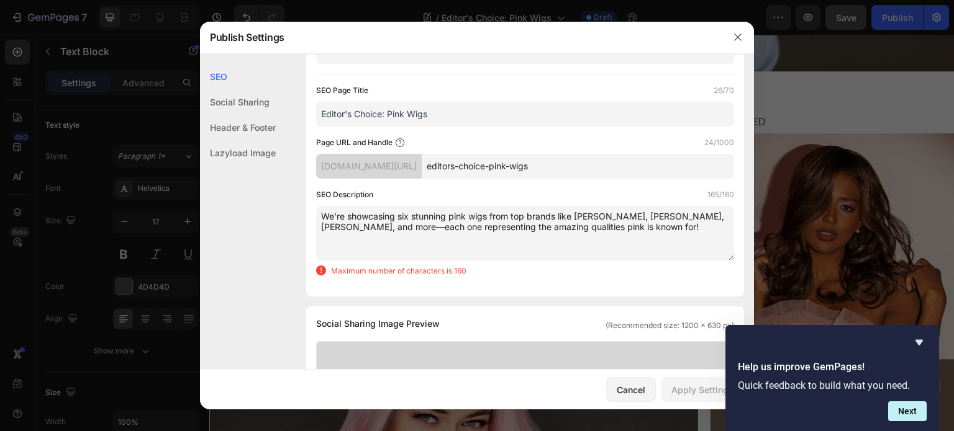
scroll to position [94, 0]
drag, startPoint x: 398, startPoint y: 215, endPoint x: 447, endPoint y: 215, distance: 49.0
click at [447, 215] on textarea "We’re showcasing six stunning pink wigs from top brands like [PERSON_NAME], [PE…" at bounding box center [525, 233] width 418 height 55
drag, startPoint x: 359, startPoint y: 227, endPoint x: 622, endPoint y: 228, distance: 262.6
click at [622, 228] on textarea "We’re showcasing our favorite pink wigs from top brands like [PERSON_NAME], [PE…" at bounding box center [525, 233] width 418 height 55
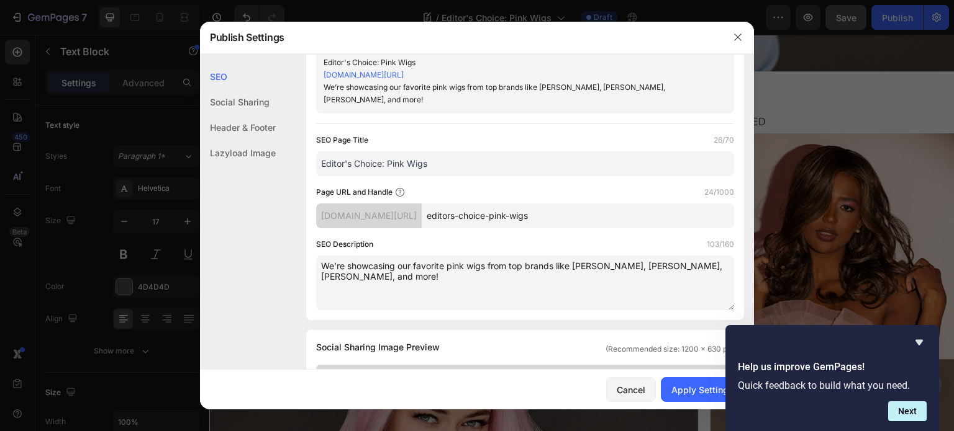
scroll to position [48, 0]
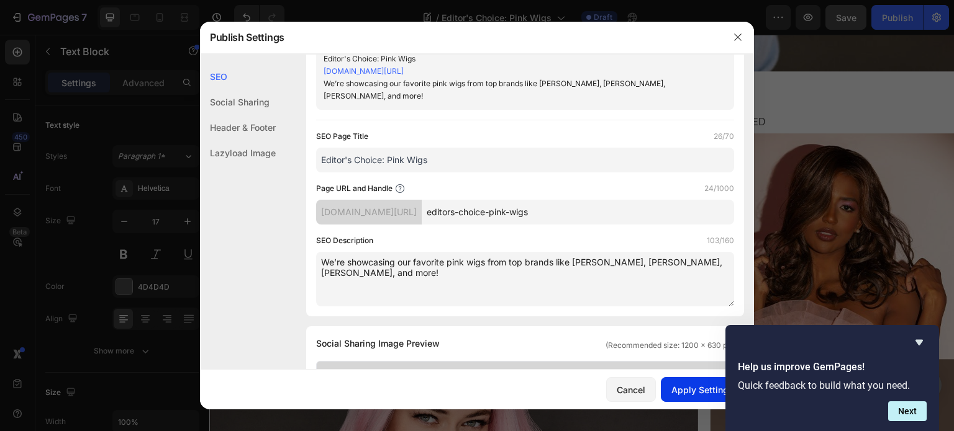
click at [684, 395] on div "Apply Settings" at bounding box center [702, 390] width 62 height 13
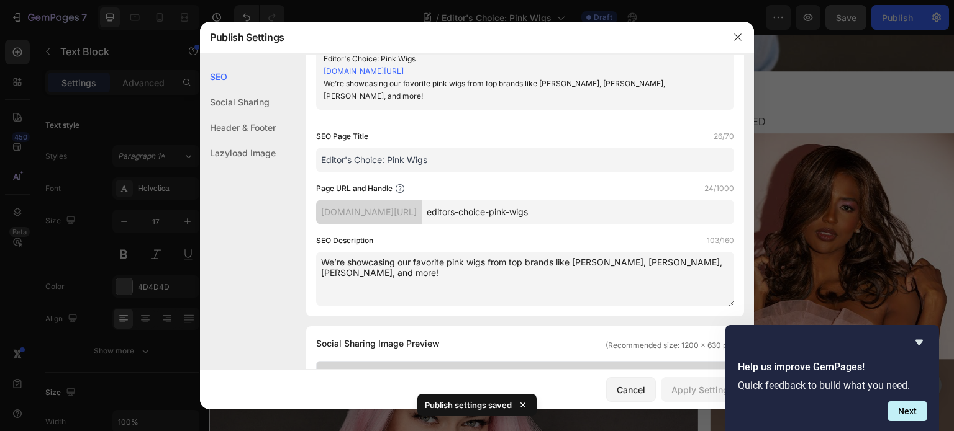
click at [320, 260] on textarea "We’re showcasing our favorite pink wigs from top brands like [PERSON_NAME], [PE…" at bounding box center [525, 279] width 418 height 55
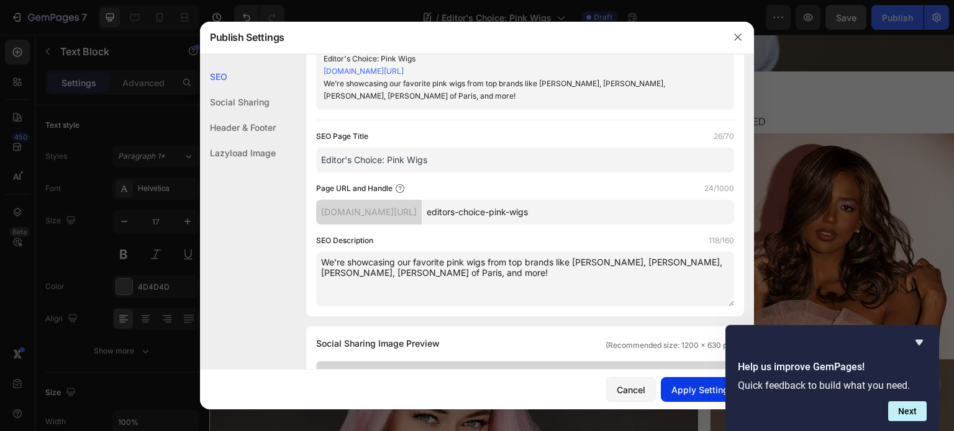
type textarea "We’re showcasing our favorite pink wigs from top brands like [PERSON_NAME], [PE…"
click at [683, 389] on div "Apply Settings" at bounding box center [702, 390] width 62 height 13
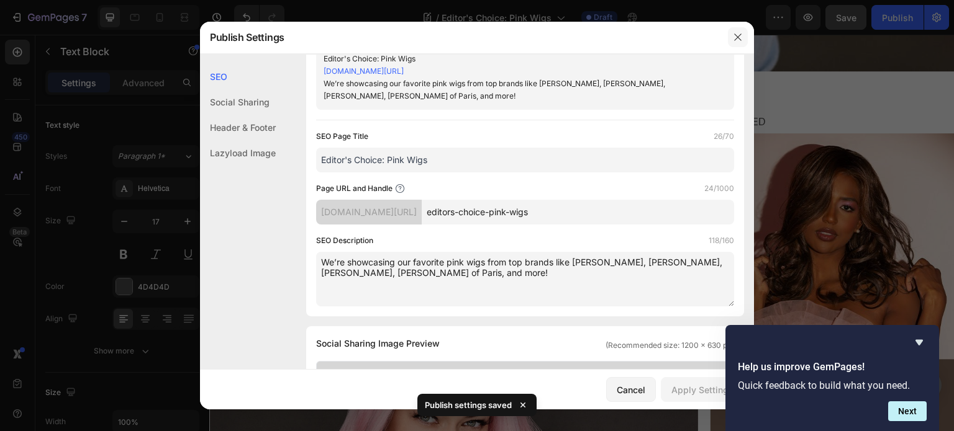
click at [739, 43] on button "button" at bounding box center [738, 37] width 20 height 20
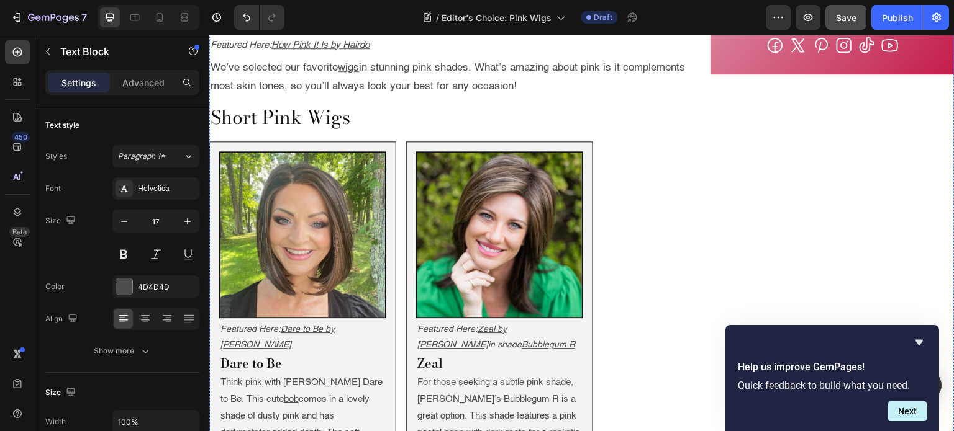
scroll to position [1116, 0]
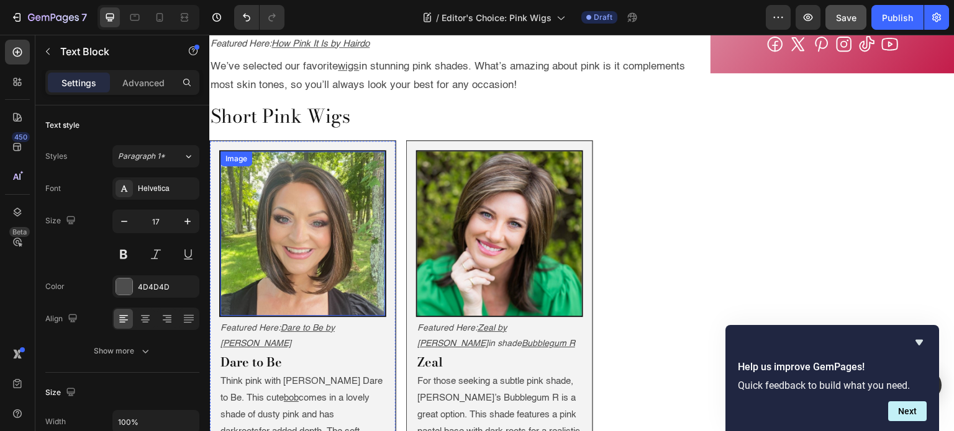
click at [257, 201] on img at bounding box center [302, 233] width 165 height 165
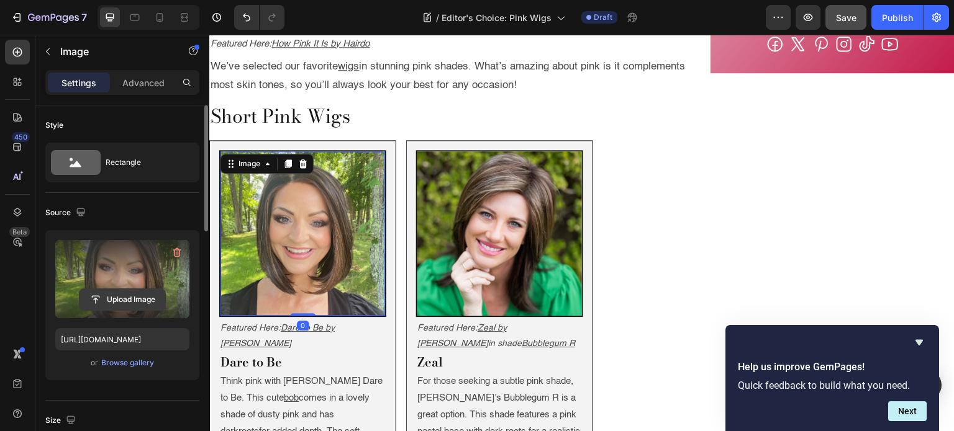
click at [107, 291] on input "file" at bounding box center [122, 299] width 86 height 21
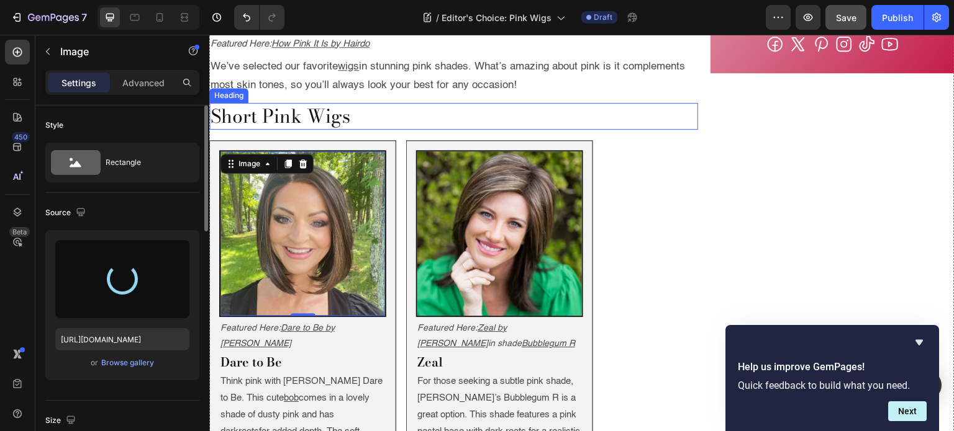
type input "[URL][DOMAIN_NAME]"
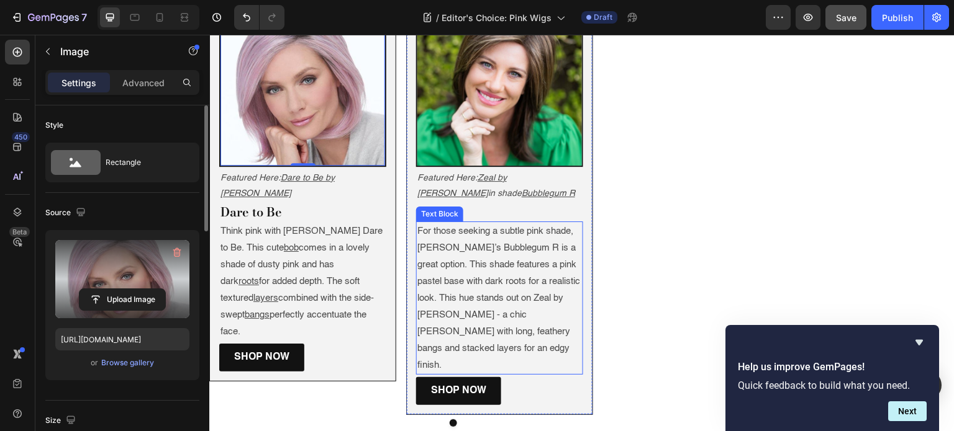
scroll to position [1256, 0]
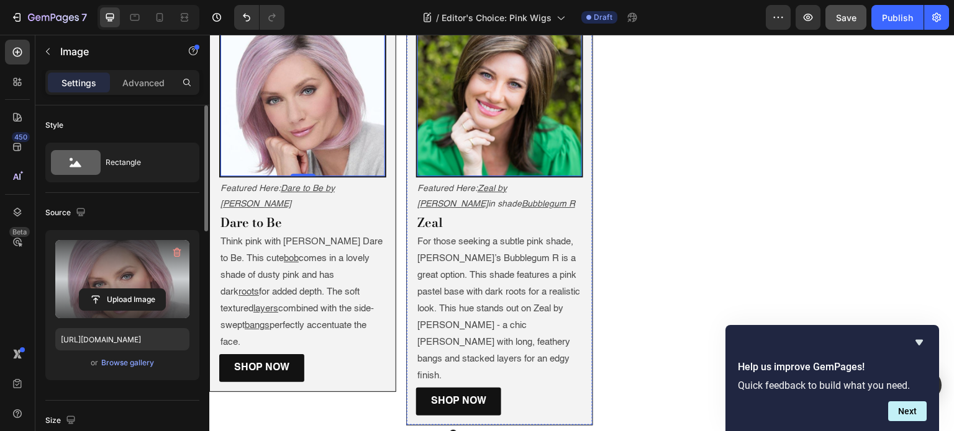
click at [453, 119] on img at bounding box center [499, 94] width 165 height 165
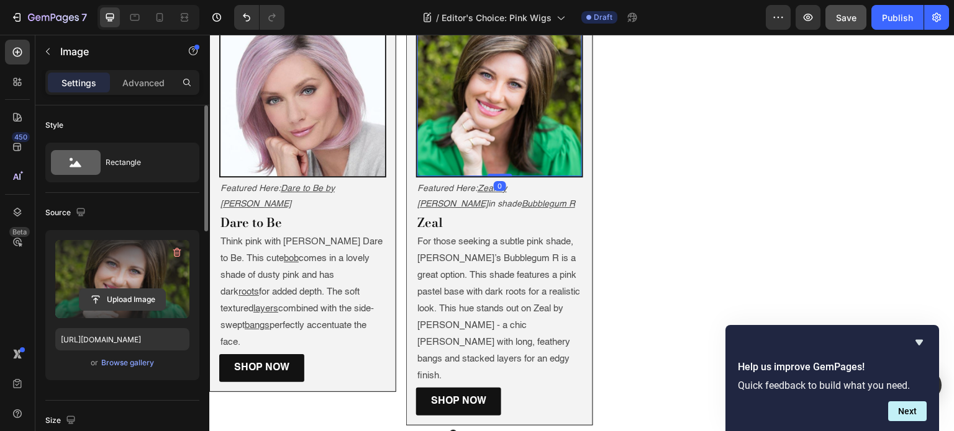
click at [122, 297] on input "file" at bounding box center [122, 299] width 86 height 21
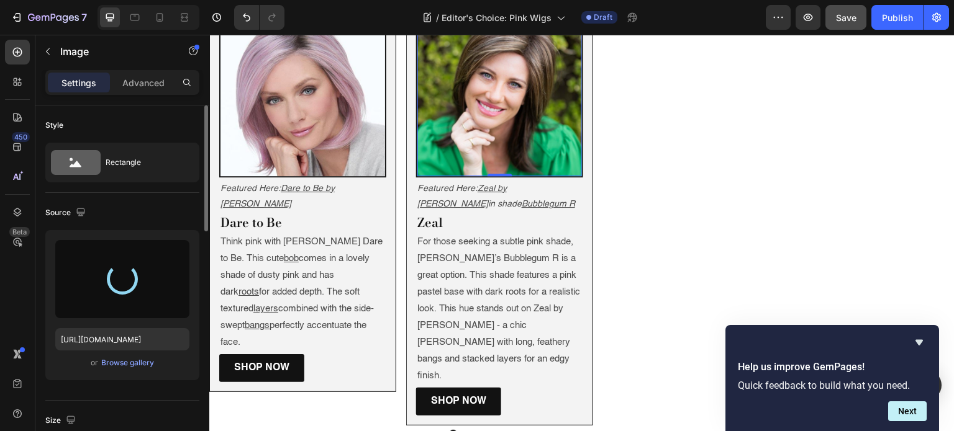
type input "[URL][DOMAIN_NAME]"
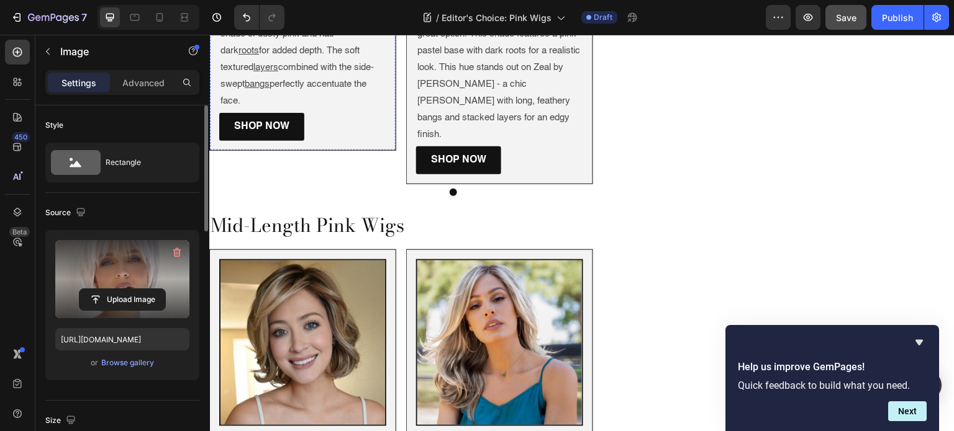
scroll to position [1646, 0]
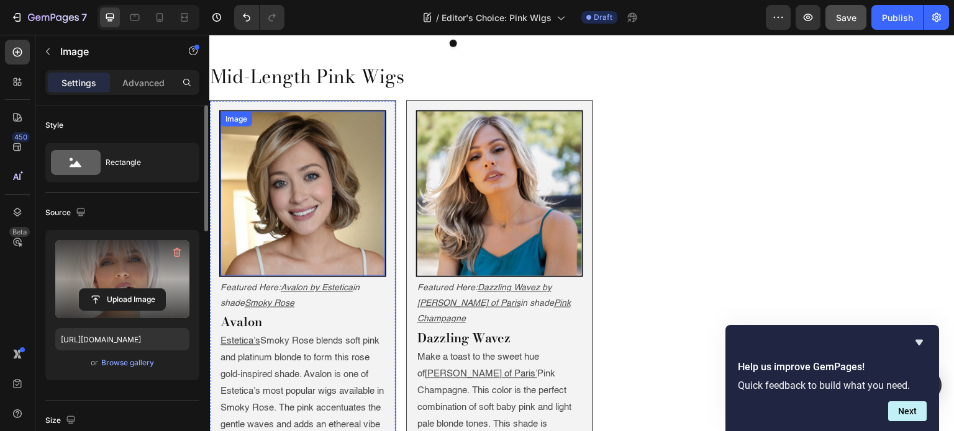
click at [307, 169] on img at bounding box center [302, 194] width 165 height 165
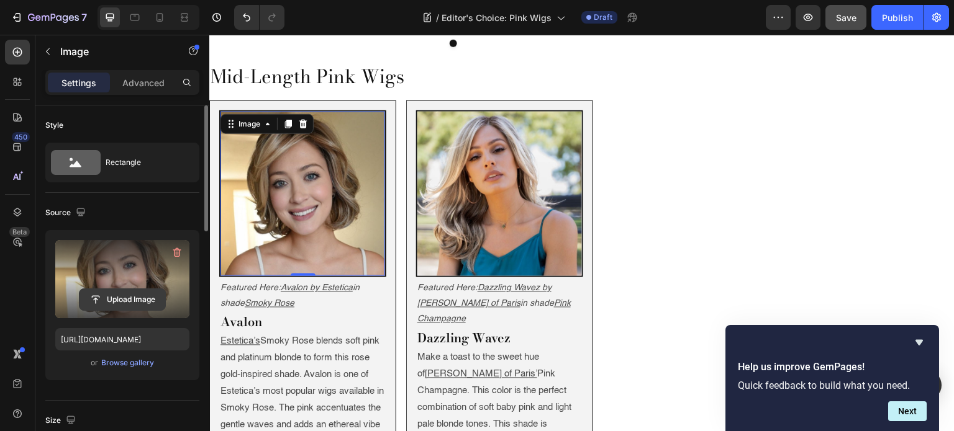
click at [129, 303] on input "file" at bounding box center [122, 299] width 86 height 21
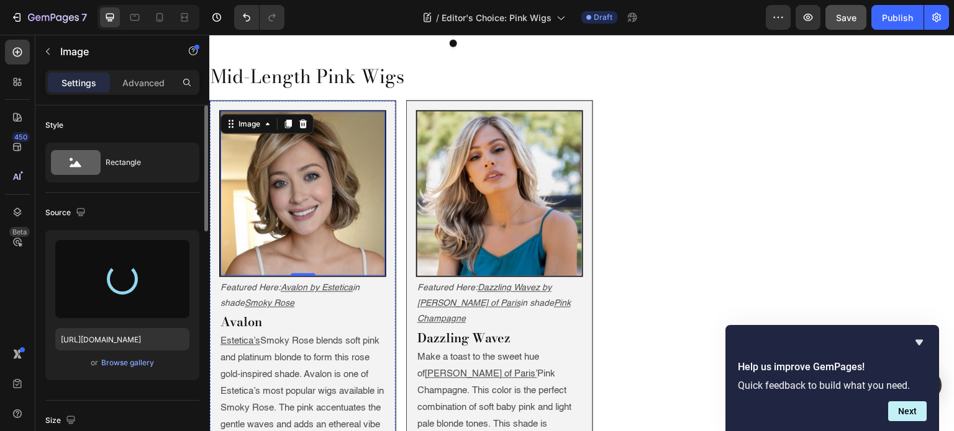
type input "[URL][DOMAIN_NAME]"
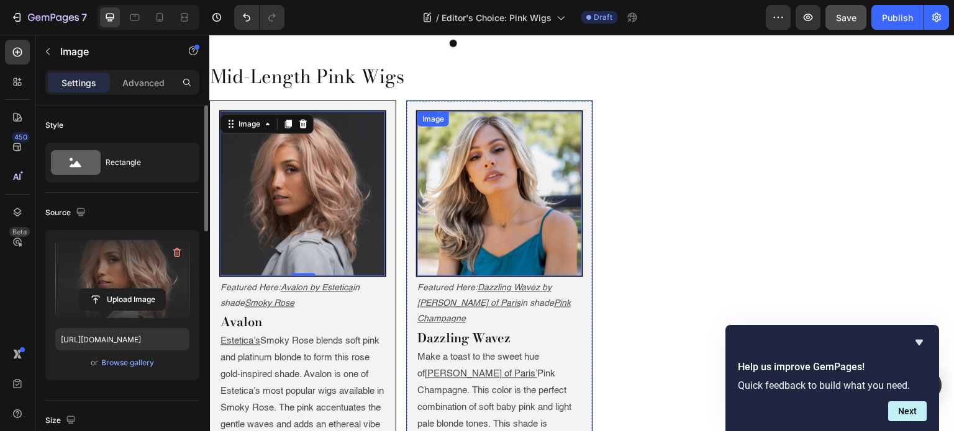
click at [475, 156] on img at bounding box center [499, 194] width 165 height 165
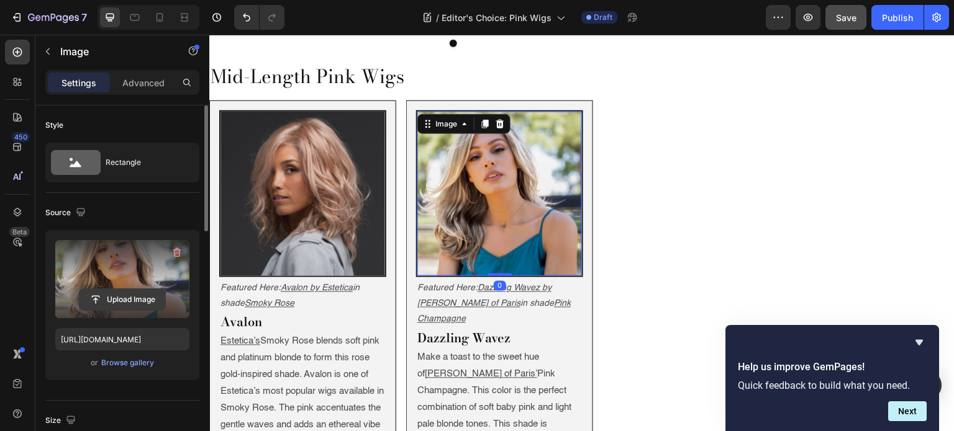
click at [121, 299] on input "file" at bounding box center [122, 299] width 86 height 21
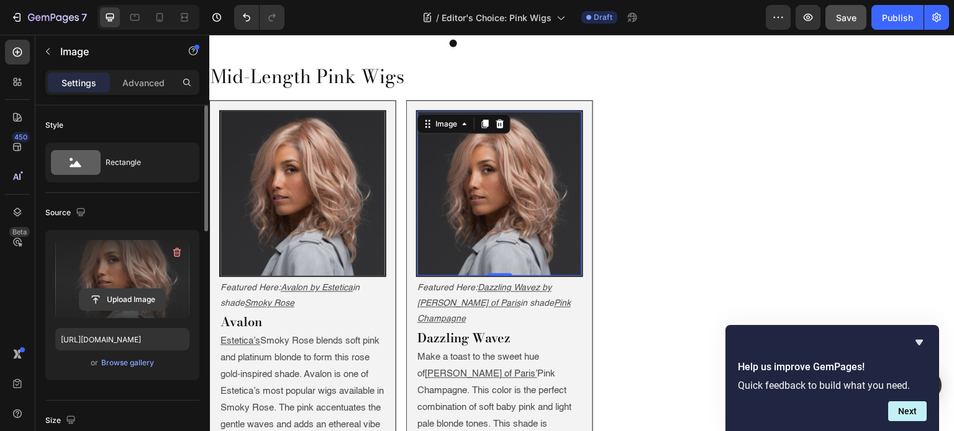
click at [139, 301] on input "file" at bounding box center [122, 299] width 86 height 21
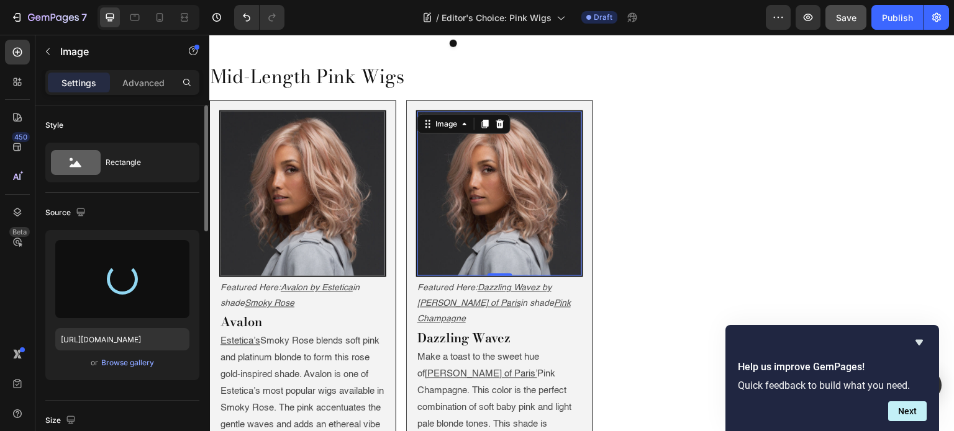
type input "[URL][DOMAIN_NAME]"
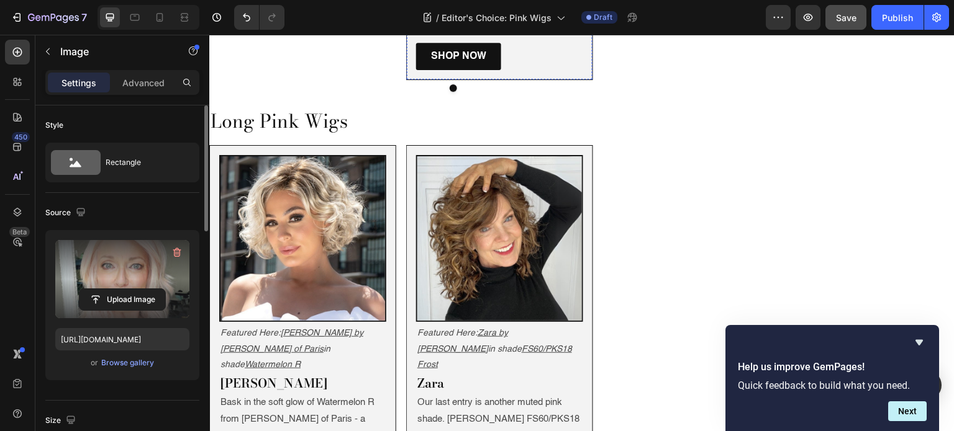
scroll to position [2142, 0]
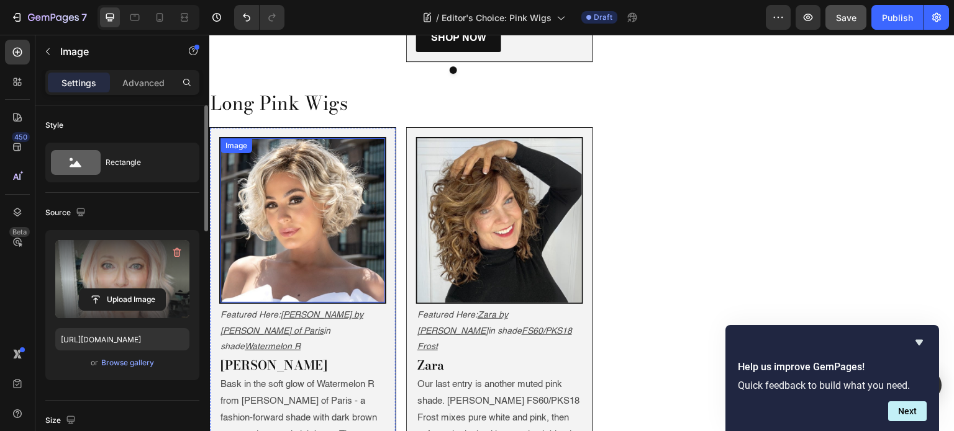
click at [288, 140] on img at bounding box center [302, 220] width 165 height 165
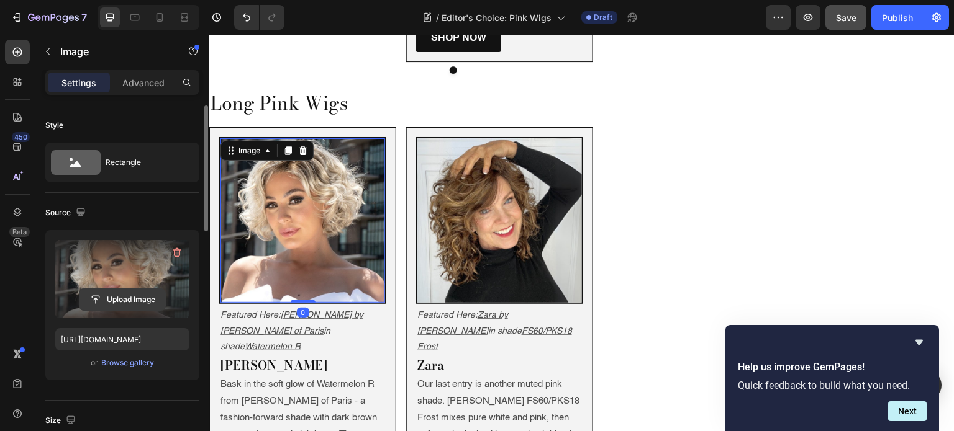
click at [140, 293] on input "file" at bounding box center [122, 299] width 86 height 21
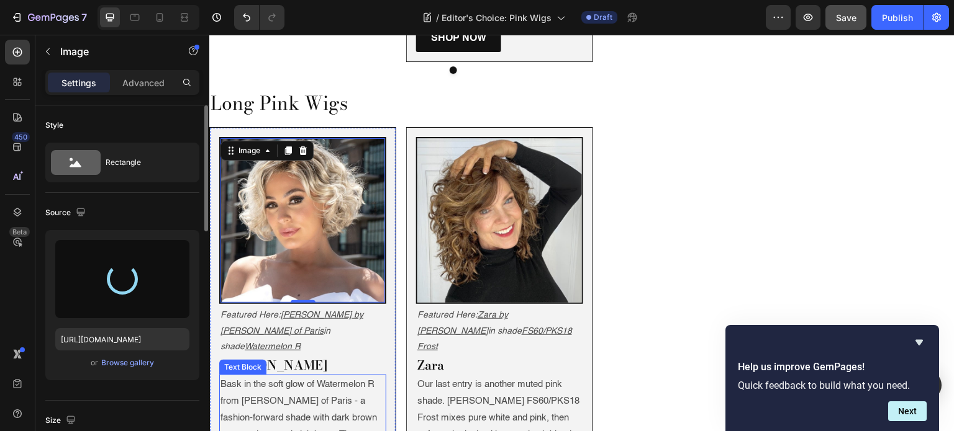
type input "[URL][DOMAIN_NAME]"
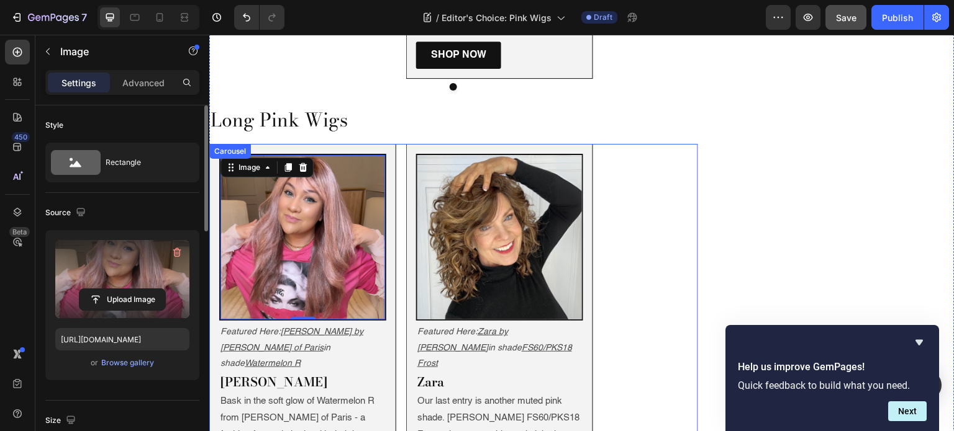
scroll to position [2123, 0]
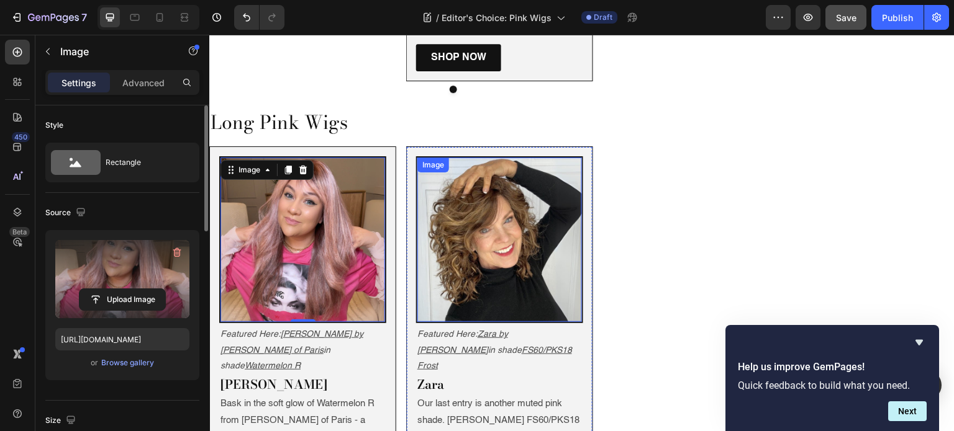
click at [502, 208] on img at bounding box center [499, 240] width 165 height 165
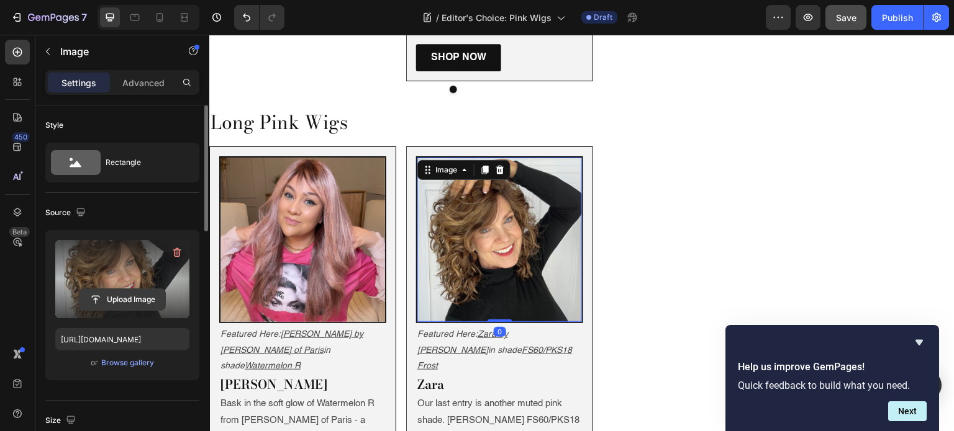
click at [132, 303] on input "file" at bounding box center [122, 299] width 86 height 21
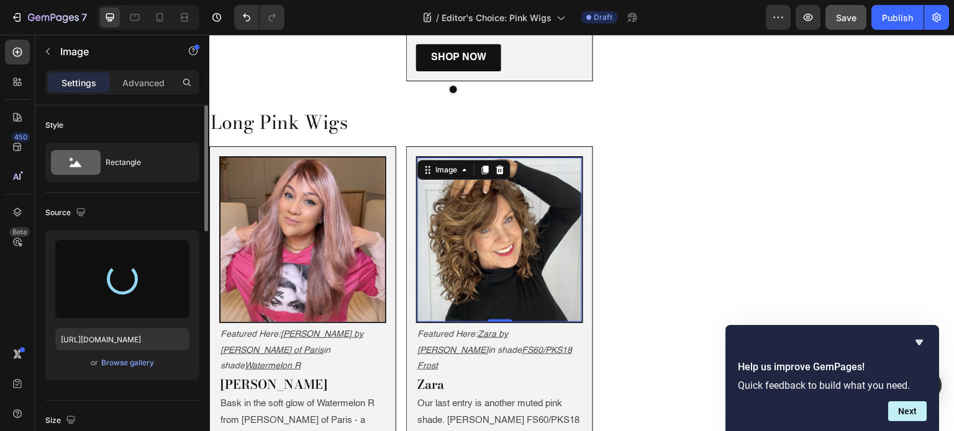
type input "[URL][DOMAIN_NAME]"
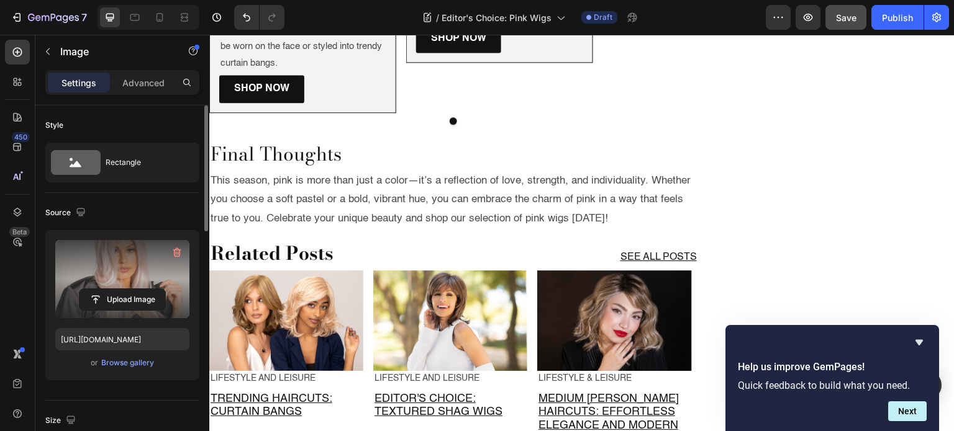
scroll to position [2647, 0]
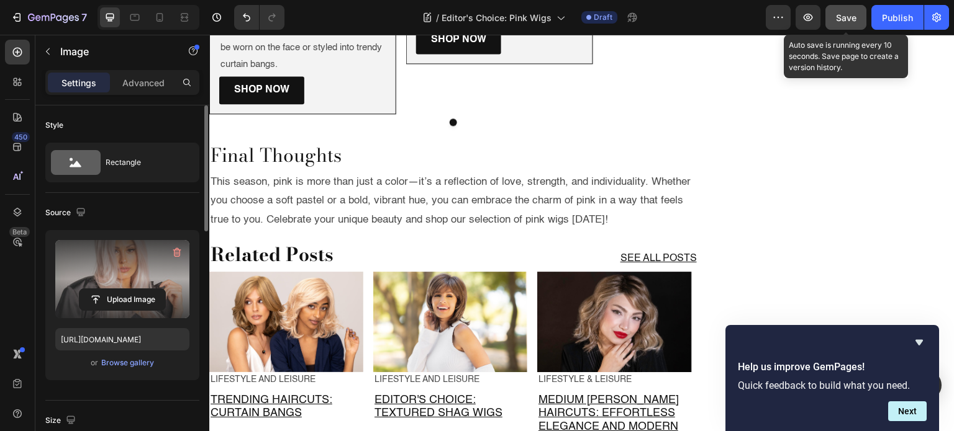
click at [847, 9] on button "Save" at bounding box center [845, 17] width 41 height 25
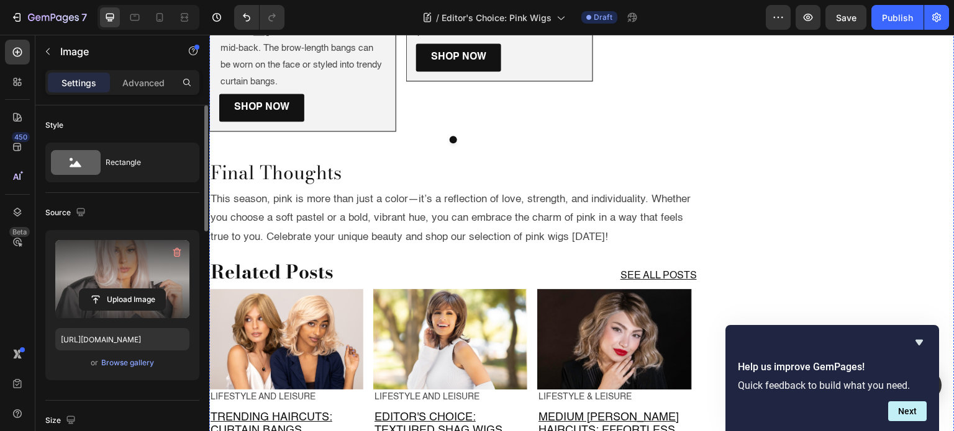
scroll to position [2626, 0]
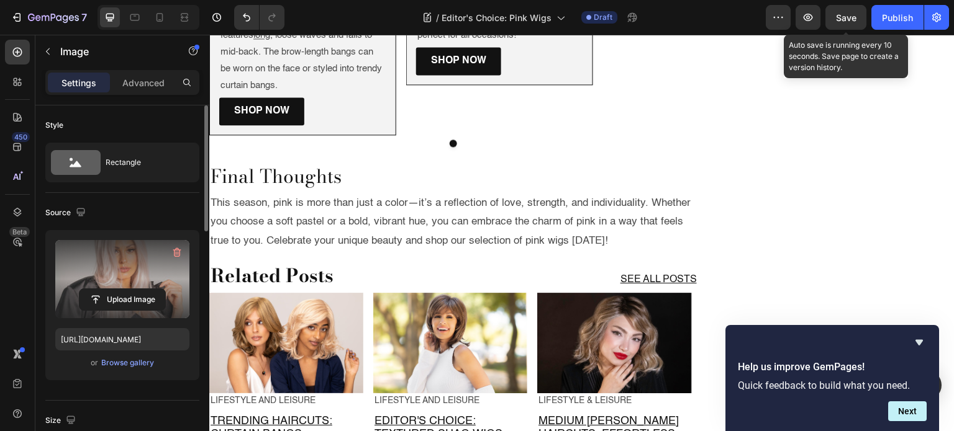
click at [838, 22] on span "Save" at bounding box center [846, 17] width 20 height 11
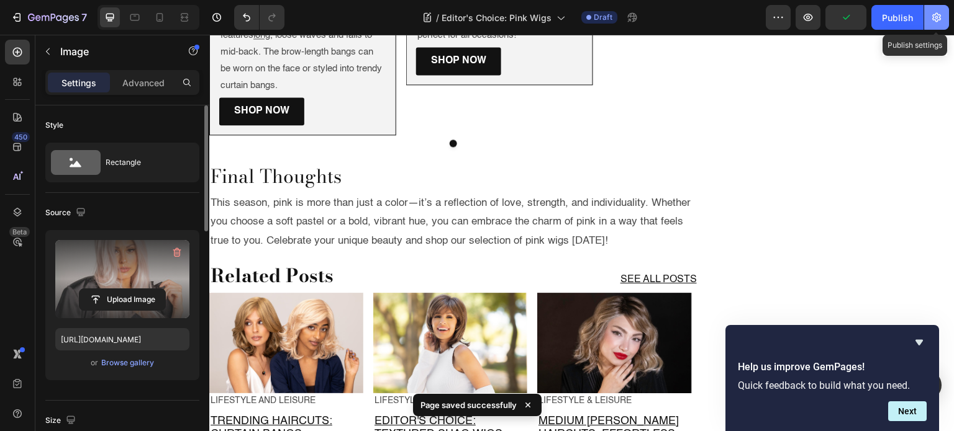
click at [930, 16] on icon "button" at bounding box center [936, 17] width 12 height 12
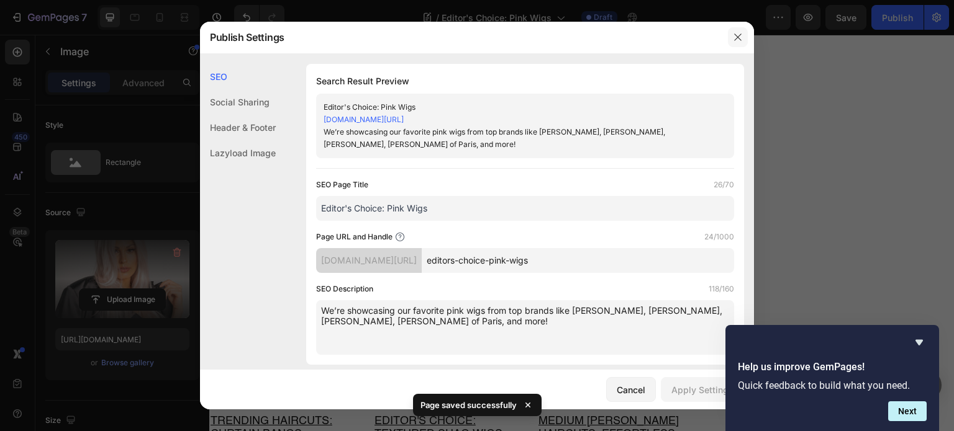
click at [742, 38] on icon "button" at bounding box center [738, 37] width 10 height 10
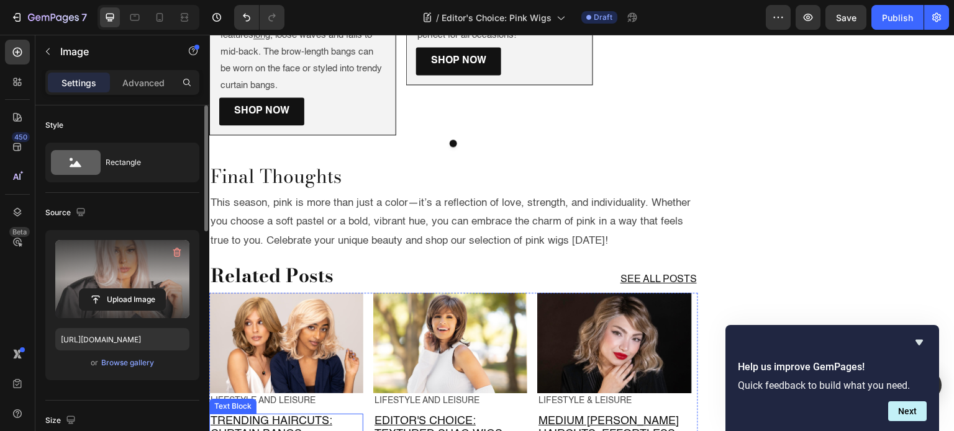
click at [311, 415] on p "Trending Haircuts: Curtain Bangs" at bounding box center [285, 428] width 151 height 27
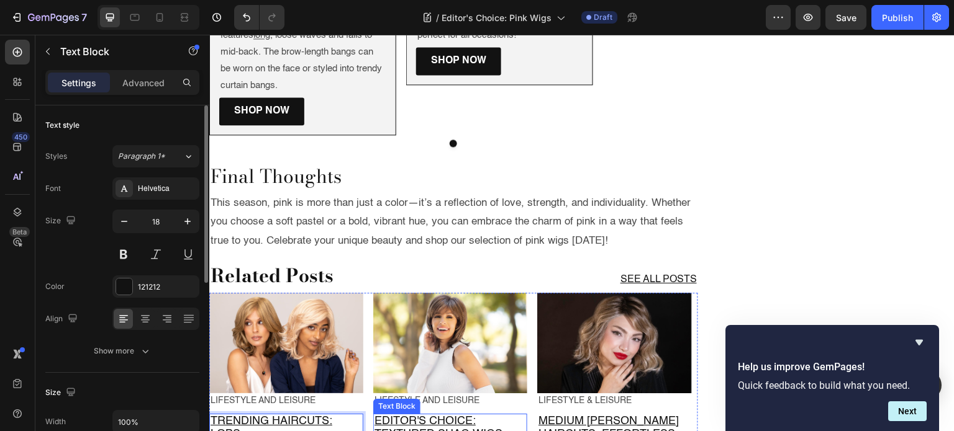
click at [505, 415] on p "Editor's Choice: Textured Shag Wigs" at bounding box center [449, 428] width 151 height 27
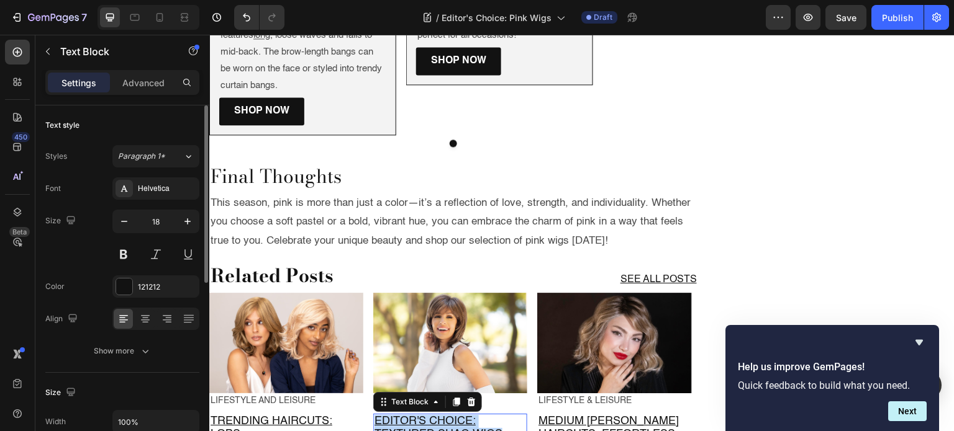
click at [505, 415] on p "Editor's Choice: Textured Shag Wigs" at bounding box center [449, 428] width 151 height 27
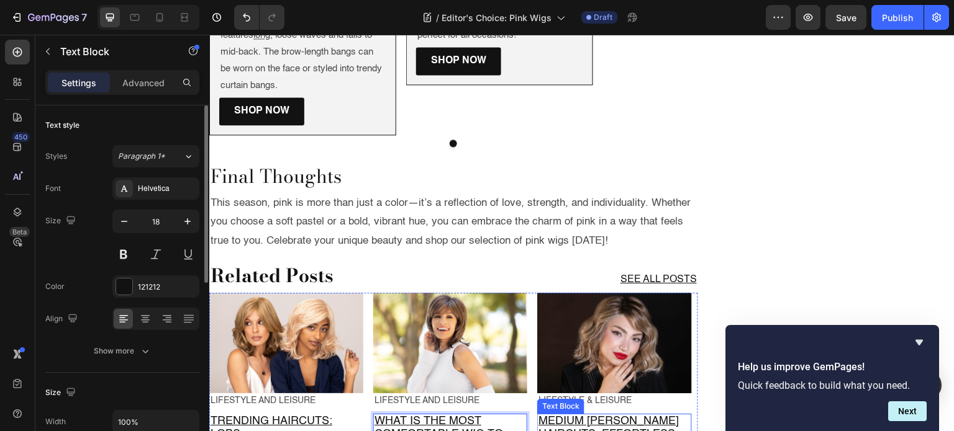
click at [640, 416] on u "Do I Need to Wear a Wig Cap Under a Wig?" at bounding box center [611, 428] width 147 height 25
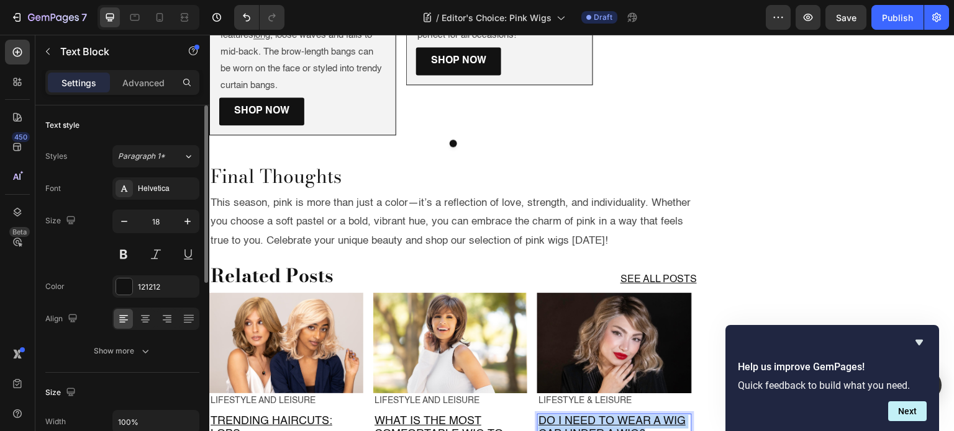
click at [640, 416] on u "Do I Need to Wear a Wig Cap Under a Wig?" at bounding box center [611, 428] width 147 height 25
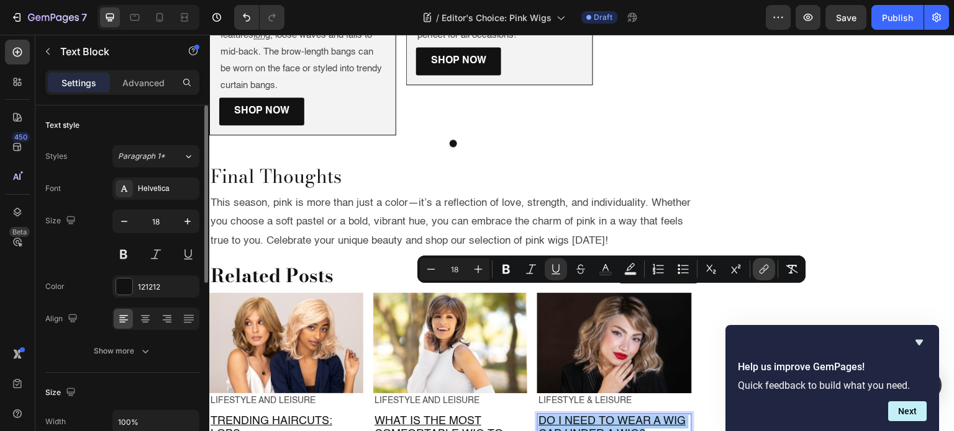
click at [765, 264] on icon "Editor contextual toolbar" at bounding box center [763, 269] width 12 height 12
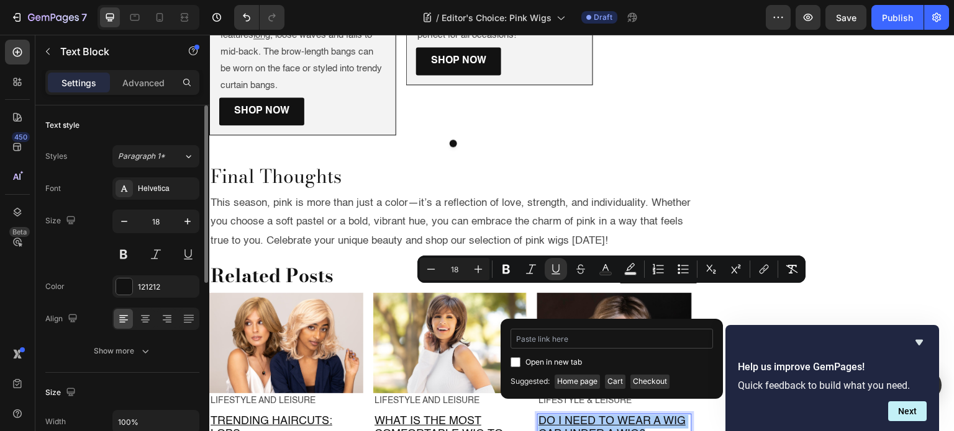
click at [596, 340] on input "Editor contextual toolbar" at bounding box center [611, 339] width 202 height 20
type input "[URL][DOMAIN_NAME]"
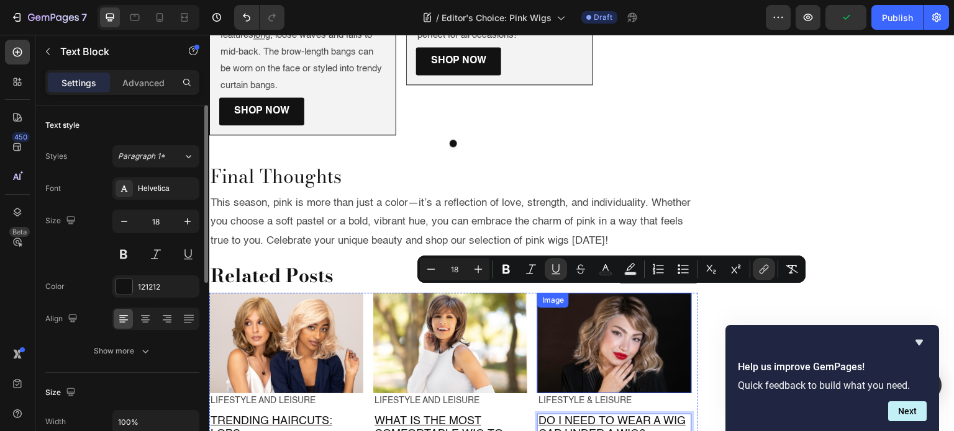
click at [588, 293] on img at bounding box center [614, 343] width 154 height 101
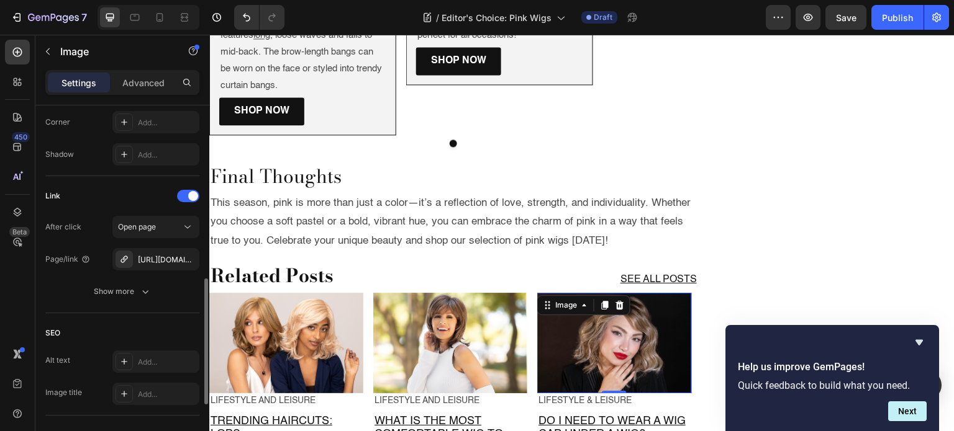
scroll to position [495, 0]
click at [148, 262] on div "[URL][DOMAIN_NAME][PERSON_NAME]" at bounding box center [156, 259] width 36 height 11
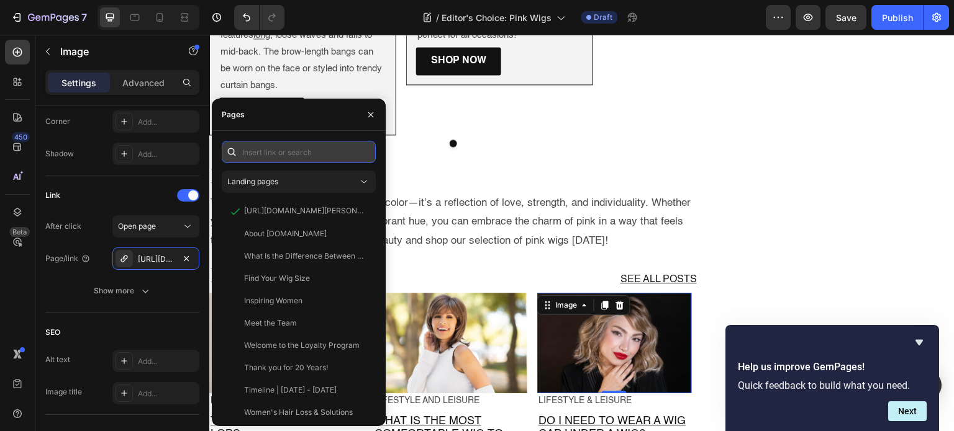
click at [284, 143] on input "text" at bounding box center [299, 152] width 154 height 22
paste input "[URL][DOMAIN_NAME]"
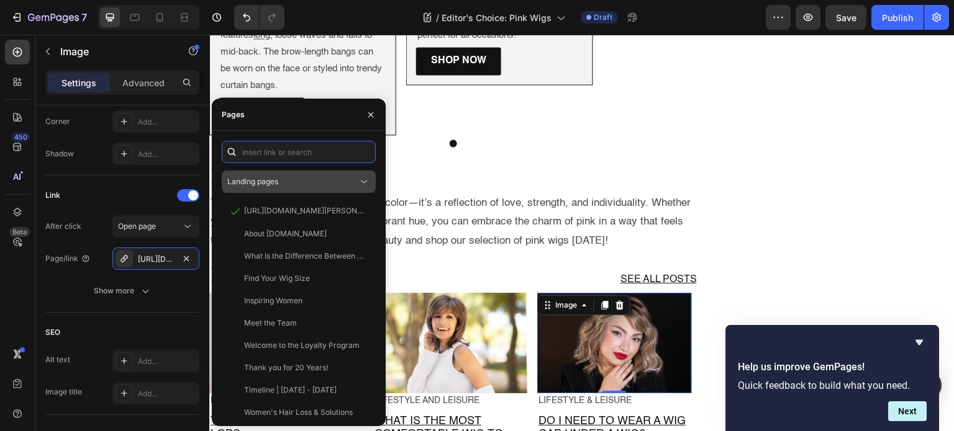
type input "[URL][DOMAIN_NAME]"
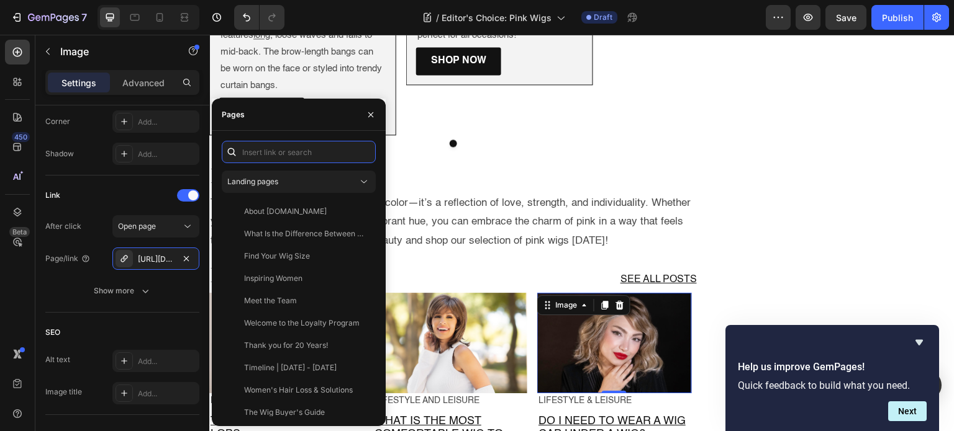
scroll to position [0, 0]
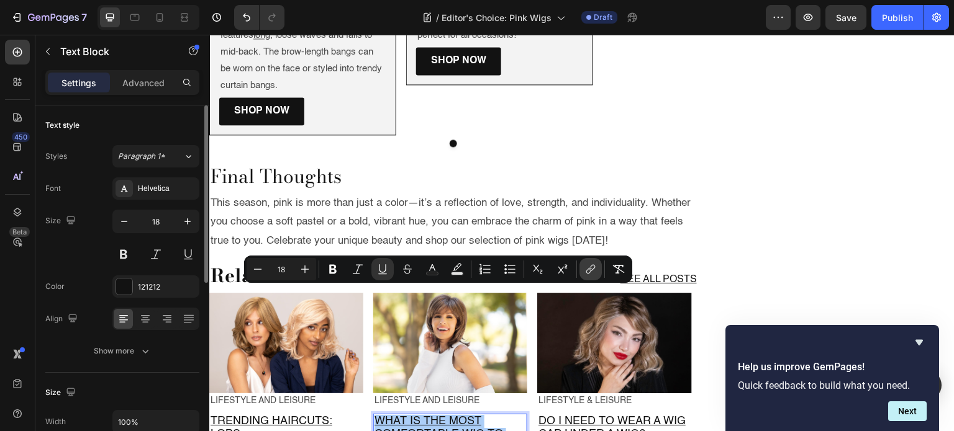
click at [596, 269] on button "link" at bounding box center [590, 269] width 22 height 22
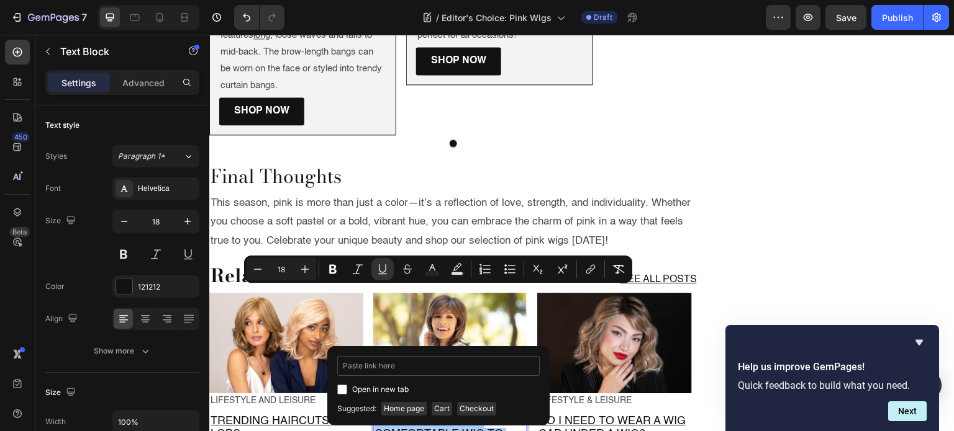
click at [457, 364] on input "Editor contextual toolbar" at bounding box center [438, 366] width 202 height 20
type input "[URL][DOMAIN_NAME]"
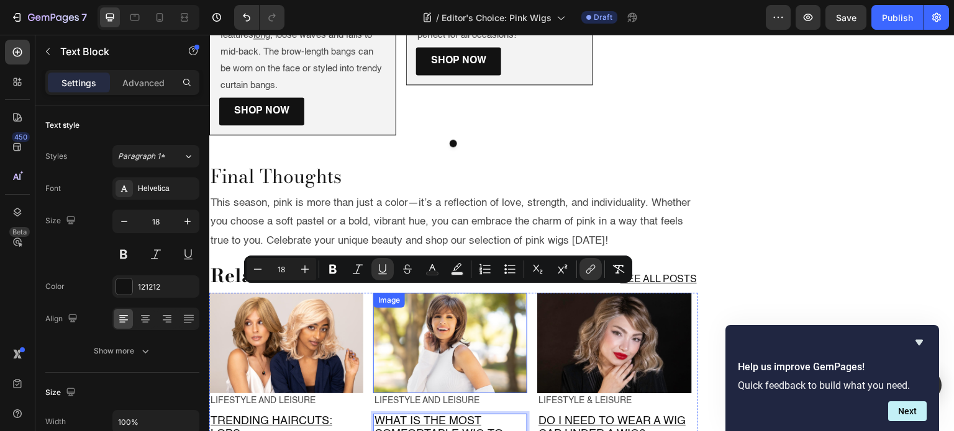
click at [463, 293] on img at bounding box center [450, 343] width 154 height 101
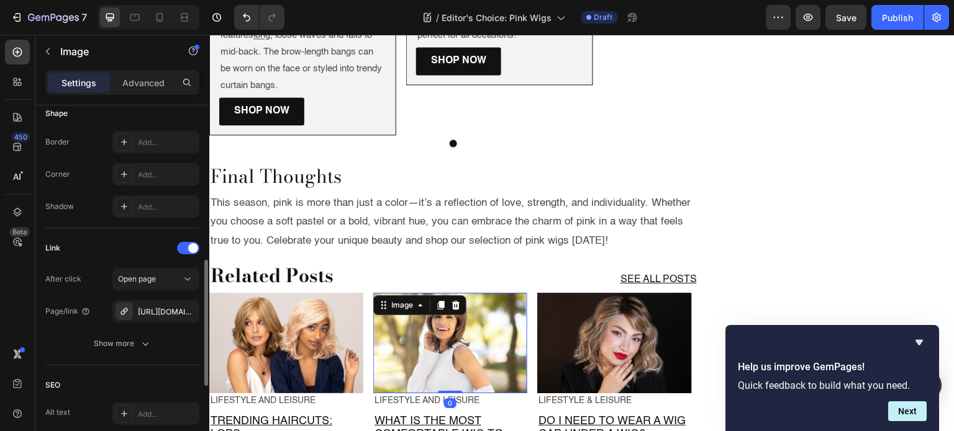
scroll to position [530, 0]
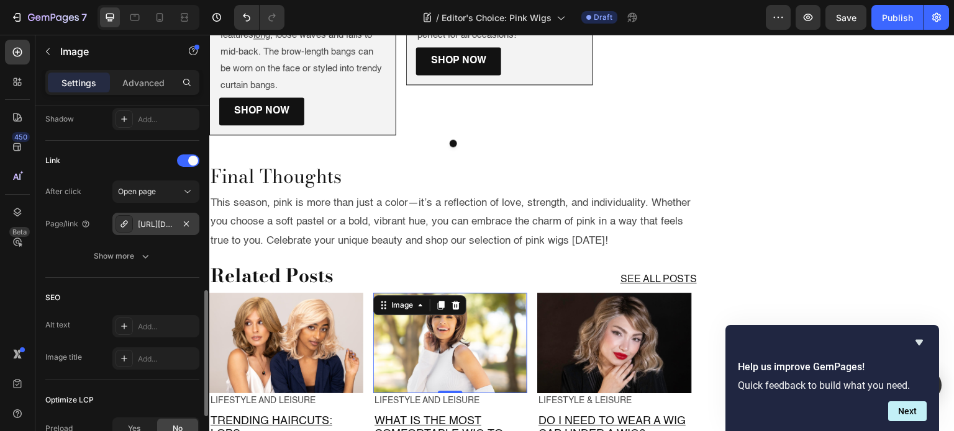
click at [158, 222] on div "[URL][DOMAIN_NAME]" at bounding box center [156, 224] width 36 height 11
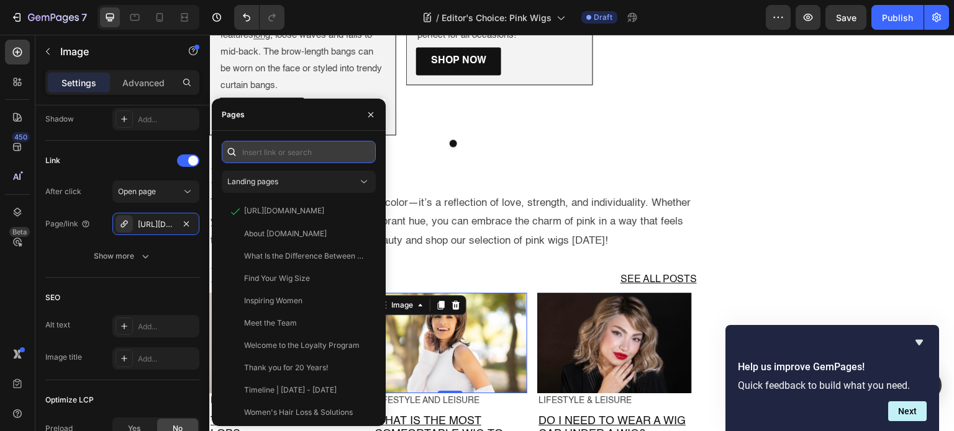
click at [273, 153] on input "text" at bounding box center [299, 152] width 154 height 22
paste input "[URL][DOMAIN_NAME]"
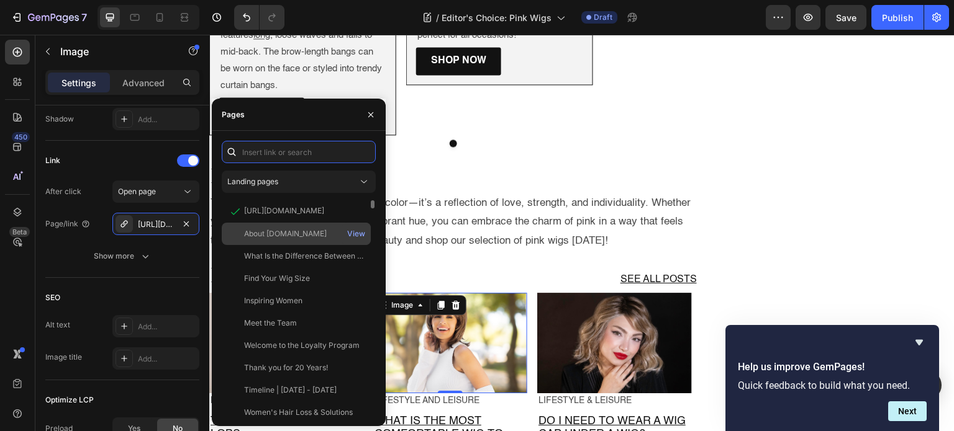
type input "[URL][DOMAIN_NAME]"
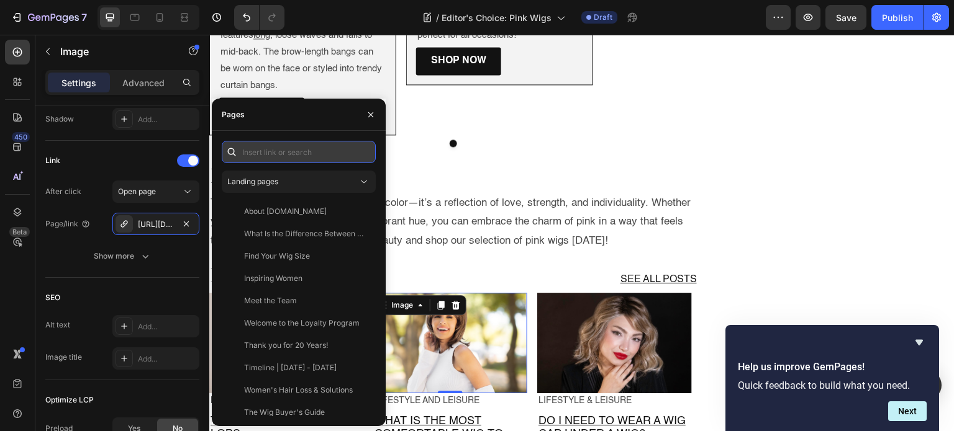
scroll to position [0, 0]
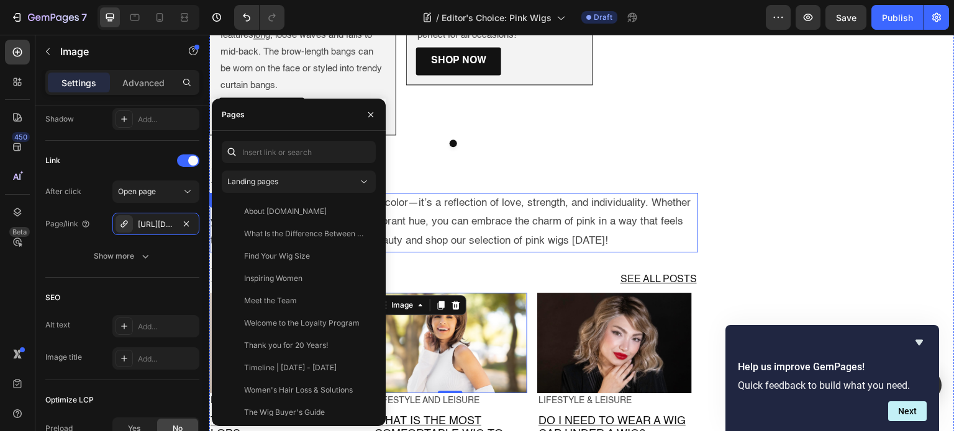
click at [384, 194] on p "This season, pink is more than just a color—it’s a reflection of love, strength…" at bounding box center [453, 222] width 486 height 57
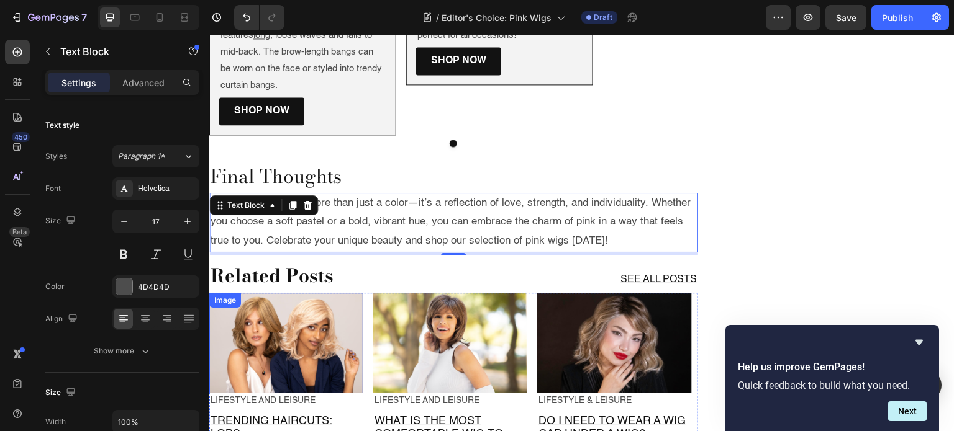
click at [298, 293] on img at bounding box center [286, 343] width 154 height 101
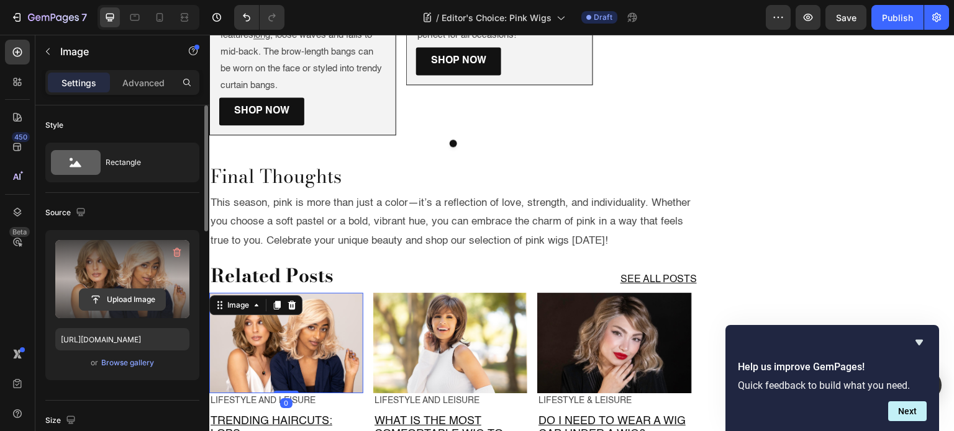
click at [145, 294] on input "file" at bounding box center [122, 299] width 86 height 21
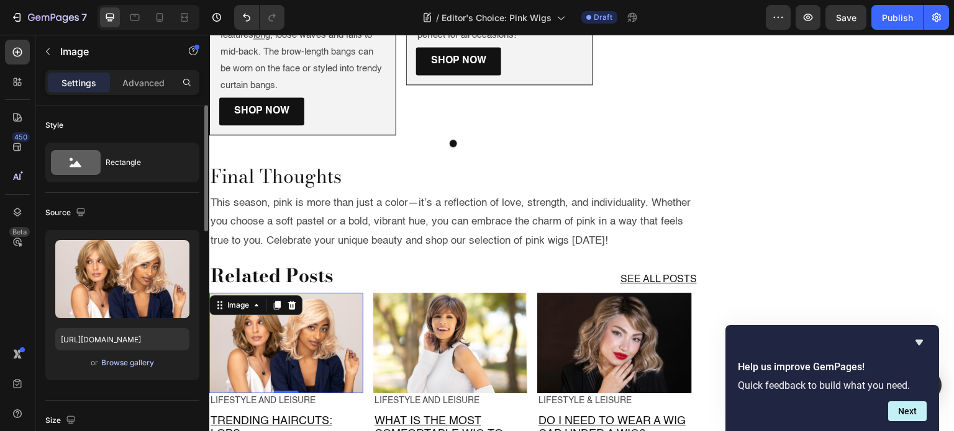
click at [147, 367] on div "Browse gallery" at bounding box center [127, 363] width 53 height 11
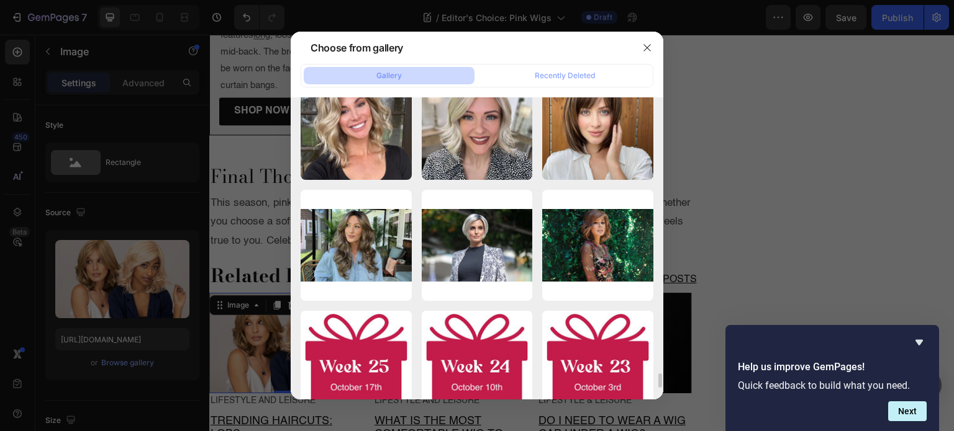
scroll to position [5613, 0]
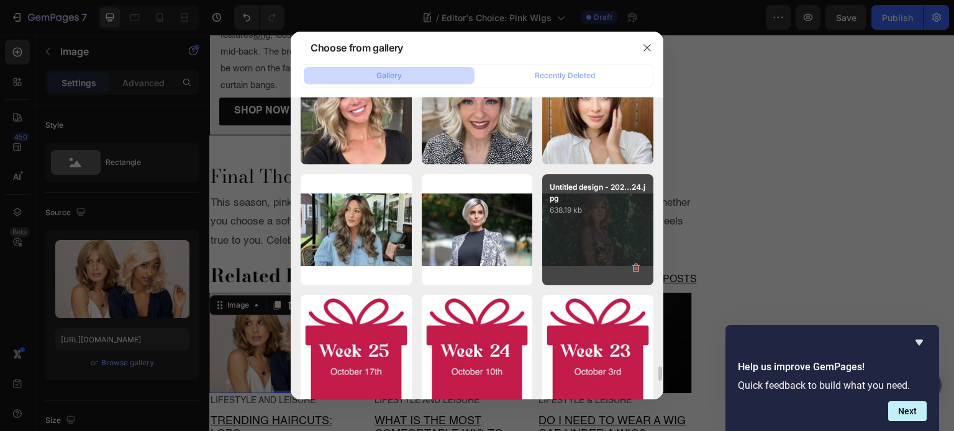
click at [580, 227] on div "Untitled design - 202...24.jpg 638.19 kb" at bounding box center [597, 229] width 111 height 111
type input "[URL][DOMAIN_NAME]"
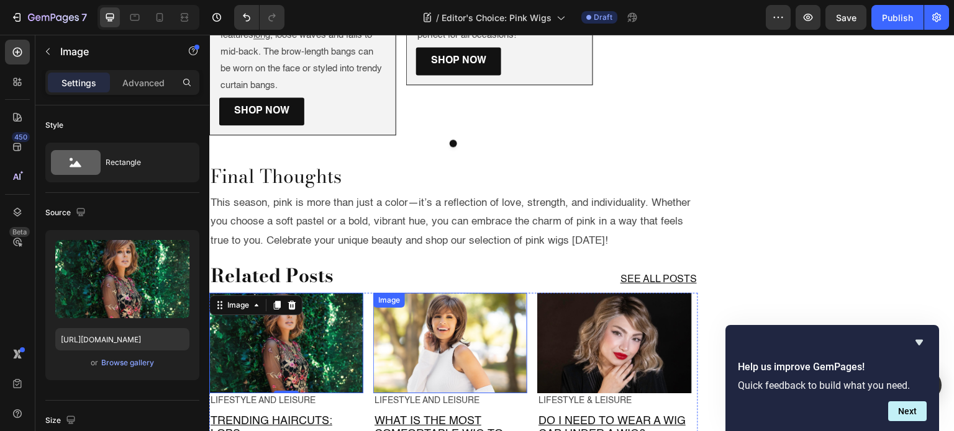
click at [475, 293] on img at bounding box center [450, 343] width 154 height 101
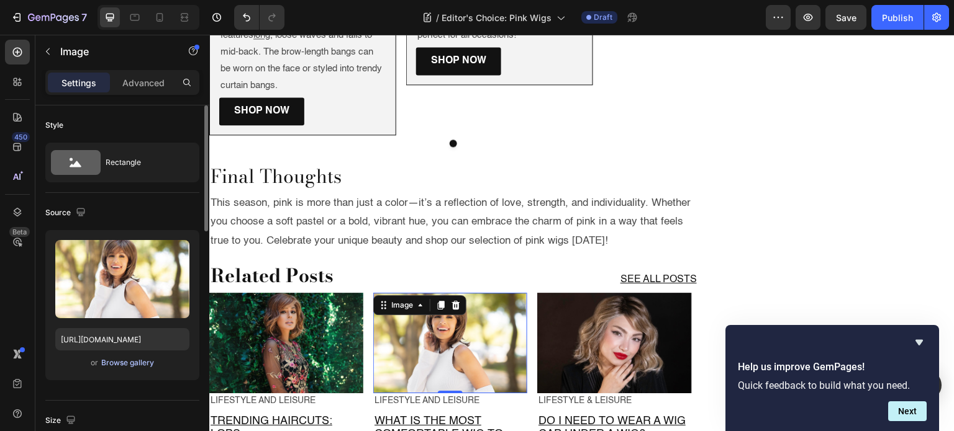
click at [120, 363] on div "Browse gallery" at bounding box center [127, 363] width 53 height 11
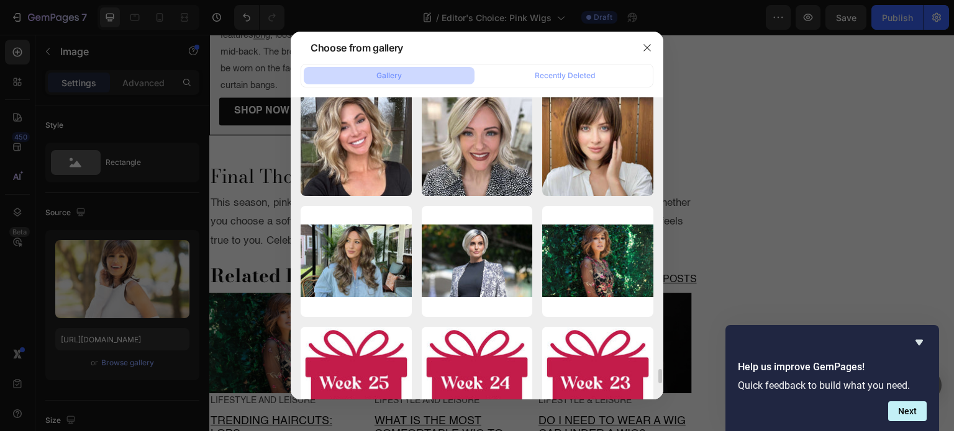
scroll to position [5577, 0]
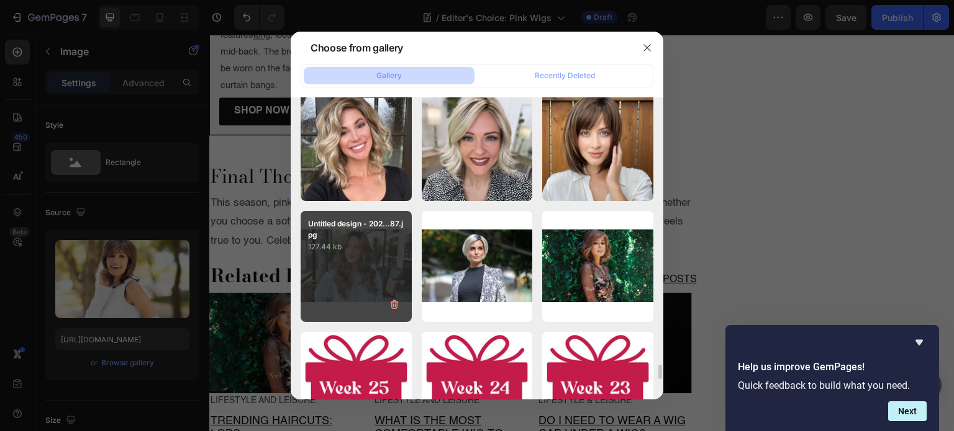
click at [365, 254] on div "Untitled design - 202...87.jpg 127.44 kb" at bounding box center [355, 266] width 111 height 111
type input "[URL][DOMAIN_NAME]"
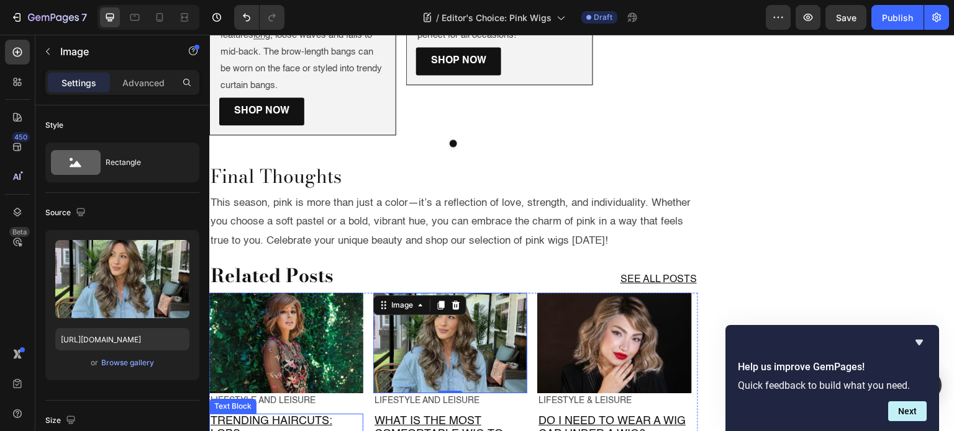
click at [261, 415] on p "Trending Haircuts: Lobs" at bounding box center [285, 428] width 151 height 27
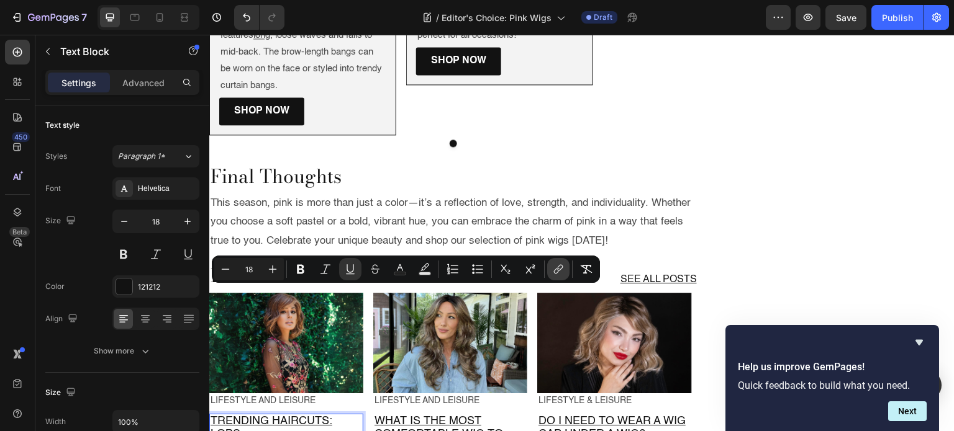
click at [556, 276] on button "link" at bounding box center [558, 269] width 22 height 22
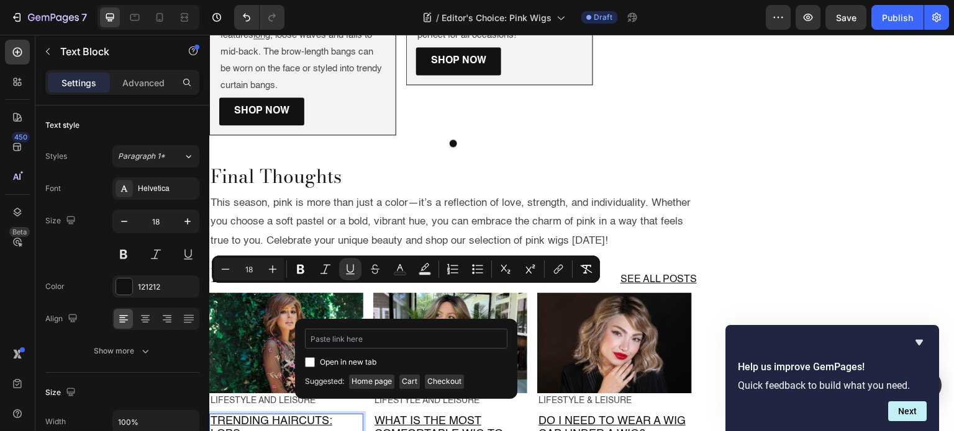
click at [416, 332] on input "Editor contextual toolbar" at bounding box center [406, 339] width 202 height 20
type input "[URL][DOMAIN_NAME]"
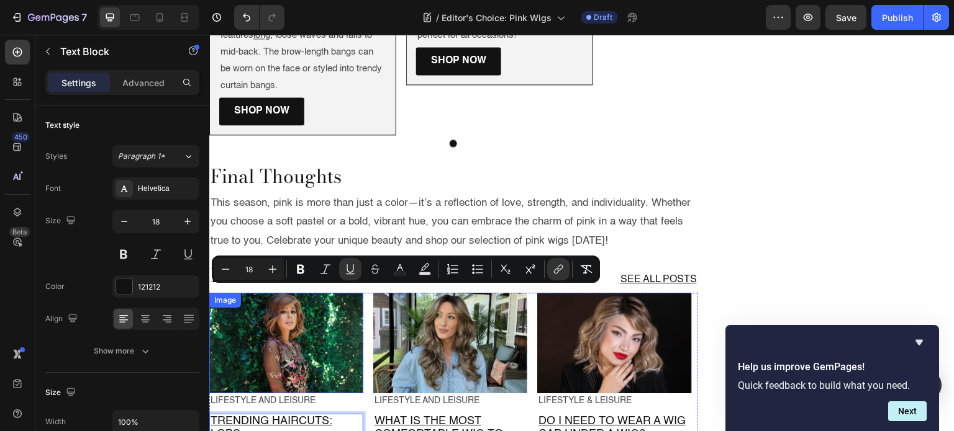
click at [302, 293] on img at bounding box center [286, 343] width 154 height 101
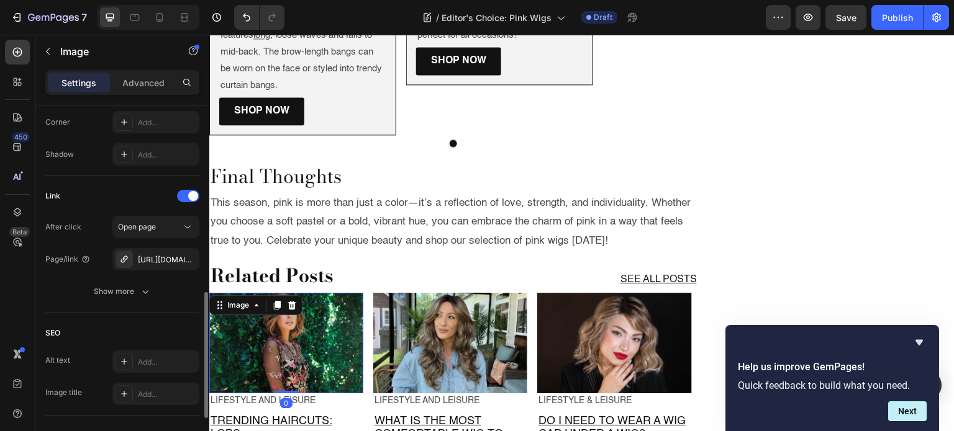
scroll to position [505, 0]
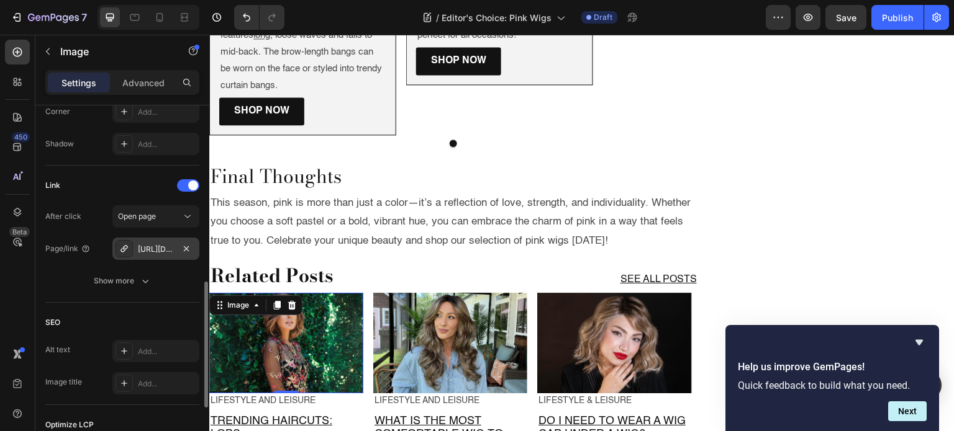
click at [161, 245] on div "[URL][DOMAIN_NAME]" at bounding box center [156, 249] width 36 height 11
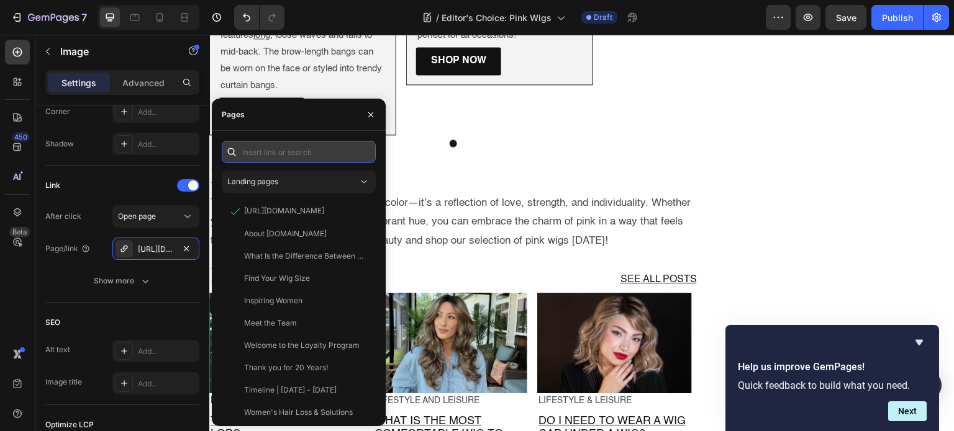
click at [273, 151] on input "text" at bounding box center [299, 152] width 154 height 22
paste input "[URL][DOMAIN_NAME]"
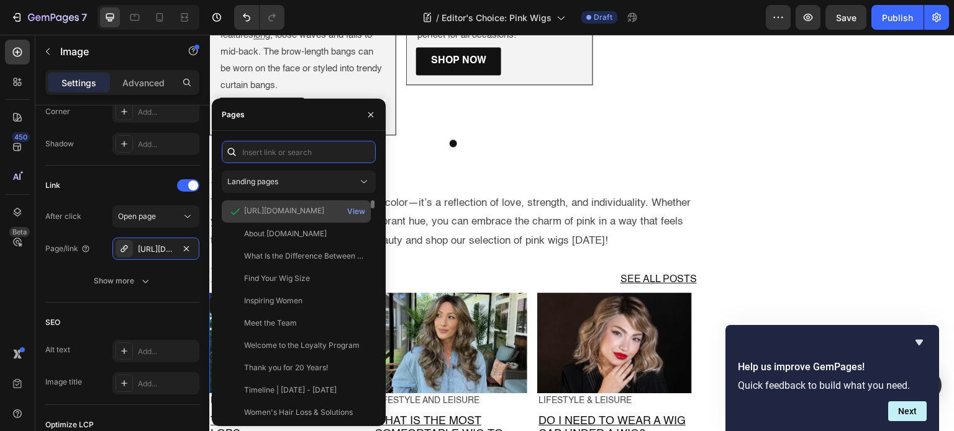
type input "[URL][DOMAIN_NAME]"
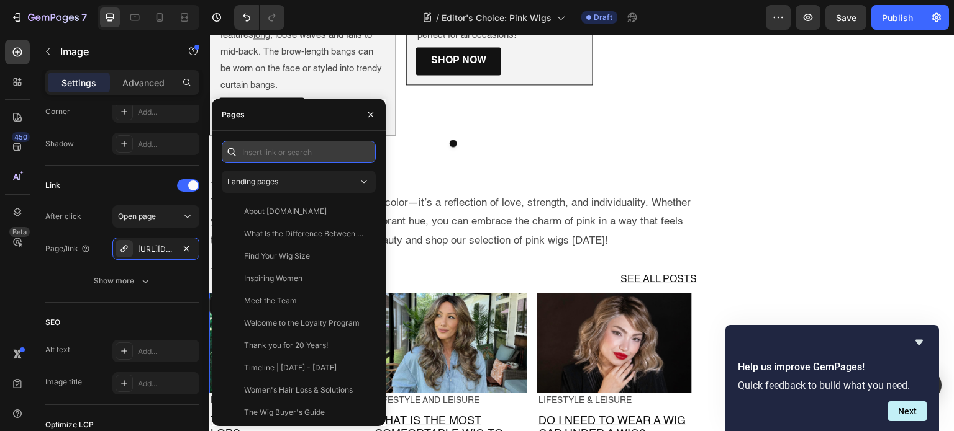
scroll to position [0, 0]
click at [464, 194] on p "This season, pink is more than just a color—it’s a reflection of love, strength…" at bounding box center [453, 222] width 486 height 57
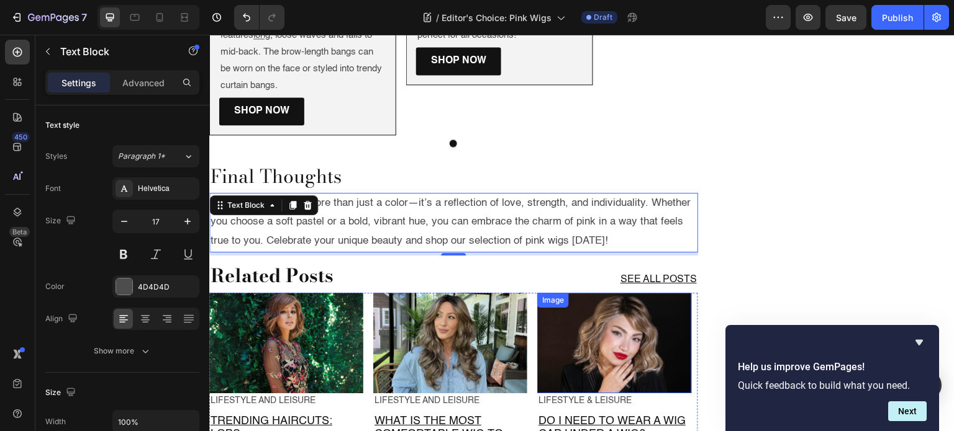
click at [610, 293] on img at bounding box center [614, 343] width 154 height 101
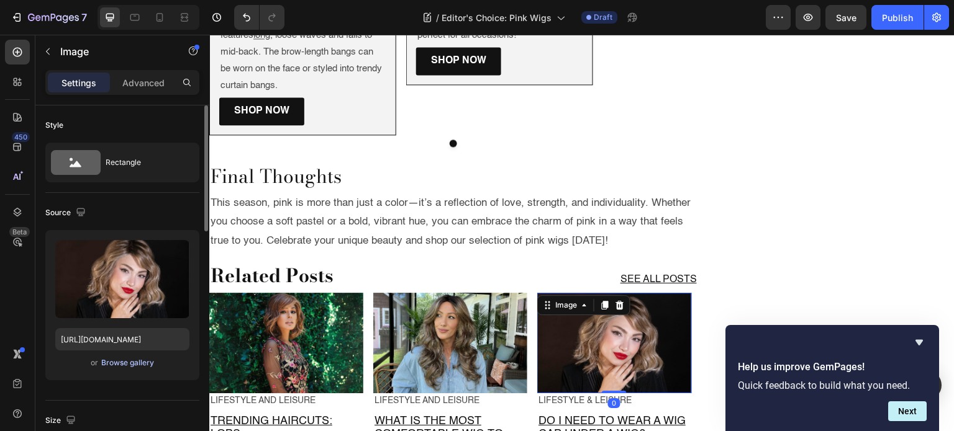
click at [124, 361] on div "Browse gallery" at bounding box center [127, 363] width 53 height 11
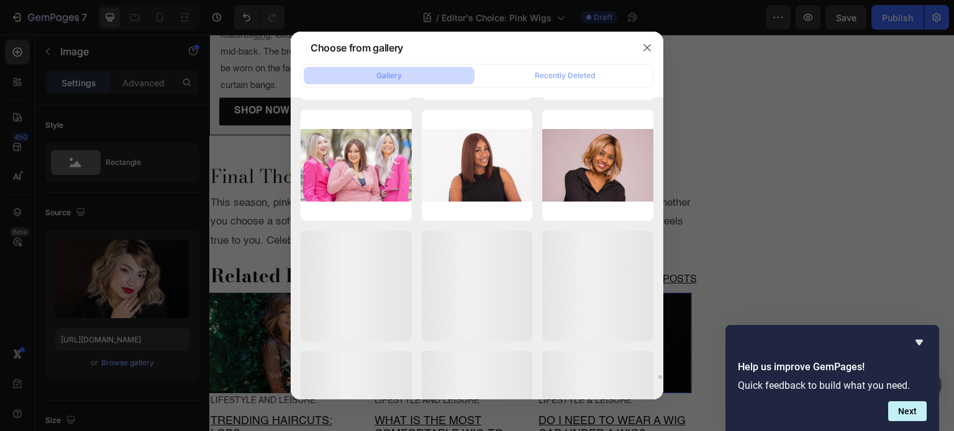
scroll to position [22236, 0]
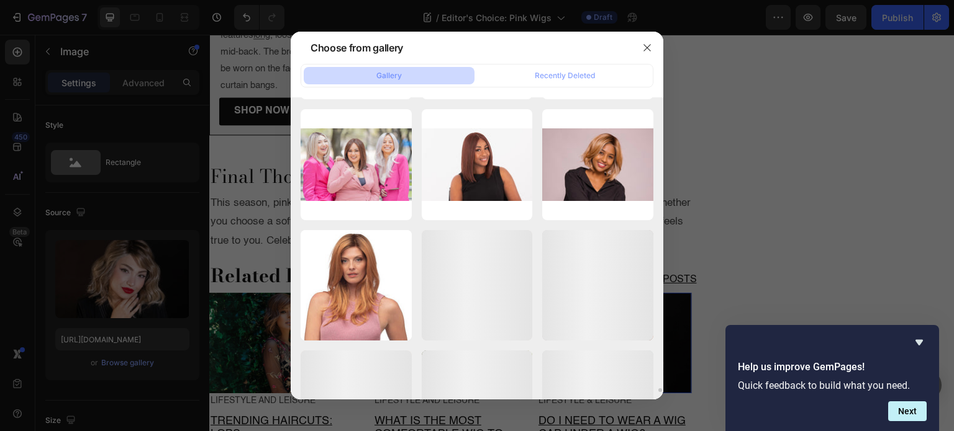
click at [0, 0] on div "Blog Square Template ...71.jpg 224.05 kb" at bounding box center [0, 0] width 0 height 0
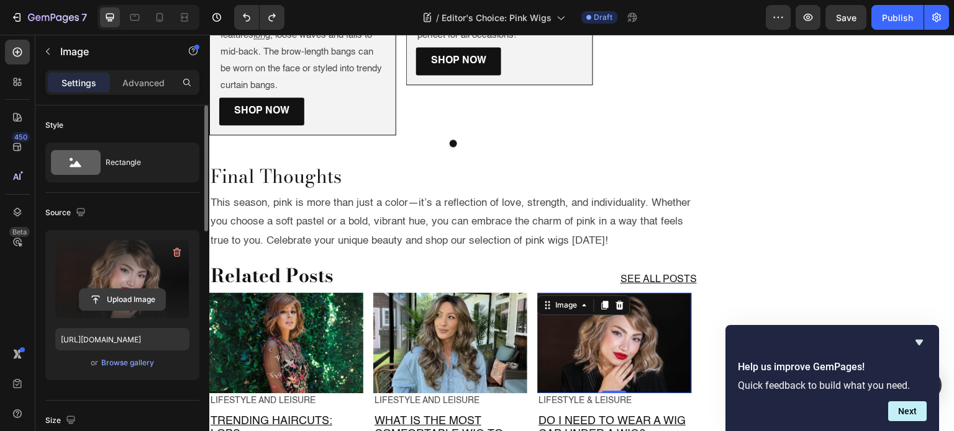
click at [131, 297] on input "file" at bounding box center [122, 299] width 86 height 21
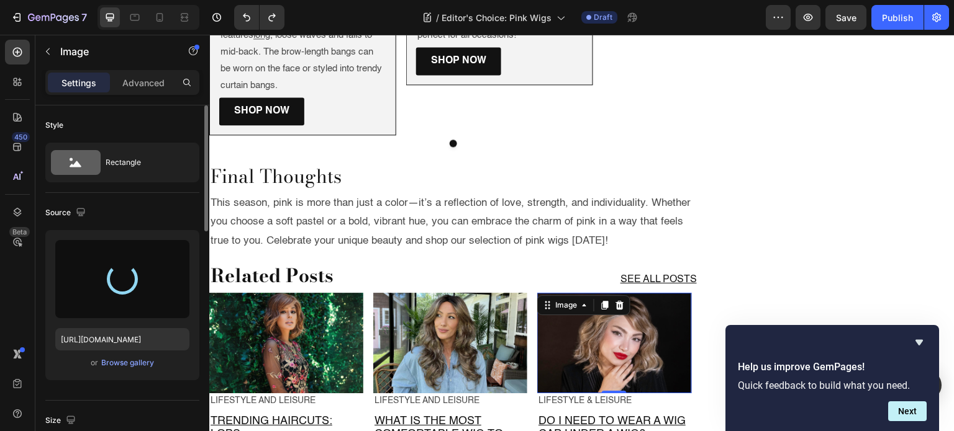
type input "[URL][DOMAIN_NAME]"
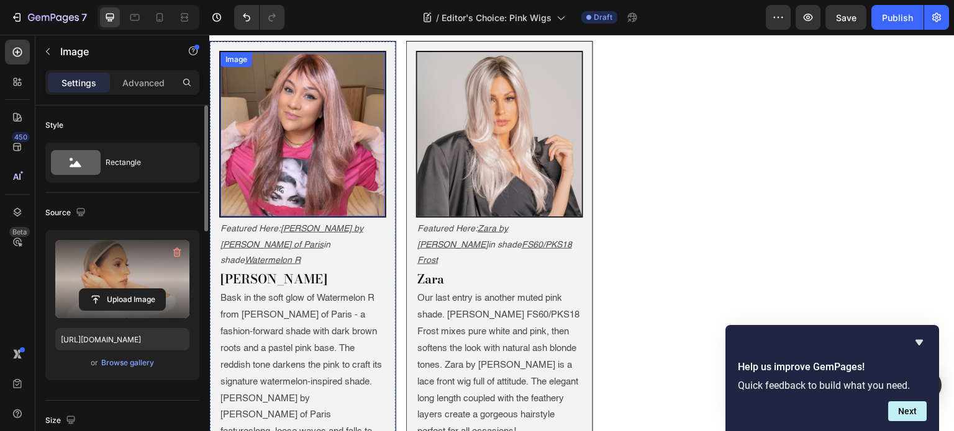
scroll to position [2230, 0]
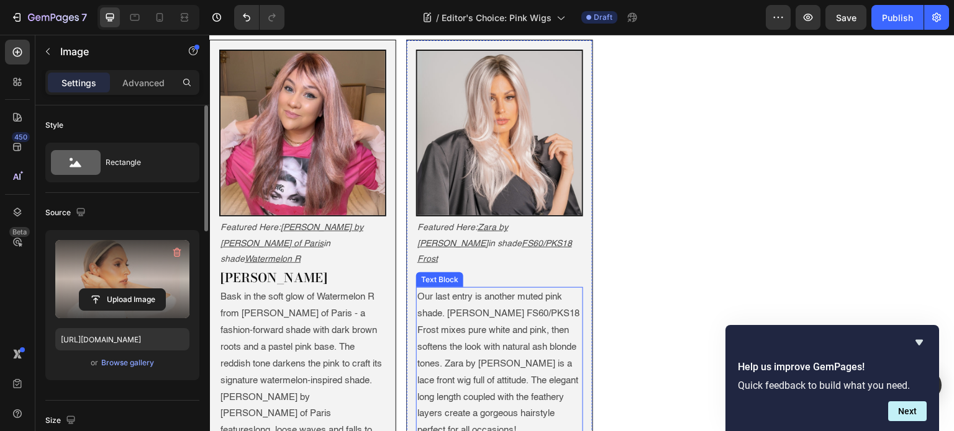
click at [516, 289] on p "Our last entry is another muted pink shade. [PERSON_NAME] FS60/PKS18 Frost mixe…" at bounding box center [499, 364] width 165 height 151
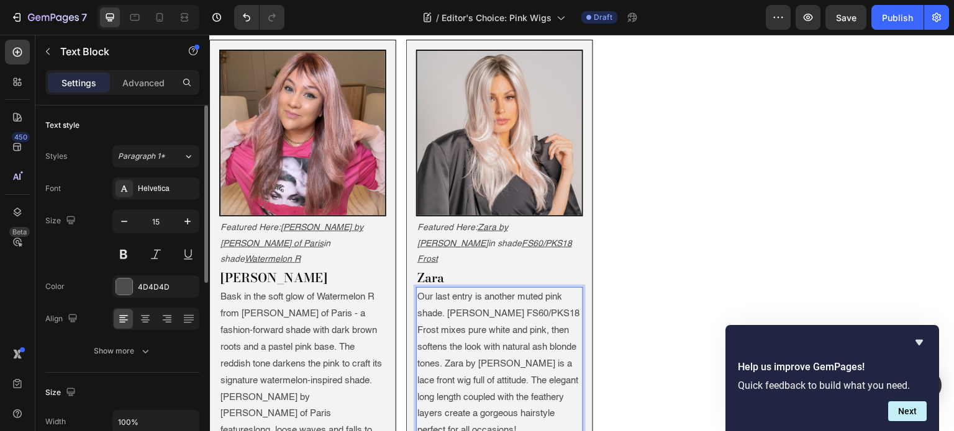
click at [516, 289] on p "Our last entry is another muted pink shade. [PERSON_NAME] FS60/PKS18 Frost mixe…" at bounding box center [499, 364] width 165 height 151
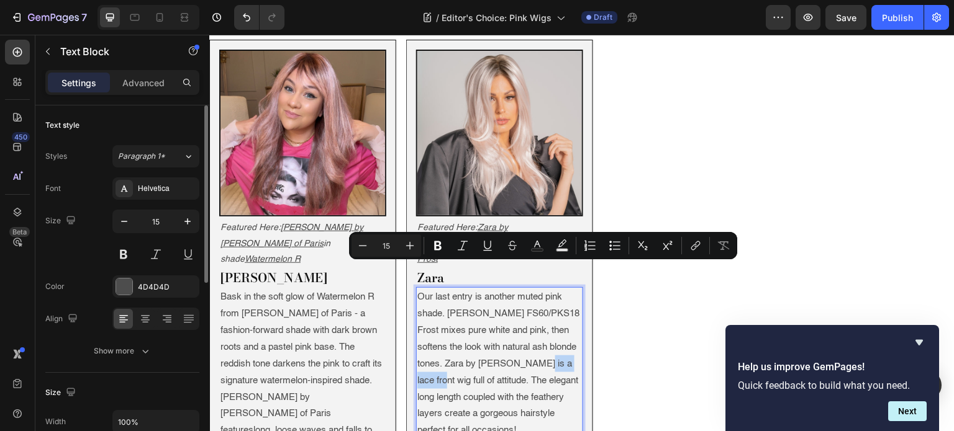
drag, startPoint x: 516, startPoint y: 272, endPoint x: 559, endPoint y: 271, distance: 42.9
click at [559, 289] on p "Our last entry is another muted pink shade. [PERSON_NAME] FS60/PKS18 Frost mixe…" at bounding box center [499, 364] width 165 height 151
click at [704, 242] on button "link" at bounding box center [695, 246] width 22 height 22
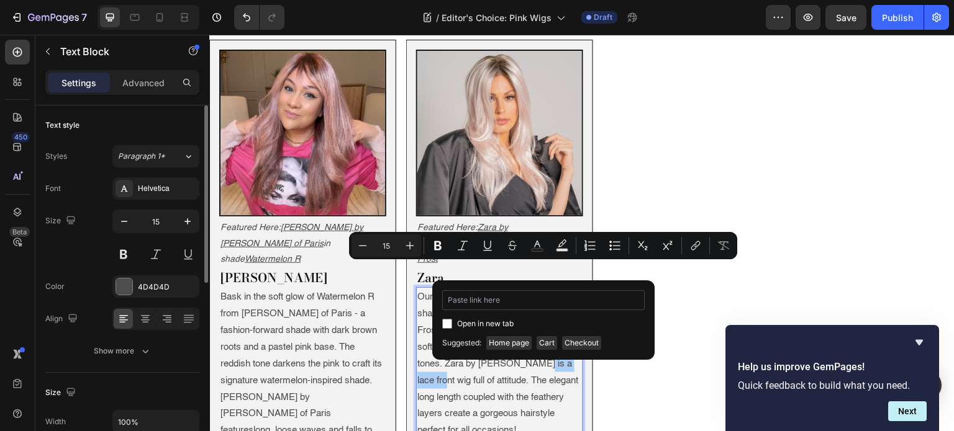
click at [488, 303] on input "Editor contextual toolbar" at bounding box center [543, 301] width 202 height 20
type input "[URL][DOMAIN_NAME]"
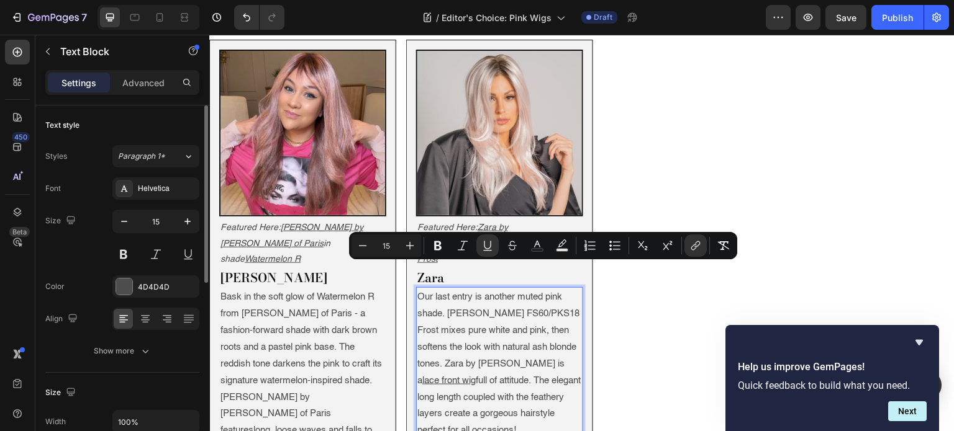
click at [510, 303] on p "Our last entry is another muted pink shade. [PERSON_NAME] FS60/PKS18 Frost mixe…" at bounding box center [499, 364] width 165 height 151
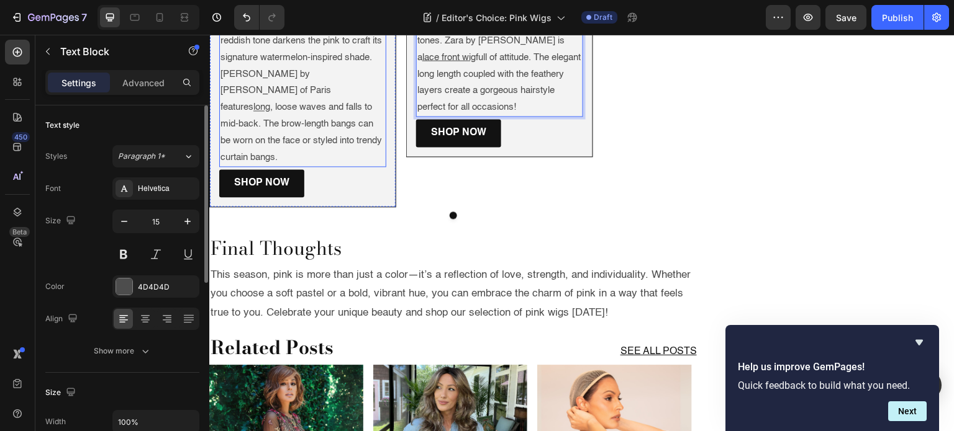
scroll to position [2663, 0]
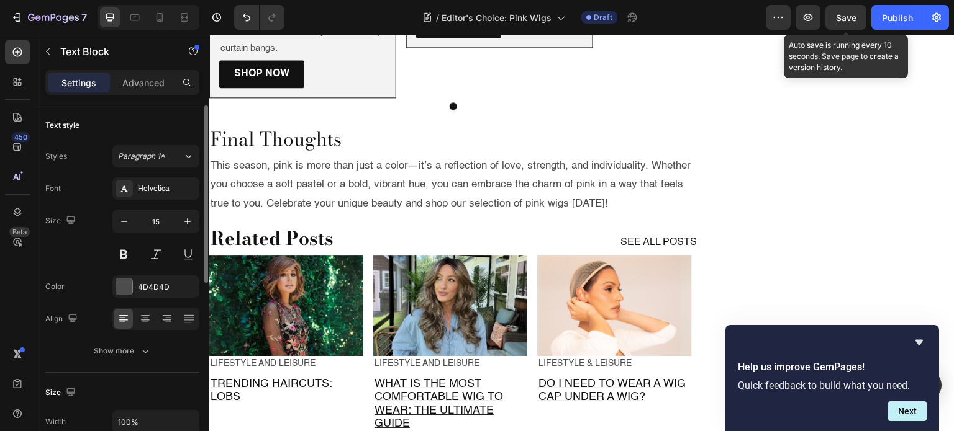
click at [839, 23] on div "Save" at bounding box center [846, 17] width 20 height 13
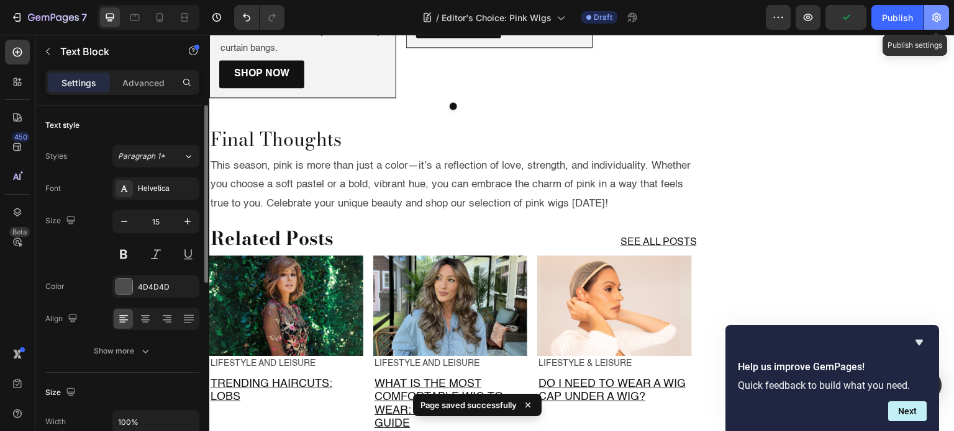
click at [943, 15] on button "button" at bounding box center [936, 17] width 25 height 25
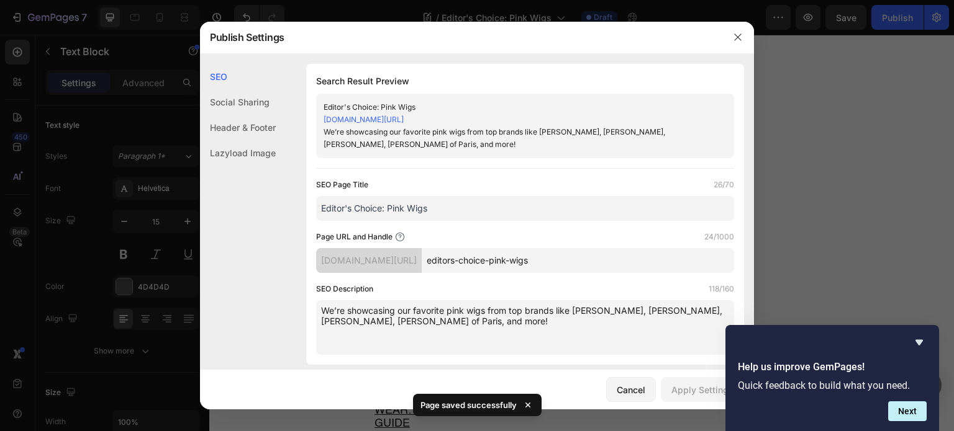
scroll to position [79, 0]
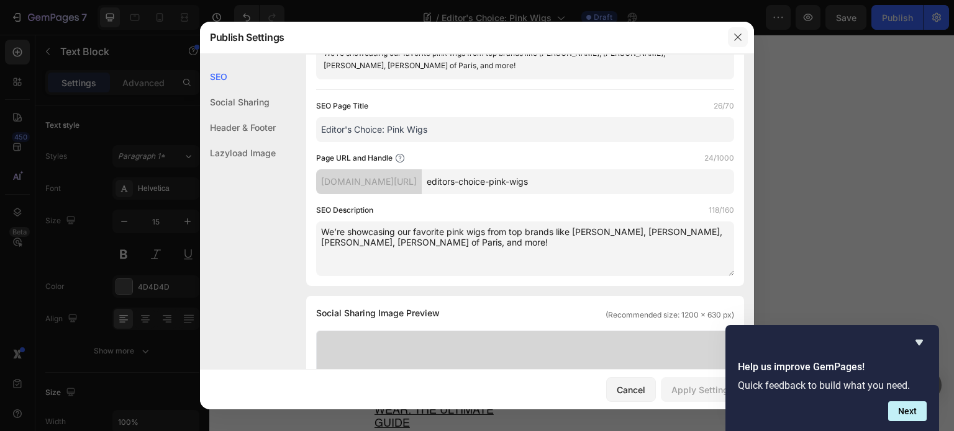
click at [733, 38] on icon "button" at bounding box center [738, 37] width 10 height 10
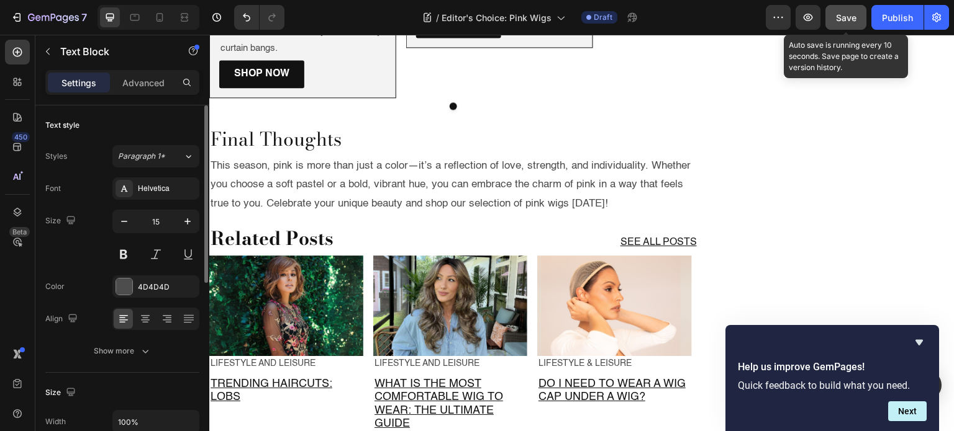
click at [837, 22] on span "Save" at bounding box center [846, 17] width 20 height 11
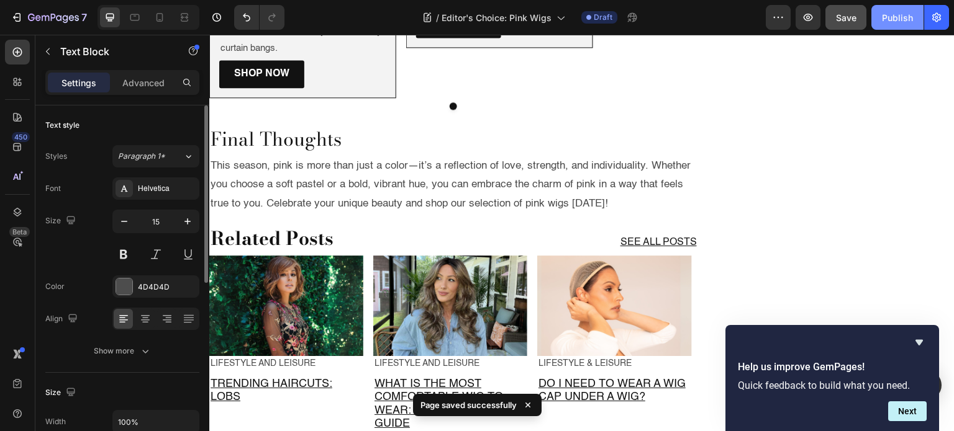
click at [895, 19] on div "Publish" at bounding box center [897, 17] width 31 height 13
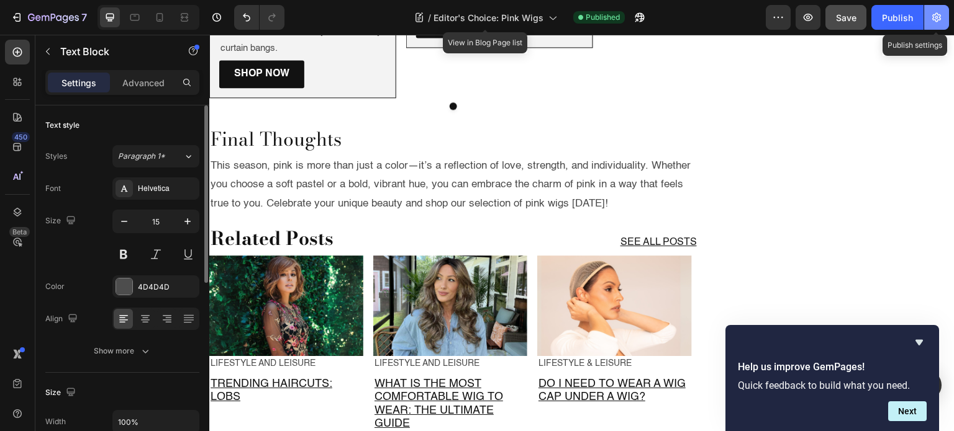
click at [933, 16] on icon "button" at bounding box center [936, 17] width 12 height 12
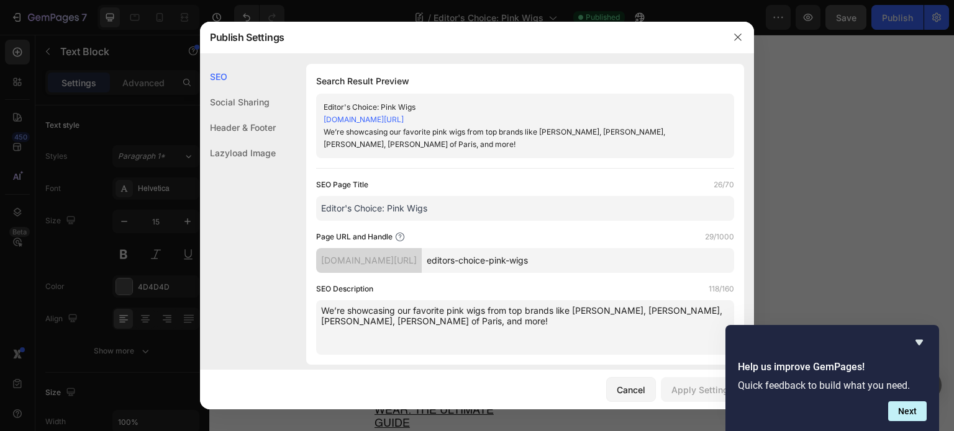
click at [533, 312] on textarea "We’re showcasing our favorite pink wigs from top brands like [PERSON_NAME], [PE…" at bounding box center [525, 327] width 418 height 55
click at [736, 38] on icon "button" at bounding box center [737, 37] width 7 height 7
